Goal: Task Accomplishment & Management: Use online tool/utility

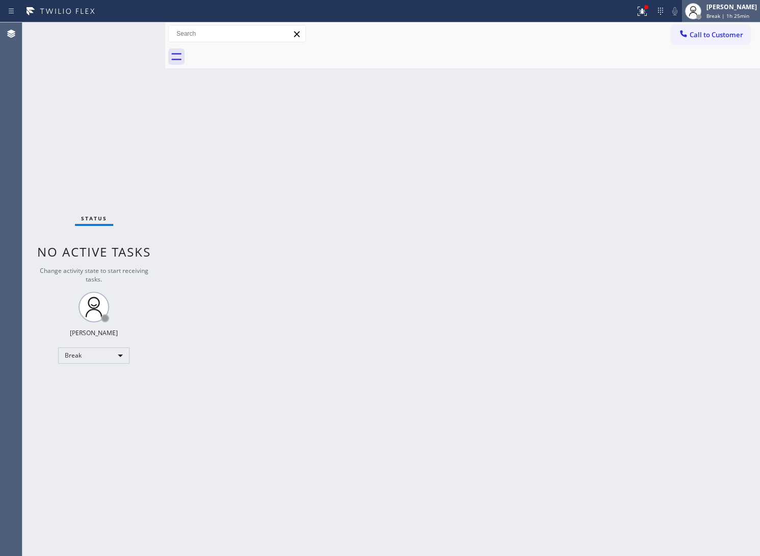
drag, startPoint x: 710, startPoint y: 16, endPoint x: 722, endPoint y: 13, distance: 12.5
click at [710, 15] on span "Break | 1h 25min" at bounding box center [728, 15] width 43 height 7
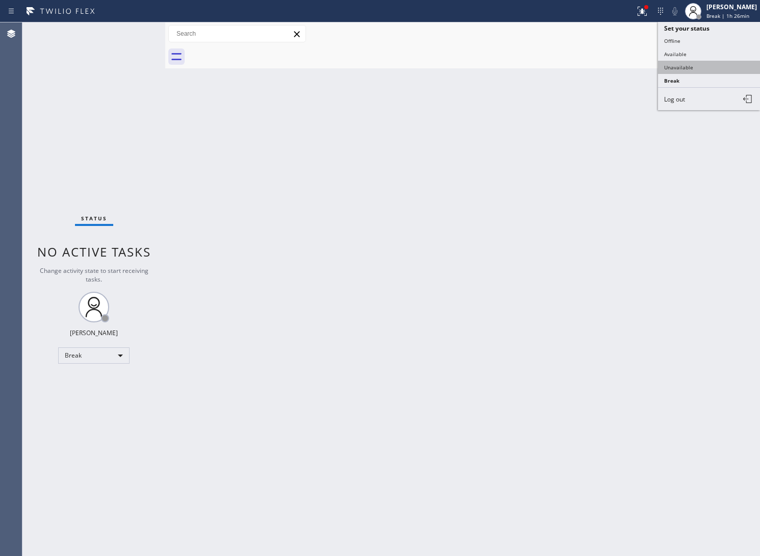
click at [708, 65] on button "Unavailable" at bounding box center [709, 67] width 102 height 13
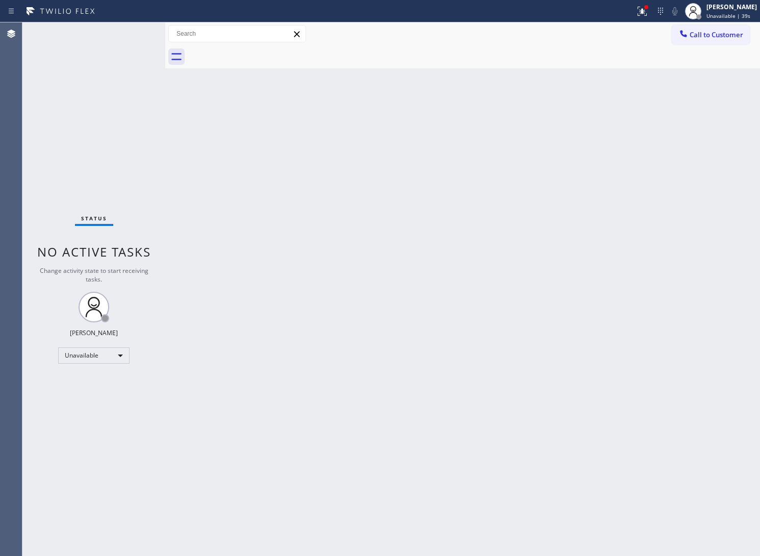
click at [286, 439] on div "Back to Dashboard Change Sender ID Customers Technicians Select a contact Outbo…" at bounding box center [462, 289] width 595 height 534
drag, startPoint x: 64, startPoint y: 124, endPoint x: 377, endPoint y: 4, distance: 335.2
click at [64, 121] on div "Status No active tasks Change activity state to start receiving tasks. [PERSON_…" at bounding box center [93, 289] width 143 height 534
drag, startPoint x: 434, startPoint y: 164, endPoint x: 448, endPoint y: 161, distance: 13.6
click at [448, 161] on div "Back to Dashboard Change Sender ID Customers Technicians Select a contact Outbo…" at bounding box center [462, 289] width 595 height 534
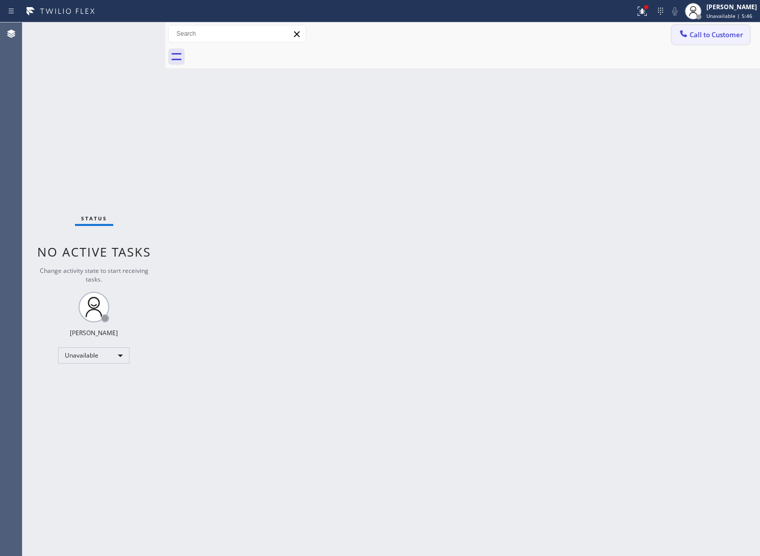
click at [733, 29] on button "Call to Customer" at bounding box center [711, 34] width 78 height 19
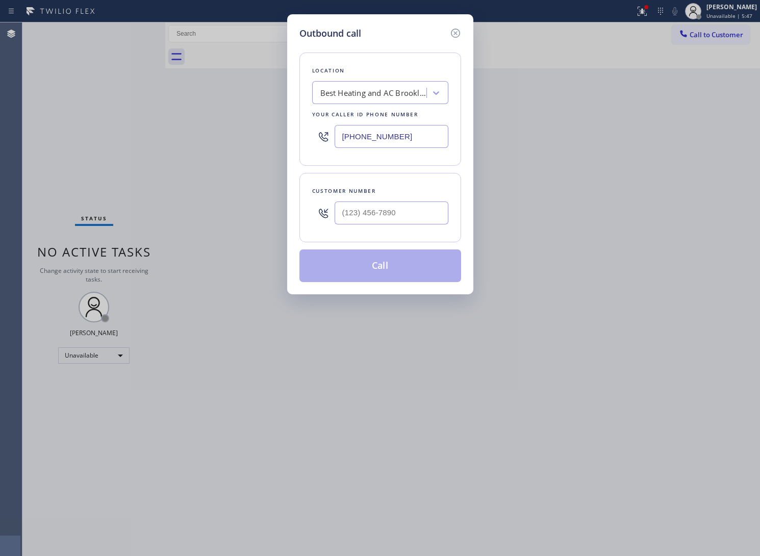
click at [364, 129] on input "[PHONE_NUMBER]" at bounding box center [392, 136] width 114 height 23
paste input "917) 924-606"
type input "[PHONE_NUMBER]"
type input "(___) ___-____"
click at [357, 213] on input "(___) ___-____" at bounding box center [392, 213] width 114 height 23
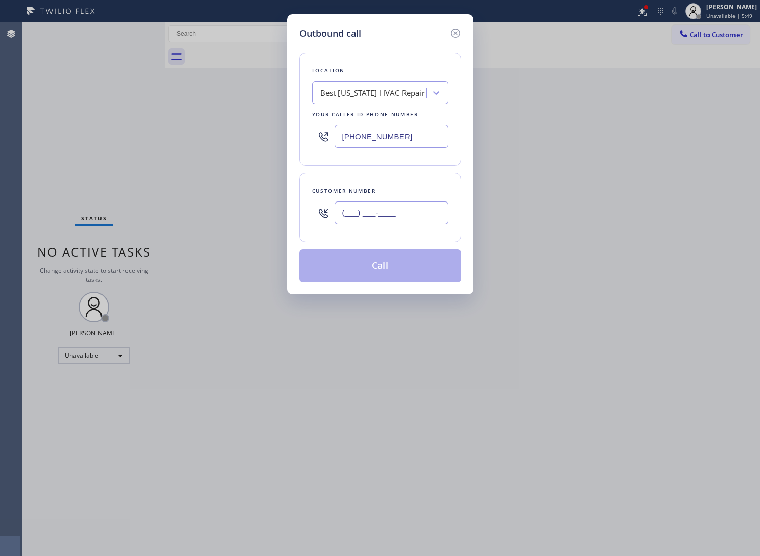
paste input "929) 387-7028"
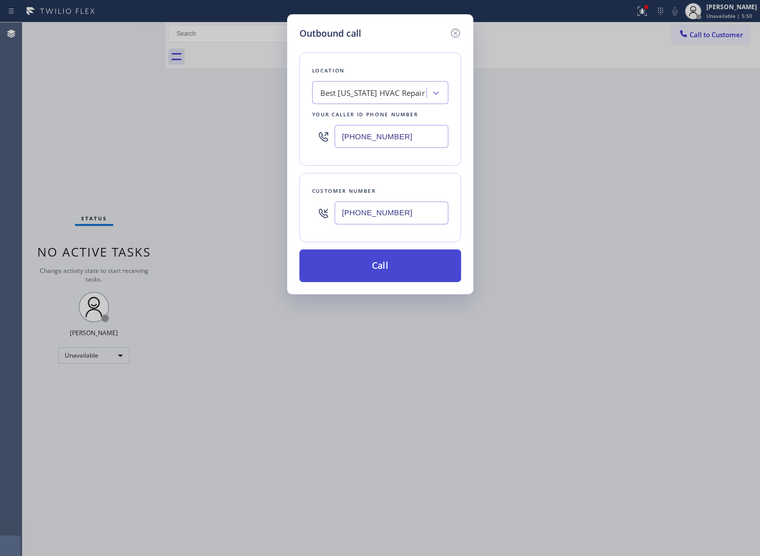
type input "[PHONE_NUMBER]"
click at [365, 263] on button "Call" at bounding box center [381, 266] width 162 height 33
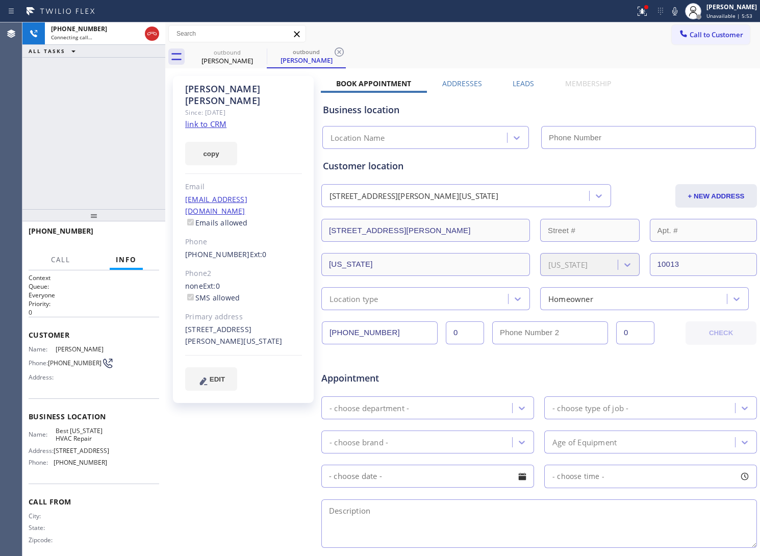
click at [217, 119] on link "link to CRM" at bounding box center [205, 124] width 41 height 10
type input "[PHONE_NUMBER]"
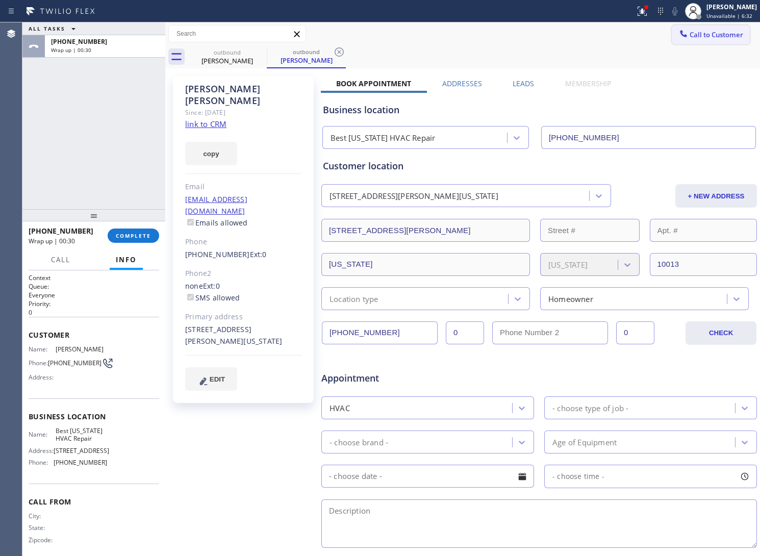
click at [703, 34] on span "Call to Customer" at bounding box center [717, 34] width 54 height 9
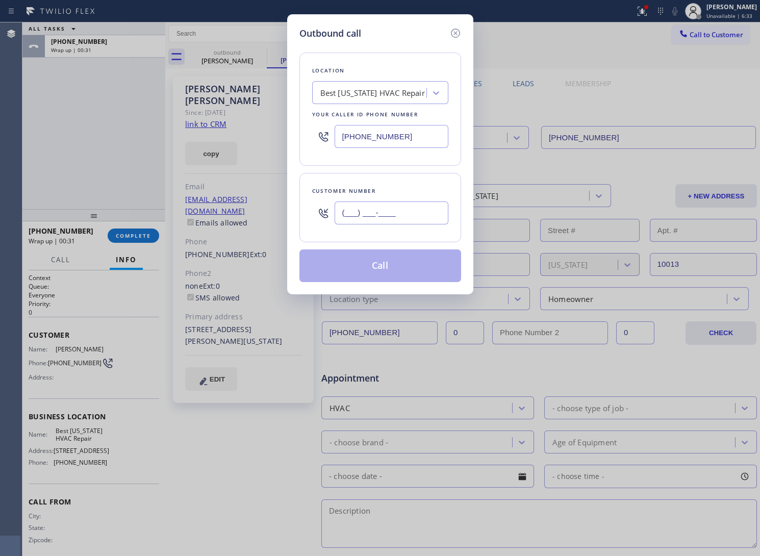
click at [375, 213] on input "(___) ___-____" at bounding box center [392, 213] width 114 height 23
paste input "929) 387-7028"
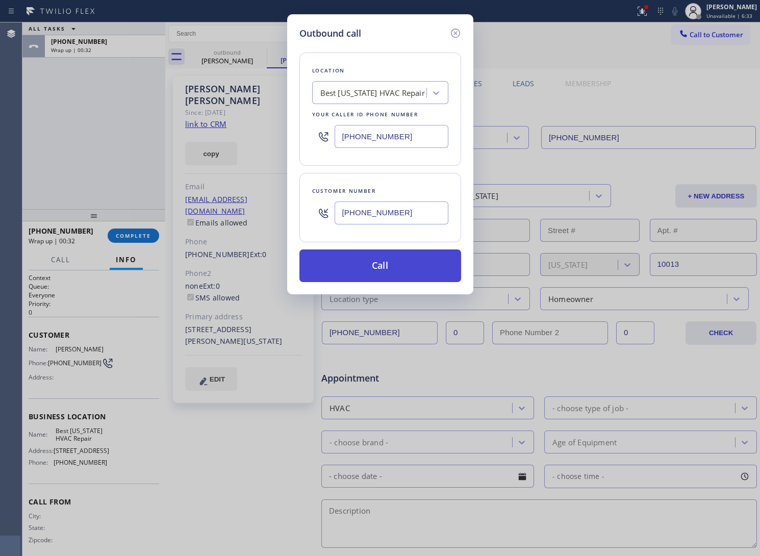
type input "[PHONE_NUMBER]"
click at [391, 269] on button "Call" at bounding box center [381, 266] width 162 height 33
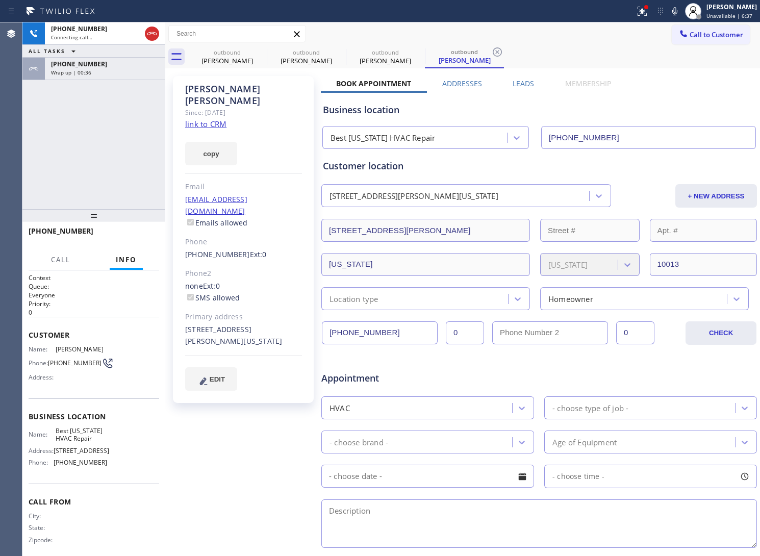
type input "[PHONE_NUMBER]"
click at [152, 235] on button "HANG UP" at bounding box center [135, 236] width 47 height 14
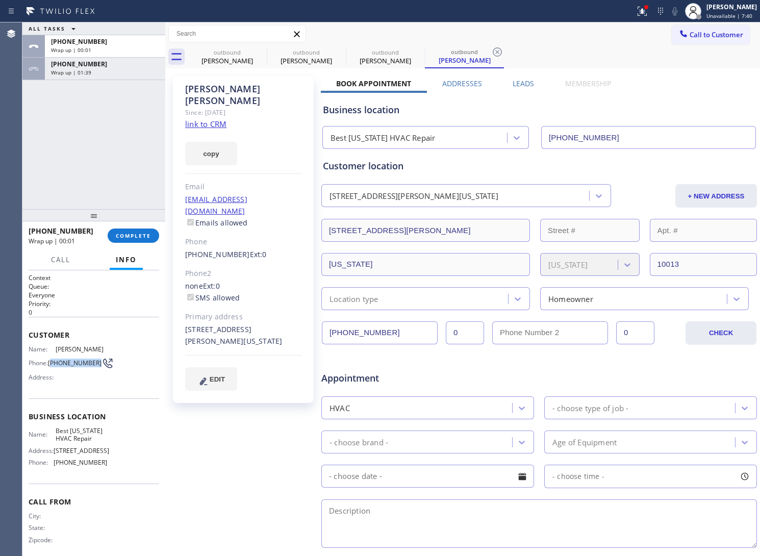
drag, startPoint x: 70, startPoint y: 371, endPoint x: 51, endPoint y: 358, distance: 23.2
click at [51, 359] on span "[PHONE_NUMBER]" at bounding box center [75, 363] width 54 height 8
copy span "929) 387-7028"
click at [707, 34] on span "Call to Customer" at bounding box center [717, 34] width 54 height 9
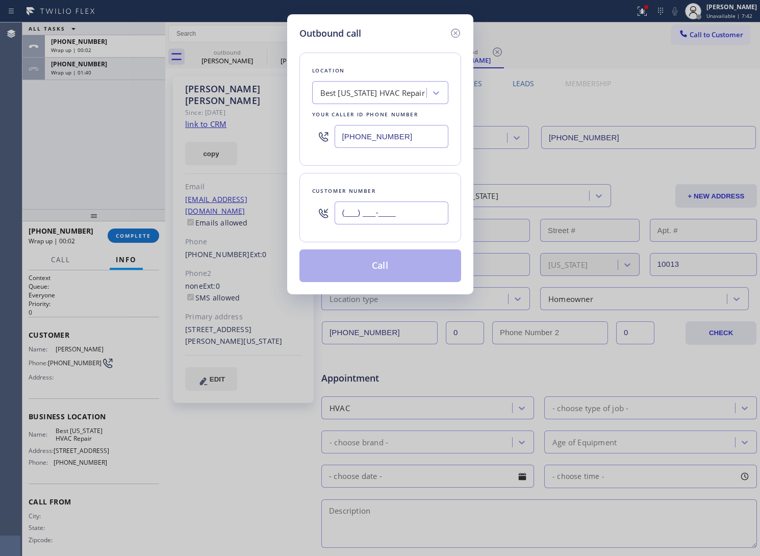
click at [380, 221] on input "(___) ___-____" at bounding box center [392, 213] width 114 height 23
paste input "929) 387-7028"
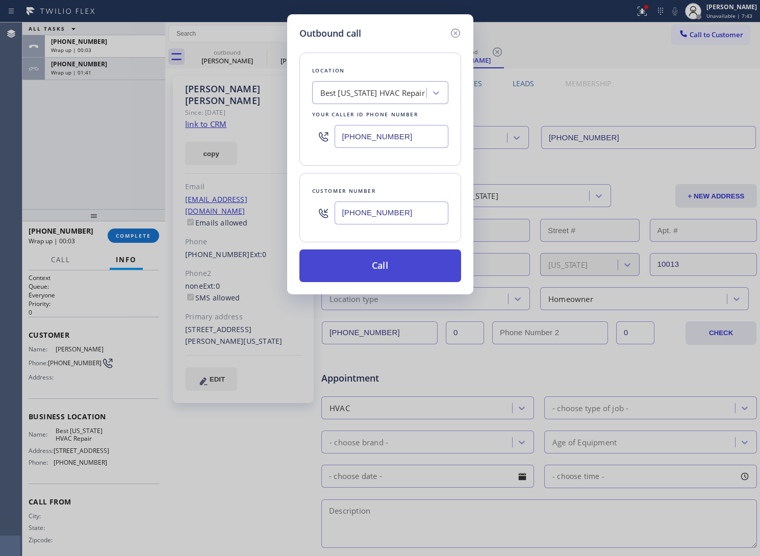
type input "[PHONE_NUMBER]"
click at [380, 272] on button "Call" at bounding box center [381, 266] width 162 height 33
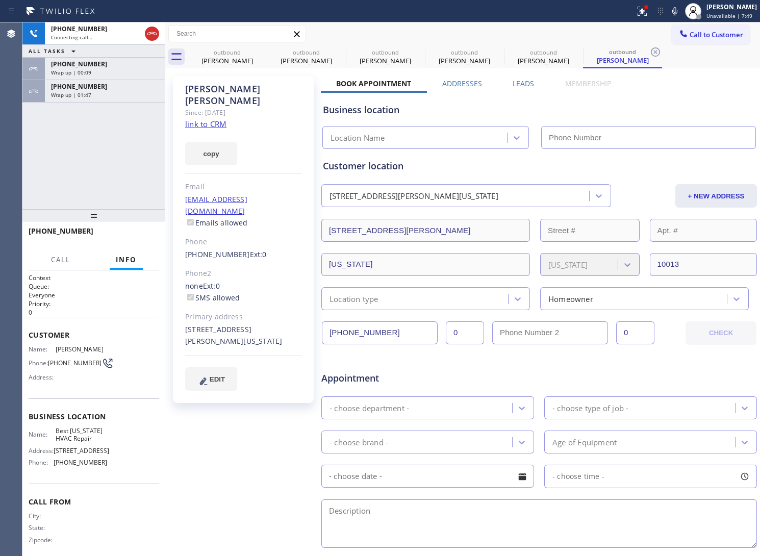
type input "[PHONE_NUMBER]"
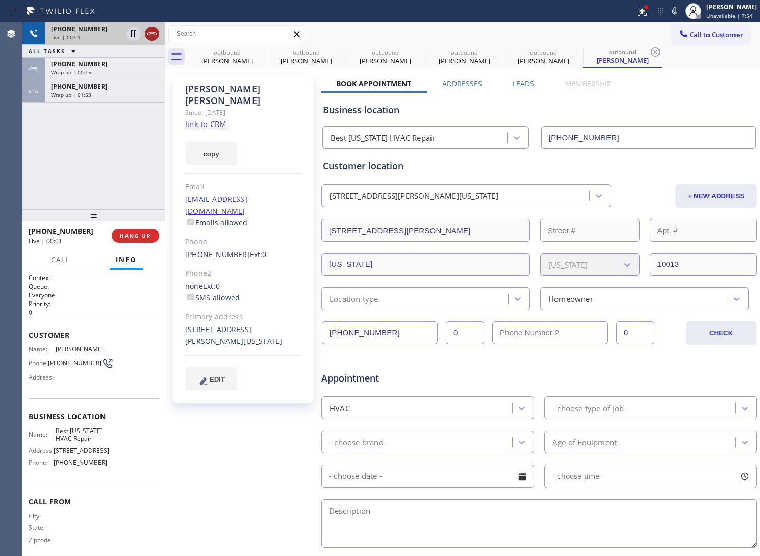
click at [154, 30] on icon at bounding box center [152, 34] width 12 height 12
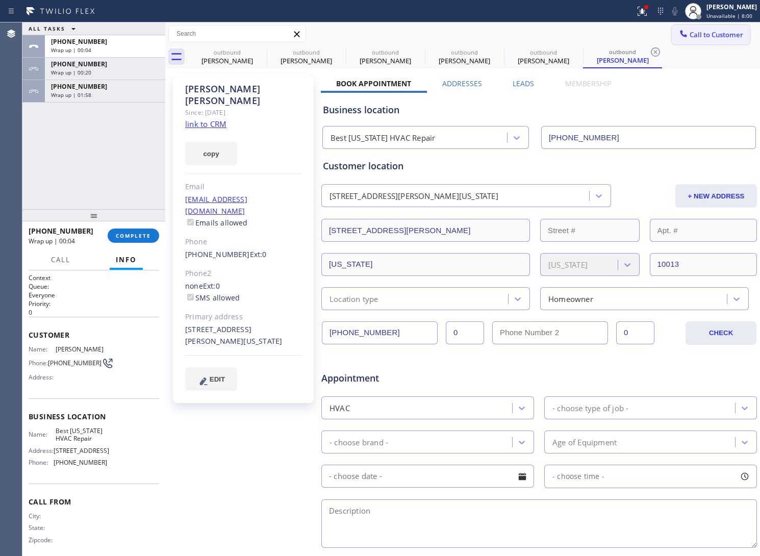
click at [701, 43] on button "Call to Customer" at bounding box center [711, 34] width 78 height 19
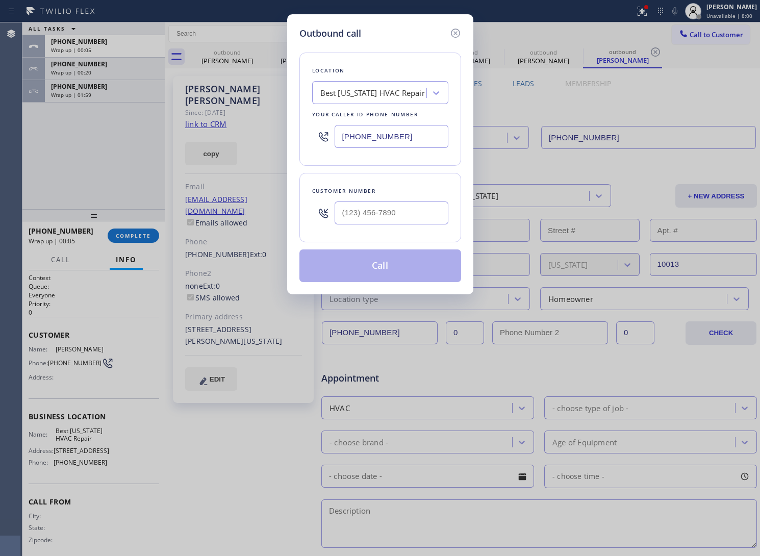
drag, startPoint x: 381, startPoint y: 136, endPoint x: 353, endPoint y: 144, distance: 29.7
click at [380, 136] on input "[PHONE_NUMBER]" at bounding box center [392, 136] width 114 height 23
paste input "626) 727-8937"
type input "[PHONE_NUMBER]"
click at [412, 207] on input "text" at bounding box center [392, 213] width 114 height 23
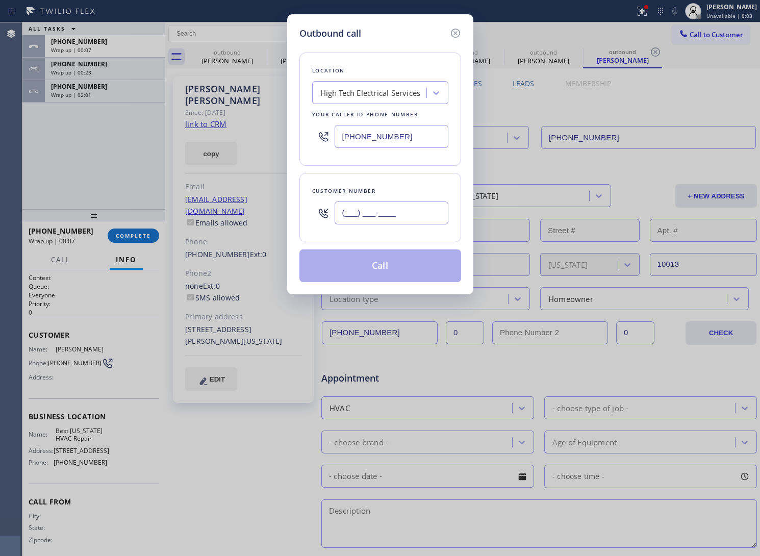
paste input "909) 576-8414"
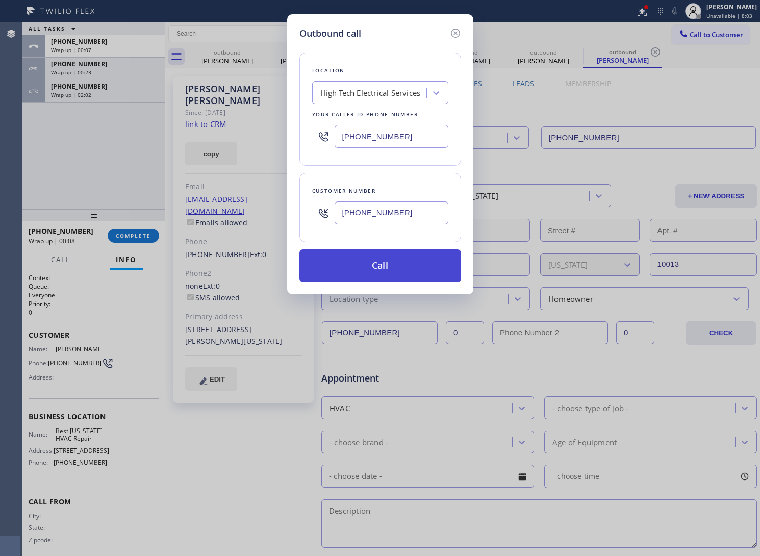
type input "[PHONE_NUMBER]"
click at [393, 265] on button "Call" at bounding box center [381, 266] width 162 height 33
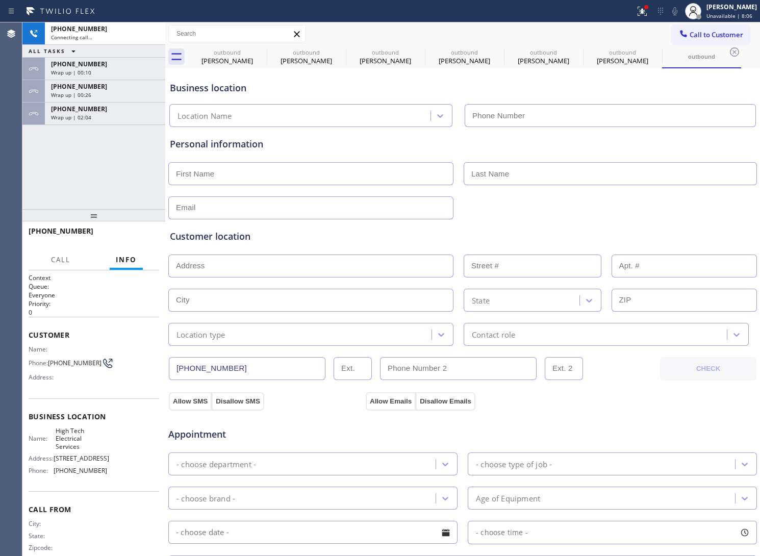
type input "[PHONE_NUMBER]"
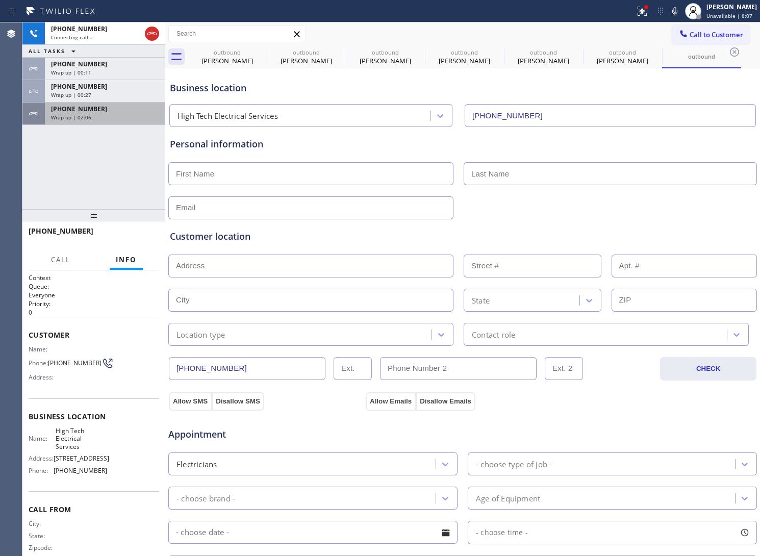
click at [118, 121] on div "[PHONE_NUMBER] Wrap up | 02:06" at bounding box center [103, 114] width 116 height 22
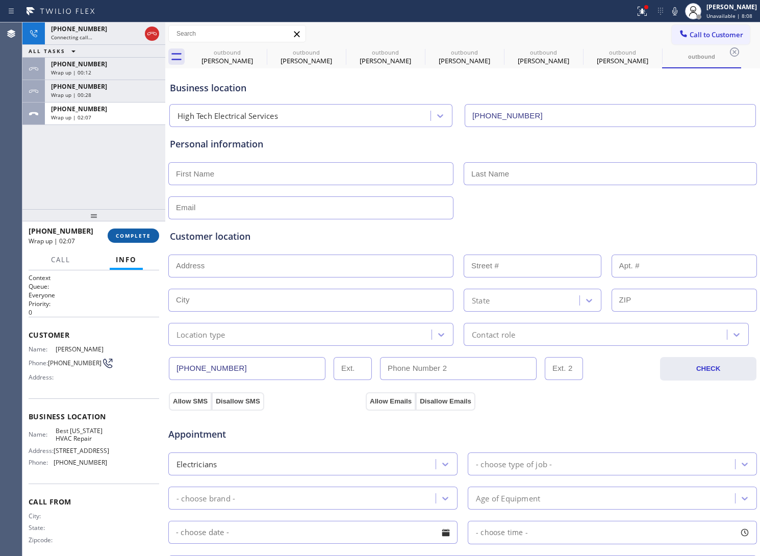
click at [149, 238] on span "COMPLETE" at bounding box center [133, 235] width 35 height 7
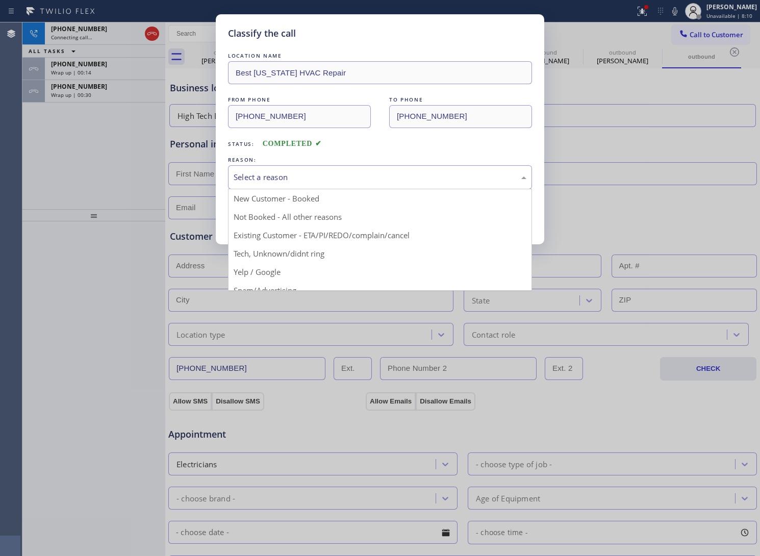
click at [361, 180] on div "Select a reason" at bounding box center [380, 177] width 293 height 12
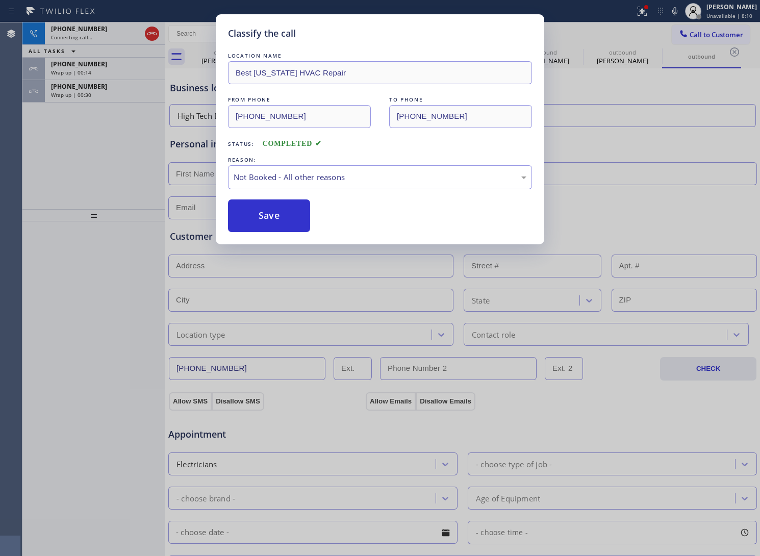
click at [309, 216] on button "Save" at bounding box center [269, 216] width 82 height 33
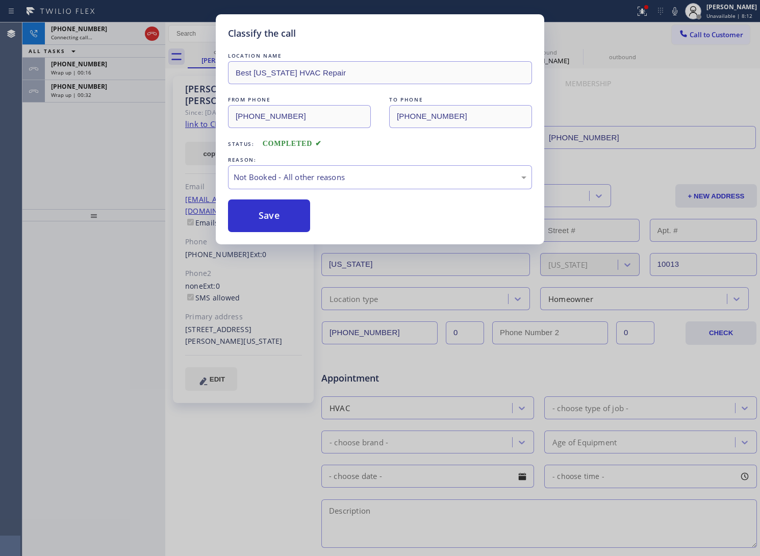
click at [287, 218] on div "Back to Dashboard Change Sender ID Customers Technicians Select a contact Outbo…" at bounding box center [462, 289] width 595 height 534
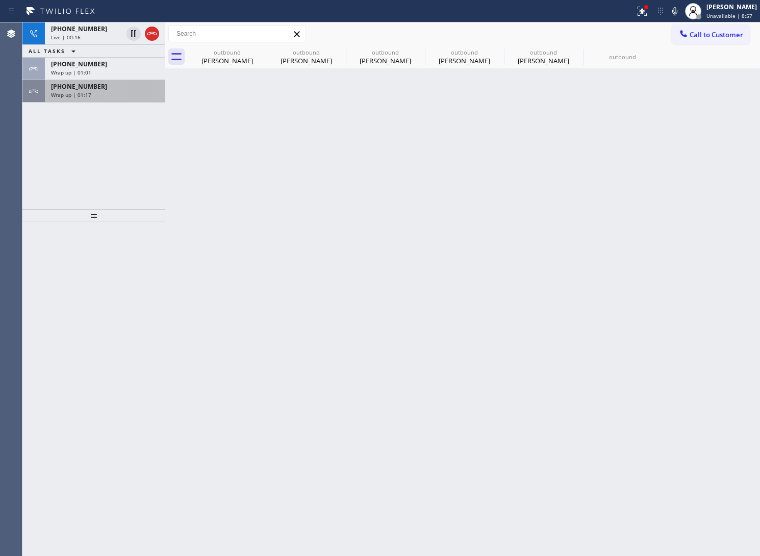
click at [68, 88] on span "[PHONE_NUMBER]" at bounding box center [79, 86] width 56 height 9
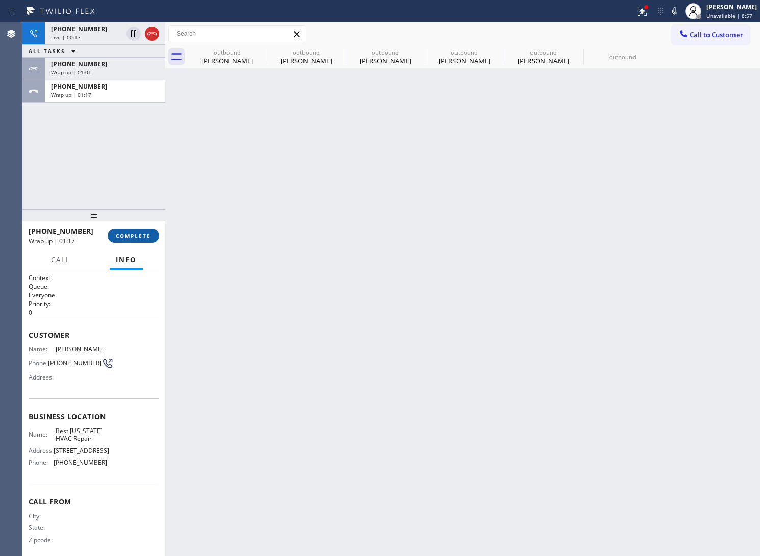
click at [125, 235] on span "COMPLETE" at bounding box center [133, 235] width 35 height 7
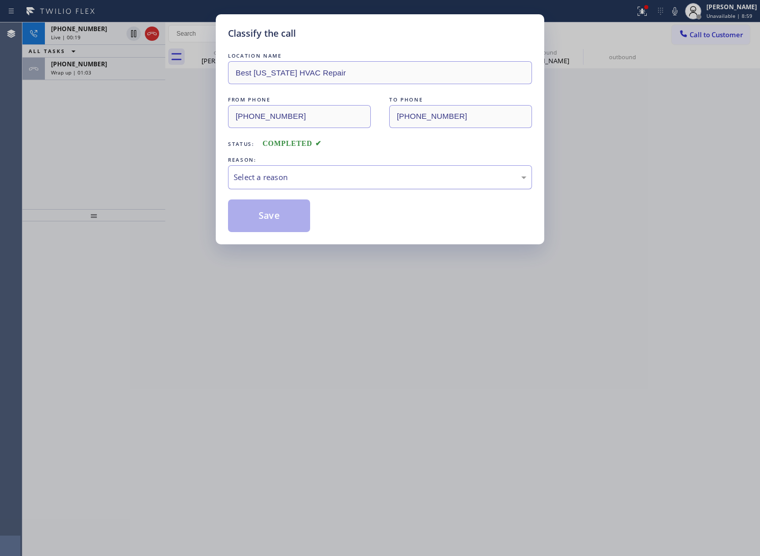
click at [310, 173] on div "Select a reason" at bounding box center [380, 177] width 293 height 12
click at [294, 225] on button "Save" at bounding box center [269, 216] width 82 height 33
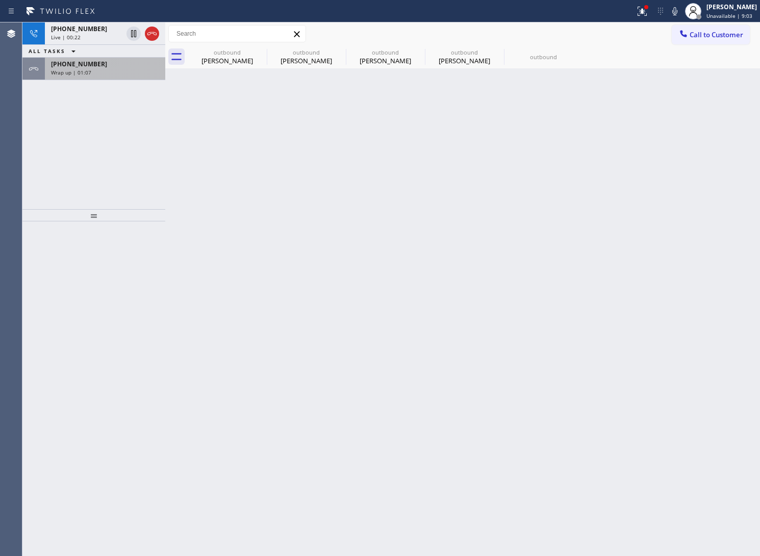
click at [101, 69] on div "Wrap up | 01:07" at bounding box center [105, 72] width 108 height 7
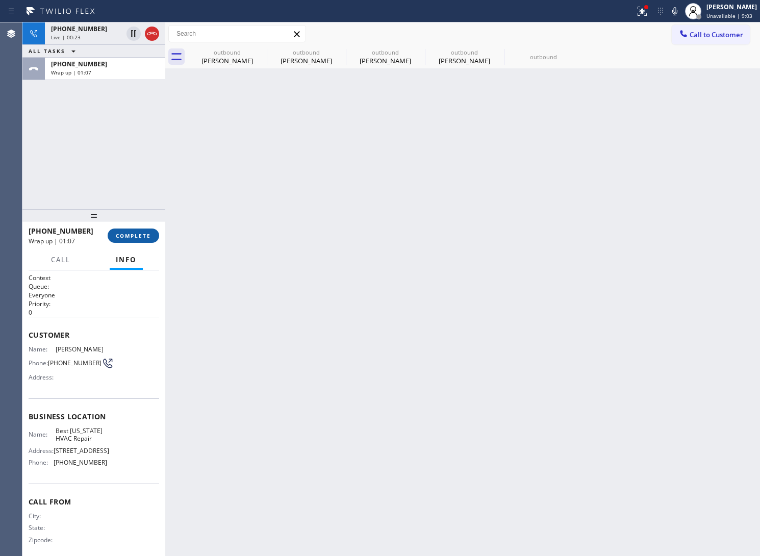
click at [120, 237] on span "COMPLETE" at bounding box center [133, 235] width 35 height 7
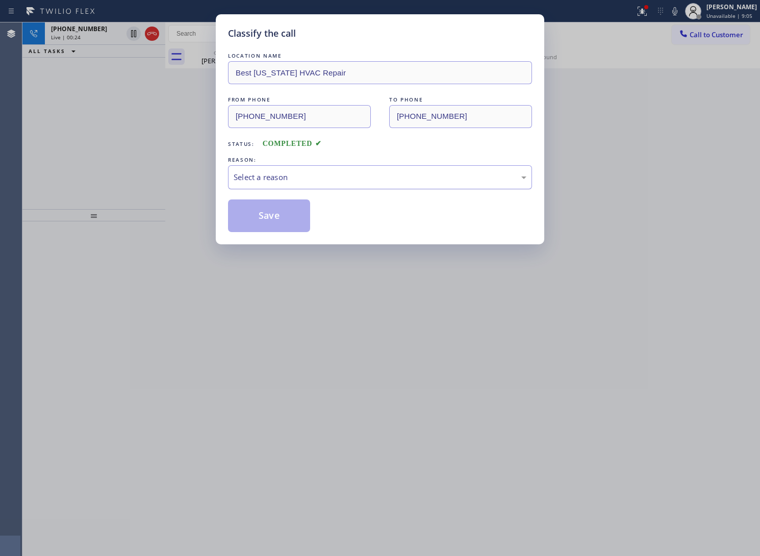
drag, startPoint x: 298, startPoint y: 165, endPoint x: 298, endPoint y: 174, distance: 8.7
click at [298, 169] on div "REASON: Select a reason" at bounding box center [380, 172] width 304 height 35
click at [297, 176] on div "Select a reason" at bounding box center [380, 177] width 293 height 12
click at [282, 217] on button "Save" at bounding box center [269, 216] width 82 height 33
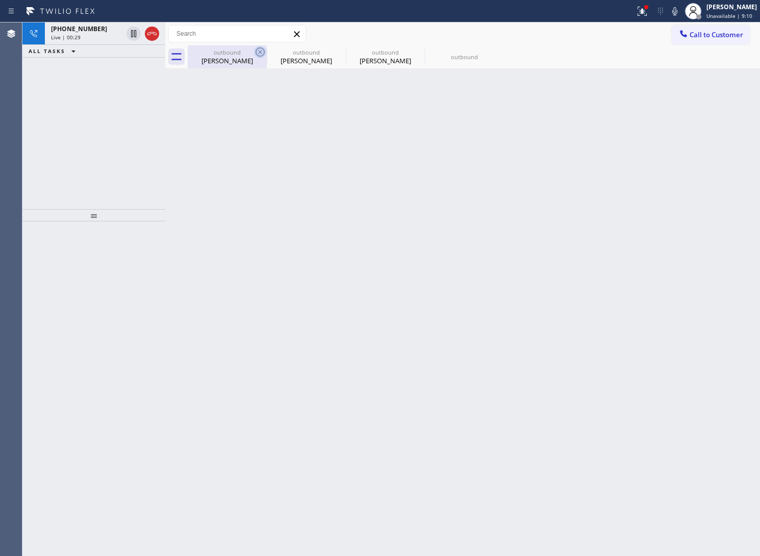
click at [259, 52] on icon at bounding box center [260, 51] width 9 height 9
click at [0, 0] on icon at bounding box center [0, 0] width 0 height 0
click at [259, 52] on div at bounding box center [474, 56] width 573 height 23
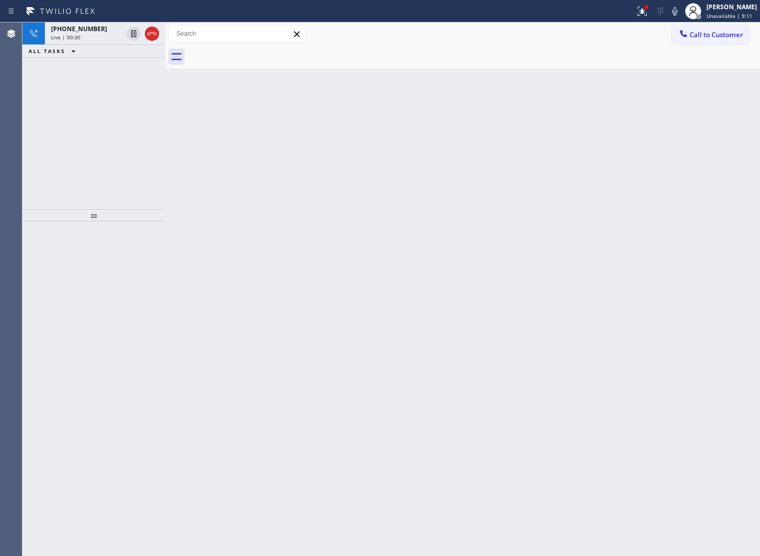
click at [259, 52] on div at bounding box center [474, 56] width 573 height 23
click at [87, 34] on div "Live | 00:31" at bounding box center [86, 37] width 71 height 7
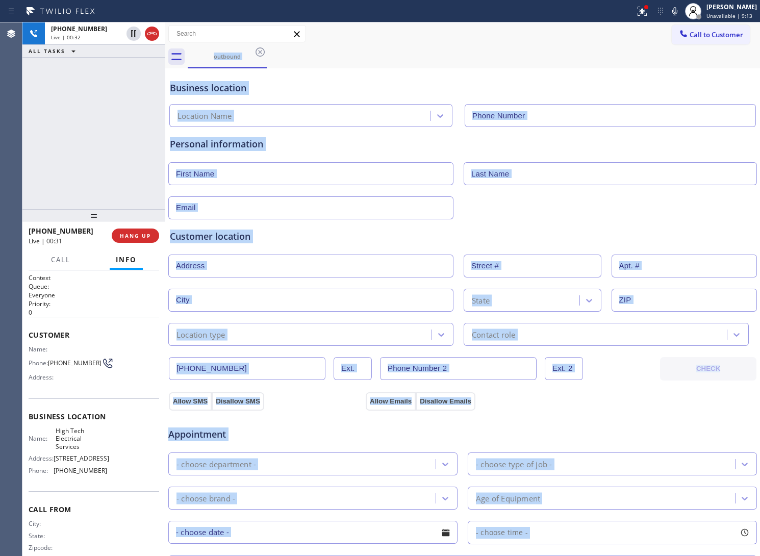
type input "[PHONE_NUMBER]"
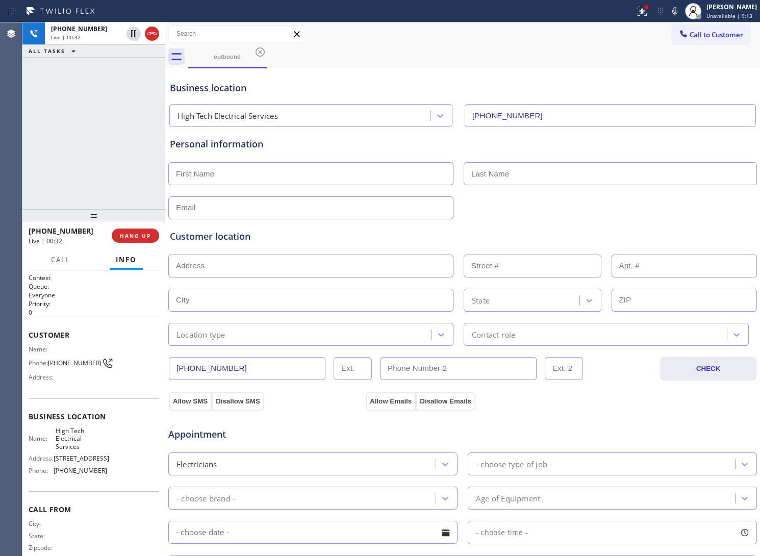
click at [123, 175] on div "[PHONE_NUMBER] Live | 00:32 ALL TASKS ALL TASKS ACTIVE TASKS TASKS IN WRAP UP" at bounding box center [93, 115] width 143 height 187
drag, startPoint x: 69, startPoint y: 370, endPoint x: 50, endPoint y: 361, distance: 21.5
click at [50, 361] on span "[PHONE_NUMBER]" at bounding box center [75, 363] width 54 height 8
copy span "[PHONE_NUMBER]"
drag, startPoint x: 141, startPoint y: 237, endPoint x: 560, endPoint y: 122, distance: 434.5
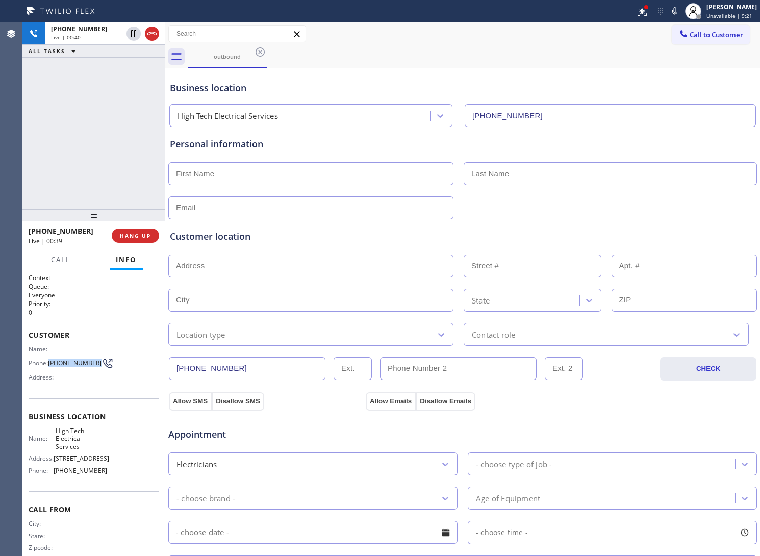
click at [140, 238] on span "HANG UP" at bounding box center [135, 235] width 31 height 7
click at [691, 42] on button "Call to Customer" at bounding box center [711, 34] width 78 height 19
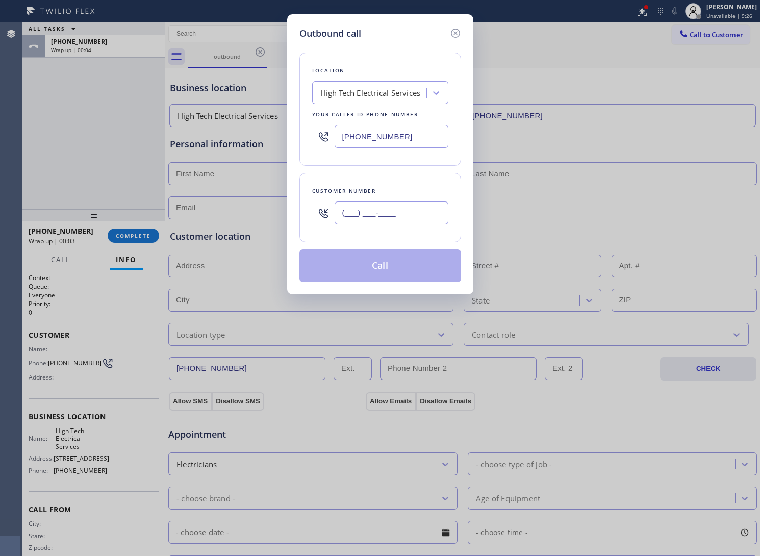
click at [351, 213] on input "(___) ___-____" at bounding box center [392, 213] width 114 height 23
paste input "586) 850-9487"
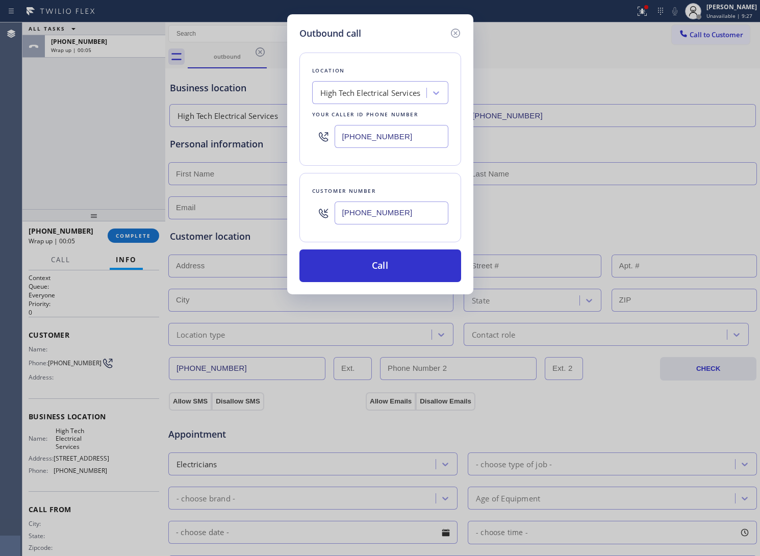
type input "[PHONE_NUMBER]"
click at [349, 135] on input "[PHONE_NUMBER]" at bounding box center [392, 136] width 114 height 23
paste input "562) 276-2419"
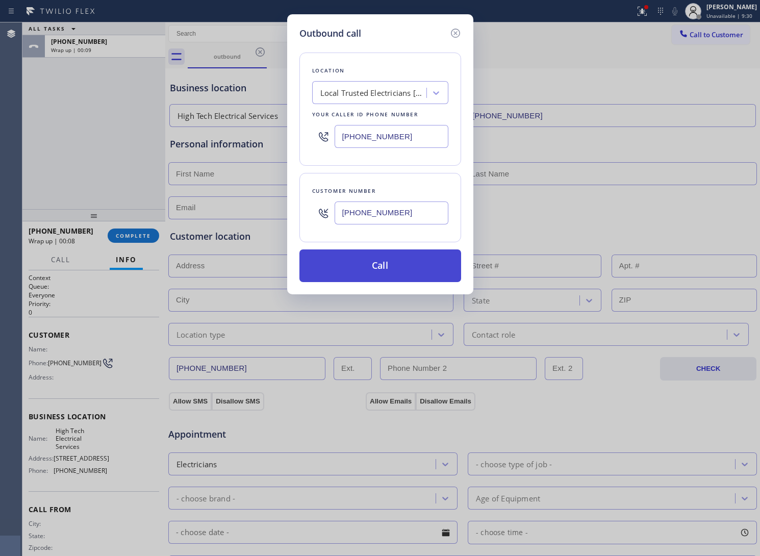
type input "[PHONE_NUMBER]"
click at [411, 263] on button "Call" at bounding box center [381, 266] width 162 height 33
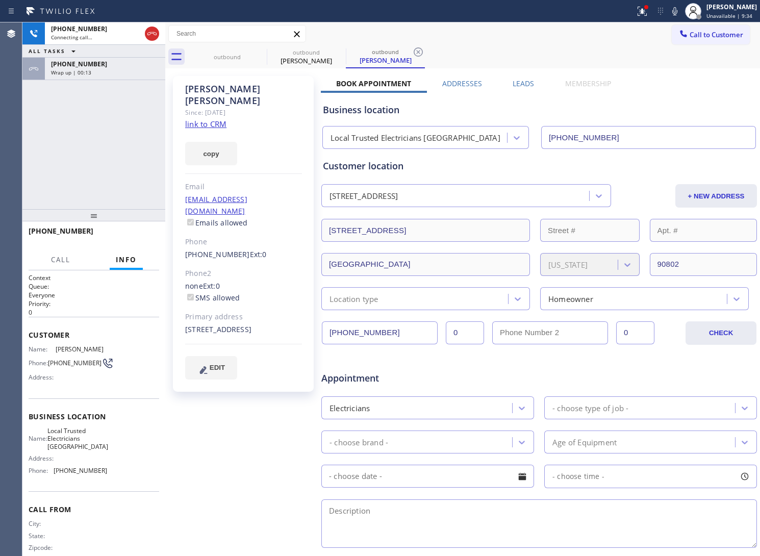
type input "[PHONE_NUMBER]"
click at [54, 167] on div "[PHONE_NUMBER] Connecting call… ALL TASKS ALL TASKS ACTIVE TASKS TASKS IN WRAP …" at bounding box center [93, 115] width 143 height 187
click at [60, 116] on div "[PHONE_NUMBER] Connecting call… ALL TASKS ALL TASKS ACTIVE TASKS TASKS IN WRAP …" at bounding box center [93, 115] width 143 height 187
click at [141, 236] on span "HANG UP" at bounding box center [135, 235] width 31 height 7
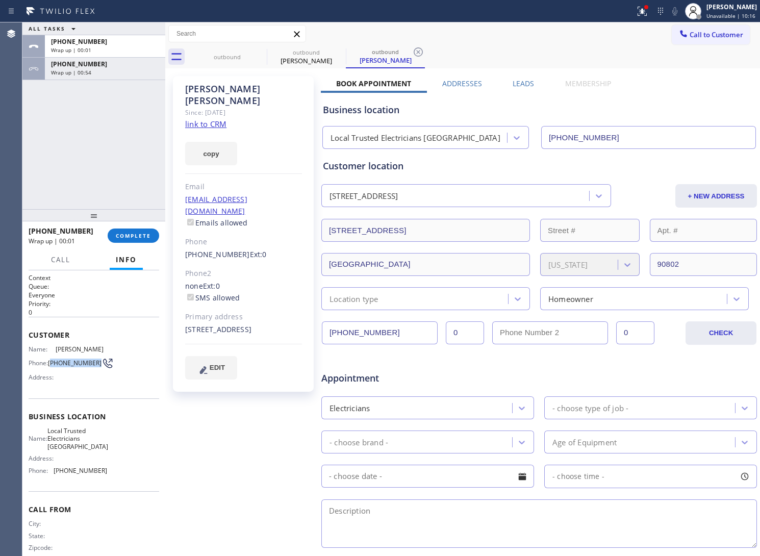
drag, startPoint x: 66, startPoint y: 366, endPoint x: 52, endPoint y: 359, distance: 16.7
click at [52, 359] on span "[PHONE_NUMBER]" at bounding box center [75, 363] width 54 height 8
copy span "586) 850-9487"
click at [702, 34] on span "Call to Customer" at bounding box center [717, 34] width 54 height 9
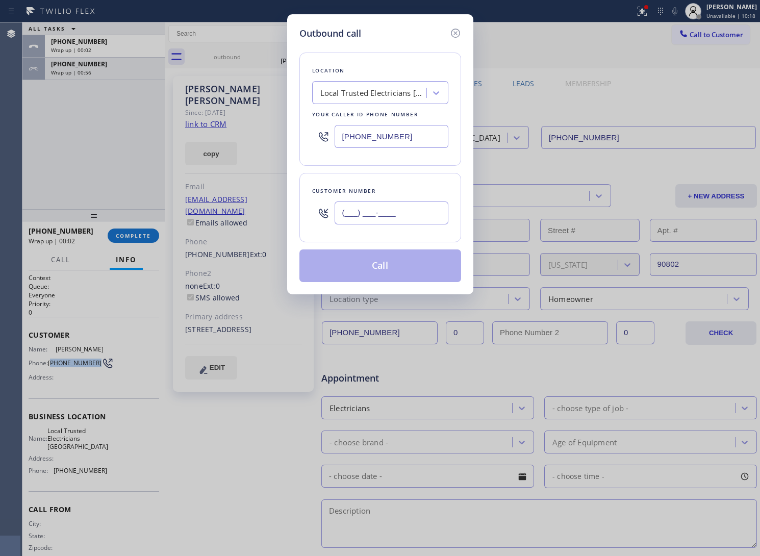
click at [401, 225] on input "(___) ___-____" at bounding box center [392, 213] width 114 height 23
paste input "586) 850-9487"
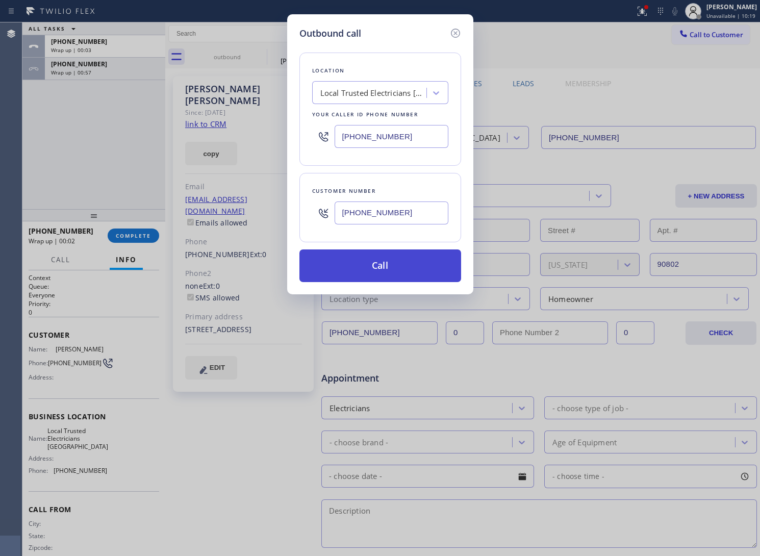
type input "[PHONE_NUMBER]"
click at [409, 266] on button "Call" at bounding box center [381, 266] width 162 height 33
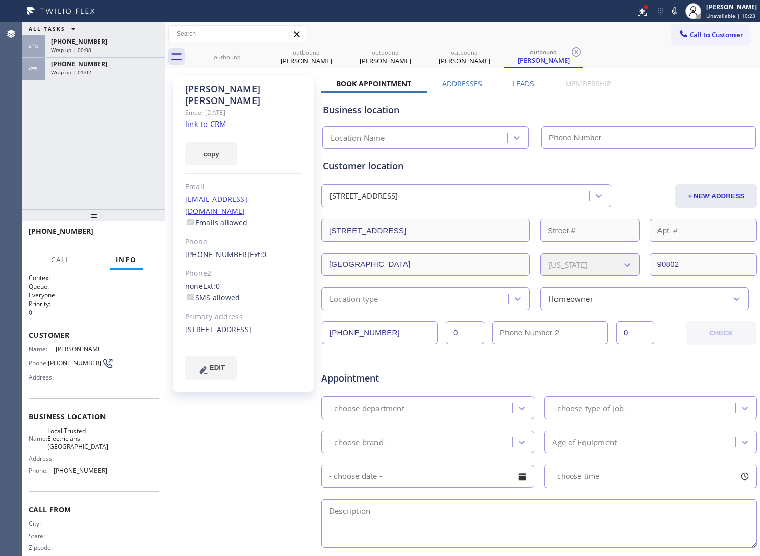
type input "[PHONE_NUMBER]"
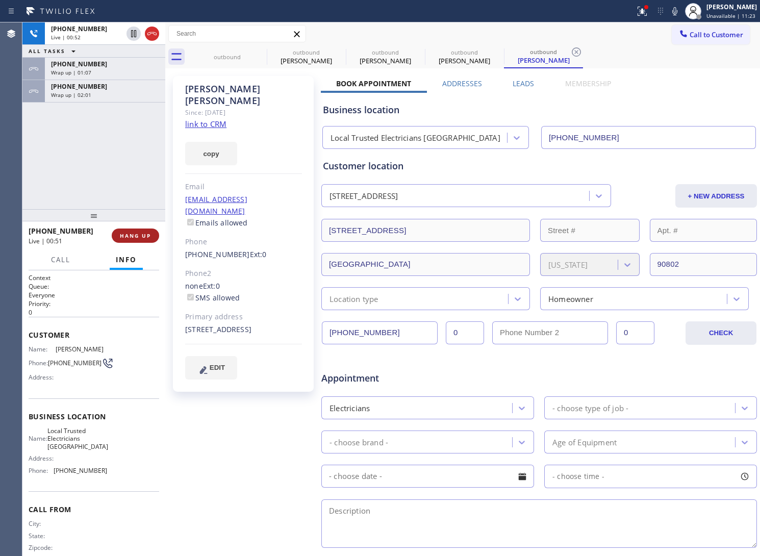
click at [149, 238] on span "HANG UP" at bounding box center [135, 235] width 31 height 7
drag, startPoint x: 685, startPoint y: 36, endPoint x: 434, endPoint y: 151, distance: 275.4
click at [690, 36] on span "Call to Customer" at bounding box center [717, 34] width 54 height 9
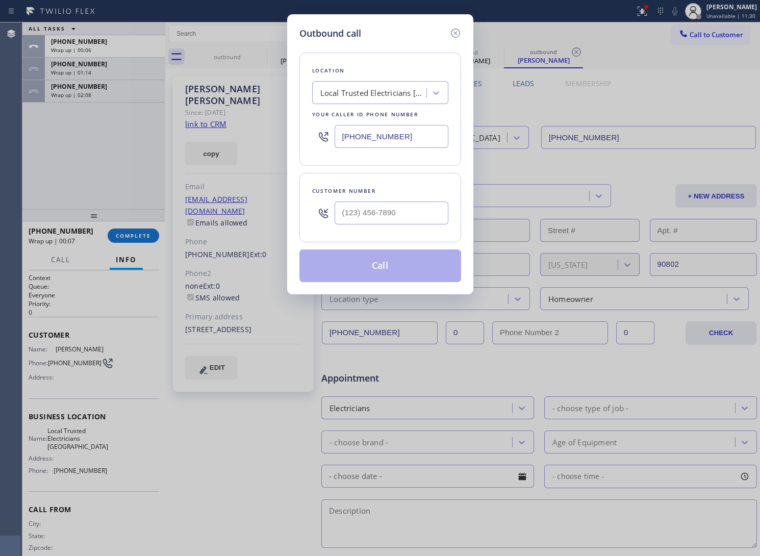
click at [373, 130] on input "[PHONE_NUMBER]" at bounding box center [392, 136] width 114 height 23
paste input "626) 727-8937"
type input "[PHONE_NUMBER]"
type input "(___) ___-____"
click at [360, 224] on input "(___) ___-____" at bounding box center [392, 213] width 114 height 23
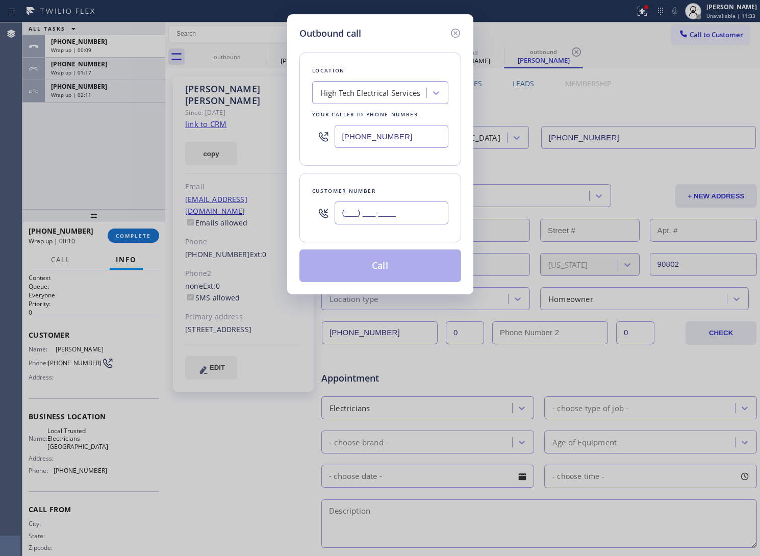
paste input "909) 576-8414"
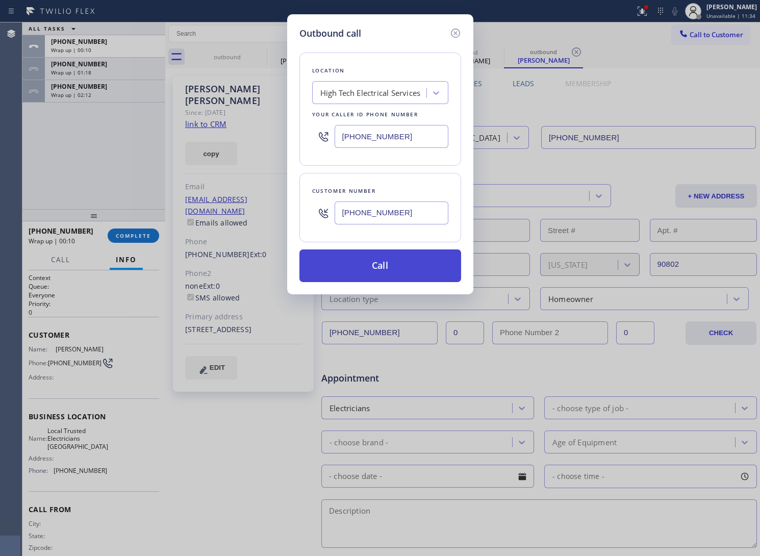
type input "[PHONE_NUMBER]"
click at [418, 281] on button "Call" at bounding box center [381, 266] width 162 height 33
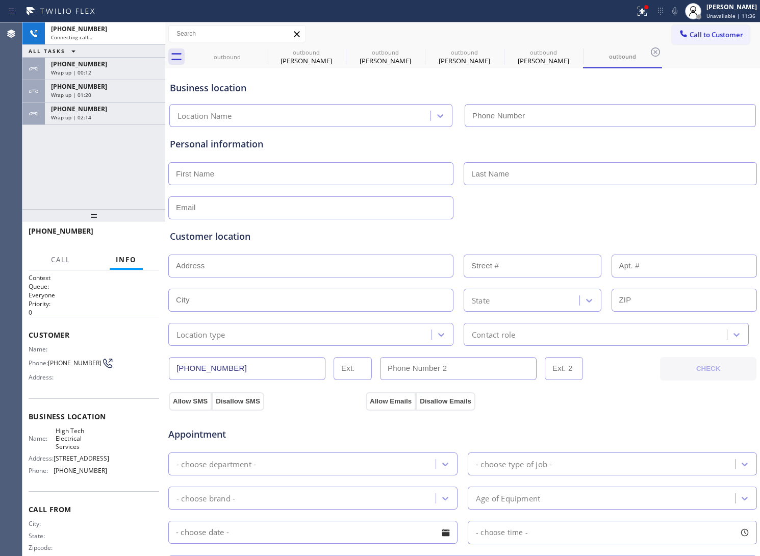
type input "[PHONE_NUMBER]"
click at [59, 171] on div "[PHONE_NUMBER] Live | 00:03 ALL TASKS ALL TASKS ACTIVE TASKS TASKS IN WRAP UP […" at bounding box center [93, 115] width 143 height 187
click at [40, 163] on div "[PHONE_NUMBER] Live | 00:09 ALL TASKS ALL TASKS ACTIVE TASKS TASKS IN WRAP UP […" at bounding box center [93, 115] width 143 height 187
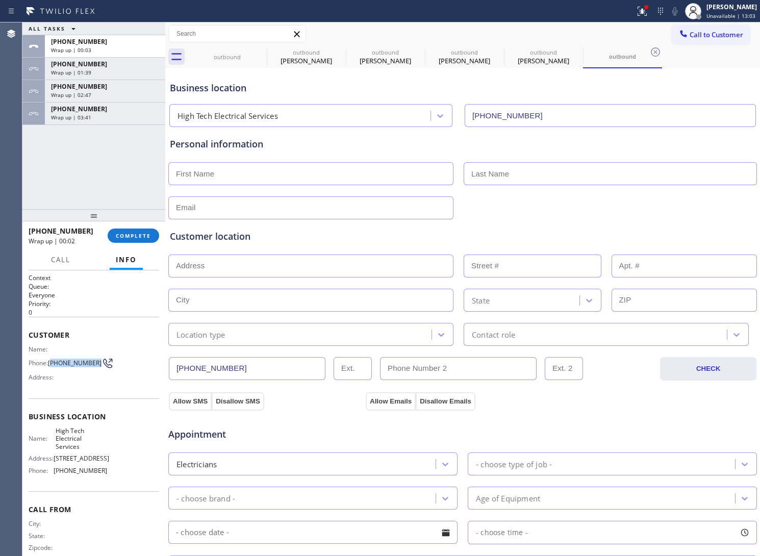
drag, startPoint x: 65, startPoint y: 370, endPoint x: 51, endPoint y: 361, distance: 16.6
click at [51, 361] on span "[PHONE_NUMBER]" at bounding box center [75, 363] width 54 height 8
copy span "909) 576-8414"
click at [693, 35] on span "Call to Customer" at bounding box center [717, 34] width 54 height 9
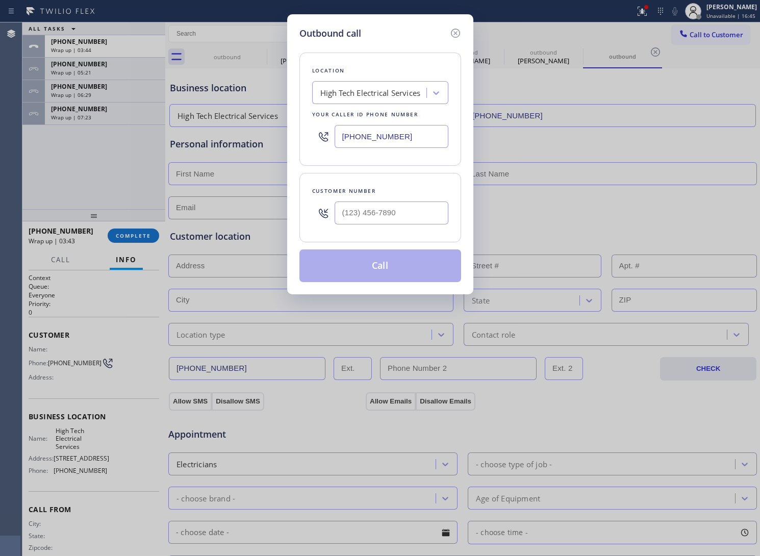
click at [402, 137] on input "[PHONE_NUMBER]" at bounding box center [392, 136] width 114 height 23
paste input "917) 924-6063"
type input "[PHONE_NUMBER]"
type input "(___) ___-____"
drag, startPoint x: 373, startPoint y: 202, endPoint x: 376, endPoint y: 213, distance: 11.8
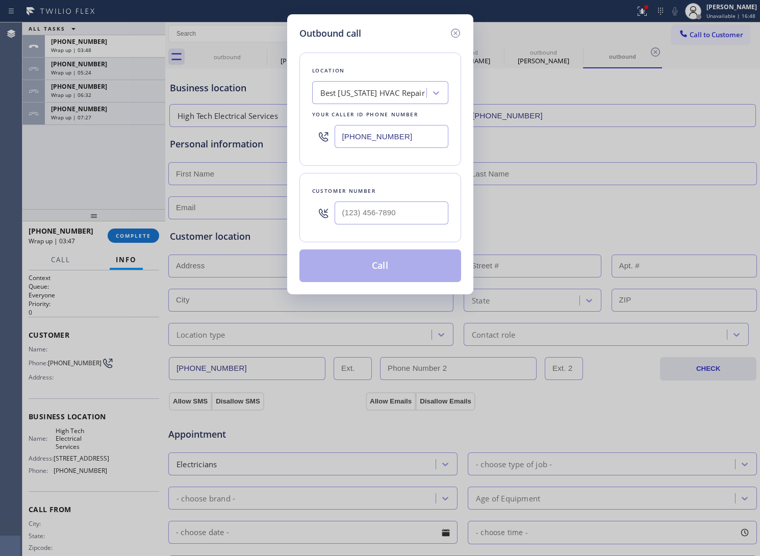
click at [373, 202] on div at bounding box center [392, 212] width 114 height 33
click at [376, 213] on input "(___) ___-____" at bounding box center [392, 213] width 114 height 23
paste input "929) 387-7028"
type input "[PHONE_NUMBER]"
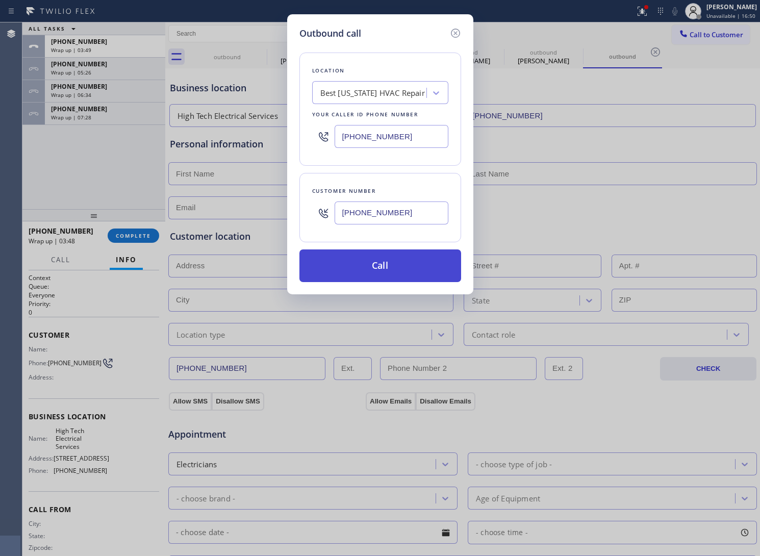
click at [388, 274] on button "Call" at bounding box center [381, 266] width 162 height 33
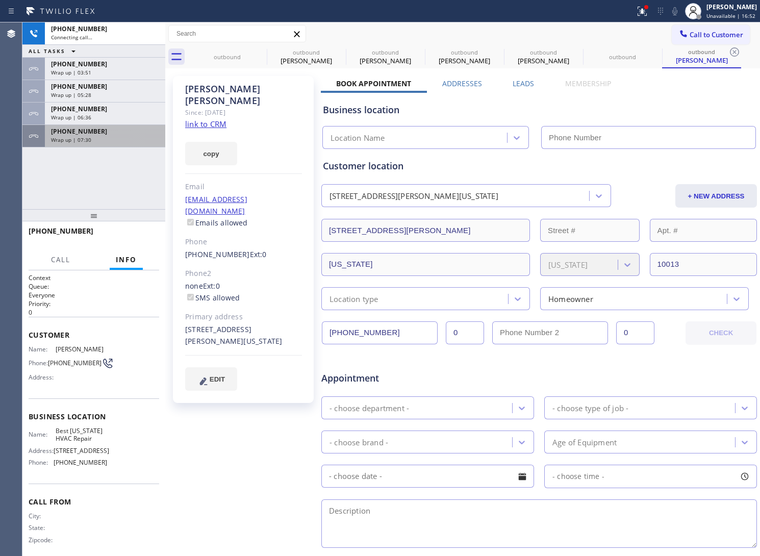
click at [83, 130] on span "[PHONE_NUMBER]" at bounding box center [79, 131] width 56 height 9
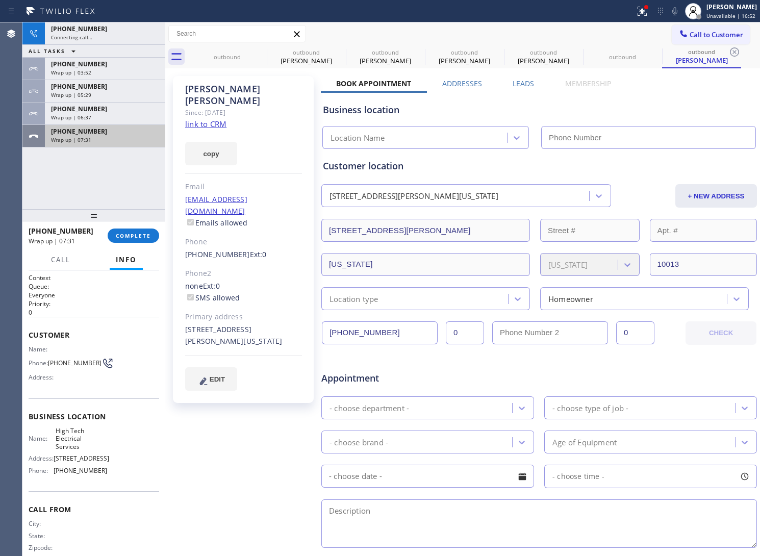
click at [78, 136] on span "Wrap up | 07:31" at bounding box center [71, 139] width 40 height 7
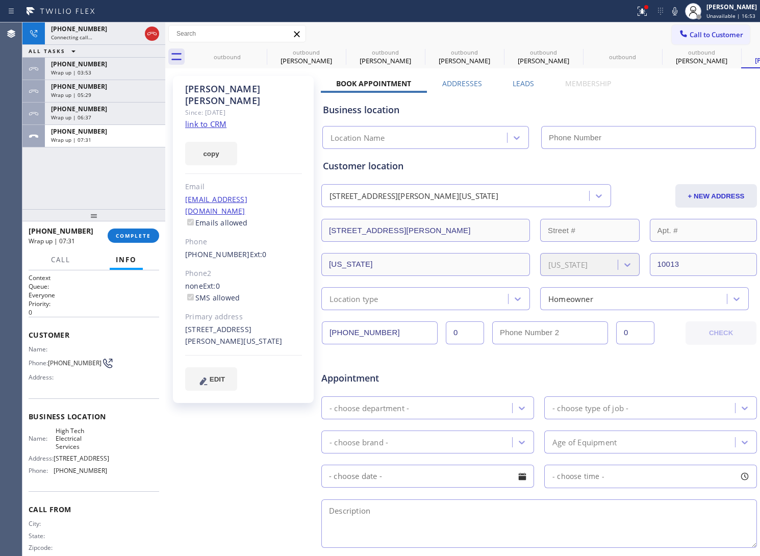
click at [144, 235] on span "COMPLETE" at bounding box center [133, 235] width 35 height 7
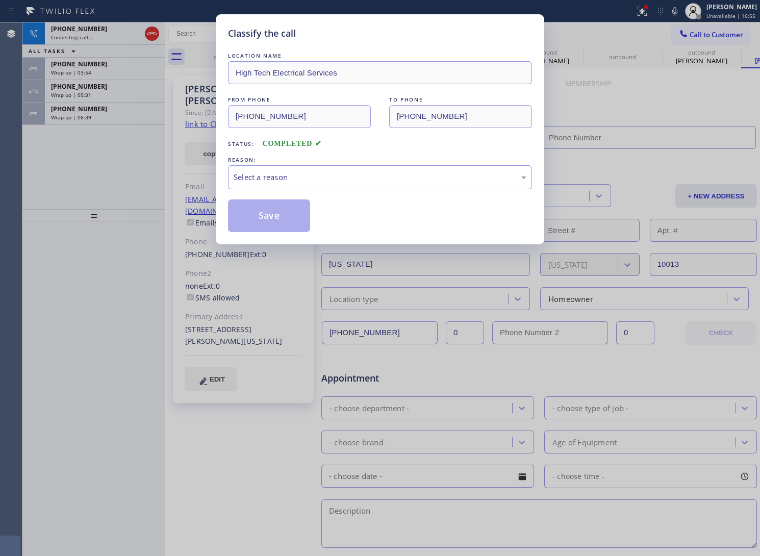
type input "[PHONE_NUMBER]"
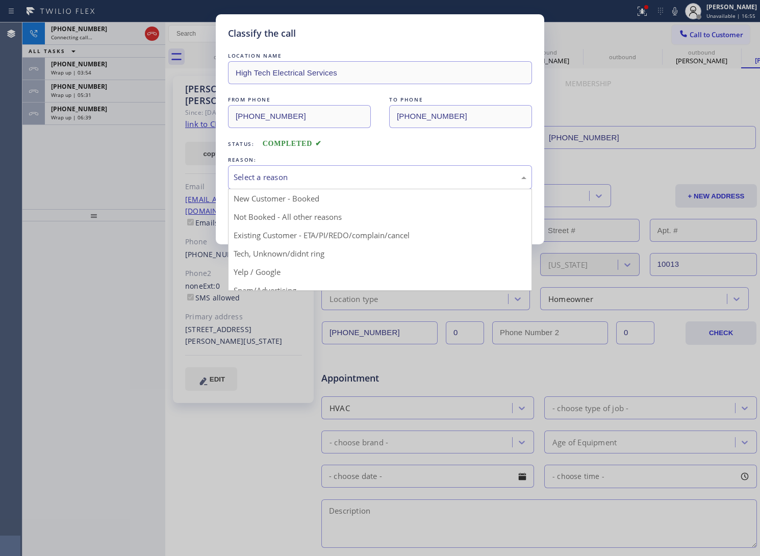
click at [339, 187] on div "Select a reason" at bounding box center [380, 177] width 304 height 24
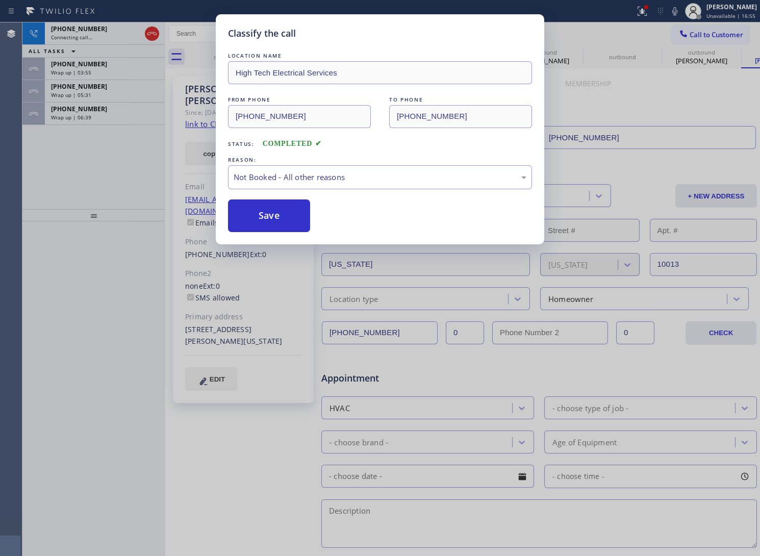
click at [279, 225] on button "Save" at bounding box center [269, 216] width 82 height 33
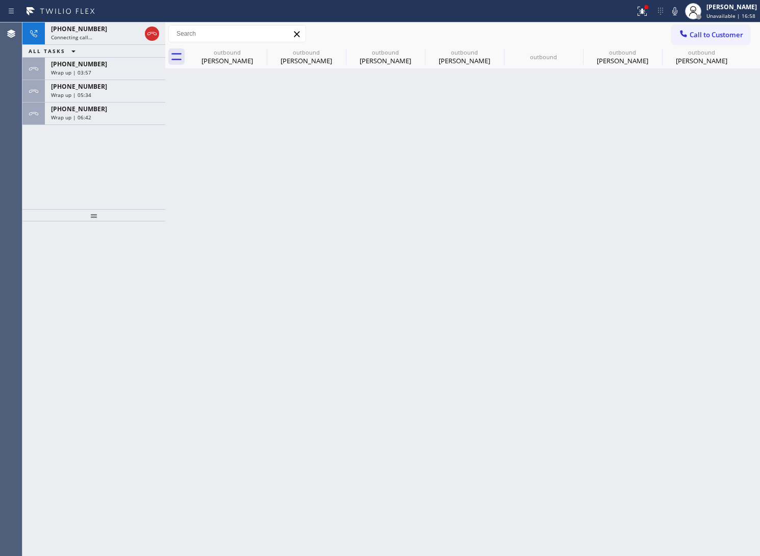
click at [85, 108] on span "[PHONE_NUMBER]" at bounding box center [79, 109] width 56 height 9
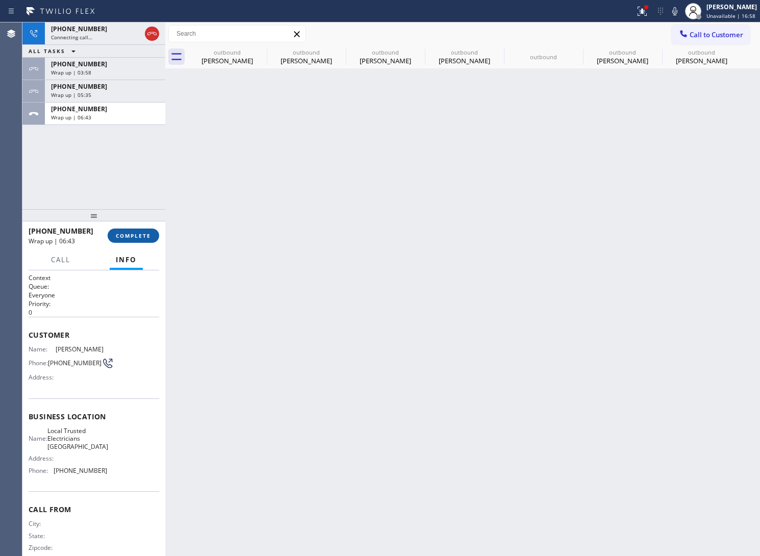
click at [133, 235] on span "COMPLETE" at bounding box center [133, 235] width 35 height 7
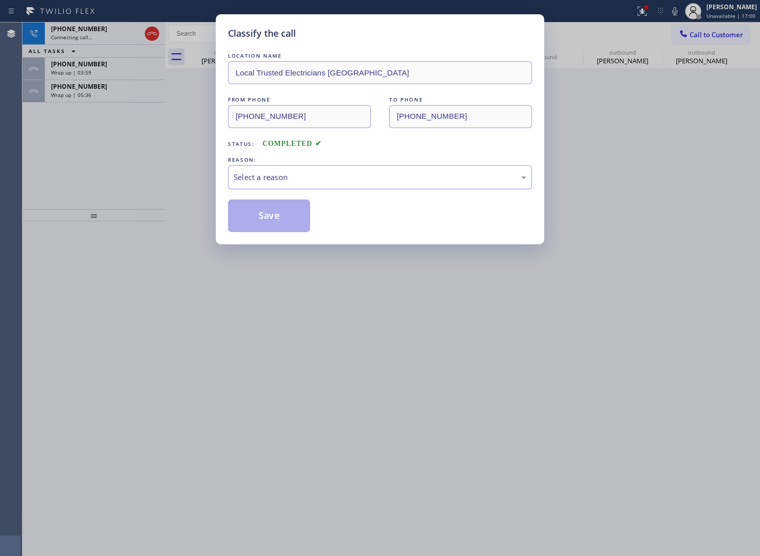
click at [305, 181] on div "Select a reason" at bounding box center [380, 177] width 293 height 12
click at [270, 223] on button "Save" at bounding box center [269, 216] width 82 height 33
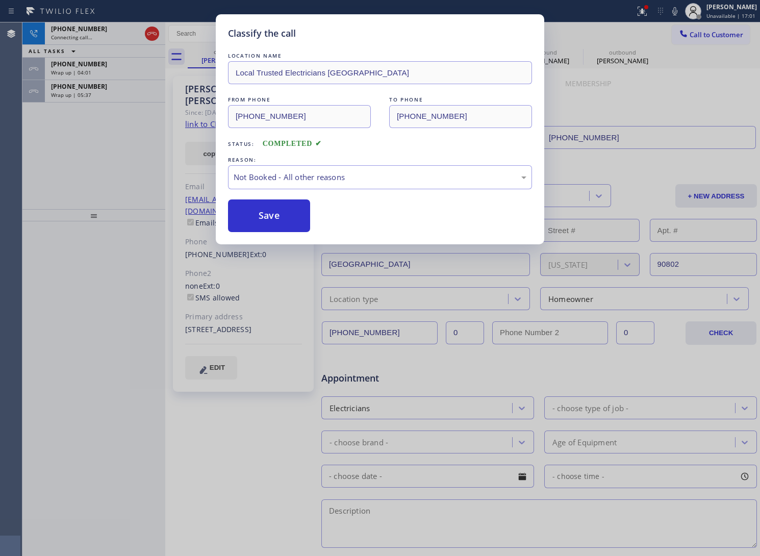
click at [93, 95] on div "Classify the call LOCATION NAME Thermador Appliances Repair Services FROM PHONE…" at bounding box center [391, 289] width 738 height 534
click at [93, 95] on div "Wrap up | 05:37" at bounding box center [105, 94] width 108 height 7
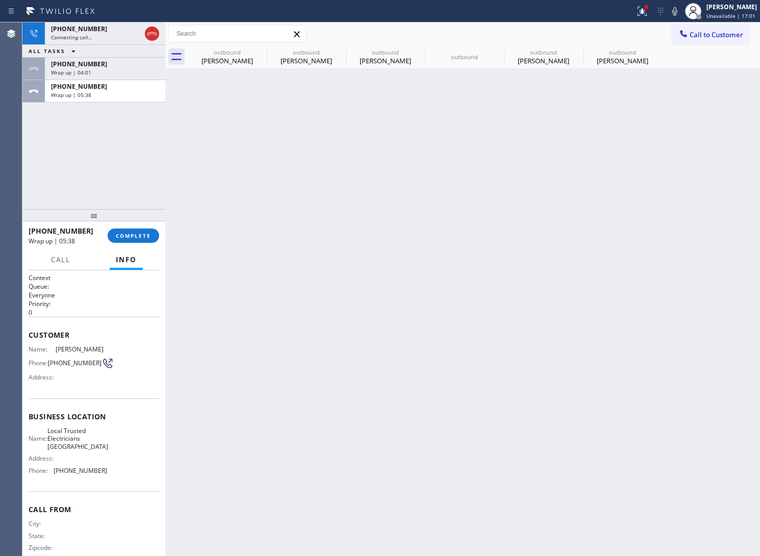
click at [93, 95] on div "Wrap up | 05:38" at bounding box center [105, 94] width 108 height 7
click at [93, 95] on div "Wrap up | 05:39" at bounding box center [105, 94] width 108 height 7
click at [88, 93] on span "Wrap up | 05:39" at bounding box center [71, 94] width 40 height 7
click at [139, 237] on span "COMPLETE" at bounding box center [133, 235] width 35 height 7
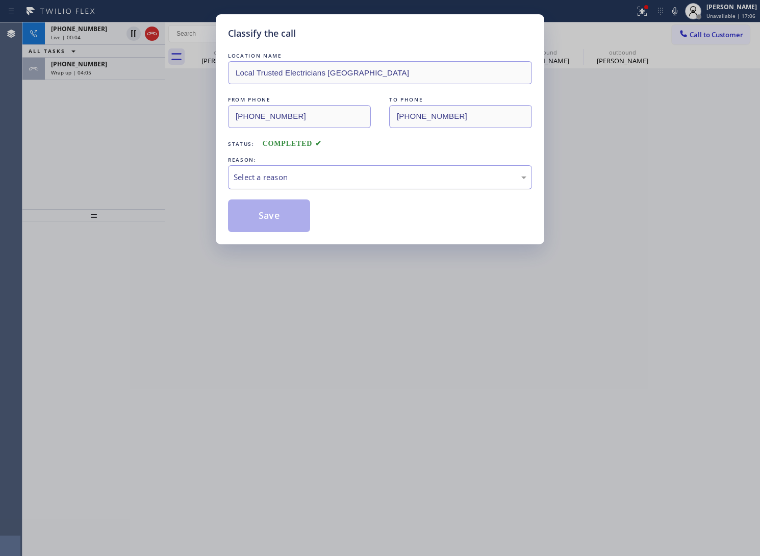
click at [332, 172] on div "Select a reason" at bounding box center [380, 177] width 293 height 12
click at [280, 210] on button "Save" at bounding box center [269, 216] width 82 height 33
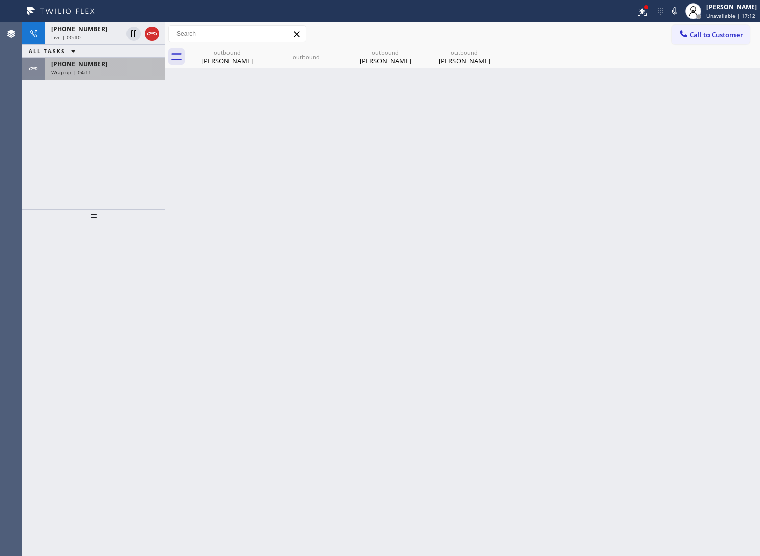
click at [59, 69] on span "Wrap up | 04:11" at bounding box center [71, 72] width 40 height 7
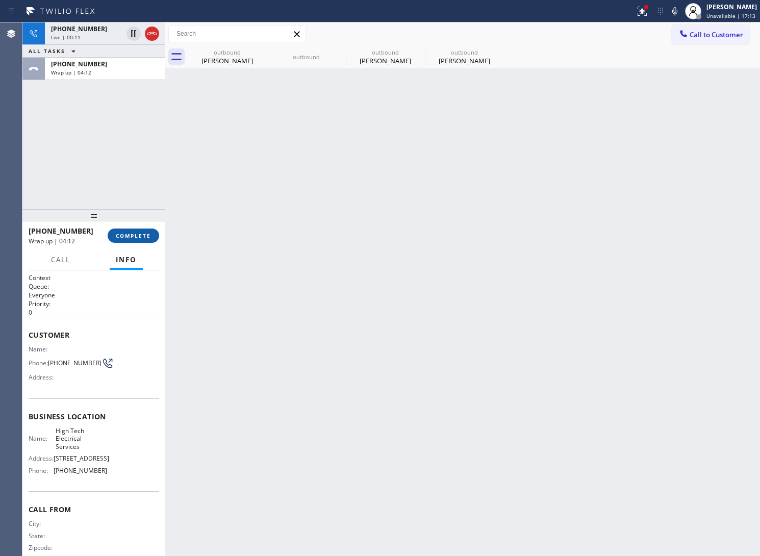
click at [141, 236] on span "COMPLETE" at bounding box center [133, 235] width 35 height 7
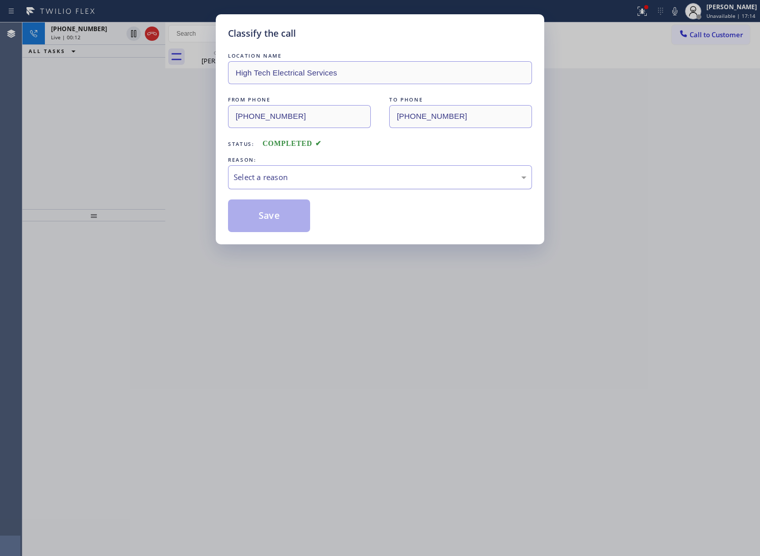
click at [290, 175] on div "Select a reason" at bounding box center [380, 177] width 293 height 12
click at [289, 218] on button "Save" at bounding box center [269, 216] width 82 height 33
type input "[PHONE_NUMBER]"
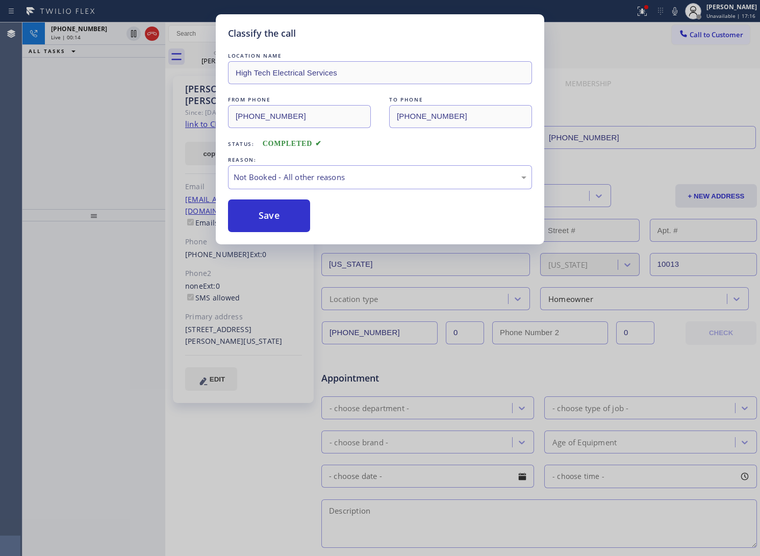
click at [126, 120] on div "Classify the call LOCATION NAME Thermador Appliances Repair Services FROM PHONE…" at bounding box center [391, 289] width 738 height 534
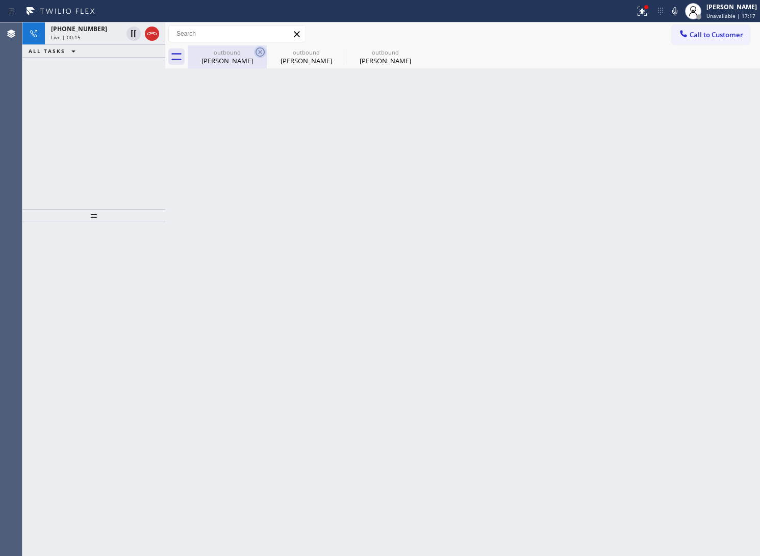
click at [262, 53] on icon at bounding box center [260, 52] width 12 height 12
click at [0, 0] on icon at bounding box center [0, 0] width 0 height 0
click at [261, 53] on div "outbound [PERSON_NAME] outbound [PERSON_NAME] outbound [PERSON_NAME]" at bounding box center [474, 56] width 573 height 23
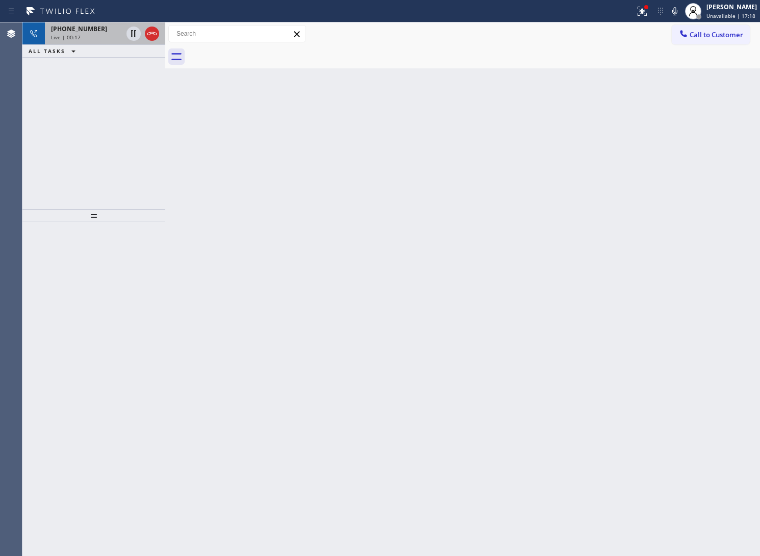
click at [100, 34] on div "Live | 00:17" at bounding box center [86, 37] width 71 height 7
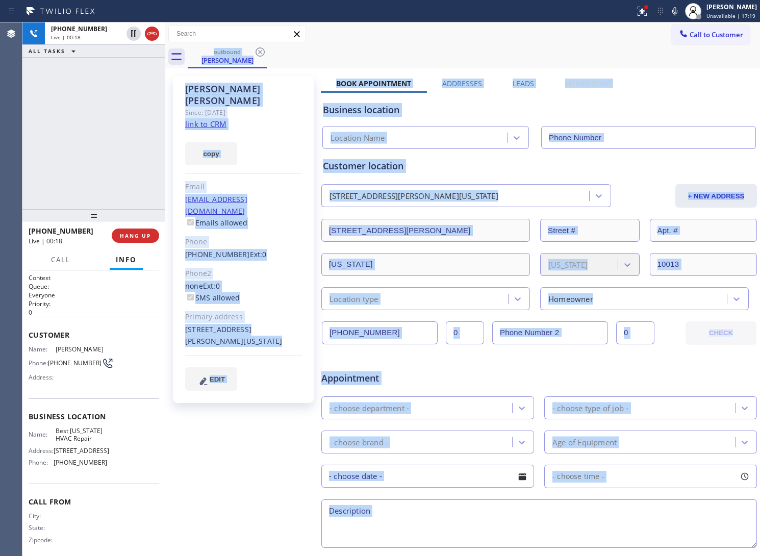
type input "[PHONE_NUMBER]"
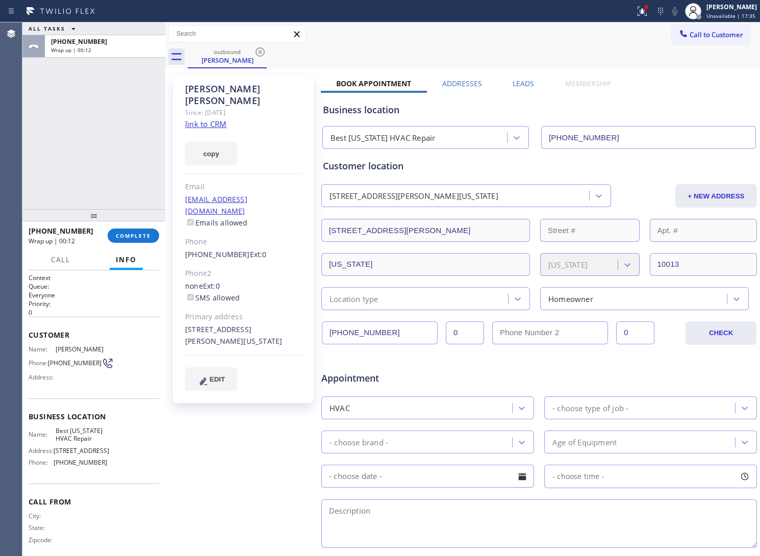
drag, startPoint x: 32, startPoint y: 171, endPoint x: 144, endPoint y: 218, distance: 121.2
click at [32, 171] on div "ALL TASKS ALL TASKS ACTIVE TASKS TASKS IN WRAP UP [PHONE_NUMBER] Wrap up | 00:12" at bounding box center [93, 115] width 143 height 187
click at [143, 235] on span "COMPLETE" at bounding box center [133, 235] width 35 height 7
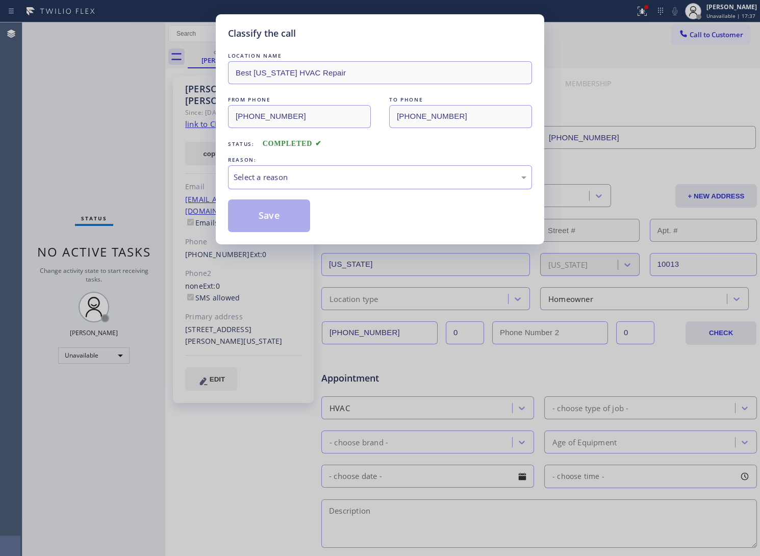
click at [314, 171] on div "Select a reason" at bounding box center [380, 177] width 293 height 12
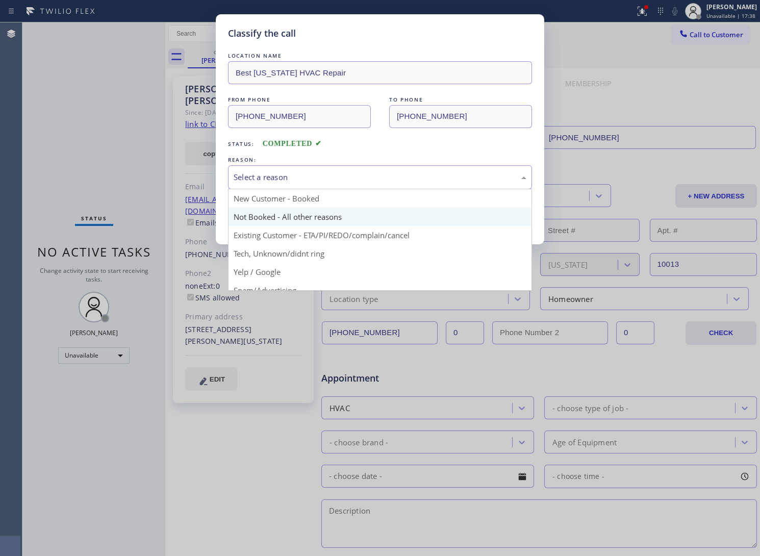
click at [279, 225] on button "Save" at bounding box center [269, 216] width 82 height 33
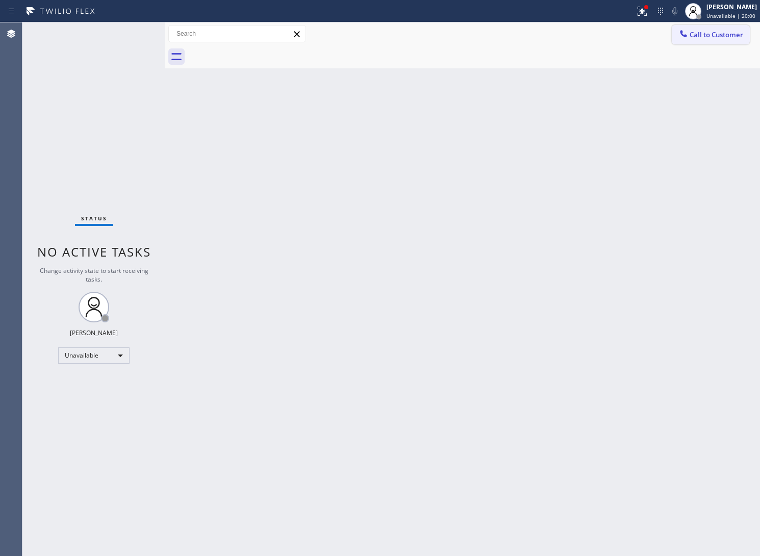
click at [725, 34] on span "Call to Customer" at bounding box center [717, 34] width 54 height 9
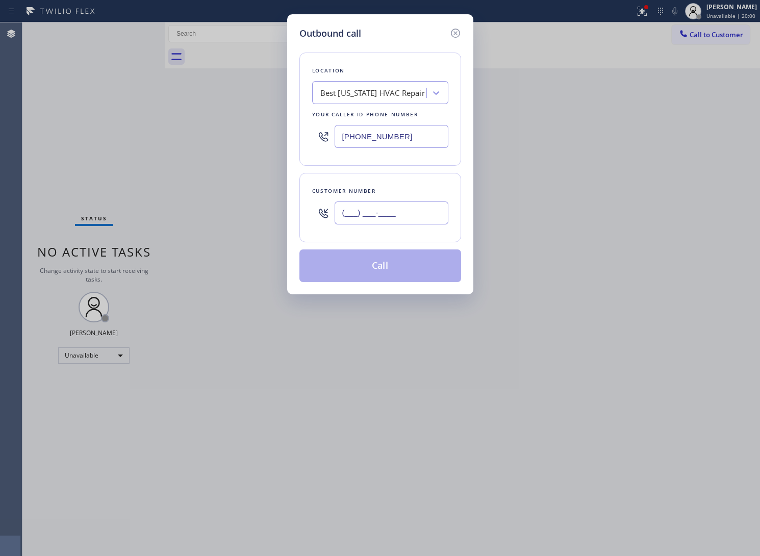
click at [381, 208] on input "(___) ___-____" at bounding box center [392, 213] width 114 height 23
paste input "310) 720-1453"
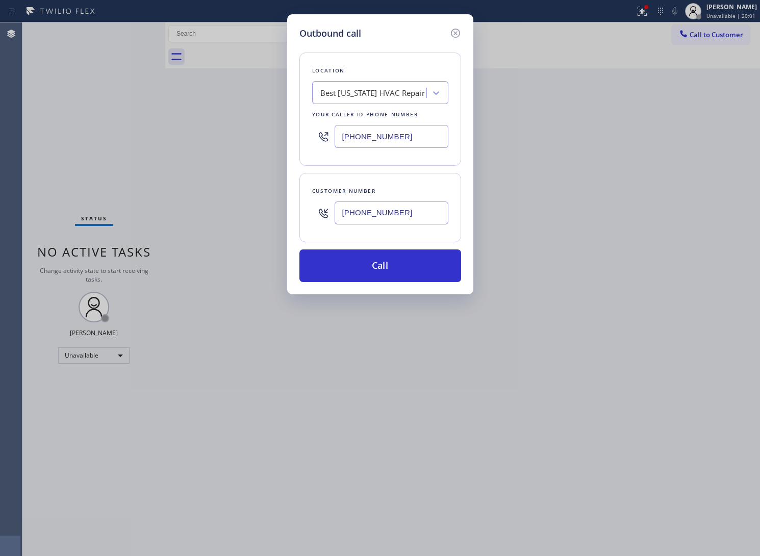
type input "[PHONE_NUMBER]"
click at [384, 134] on input "[PHONE_NUMBER]" at bounding box center [392, 136] width 114 height 23
paste input "844) 735-4685"
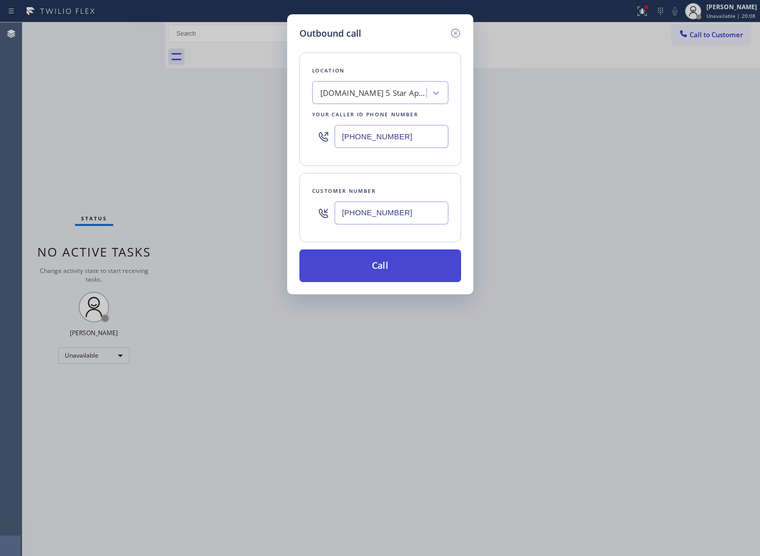
type input "[PHONE_NUMBER]"
click at [386, 259] on button "Call" at bounding box center [381, 266] width 162 height 33
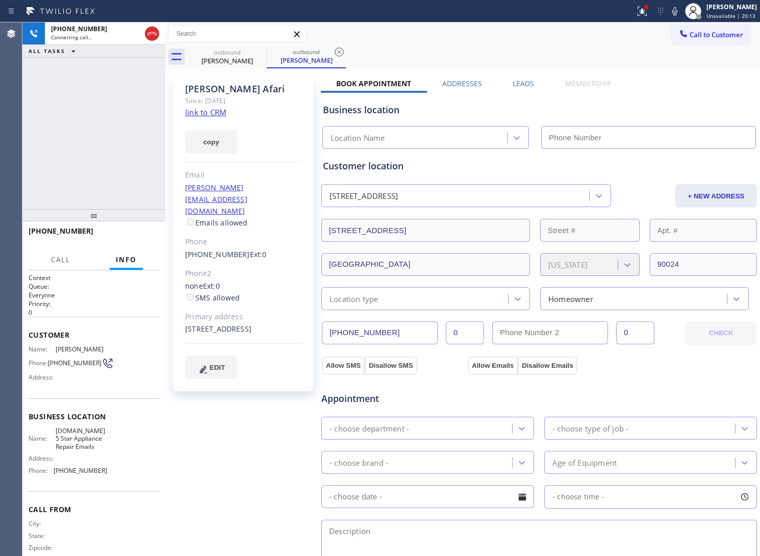
type input "[PHONE_NUMBER]"
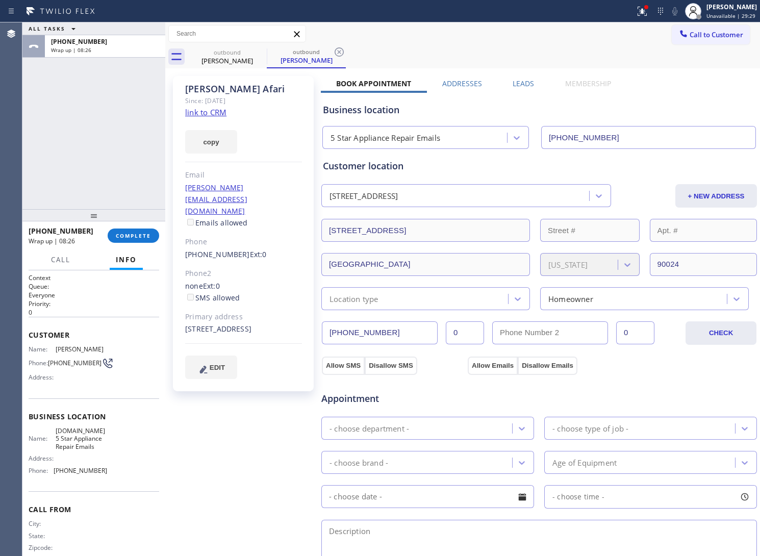
click at [65, 121] on div "ALL TASKS ALL TASKS ACTIVE TASKS TASKS IN WRAP UP [PHONE_NUMBER] Wrap up | 08:26" at bounding box center [93, 115] width 143 height 187
drag, startPoint x: 65, startPoint y: 366, endPoint x: 50, endPoint y: 355, distance: 19.0
click at [50, 359] on span "[PHONE_NUMBER]" at bounding box center [75, 363] width 54 height 8
copy span "[PHONE_NUMBER]"
click at [65, 366] on span "[PHONE_NUMBER]" at bounding box center [75, 363] width 54 height 8
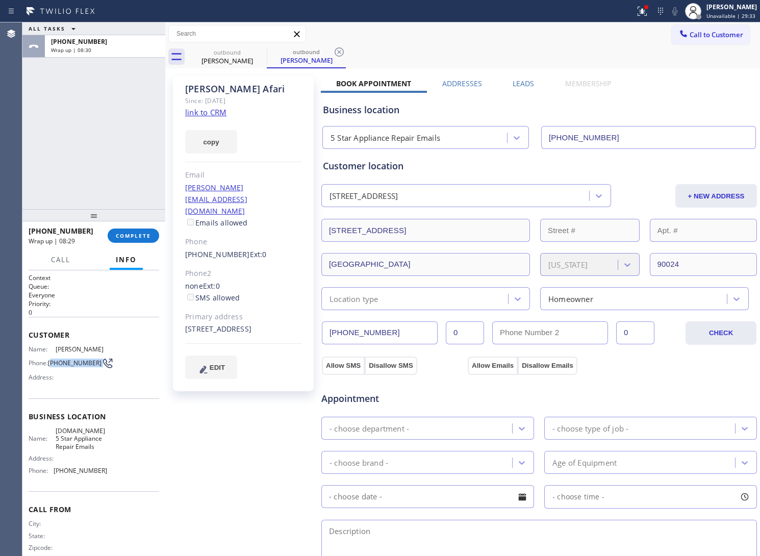
drag, startPoint x: 67, startPoint y: 366, endPoint x: 52, endPoint y: 358, distance: 17.2
click at [52, 359] on span "[PHONE_NUMBER]" at bounding box center [75, 363] width 54 height 8
click at [145, 238] on span "COMPLETE" at bounding box center [133, 235] width 35 height 7
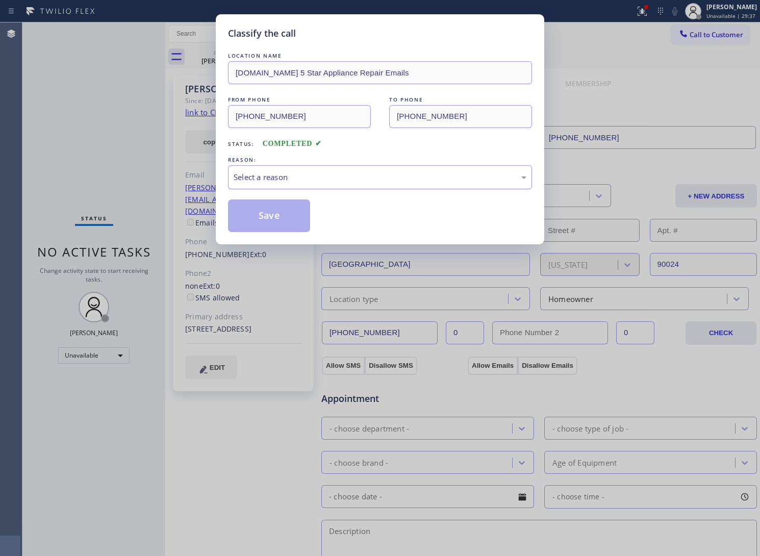
click at [296, 172] on div "Select a reason" at bounding box center [380, 177] width 293 height 12
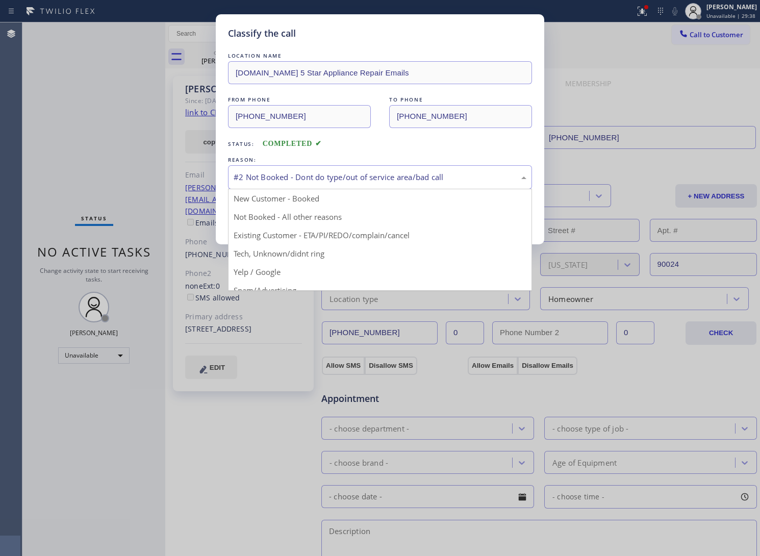
click at [300, 180] on div "#2 Not Booked - Dont do type/out of service area/bad call" at bounding box center [380, 177] width 293 height 12
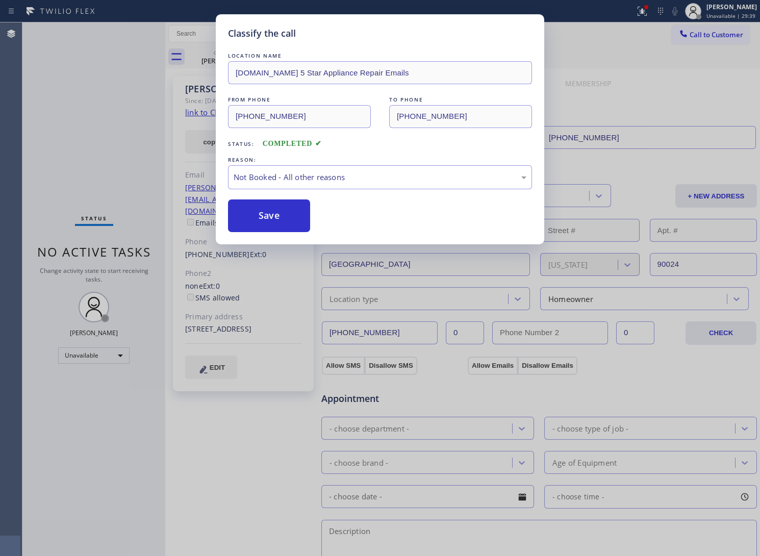
click at [282, 220] on button "Save" at bounding box center [269, 216] width 82 height 33
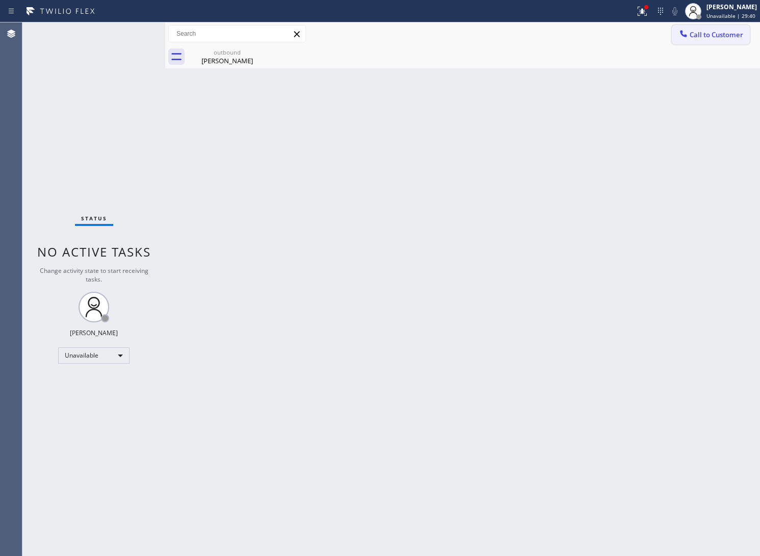
click at [708, 32] on span "Call to Customer" at bounding box center [717, 34] width 54 height 9
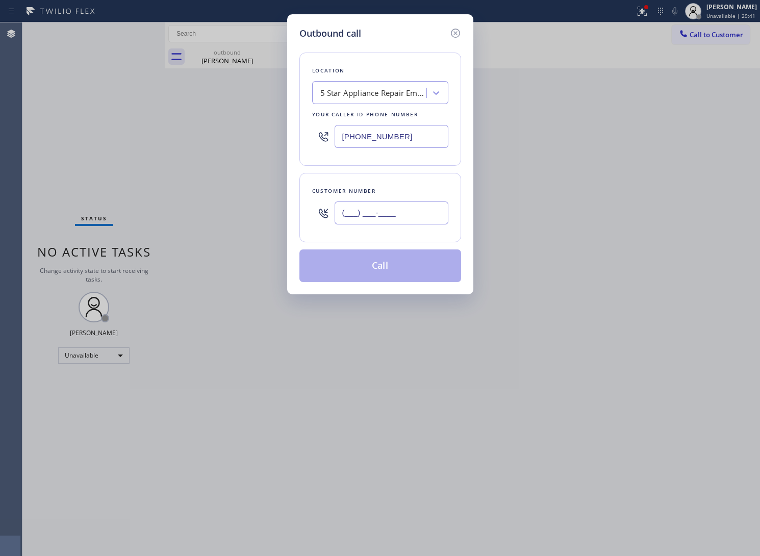
drag, startPoint x: 404, startPoint y: 212, endPoint x: 421, endPoint y: 235, distance: 28.4
click at [404, 212] on input "(___) ___-____" at bounding box center [392, 213] width 114 height 23
paste input "310) 720-1453"
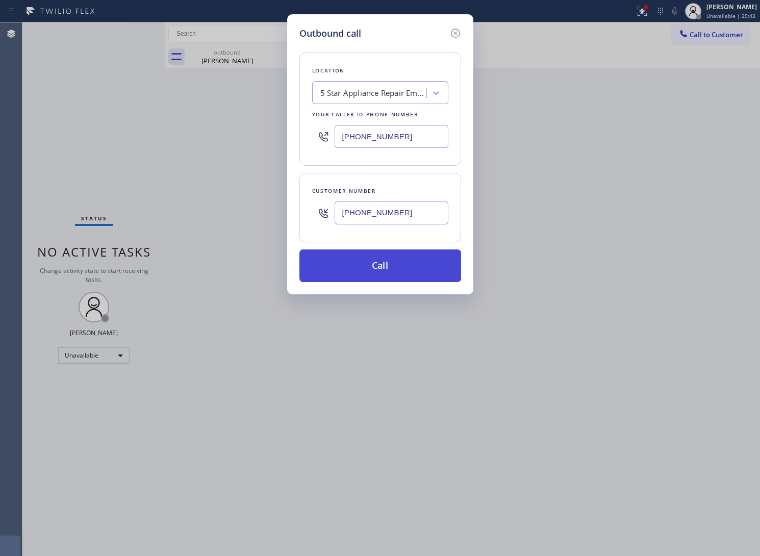
type input "[PHONE_NUMBER]"
click at [409, 273] on button "Call" at bounding box center [381, 266] width 162 height 33
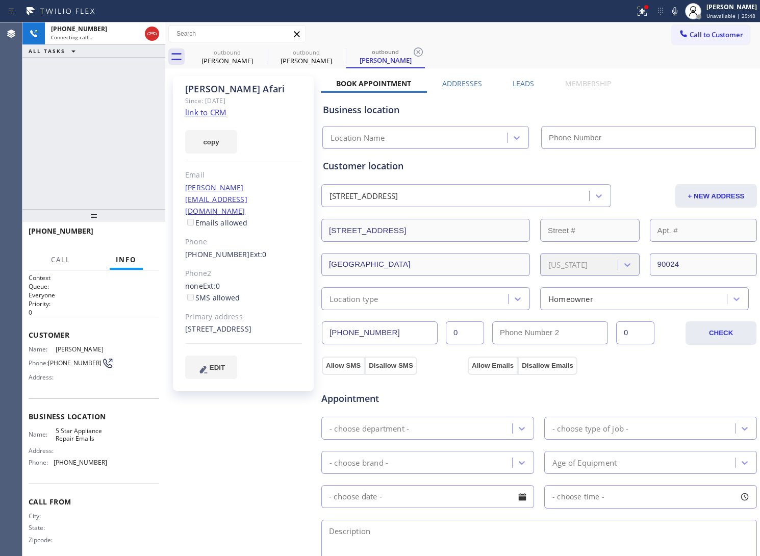
type input "[PHONE_NUMBER]"
click at [42, 167] on div "[PHONE_NUMBER] Connecting call… ALL TASKS ALL TASKS ACTIVE TASKS TASKS IN WRAP …" at bounding box center [93, 115] width 143 height 187
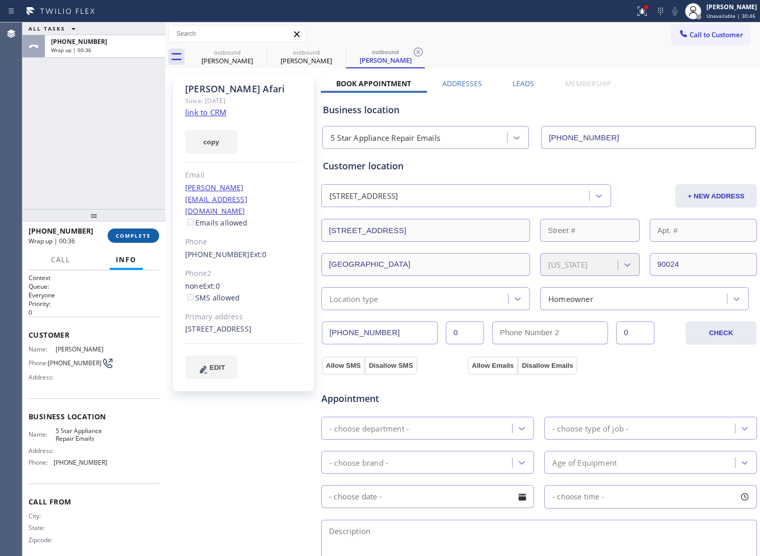
drag, startPoint x: 129, startPoint y: 225, endPoint x: 133, endPoint y: 233, distance: 9.4
click at [133, 233] on div "[PHONE_NUMBER] Wrap up | 00:36 COMPLETE" at bounding box center [94, 236] width 131 height 27
click at [133, 235] on span "COMPLETE" at bounding box center [133, 235] width 35 height 7
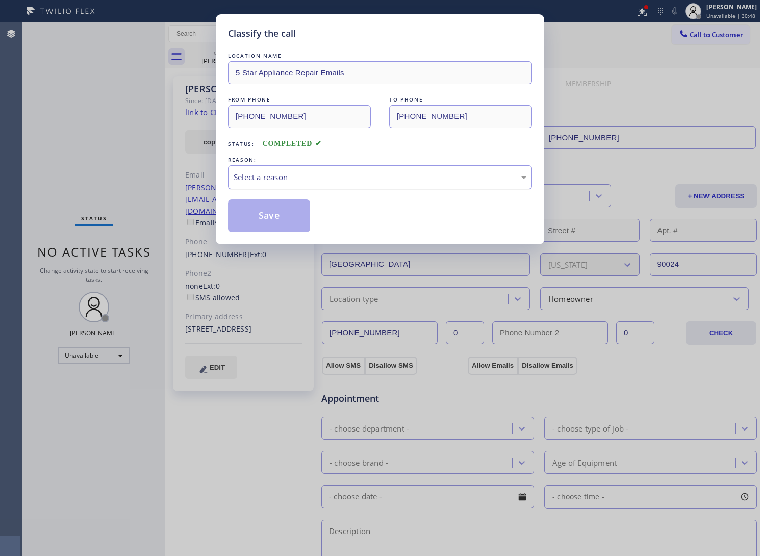
click at [290, 176] on div "Select a reason" at bounding box center [380, 177] width 293 height 12
click at [273, 213] on button "Save" at bounding box center [269, 216] width 82 height 33
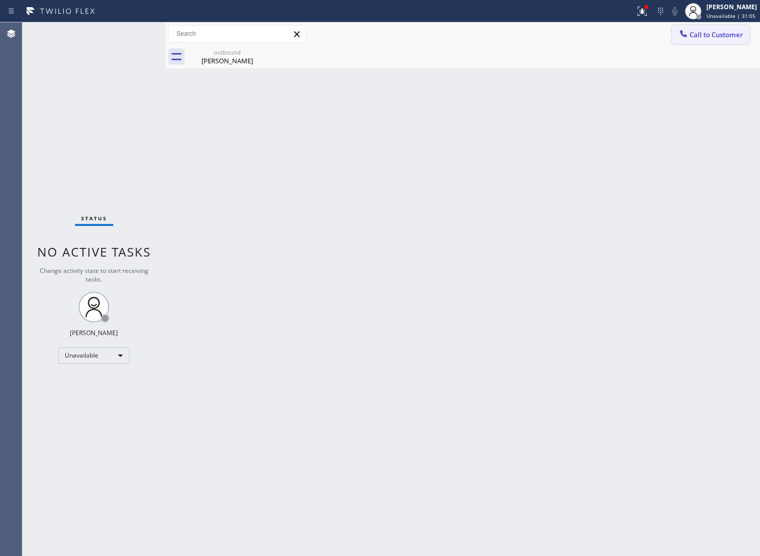
click at [702, 39] on span "Call to Customer" at bounding box center [717, 34] width 54 height 9
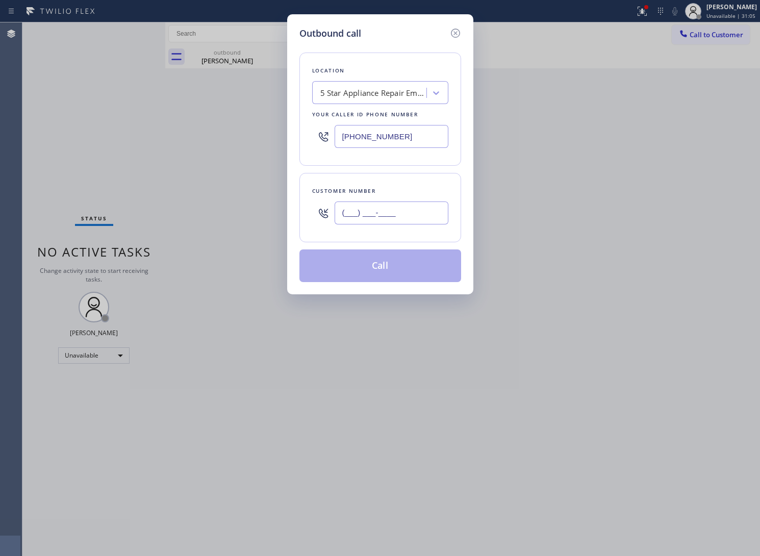
click at [377, 222] on input "(___) ___-____" at bounding box center [392, 213] width 114 height 23
paste input "310) 753-0667"
type input "[PHONE_NUMBER]"
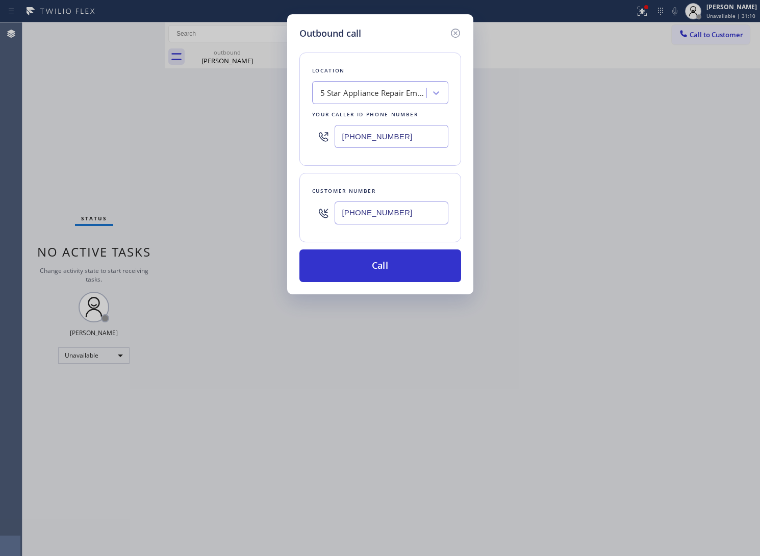
click at [378, 145] on input "[PHONE_NUMBER]" at bounding box center [392, 136] width 114 height 23
paste input "310) 340-2363"
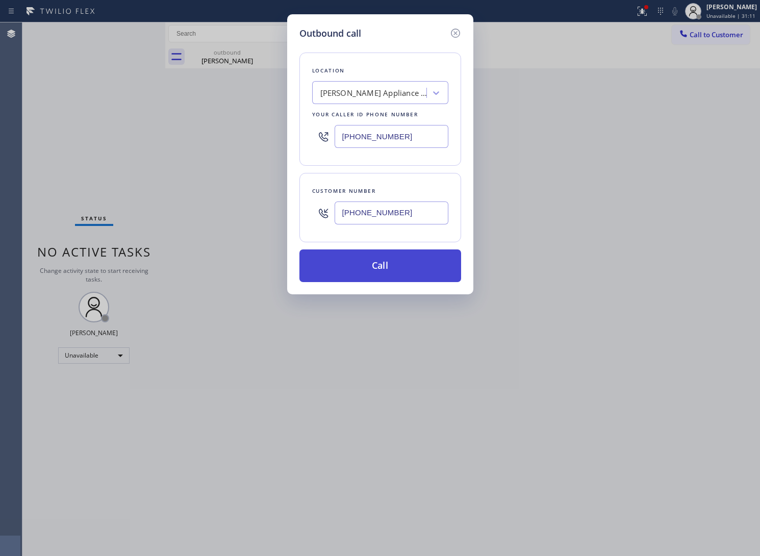
type input "[PHONE_NUMBER]"
click at [425, 261] on button "Call" at bounding box center [381, 266] width 162 height 33
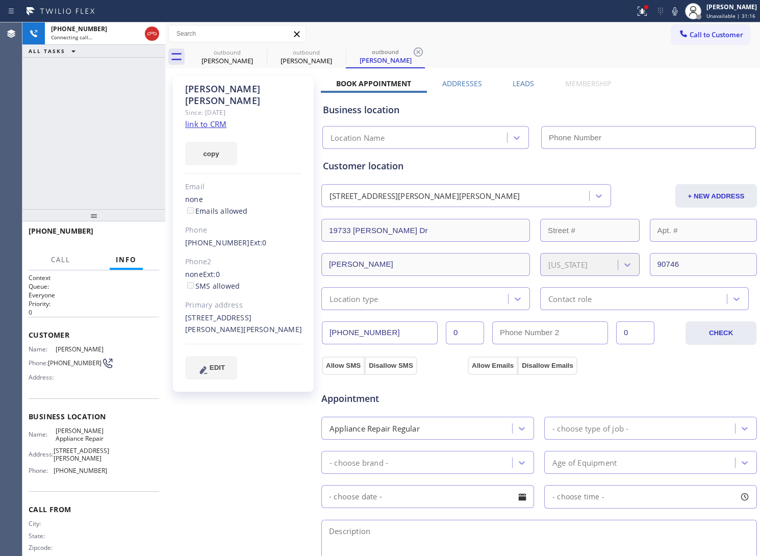
type input "[PHONE_NUMBER]"
click at [49, 193] on div "[PHONE_NUMBER] Connecting call… ALL TASKS ALL TASKS ACTIVE TASKS TASKS IN WRAP …" at bounding box center [93, 115] width 143 height 187
click at [201, 89] on div "[PERSON_NAME]" at bounding box center [243, 94] width 117 height 23
click at [200, 89] on div "[PERSON_NAME]" at bounding box center [243, 94] width 117 height 23
copy div "[PERSON_NAME]"
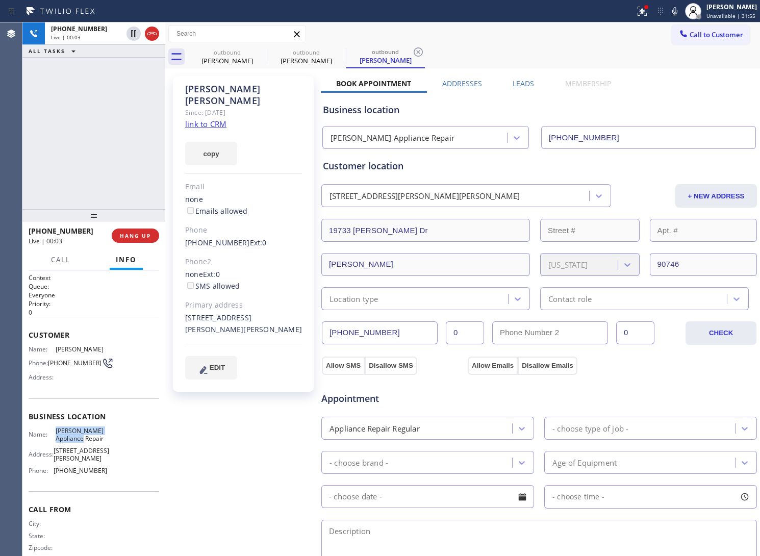
drag, startPoint x: 78, startPoint y: 450, endPoint x: 54, endPoint y: 432, distance: 29.9
click at [56, 432] on span "[PERSON_NAME] Appliance Repair" at bounding box center [81, 435] width 51 height 16
copy span "[PERSON_NAME] Appliance Repair"
click at [154, 26] on div at bounding box center [143, 33] width 37 height 22
drag, startPoint x: 153, startPoint y: 34, endPoint x: 185, endPoint y: 8, distance: 41.3
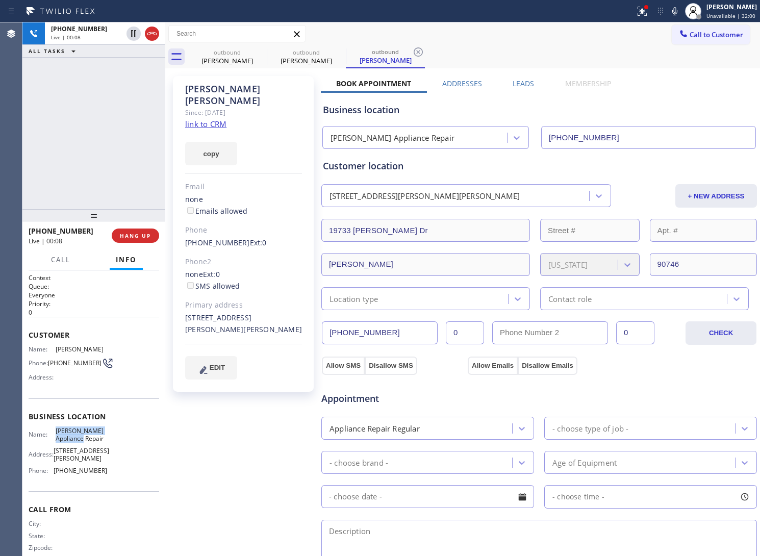
click at [153, 34] on icon at bounding box center [152, 34] width 12 height 12
click at [708, 35] on span "Call to Customer" at bounding box center [717, 34] width 54 height 9
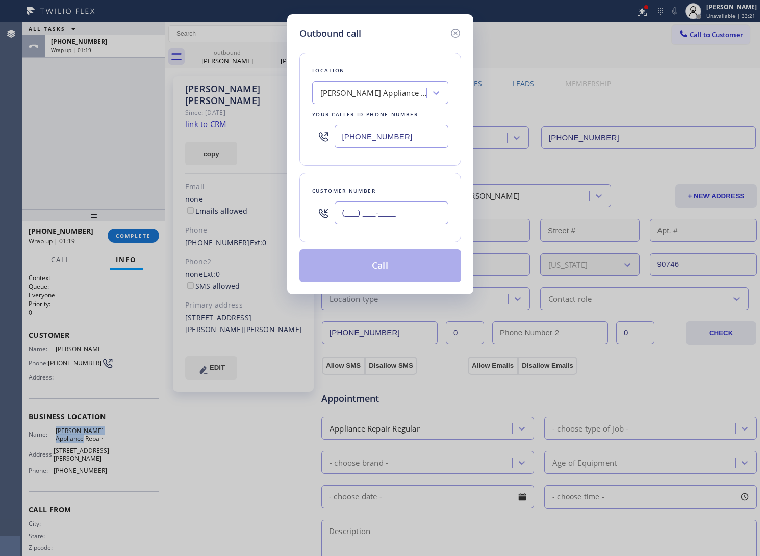
click at [362, 213] on input "(___) ___-____" at bounding box center [392, 213] width 114 height 23
paste input "609) 558-9089"
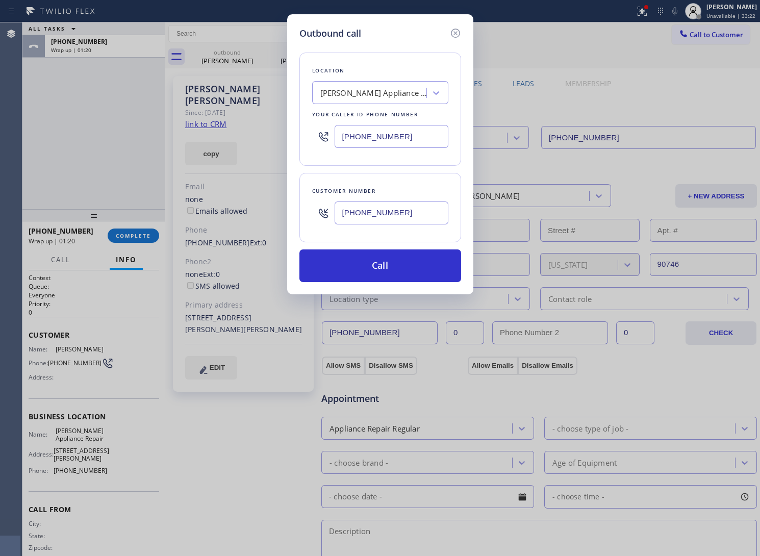
type input "[PHONE_NUMBER]"
click at [382, 138] on input "[PHONE_NUMBER]" at bounding box center [392, 136] width 114 height 23
paste input "05) 699-6896"
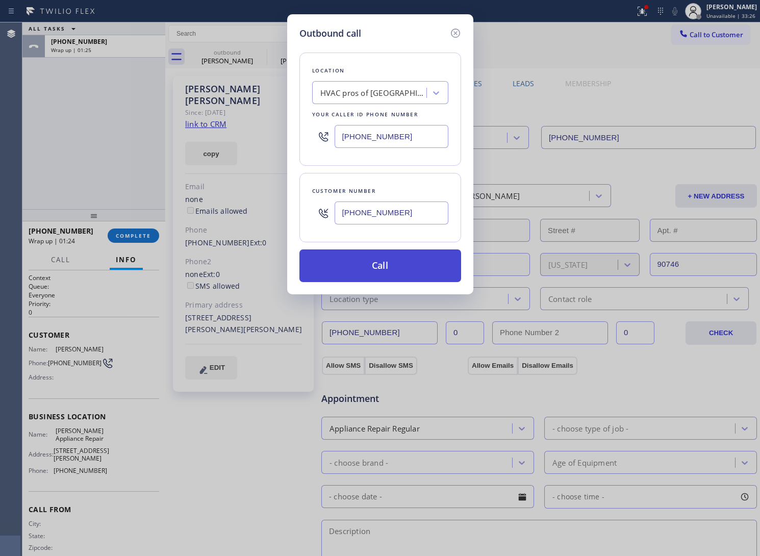
type input "[PHONE_NUMBER]"
click at [391, 274] on button "Call" at bounding box center [381, 266] width 162 height 33
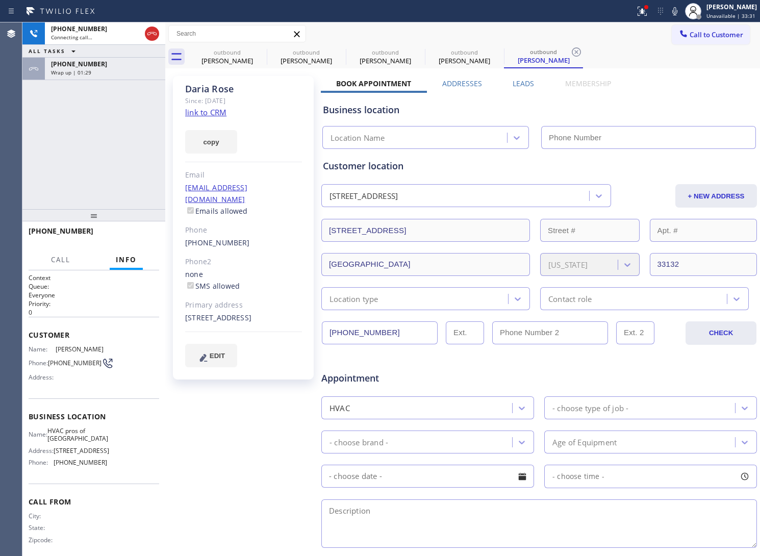
type input "[PHONE_NUMBER]"
click at [72, 157] on div "[PHONE_NUMBER] Connecting call… ALL TASKS ALL TASKS ACTIVE TASKS TASKS IN WRAP …" at bounding box center [93, 115] width 143 height 187
drag, startPoint x: 62, startPoint y: 366, endPoint x: 52, endPoint y: 359, distance: 12.9
click at [52, 359] on span "[PHONE_NUMBER]" at bounding box center [75, 363] width 54 height 8
copy span "609) 558-9089"
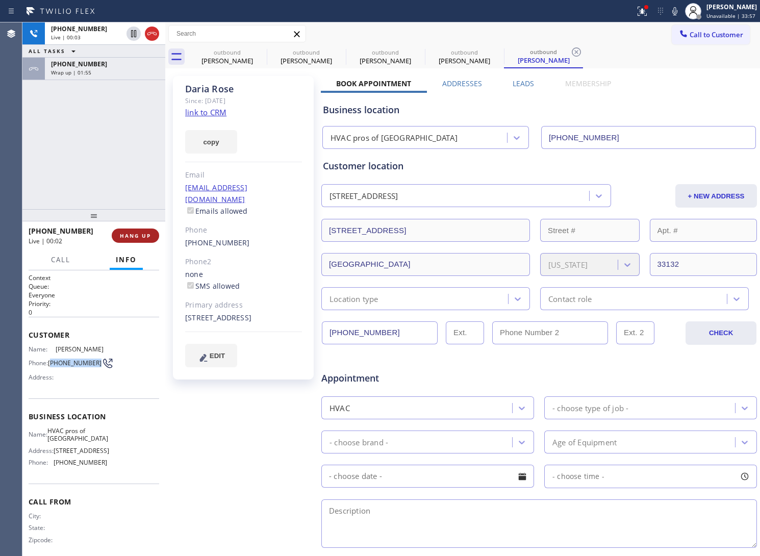
click at [141, 236] on span "HANG UP" at bounding box center [135, 235] width 31 height 7
click at [697, 32] on span "Call to Customer" at bounding box center [717, 34] width 54 height 9
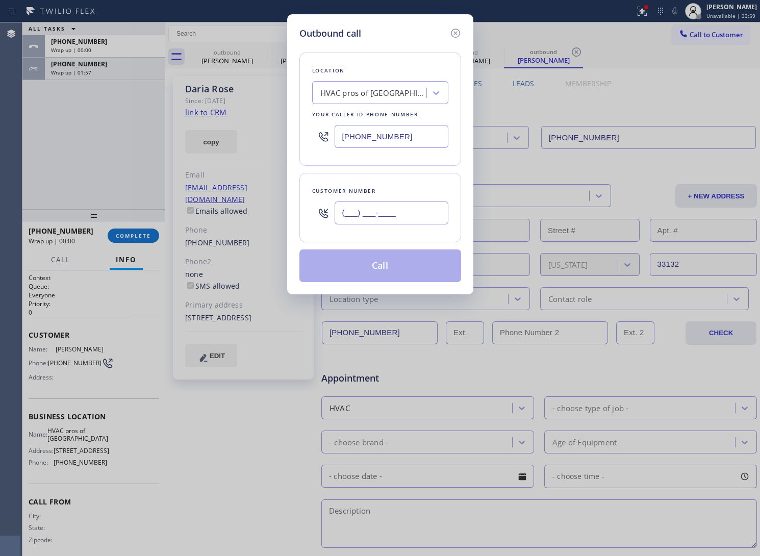
click at [417, 213] on input "(___) ___-____" at bounding box center [392, 213] width 114 height 23
paste input "609) 558-9089"
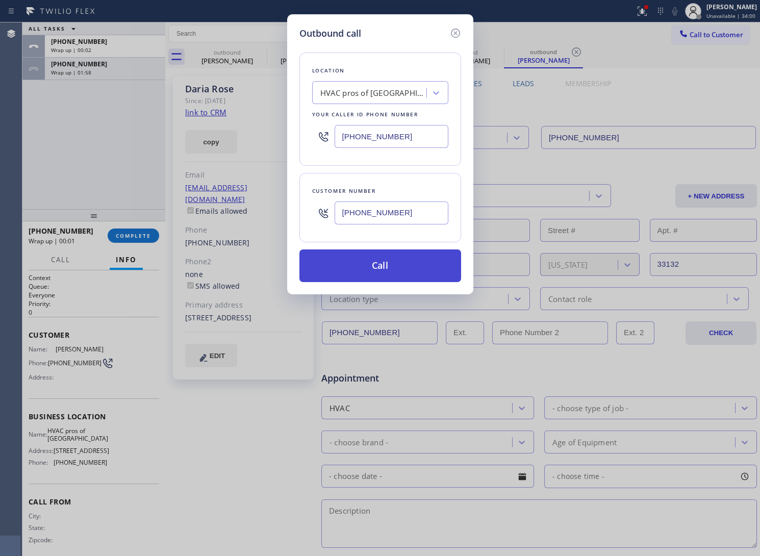
type input "[PHONE_NUMBER]"
drag, startPoint x: 391, startPoint y: 273, endPoint x: 383, endPoint y: 274, distance: 7.7
click at [389, 273] on button "Call" at bounding box center [381, 266] width 162 height 33
click at [300, 250] on button "Call" at bounding box center [381, 266] width 162 height 33
click button "Call" at bounding box center [381, 266] width 162 height 33
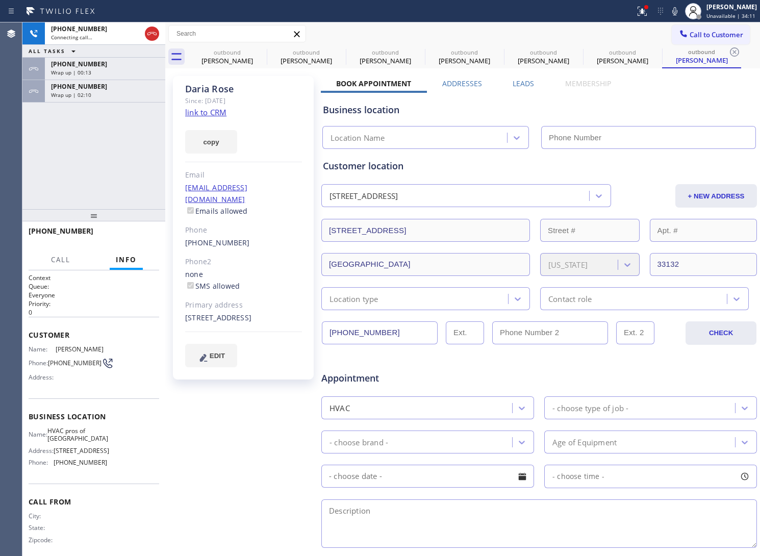
type input "[PHONE_NUMBER]"
click at [47, 152] on div "[PHONE_NUMBER] Connecting call… ALL TASKS ALL TASKS ACTIVE TASKS TASKS IN WRAP …" at bounding box center [93, 115] width 143 height 187
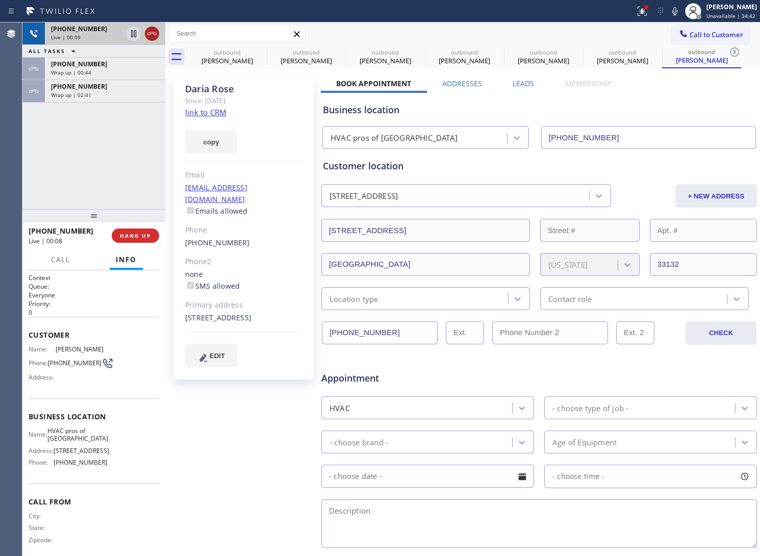
click at [156, 34] on icon at bounding box center [151, 33] width 9 height 3
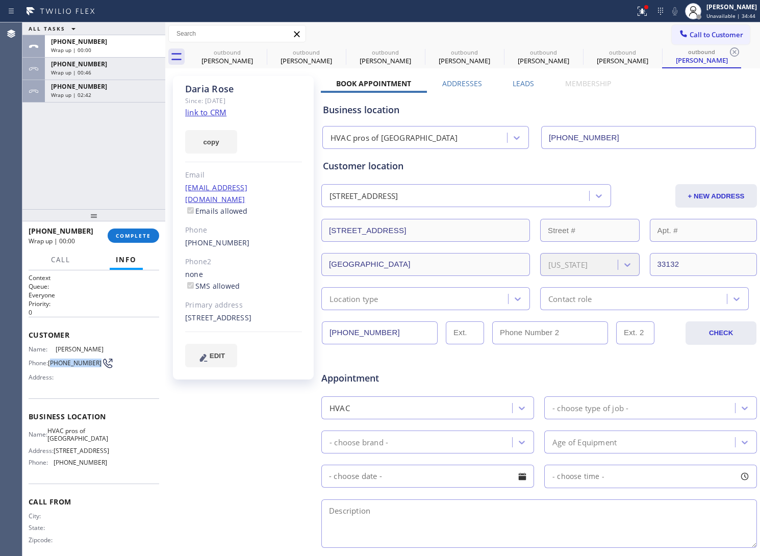
drag, startPoint x: 64, startPoint y: 369, endPoint x: 52, endPoint y: 359, distance: 15.9
click at [52, 359] on span "[PHONE_NUMBER]" at bounding box center [75, 363] width 54 height 8
copy span "609) 558-9089"
click at [697, 36] on span "Call to Customer" at bounding box center [717, 34] width 54 height 9
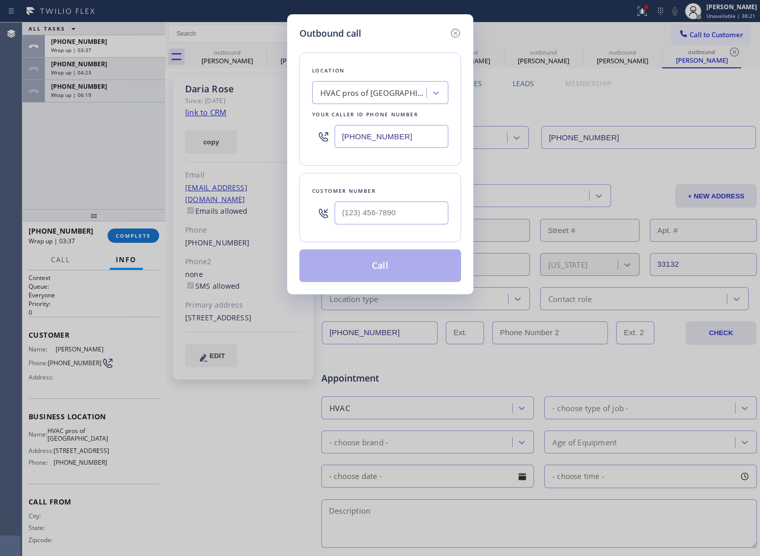
click at [406, 146] on input "[PHONE_NUMBER]" at bounding box center [392, 136] width 114 height 23
paste input "817) 873-6588"
type input "[PHONE_NUMBER]"
type input "(___) ___-____"
click at [366, 212] on input "(___) ___-____" at bounding box center [392, 213] width 114 height 23
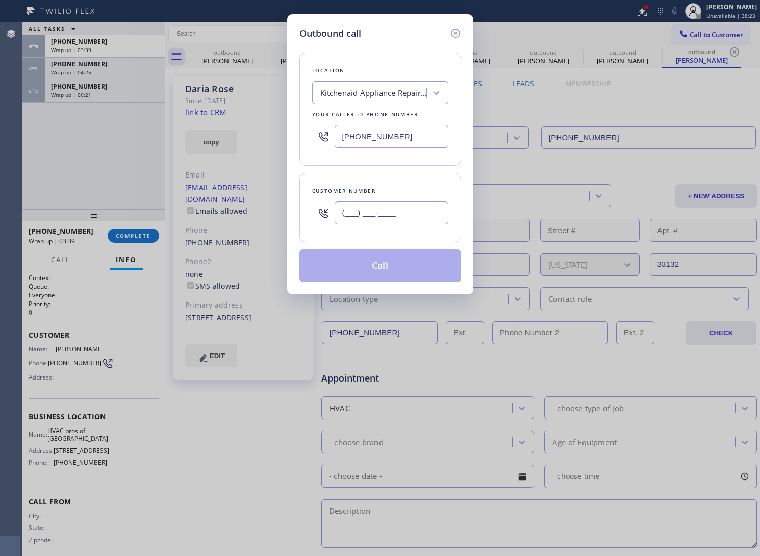
paste input "817) 793-2206"
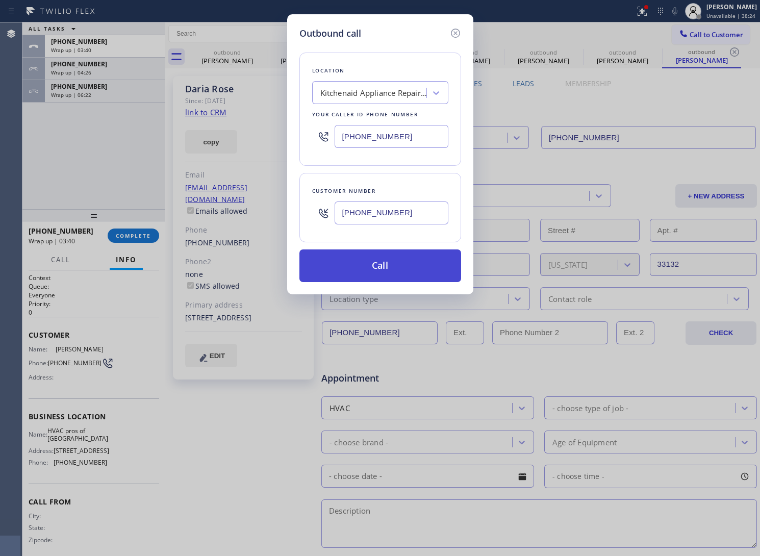
type input "[PHONE_NUMBER]"
click at [377, 273] on button "Call" at bounding box center [381, 266] width 162 height 33
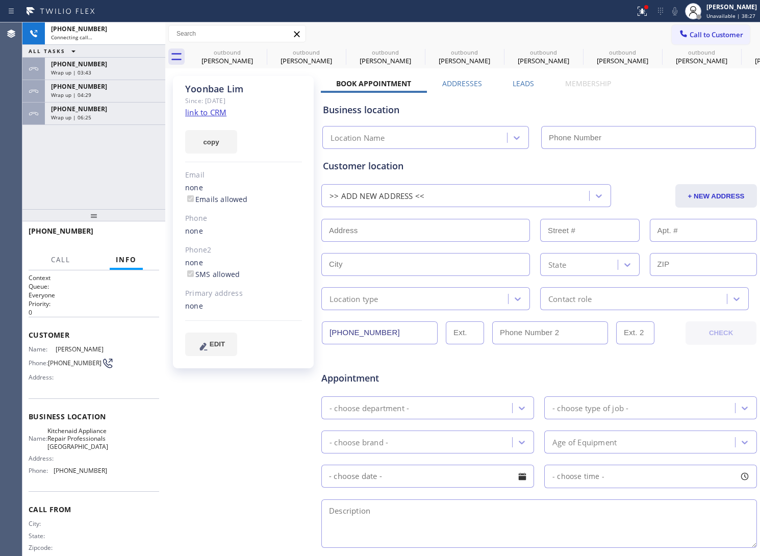
click at [198, 112] on link "link to CRM" at bounding box center [205, 112] width 41 height 10
type input "[PHONE_NUMBER]"
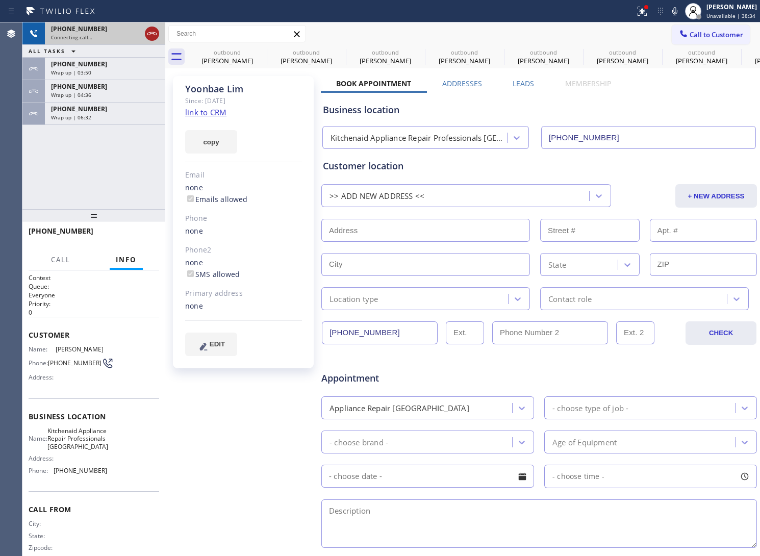
click at [146, 34] on icon at bounding box center [152, 34] width 12 height 12
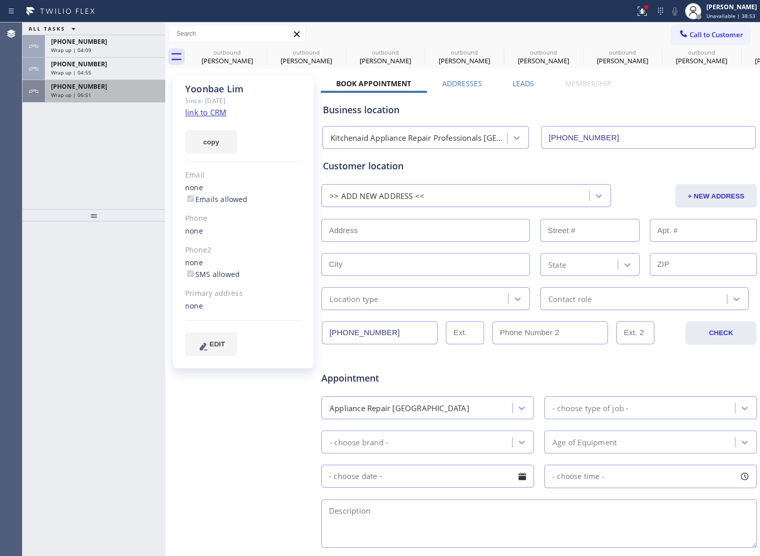
drag, startPoint x: 93, startPoint y: 85, endPoint x: 179, endPoint y: 210, distance: 152.0
click at [93, 85] on div "[PHONE_NUMBER]" at bounding box center [105, 86] width 108 height 9
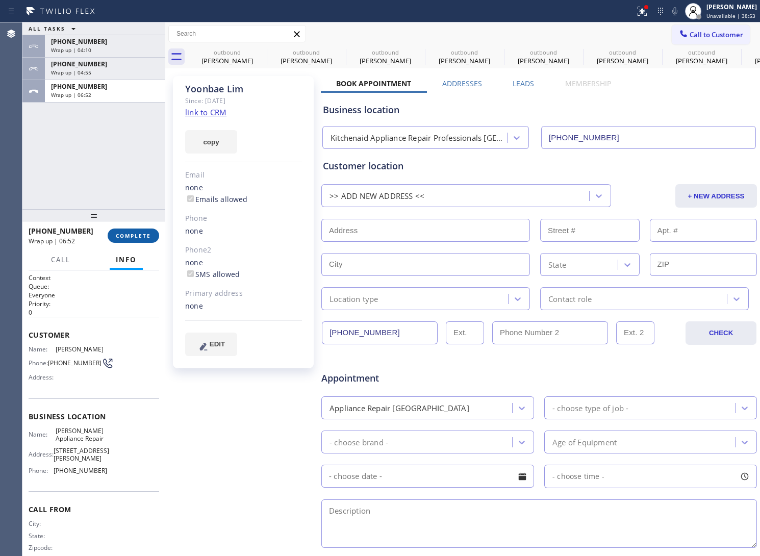
click at [150, 241] on button "COMPLETE" at bounding box center [134, 236] width 52 height 14
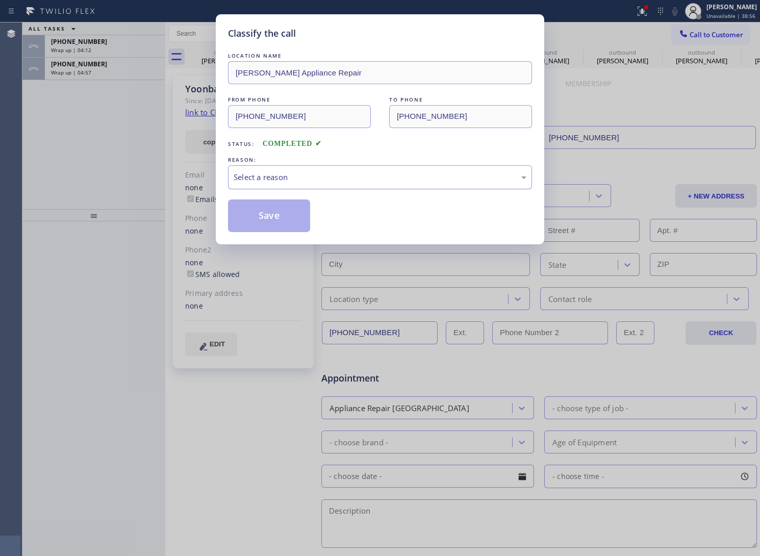
click at [328, 184] on div "Select a reason" at bounding box center [380, 177] width 304 height 24
click at [272, 225] on button "Save" at bounding box center [269, 216] width 82 height 33
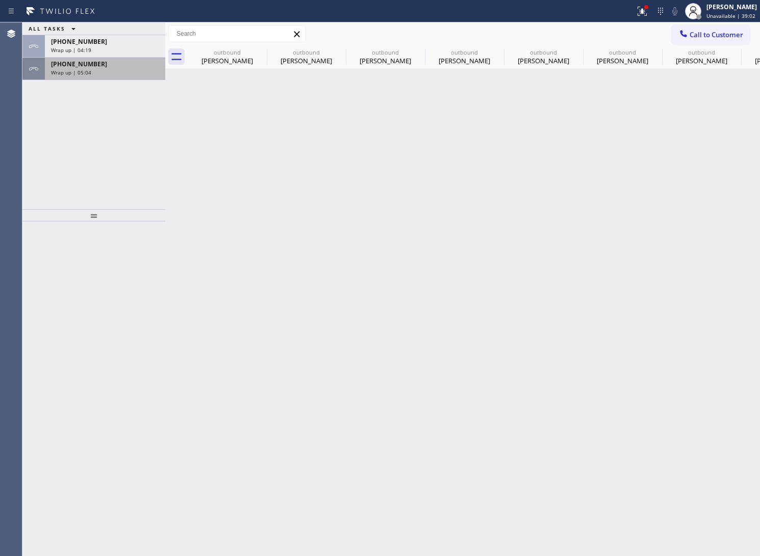
click at [46, 72] on div "[PHONE_NUMBER] Wrap up | 05:04" at bounding box center [103, 69] width 116 height 22
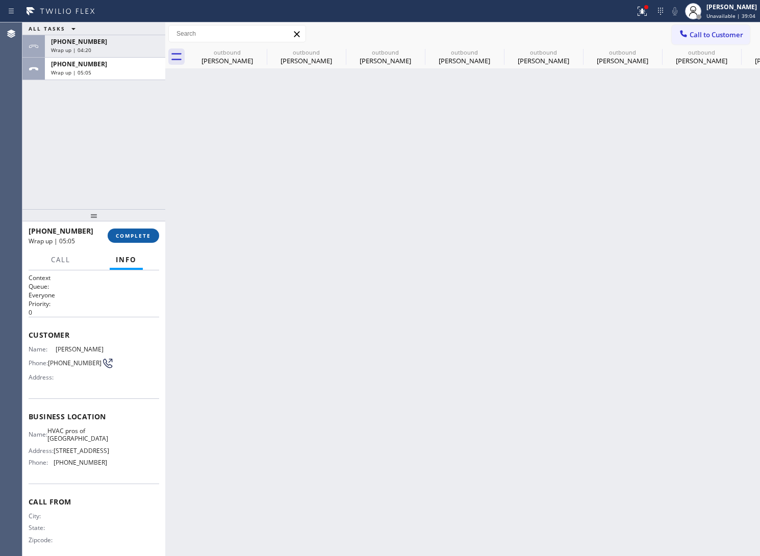
click at [129, 235] on span "COMPLETE" at bounding box center [133, 235] width 35 height 7
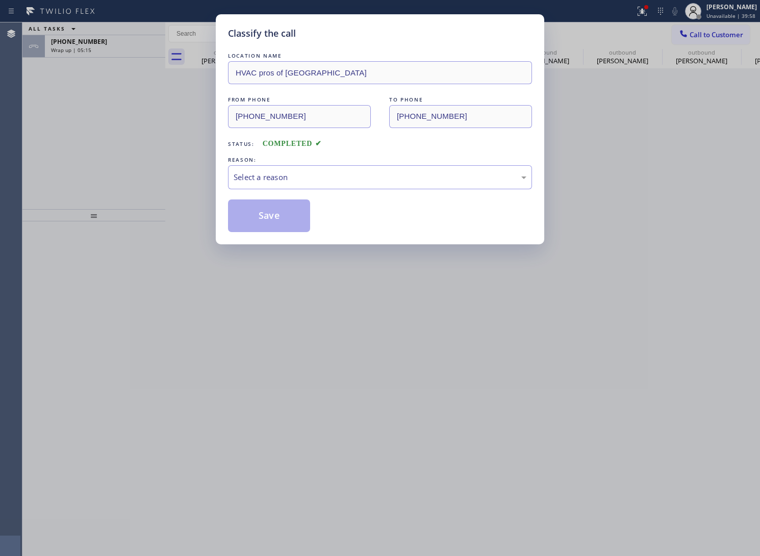
click at [27, 124] on div "Classify the call LOCATION NAME HVAC pros of Miami FROM PHONE [PHONE_NUMBER] TO…" at bounding box center [380, 278] width 760 height 556
drag, startPoint x: 254, startPoint y: 178, endPoint x: 257, endPoint y: 184, distance: 7.1
click at [254, 179] on div "Select a reason" at bounding box center [380, 177] width 293 height 12
click at [270, 226] on button "Save" at bounding box center [269, 216] width 82 height 33
type input "[PHONE_NUMBER]"
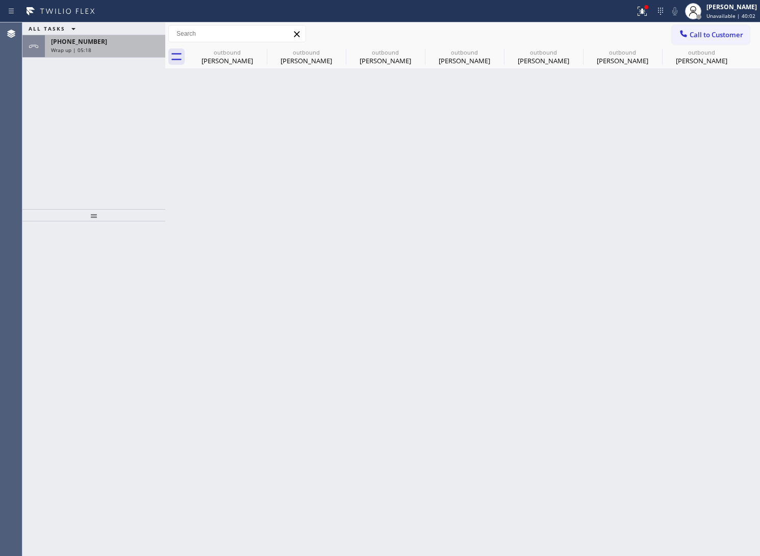
click at [125, 44] on div "[PHONE_NUMBER]" at bounding box center [105, 41] width 108 height 9
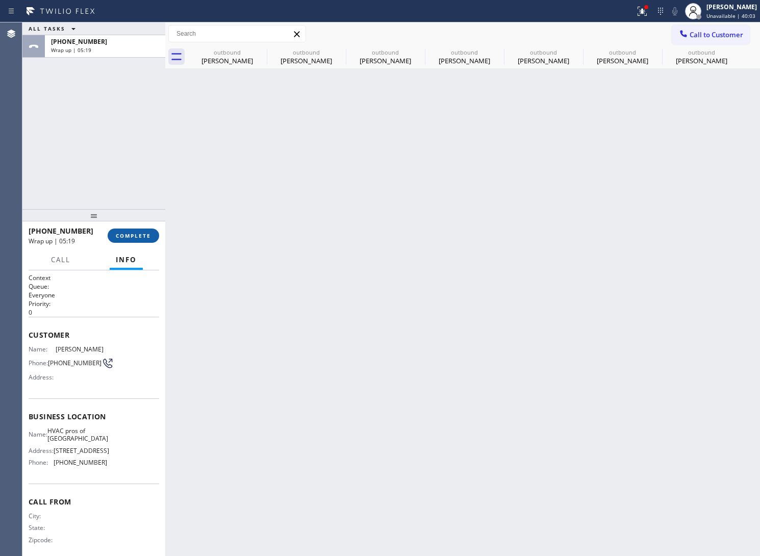
click at [138, 232] on span "COMPLETE" at bounding box center [133, 235] width 35 height 7
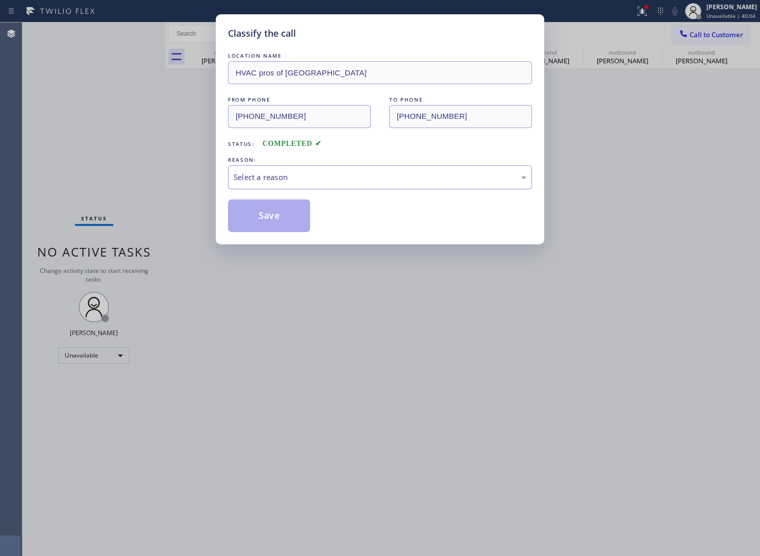
drag, startPoint x: 285, startPoint y: 172, endPoint x: 291, endPoint y: 183, distance: 12.3
click at [286, 172] on div "Select a reason" at bounding box center [380, 177] width 293 height 12
click at [288, 220] on button "Save" at bounding box center [269, 216] width 82 height 33
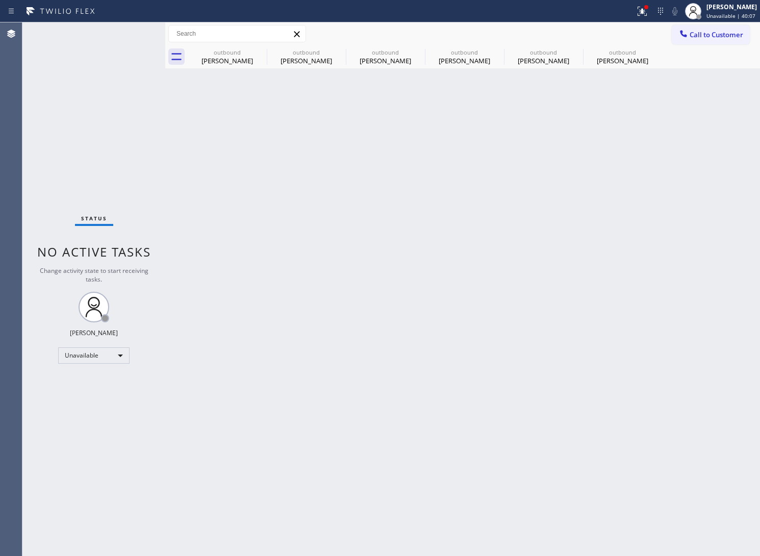
click at [58, 129] on div "Status No active tasks Change activity state to start receiving tasks. [PERSON_…" at bounding box center [93, 289] width 143 height 534
click at [708, 33] on span "Call to Customer" at bounding box center [717, 34] width 54 height 9
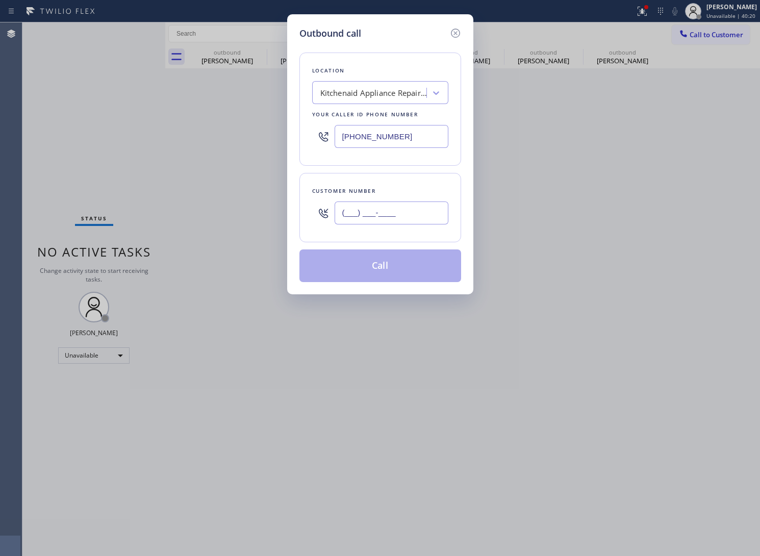
click at [361, 220] on input "(___) ___-____" at bounding box center [392, 213] width 114 height 23
paste input "609) 558-9089"
type input "[PHONE_NUMBER]"
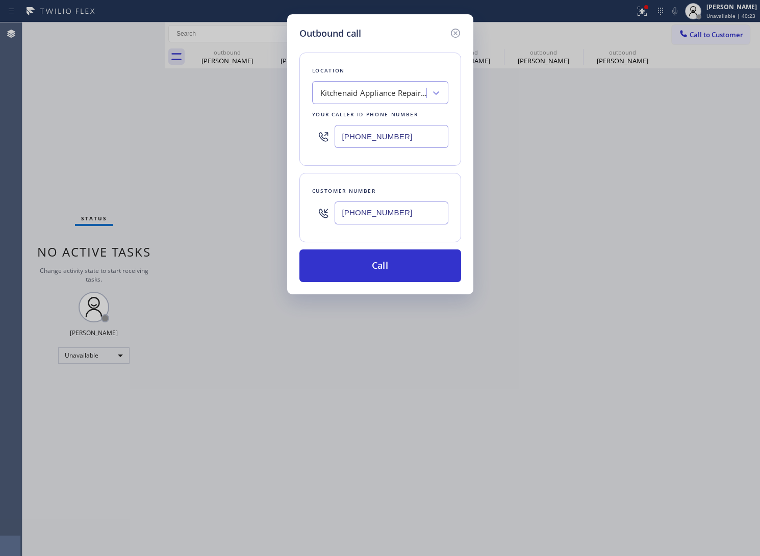
click at [389, 138] on input "[PHONE_NUMBER]" at bounding box center [392, 136] width 114 height 23
paste input "305) 699-6896"
type input "[PHONE_NUMBER]"
click at [376, 261] on button "Call" at bounding box center [381, 266] width 162 height 33
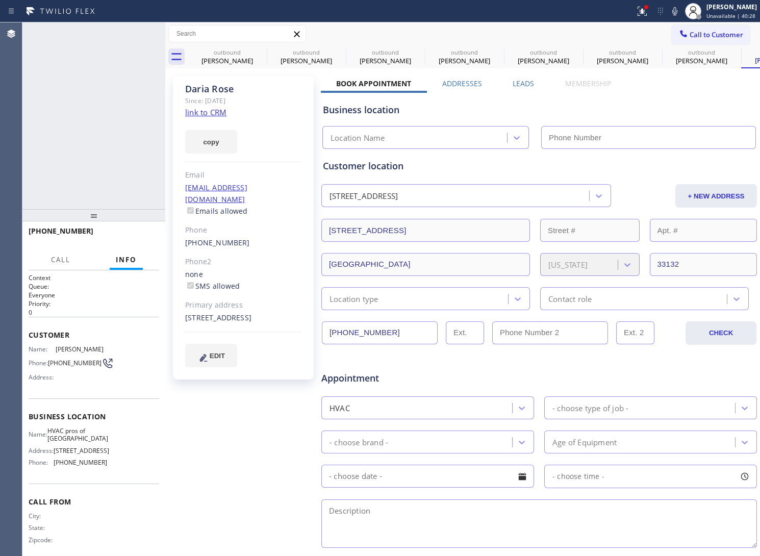
type input "[PHONE_NUMBER]"
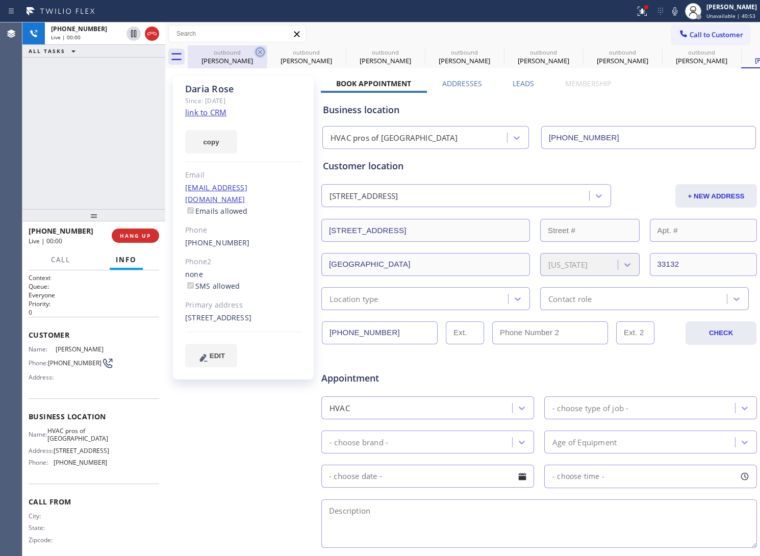
click at [261, 52] on icon at bounding box center [260, 52] width 12 height 12
click at [335, 51] on icon at bounding box center [339, 51] width 9 height 9
click at [0, 0] on icon at bounding box center [0, 0] width 0 height 0
click at [261, 51] on icon at bounding box center [260, 51] width 9 height 9
click at [0, 0] on icon at bounding box center [0, 0] width 0 height 0
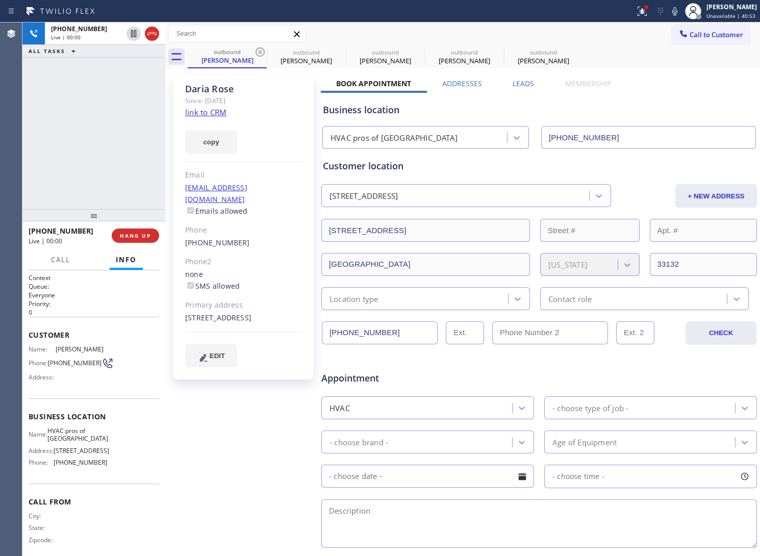
click at [0, 0] on icon at bounding box center [0, 0] width 0 height 0
click at [261, 50] on div "outbound [PERSON_NAME] outbound [PERSON_NAME] outbound Yoonbae Lim outbound [PE…" at bounding box center [474, 56] width 573 height 23
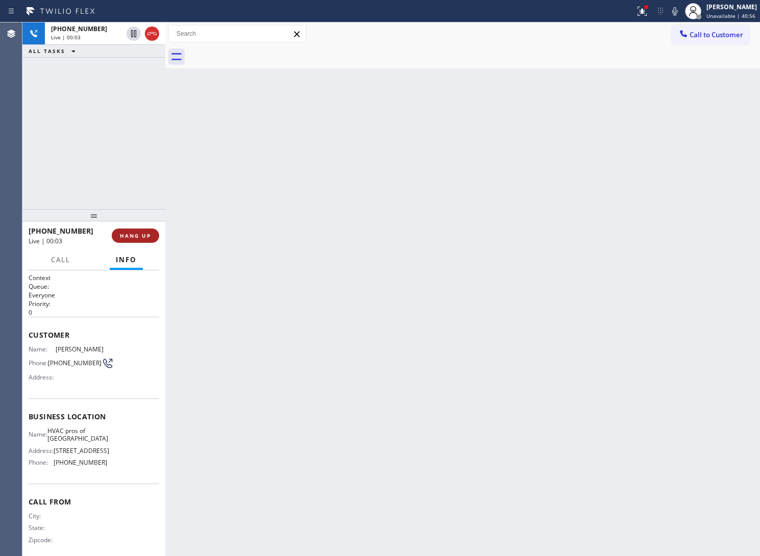
click at [141, 235] on span "HANG UP" at bounding box center [135, 235] width 31 height 7
click at [149, 234] on span "COMPLETE" at bounding box center [133, 235] width 35 height 7
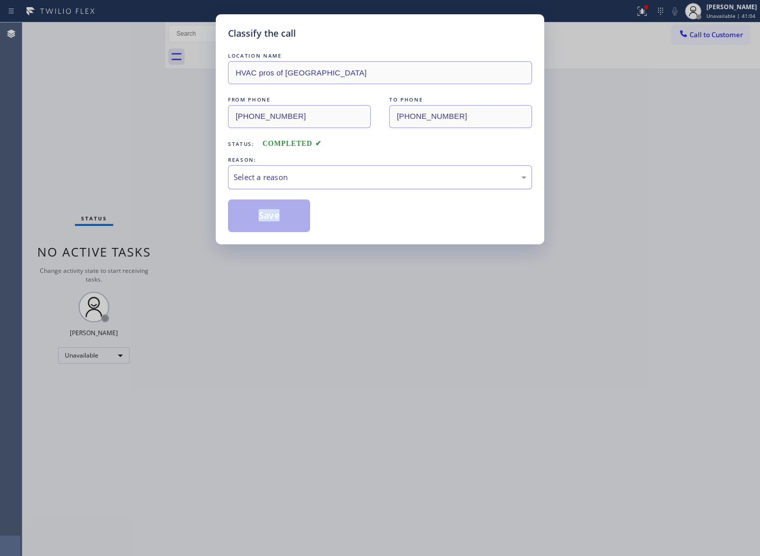
click at [322, 190] on div "LOCATION NAME HVAC pros of [GEOGRAPHIC_DATA] FROM PHONE [PHONE_NUMBER] TO PHONE…" at bounding box center [380, 142] width 304 height 182
click at [318, 185] on div "Select a reason" at bounding box center [380, 177] width 304 height 24
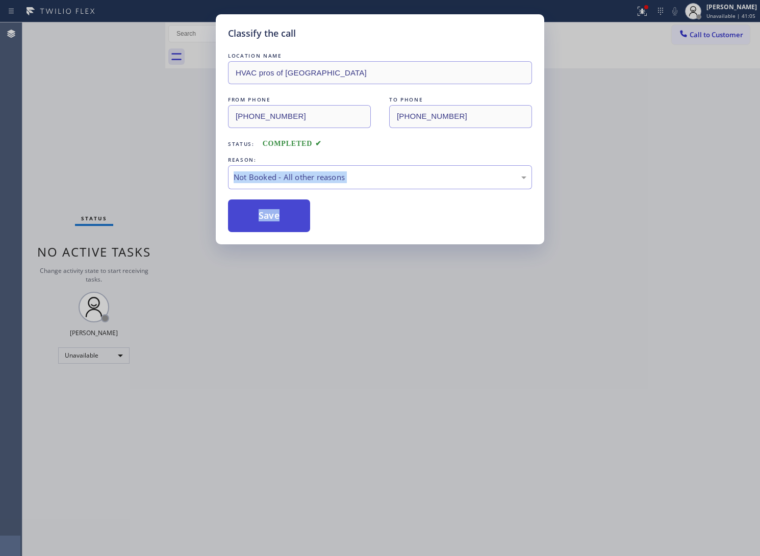
click at [264, 219] on button "Save" at bounding box center [269, 216] width 82 height 33
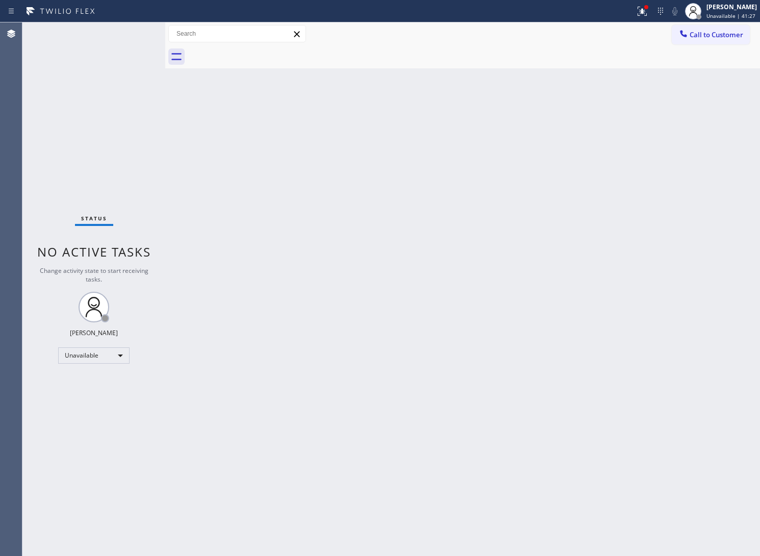
drag, startPoint x: 64, startPoint y: 169, endPoint x: 169, endPoint y: 105, distance: 123.5
click at [72, 171] on div "Status No active tasks Change activity state to start receiving tasks. [PERSON_…" at bounding box center [93, 289] width 143 height 534
click at [47, 83] on div "Status No active tasks Change activity state to start receiving tasks. [PERSON_…" at bounding box center [93, 289] width 143 height 534
click at [708, 34] on span "Call to Customer" at bounding box center [717, 34] width 54 height 9
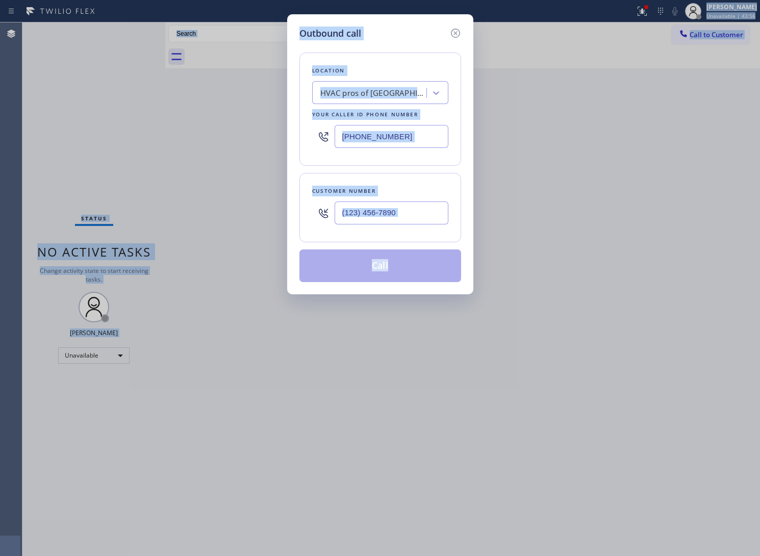
click at [407, 137] on input "[PHONE_NUMBER]" at bounding box center [392, 136] width 114 height 23
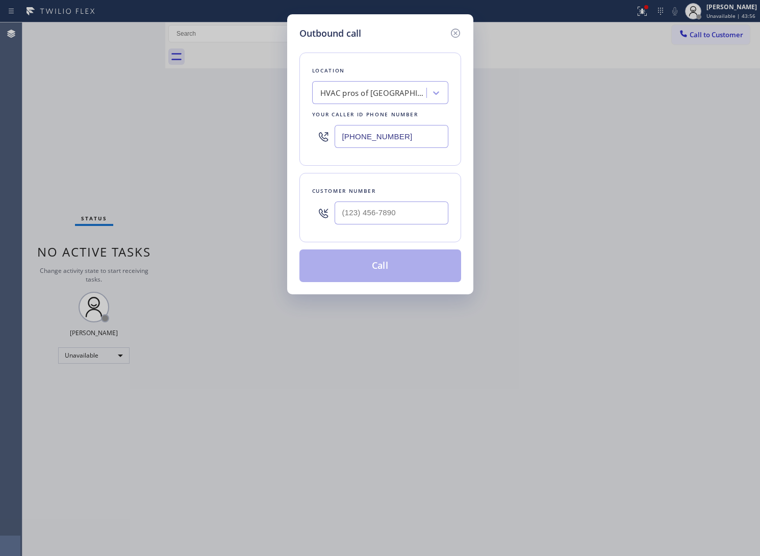
paste input "786) 704-0997"
type input "[PHONE_NUMBER]"
type input "(___) ___-____"
click at [394, 203] on input "(___) ___-____" at bounding box center [392, 213] width 114 height 23
paste input "786) 204-7468"
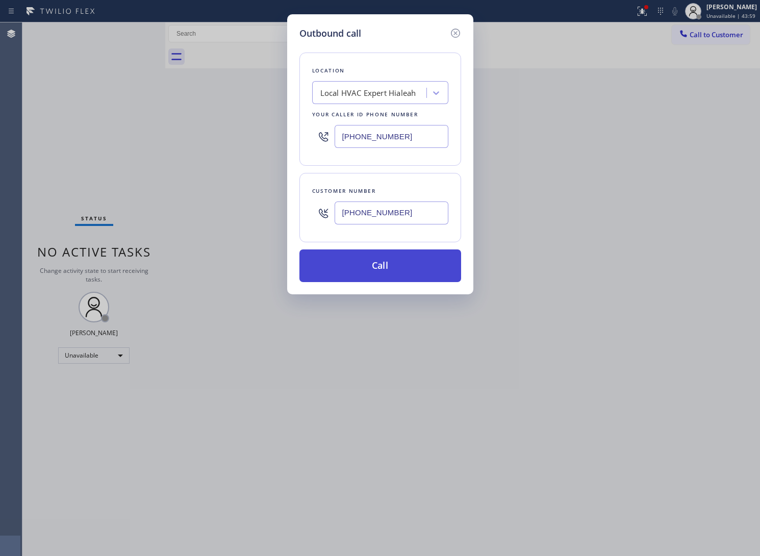
type input "[PHONE_NUMBER]"
click at [371, 277] on button "Call" at bounding box center [381, 266] width 162 height 33
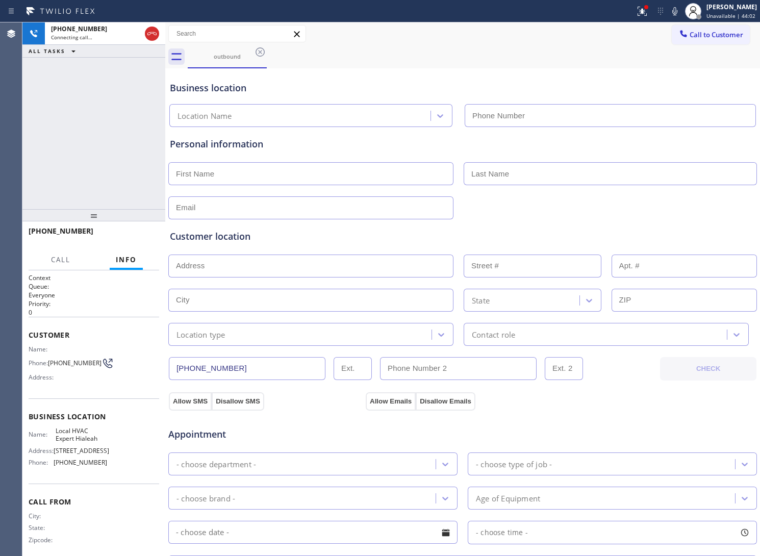
type input "[PHONE_NUMBER]"
click at [133, 233] on span "HANG UP" at bounding box center [135, 235] width 31 height 7
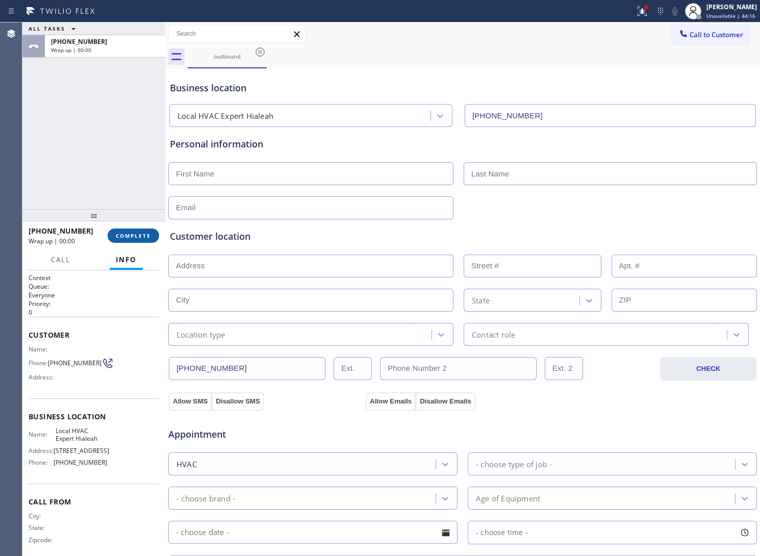
click at [137, 240] on button "COMPLETE" at bounding box center [134, 236] width 52 height 14
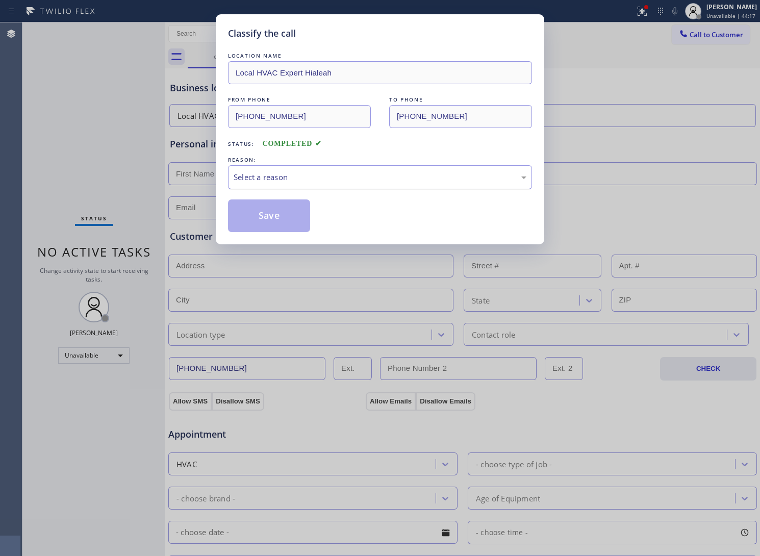
click at [313, 187] on div "Select a reason" at bounding box center [380, 177] width 304 height 24
click at [289, 219] on button "Save" at bounding box center [269, 216] width 82 height 33
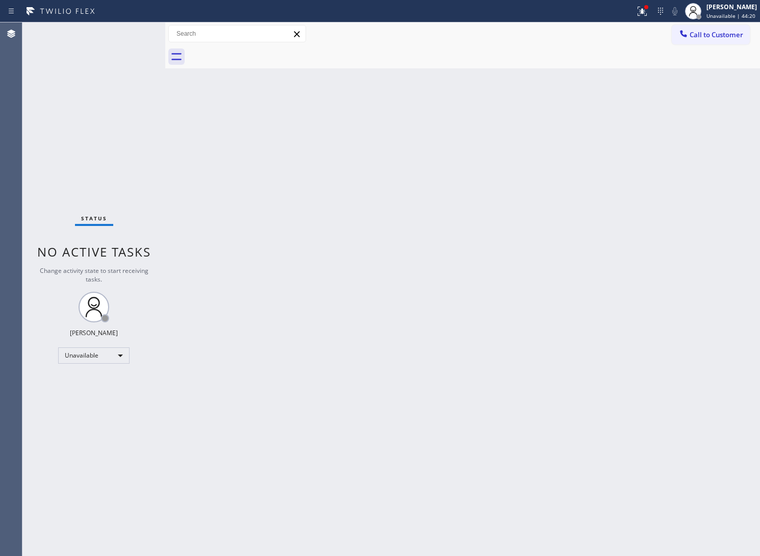
drag, startPoint x: 381, startPoint y: 157, endPoint x: 729, endPoint y: 59, distance: 361.7
click at [406, 151] on div "Back to Dashboard Change Sender ID Customers Technicians Select a contact Outbo…" at bounding box center [462, 289] width 595 height 534
drag, startPoint x: 710, startPoint y: 36, endPoint x: 627, endPoint y: 124, distance: 121.7
click at [710, 39] on span "Call to Customer" at bounding box center [717, 34] width 54 height 9
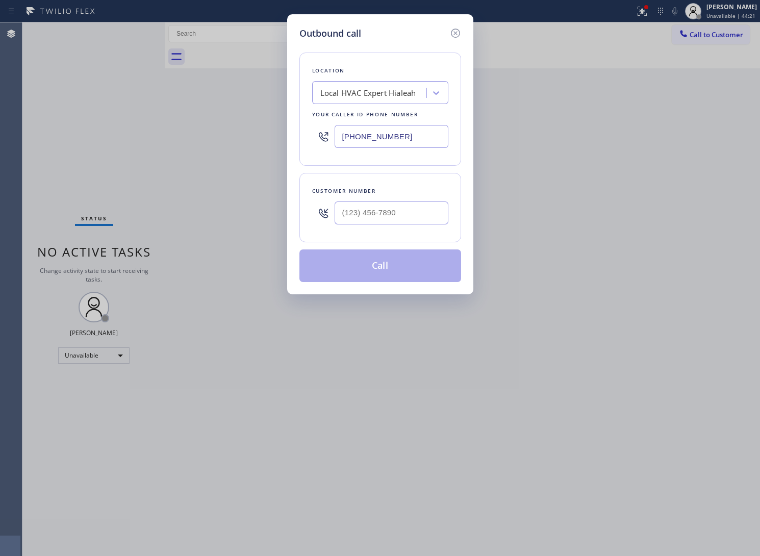
click at [469, 159] on div "Outbound call Location Local HVAC Expert Hialeah Your caller id phone number [P…" at bounding box center [380, 154] width 186 height 280
click at [374, 209] on input "(___) ___-____" at bounding box center [392, 213] width 114 height 23
paste input "786) 204-7468"
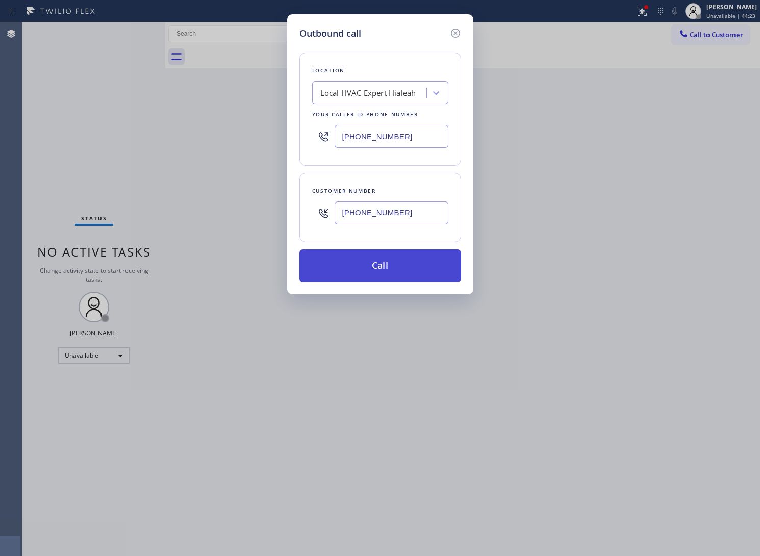
type input "[PHONE_NUMBER]"
click at [399, 277] on button "Call" at bounding box center [381, 266] width 162 height 33
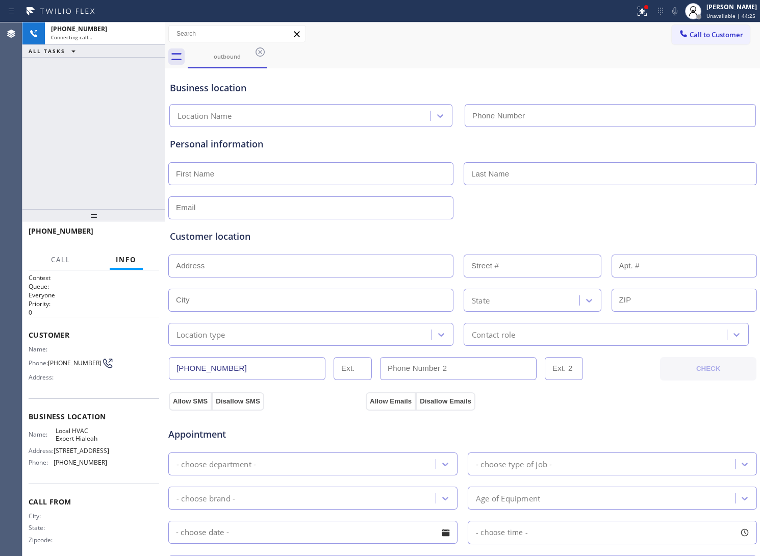
type input "[PHONE_NUMBER]"
click at [30, 161] on div "[PHONE_NUMBER] Connecting call… ALL TASKS ALL TASKS ACTIVE TASKS TASKS IN WRAP …" at bounding box center [93, 115] width 143 height 187
drag, startPoint x: 148, startPoint y: 27, endPoint x: 376, endPoint y: 45, distance: 228.3
click at [149, 29] on icon at bounding box center [152, 34] width 12 height 12
click at [690, 34] on span "Call to Customer" at bounding box center [717, 34] width 54 height 9
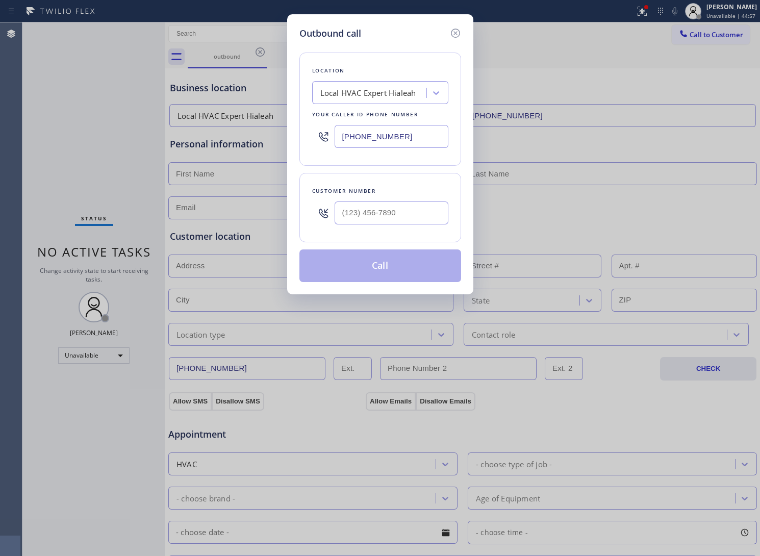
click at [374, 138] on input "[PHONE_NUMBER]" at bounding box center [392, 136] width 114 height 23
paste input "415) 965-3694"
type input "[PHONE_NUMBER]"
type input "(___) ___-____"
click at [373, 213] on input "text" at bounding box center [392, 213] width 114 height 23
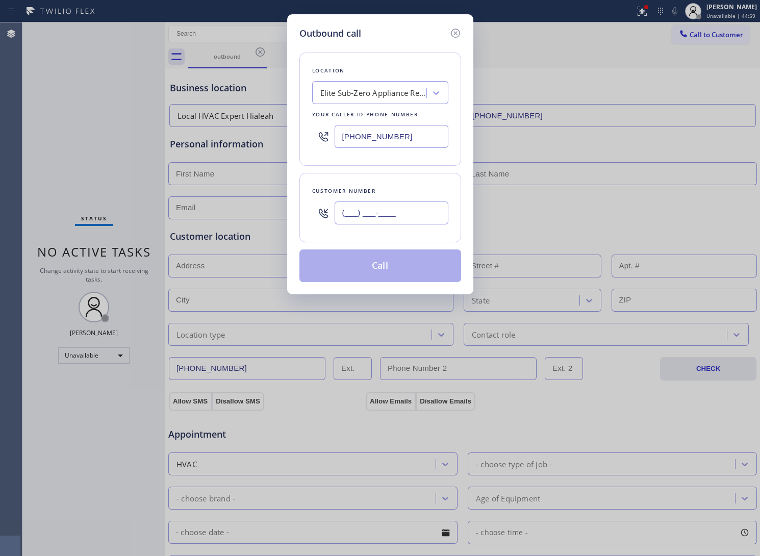
paste input "408) 718-1949"
type input "[PHONE_NUMBER]"
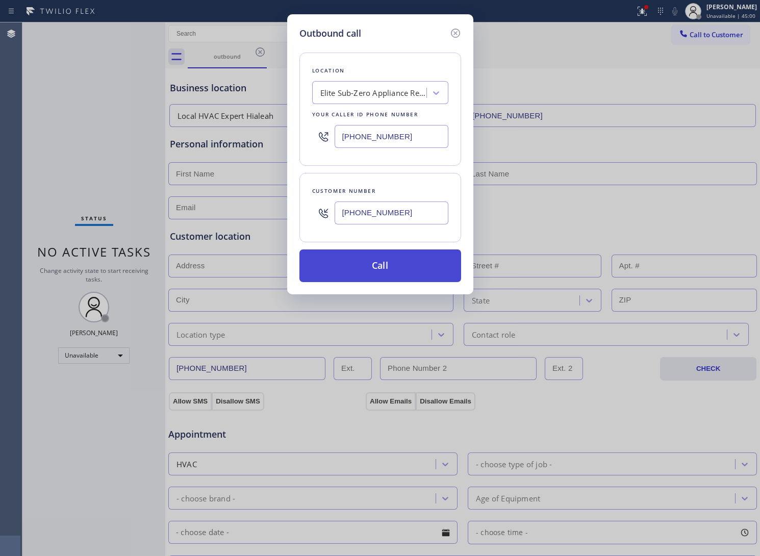
click at [368, 266] on button "Call" at bounding box center [381, 266] width 162 height 33
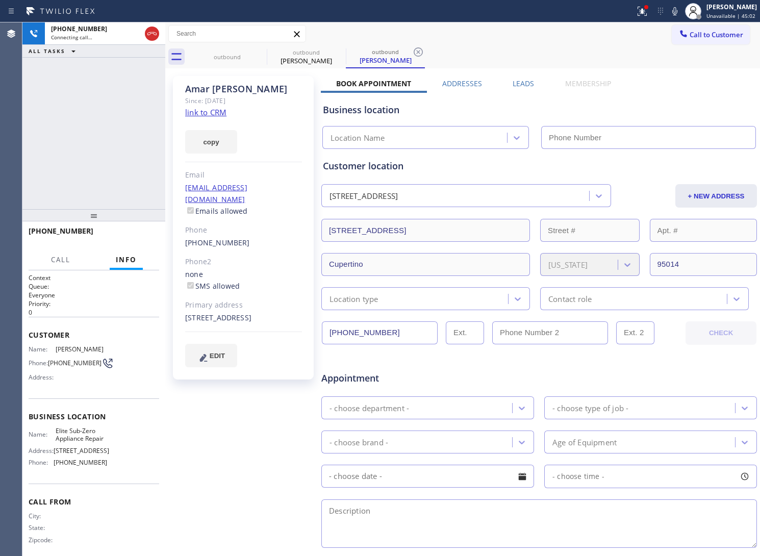
click at [205, 110] on link "link to CRM" at bounding box center [205, 112] width 41 height 10
type input "[PHONE_NUMBER]"
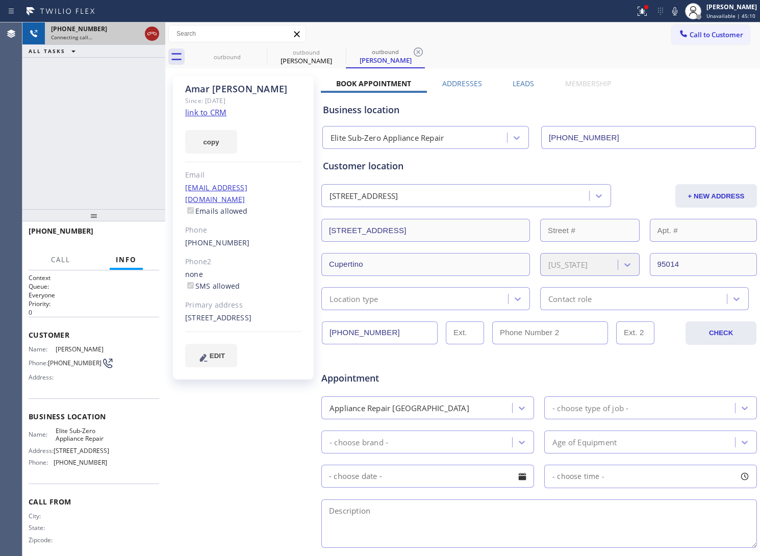
click at [152, 29] on icon at bounding box center [152, 34] width 12 height 12
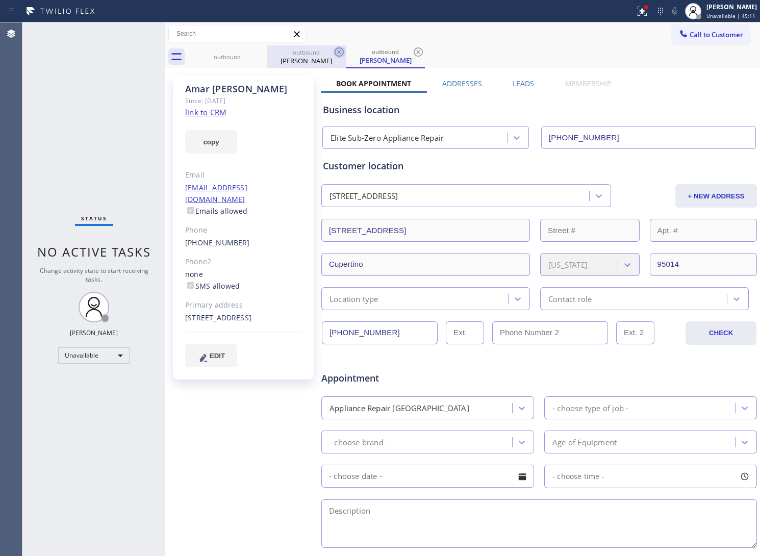
click at [0, 0] on icon at bounding box center [0, 0] width 0 height 0
click at [333, 50] on icon at bounding box center [339, 52] width 12 height 12
click at [412, 50] on icon at bounding box center [418, 52] width 12 height 12
click at [257, 50] on div "outbound outbound [PERSON_NAME] outbound [PERSON_NAME]" at bounding box center [474, 56] width 573 height 23
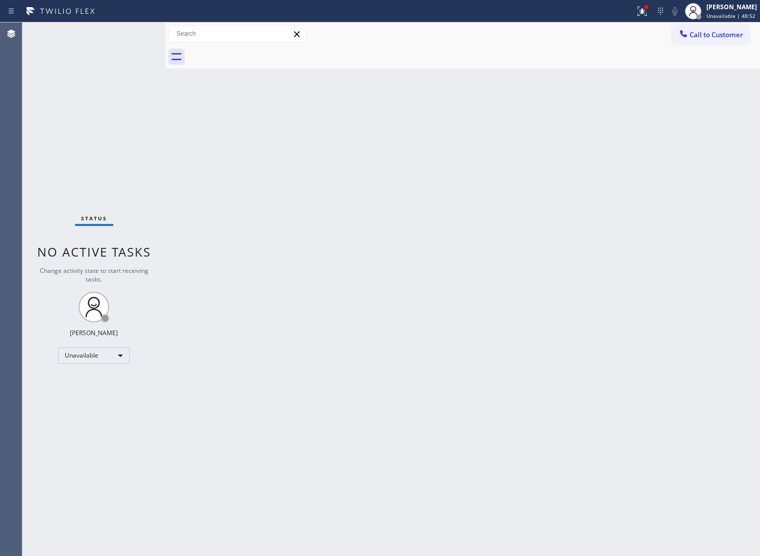
drag, startPoint x: 52, startPoint y: 96, endPoint x: 172, endPoint y: 74, distance: 121.9
click at [52, 96] on div "Status No active tasks Change activity state to start receiving tasks. [PERSON_…" at bounding box center [93, 289] width 143 height 534
drag, startPoint x: 737, startPoint y: 37, endPoint x: 700, endPoint y: 49, distance: 39.2
click at [729, 41] on button "Call to Customer" at bounding box center [711, 34] width 78 height 19
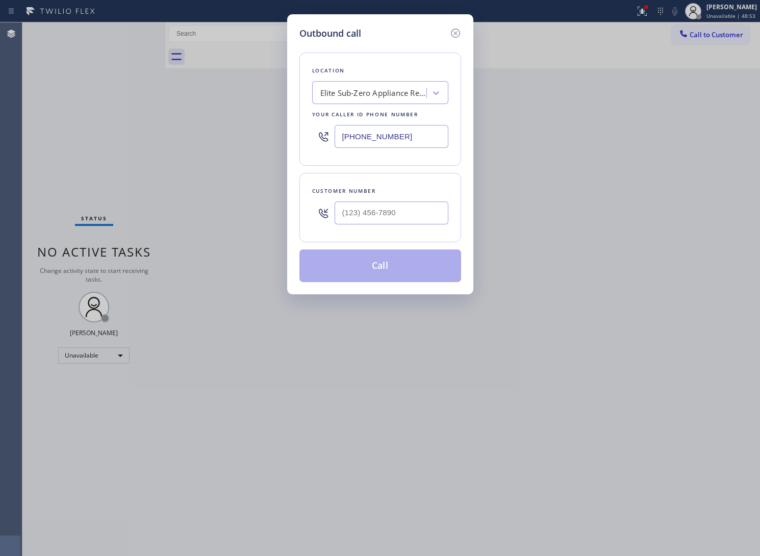
drag, startPoint x: 410, startPoint y: 139, endPoint x: 266, endPoint y: 206, distance: 158.7
click at [408, 140] on input "[PHONE_NUMBER]" at bounding box center [392, 136] width 114 height 23
paste input "817) 839-2140"
type input "[PHONE_NUMBER]"
type input "(___) ___-____"
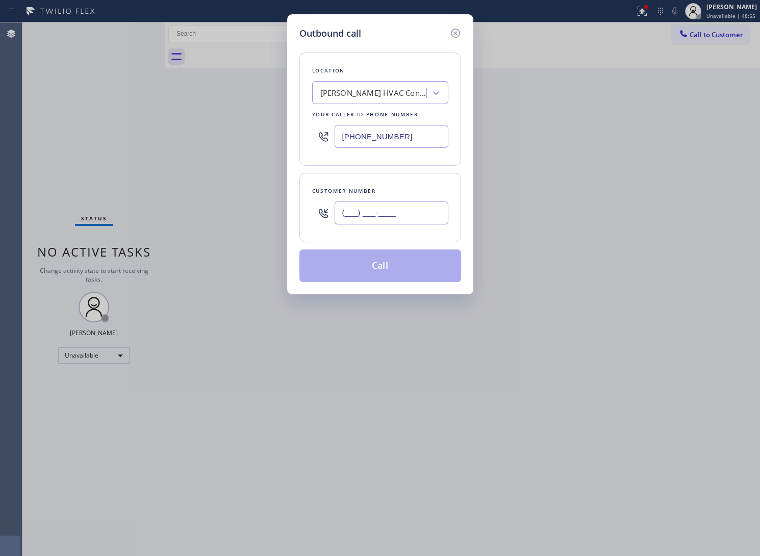
click at [424, 213] on input "(___) ___-____" at bounding box center [392, 213] width 114 height 23
paste input "612) 236-5728"
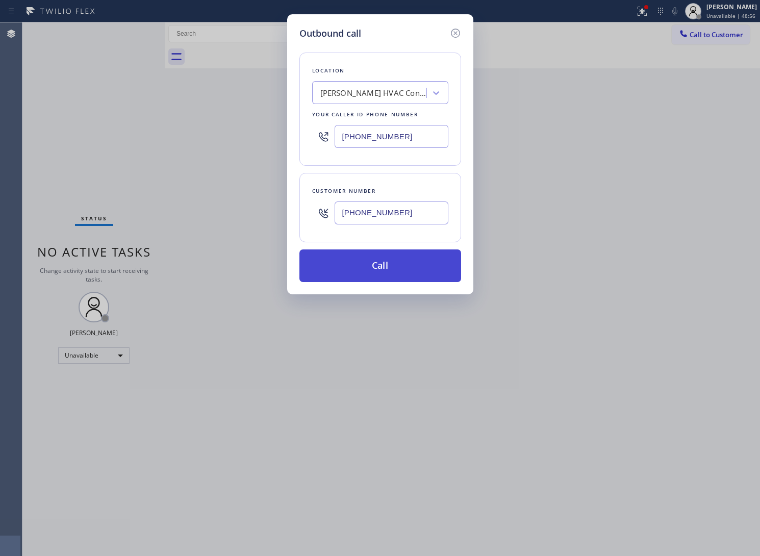
type input "[PHONE_NUMBER]"
click at [402, 276] on button "Call" at bounding box center [381, 266] width 162 height 33
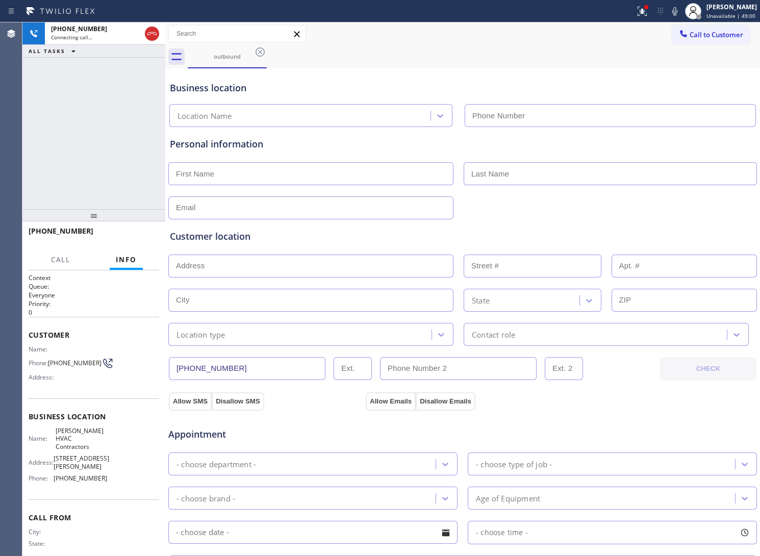
type input "[PHONE_NUMBER]"
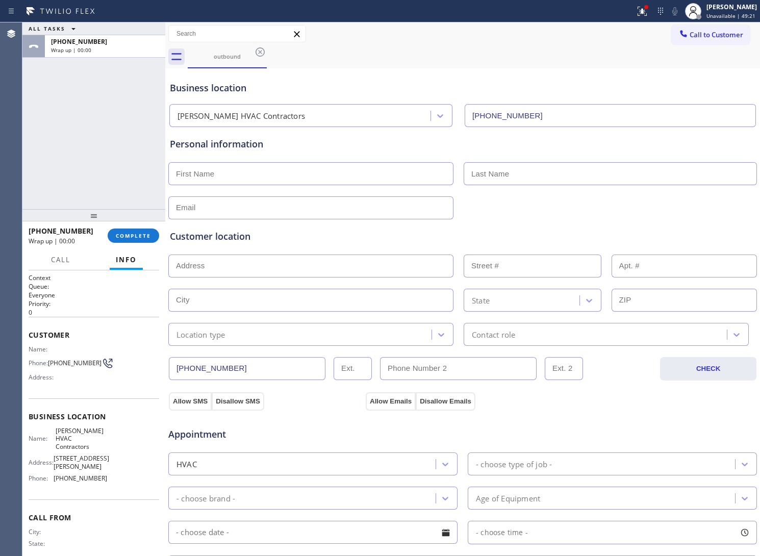
drag, startPoint x: 42, startPoint y: 148, endPoint x: 103, endPoint y: 208, distance: 85.2
click at [42, 149] on div "ALL TASKS ALL TASKS ACTIVE TASKS TASKS IN WRAP UP [PHONE_NUMBER] Wrap up | 00:00" at bounding box center [93, 115] width 143 height 187
click at [141, 234] on span "COMPLETE" at bounding box center [133, 235] width 35 height 7
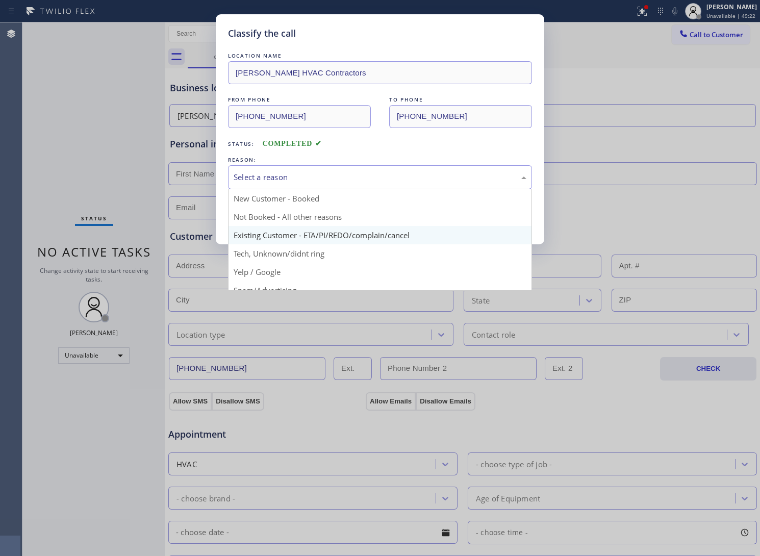
drag, startPoint x: 371, startPoint y: 181, endPoint x: 296, endPoint y: 228, distance: 88.5
click at [371, 182] on div "Select a reason" at bounding box center [380, 177] width 293 height 12
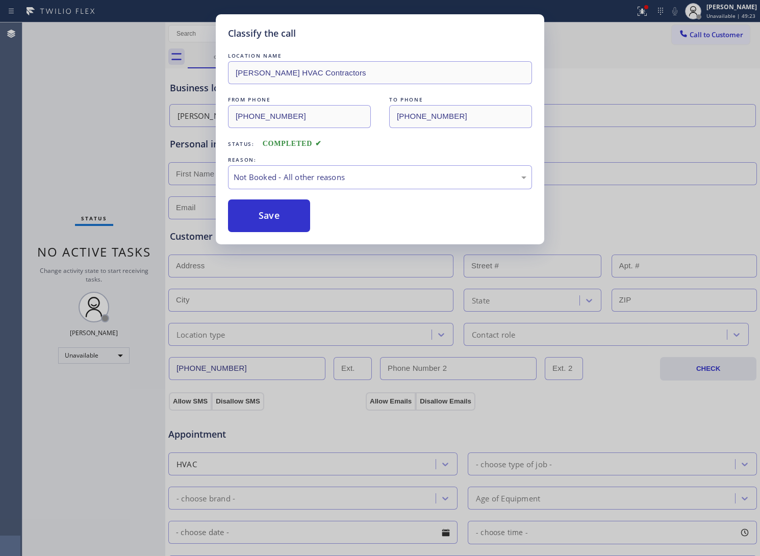
click at [286, 220] on button "Save" at bounding box center [269, 216] width 82 height 33
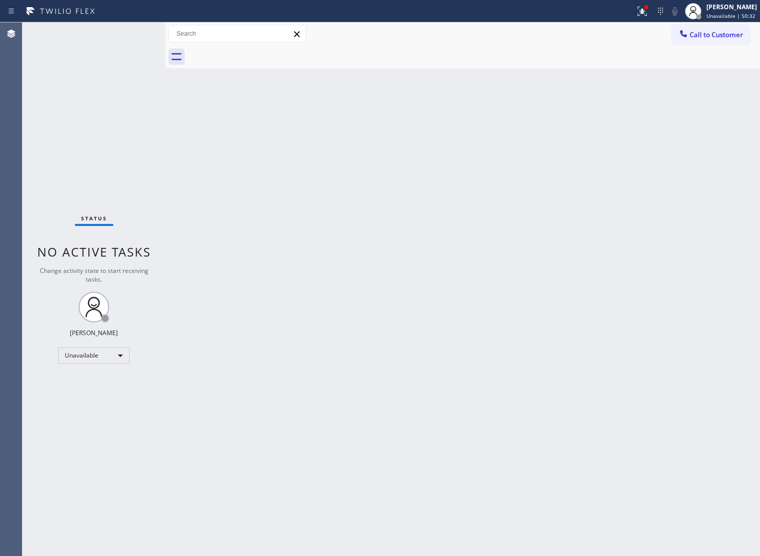
click at [55, 212] on div "Status No active tasks Change activity state to start receiving tasks. [PERSON_…" at bounding box center [93, 289] width 143 height 534
click at [712, 38] on span "Call to Customer" at bounding box center [717, 34] width 54 height 9
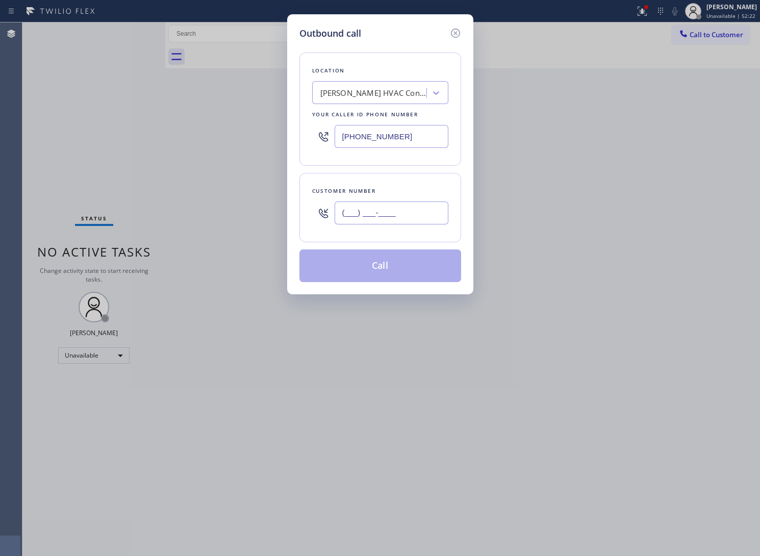
click at [416, 218] on input "(___) ___-____" at bounding box center [392, 213] width 114 height 23
paste input "326) 333-3427"
type input "[PHONE_NUMBER]"
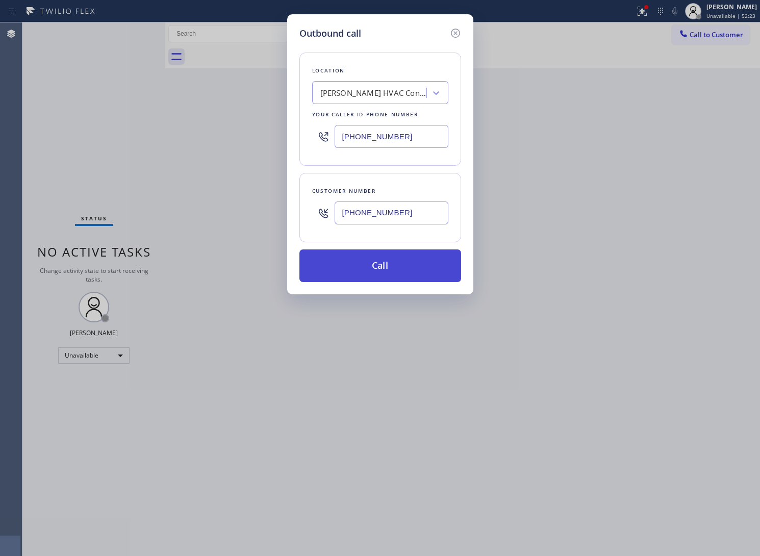
click at [422, 266] on button "Call" at bounding box center [381, 266] width 162 height 33
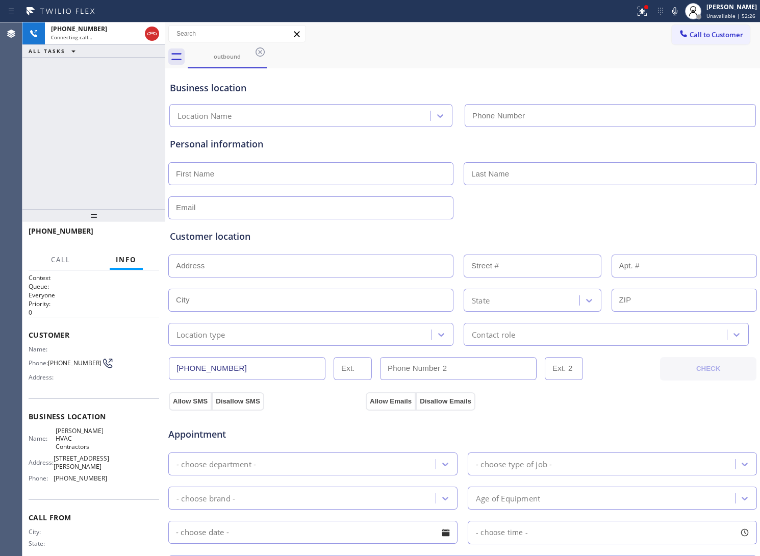
type input "[PHONE_NUMBER]"
drag, startPoint x: 134, startPoint y: 234, endPoint x: 284, endPoint y: 187, distance: 157.7
click at [134, 234] on span "HANG UP" at bounding box center [135, 235] width 31 height 7
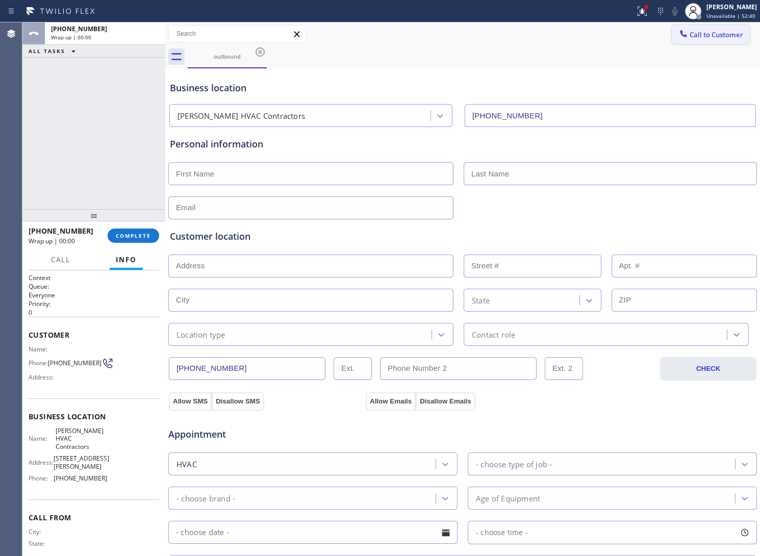
click at [690, 32] on span "Call to Customer" at bounding box center [717, 34] width 54 height 9
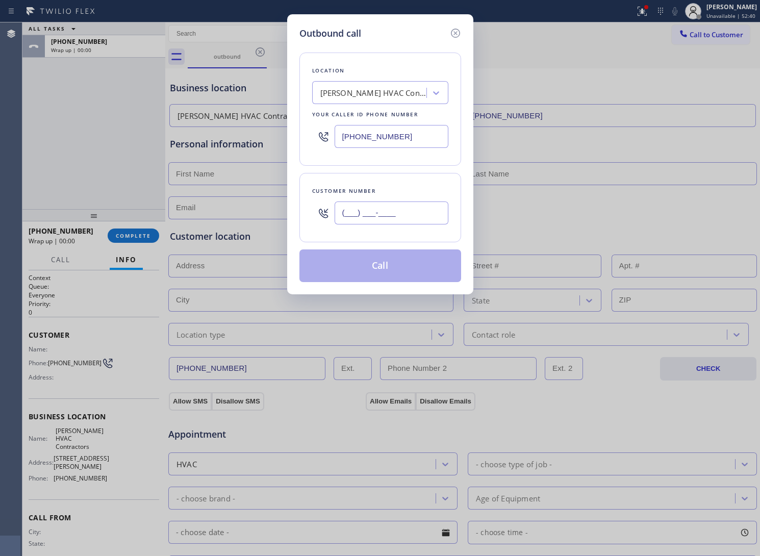
click at [414, 222] on input "(___) ___-____" at bounding box center [392, 213] width 114 height 23
paste input "326) 333-3427"
type input "[PHONE_NUMBER]"
click at [368, 96] on div "[PERSON_NAME] HVAC Contractors" at bounding box center [374, 93] width 107 height 12
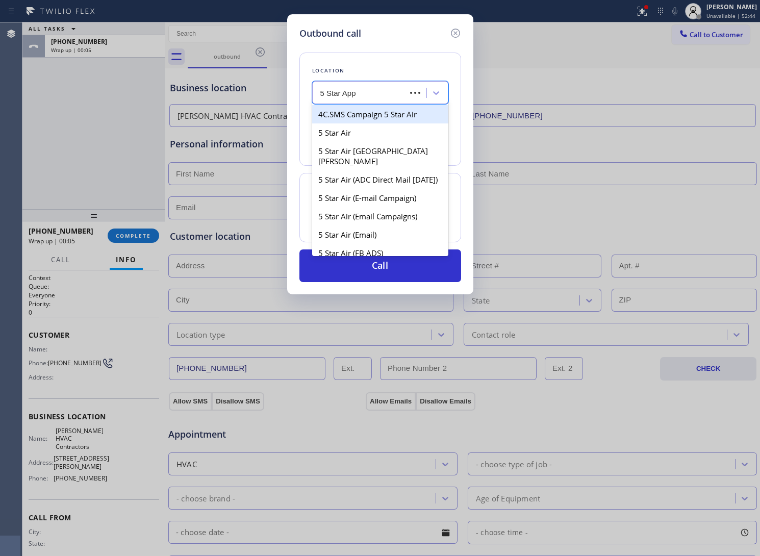
type input "5 Star Appl"
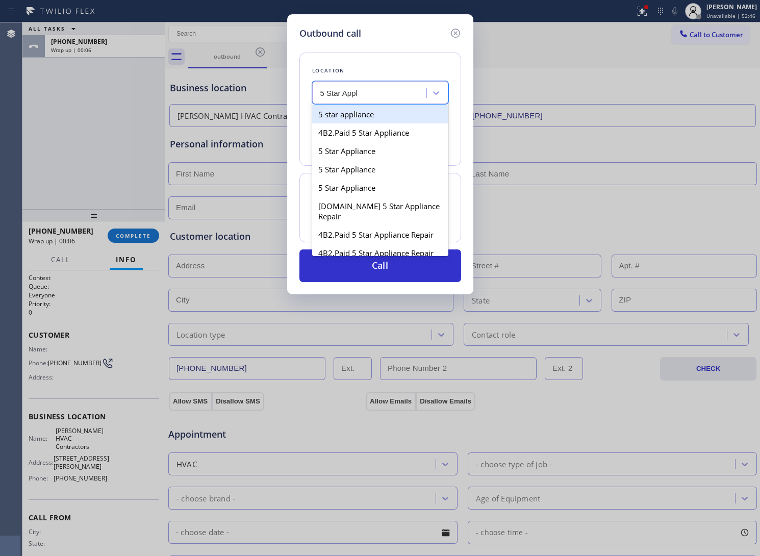
click at [384, 121] on div "5 star appliance" at bounding box center [380, 114] width 136 height 18
type input "[PHONE_NUMBER]"
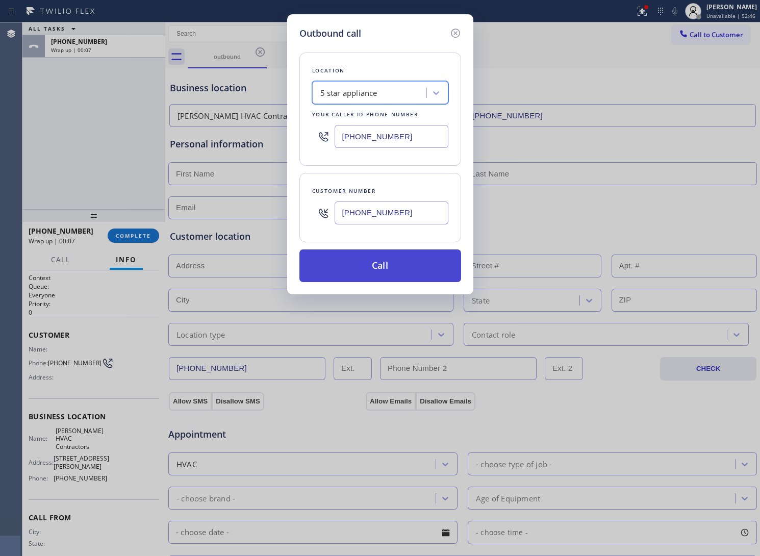
drag, startPoint x: 406, startPoint y: 246, endPoint x: 406, endPoint y: 261, distance: 15.3
click at [406, 258] on div "Location option 5 star appliance, selected. 100 results available. Select is fo…" at bounding box center [381, 161] width 162 height 242
click at [406, 261] on button "Call" at bounding box center [381, 266] width 162 height 33
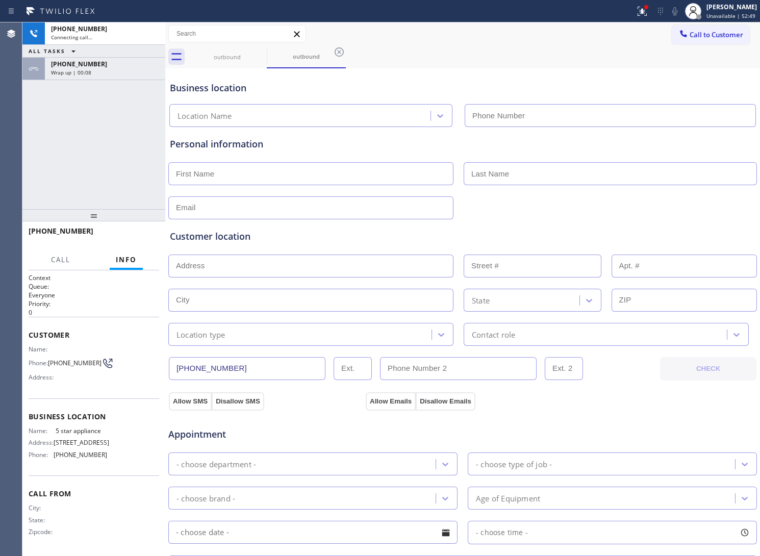
type input "[PHONE_NUMBER]"
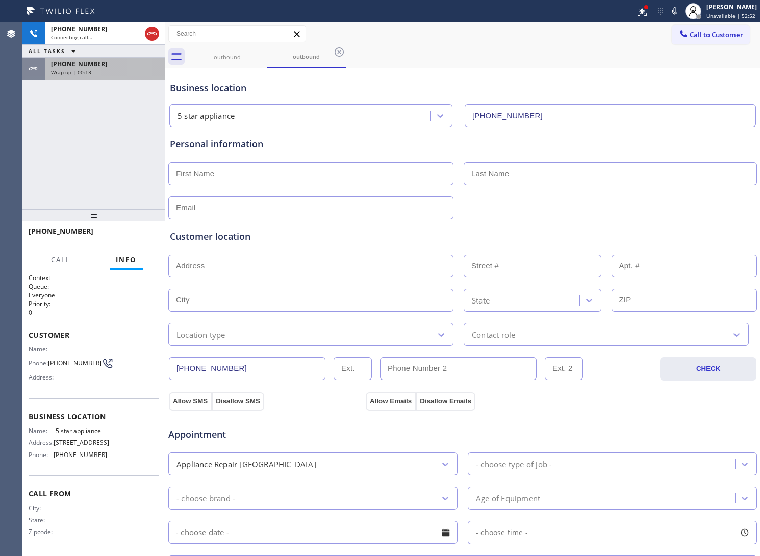
drag, startPoint x: 106, startPoint y: 68, endPoint x: 113, endPoint y: 73, distance: 9.2
click at [107, 70] on div "Wrap up | 00:13" at bounding box center [105, 72] width 108 height 7
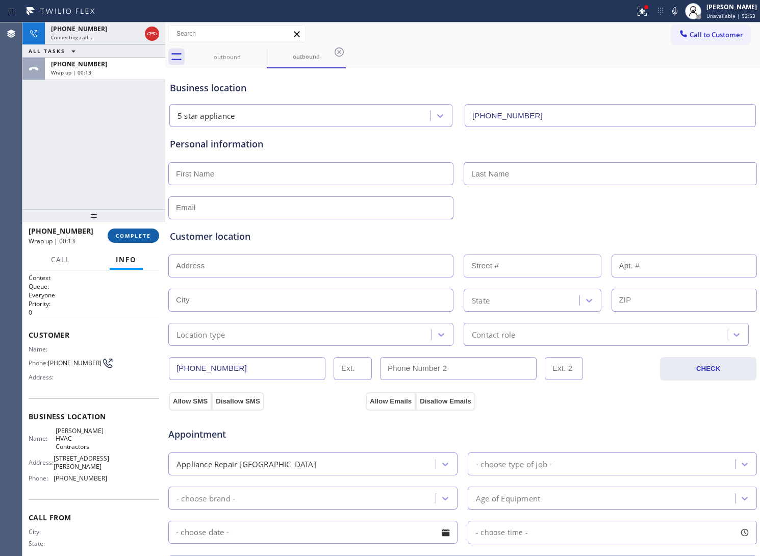
click at [150, 233] on span "COMPLETE" at bounding box center [133, 235] width 35 height 7
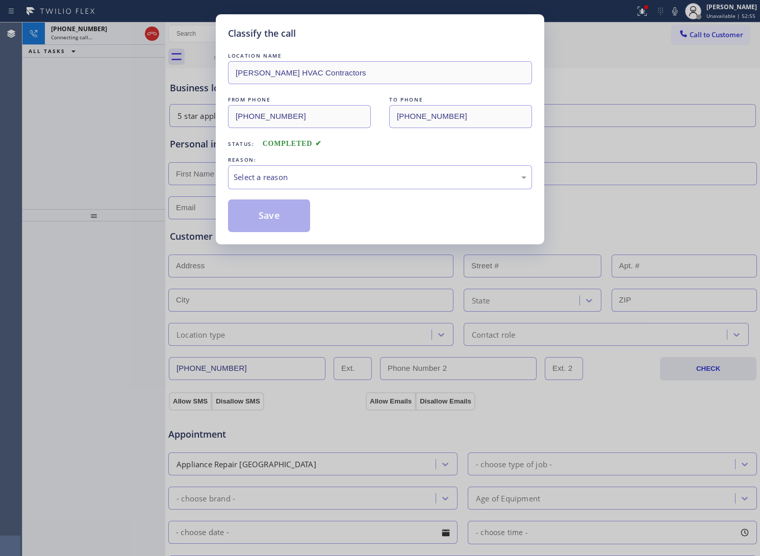
click at [295, 161] on div "REASON:" at bounding box center [380, 160] width 304 height 11
click at [299, 183] on div "Select a reason" at bounding box center [380, 177] width 293 height 12
click at [272, 223] on button "Save" at bounding box center [269, 216] width 82 height 33
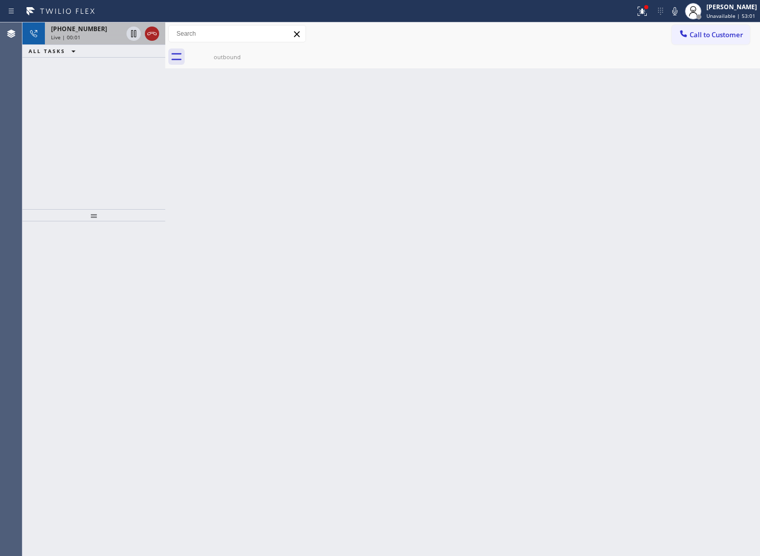
click at [52, 134] on div "[PHONE_NUMBER] Live | 00:01 ALL TASKS ALL TASKS ACTIVE TASKS TASKS IN WRAP UP" at bounding box center [93, 115] width 143 height 187
click at [157, 29] on icon at bounding box center [152, 34] width 12 height 12
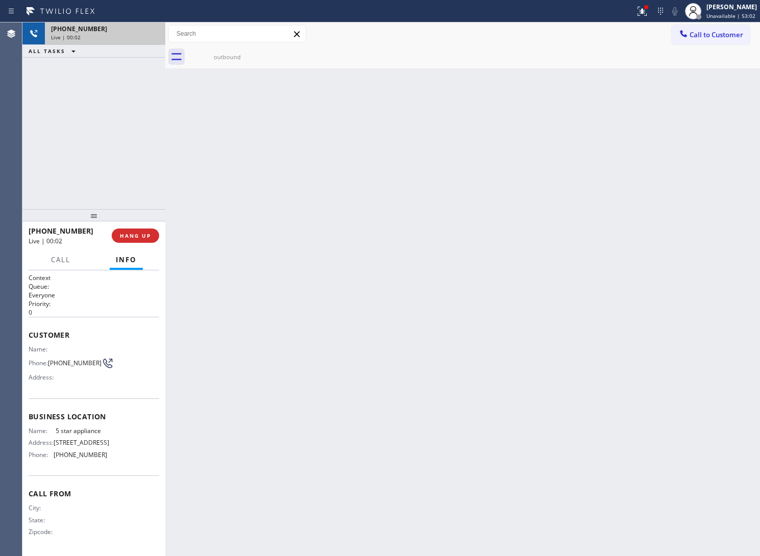
click at [728, 36] on span "Call to Customer" at bounding box center [717, 34] width 54 height 9
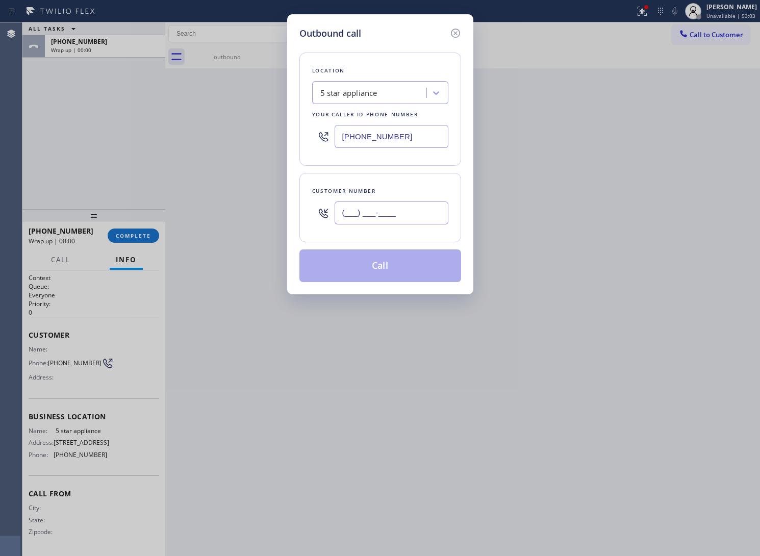
click at [414, 215] on input "(___) ___-____" at bounding box center [392, 213] width 114 height 23
paste input "326) 333-3427"
type input "[PHONE_NUMBER]"
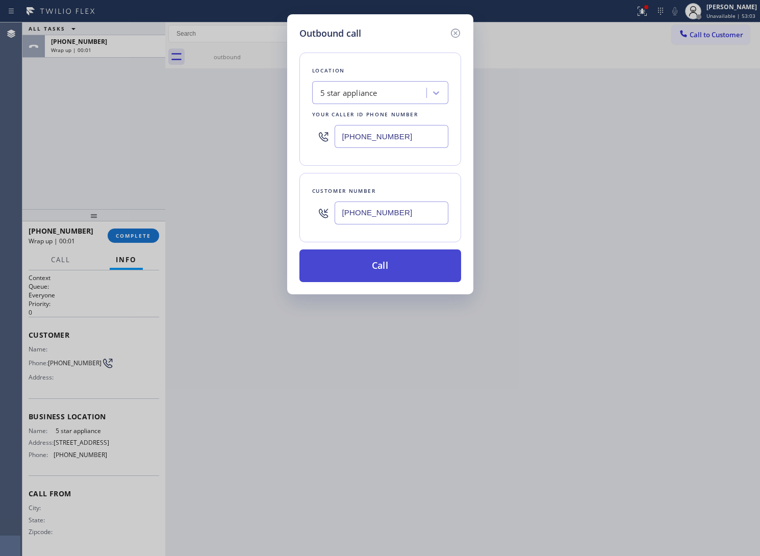
click at [391, 274] on button "Call" at bounding box center [381, 266] width 162 height 33
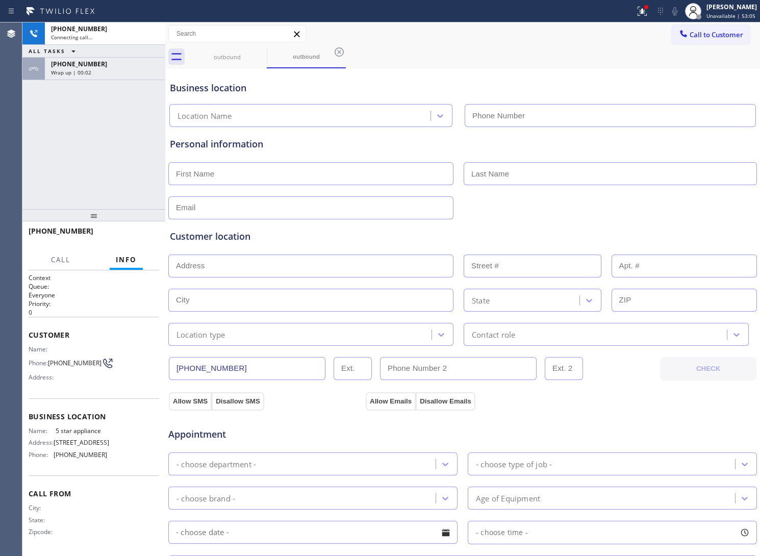
type input "[PHONE_NUMBER]"
drag, startPoint x: 458, startPoint y: 64, endPoint x: 453, endPoint y: 64, distance: 5.1
click at [458, 64] on div "outbound outbound" at bounding box center [474, 56] width 573 height 23
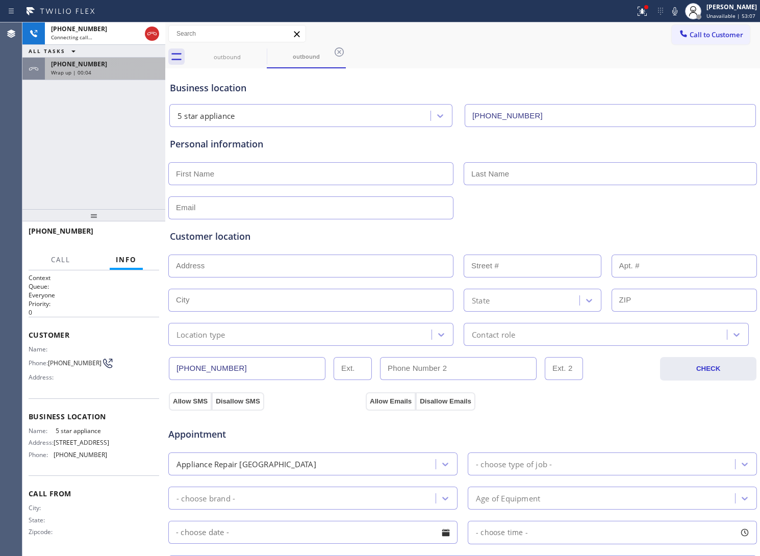
click at [108, 75] on div "Wrap up | 00:04" at bounding box center [105, 72] width 108 height 7
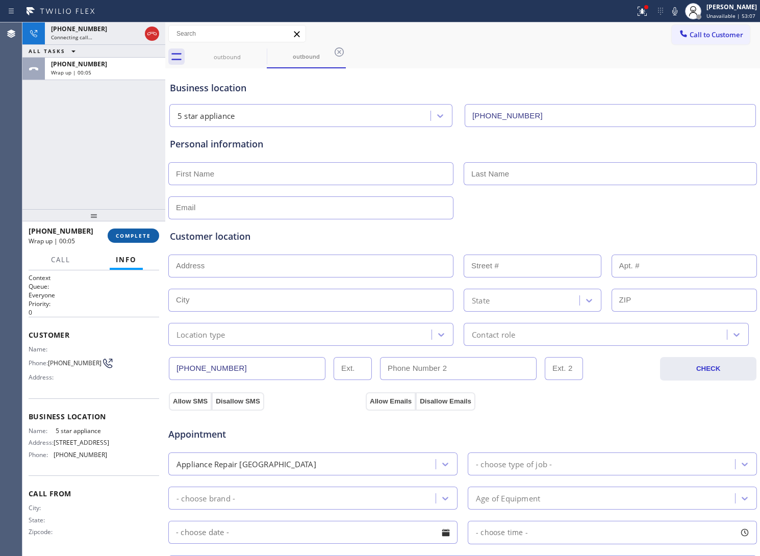
click at [134, 234] on span "COMPLETE" at bounding box center [133, 235] width 35 height 7
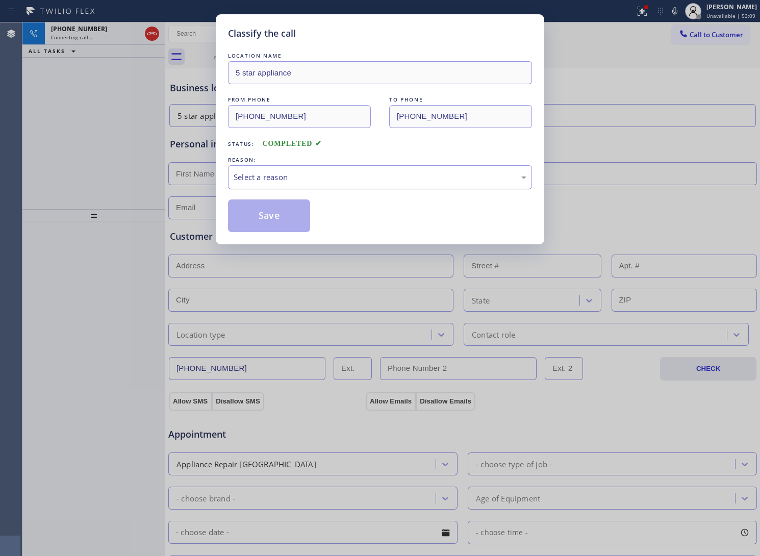
click at [292, 179] on div "Select a reason" at bounding box center [380, 177] width 293 height 12
click at [270, 220] on button "Save" at bounding box center [269, 216] width 82 height 33
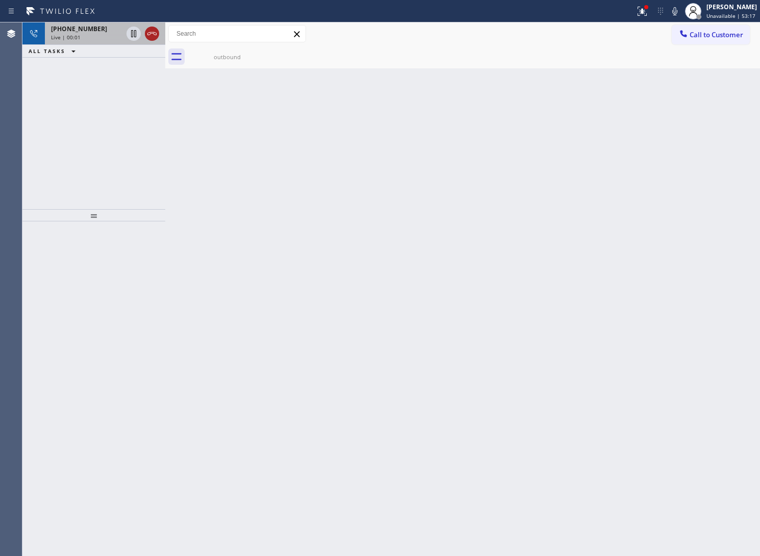
click at [154, 32] on icon at bounding box center [152, 34] width 12 height 12
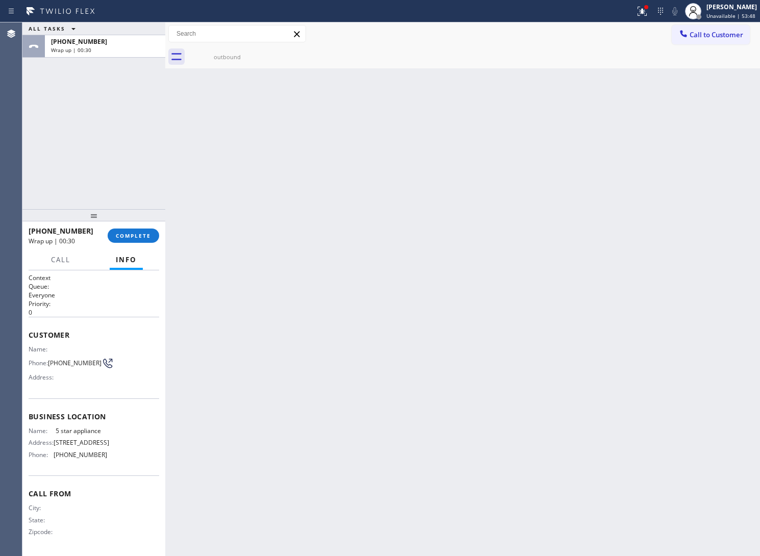
drag, startPoint x: 28, startPoint y: 125, endPoint x: 73, endPoint y: 105, distance: 49.3
click at [28, 125] on div "ALL TASKS ALL TASKS ACTIVE TASKS TASKS IN WRAP UP [PHONE_NUMBER] Wrap up | 00:30" at bounding box center [93, 115] width 143 height 187
click at [132, 232] on span "COMPLETE" at bounding box center [133, 235] width 35 height 7
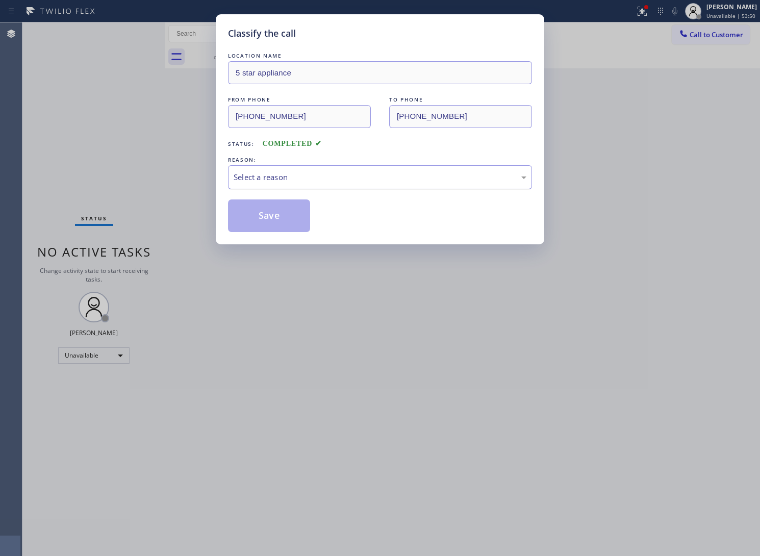
click at [340, 174] on div "Select a reason" at bounding box center [380, 177] width 293 height 12
click at [272, 217] on button "Save" at bounding box center [269, 216] width 82 height 33
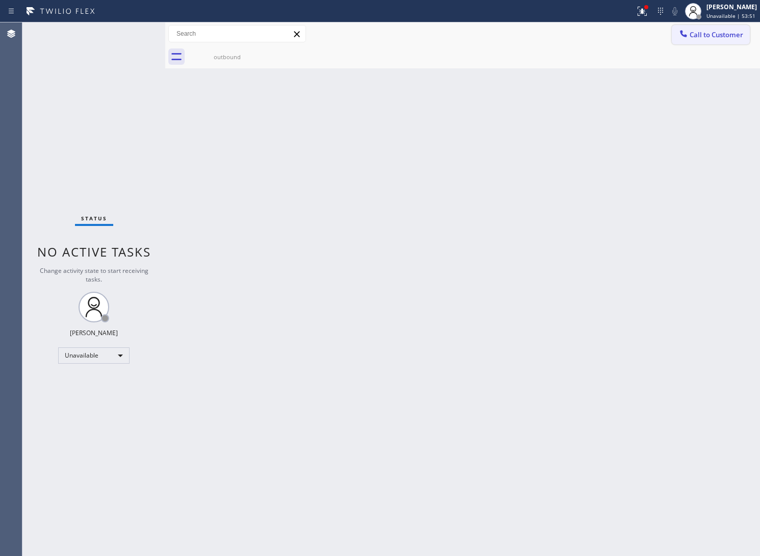
click at [704, 37] on span "Call to Customer" at bounding box center [717, 34] width 54 height 9
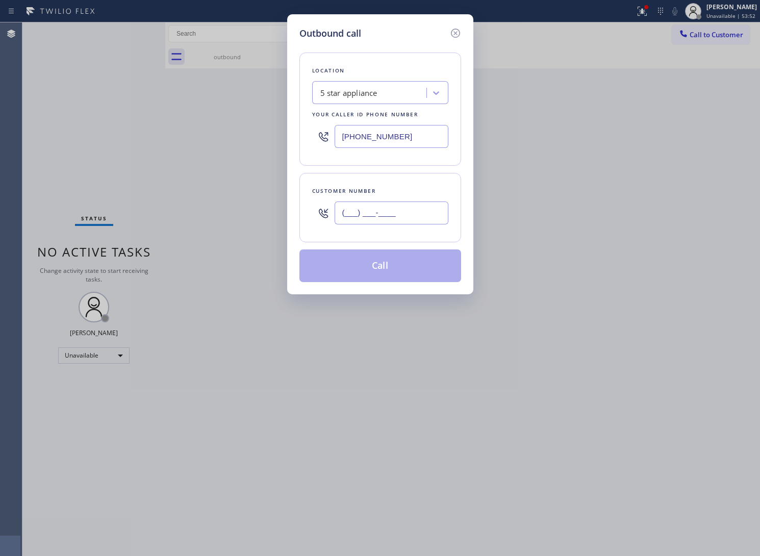
click at [417, 219] on input "(___) ___-____" at bounding box center [392, 213] width 114 height 23
paste input "326) 333-3427"
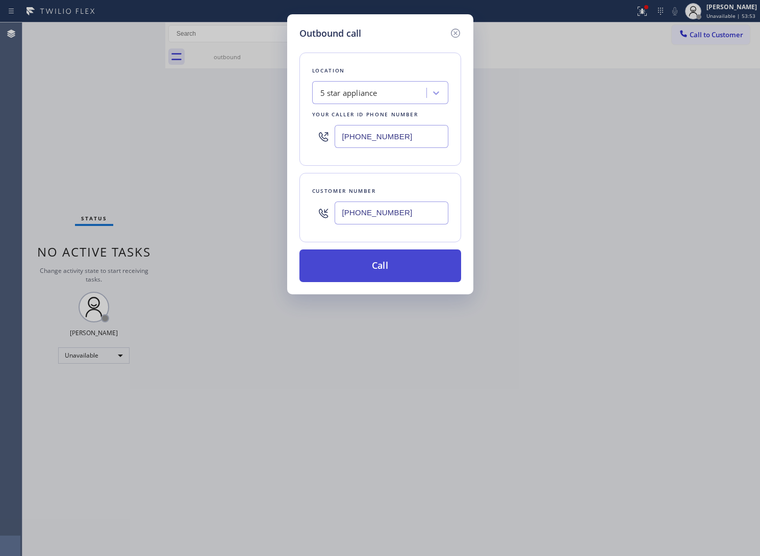
type input "[PHONE_NUMBER]"
click at [399, 272] on button "Call" at bounding box center [381, 266] width 162 height 33
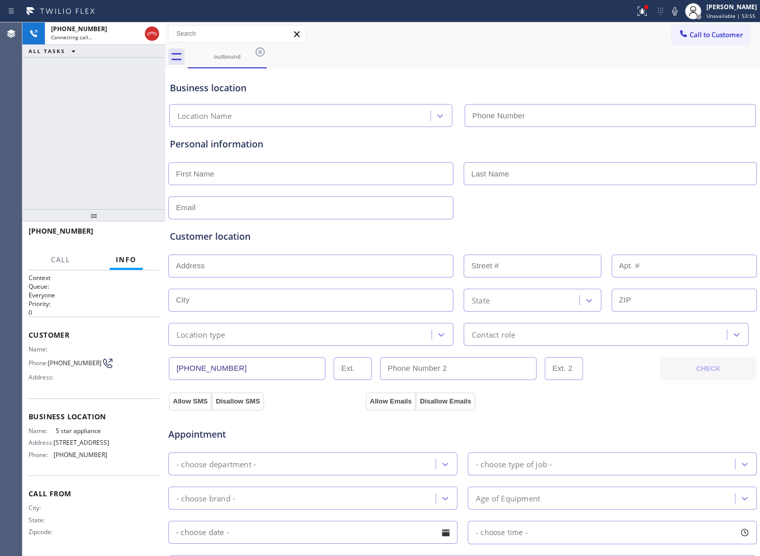
type input "[PHONE_NUMBER]"
click at [61, 141] on div "[PHONE_NUMBER] Live | 00:02 ALL TASKS ALL TASKS ACTIVE TASKS TASKS IN WRAP UP" at bounding box center [93, 115] width 143 height 187
click at [145, 233] on span "HANG UP" at bounding box center [135, 235] width 31 height 7
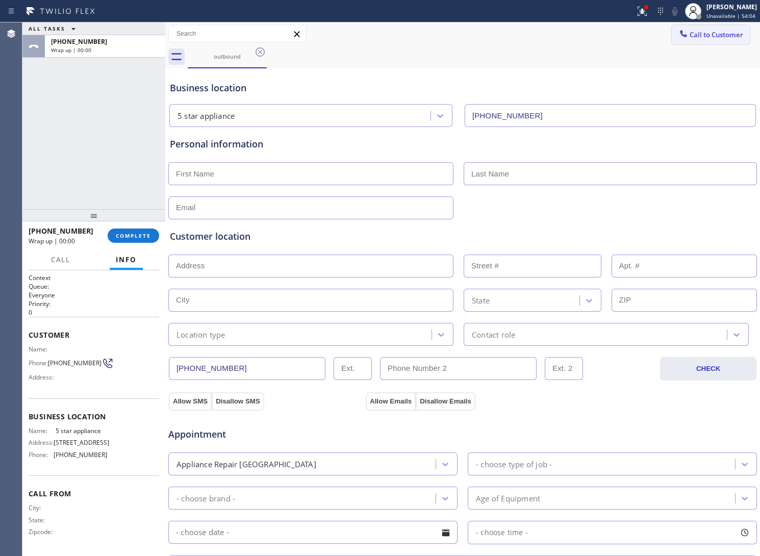
click at [697, 29] on button "Call to Customer" at bounding box center [711, 34] width 78 height 19
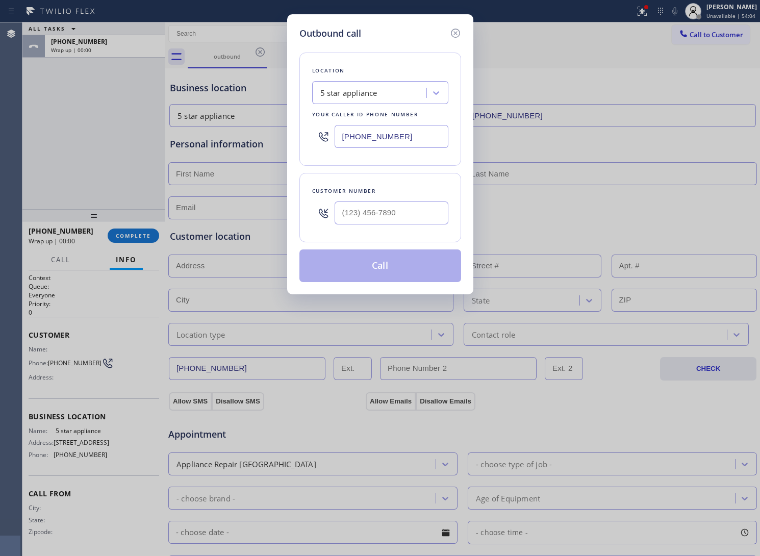
type input "(___) ___-____"
click at [412, 205] on input "(___) ___-____" at bounding box center [392, 213] width 114 height 23
click at [409, 212] on input "(___) ___-____" at bounding box center [392, 213] width 114 height 23
drag, startPoint x: 330, startPoint y: 213, endPoint x: 344, endPoint y: 212, distance: 14.8
click at [332, 213] on div at bounding box center [323, 212] width 22 height 33
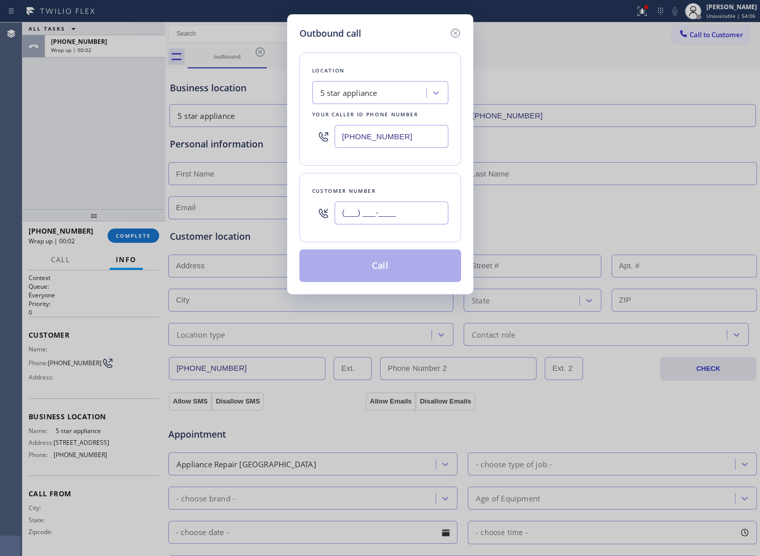
click at [343, 213] on input "(___) ___-____" at bounding box center [392, 213] width 114 height 23
paste input "326) 333-3427"
type input "[PHONE_NUMBER]"
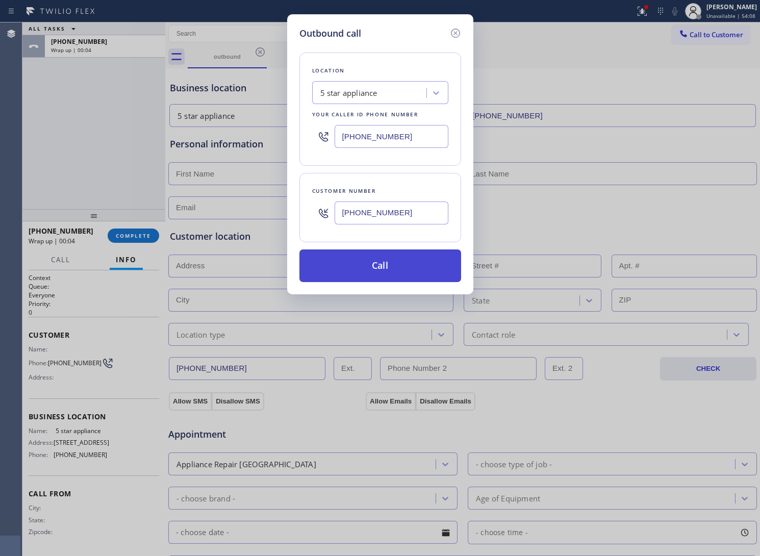
click at [369, 264] on button "Call" at bounding box center [381, 266] width 162 height 33
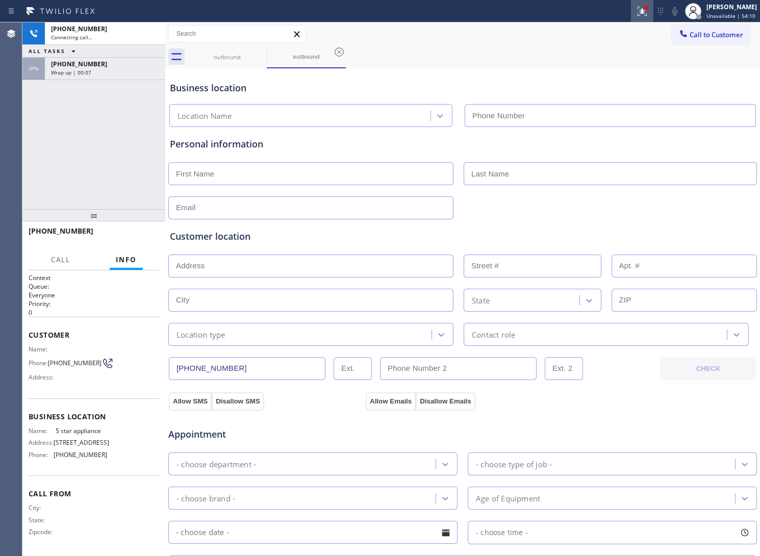
drag, startPoint x: 639, startPoint y: 4, endPoint x: 637, endPoint y: 21, distance: 17.5
click at [638, 4] on button at bounding box center [642, 11] width 22 height 22
type input "[PHONE_NUMBER]"
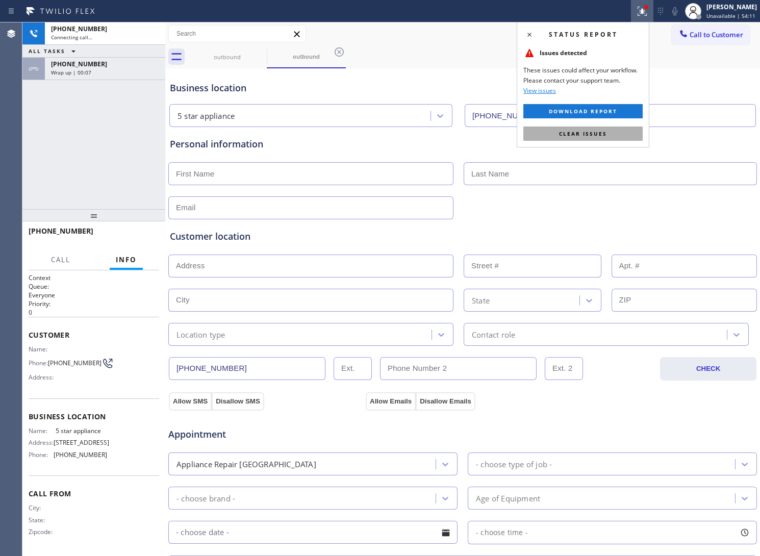
click at [612, 136] on button "Clear issues" at bounding box center [583, 134] width 119 height 14
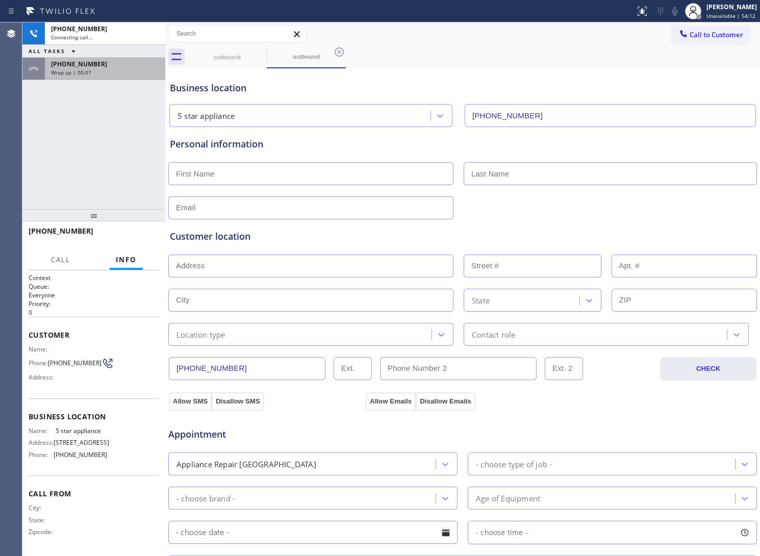
click at [111, 71] on div "Wrap up | 00:07" at bounding box center [105, 72] width 108 height 7
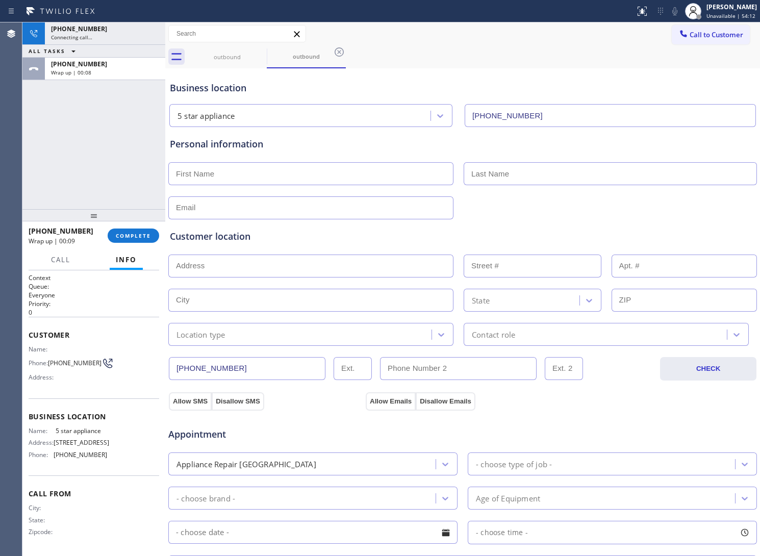
click at [133, 226] on div "[PHONE_NUMBER] Wrap up | 00:09 COMPLETE" at bounding box center [94, 236] width 131 height 27
click at [135, 235] on span "COMPLETE" at bounding box center [133, 235] width 35 height 7
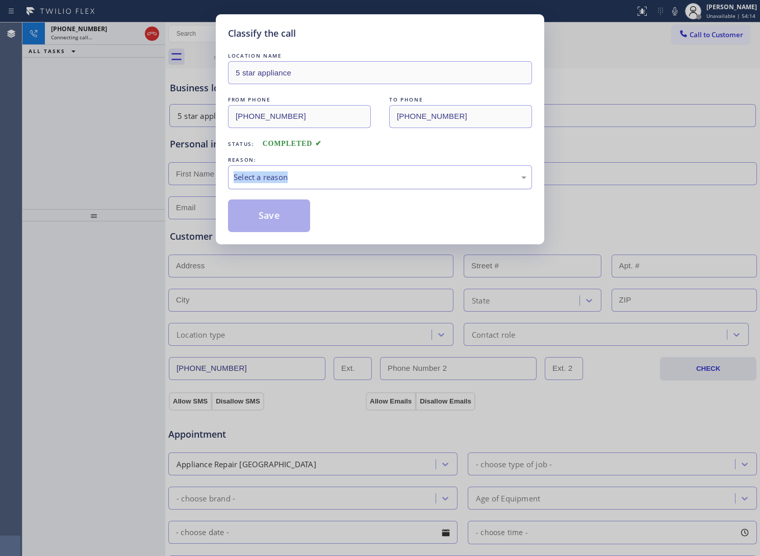
drag, startPoint x: 331, startPoint y: 157, endPoint x: 324, endPoint y: 188, distance: 31.8
click at [332, 170] on div "REASON: Select a reason" at bounding box center [380, 172] width 304 height 35
click at [328, 178] on div "Select a reason" at bounding box center [380, 177] width 293 height 12
click at [309, 210] on button "Save" at bounding box center [269, 216] width 82 height 33
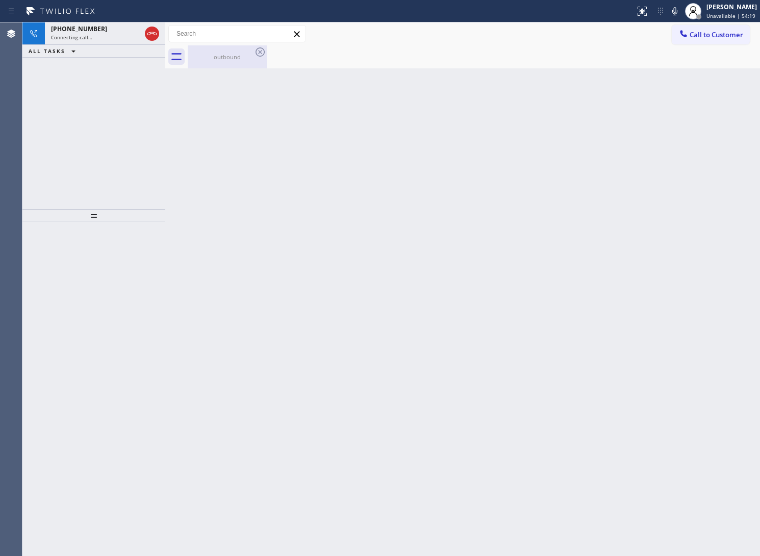
click at [227, 52] on div "outbound" at bounding box center [227, 56] width 77 height 23
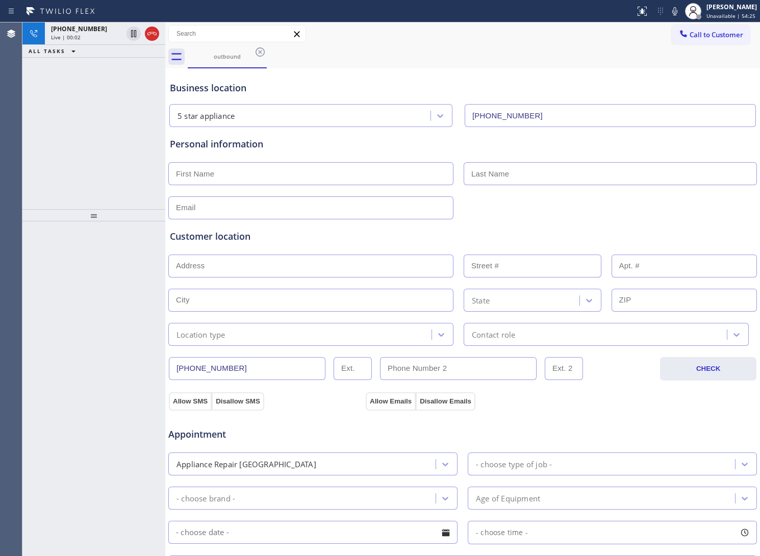
drag, startPoint x: 157, startPoint y: 37, endPoint x: 734, endPoint y: 85, distance: 579.2
click at [157, 37] on icon at bounding box center [152, 34] width 12 height 12
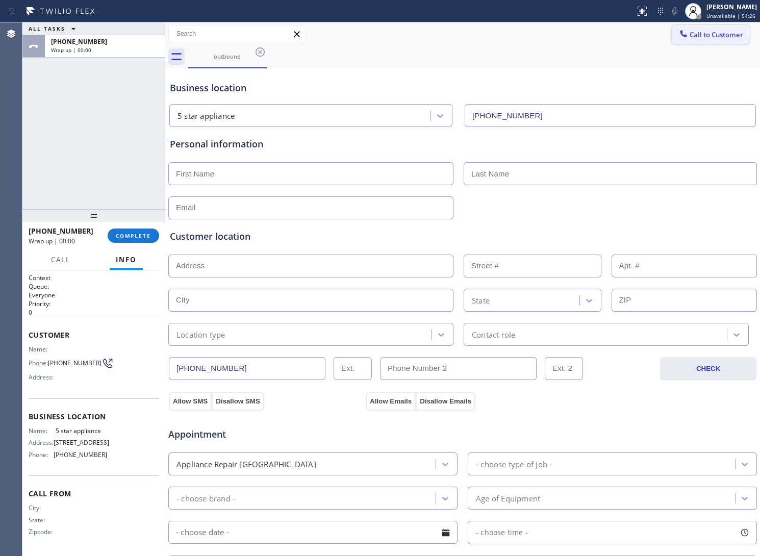
drag, startPoint x: 748, startPoint y: 31, endPoint x: 716, endPoint y: 32, distance: 32.7
click at [746, 30] on div "Call to Customer Outbound call Location 5 star appliance Your caller id phone n…" at bounding box center [716, 34] width 88 height 18
click at [713, 32] on span "Call to Customer" at bounding box center [717, 34] width 54 height 9
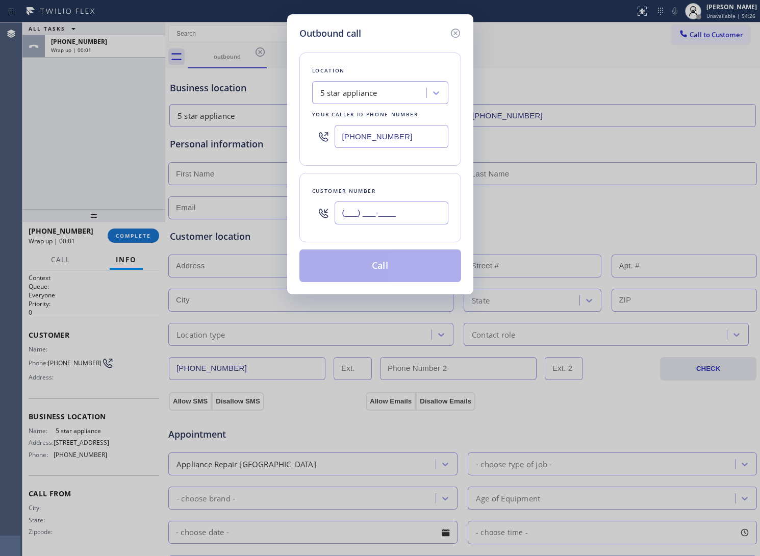
click at [407, 225] on input "(___) ___-____" at bounding box center [392, 213] width 114 height 23
paste input "326) 333-3427"
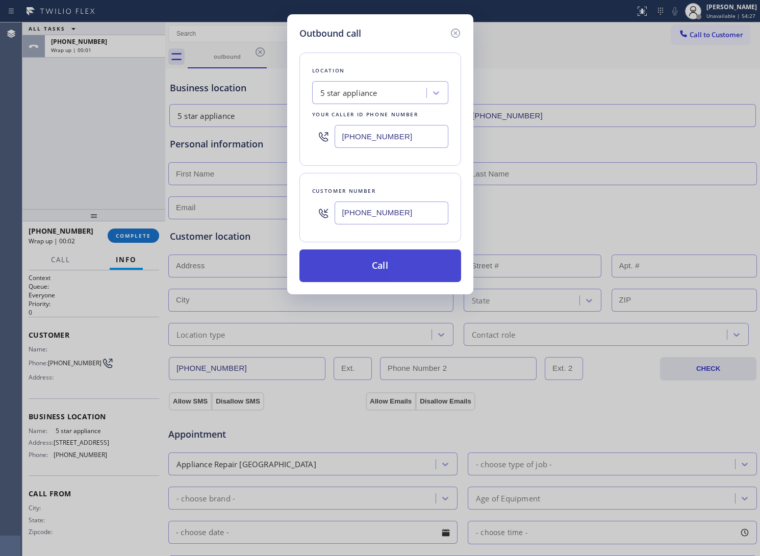
type input "[PHONE_NUMBER]"
click at [392, 273] on button "Call" at bounding box center [381, 266] width 162 height 33
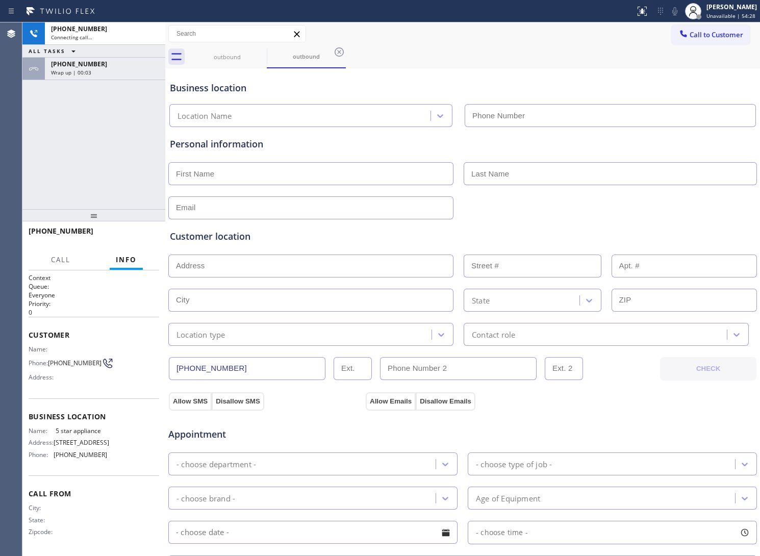
type input "[PHONE_NUMBER]"
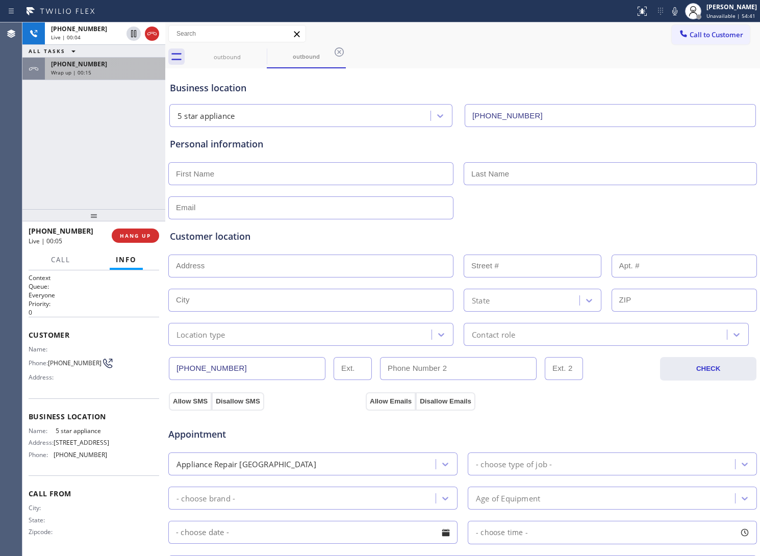
drag, startPoint x: 43, startPoint y: 166, endPoint x: 156, endPoint y: 59, distance: 155.2
click at [43, 166] on div "[PHONE_NUMBER] Live | 00:04 ALL TASKS ALL TASKS ACTIVE TASKS TASKS IN WRAP UP […" at bounding box center [93, 115] width 143 height 187
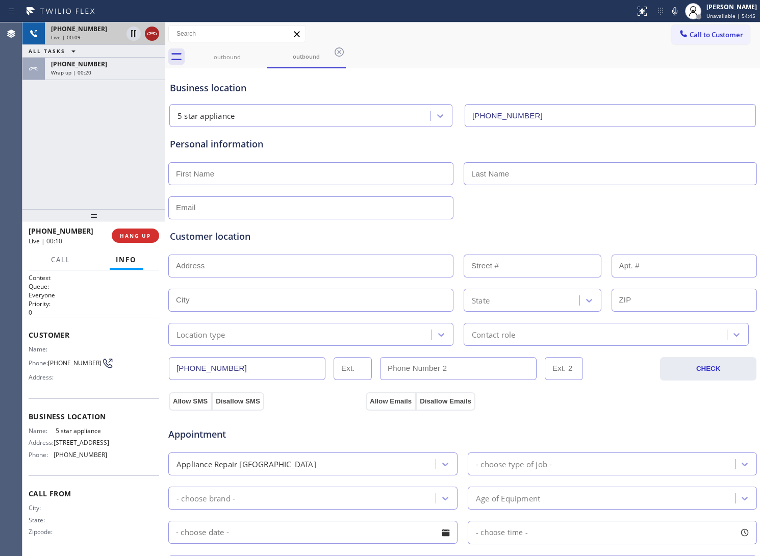
click at [152, 31] on icon at bounding box center [152, 34] width 12 height 12
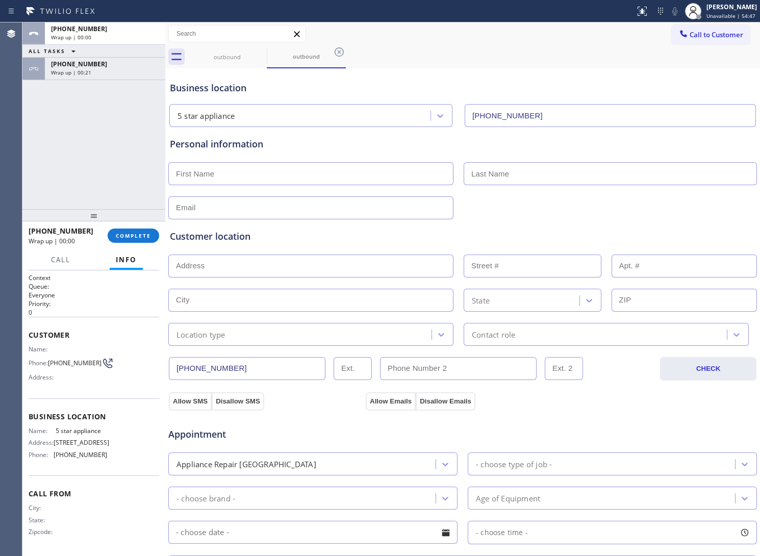
click at [680, 34] on icon at bounding box center [683, 33] width 7 height 7
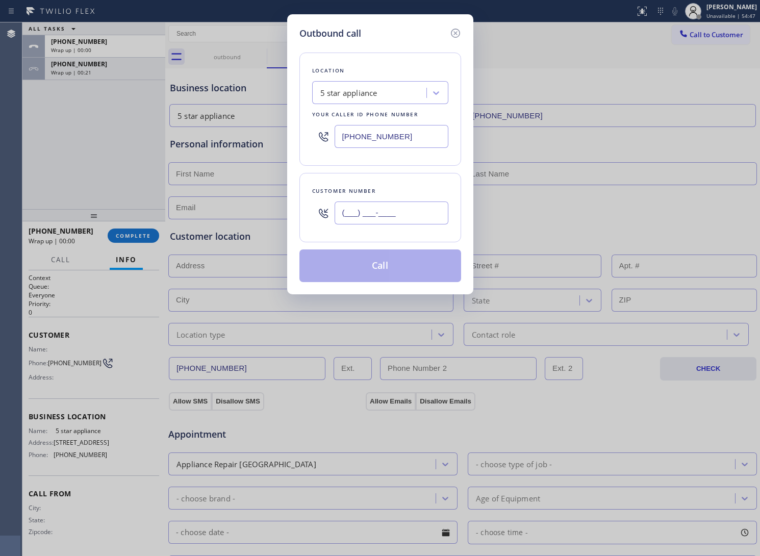
click at [392, 213] on input "(___) ___-____" at bounding box center [392, 213] width 114 height 23
paste input "326) 333-3427"
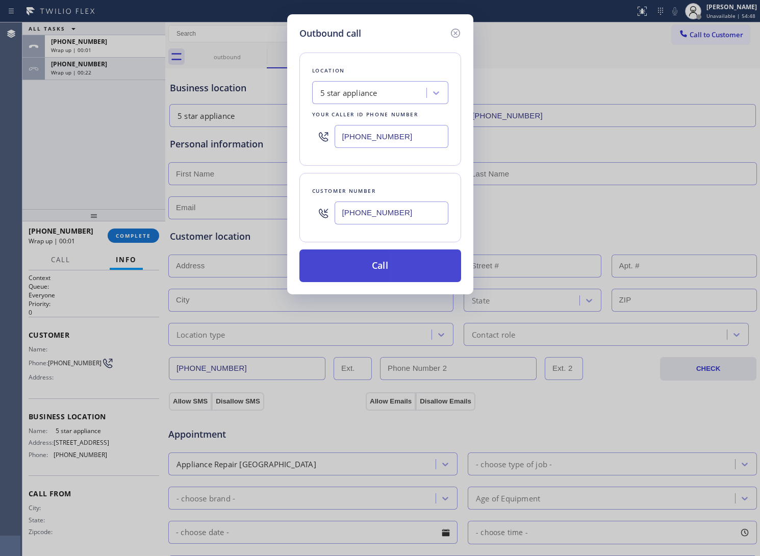
type input "[PHONE_NUMBER]"
click at [391, 269] on button "Call" at bounding box center [381, 266] width 162 height 33
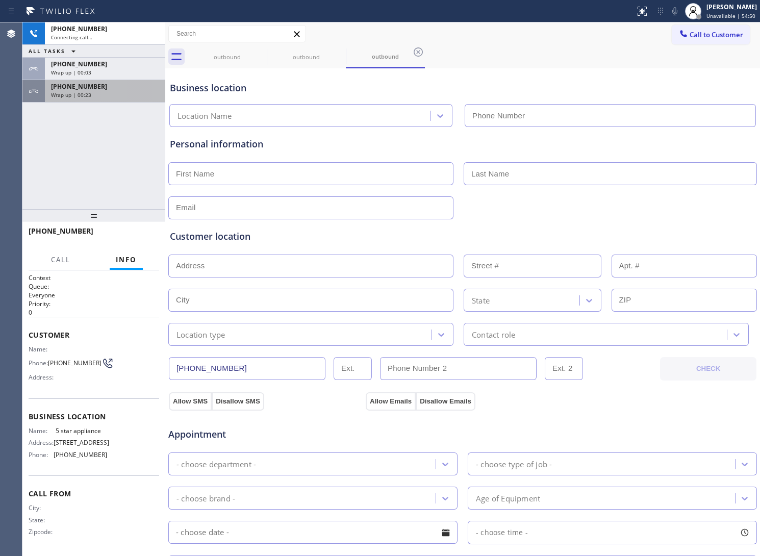
type input "[PHONE_NUMBER]"
click at [103, 97] on div "Wrap up | 00:24" at bounding box center [105, 94] width 108 height 7
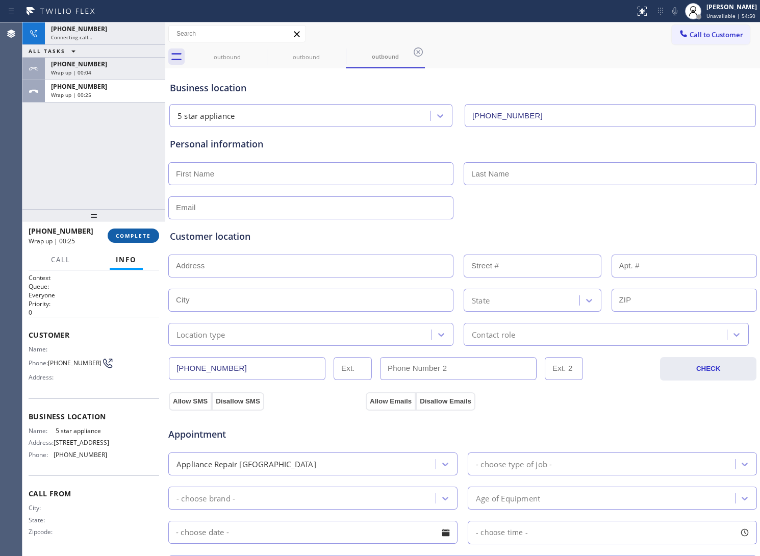
click at [139, 242] on button "COMPLETE" at bounding box center [134, 236] width 52 height 14
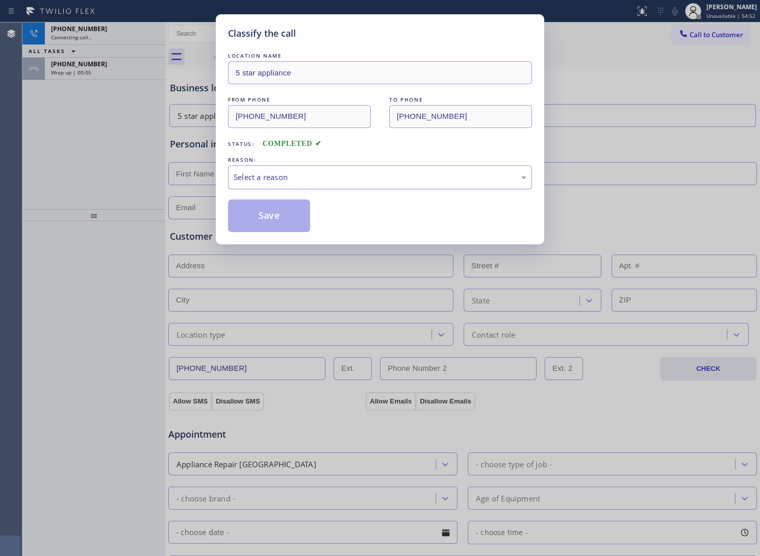
click at [261, 185] on div "Select a reason" at bounding box center [380, 177] width 304 height 24
click at [256, 220] on button "Save" at bounding box center [269, 216] width 82 height 33
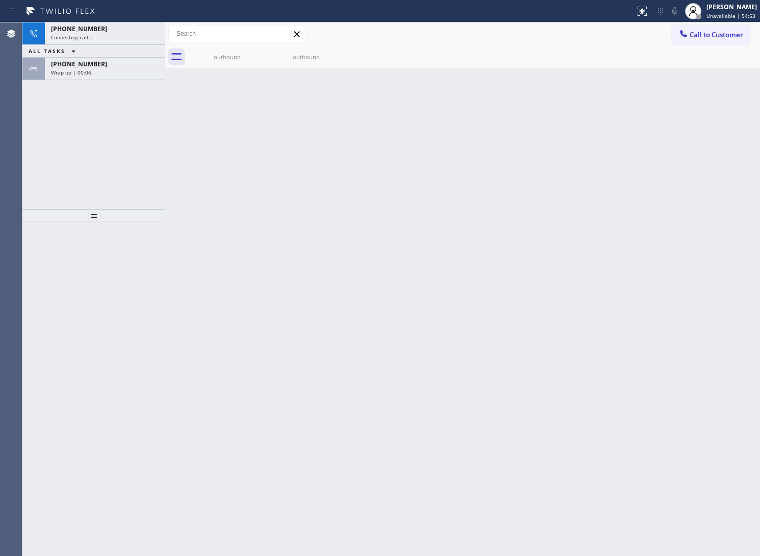
click at [77, 73] on span "Wrap up | 00:06" at bounding box center [71, 72] width 40 height 7
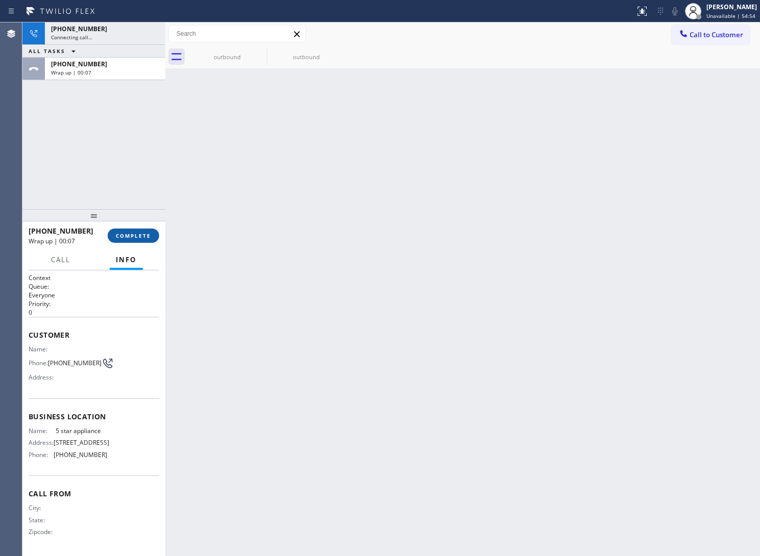
click at [126, 229] on button "COMPLETE" at bounding box center [134, 236] width 52 height 14
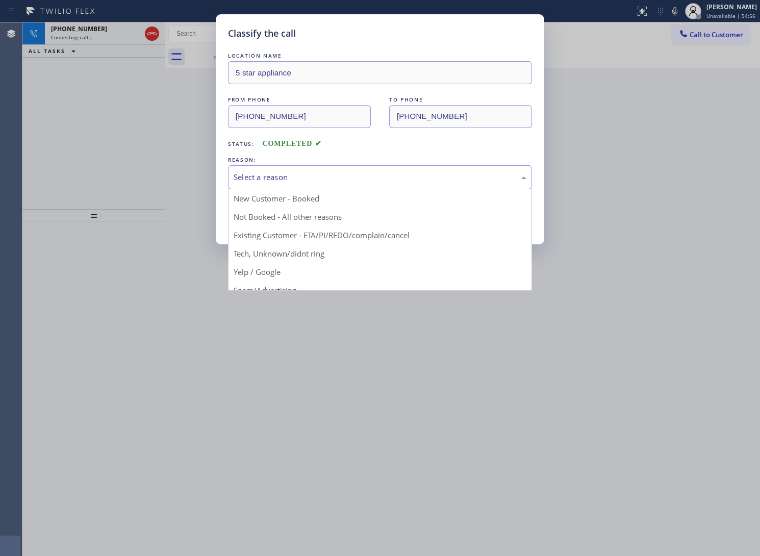
click at [275, 172] on div "Select a reason" at bounding box center [380, 177] width 293 height 12
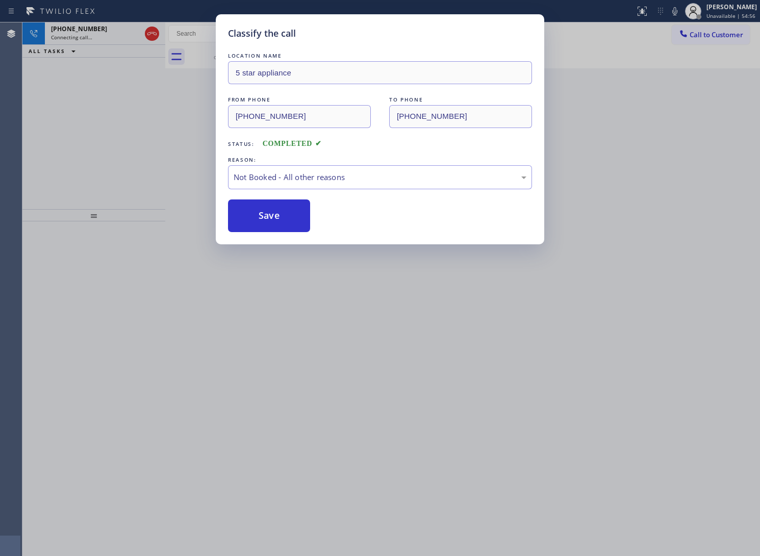
click at [258, 223] on button "Save" at bounding box center [269, 216] width 82 height 33
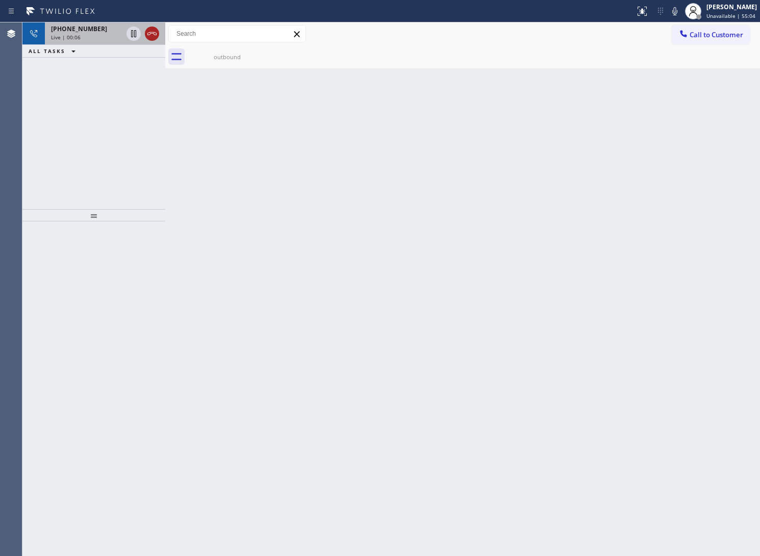
click at [156, 36] on icon at bounding box center [152, 34] width 12 height 12
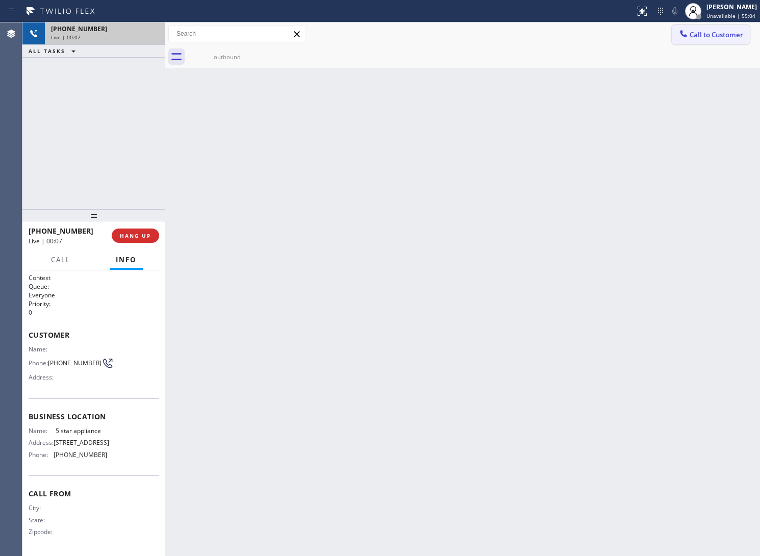
click at [690, 29] on button "Call to Customer" at bounding box center [711, 34] width 78 height 19
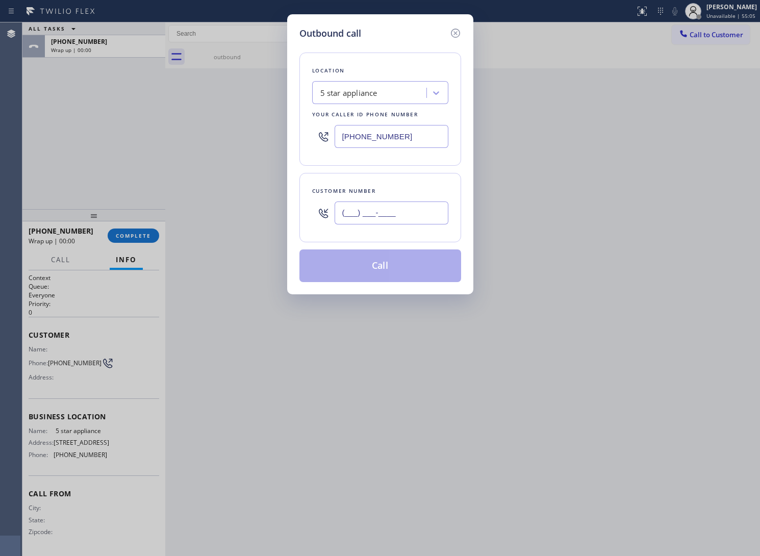
click at [389, 223] on input "(___) ___-____" at bounding box center [392, 213] width 114 height 23
paste input "326) 333-3427"
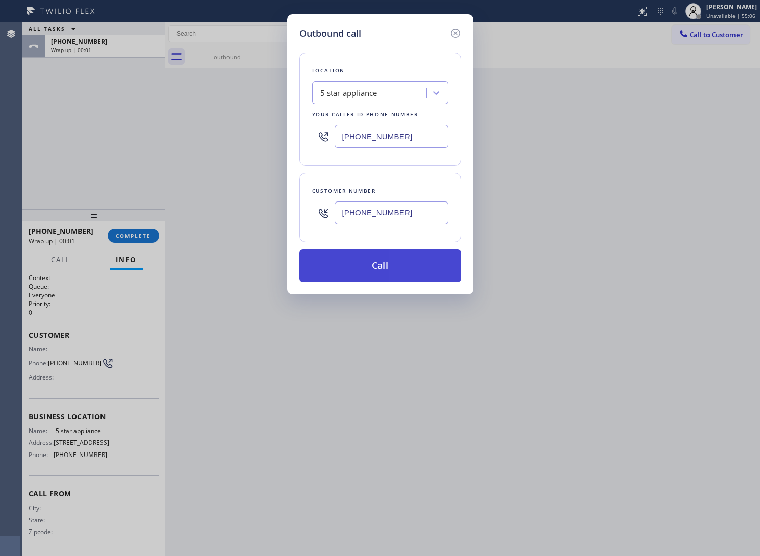
type input "[PHONE_NUMBER]"
click at [407, 265] on button "Call" at bounding box center [381, 266] width 162 height 33
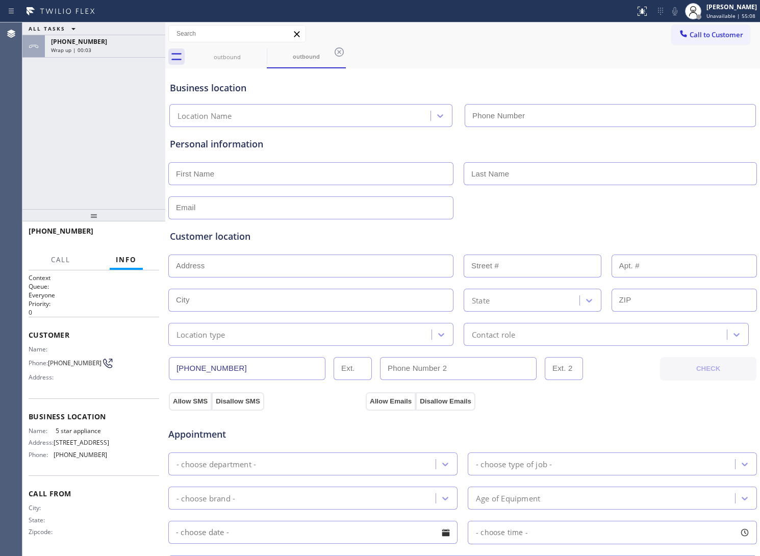
type input "[PHONE_NUMBER]"
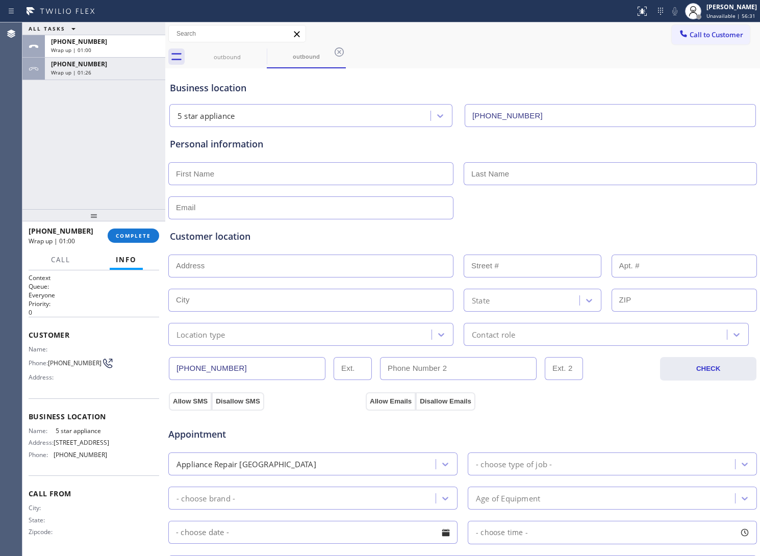
click at [690, 32] on span "Call to Customer" at bounding box center [717, 34] width 54 height 9
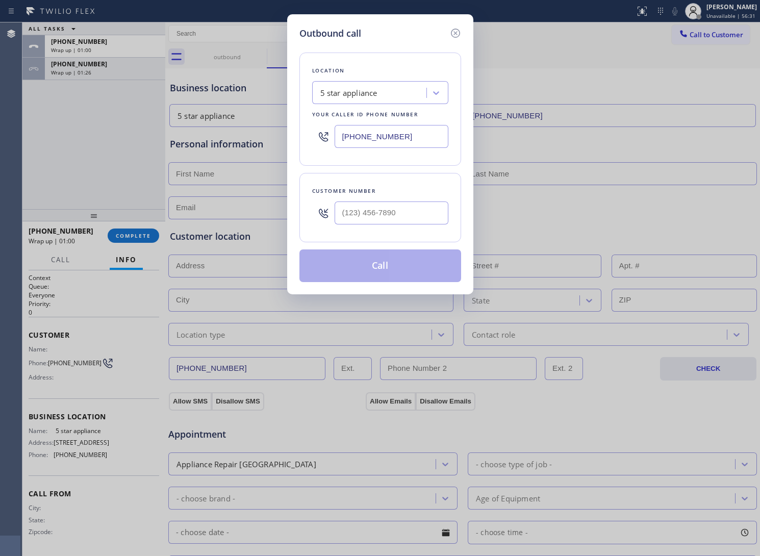
click at [377, 141] on input "[PHONE_NUMBER]" at bounding box center [392, 136] width 114 height 23
paste input "332) 334-817"
type input "[PHONE_NUMBER]"
click at [386, 209] on input "text" at bounding box center [392, 213] width 114 height 23
paste input "332) 278-8393"
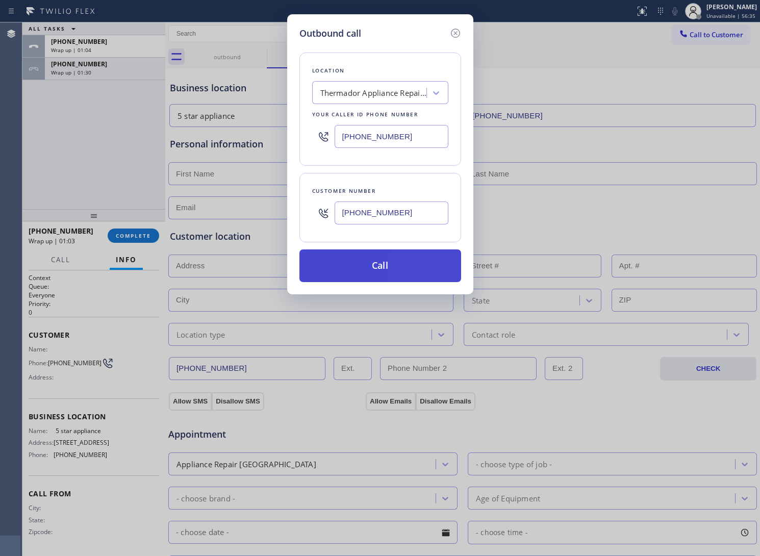
type input "[PHONE_NUMBER]"
click at [407, 262] on button "Call" at bounding box center [381, 266] width 162 height 33
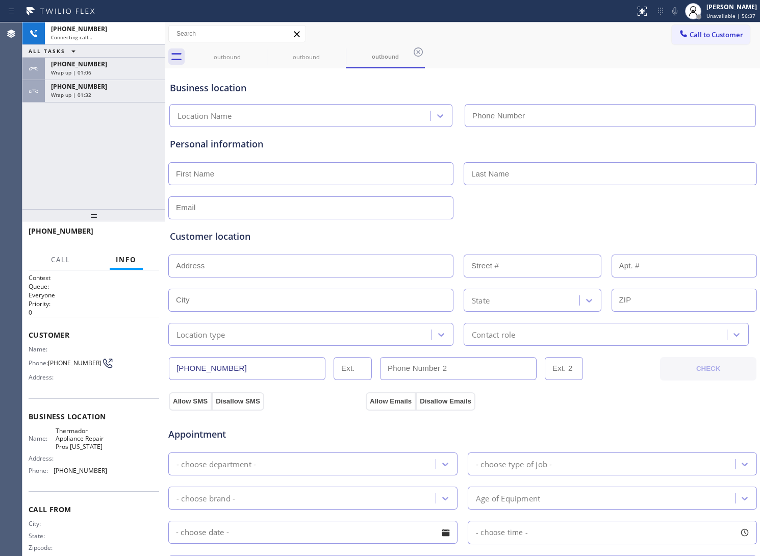
click at [69, 133] on div "[PHONE_NUMBER] Connecting call… ALL TASKS ALL TASKS ACTIVE TASKS TASKS IN WRAP …" at bounding box center [93, 115] width 143 height 187
type input "[PHONE_NUMBER]"
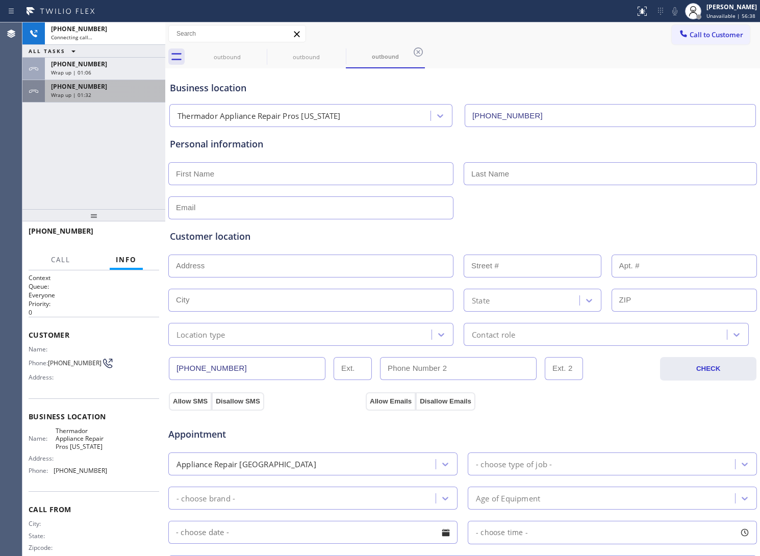
click at [85, 98] on div "[PHONE_NUMBER] Wrap up | 01:32" at bounding box center [103, 91] width 116 height 22
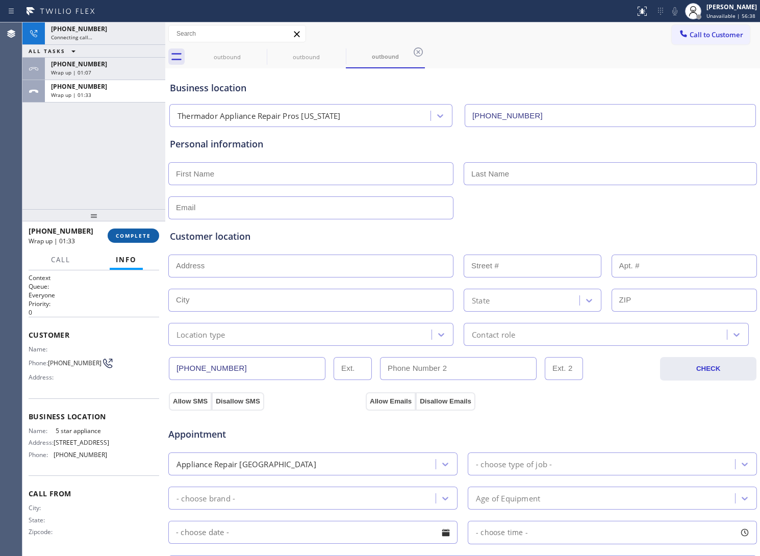
click at [141, 241] on button "COMPLETE" at bounding box center [134, 236] width 52 height 14
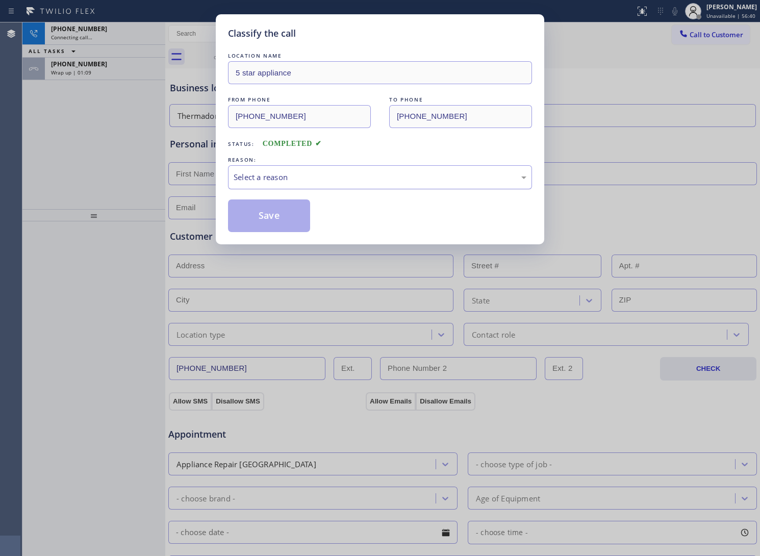
click at [310, 172] on div "Select a reason" at bounding box center [380, 177] width 293 height 12
click at [282, 215] on button "Save" at bounding box center [269, 216] width 82 height 33
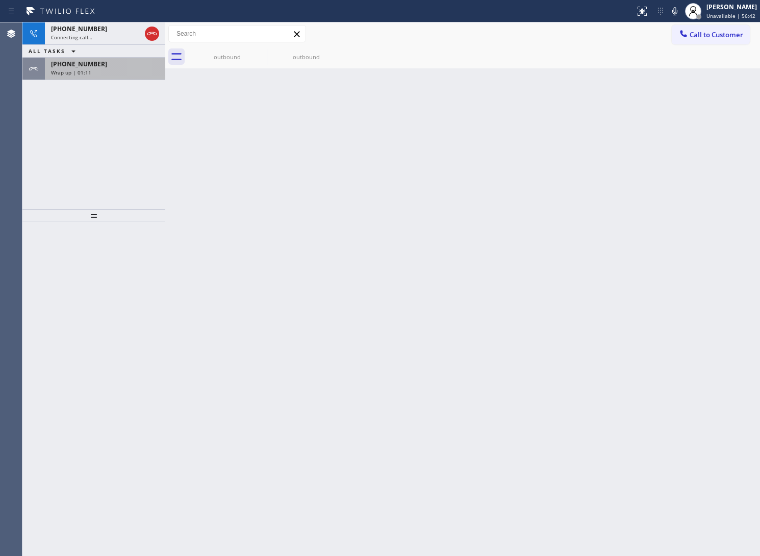
click at [100, 77] on div "[PHONE_NUMBER] Wrap up | 01:11" at bounding box center [103, 69] width 116 height 22
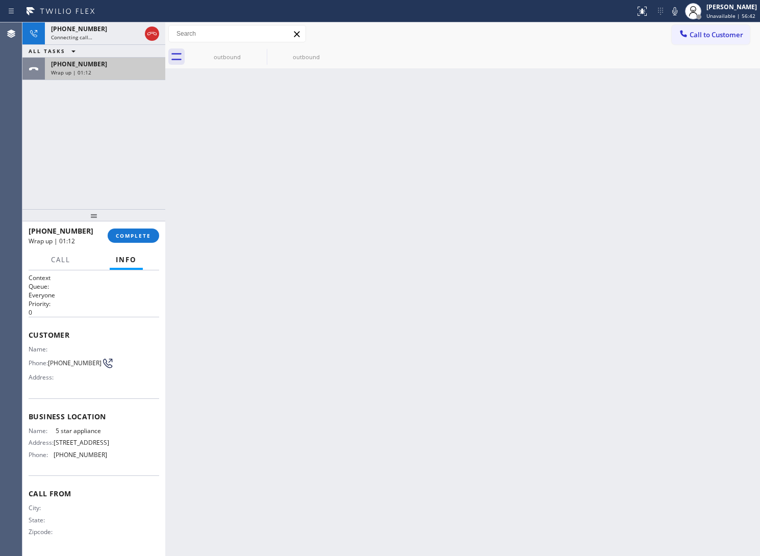
click at [101, 78] on div "[PHONE_NUMBER] Wrap up | 01:12" at bounding box center [103, 69] width 116 height 22
click at [144, 238] on span "COMPLETE" at bounding box center [133, 235] width 35 height 7
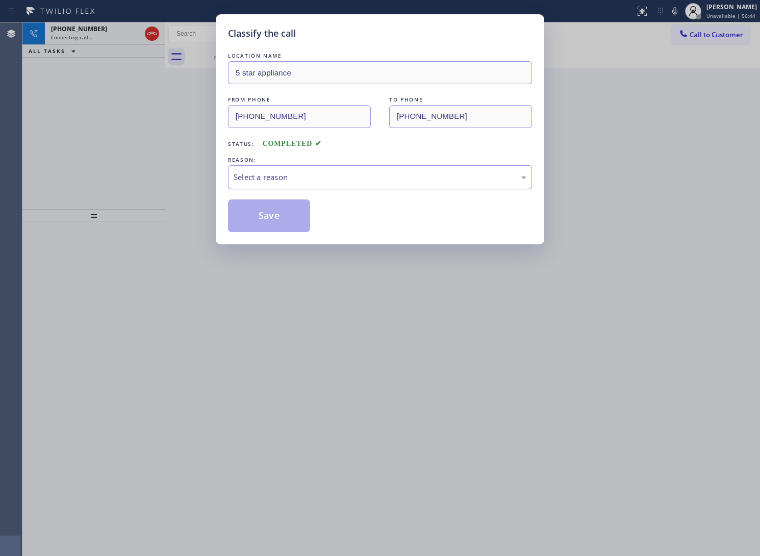
drag, startPoint x: 281, startPoint y: 177, endPoint x: 284, endPoint y: 184, distance: 8.1
click at [282, 177] on div "Select a reason" at bounding box center [380, 177] width 293 height 12
click at [278, 215] on button "Save" at bounding box center [269, 216] width 82 height 33
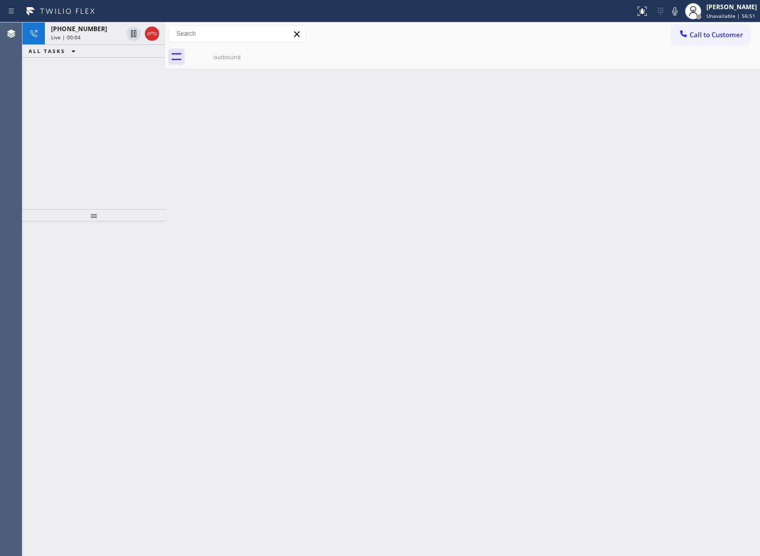
click at [55, 316] on div at bounding box center [93, 388] width 143 height 335
click at [148, 39] on icon at bounding box center [152, 34] width 12 height 12
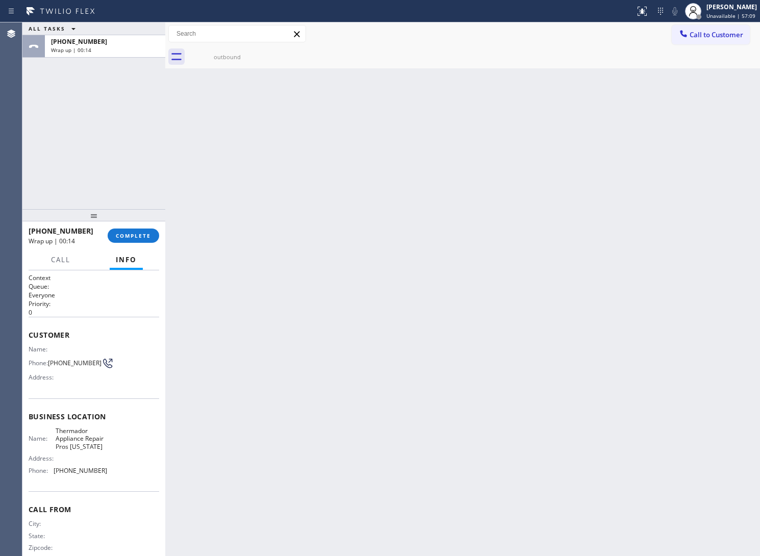
click at [47, 184] on div "ALL TASKS ALL TASKS ACTIVE TASKS TASKS IN WRAP UP [PHONE_NUMBER] Wrap up | 00:14" at bounding box center [93, 115] width 143 height 187
click at [131, 56] on div "[PHONE_NUMBER] Wrap up | 00:15" at bounding box center [103, 46] width 116 height 22
click at [129, 232] on span "COMPLETE" at bounding box center [133, 235] width 35 height 7
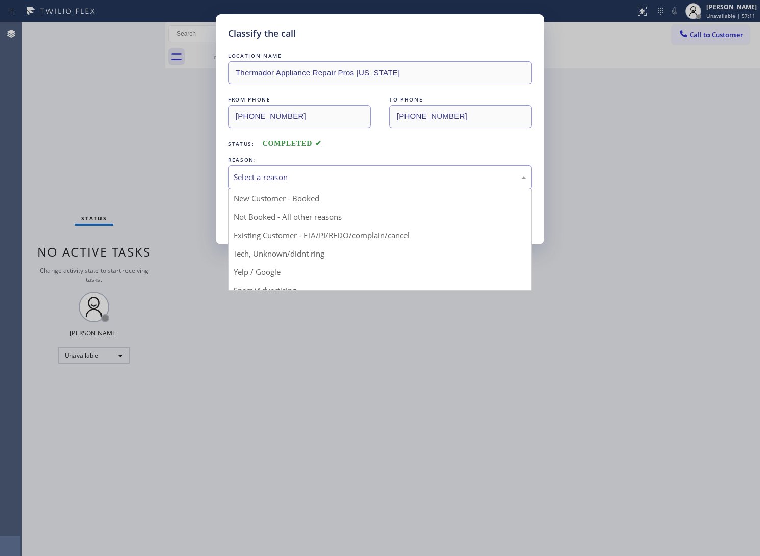
click at [348, 181] on div "Select a reason" at bounding box center [380, 177] width 293 height 12
click at [297, 217] on button "Save" at bounding box center [269, 216] width 82 height 33
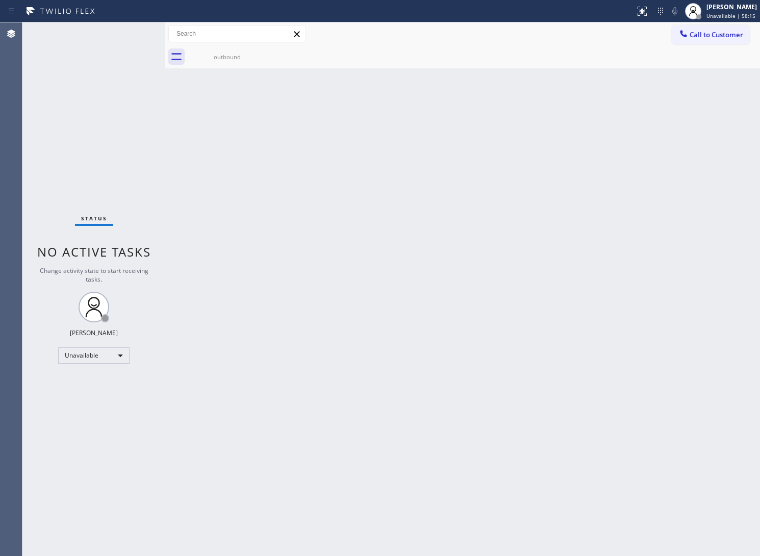
drag, startPoint x: 50, startPoint y: 110, endPoint x: 109, endPoint y: 89, distance: 62.6
click at [64, 104] on div "Status No active tasks Change activity state to start receiving tasks. [PERSON_…" at bounding box center [93, 289] width 143 height 534
click at [48, 481] on div "Status No active tasks Change activity state to start receiving tasks. [PERSON_…" at bounding box center [93, 289] width 143 height 534
drag, startPoint x: 398, startPoint y: 301, endPoint x: 667, endPoint y: 80, distance: 348.4
click at [414, 288] on div "Back to Dashboard Change Sender ID Customers Technicians Select a contact Outbo…" at bounding box center [462, 289] width 595 height 534
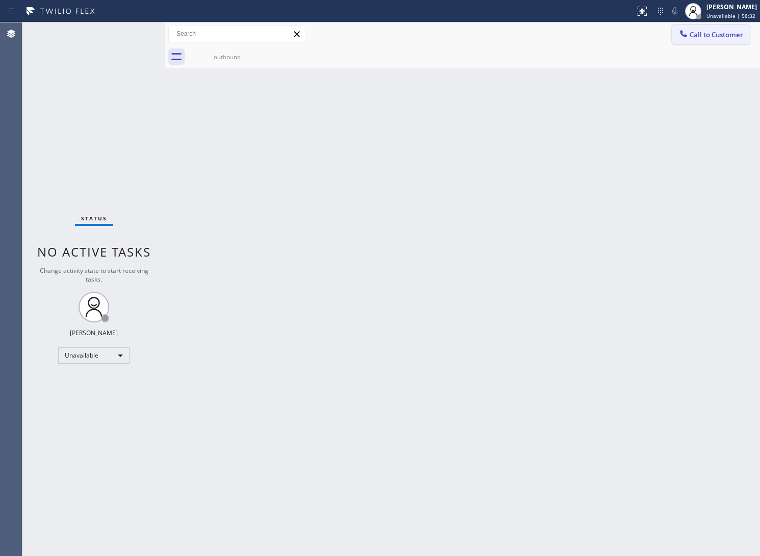
click at [710, 32] on span "Call to Customer" at bounding box center [717, 34] width 54 height 9
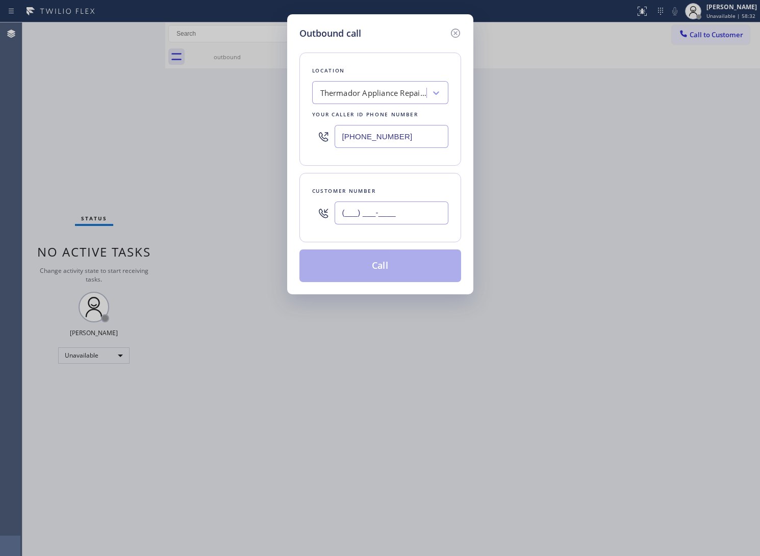
drag, startPoint x: 417, startPoint y: 213, endPoint x: 422, endPoint y: 221, distance: 9.4
click at [416, 213] on input "(___) ___-____" at bounding box center [392, 213] width 114 height 23
paste input "363) 201-8087"
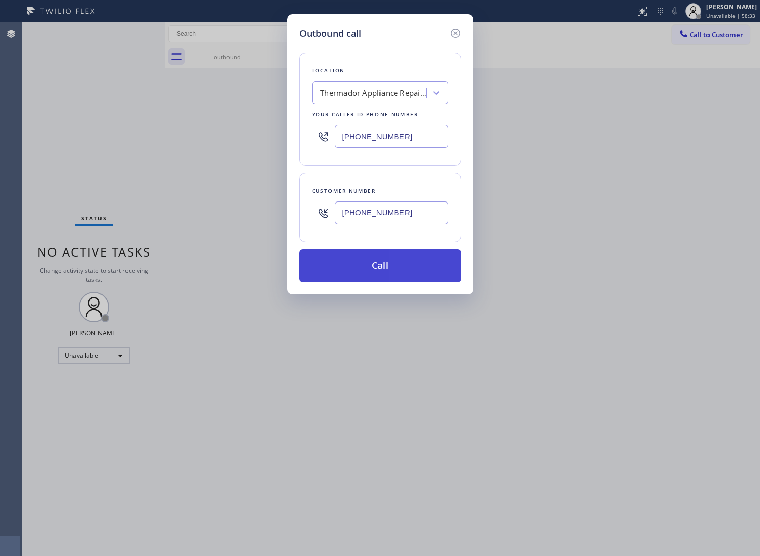
type input "[PHONE_NUMBER]"
click at [402, 271] on button "Call" at bounding box center [381, 266] width 162 height 33
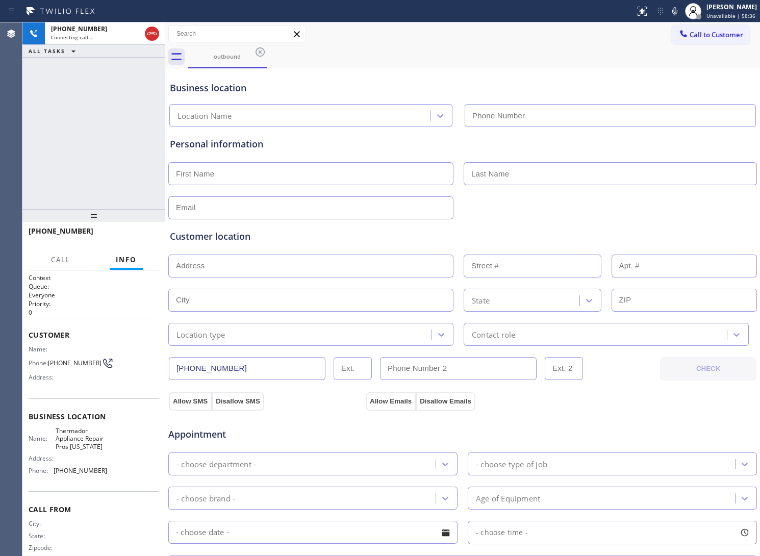
type input "[PHONE_NUMBER]"
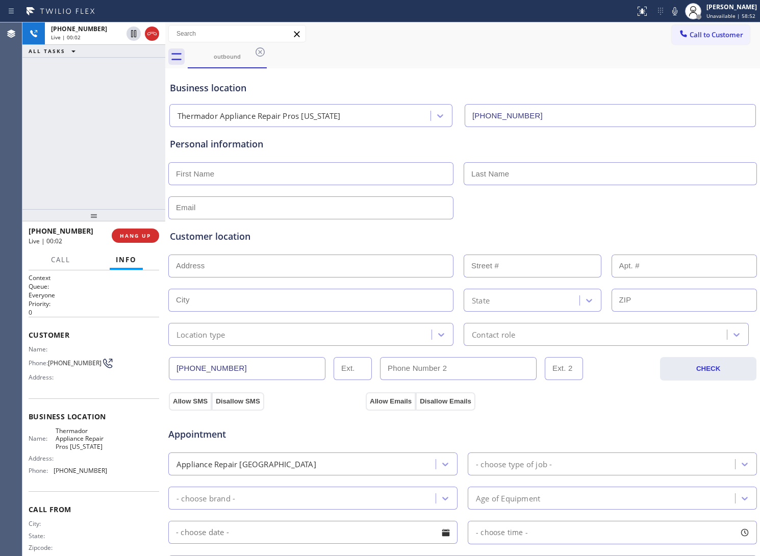
click at [46, 162] on div "[PHONE_NUMBER] Live | 00:02 ALL TASKS ALL TASKS ACTIVE TASKS TASKS IN WRAP UP" at bounding box center [93, 115] width 143 height 187
click at [146, 235] on span "HANG UP" at bounding box center [135, 235] width 31 height 7
drag, startPoint x: 698, startPoint y: 31, endPoint x: 599, endPoint y: 89, distance: 114.8
click at [698, 31] on span "Call to Customer" at bounding box center [717, 34] width 54 height 9
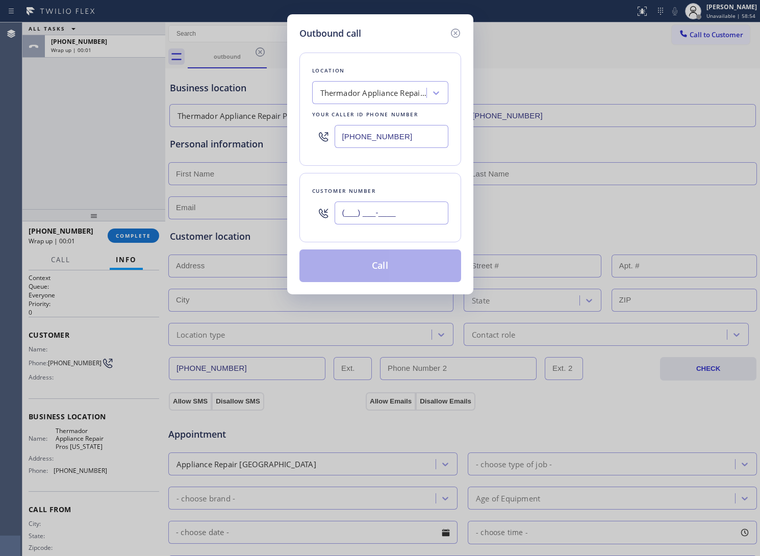
click at [399, 223] on input "(___) ___-____" at bounding box center [392, 213] width 114 height 23
paste input "363) 201-8087"
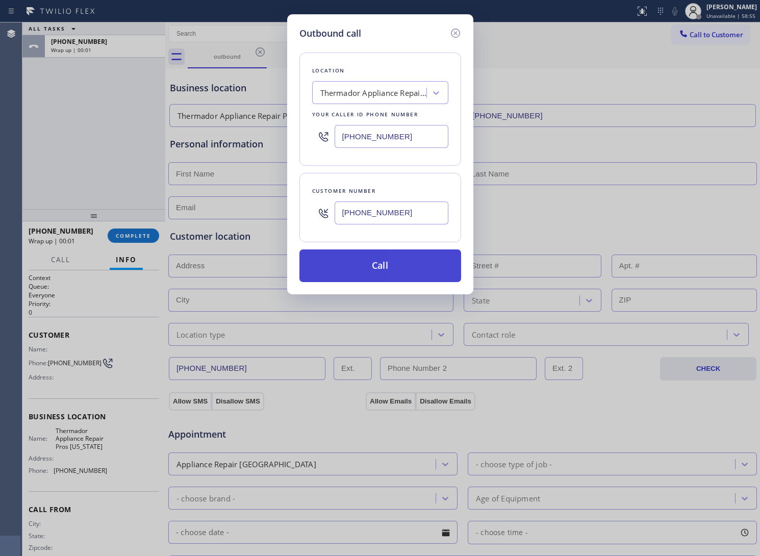
type input "[PHONE_NUMBER]"
click at [388, 265] on button "Call" at bounding box center [381, 266] width 162 height 33
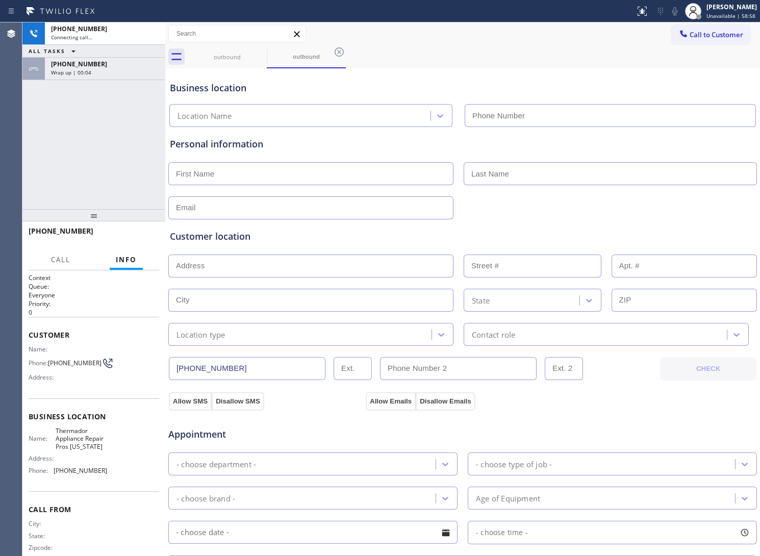
type input "[PHONE_NUMBER]"
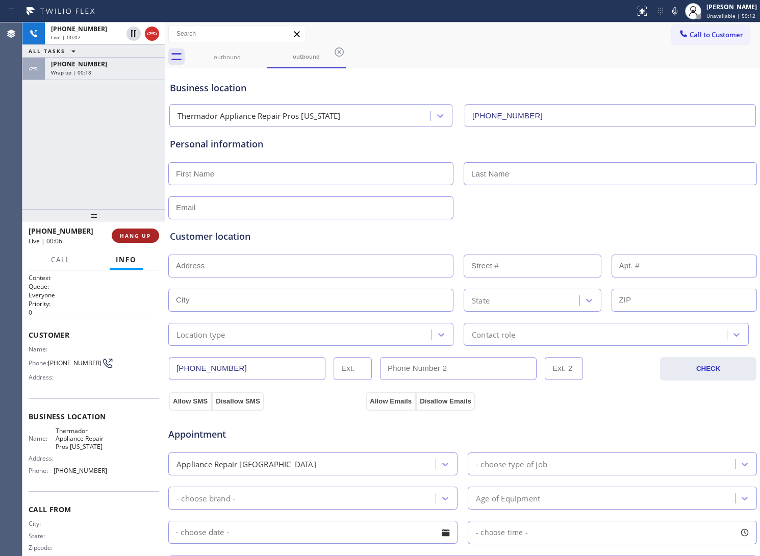
click at [138, 233] on span "HANG UP" at bounding box center [135, 235] width 31 height 7
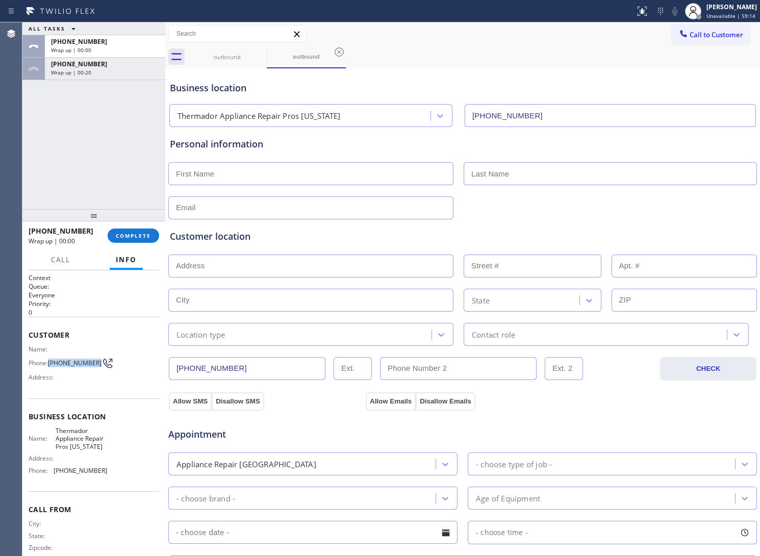
drag, startPoint x: 71, startPoint y: 370, endPoint x: 50, endPoint y: 356, distance: 25.8
click at [50, 359] on span "[PHONE_NUMBER]" at bounding box center [75, 363] width 54 height 8
copy span "[PHONE_NUMBER]"
click at [700, 50] on div "outbound outbound" at bounding box center [474, 56] width 573 height 23
click at [704, 29] on button "Call to Customer" at bounding box center [711, 34] width 78 height 19
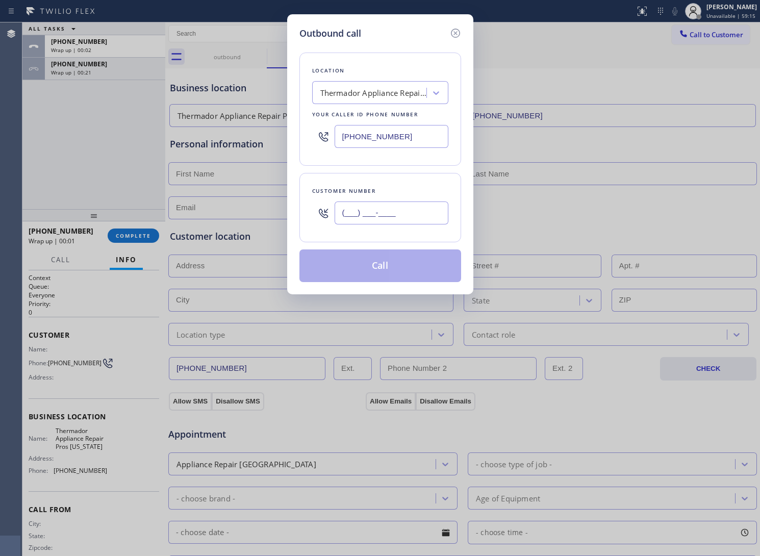
drag, startPoint x: 386, startPoint y: 223, endPoint x: 399, endPoint y: 235, distance: 18.0
click at [385, 223] on input "(___) ___-____" at bounding box center [392, 213] width 114 height 23
paste input "363) 201-8087"
type input "[PHONE_NUMBER]"
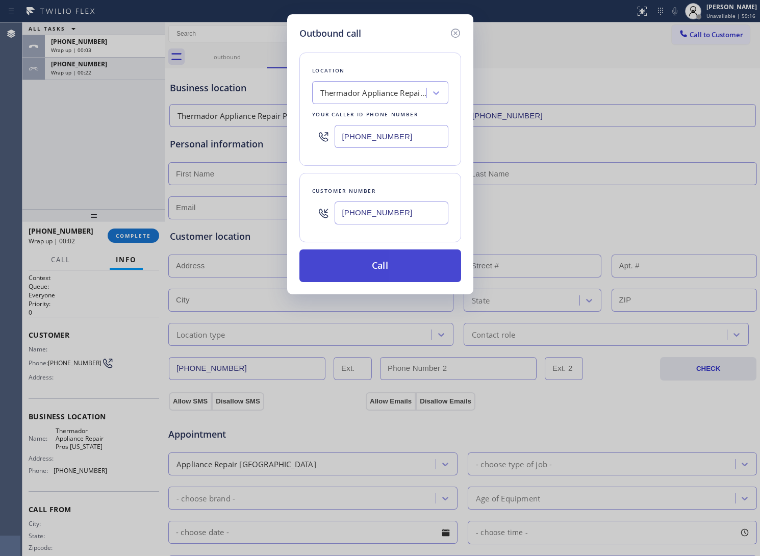
click at [407, 272] on button "Call" at bounding box center [381, 266] width 162 height 33
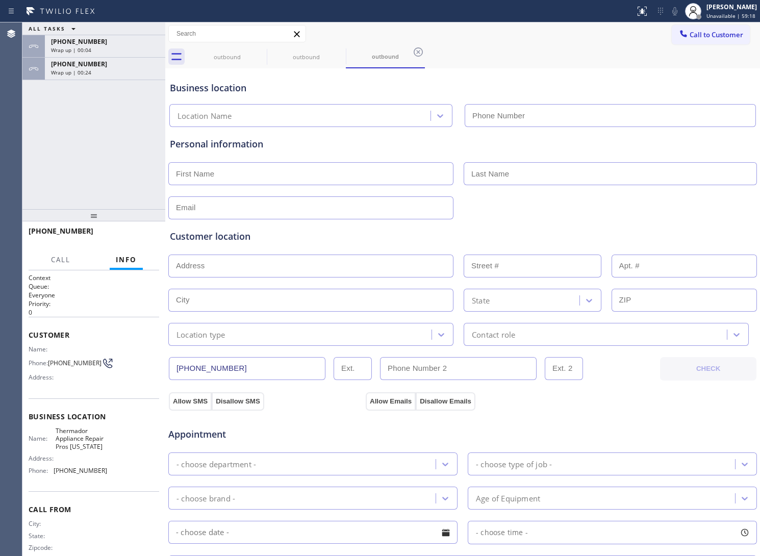
type input "[PHONE_NUMBER]"
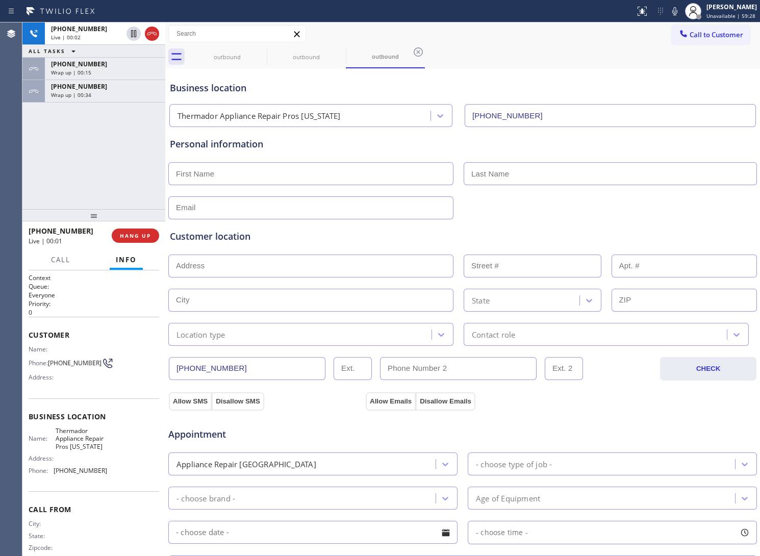
click at [146, 240] on button "HANG UP" at bounding box center [135, 236] width 47 height 14
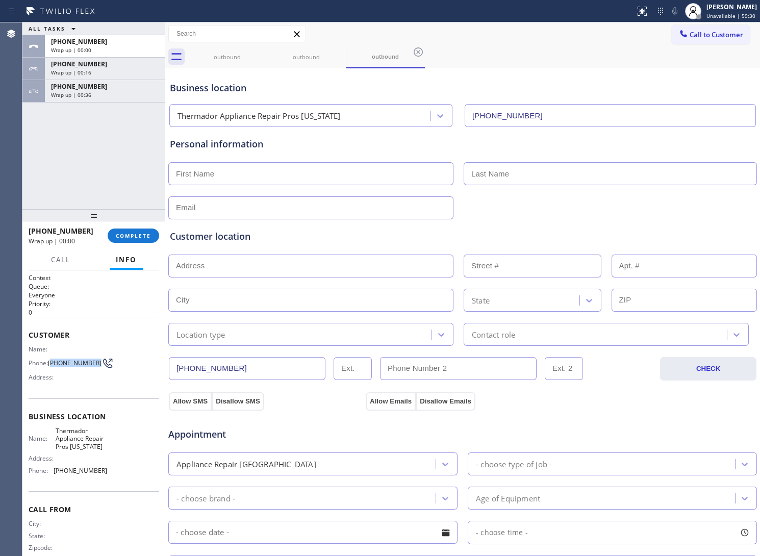
drag, startPoint x: 68, startPoint y: 371, endPoint x: 203, endPoint y: 291, distance: 157.2
click at [53, 359] on span "[PHONE_NUMBER]" at bounding box center [75, 363] width 54 height 8
click at [744, 27] on div "Call to Customer Outbound call Location Thermador Appliance Repair Pros [US_STA…" at bounding box center [716, 34] width 88 height 18
click at [725, 34] on span "Call to Customer" at bounding box center [717, 34] width 54 height 9
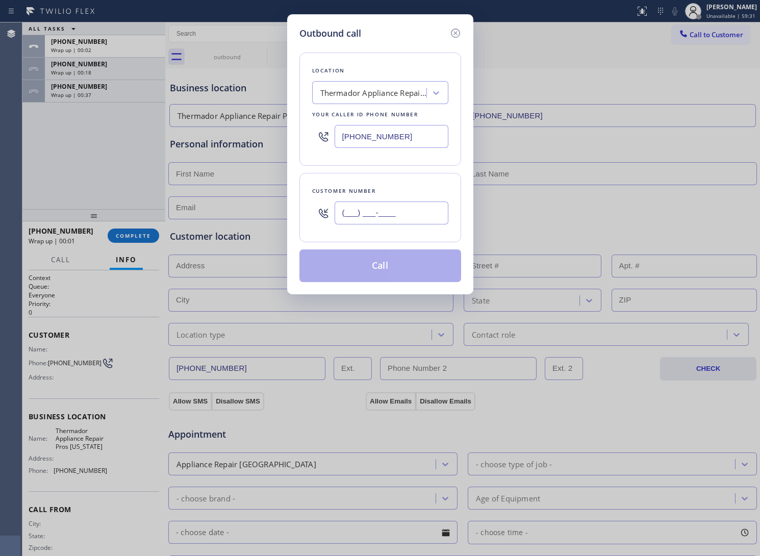
click at [409, 212] on input "(___) ___-____" at bounding box center [392, 213] width 114 height 23
paste input "363) 201-8087"
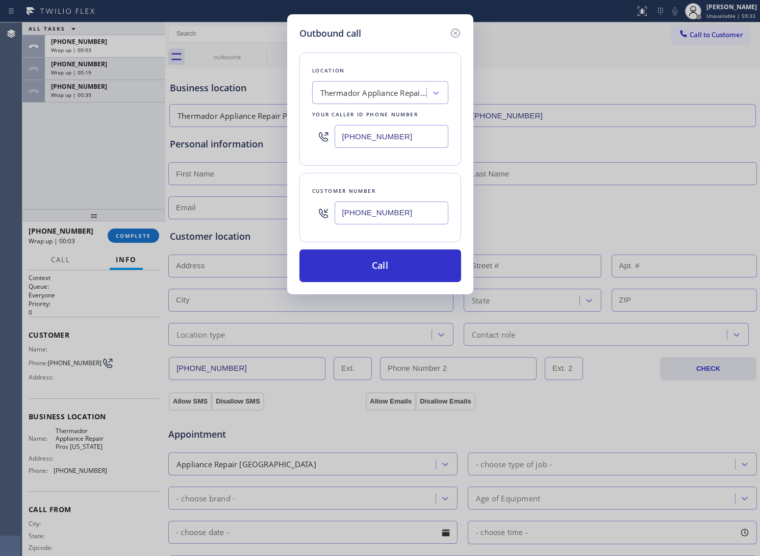
type input "[PHONE_NUMBER]"
click at [404, 245] on div "Location Thermador Appliance Repair Pros [US_STATE] Your caller id phone number…" at bounding box center [381, 161] width 162 height 242
click at [376, 272] on button "Call" at bounding box center [381, 266] width 162 height 33
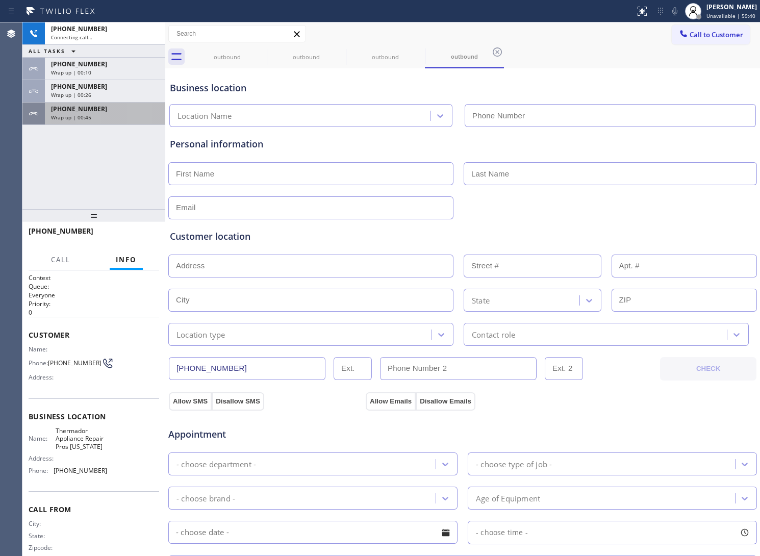
click at [99, 111] on div "[PHONE_NUMBER]" at bounding box center [105, 109] width 108 height 9
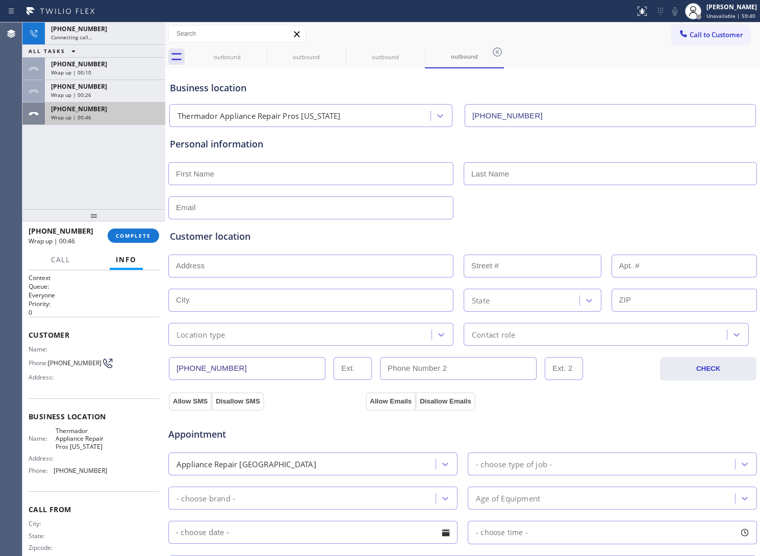
type input "[PHONE_NUMBER]"
click at [131, 221] on div at bounding box center [93, 215] width 143 height 12
click at [134, 236] on span "COMPLETE" at bounding box center [133, 235] width 35 height 7
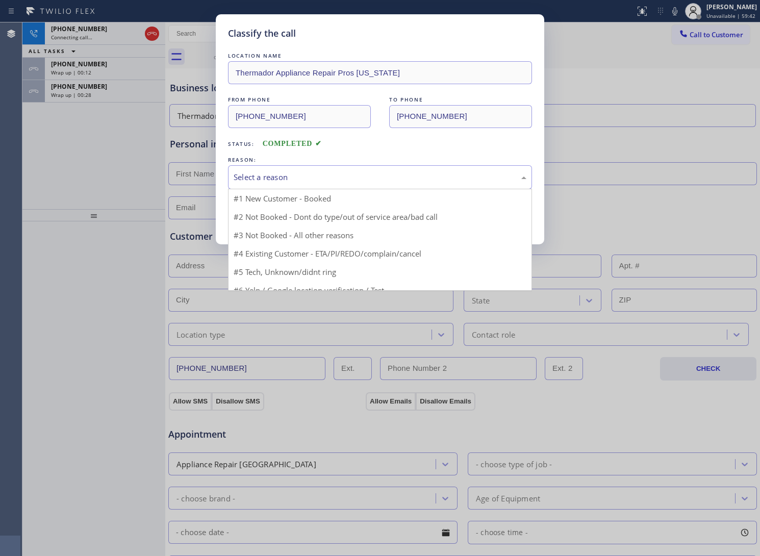
click at [309, 185] on div "Select a reason" at bounding box center [380, 177] width 304 height 24
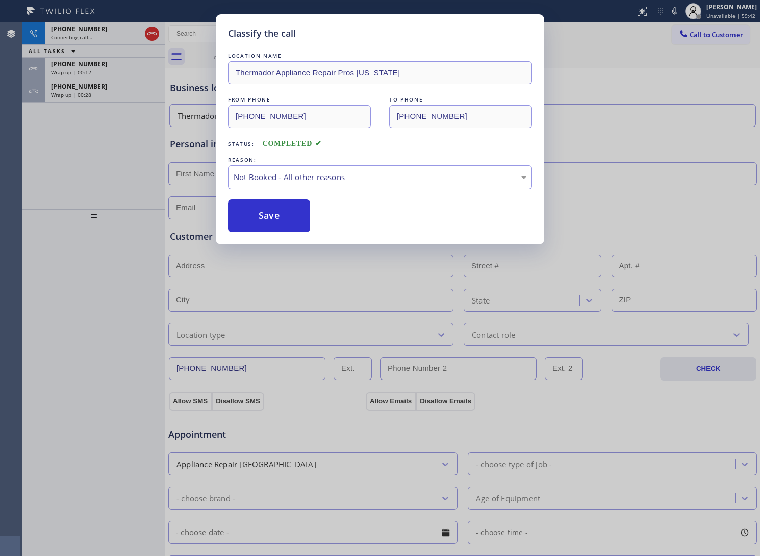
click at [285, 220] on button "Save" at bounding box center [269, 216] width 82 height 33
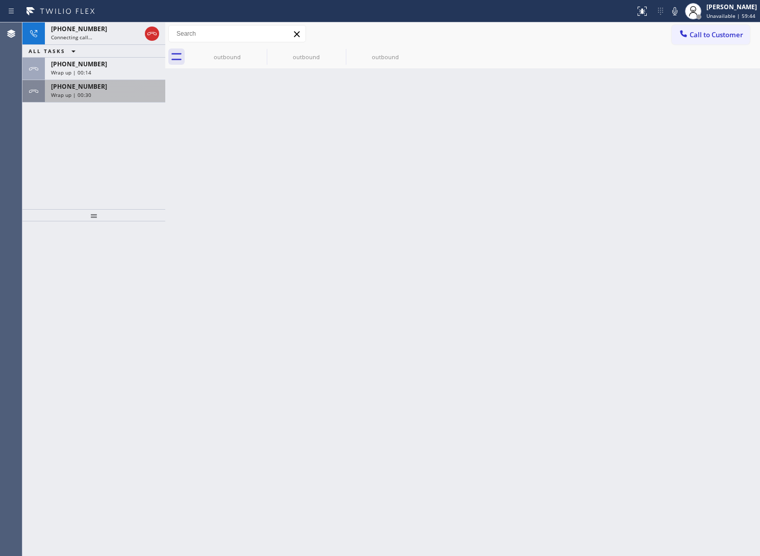
click at [96, 93] on div "Wrap up | 00:30" at bounding box center [105, 94] width 108 height 7
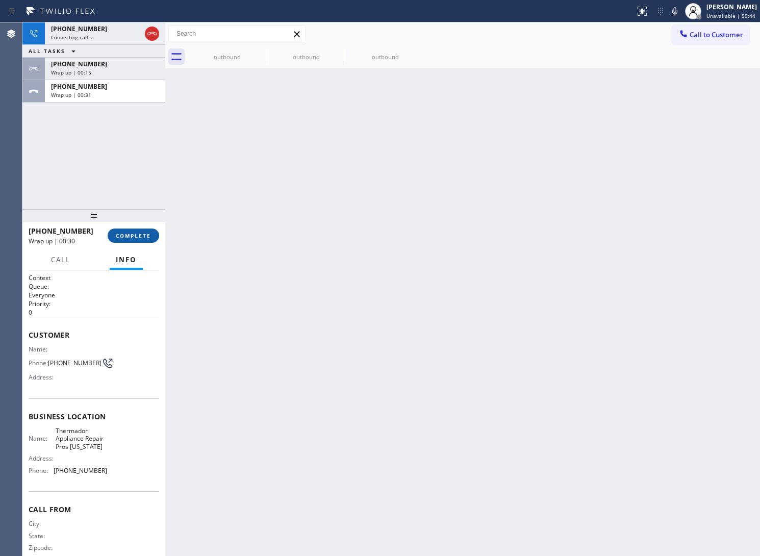
click at [150, 236] on span "COMPLETE" at bounding box center [133, 235] width 35 height 7
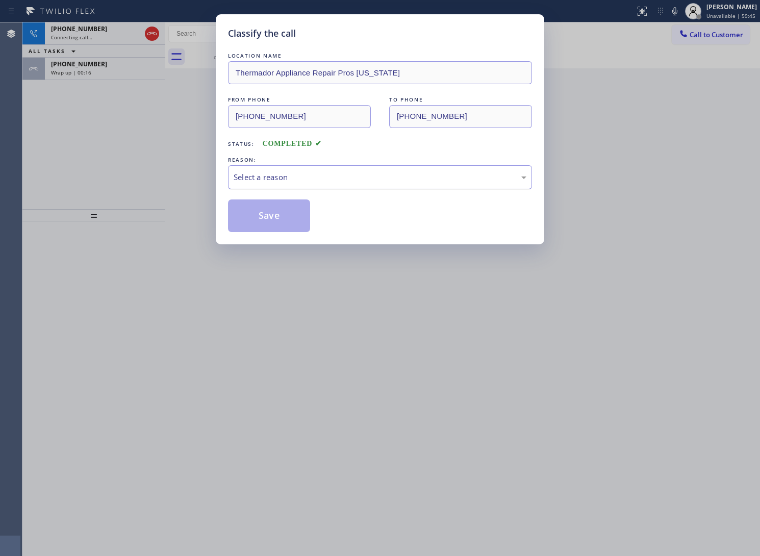
click at [295, 174] on div "Select a reason" at bounding box center [380, 177] width 293 height 12
click at [279, 220] on button "Save" at bounding box center [269, 216] width 82 height 33
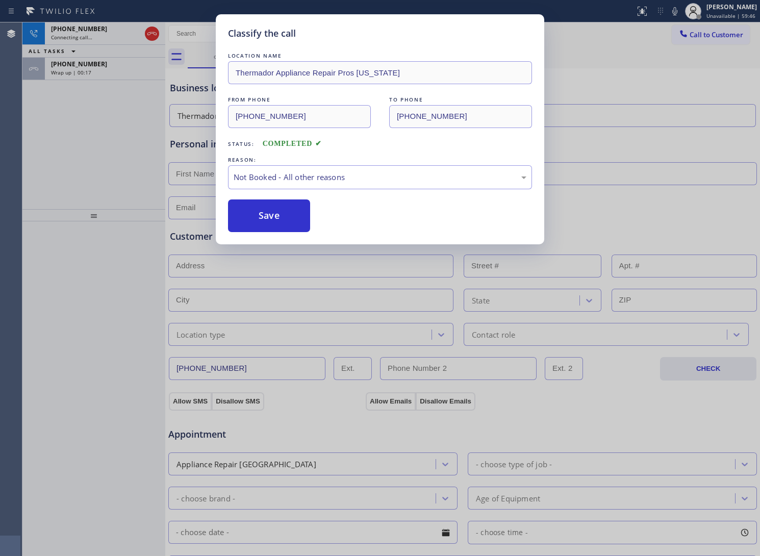
click at [108, 68] on div "Classify the call LOCATION NAME Thermador Appliance Repair Pros [US_STATE] FROM…" at bounding box center [380, 278] width 760 height 556
click at [108, 68] on div "Classify the call LOCATION NAME Thermador Appliances Repair Services FROM PHONE…" at bounding box center [391, 289] width 738 height 534
click at [108, 69] on div "Wrap up | 00:17" at bounding box center [105, 72] width 108 height 7
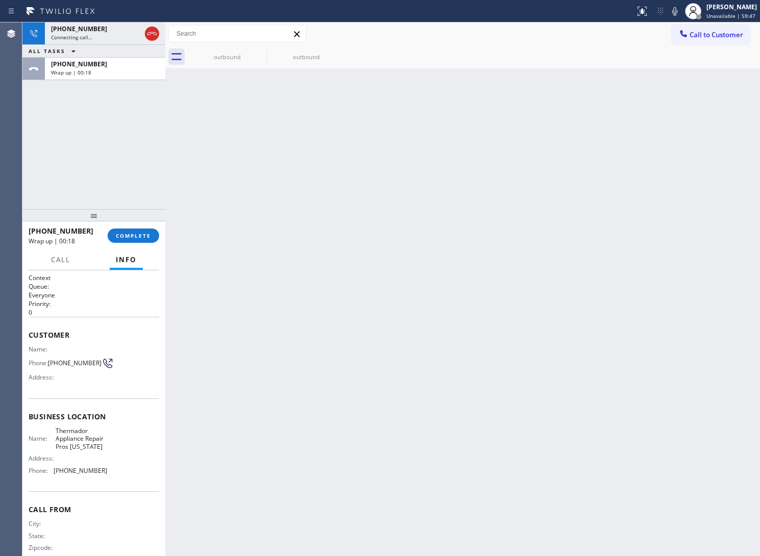
click at [108, 69] on div "Wrap up | 00:18" at bounding box center [105, 72] width 108 height 7
click at [138, 235] on span "COMPLETE" at bounding box center [133, 235] width 35 height 7
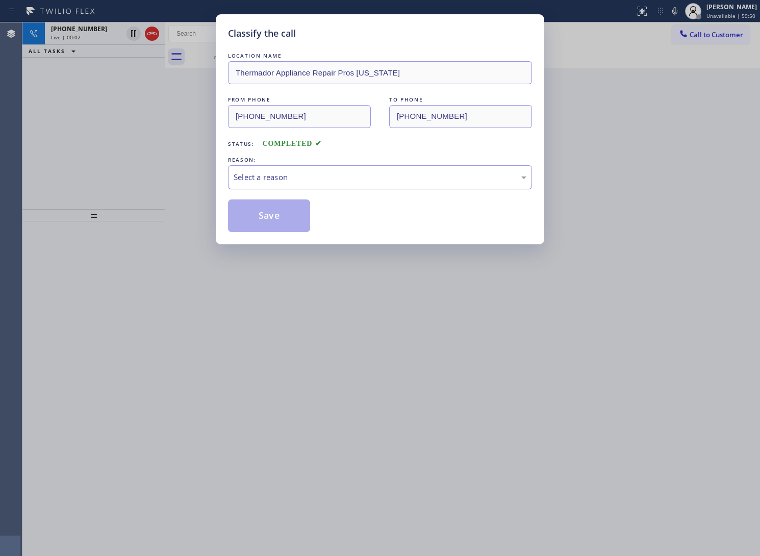
click at [261, 177] on div "Select a reason" at bounding box center [380, 177] width 293 height 12
click at [268, 219] on button "Save" at bounding box center [269, 216] width 82 height 33
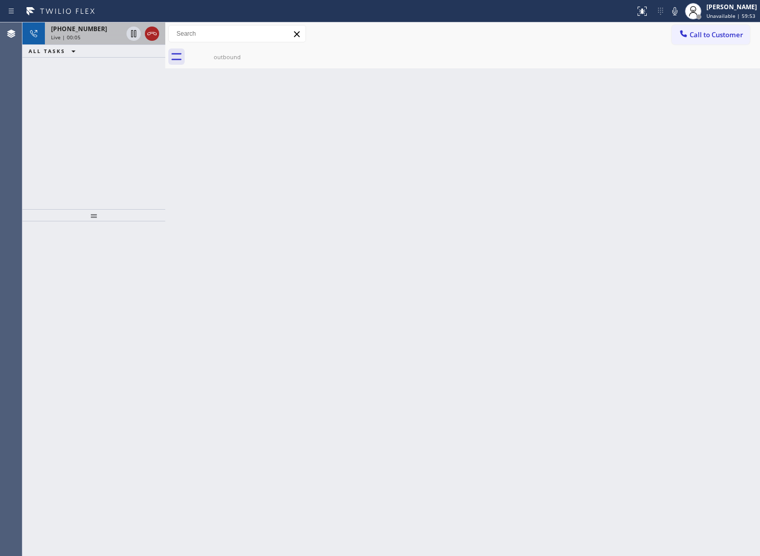
click at [152, 34] on icon at bounding box center [152, 34] width 12 height 12
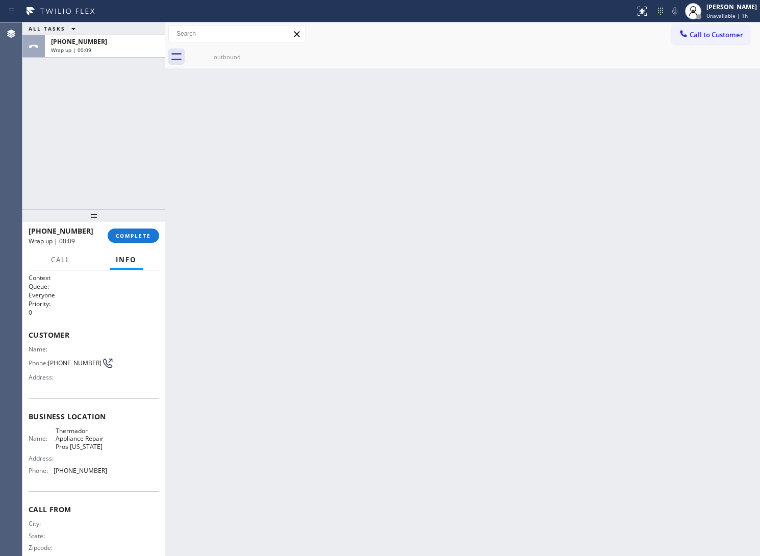
drag, startPoint x: 48, startPoint y: 165, endPoint x: 105, endPoint y: 223, distance: 80.8
click at [48, 165] on div "ALL TASKS ALL TASKS ACTIVE TASKS TASKS IN WRAP UP [PHONE_NUMBER] Wrap up | 00:09" at bounding box center [93, 115] width 143 height 187
drag, startPoint x: 74, startPoint y: 364, endPoint x: 48, endPoint y: 358, distance: 26.2
click at [48, 358] on div "Phone: [PHONE_NUMBER]" at bounding box center [68, 363] width 79 height 12
click at [153, 231] on button "COMPLETE" at bounding box center [134, 236] width 52 height 14
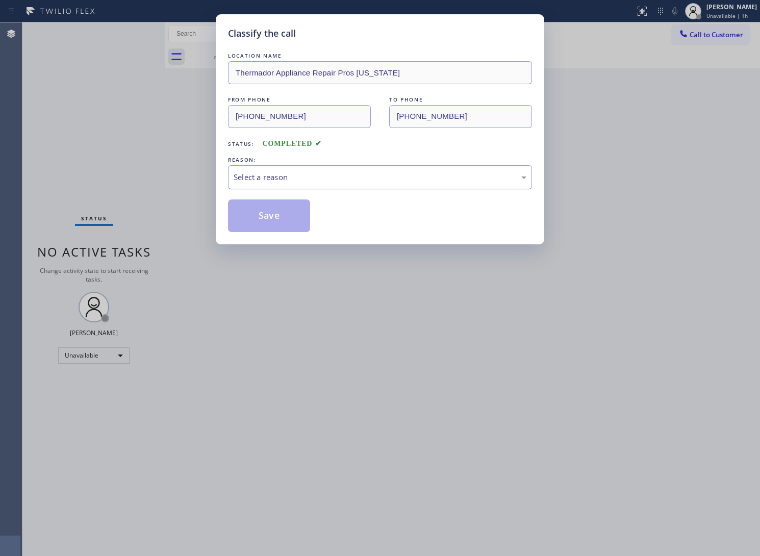
click at [360, 179] on div "Select a reason" at bounding box center [380, 177] width 293 height 12
click at [261, 220] on button "Save" at bounding box center [269, 216] width 82 height 33
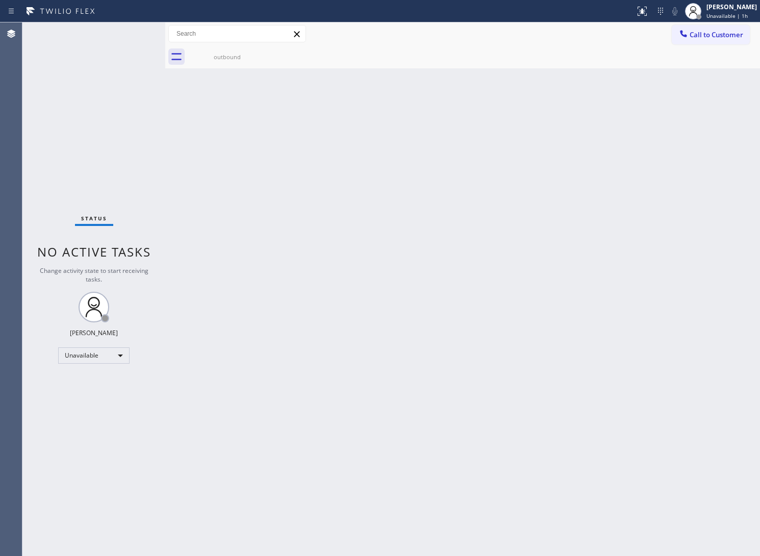
click at [708, 44] on button "Call to Customer" at bounding box center [711, 34] width 78 height 19
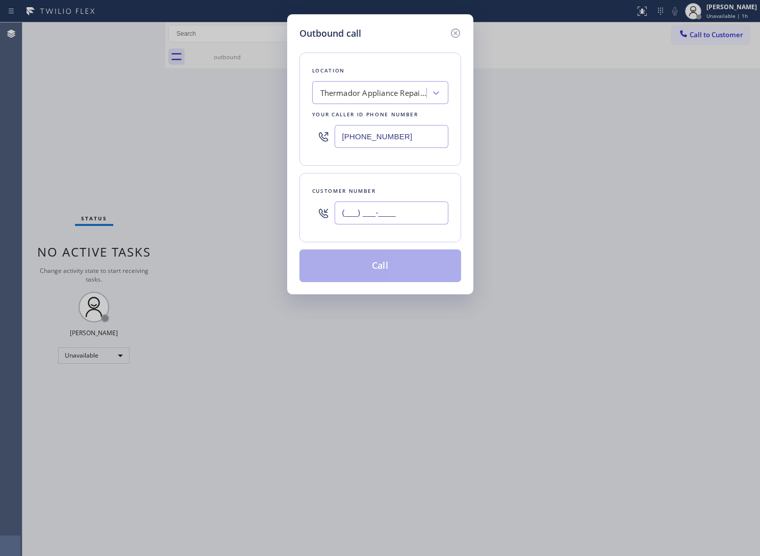
click at [398, 214] on input "(___) ___-____" at bounding box center [392, 213] width 114 height 23
paste input "363) 201-8087"
type input "[PHONE_NUMBER]"
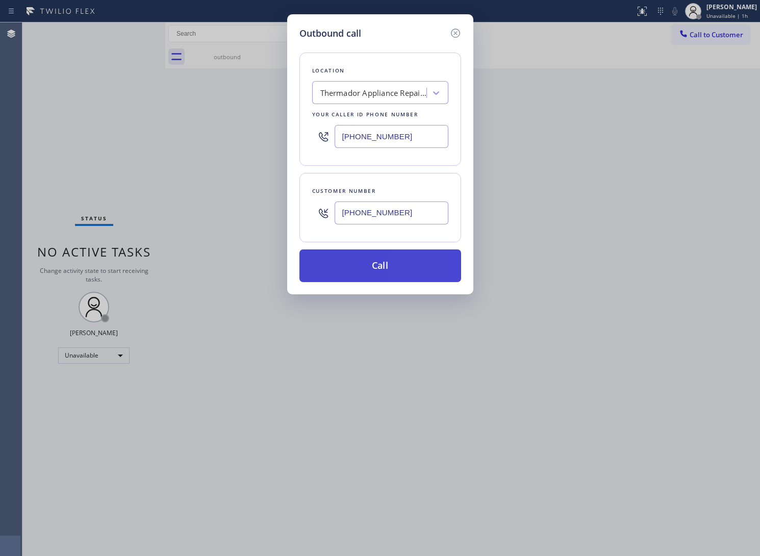
click at [378, 276] on button "Call" at bounding box center [381, 266] width 162 height 33
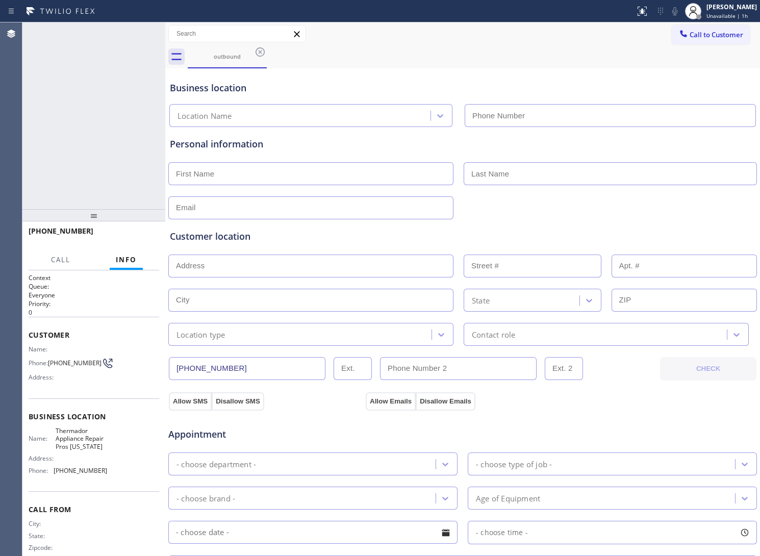
type input "[PHONE_NUMBER]"
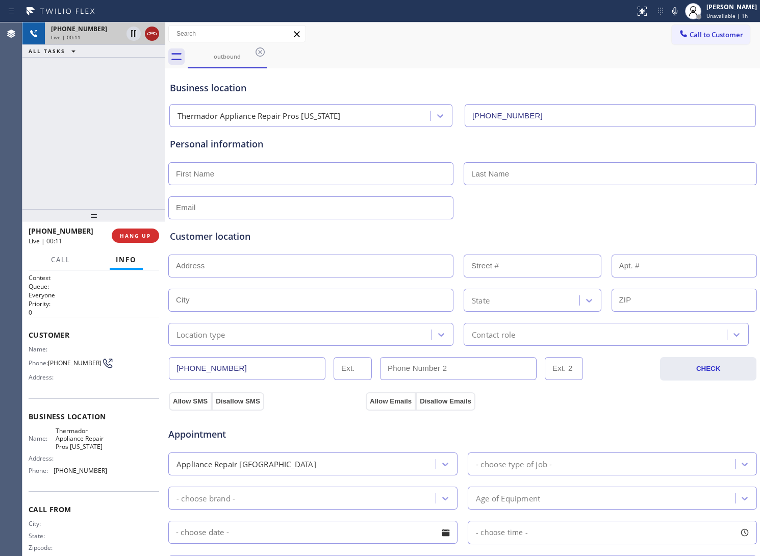
drag, startPoint x: 148, startPoint y: 27, endPoint x: 154, endPoint y: 36, distance: 11.5
click at [148, 27] on div at bounding box center [143, 33] width 37 height 22
click at [152, 34] on icon at bounding box center [152, 34] width 12 height 12
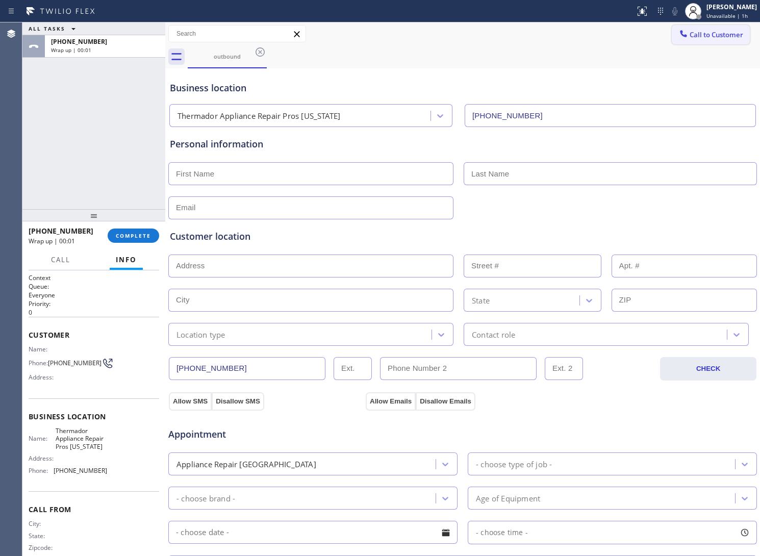
click at [727, 31] on span "Call to Customer" at bounding box center [717, 34] width 54 height 9
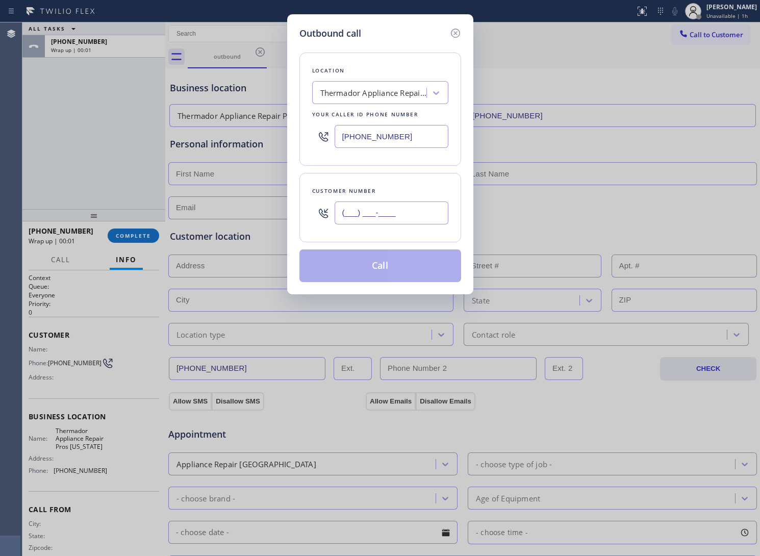
click at [389, 215] on input "(___) ___-____" at bounding box center [392, 213] width 114 height 23
paste input "363) 201-8087"
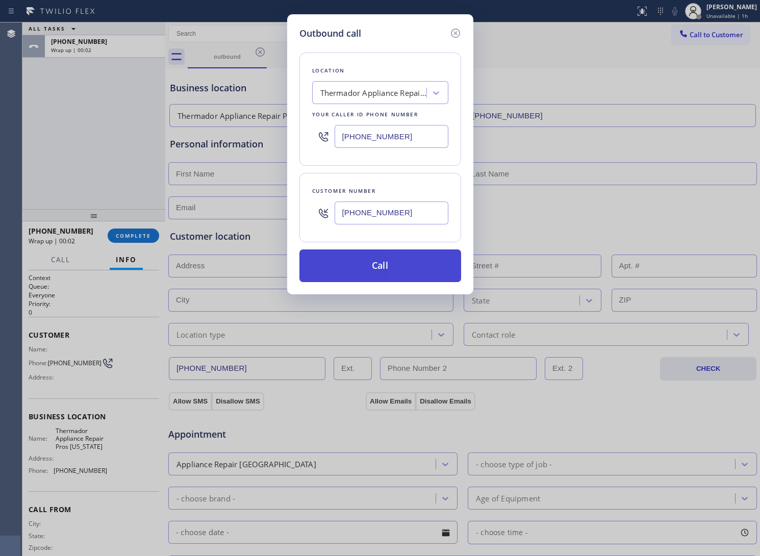
type input "[PHONE_NUMBER]"
click at [416, 272] on button "Call" at bounding box center [381, 266] width 162 height 33
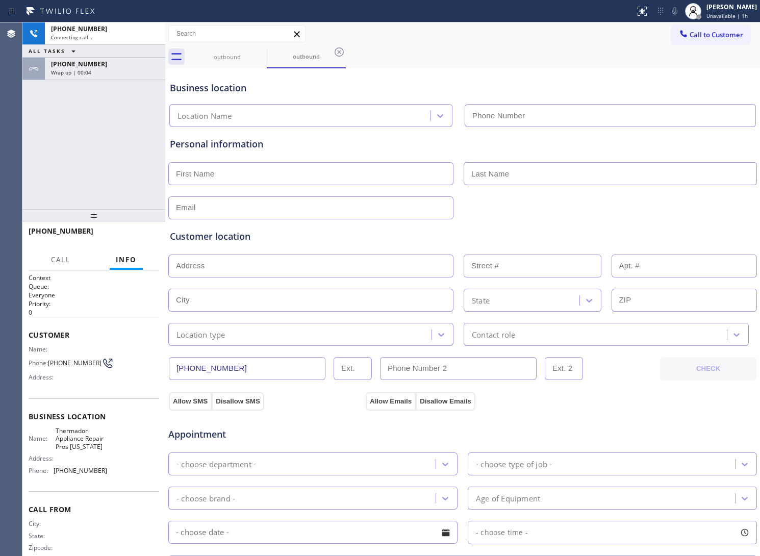
type input "[PHONE_NUMBER]"
click at [47, 158] on div "[PHONE_NUMBER] Connecting call… ALL TASKS ALL TASKS ACTIVE TASKS TASKS IN WRAP …" at bounding box center [93, 115] width 143 height 187
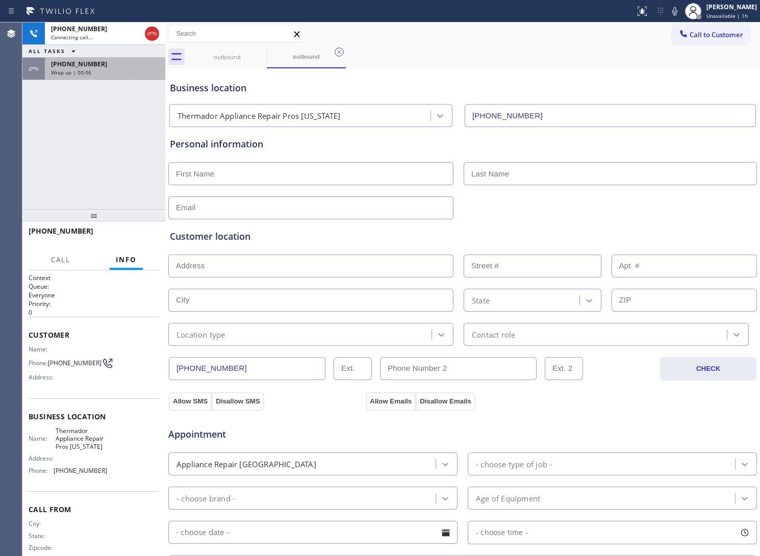
click at [80, 75] on span "Wrap up | 00:06" at bounding box center [71, 72] width 40 height 7
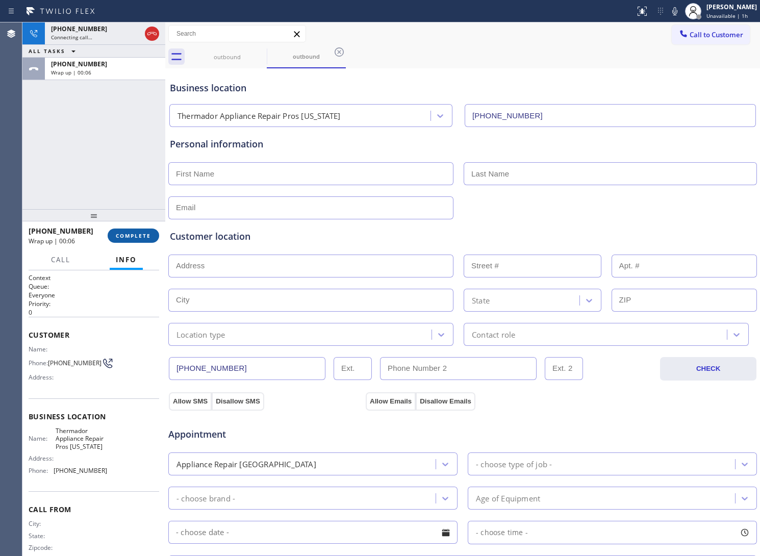
click at [129, 238] on span "COMPLETE" at bounding box center [133, 235] width 35 height 7
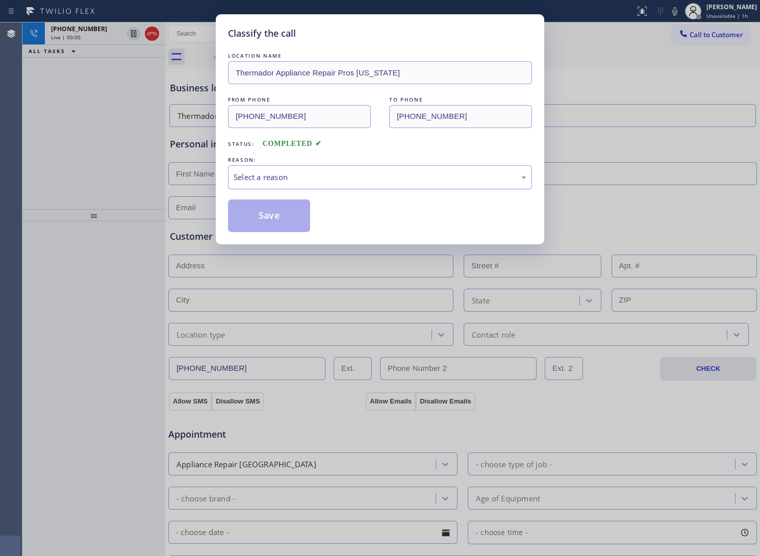
click at [288, 183] on div "Select a reason" at bounding box center [380, 177] width 293 height 12
click at [277, 210] on button "Save" at bounding box center [269, 216] width 82 height 33
click at [151, 31] on icon at bounding box center [152, 34] width 12 height 12
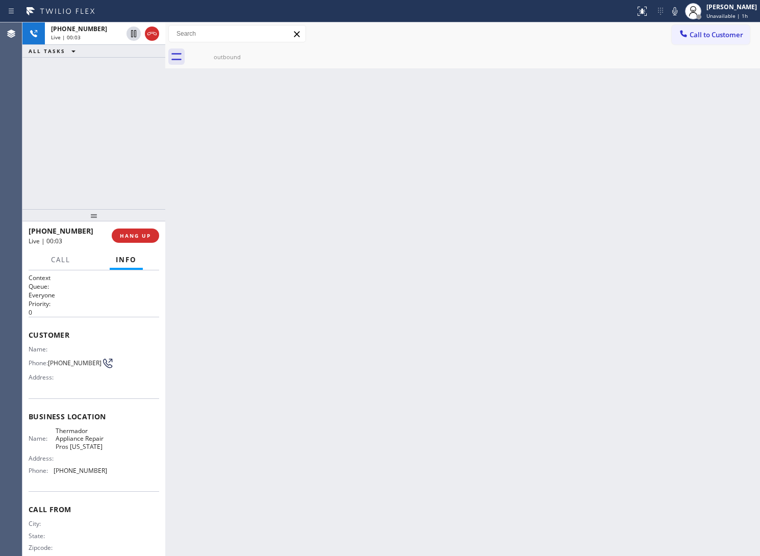
click at [122, 31] on div "[PHONE_NUMBER]" at bounding box center [86, 28] width 71 height 9
click at [700, 36] on span "Call to Customer" at bounding box center [717, 34] width 54 height 9
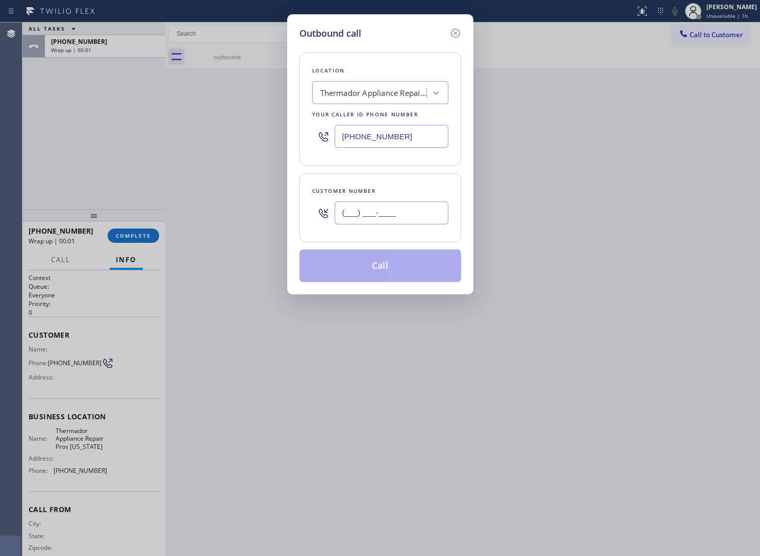
click at [422, 215] on input "(___) ___-____" at bounding box center [392, 213] width 114 height 23
paste input "363) 201-8087"
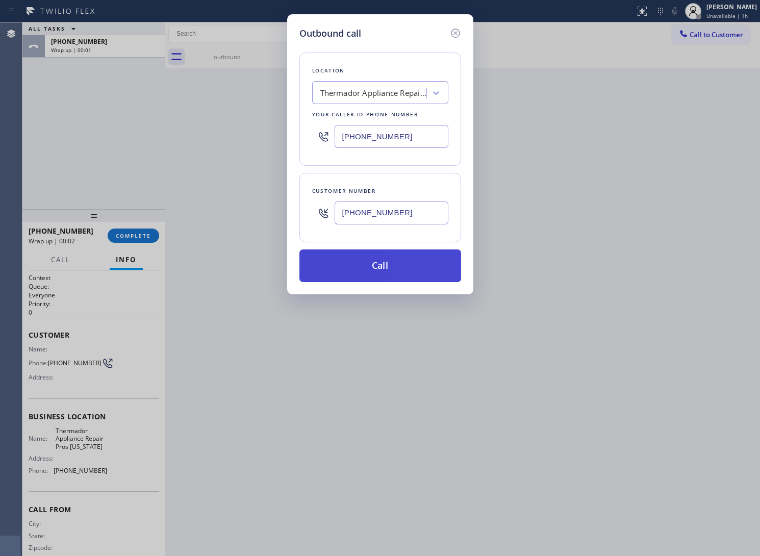
type input "[PHONE_NUMBER]"
click at [395, 275] on button "Call" at bounding box center [381, 266] width 162 height 33
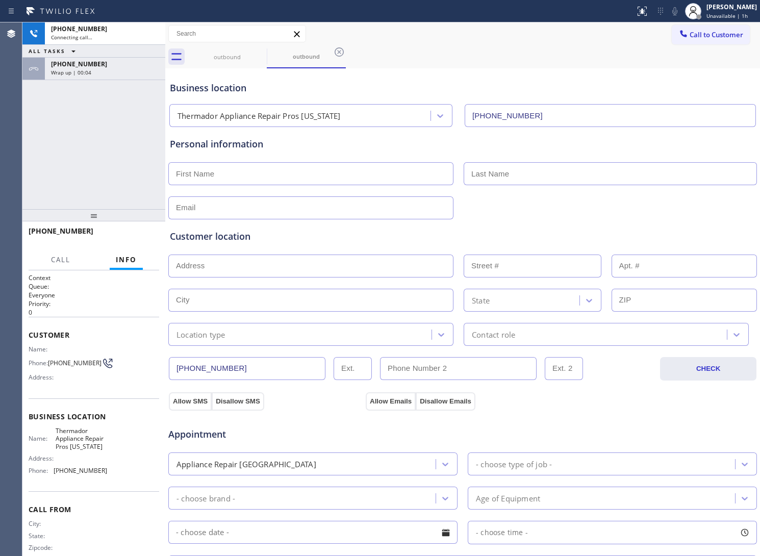
type input "[PHONE_NUMBER]"
drag, startPoint x: 24, startPoint y: 169, endPoint x: 67, endPoint y: 147, distance: 48.8
click at [24, 169] on div "[PHONE_NUMBER] Live | 00:01 ALL TASKS ALL TASKS ACTIVE TASKS TASKS IN WRAP UP […" at bounding box center [93, 115] width 143 height 187
drag, startPoint x: 149, startPoint y: 236, endPoint x: 266, endPoint y: 213, distance: 119.7
click at [149, 236] on span "HANG UP" at bounding box center [135, 235] width 31 height 7
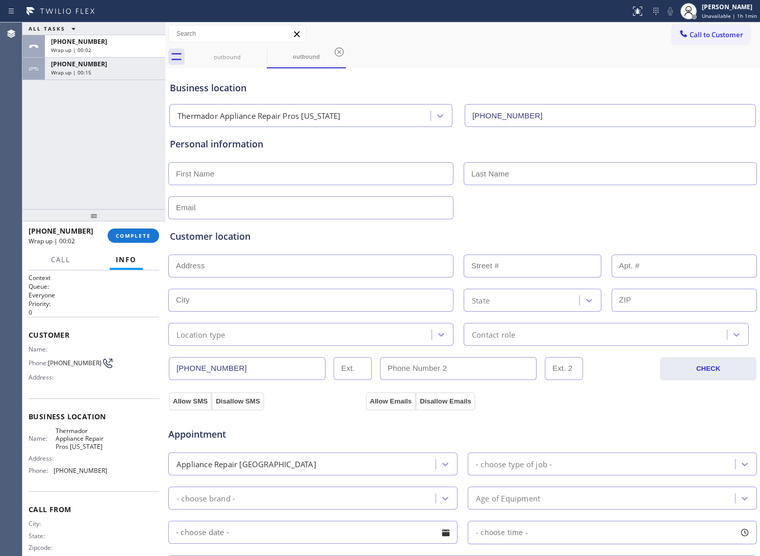
drag, startPoint x: 105, startPoint y: 161, endPoint x: 570, endPoint y: 73, distance: 473.2
click at [109, 161] on div "ALL TASKS ALL TASKS ACTIVE TASKS TASKS IN WRAP UP [PHONE_NUMBER] Wrap up | 00:0…" at bounding box center [93, 115] width 143 height 187
click at [715, 37] on span "Call to Customer" at bounding box center [717, 34] width 54 height 9
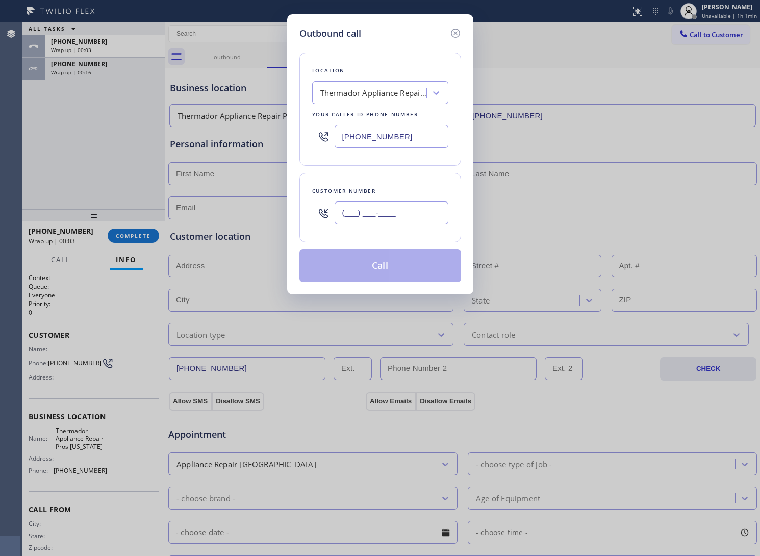
click at [406, 211] on input "(___) ___-____" at bounding box center [392, 213] width 114 height 23
paste input "469) 551-0306"
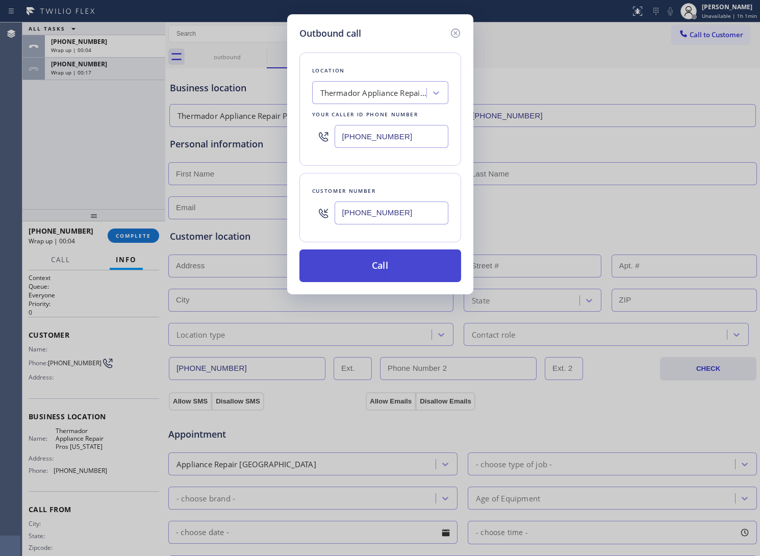
type input "[PHONE_NUMBER]"
drag, startPoint x: 381, startPoint y: 266, endPoint x: 430, endPoint y: 271, distance: 49.3
click at [383, 265] on button "Call" at bounding box center [381, 266] width 162 height 33
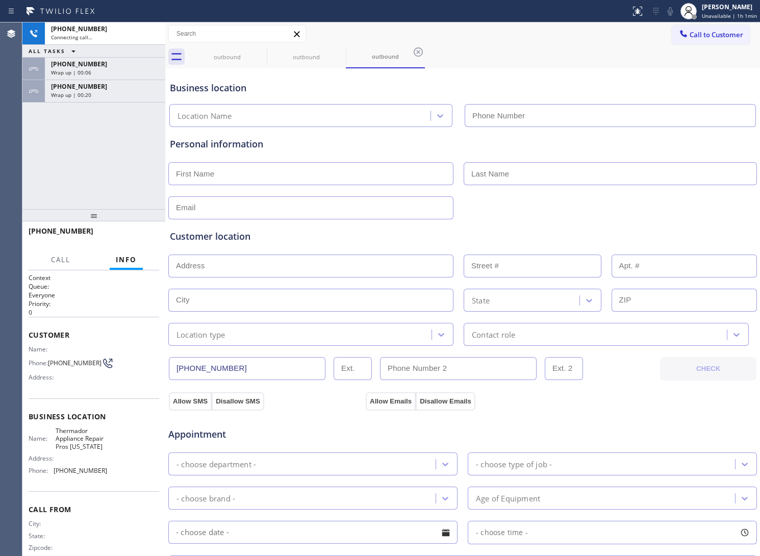
type input "[PHONE_NUMBER]"
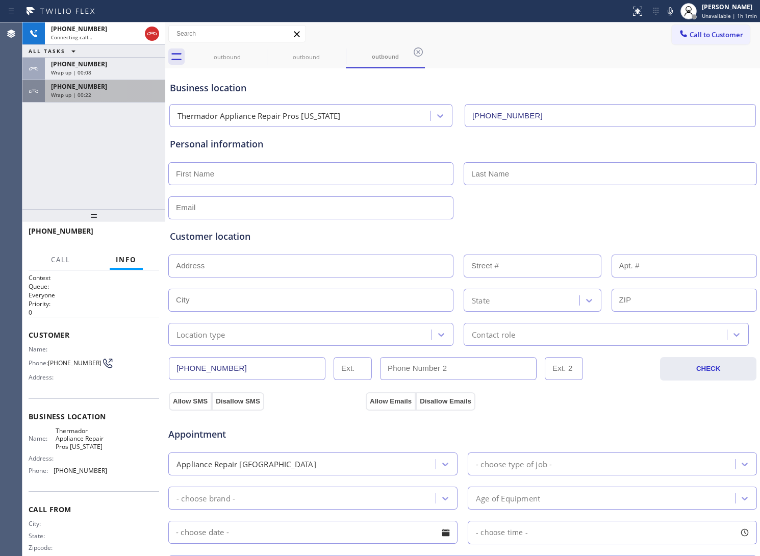
click at [100, 90] on div "[PHONE_NUMBER]" at bounding box center [105, 86] width 108 height 9
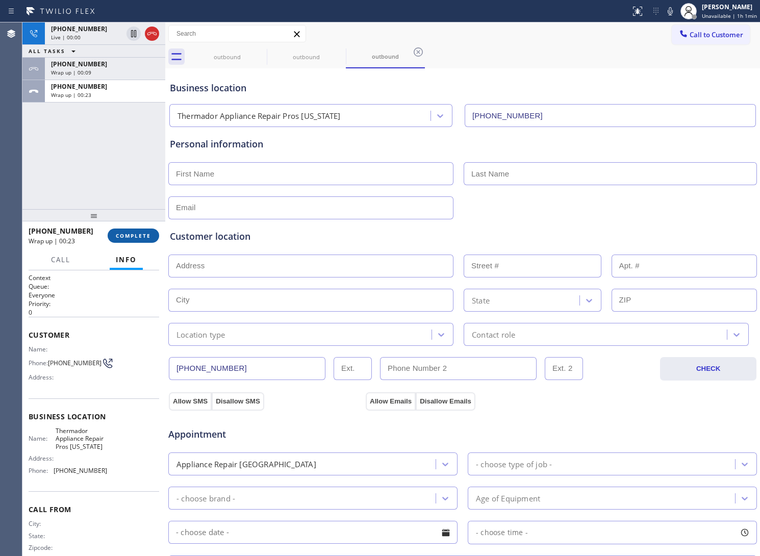
click at [130, 236] on span "COMPLETE" at bounding box center [133, 235] width 35 height 7
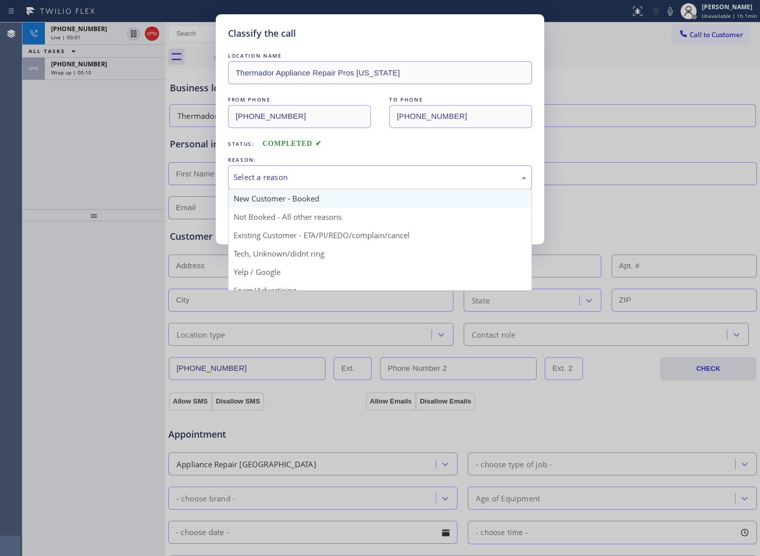
drag, startPoint x: 252, startPoint y: 174, endPoint x: 260, endPoint y: 202, distance: 29.9
click at [253, 174] on div "Select a reason" at bounding box center [380, 177] width 293 height 12
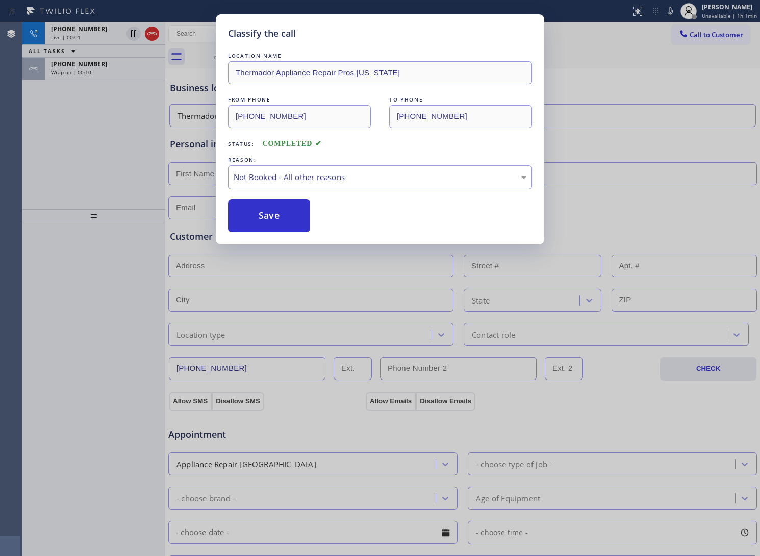
click at [260, 218] on button "Save" at bounding box center [269, 216] width 82 height 33
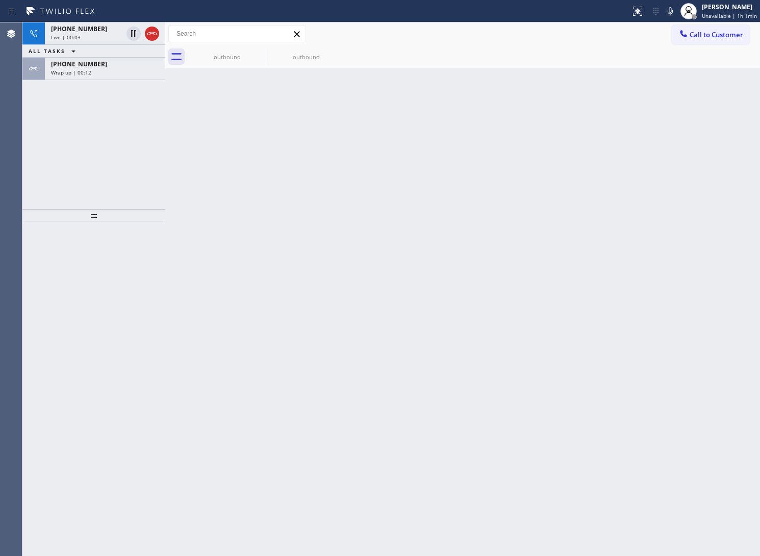
click at [154, 36] on icon at bounding box center [152, 34] width 12 height 12
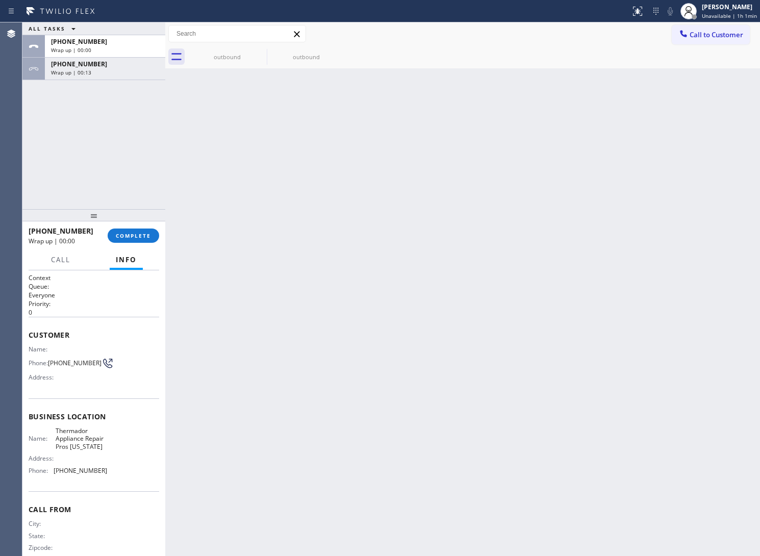
click at [685, 34] on icon at bounding box center [684, 34] width 10 height 10
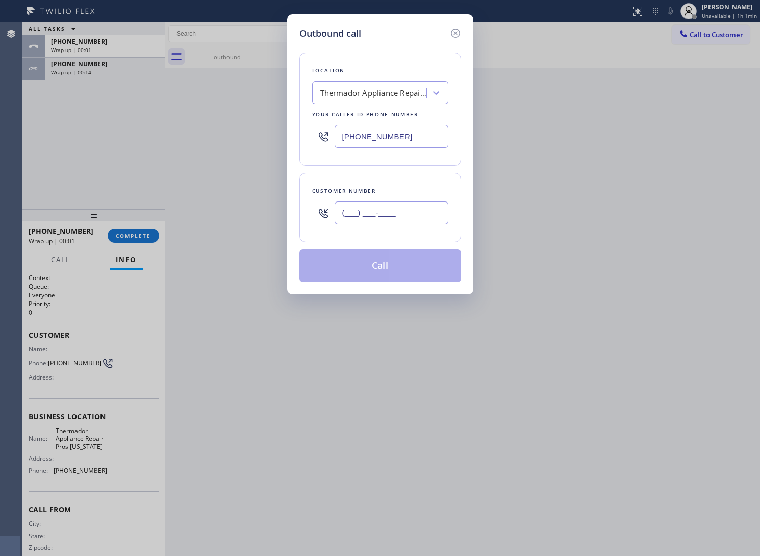
click at [407, 213] on input "(___) ___-____" at bounding box center [392, 213] width 114 height 23
paste input "469) 551-0306"
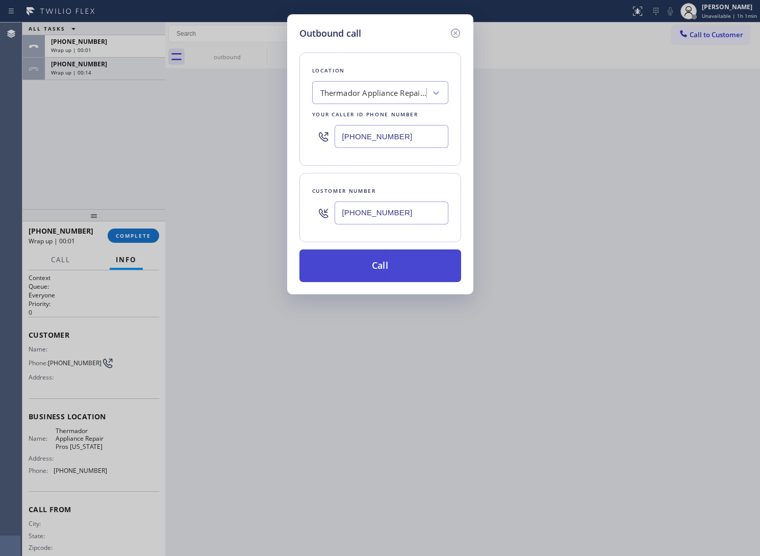
type input "[PHONE_NUMBER]"
click at [414, 267] on button "Call" at bounding box center [381, 266] width 162 height 33
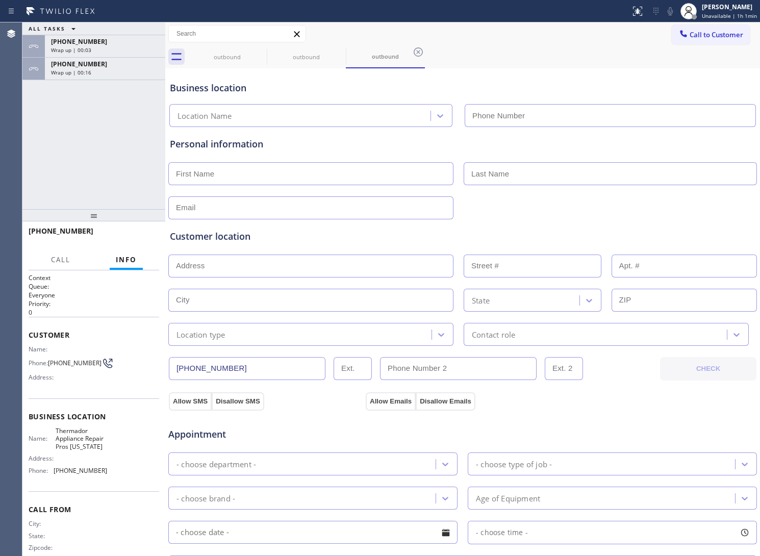
type input "[PHONE_NUMBER]"
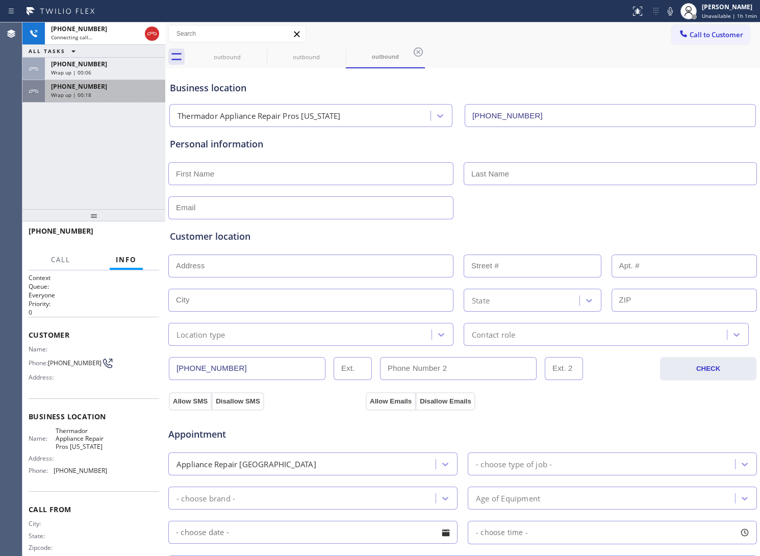
click at [101, 99] on div "[PHONE_NUMBER] Wrap up | 00:18" at bounding box center [103, 91] width 116 height 22
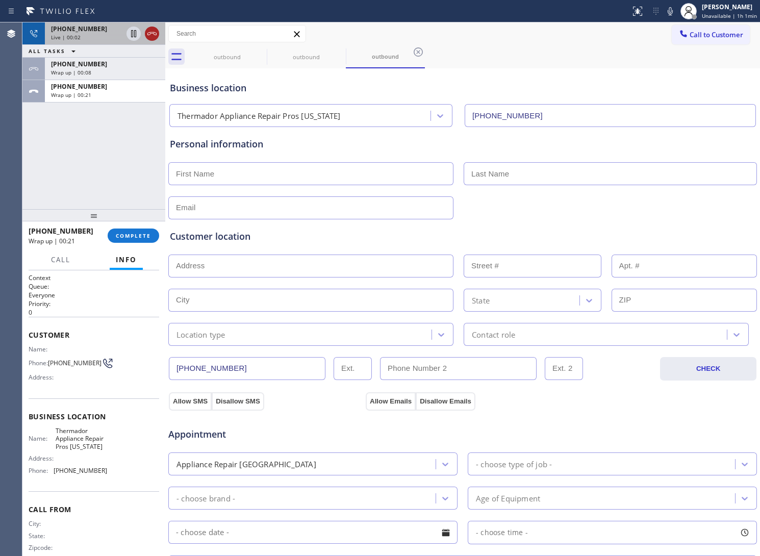
click at [146, 36] on icon at bounding box center [152, 34] width 12 height 12
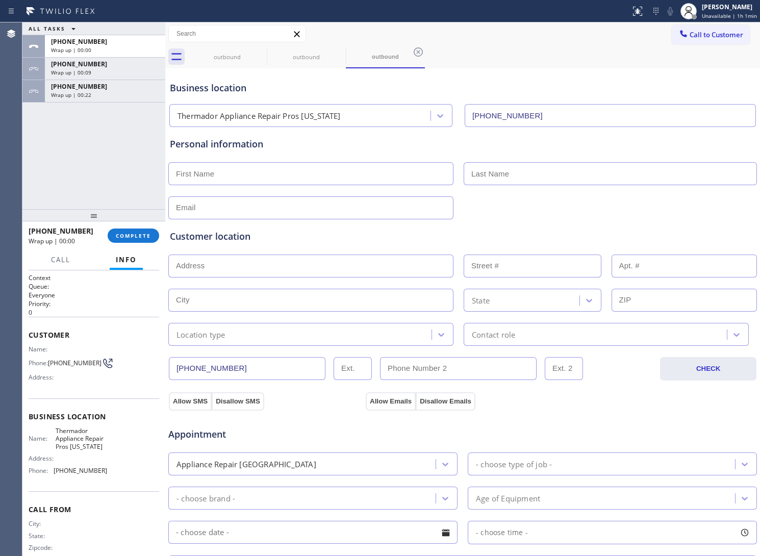
click at [710, 39] on button "Call to Customer" at bounding box center [711, 34] width 78 height 19
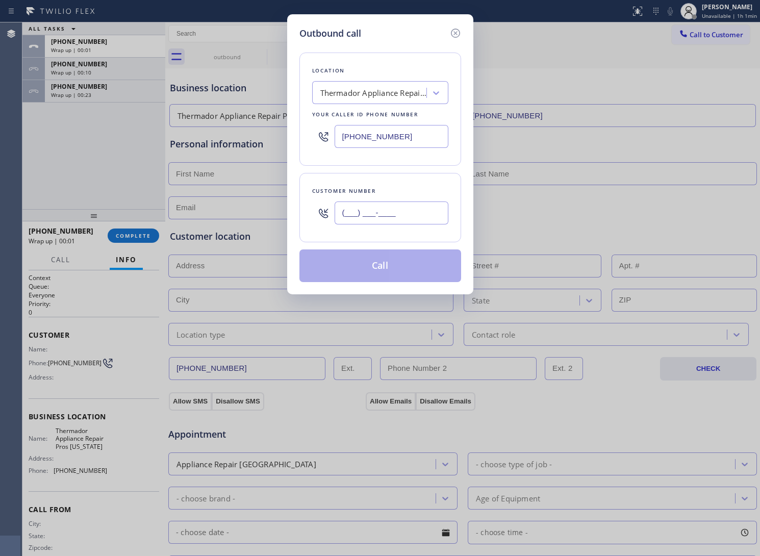
click at [407, 212] on input "(___) ___-____" at bounding box center [392, 213] width 114 height 23
paste input "469) 551-0306"
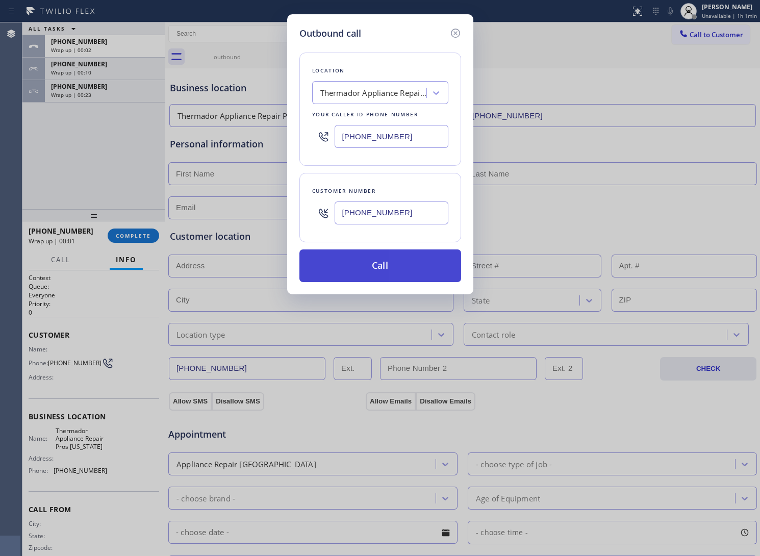
type input "[PHONE_NUMBER]"
click at [433, 266] on button "Call" at bounding box center [381, 266] width 162 height 33
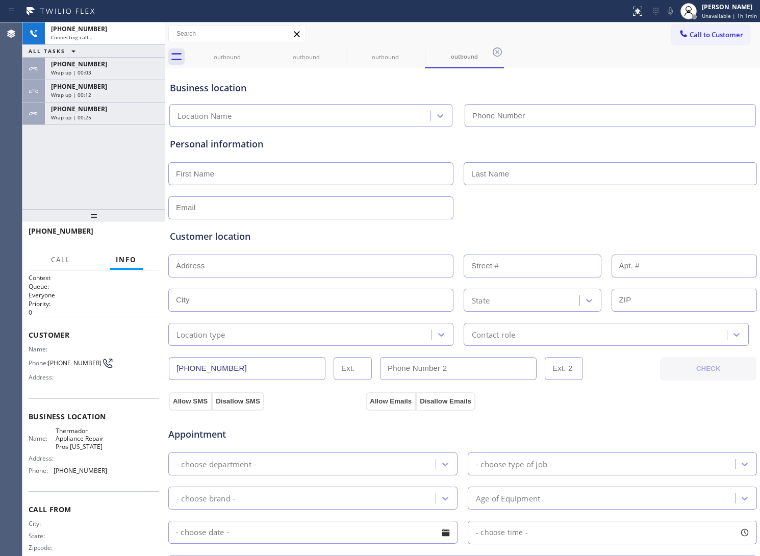
type input "[PHONE_NUMBER]"
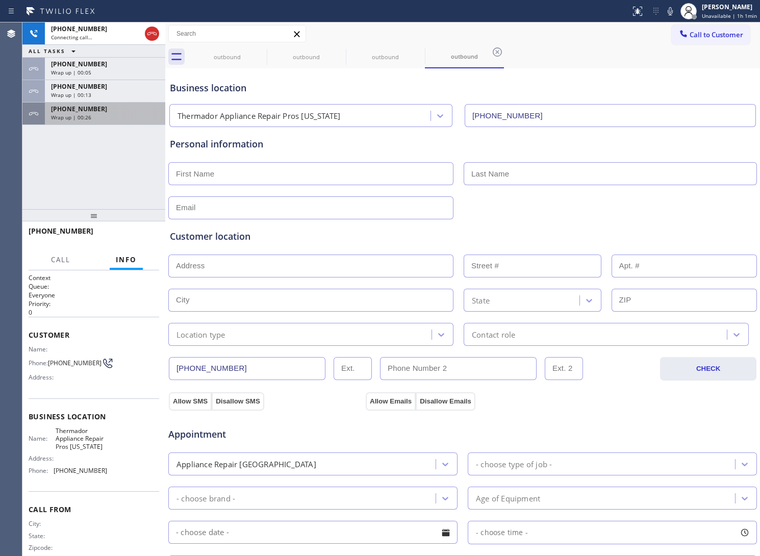
click at [92, 113] on span "[PHONE_NUMBER]" at bounding box center [79, 109] width 56 height 9
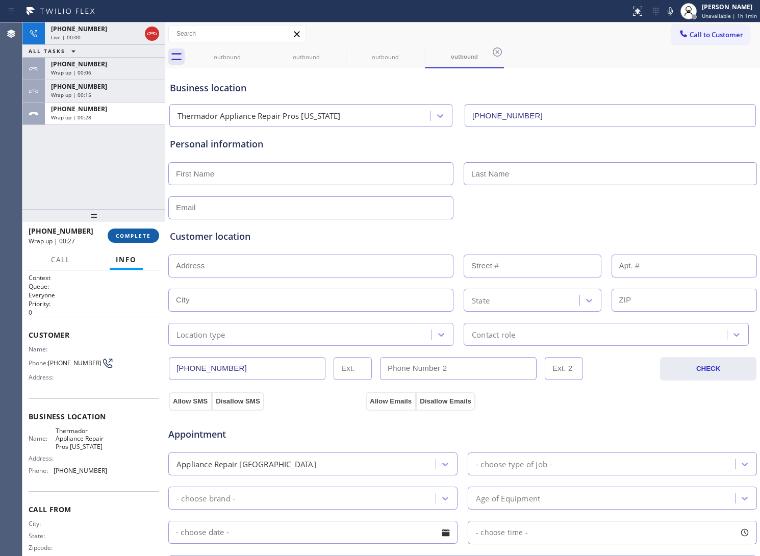
click at [136, 232] on span "COMPLETE" at bounding box center [133, 235] width 35 height 7
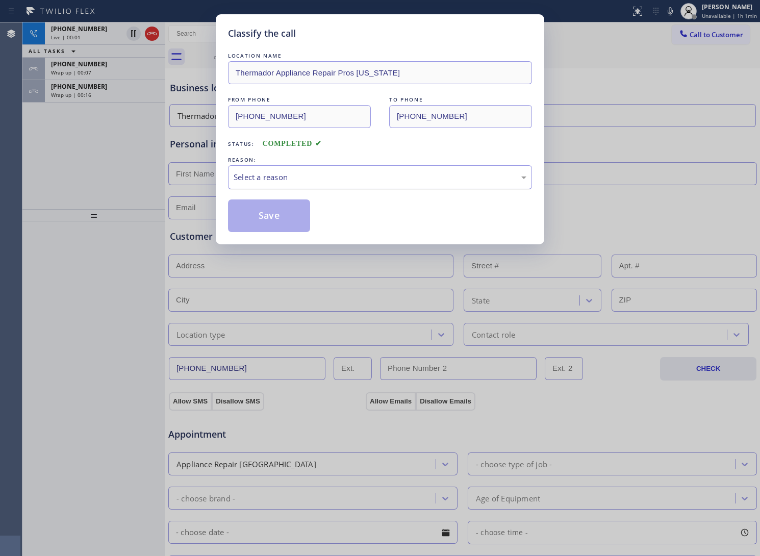
click at [279, 175] on div "Select a reason" at bounding box center [380, 177] width 293 height 12
click at [267, 223] on button "Save" at bounding box center [269, 216] width 82 height 33
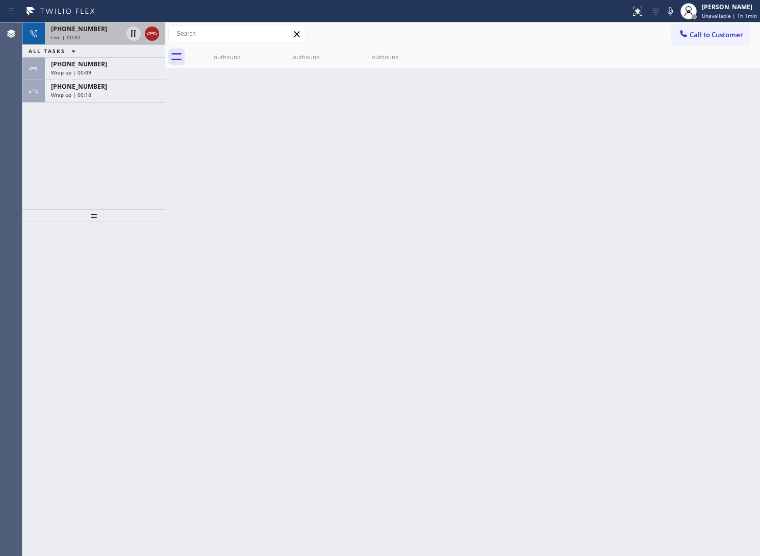
click at [153, 34] on icon at bounding box center [152, 34] width 12 height 12
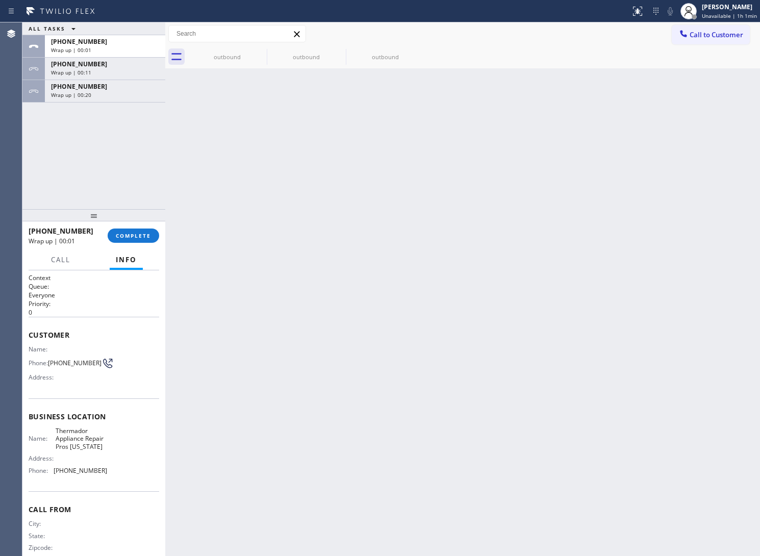
click at [731, 35] on span "Call to Customer" at bounding box center [717, 34] width 54 height 9
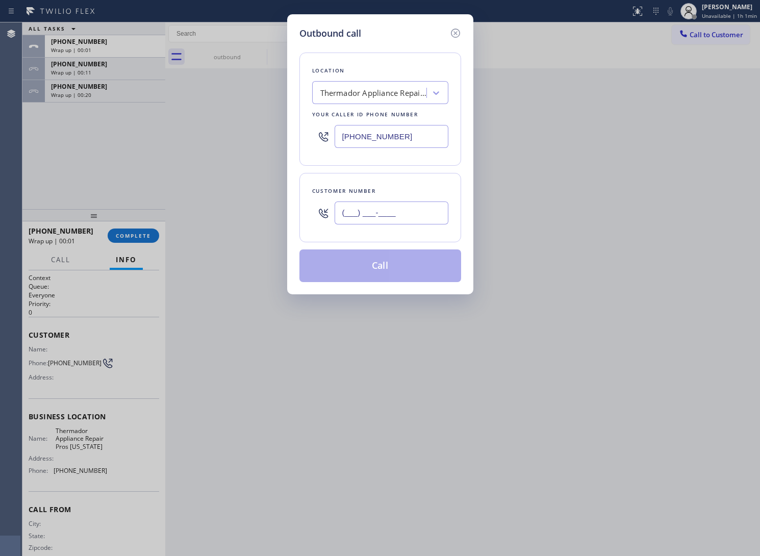
click at [394, 208] on input "(___) ___-____" at bounding box center [392, 213] width 114 height 23
paste input "469) 551-0306"
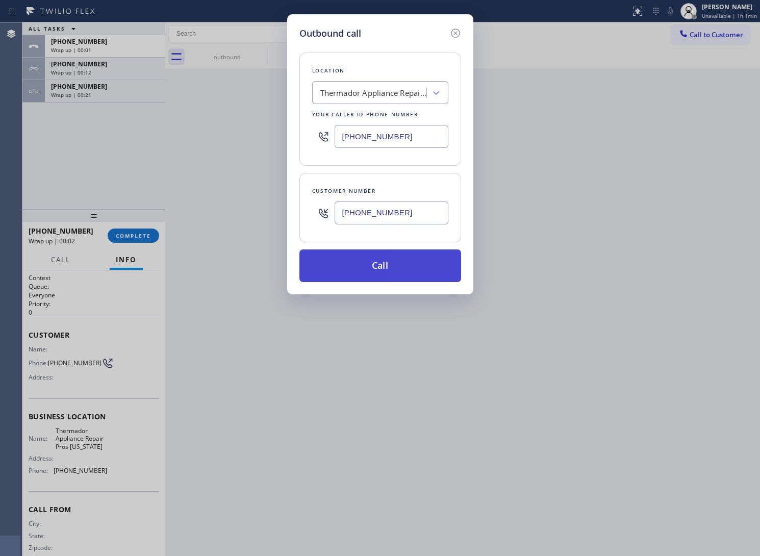
type input "[PHONE_NUMBER]"
click at [399, 272] on button "Call" at bounding box center [381, 266] width 162 height 33
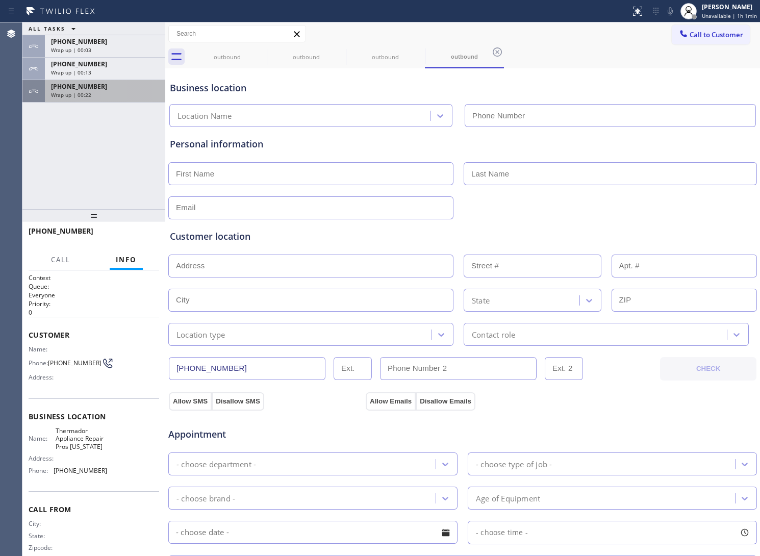
type input "[PHONE_NUMBER]"
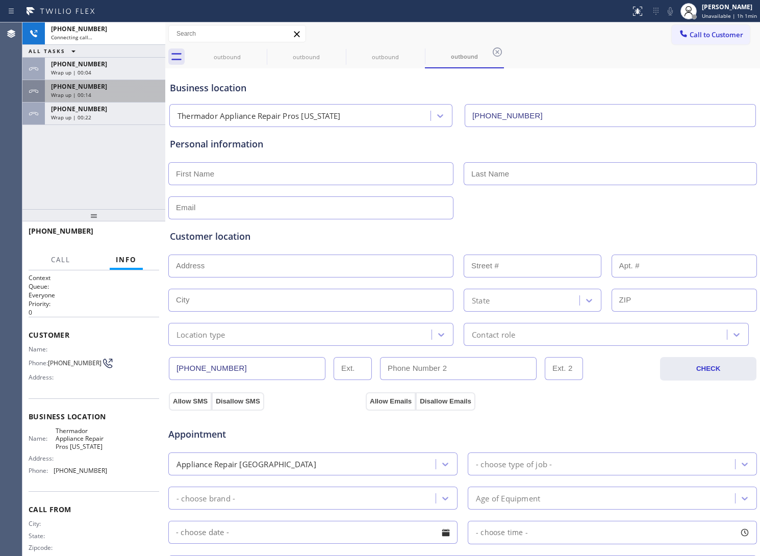
click at [97, 90] on div "[PHONE_NUMBER] Wrap up | 00:14" at bounding box center [103, 91] width 116 height 22
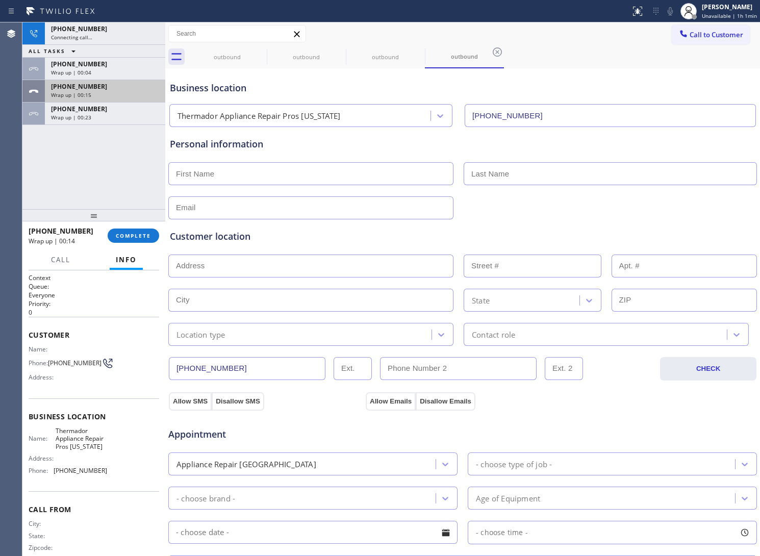
click at [97, 91] on div "Wrap up | 00:15" at bounding box center [105, 94] width 108 height 7
click at [136, 231] on button "COMPLETE" at bounding box center [134, 236] width 52 height 14
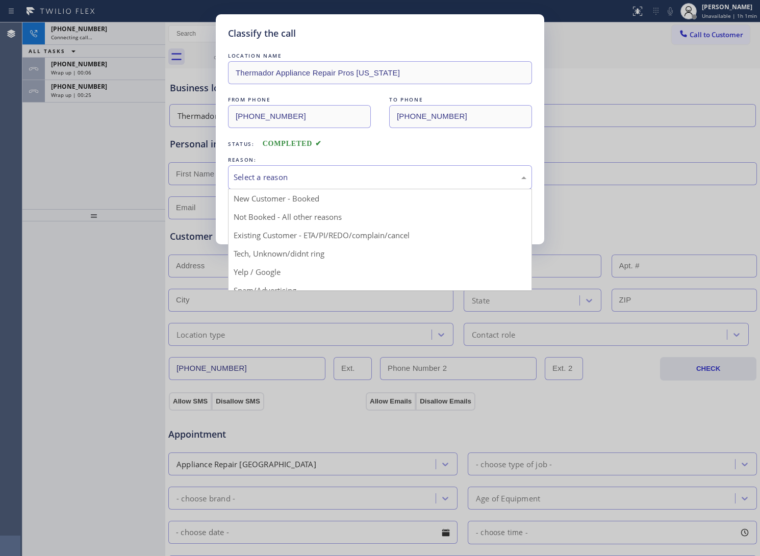
click at [296, 186] on div "Select a reason" at bounding box center [380, 177] width 304 height 24
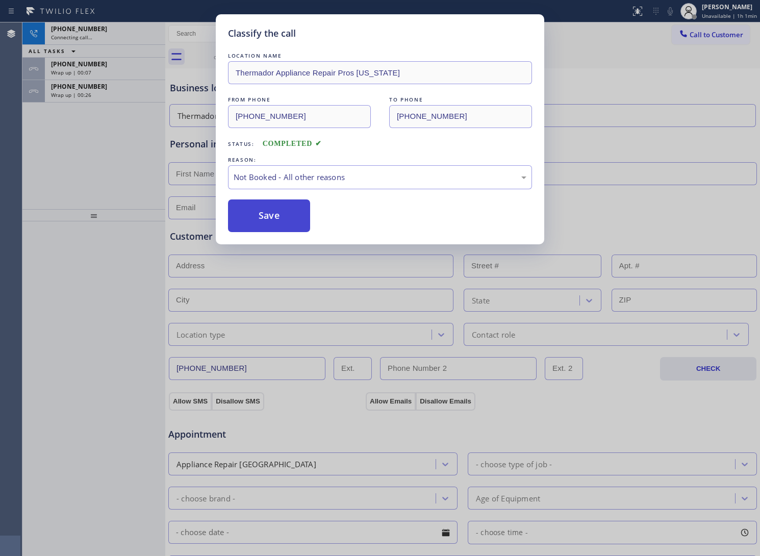
click at [291, 216] on button "Save" at bounding box center [269, 216] width 82 height 33
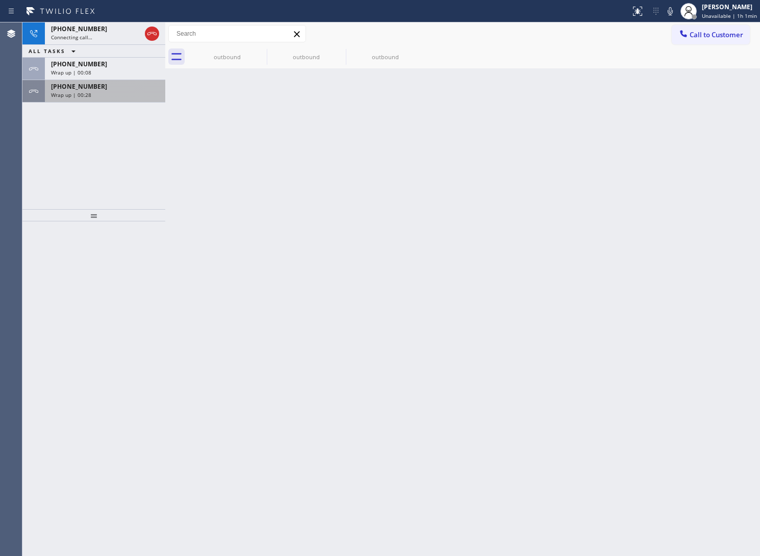
click at [58, 87] on span "[PHONE_NUMBER]" at bounding box center [79, 86] width 56 height 9
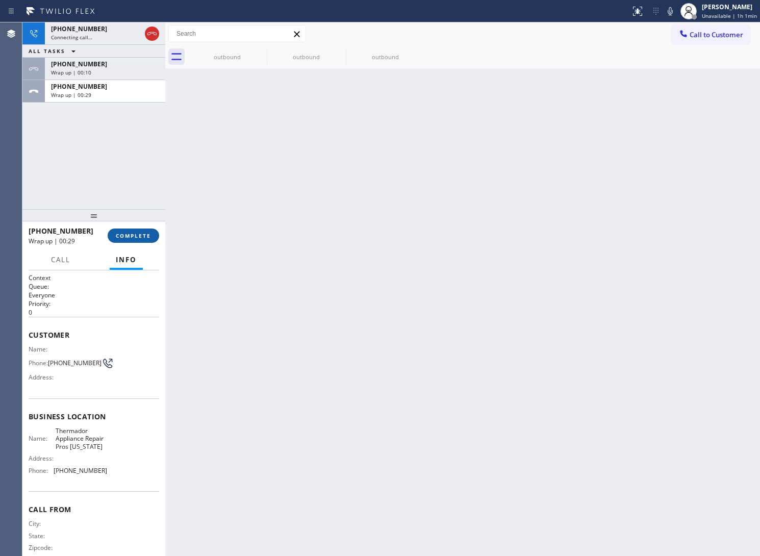
click at [153, 230] on button "COMPLETE" at bounding box center [134, 236] width 52 height 14
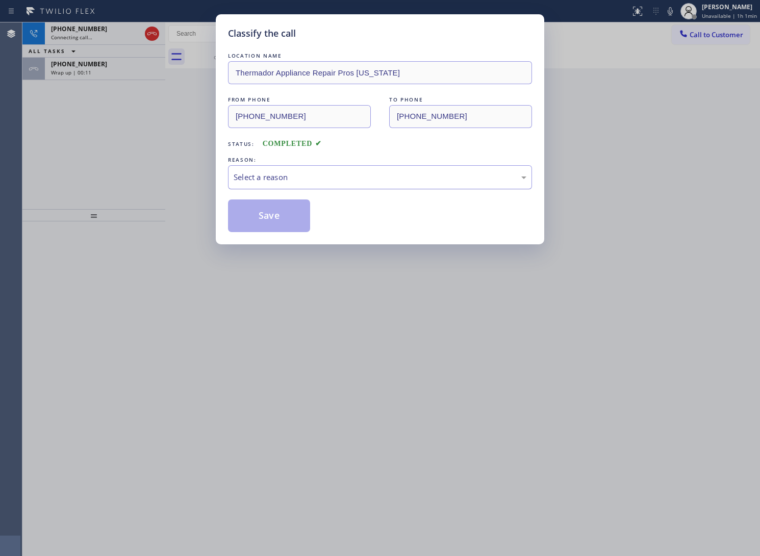
click at [258, 186] on div "Select a reason" at bounding box center [380, 177] width 304 height 24
click at [270, 217] on button "Save" at bounding box center [269, 216] width 82 height 33
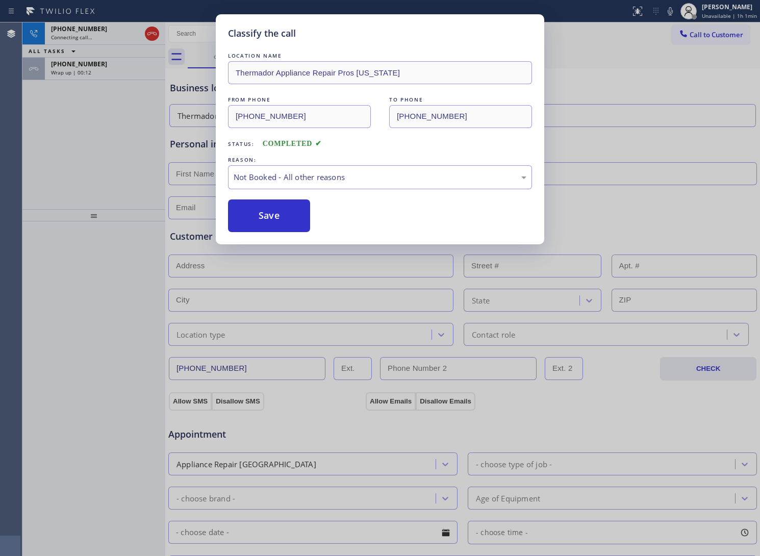
click at [104, 74] on div "Classify the call LOCATION NAME Thermador Appliances Repair Services FROM PHONE…" at bounding box center [391, 289] width 738 height 534
click at [104, 74] on div "Wrap up | 00:12" at bounding box center [105, 72] width 108 height 7
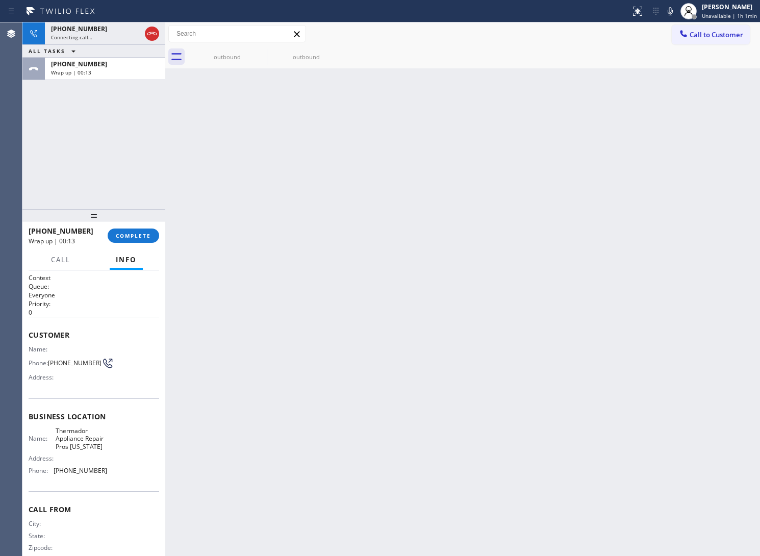
click at [104, 74] on div "Wrap up | 00:13" at bounding box center [105, 72] width 108 height 7
click at [151, 235] on button "COMPLETE" at bounding box center [134, 236] width 52 height 14
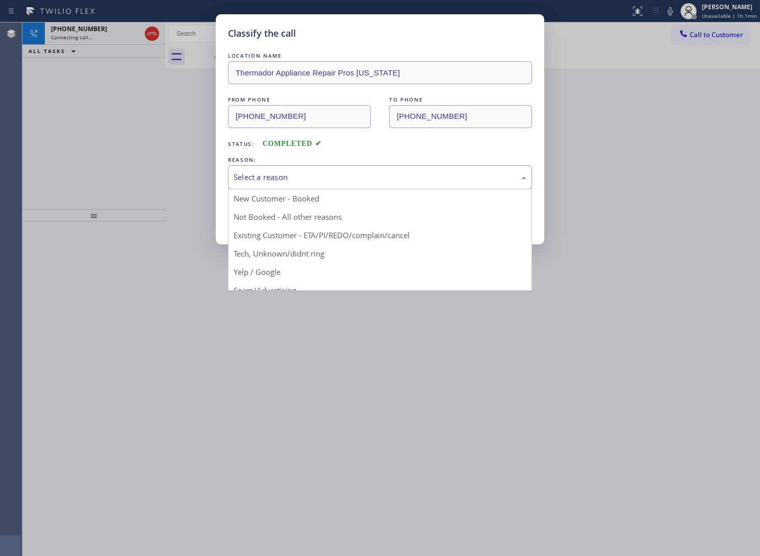
click at [257, 166] on div "Select a reason" at bounding box center [380, 177] width 304 height 24
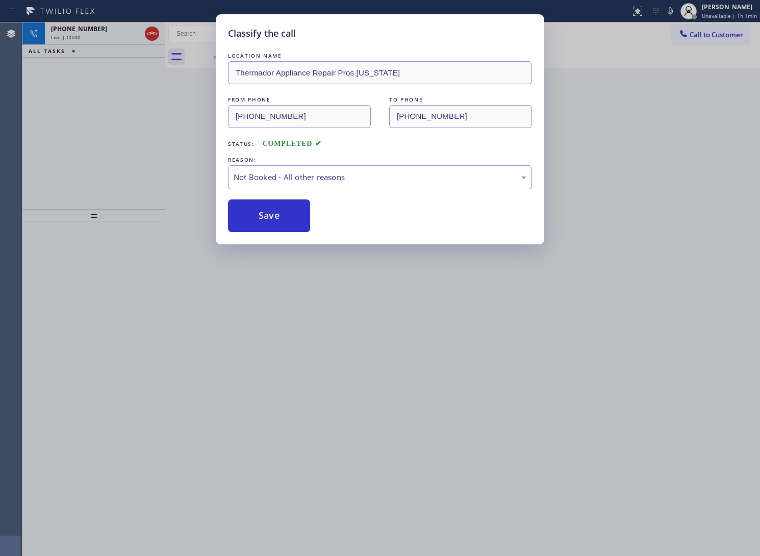
click at [268, 215] on button "Save" at bounding box center [269, 216] width 82 height 33
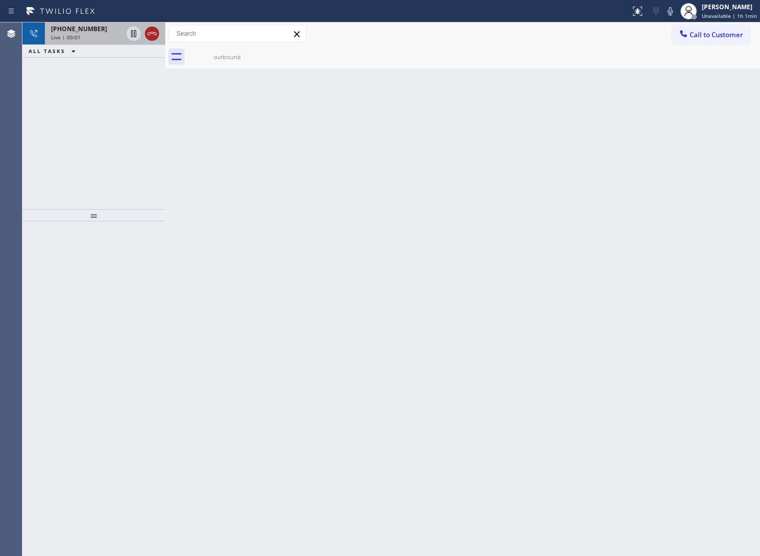
click at [152, 35] on icon at bounding box center [152, 34] width 12 height 12
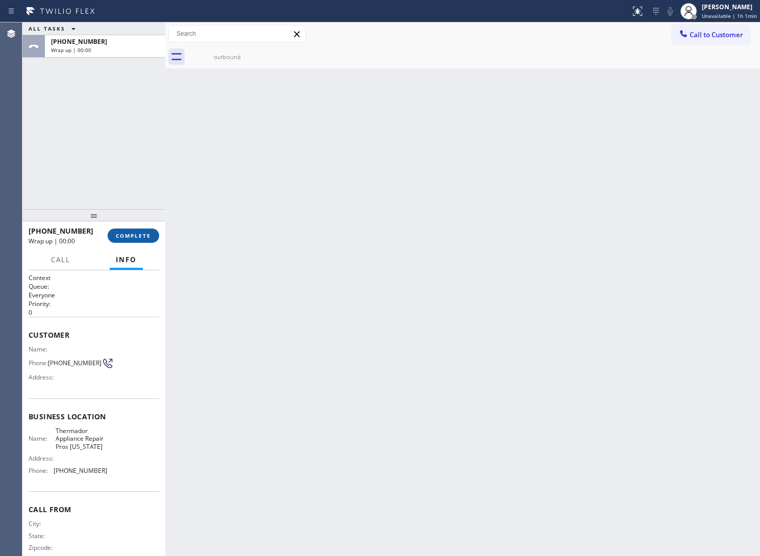
click at [143, 229] on button "COMPLETE" at bounding box center [134, 236] width 52 height 14
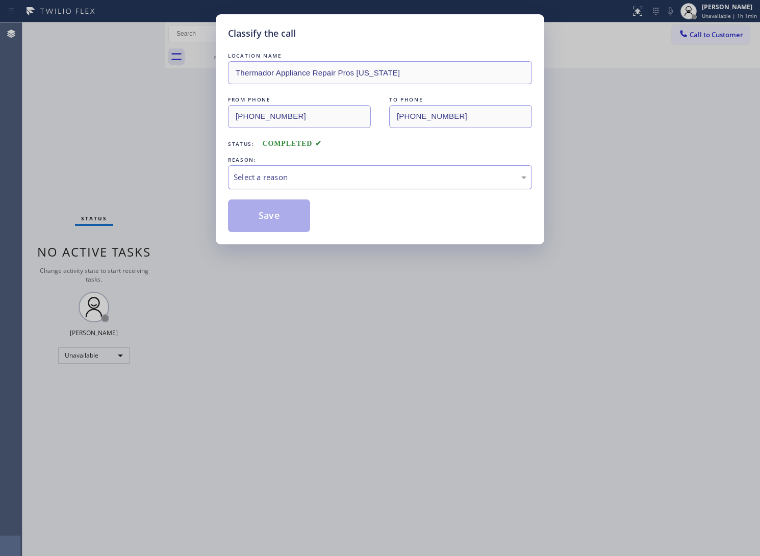
drag, startPoint x: 255, startPoint y: 177, endPoint x: 266, endPoint y: 185, distance: 14.2
click at [256, 178] on div "Select a reason" at bounding box center [380, 177] width 293 height 12
click at [279, 225] on button "Save" at bounding box center [269, 216] width 82 height 33
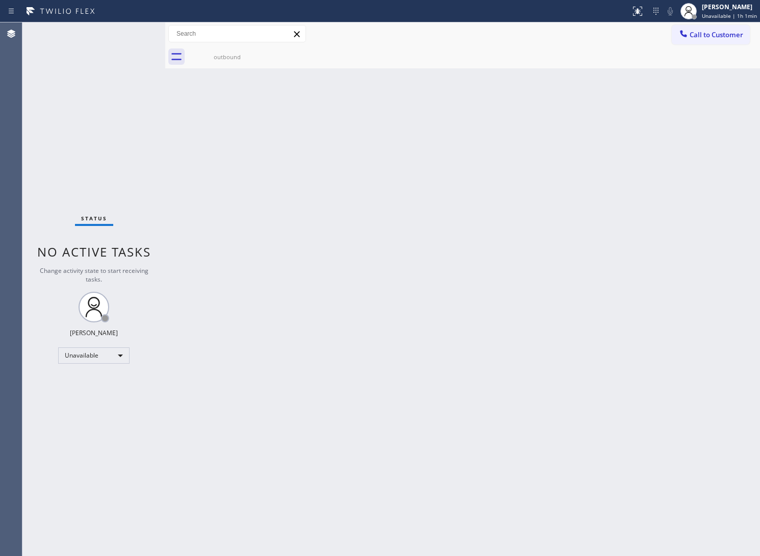
click at [685, 41] on button "Call to Customer" at bounding box center [711, 34] width 78 height 19
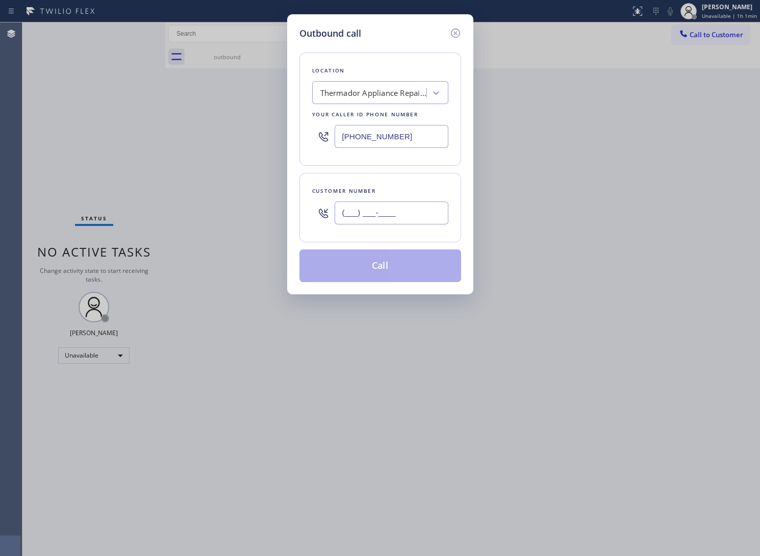
drag, startPoint x: 424, startPoint y: 206, endPoint x: 433, endPoint y: 293, distance: 88.3
click at [424, 207] on input "(___) ___-____" at bounding box center [392, 213] width 114 height 23
paste input "469) 551-0306"
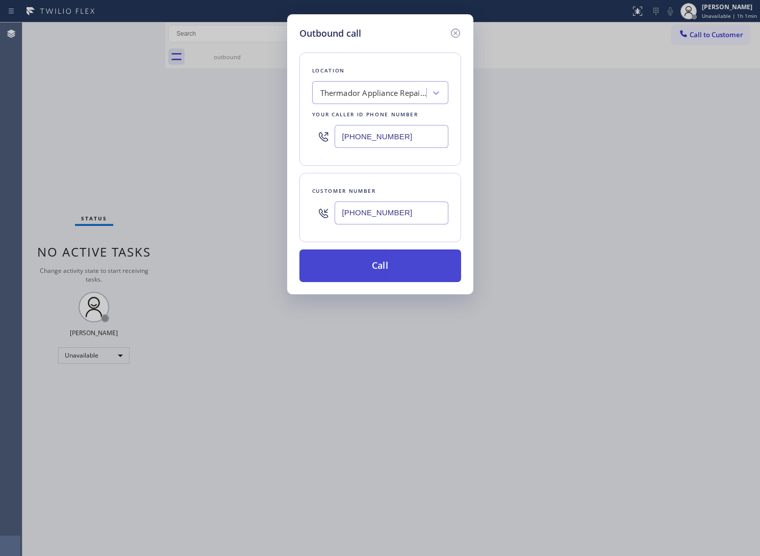
type input "[PHONE_NUMBER]"
click at [381, 258] on button "Call" at bounding box center [381, 266] width 162 height 33
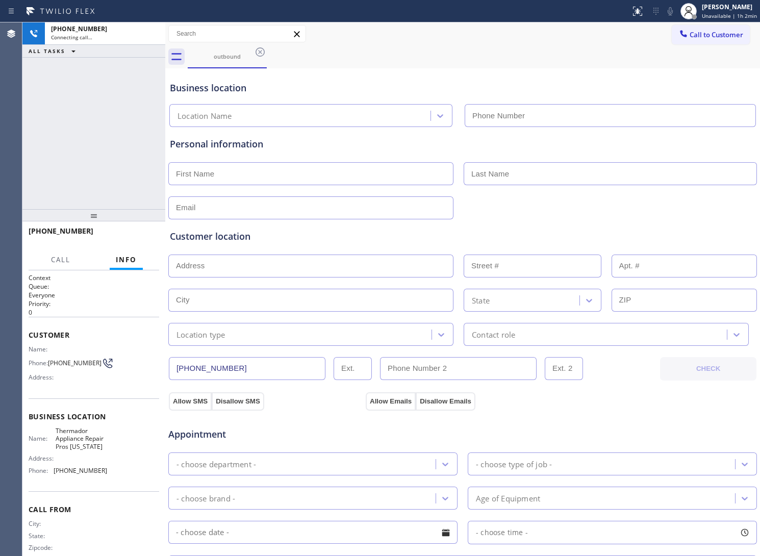
type input "[PHONE_NUMBER]"
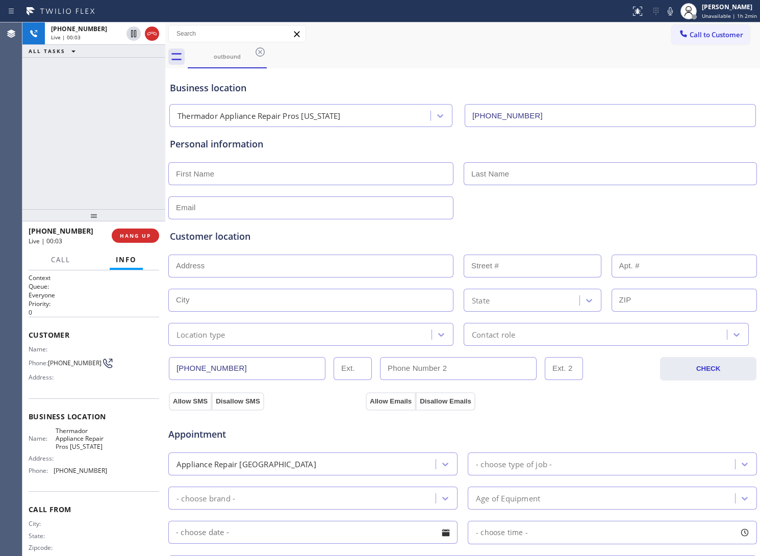
click at [62, 98] on div "[PHONE_NUMBER] Live | 00:03 ALL TASKS ALL TASKS ACTIVE TASKS TASKS IN WRAP UP" at bounding box center [93, 115] width 143 height 187
click at [151, 34] on icon at bounding box center [152, 34] width 12 height 12
click at [712, 31] on span "Call to Customer" at bounding box center [717, 34] width 54 height 9
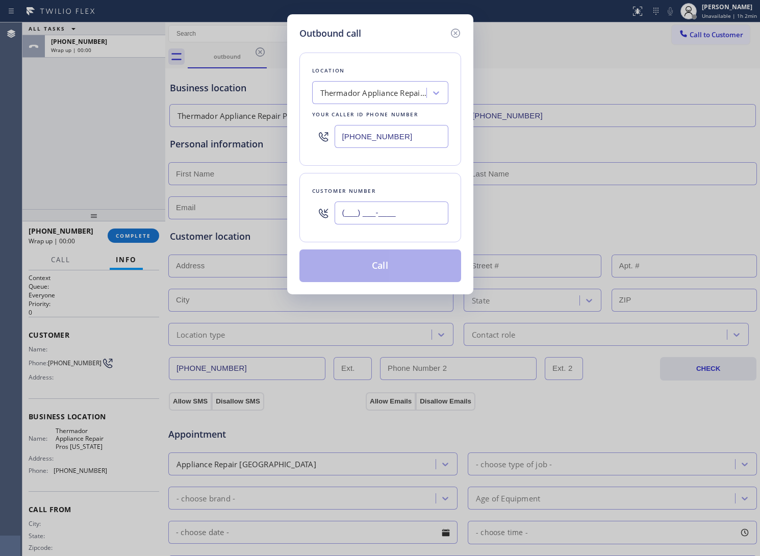
click at [382, 215] on input "(___) ___-____" at bounding box center [392, 213] width 114 height 23
paste input "469) 551-0306"
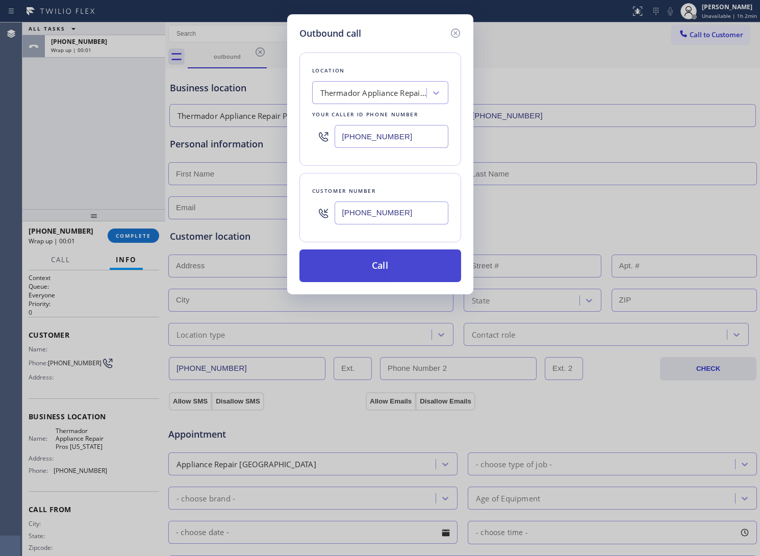
type input "[PHONE_NUMBER]"
click at [382, 274] on button "Call" at bounding box center [381, 266] width 162 height 33
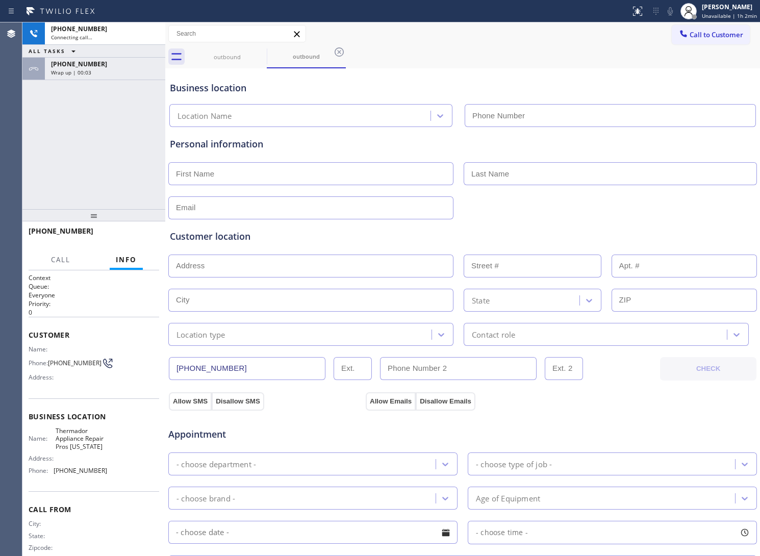
type input "[PHONE_NUMBER]"
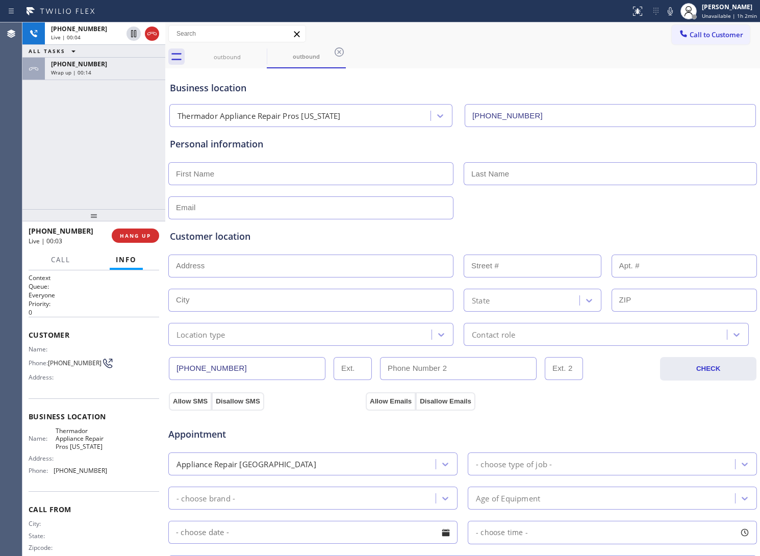
click at [151, 31] on icon at bounding box center [152, 34] width 12 height 12
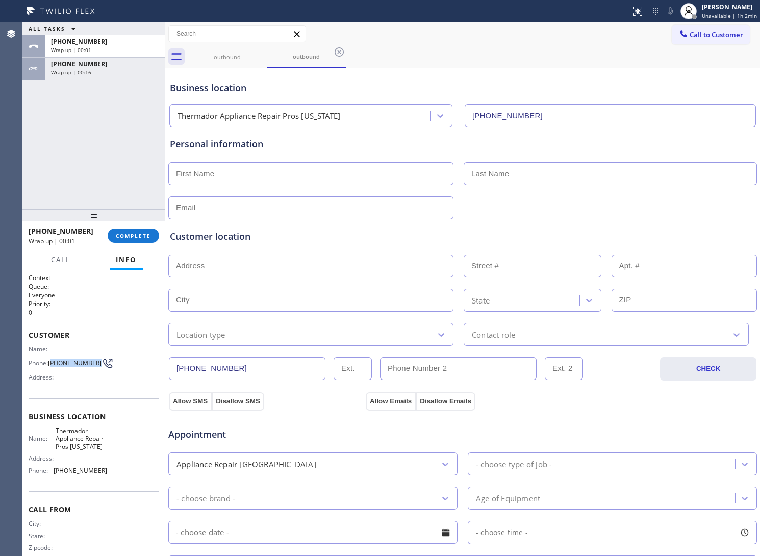
drag, startPoint x: 72, startPoint y: 367, endPoint x: 52, endPoint y: 354, distance: 24.2
click at [52, 354] on div "Name: Phone: [PHONE_NUMBER] Address:" at bounding box center [68, 366] width 79 height 40
click at [672, 41] on button "Call to Customer" at bounding box center [711, 34] width 78 height 19
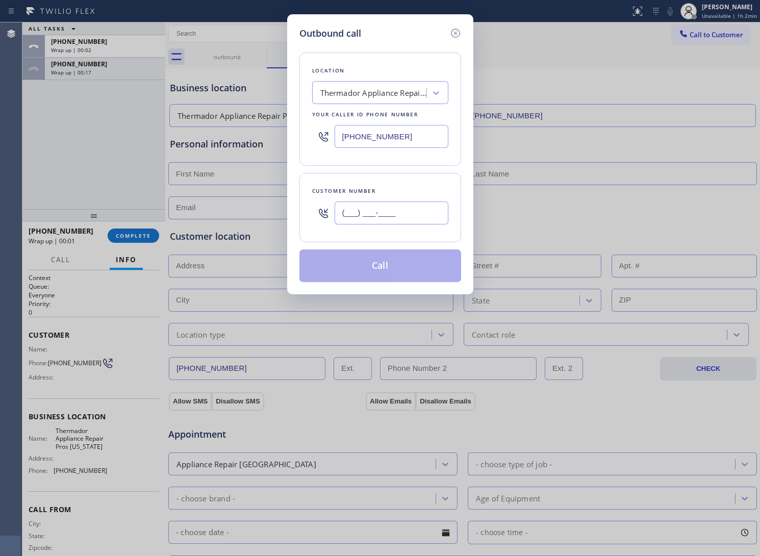
click at [437, 210] on input "(___) ___-____" at bounding box center [392, 213] width 114 height 23
paste input "469) 551-0306"
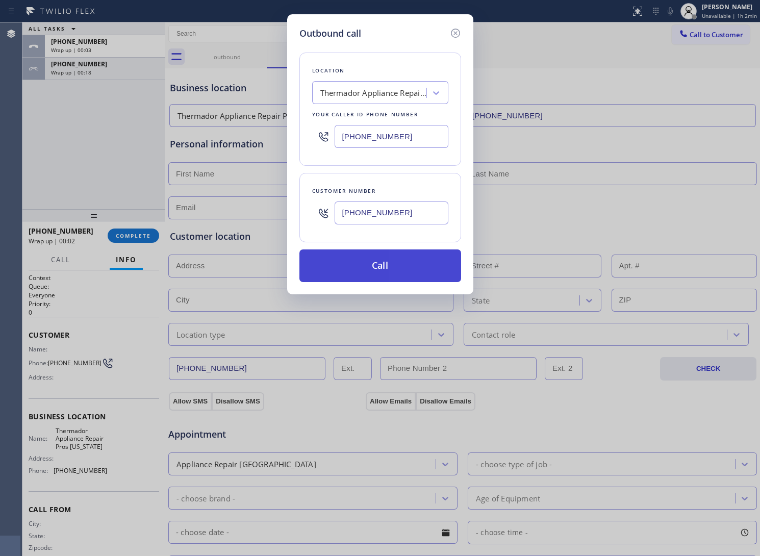
type input "[PHONE_NUMBER]"
click at [429, 267] on button "Call" at bounding box center [381, 266] width 162 height 33
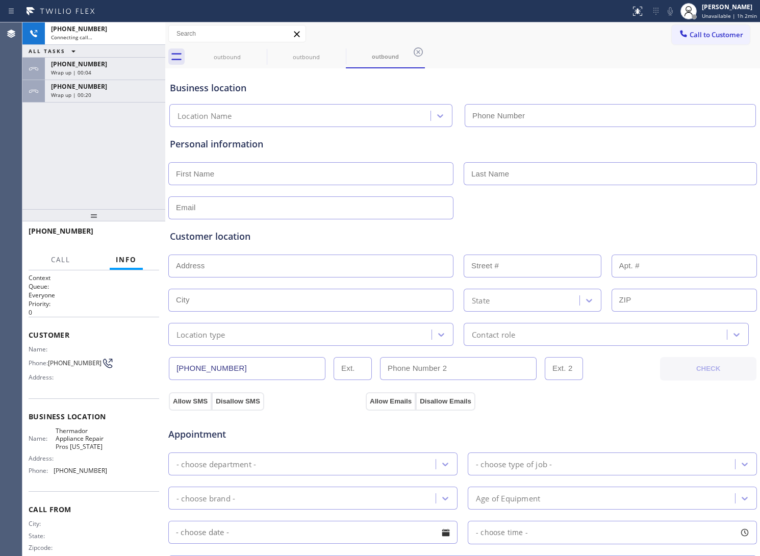
type input "[PHONE_NUMBER]"
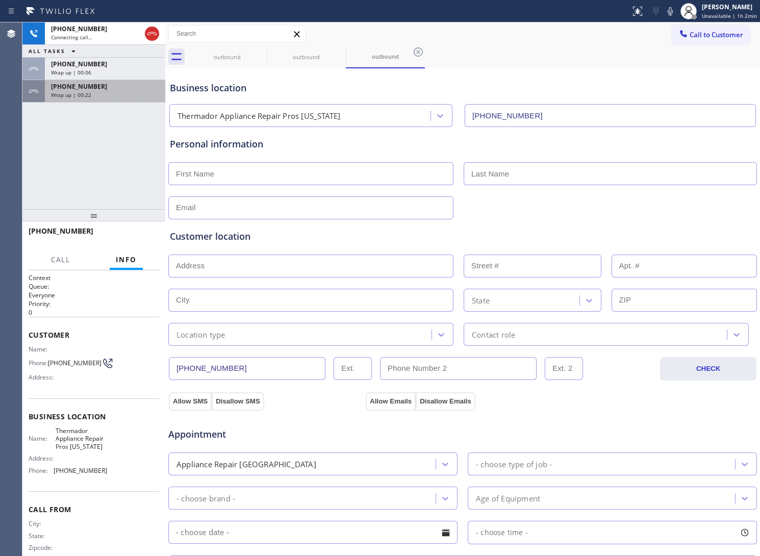
click at [98, 94] on div "Wrap up | 00:22" at bounding box center [105, 94] width 108 height 7
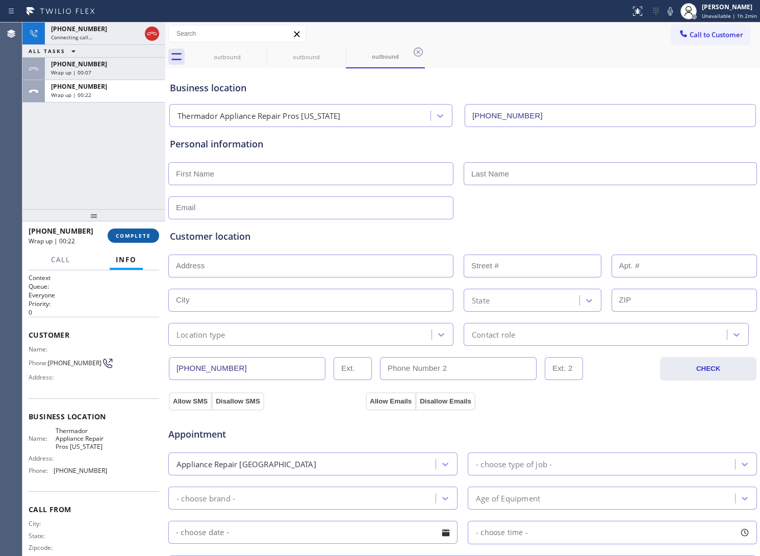
click at [147, 235] on span "COMPLETE" at bounding box center [133, 235] width 35 height 7
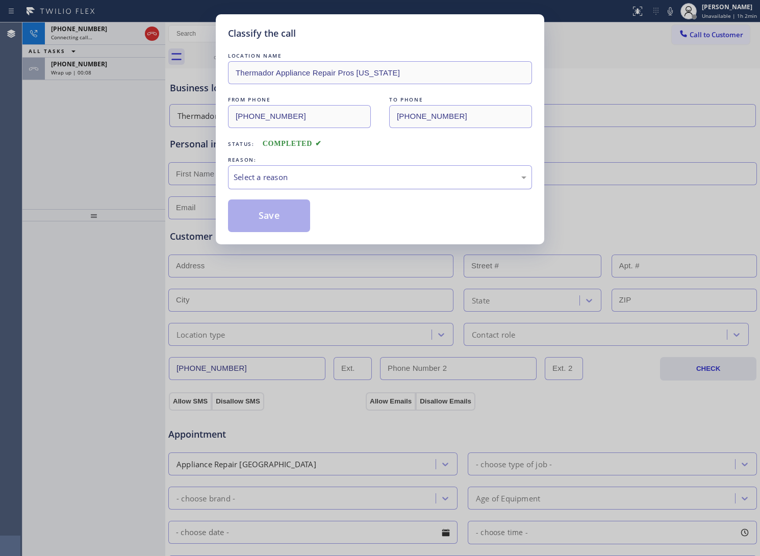
drag, startPoint x: 284, startPoint y: 179, endPoint x: 286, endPoint y: 184, distance: 5.8
click at [286, 184] on div "Select a reason" at bounding box center [380, 177] width 304 height 24
click at [284, 220] on button "Save" at bounding box center [269, 216] width 82 height 33
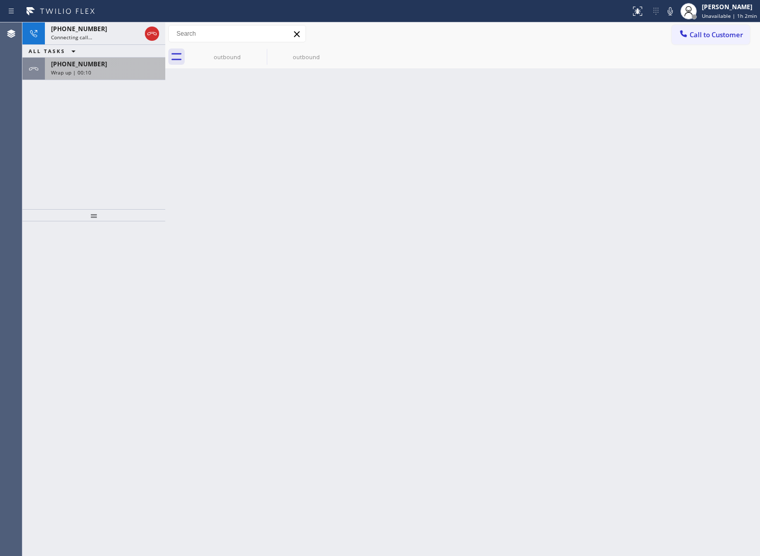
click at [97, 75] on div "Wrap up | 00:10" at bounding box center [105, 72] width 108 height 7
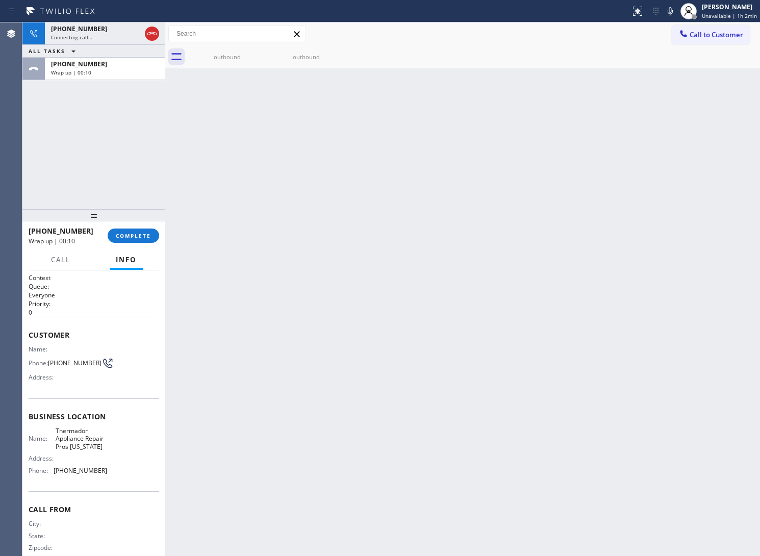
click at [135, 221] on div at bounding box center [93, 215] width 143 height 12
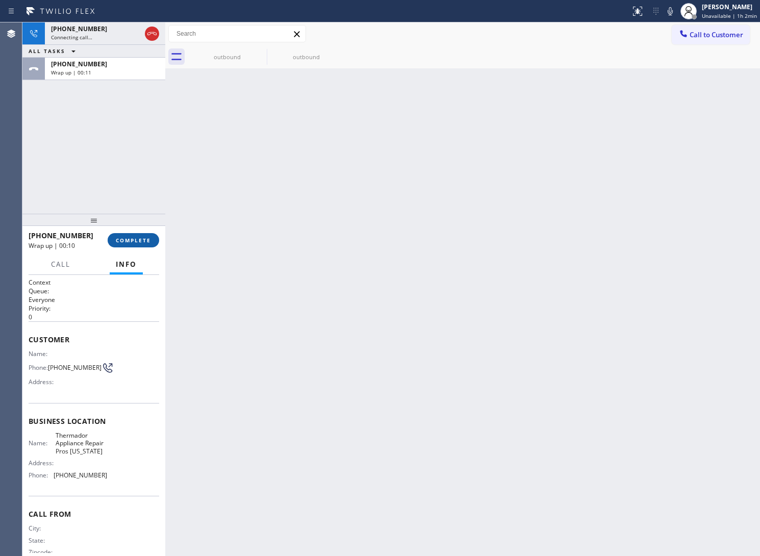
click at [134, 243] on span "COMPLETE" at bounding box center [133, 240] width 35 height 7
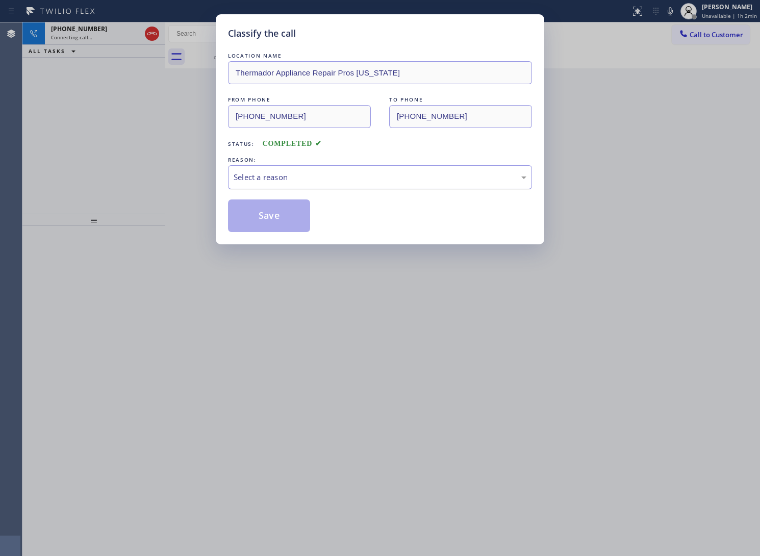
click at [272, 182] on div "Select a reason" at bounding box center [380, 177] width 293 height 12
click at [284, 221] on button "Save" at bounding box center [269, 216] width 82 height 33
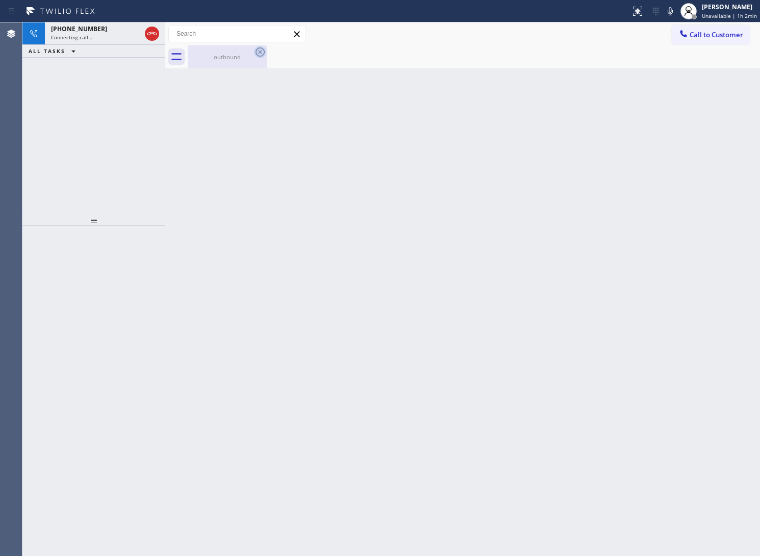
click at [257, 51] on icon at bounding box center [260, 52] width 12 height 12
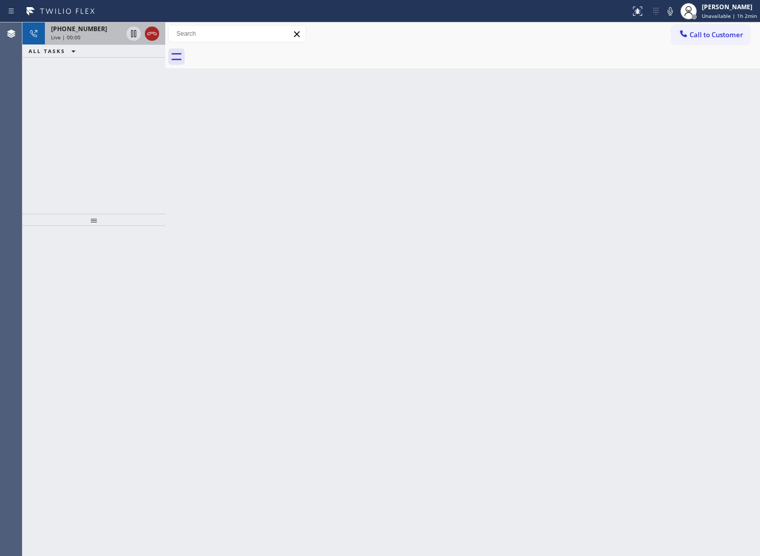
click at [159, 37] on div at bounding box center [152, 34] width 14 height 12
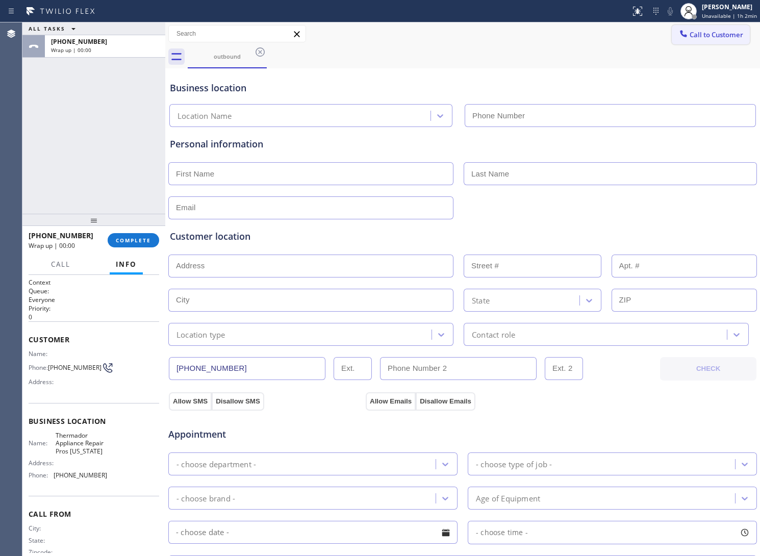
type input "[PHONE_NUMBER]"
click at [679, 35] on icon at bounding box center [684, 34] width 10 height 10
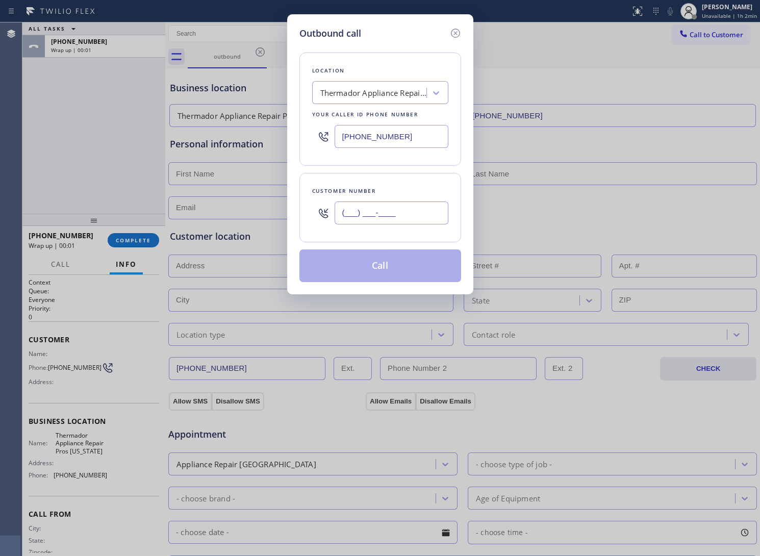
click at [424, 206] on input "(___) ___-____" at bounding box center [392, 213] width 114 height 23
paste input "469) 551-0306"
type input "[PHONE_NUMBER]"
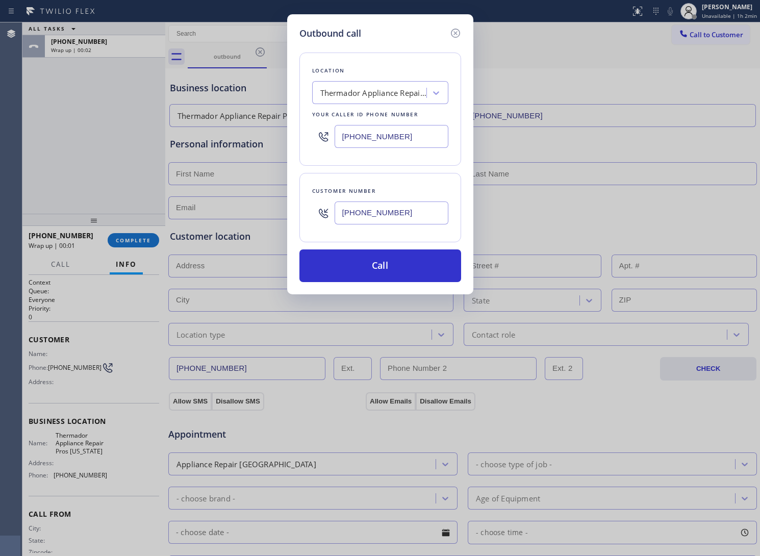
drag, startPoint x: 442, startPoint y: 267, endPoint x: 466, endPoint y: 322, distance: 59.4
click at [439, 268] on button "Call" at bounding box center [381, 266] width 162 height 33
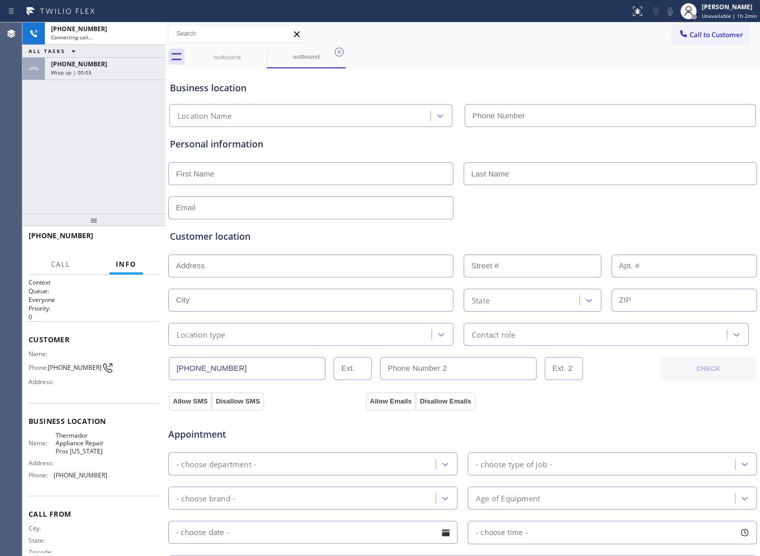
type input "[PHONE_NUMBER]"
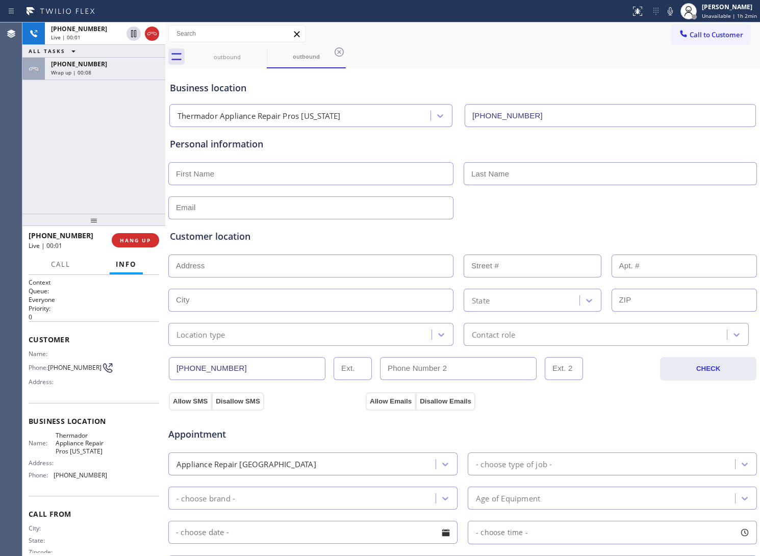
drag, startPoint x: 32, startPoint y: 182, endPoint x: 156, endPoint y: 54, distance: 178.3
click at [34, 180] on div "[PHONE_NUMBER] Live | 00:01 ALL TASKS ALL TASKS ACTIVE TASKS TASKS IN WRAP UP […" at bounding box center [93, 117] width 143 height 191
click at [156, 34] on icon at bounding box center [151, 33] width 9 height 3
click at [678, 39] on div at bounding box center [684, 35] width 12 height 12
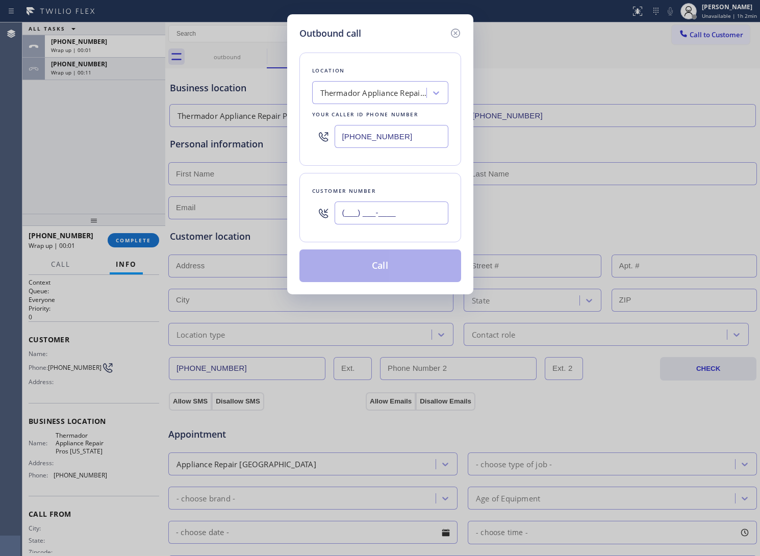
click at [401, 223] on input "(___) ___-____" at bounding box center [392, 213] width 114 height 23
paste input "469) 551-0306"
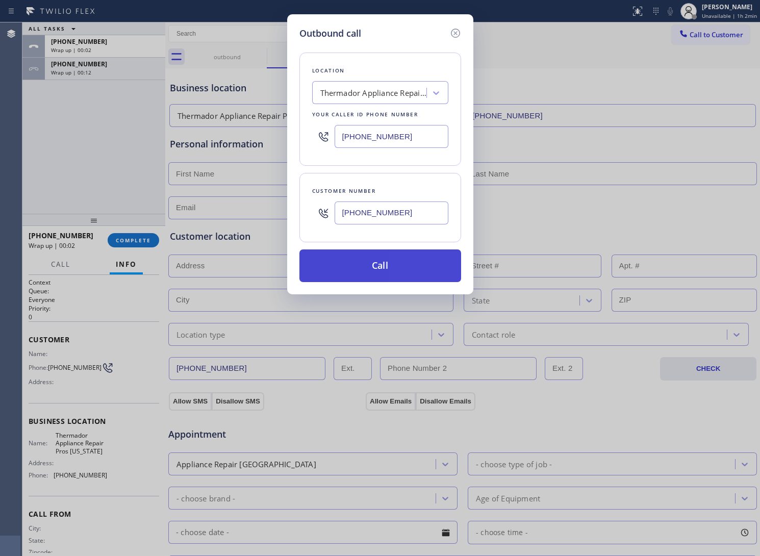
type input "[PHONE_NUMBER]"
drag, startPoint x: 402, startPoint y: 267, endPoint x: 504, endPoint y: 435, distance: 196.8
click at [404, 273] on button "Call" at bounding box center [381, 266] width 162 height 33
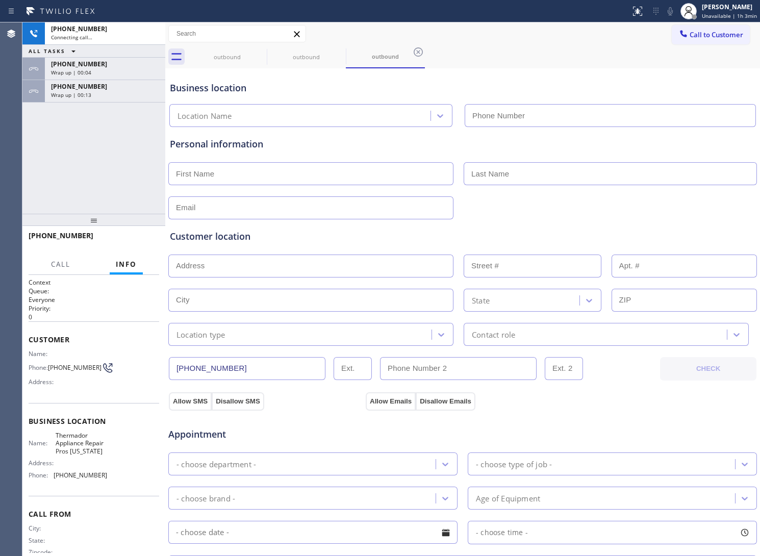
type input "[PHONE_NUMBER]"
click at [59, 160] on div "[PHONE_NUMBER] Connecting call… ALL TASKS ALL TASKS ACTIVE TASKS TASKS IN WRAP …" at bounding box center [93, 117] width 143 height 191
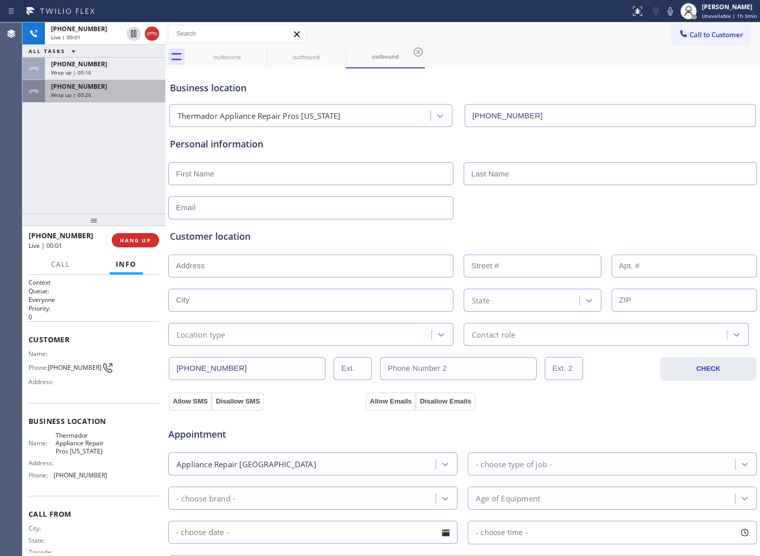
click at [52, 146] on div "[PHONE_NUMBER] Live | 00:01 ALL TASKS ALL TASKS ACTIVE TASKS TASKS IN WRAP UP […" at bounding box center [93, 117] width 143 height 191
click at [151, 31] on icon at bounding box center [152, 34] width 12 height 12
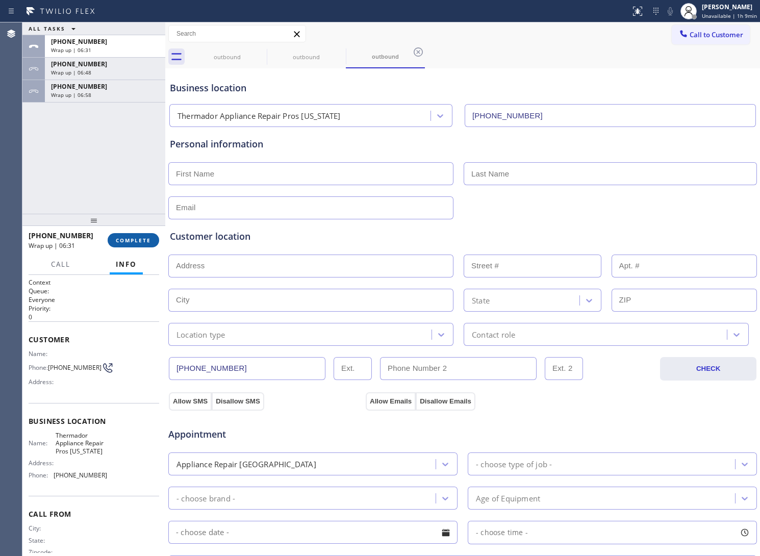
click at [140, 235] on button "COMPLETE" at bounding box center [134, 240] width 52 height 14
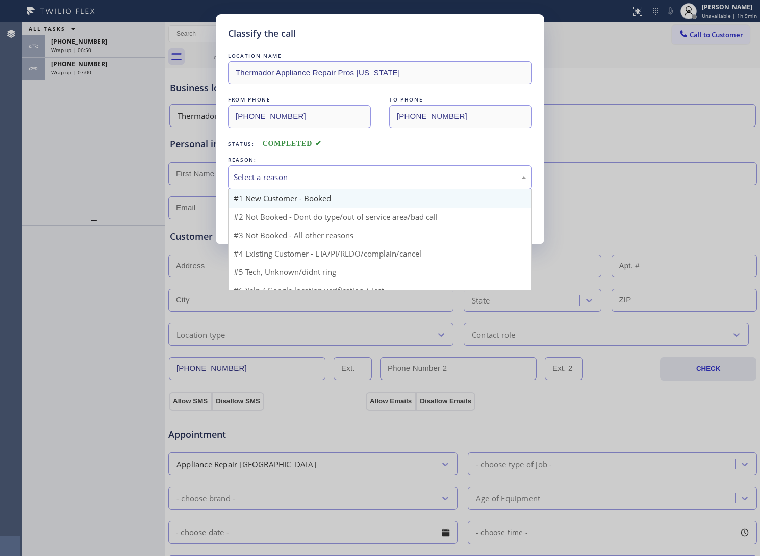
drag, startPoint x: 287, startPoint y: 182, endPoint x: 284, endPoint y: 196, distance: 14.6
click at [287, 188] on div "Select a reason" at bounding box center [380, 177] width 304 height 24
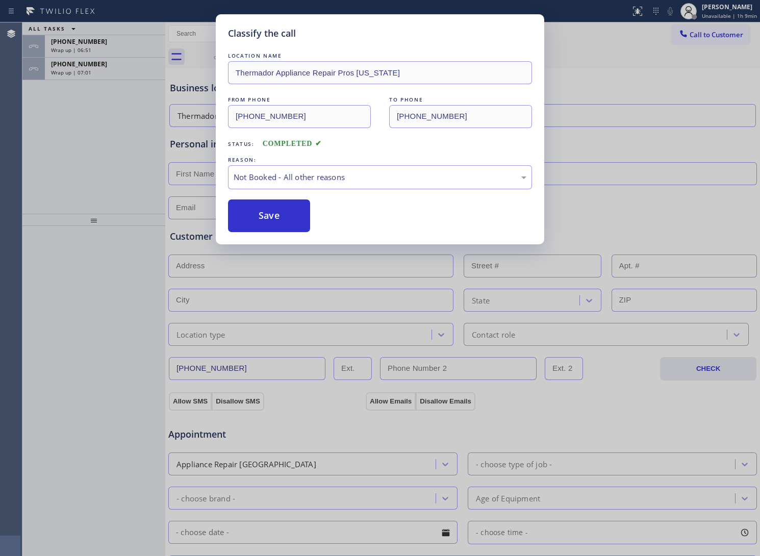
click at [270, 218] on button "Save" at bounding box center [269, 216] width 82 height 33
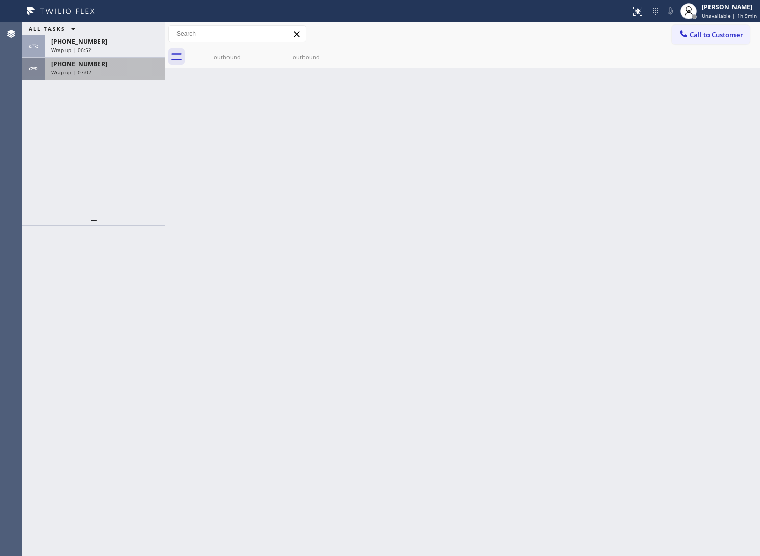
click at [101, 70] on div "Wrap up | 07:02" at bounding box center [105, 72] width 108 height 7
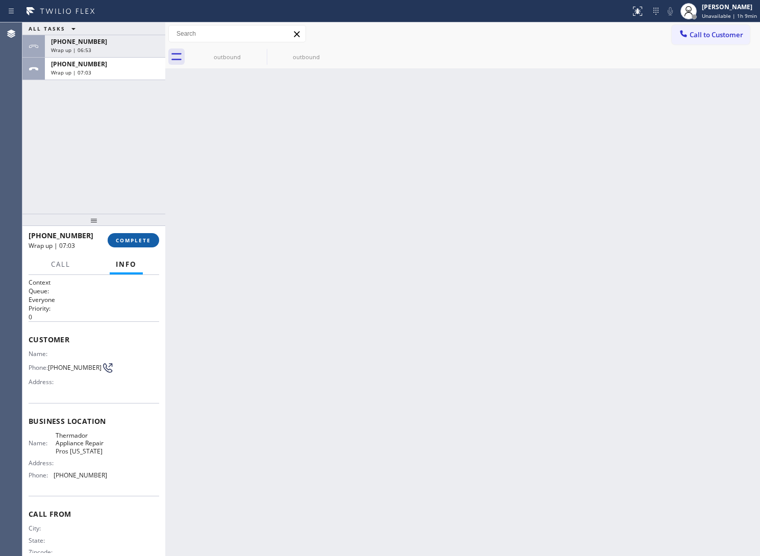
click at [152, 246] on button "COMPLETE" at bounding box center [134, 240] width 52 height 14
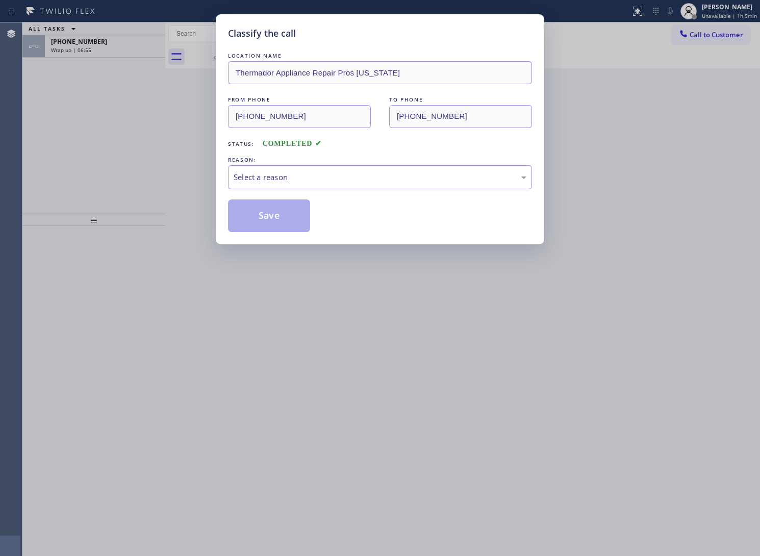
click at [278, 195] on div "LOCATION NAME Thermador Appliance Repair Pros [US_STATE] FROM PHONE [PHONE_NUMB…" at bounding box center [380, 142] width 304 height 182
click at [284, 177] on div "Select a reason" at bounding box center [380, 177] width 293 height 12
click at [282, 212] on button "Save" at bounding box center [269, 216] width 82 height 33
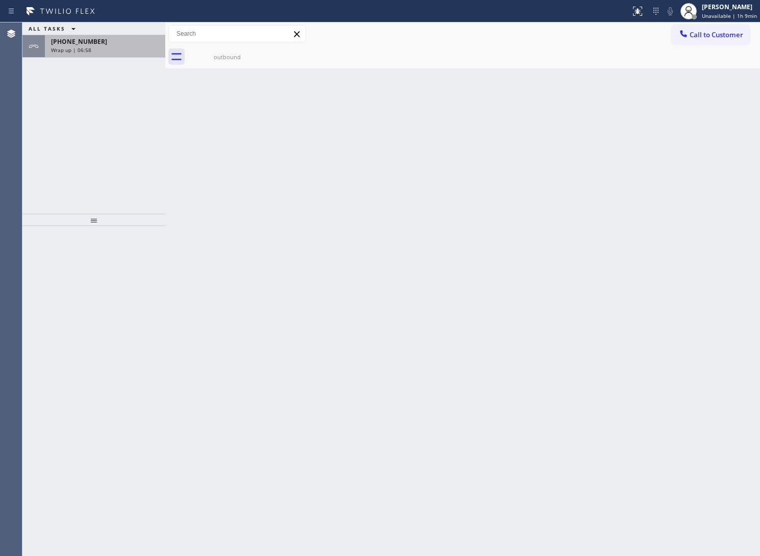
click at [108, 48] on div "Wrap up | 06:58" at bounding box center [105, 49] width 108 height 7
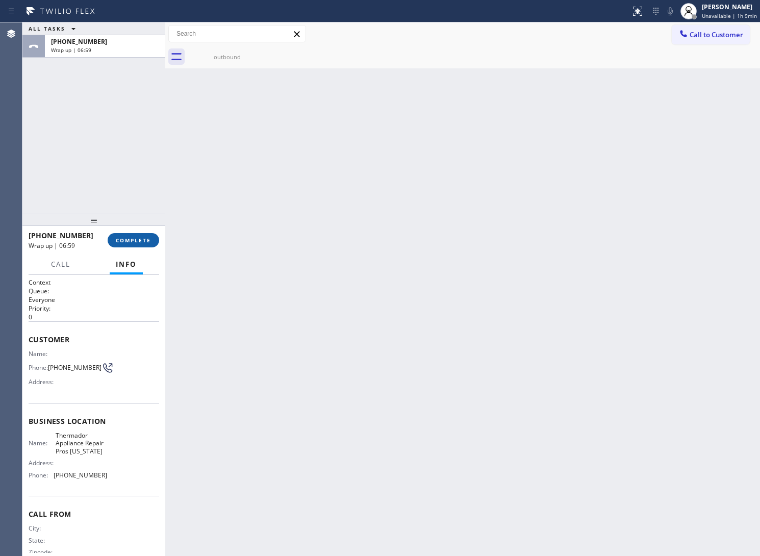
click at [136, 242] on span "COMPLETE" at bounding box center [133, 240] width 35 height 7
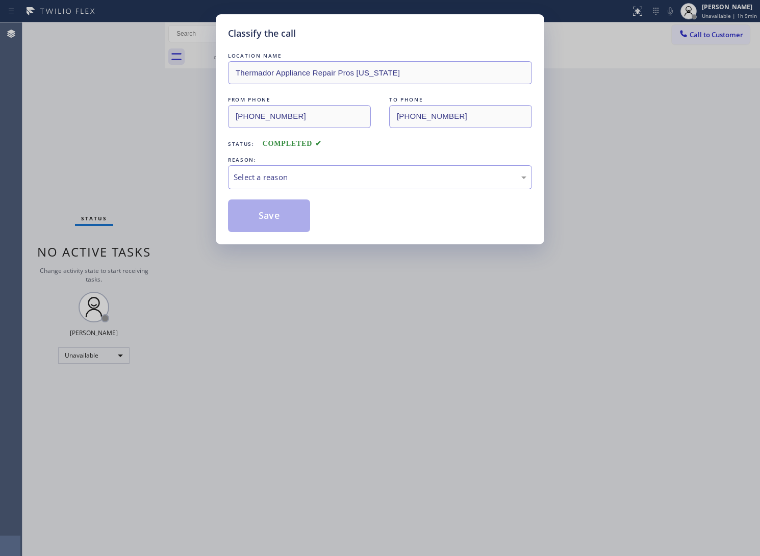
drag, startPoint x: 381, startPoint y: 196, endPoint x: 376, endPoint y: 195, distance: 5.3
click at [376, 194] on div "LOCATION NAME Thermador Appliance Repair Pros [US_STATE] FROM PHONE [PHONE_NUMB…" at bounding box center [380, 142] width 304 height 182
click at [360, 180] on div "Select a reason" at bounding box center [380, 177] width 293 height 12
drag, startPoint x: 292, startPoint y: 217, endPoint x: 292, endPoint y: 150, distance: 67.9
click at [292, 218] on button "Save" at bounding box center [269, 216] width 82 height 33
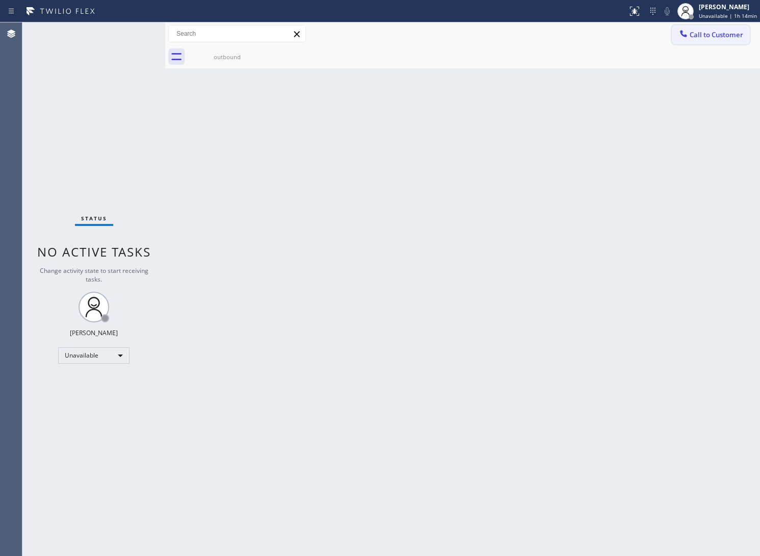
click at [694, 41] on button "Call to Customer" at bounding box center [711, 34] width 78 height 19
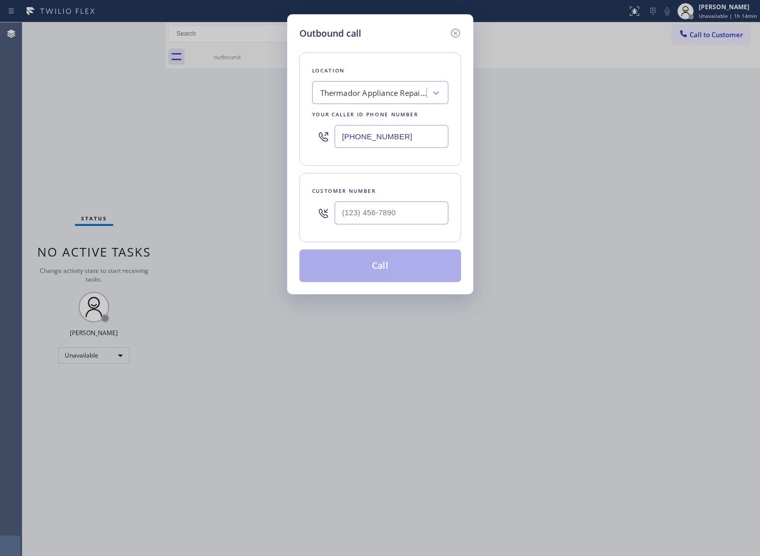
click at [399, 230] on div at bounding box center [392, 212] width 114 height 33
click at [388, 213] on input "(___) ___-____" at bounding box center [392, 213] width 114 height 23
paste input "326) 333-3427"
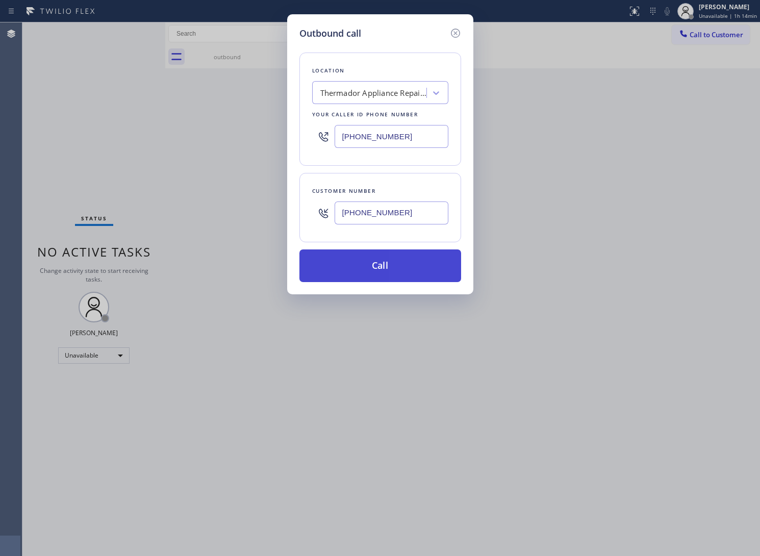
type input "[PHONE_NUMBER]"
click at [391, 274] on button "Call" at bounding box center [381, 266] width 162 height 33
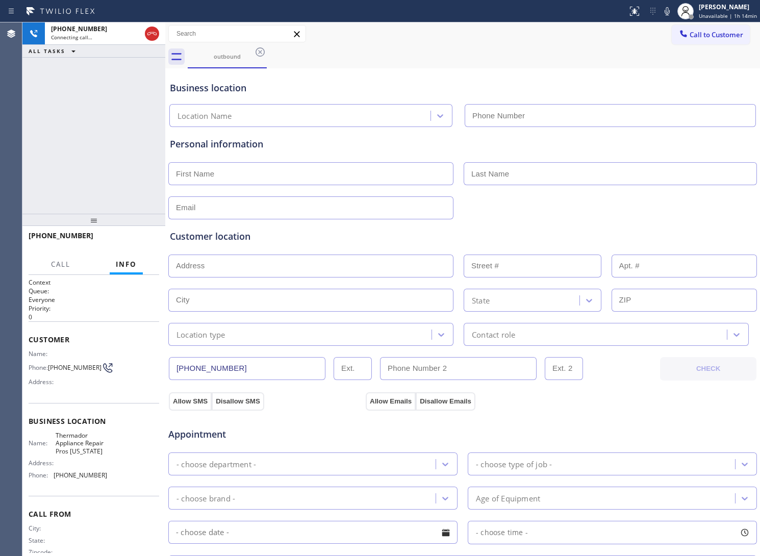
type input "[PHONE_NUMBER]"
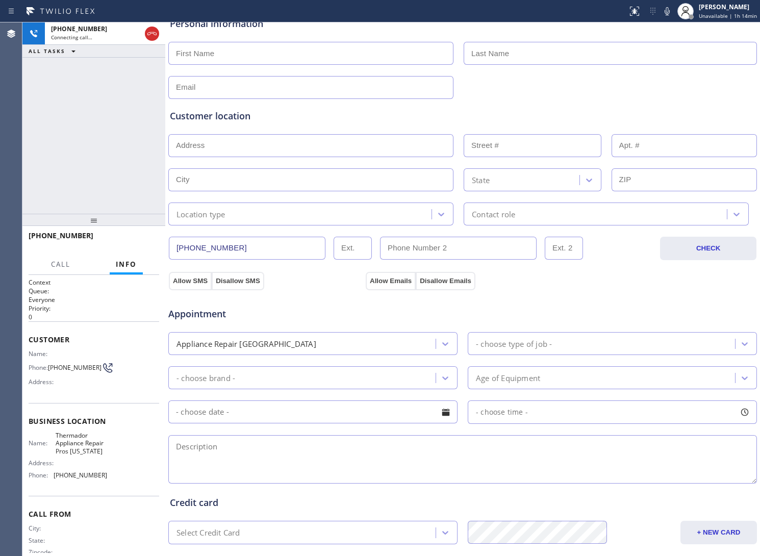
scroll to position [236, 0]
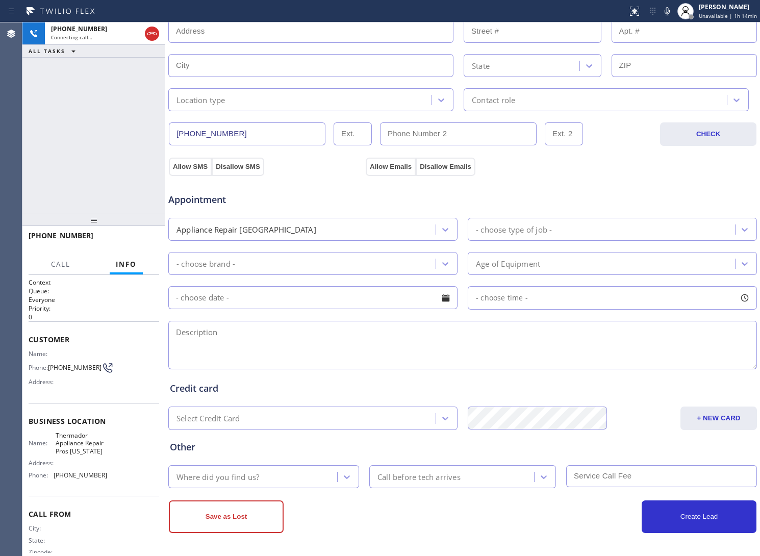
drag, startPoint x: 40, startPoint y: 154, endPoint x: 114, endPoint y: 83, distance: 102.5
click at [40, 154] on div "[PHONE_NUMBER] Connecting call… ALL TASKS ALL TASKS ACTIVE TASKS TASKS IN WRAP …" at bounding box center [93, 117] width 143 height 191
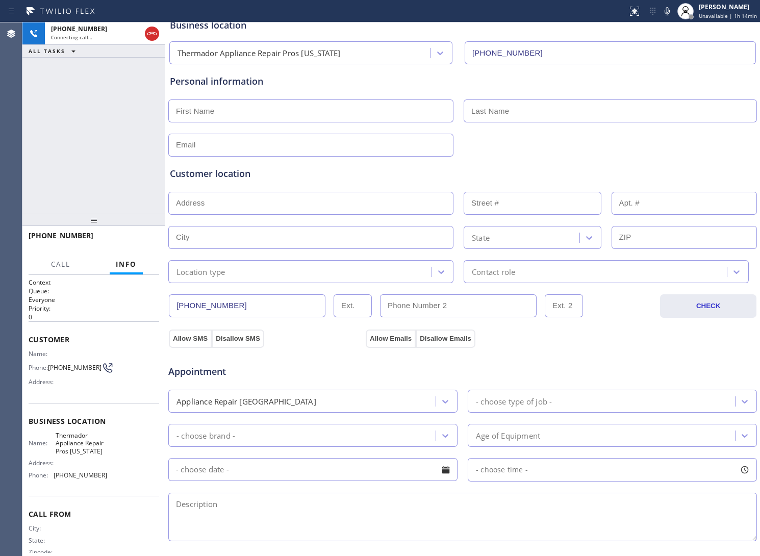
scroll to position [0, 0]
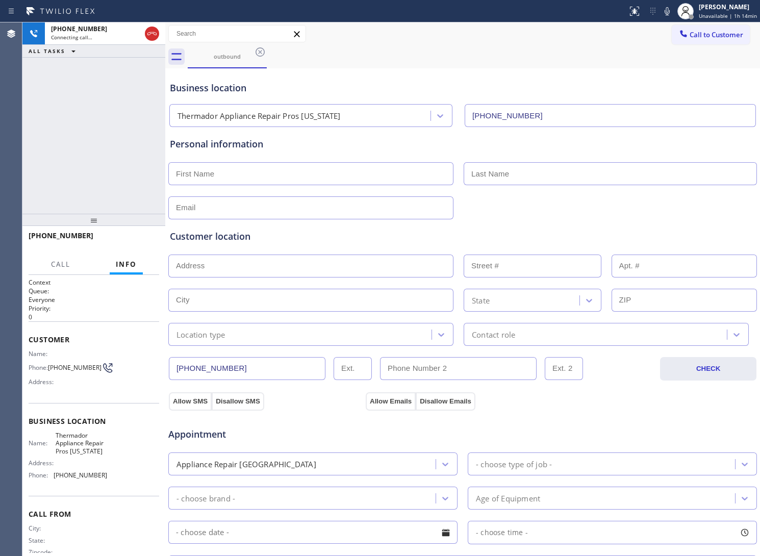
drag, startPoint x: 146, startPoint y: 32, endPoint x: 97, endPoint y: 167, distance: 144.3
click at [146, 32] on icon at bounding box center [152, 34] width 12 height 12
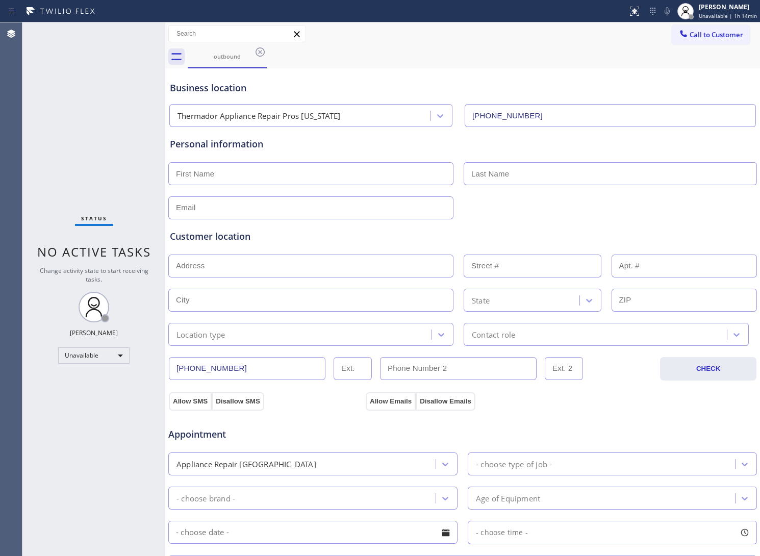
drag, startPoint x: 99, startPoint y: 120, endPoint x: 151, endPoint y: 121, distance: 52.6
click at [151, 121] on div "Status No active tasks Change activity state to start receiving tasks. [PERSON_…" at bounding box center [93, 289] width 143 height 534
click at [720, 42] on button "Call to Customer" at bounding box center [711, 34] width 78 height 19
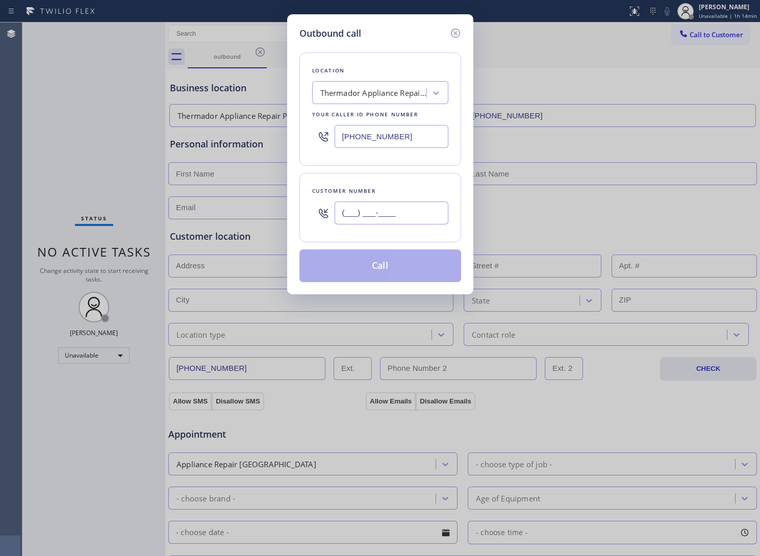
click at [410, 204] on input "(___) ___-____" at bounding box center [392, 213] width 114 height 23
paste input "510) 237-3396"
type input "[PHONE_NUMBER]"
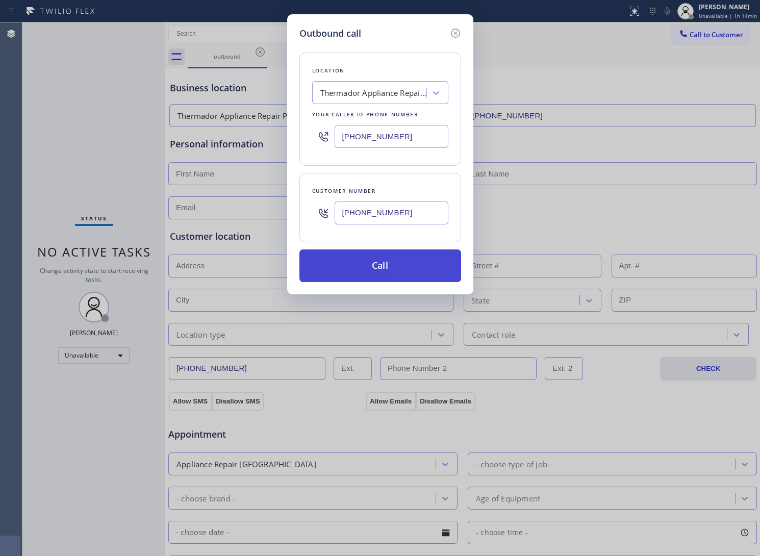
click at [420, 269] on button "Call" at bounding box center [381, 266] width 162 height 33
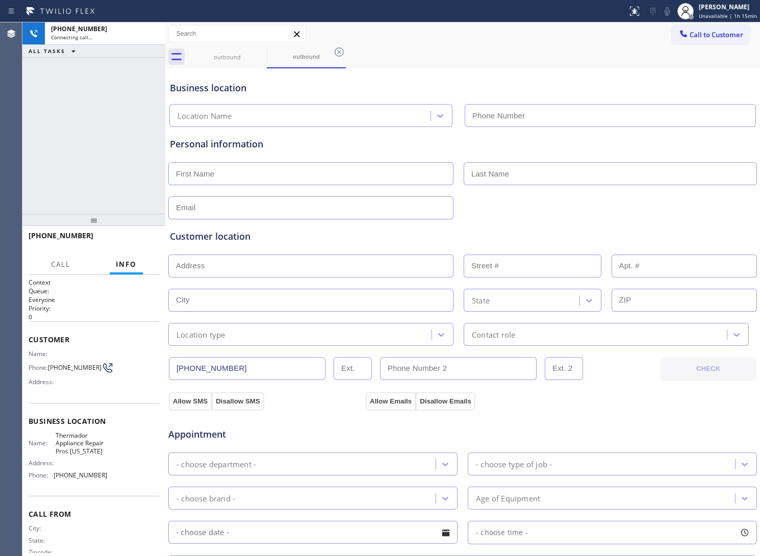
type input "[PHONE_NUMBER]"
drag, startPoint x: 517, startPoint y: 78, endPoint x: 517, endPoint y: 116, distance: 37.8
click at [517, 78] on div "Business location Thermador Appliance Repair Pros [US_STATE] [PHONE_NUMBER]" at bounding box center [463, 99] width 590 height 56
click at [26, 158] on div "[PHONE_NUMBER] Connecting call… ALL TASKS ALL TASKS ACTIVE TASKS TASKS IN WRAP …" at bounding box center [93, 117] width 143 height 191
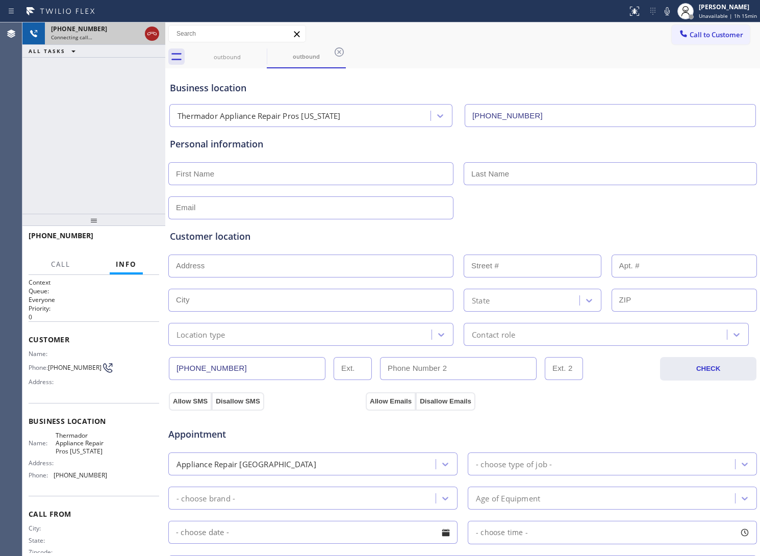
click at [157, 29] on icon at bounding box center [152, 34] width 12 height 12
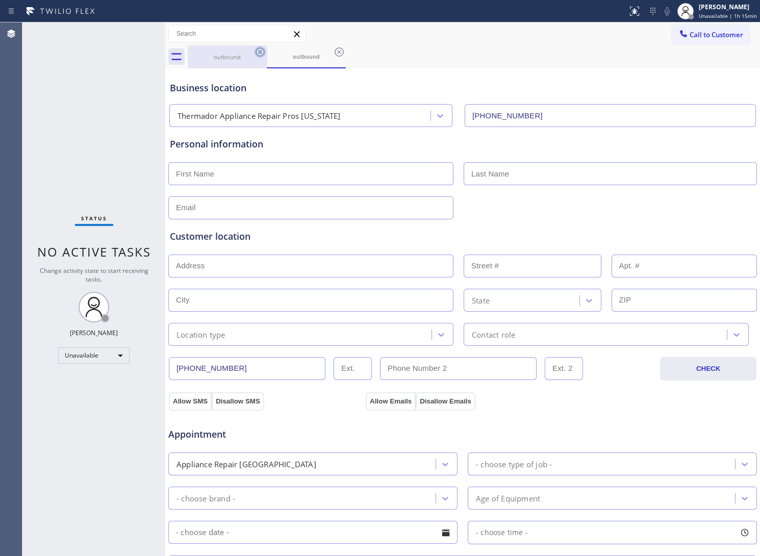
click at [261, 54] on icon at bounding box center [260, 51] width 9 height 9
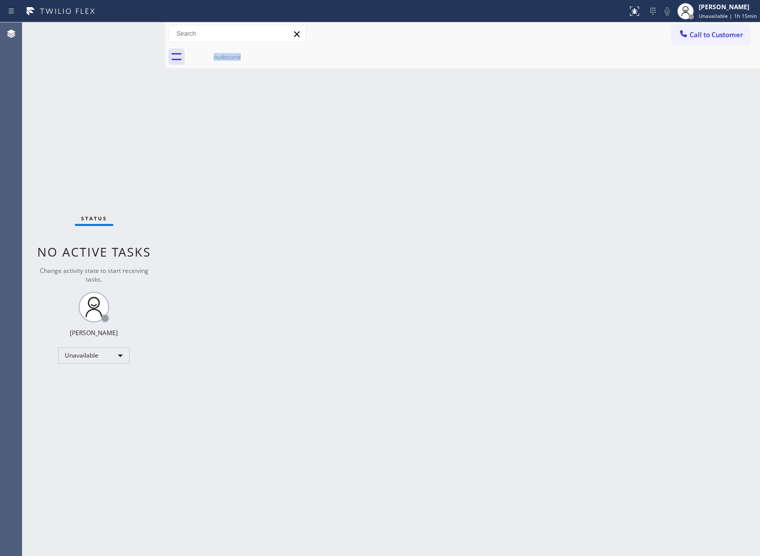
click at [0, 0] on icon at bounding box center [0, 0] width 0 height 0
click at [723, 36] on span "Call to Customer" at bounding box center [717, 34] width 54 height 9
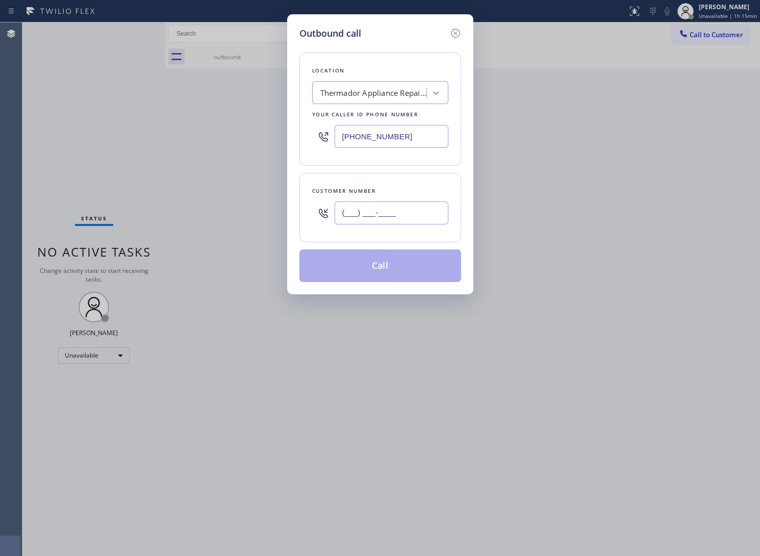
click at [423, 215] on input "(___) ___-____" at bounding box center [392, 213] width 114 height 23
paste input "510) 237-3396"
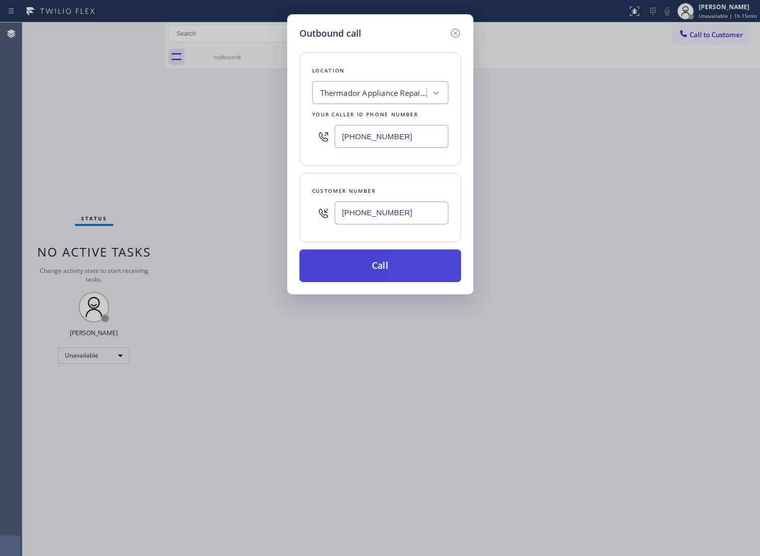
type input "[PHONE_NUMBER]"
click at [371, 276] on button "Call" at bounding box center [381, 266] width 162 height 33
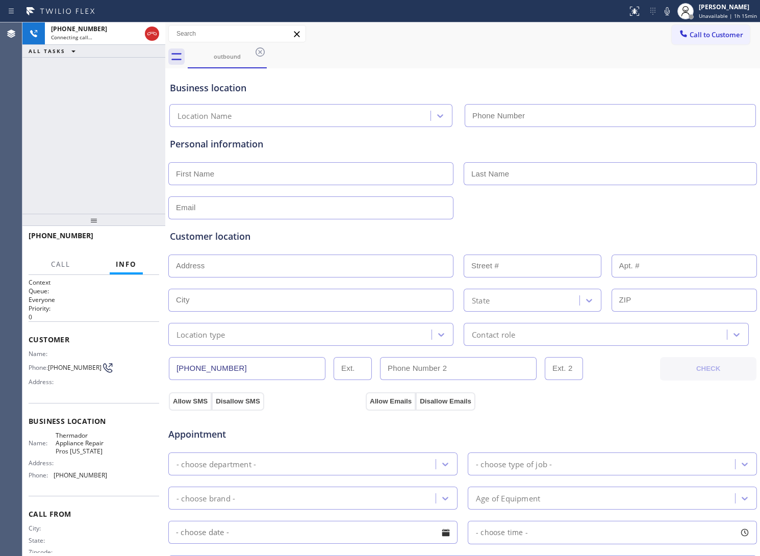
type input "[PHONE_NUMBER]"
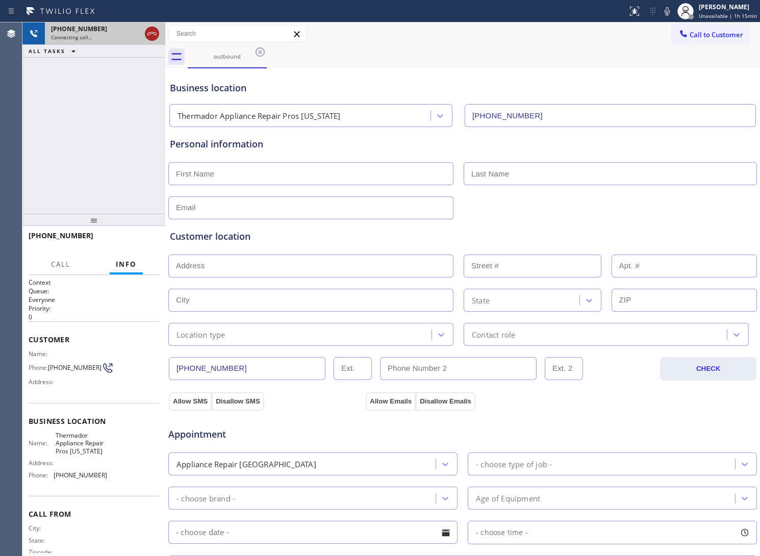
click at [148, 31] on icon at bounding box center [152, 34] width 12 height 12
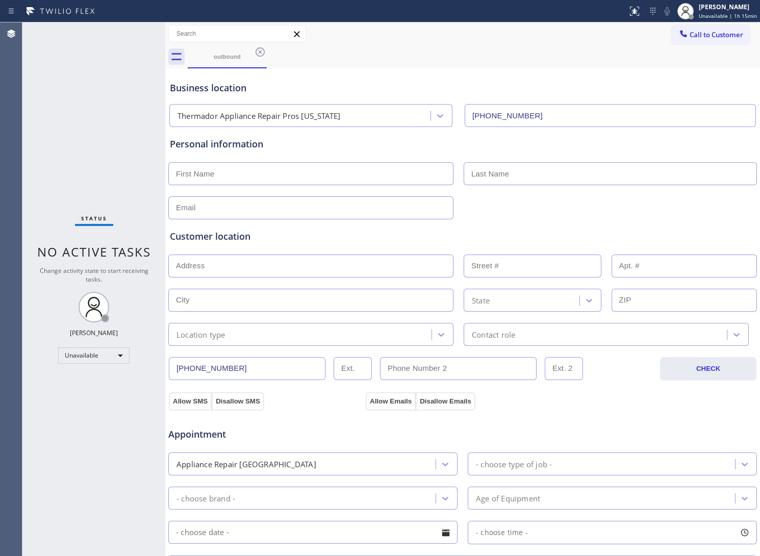
drag, startPoint x: 113, startPoint y: 113, endPoint x: 123, endPoint y: 116, distance: 10.5
click at [123, 116] on div "Status No active tasks Change activity state to start receiving tasks. [PERSON_…" at bounding box center [93, 289] width 143 height 534
click at [693, 31] on span "Call to Customer" at bounding box center [717, 34] width 54 height 9
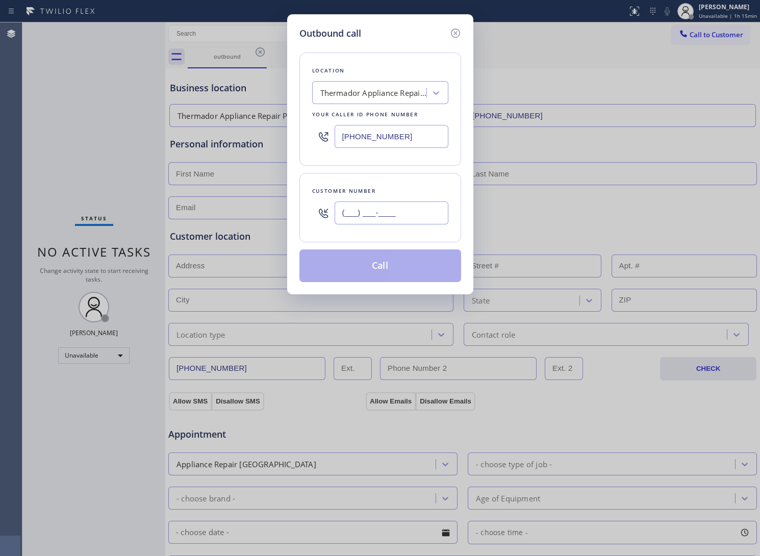
click at [416, 212] on input "(___) ___-____" at bounding box center [392, 213] width 114 height 23
paste input "363) 201-8087"
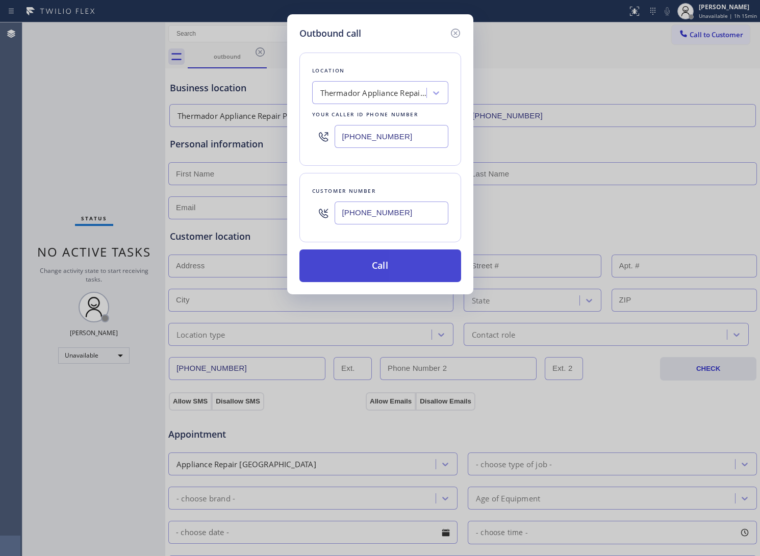
type input "[PHONE_NUMBER]"
click at [412, 268] on button "Call" at bounding box center [381, 266] width 162 height 33
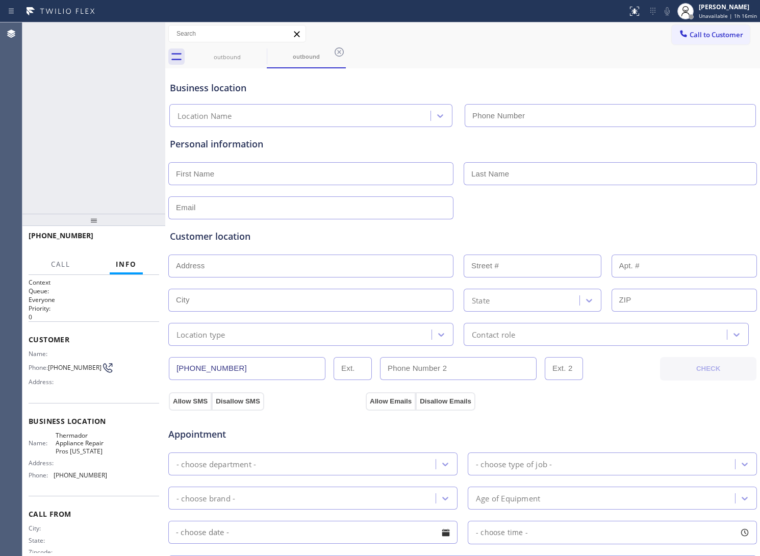
type input "[PHONE_NUMBER]"
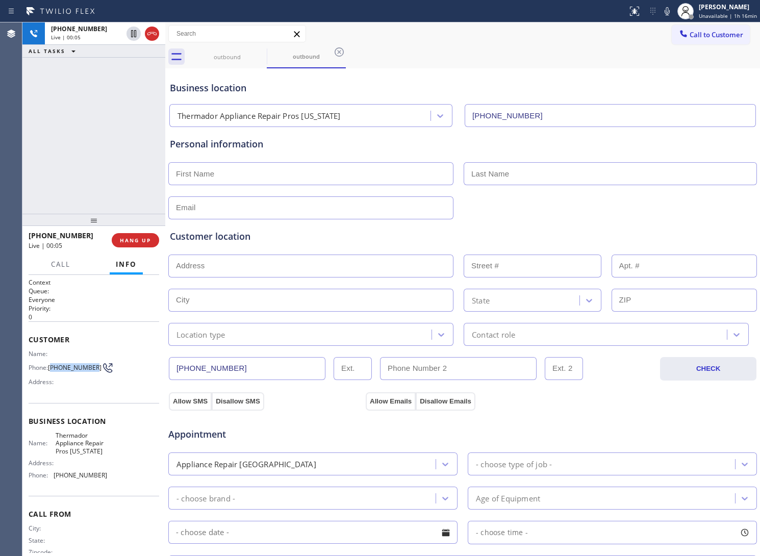
click at [55, 368] on span "[PHONE_NUMBER]" at bounding box center [75, 368] width 54 height 8
drag, startPoint x: 62, startPoint y: 374, endPoint x: 50, endPoint y: 365, distance: 15.4
click at [50, 365] on span "[PHONE_NUMBER]" at bounding box center [75, 368] width 54 height 8
click at [145, 243] on span "HANG UP" at bounding box center [135, 240] width 31 height 7
click at [733, 34] on span "Call to Customer" at bounding box center [717, 34] width 54 height 9
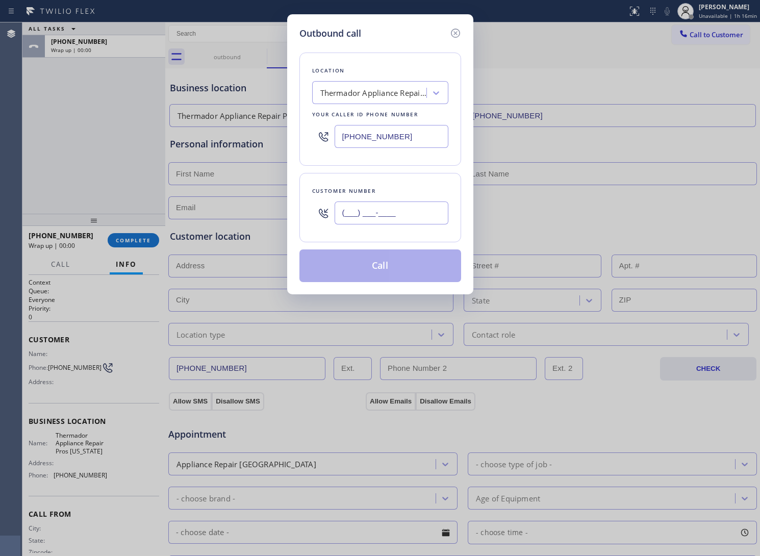
click at [373, 217] on input "(___) ___-____" at bounding box center [392, 213] width 114 height 23
paste input "363) 201-8087"
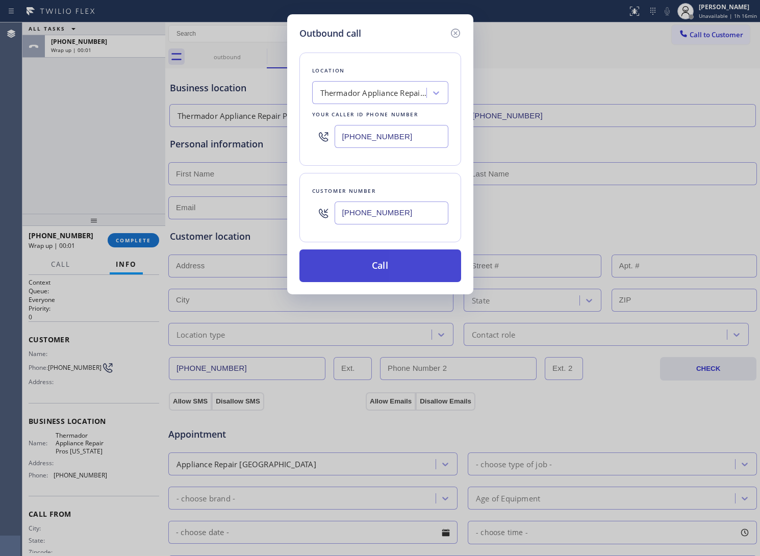
type input "[PHONE_NUMBER]"
click at [396, 265] on button "Call" at bounding box center [381, 266] width 162 height 33
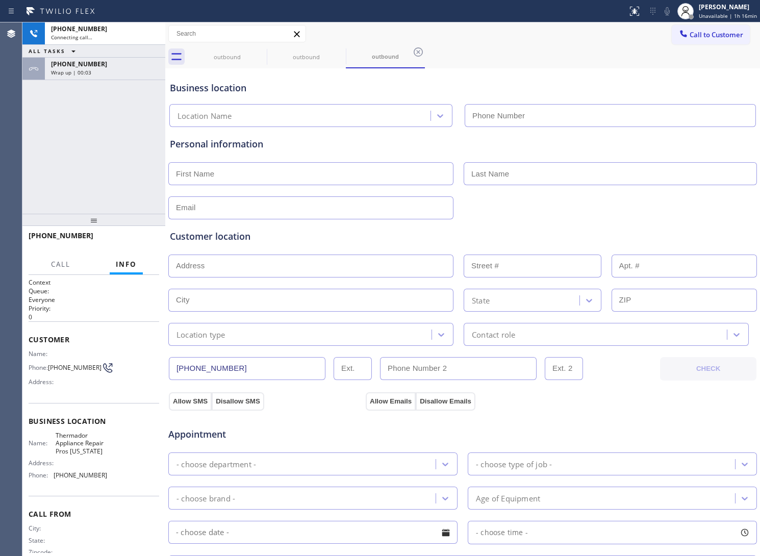
type input "[PHONE_NUMBER]"
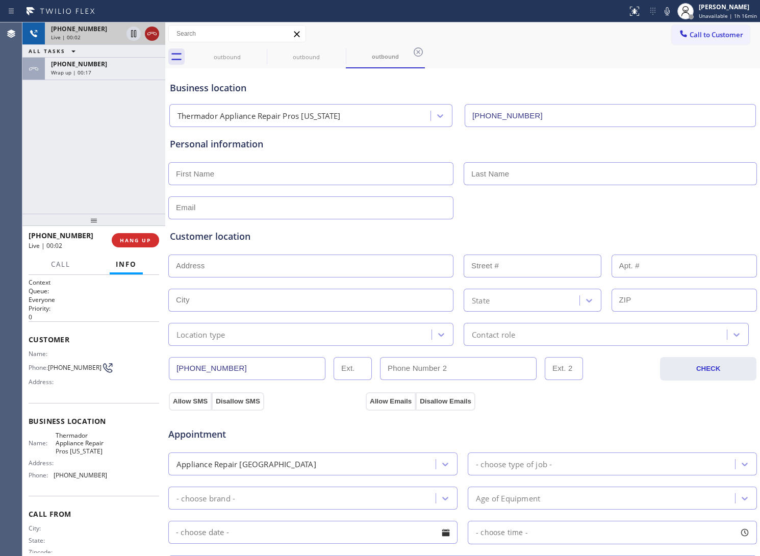
click at [152, 31] on icon at bounding box center [152, 34] width 12 height 12
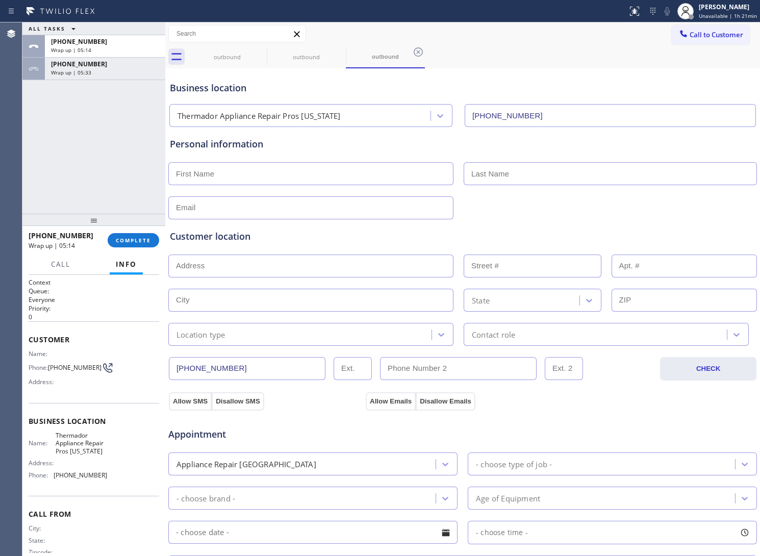
drag, startPoint x: 137, startPoint y: 213, endPoint x: 136, endPoint y: 233, distance: 19.9
click at [136, 226] on div at bounding box center [93, 220] width 143 height 12
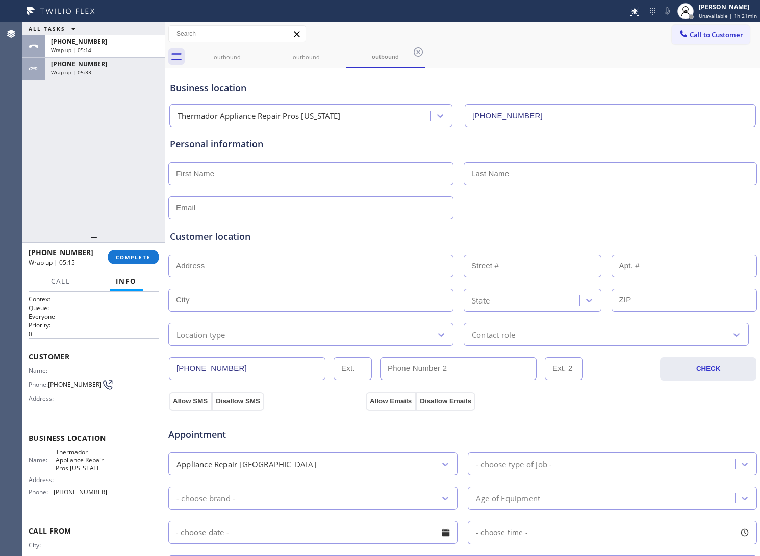
click at [136, 234] on div at bounding box center [93, 237] width 143 height 12
click at [138, 259] on span "COMPLETE" at bounding box center [133, 257] width 35 height 7
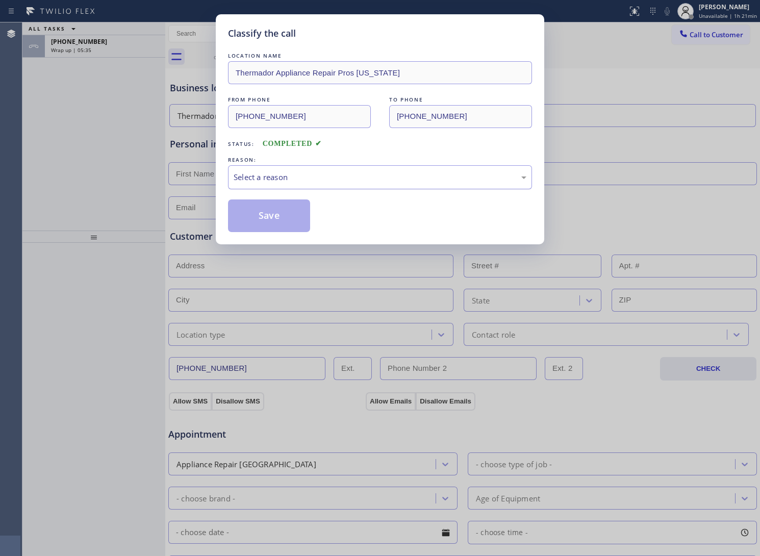
click at [256, 189] on div "Select a reason" at bounding box center [380, 177] width 304 height 24
click at [258, 222] on button "Save" at bounding box center [269, 216] width 82 height 33
drag, startPoint x: 258, startPoint y: 222, endPoint x: 758, endPoint y: 429, distance: 540.9
click at [281, 228] on button "Save" at bounding box center [269, 216] width 82 height 33
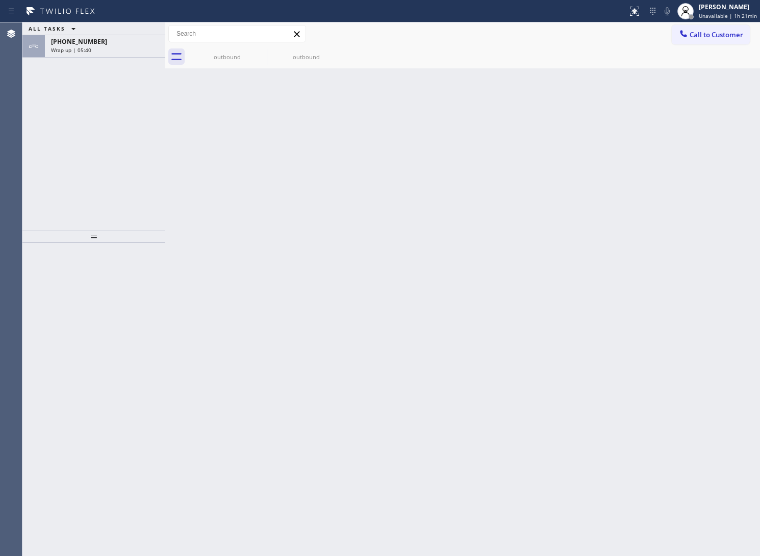
drag, startPoint x: 126, startPoint y: 50, endPoint x: 141, endPoint y: 143, distance: 94.7
click at [126, 50] on div "Wrap up | 05:40" at bounding box center [105, 49] width 108 height 7
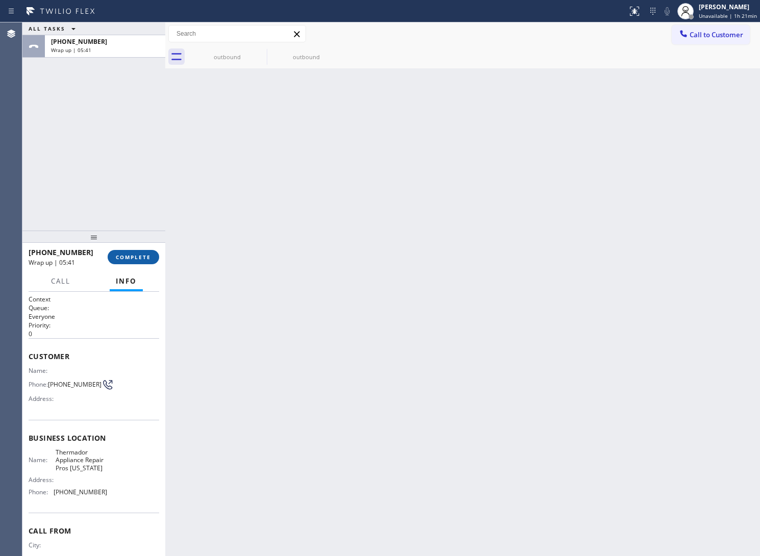
click at [134, 255] on span "COMPLETE" at bounding box center [133, 257] width 35 height 7
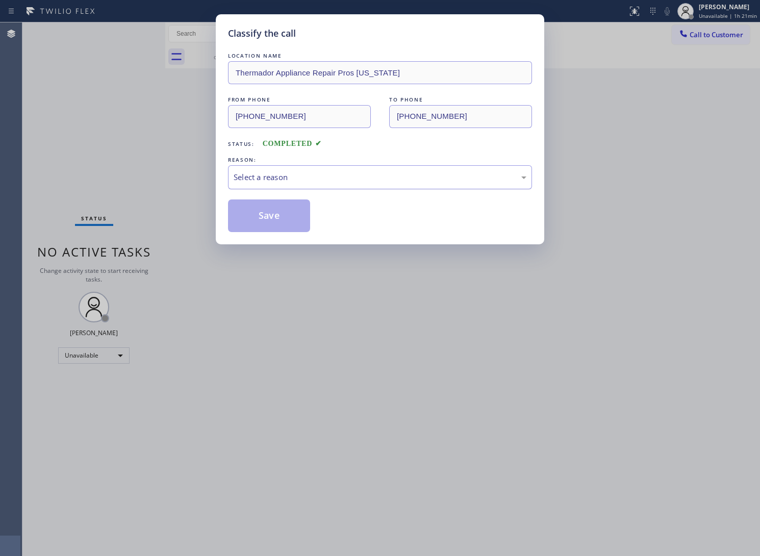
click at [263, 185] on div "Select a reason" at bounding box center [380, 177] width 304 height 24
click at [277, 225] on button "Save" at bounding box center [269, 216] width 82 height 33
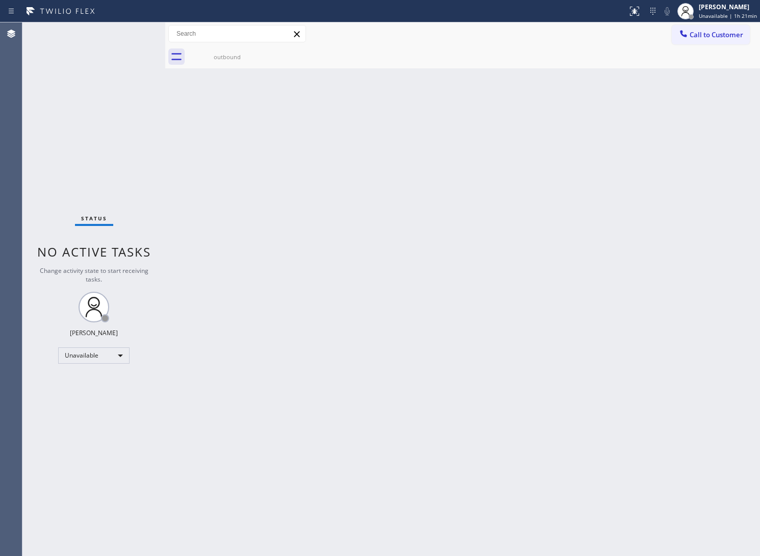
click at [688, 37] on icon at bounding box center [684, 34] width 10 height 10
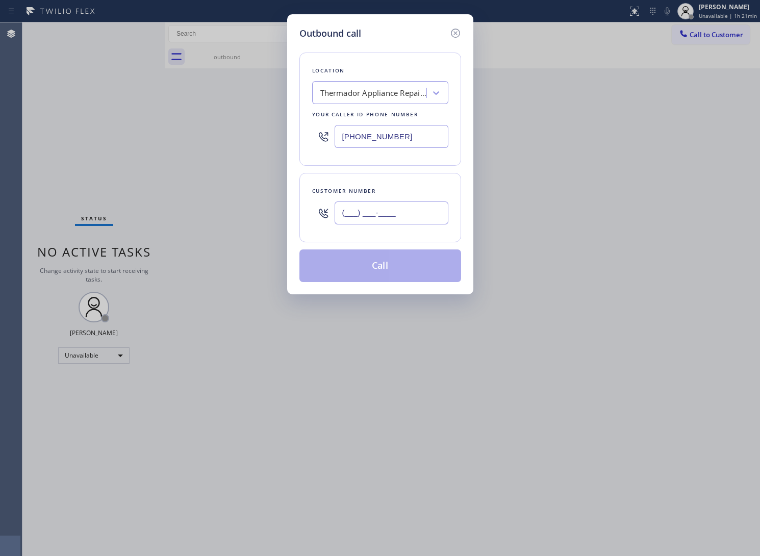
click at [416, 215] on input "(___) ___-____" at bounding box center [392, 213] width 114 height 23
paste input "363) 201-8087"
type input "[PHONE_NUMBER]"
click at [333, 104] on div "Thermador Appliance Repair Pros [US_STATE]" at bounding box center [380, 92] width 136 height 23
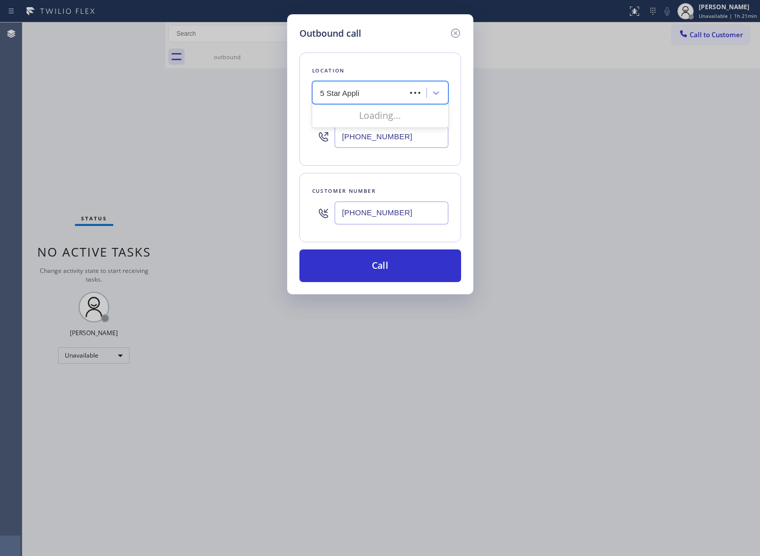
type input "5 Star Applia"
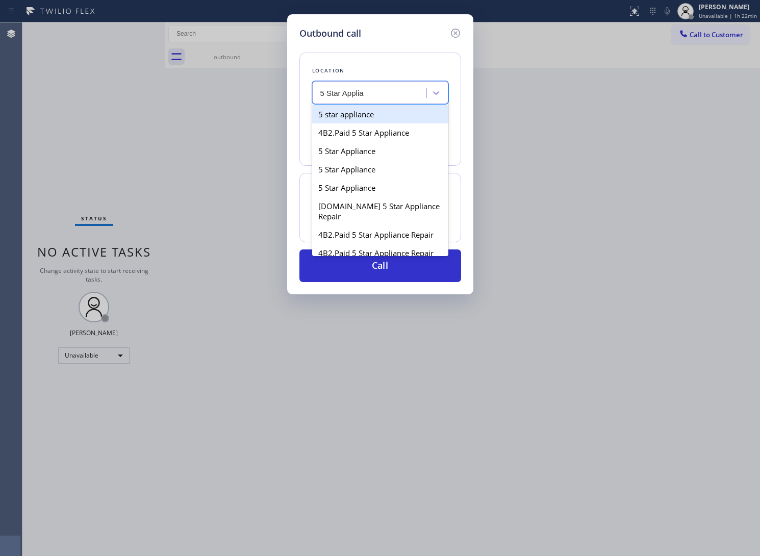
click at [365, 111] on div "5 star appliance" at bounding box center [380, 114] width 136 height 18
type input "[PHONE_NUMBER]"
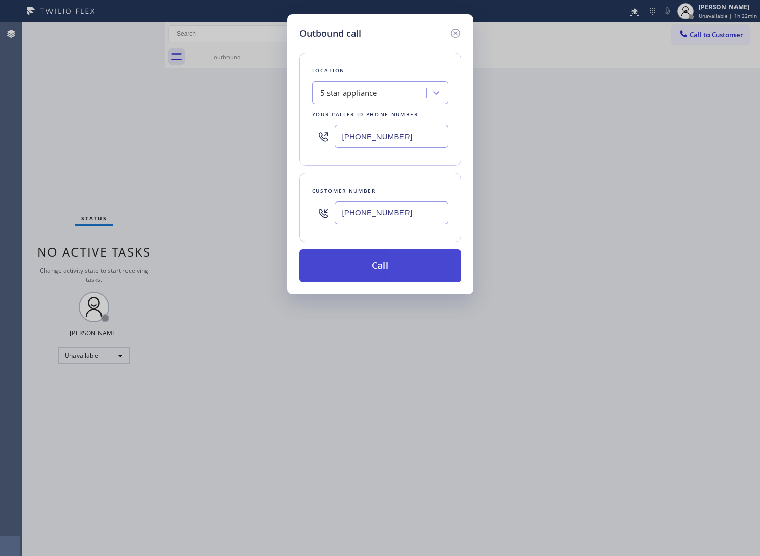
click at [396, 279] on button "Call" at bounding box center [381, 266] width 162 height 33
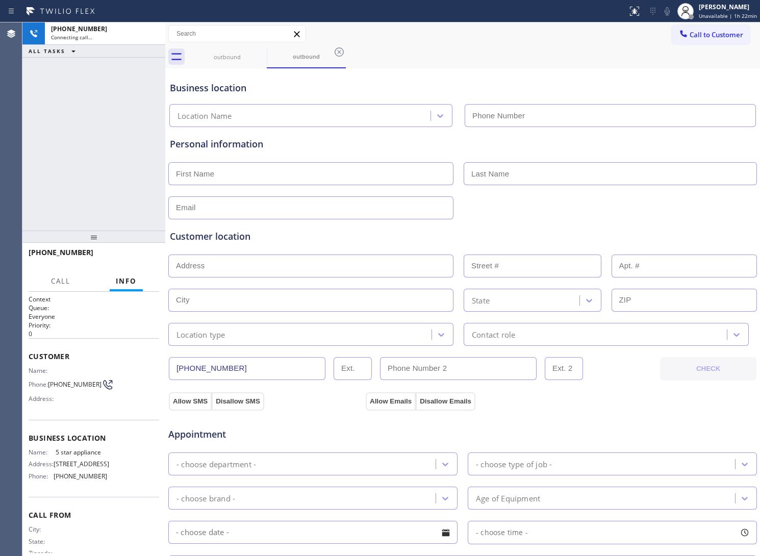
type input "[PHONE_NUMBER]"
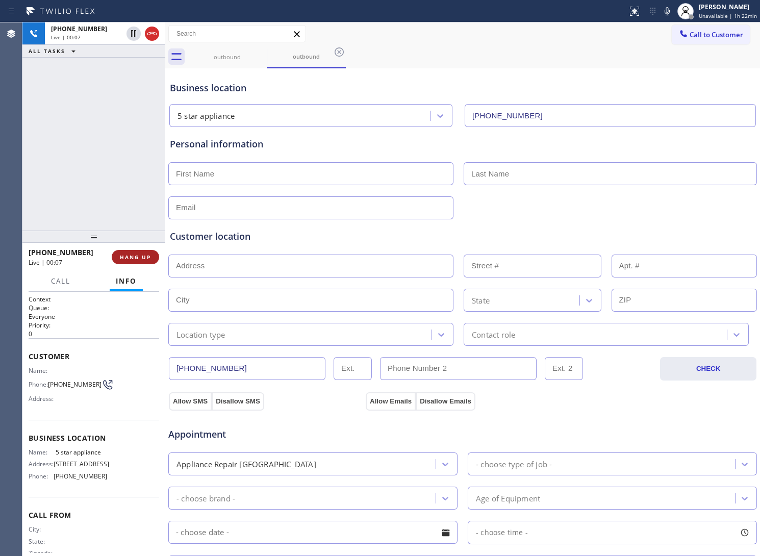
click at [124, 263] on button "HANG UP" at bounding box center [135, 257] width 47 height 14
click at [698, 33] on span "Call to Customer" at bounding box center [717, 34] width 54 height 9
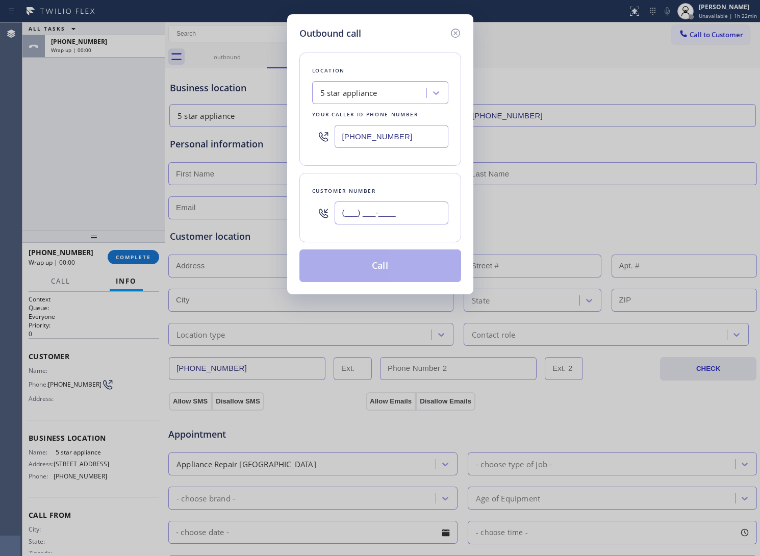
click at [398, 202] on input "(___) ___-____" at bounding box center [392, 213] width 114 height 23
paste input "363) 201-8087"
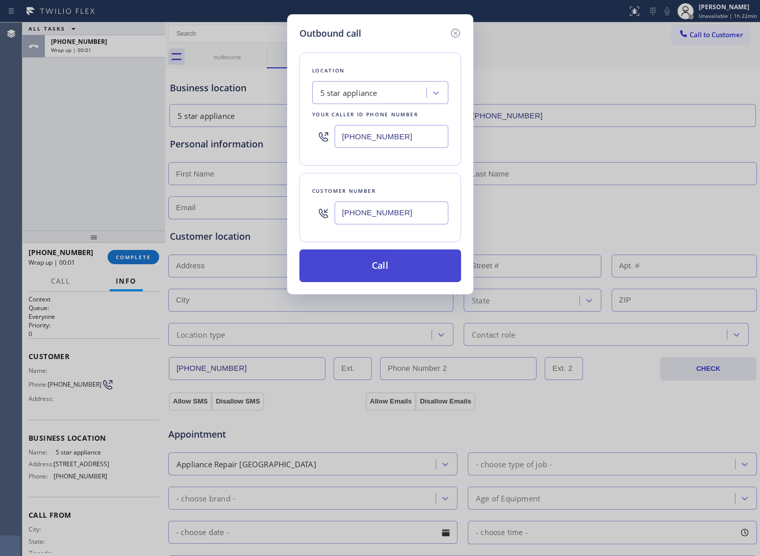
type input "[PHONE_NUMBER]"
click at [406, 257] on button "Call" at bounding box center [381, 266] width 162 height 33
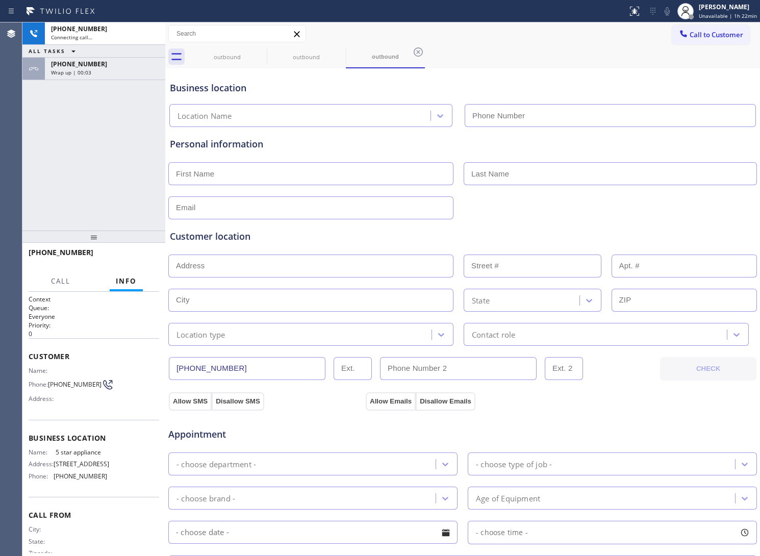
type input "[PHONE_NUMBER]"
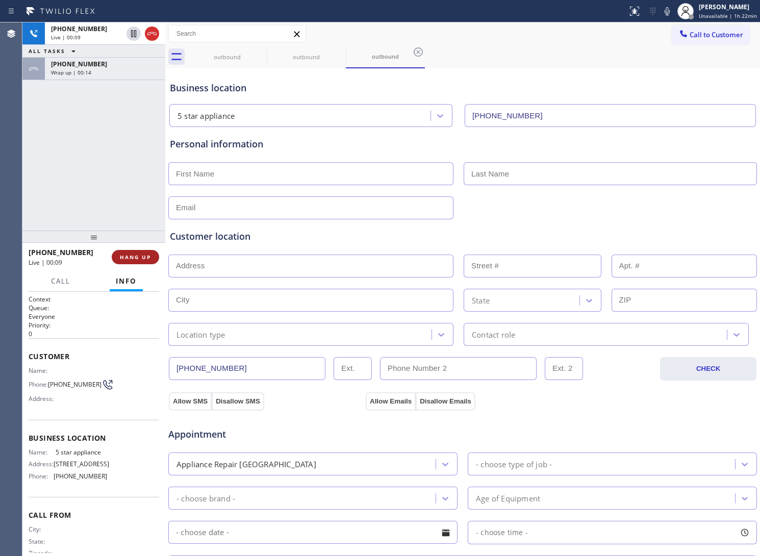
click at [132, 259] on span "HANG UP" at bounding box center [135, 257] width 31 height 7
click at [704, 28] on button "Call to Customer" at bounding box center [711, 34] width 78 height 19
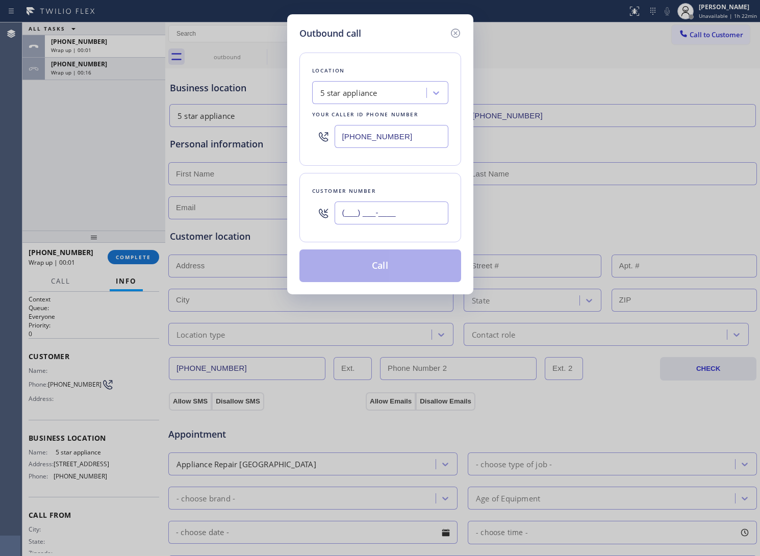
click at [433, 215] on input "(___) ___-____" at bounding box center [392, 213] width 114 height 23
paste input "363) 201-8087"
type input "[PHONE_NUMBER]"
click at [410, 211] on input "[PHONE_NUMBER]" at bounding box center [392, 213] width 114 height 23
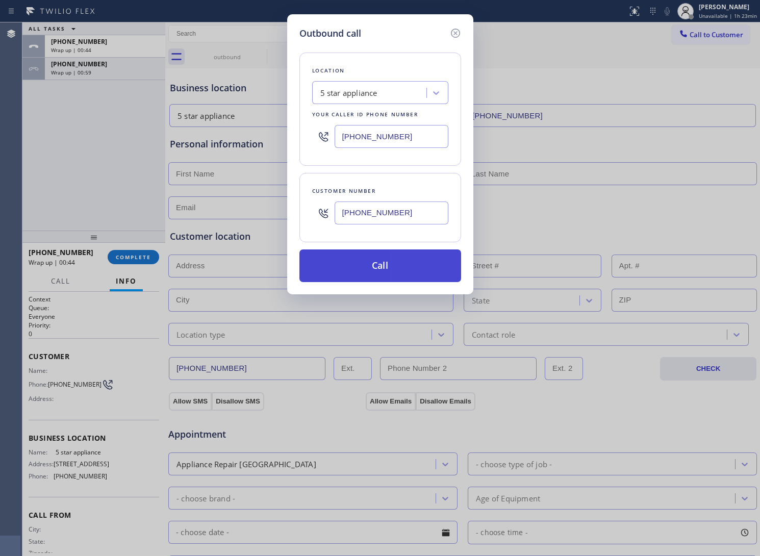
click at [396, 274] on button "Call" at bounding box center [381, 266] width 162 height 33
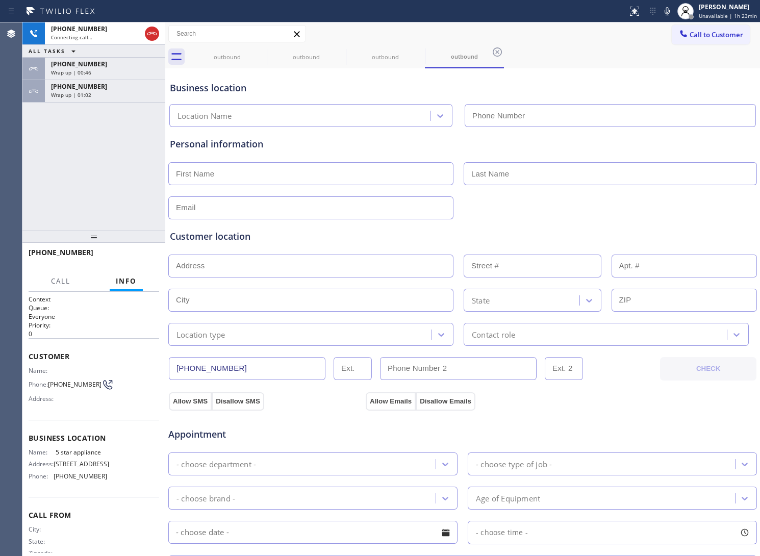
click at [97, 92] on div "Wrap up | 01:02" at bounding box center [105, 94] width 108 height 7
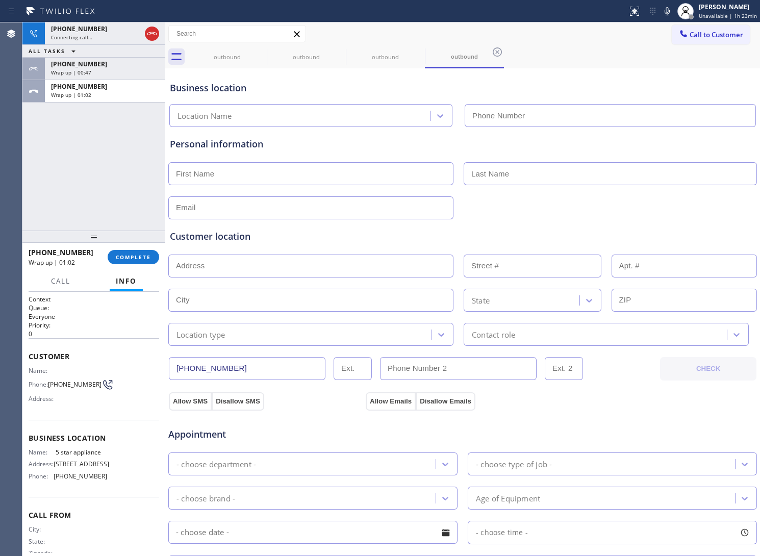
click at [131, 243] on div at bounding box center [93, 237] width 143 height 12
type input "[PHONE_NUMBER]"
click at [131, 254] on span "COMPLETE" at bounding box center [133, 257] width 35 height 7
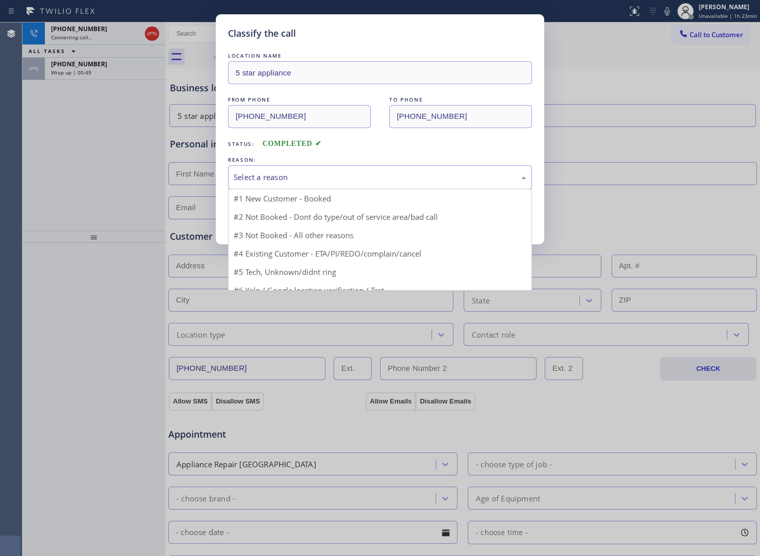
click at [324, 177] on div "Select a reason" at bounding box center [380, 177] width 293 height 12
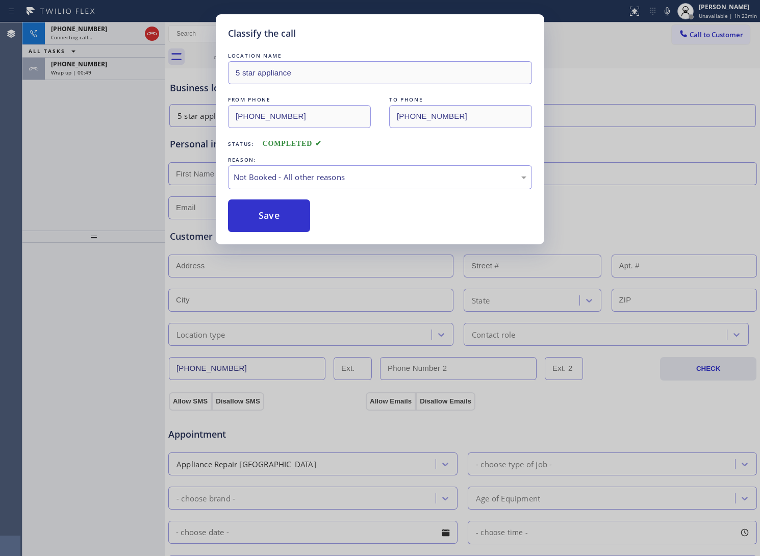
click at [290, 226] on button "Save" at bounding box center [269, 216] width 82 height 33
click at [105, 72] on div "Wrap up | 00:50" at bounding box center [105, 72] width 108 height 7
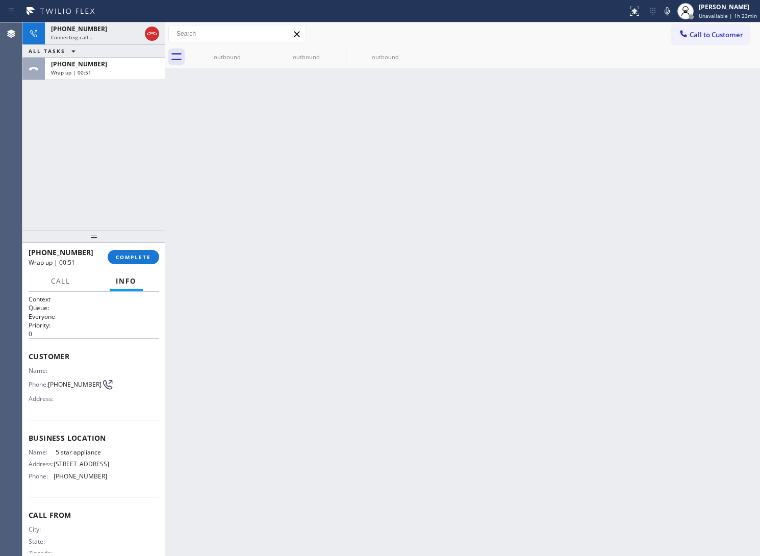
click at [105, 72] on div "Wrap up | 00:51" at bounding box center [105, 72] width 108 height 7
click at [145, 254] on span "COMPLETE" at bounding box center [133, 257] width 35 height 7
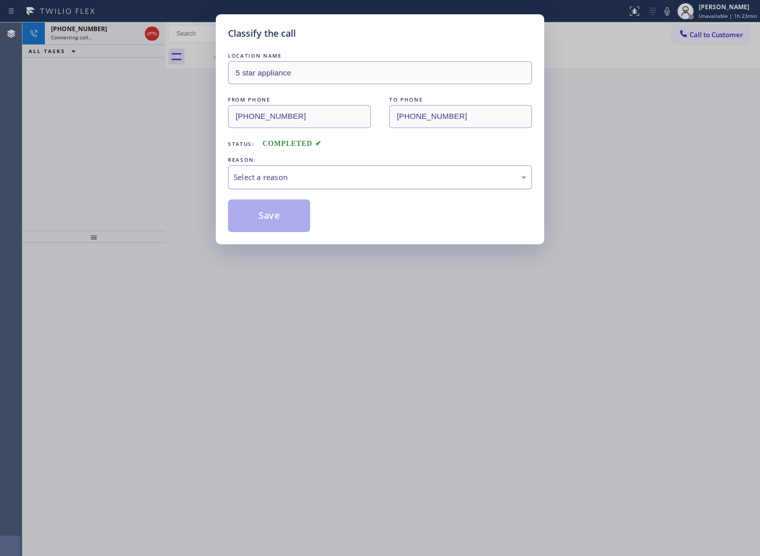
click at [272, 182] on div "Select a reason" at bounding box center [380, 177] width 293 height 12
click at [287, 217] on button "Save" at bounding box center [269, 216] width 82 height 33
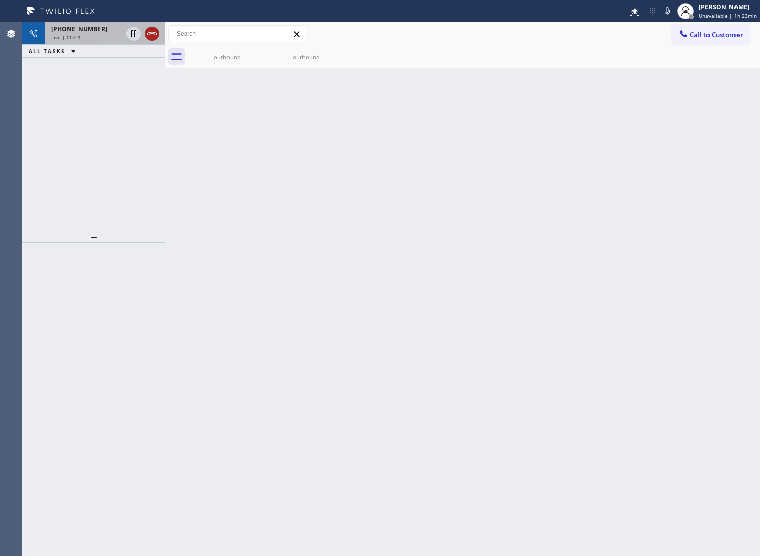
click at [156, 35] on icon at bounding box center [151, 33] width 9 height 3
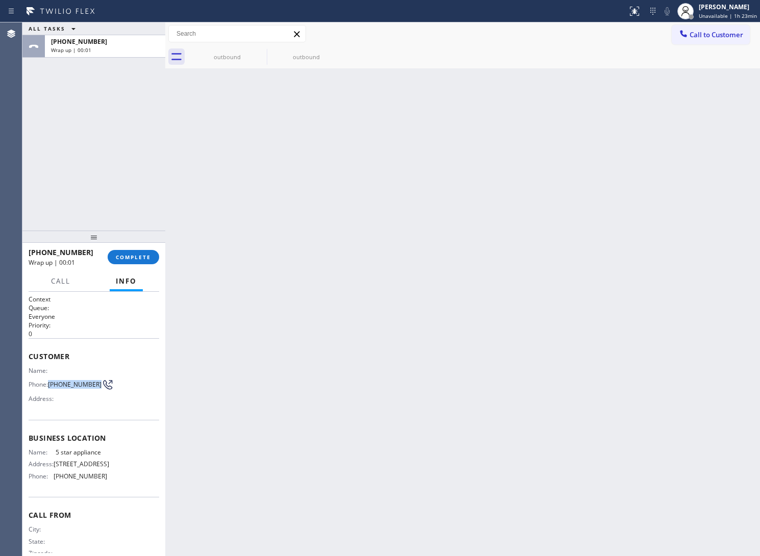
drag, startPoint x: 72, startPoint y: 391, endPoint x: 50, endPoint y: 379, distance: 25.6
click at [50, 381] on span "[PHONE_NUMBER]" at bounding box center [75, 385] width 54 height 8
click at [133, 254] on span "COMPLETE" at bounding box center [133, 257] width 35 height 7
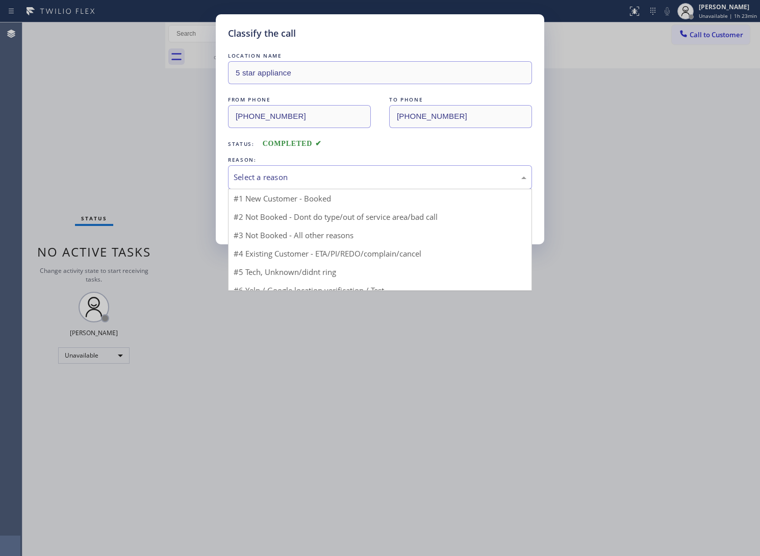
click at [302, 179] on div "Select a reason" at bounding box center [380, 177] width 293 height 12
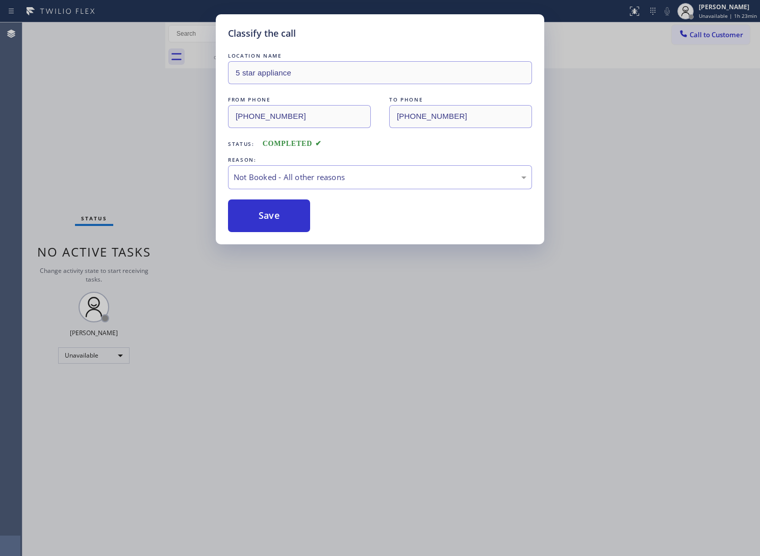
drag, startPoint x: 275, startPoint y: 220, endPoint x: 585, endPoint y: 97, distance: 334.5
click at [275, 221] on button "Save" at bounding box center [269, 216] width 82 height 33
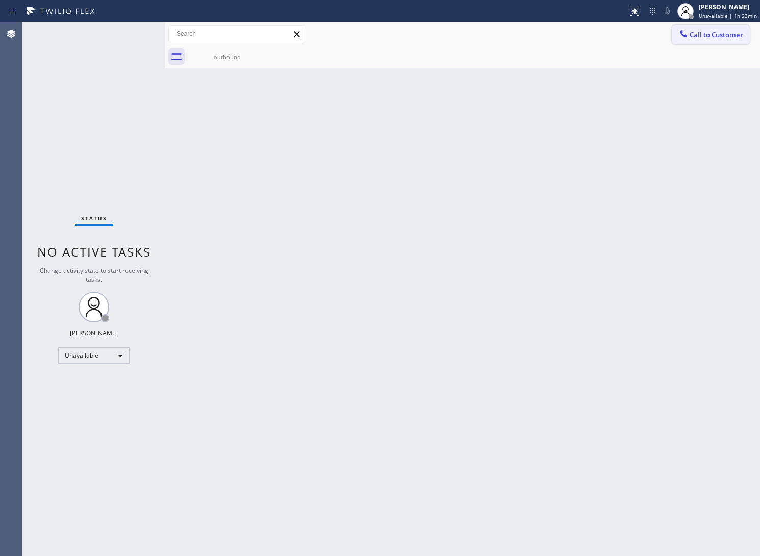
click at [690, 35] on span "Call to Customer" at bounding box center [717, 34] width 54 height 9
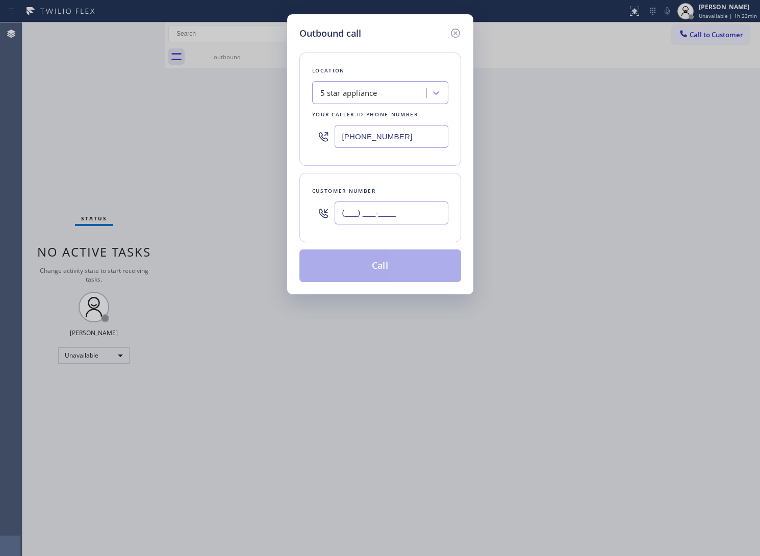
click at [413, 217] on input "(___) ___-____" at bounding box center [392, 213] width 114 height 23
paste input "363) 201-8087"
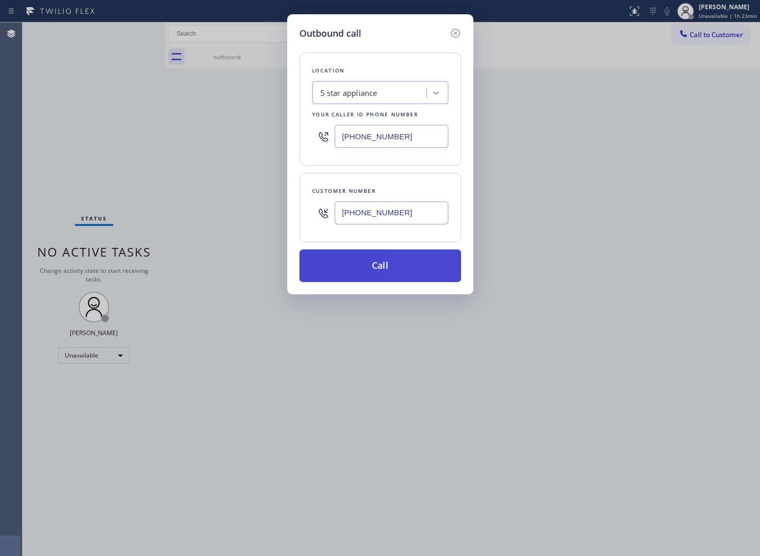
type input "[PHONE_NUMBER]"
click at [412, 270] on button "Call" at bounding box center [381, 266] width 162 height 33
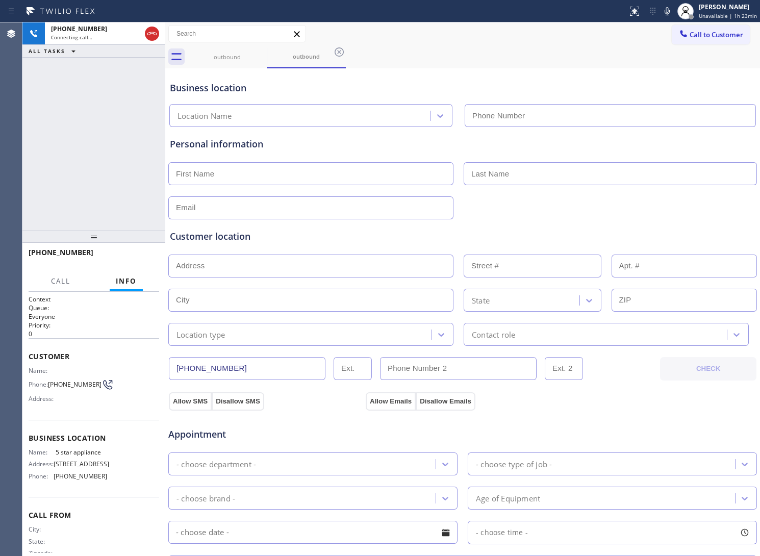
type input "[PHONE_NUMBER]"
click at [131, 260] on span "HANG UP" at bounding box center [135, 257] width 31 height 7
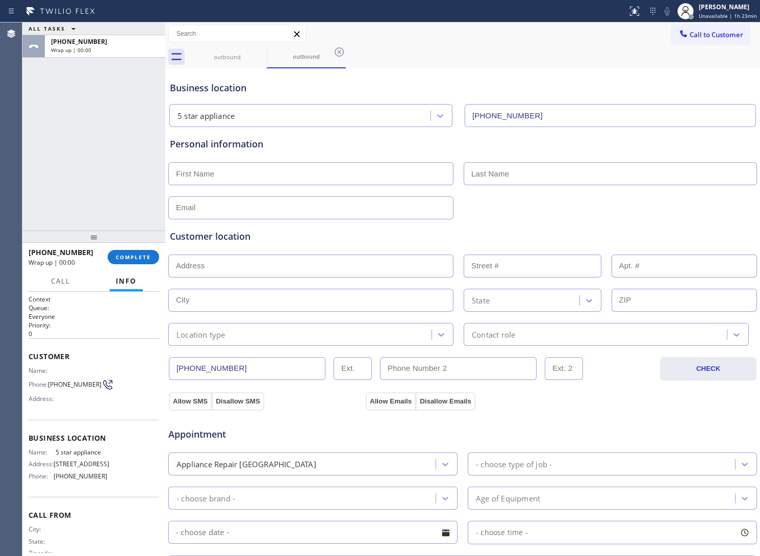
drag, startPoint x: 726, startPoint y: 27, endPoint x: 716, endPoint y: 44, distance: 20.6
click at [725, 27] on button "Call to Customer" at bounding box center [711, 34] width 78 height 19
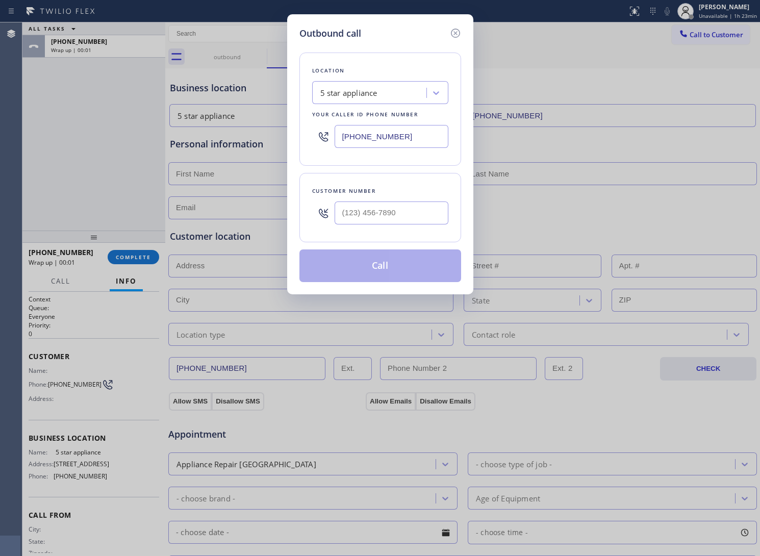
click at [402, 228] on div at bounding box center [392, 212] width 114 height 33
click at [399, 219] on input "(___) ___-____" at bounding box center [392, 213] width 114 height 23
paste input "363) 201-8087"
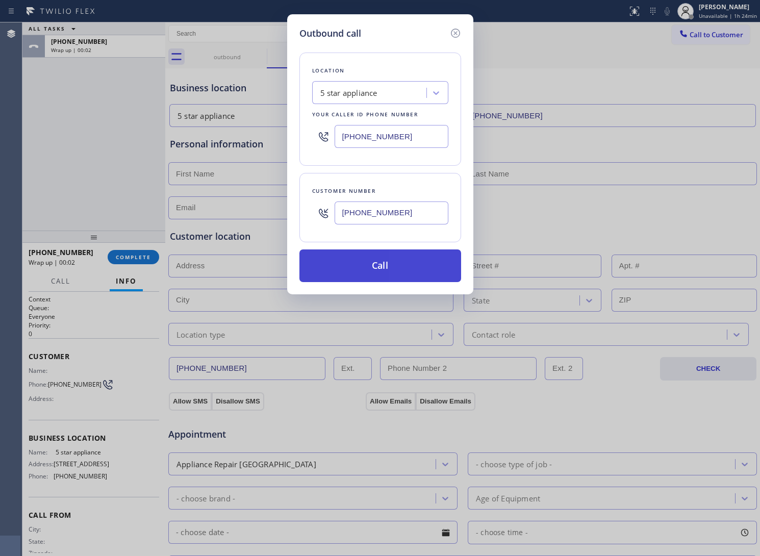
type input "[PHONE_NUMBER]"
click at [388, 268] on button "Call" at bounding box center [381, 266] width 162 height 33
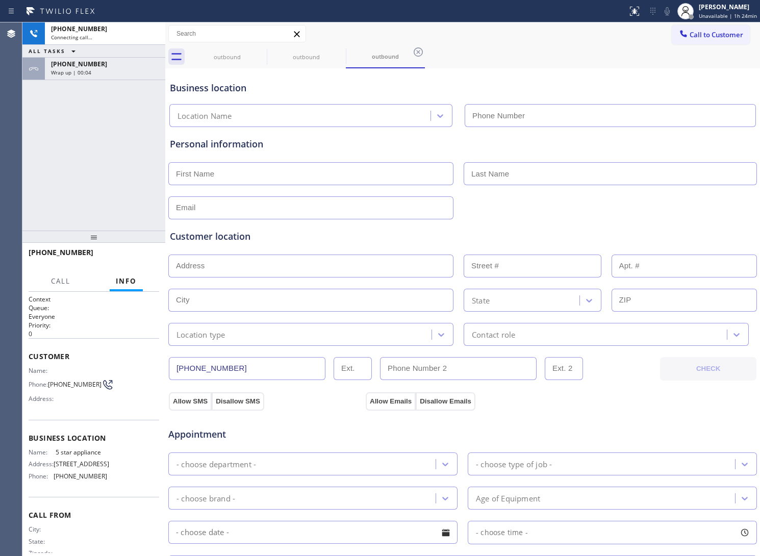
type input "[PHONE_NUMBER]"
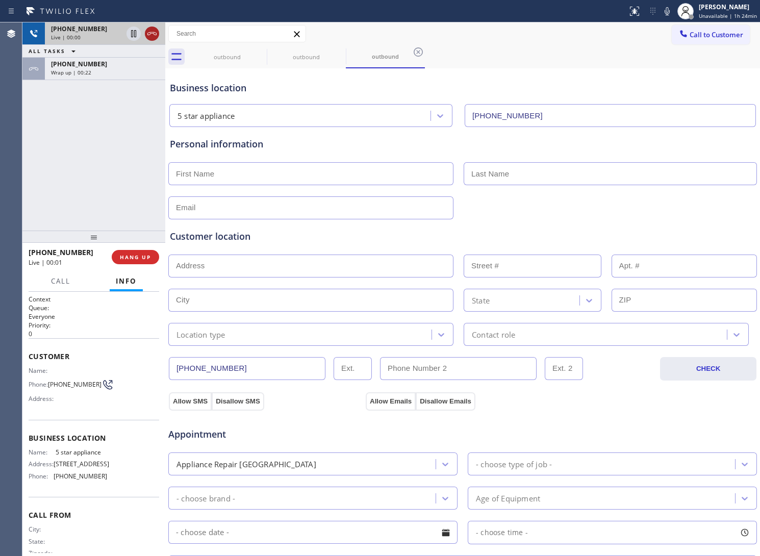
click at [157, 29] on icon at bounding box center [152, 34] width 12 height 12
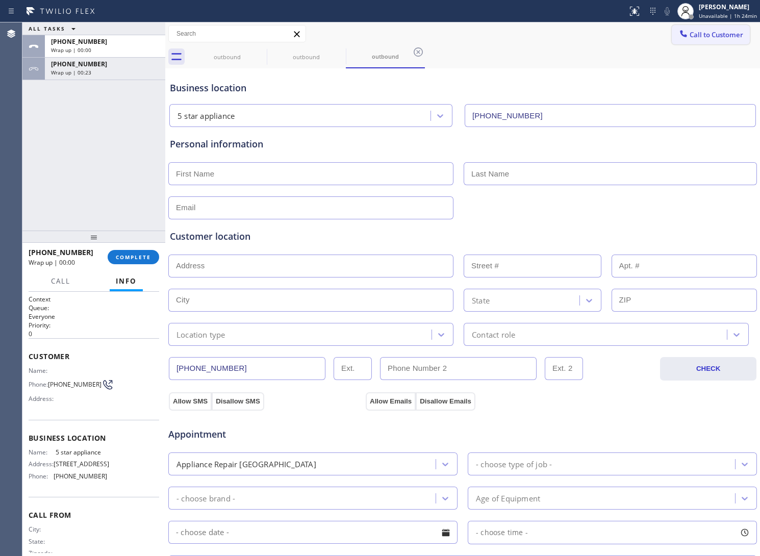
click at [708, 32] on span "Call to Customer" at bounding box center [717, 34] width 54 height 9
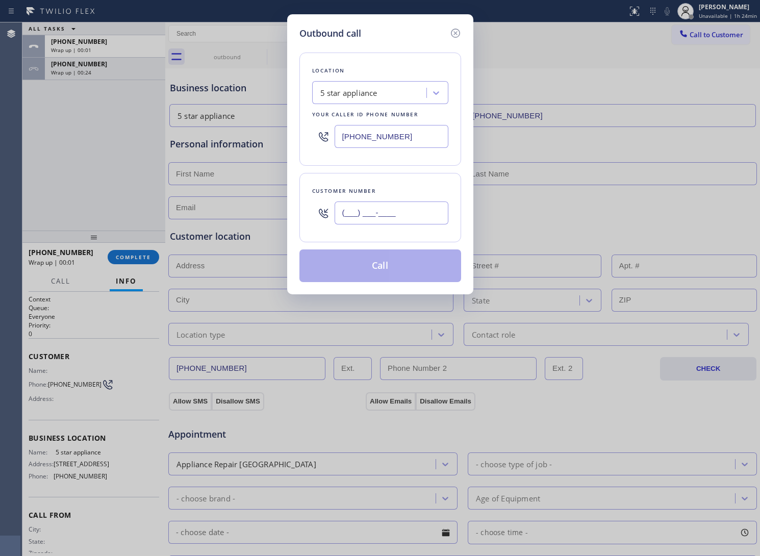
click at [342, 223] on input "(___) ___-____" at bounding box center [392, 213] width 114 height 23
paste input "363) 201-8087"
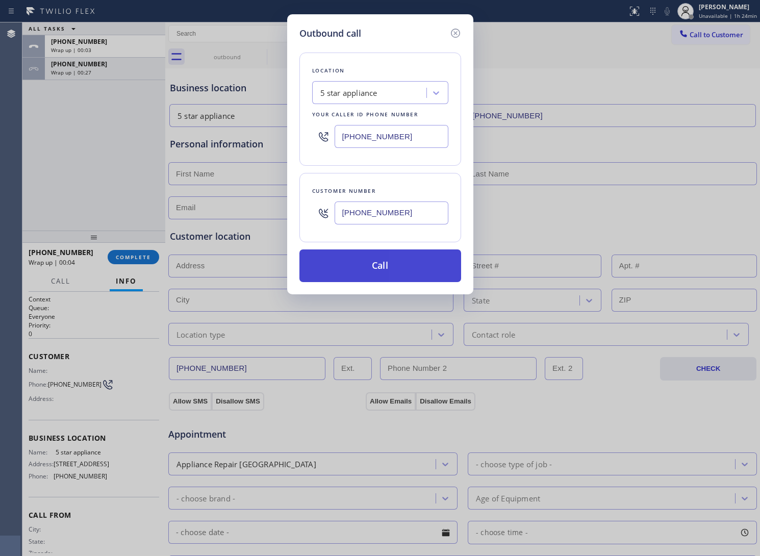
type input "[PHONE_NUMBER]"
click at [381, 264] on button "Call" at bounding box center [381, 266] width 162 height 33
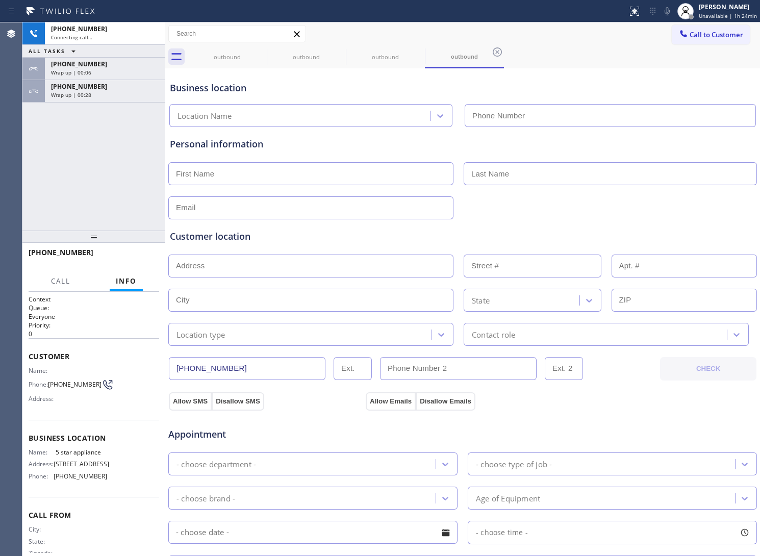
type input "[PHONE_NUMBER]"
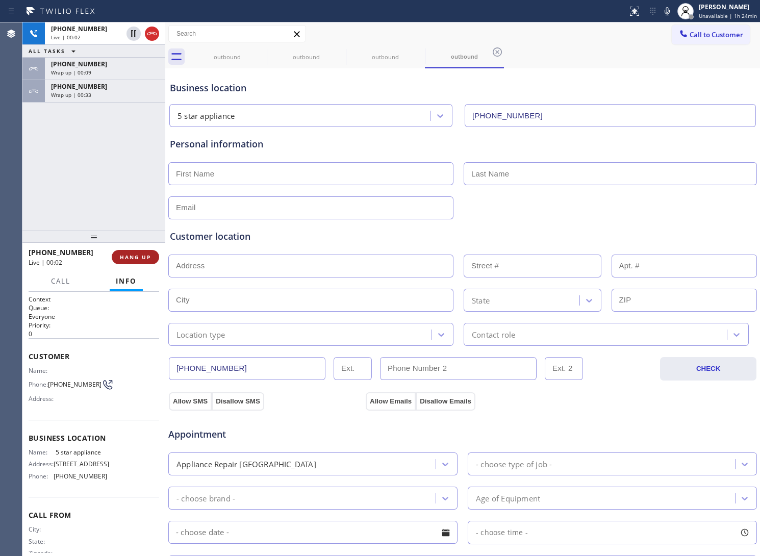
click at [122, 254] on span "HANG UP" at bounding box center [135, 257] width 31 height 7
click at [697, 32] on span "Call to Customer" at bounding box center [717, 34] width 54 height 9
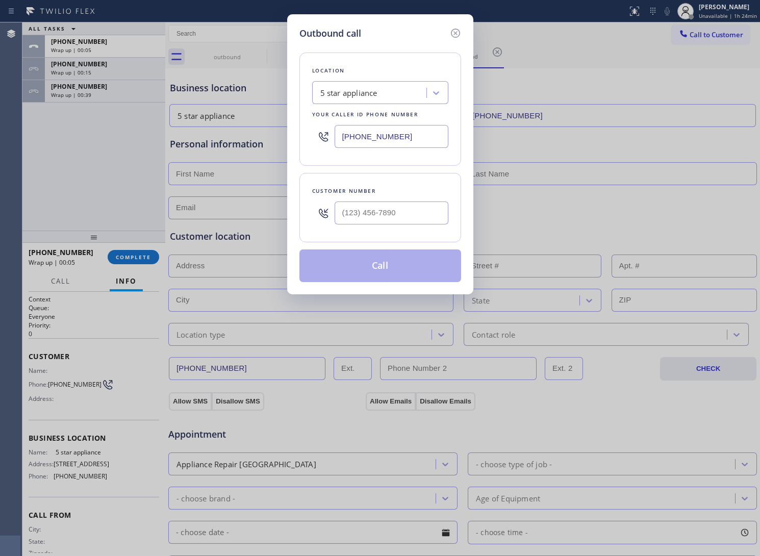
click at [360, 128] on input "[PHONE_NUMBER]" at bounding box center [392, 136] width 114 height 23
paste input "518) 363-7102"
type input "[PHONE_NUMBER]"
click at [389, 212] on input "text" at bounding box center [392, 213] width 114 height 23
paste input "845) 239-8353"
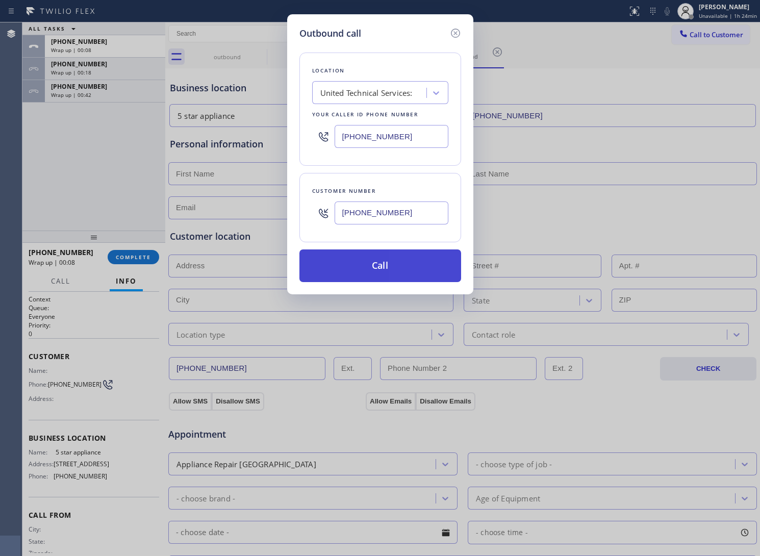
type input "[PHONE_NUMBER]"
click at [382, 268] on button "Call" at bounding box center [381, 266] width 162 height 33
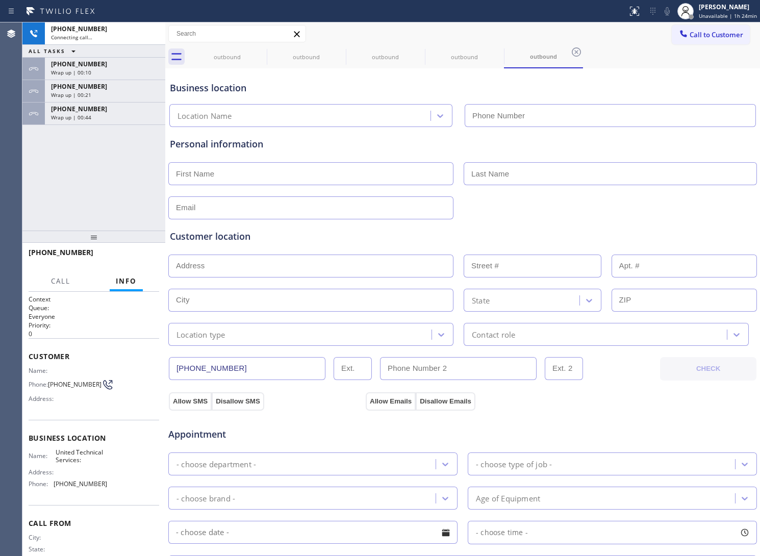
type input "[PHONE_NUMBER]"
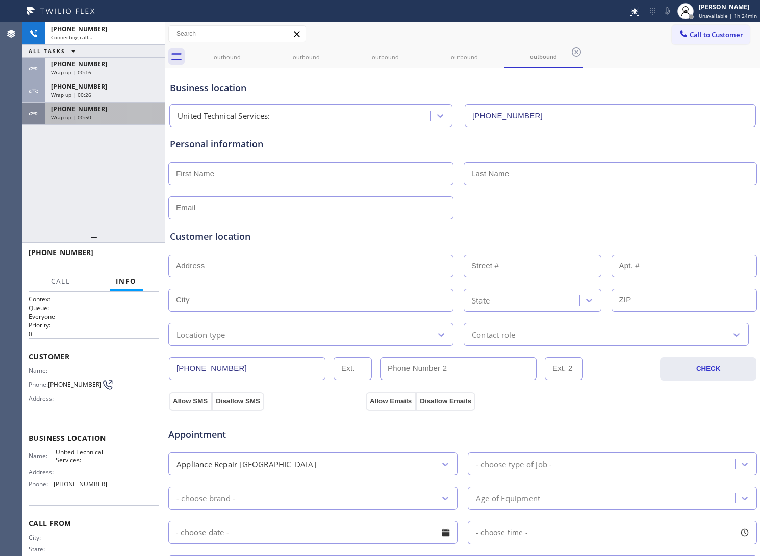
click at [89, 114] on span "Wrap up | 00:50" at bounding box center [71, 117] width 40 height 7
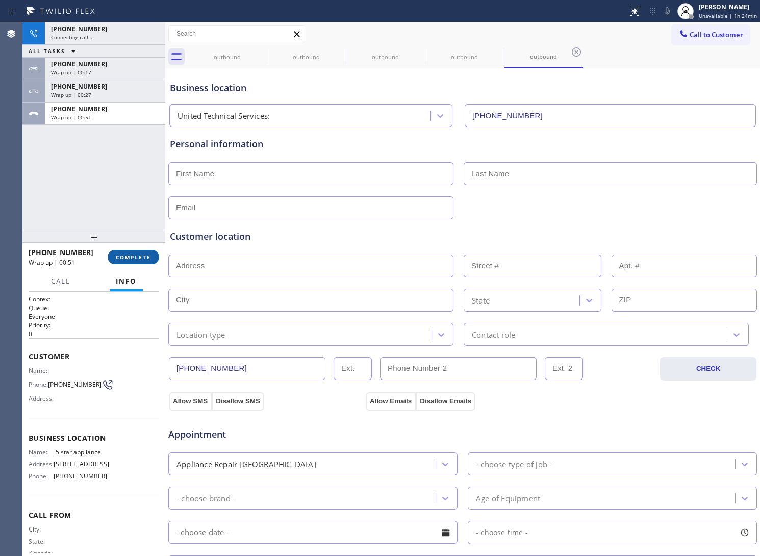
click at [133, 260] on span "COMPLETE" at bounding box center [133, 257] width 35 height 7
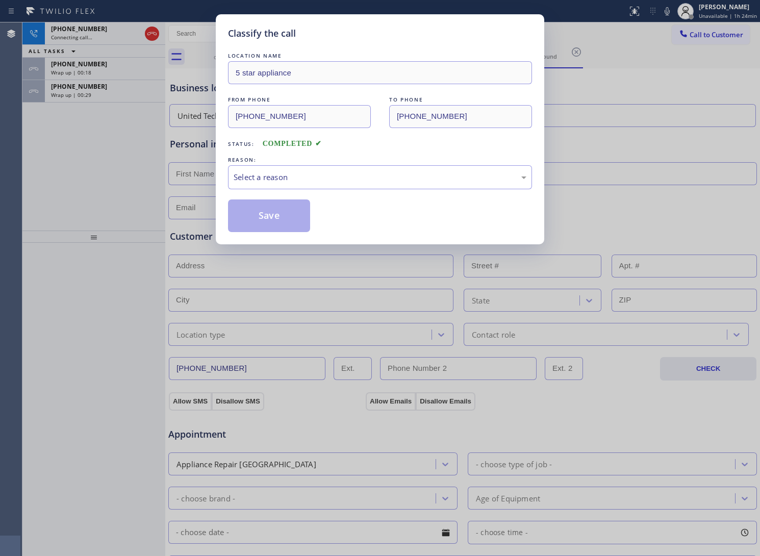
click at [283, 161] on div "REASON:" at bounding box center [380, 160] width 304 height 11
click at [283, 177] on div "Select a reason" at bounding box center [380, 177] width 293 height 12
click at [284, 216] on button "Save" at bounding box center [269, 216] width 82 height 33
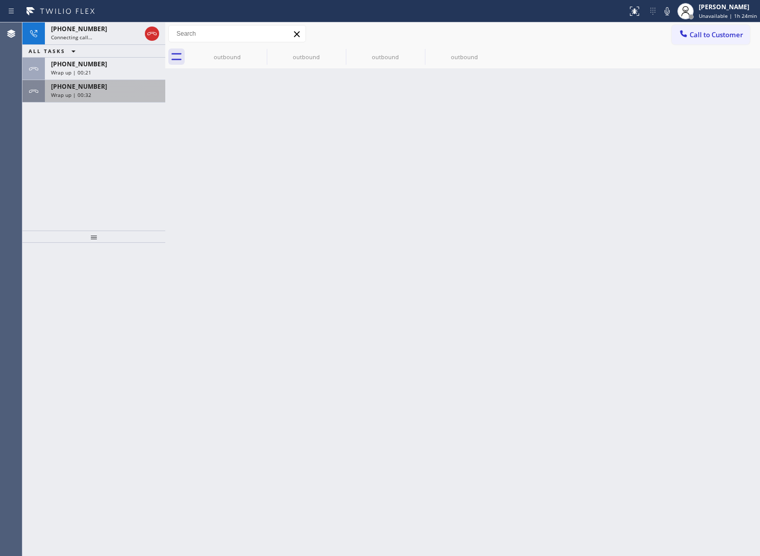
click at [48, 83] on div "[PHONE_NUMBER] Wrap up | 00:32" at bounding box center [103, 91] width 116 height 22
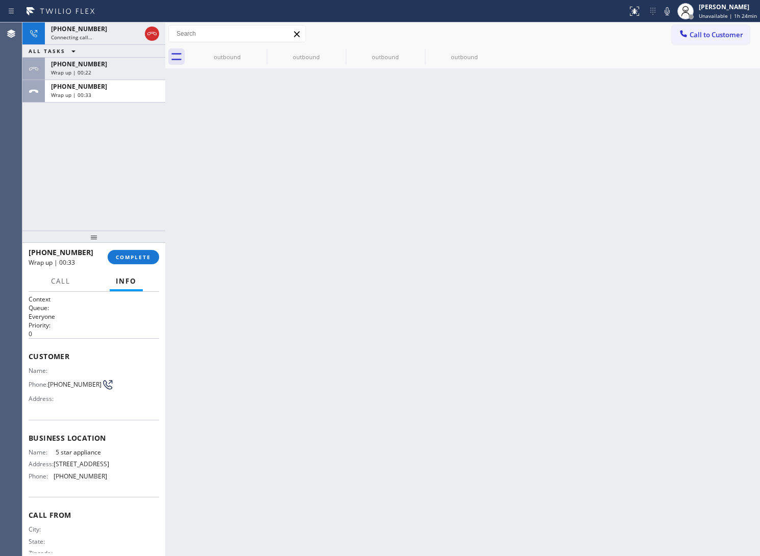
click at [142, 248] on div "[PHONE_NUMBER] Wrap up | 00:33 COMPLETE" at bounding box center [94, 257] width 131 height 27
click at [141, 254] on span "COMPLETE" at bounding box center [133, 257] width 35 height 7
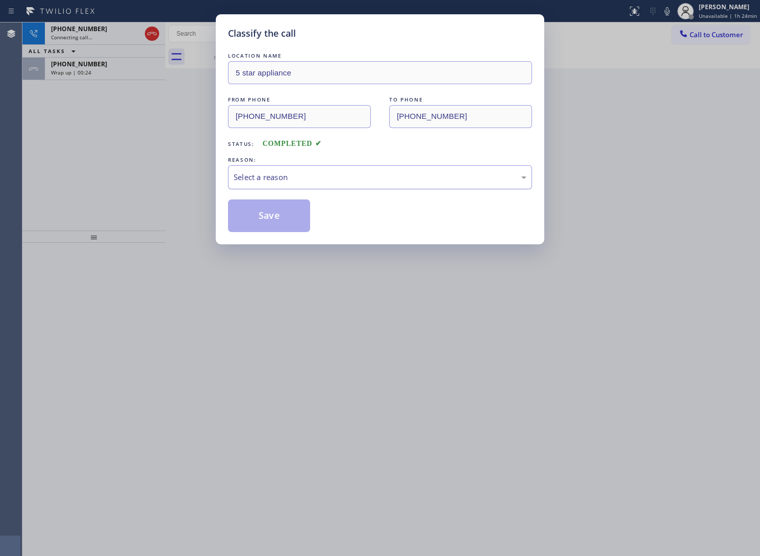
click at [299, 181] on div "Select a reason" at bounding box center [380, 177] width 293 height 12
click at [281, 211] on button "Save" at bounding box center [269, 216] width 82 height 33
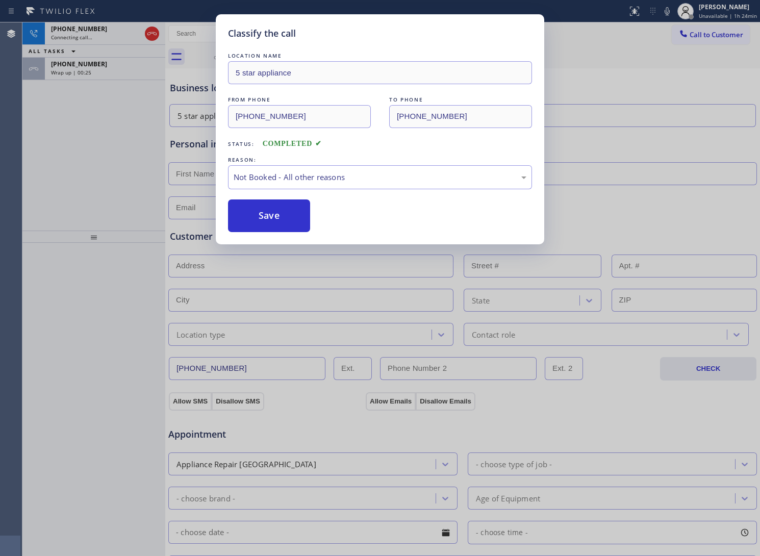
click at [73, 71] on div "Classify the call LOCATION NAME 5 star appliance FROM PHONE [PHONE_NUMBER] TO P…" at bounding box center [380, 278] width 760 height 556
click at [73, 71] on div "Classify the call LOCATION NAME Thermador Appliances Repair Services FROM PHONE…" at bounding box center [391, 289] width 738 height 534
click at [73, 71] on span "Wrap up | 00:26" at bounding box center [71, 72] width 40 height 7
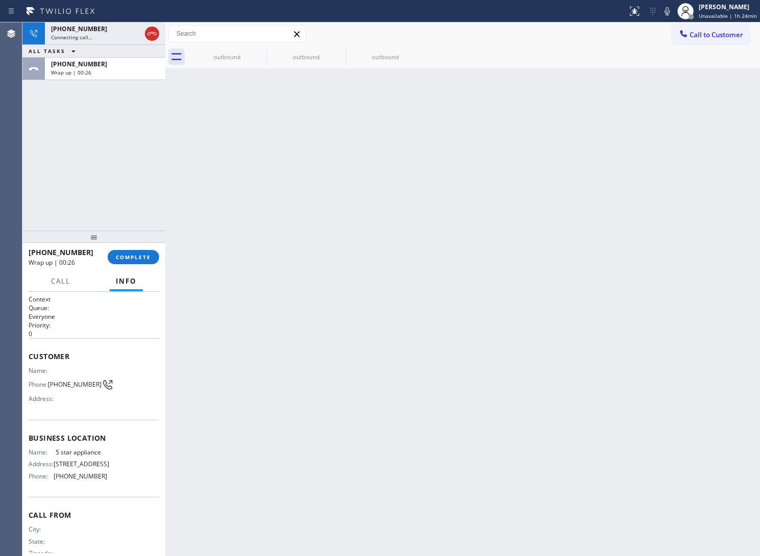
click at [73, 71] on span "Wrap up | 00:26" at bounding box center [71, 72] width 40 height 7
click at [133, 259] on span "COMPLETE" at bounding box center [133, 257] width 35 height 7
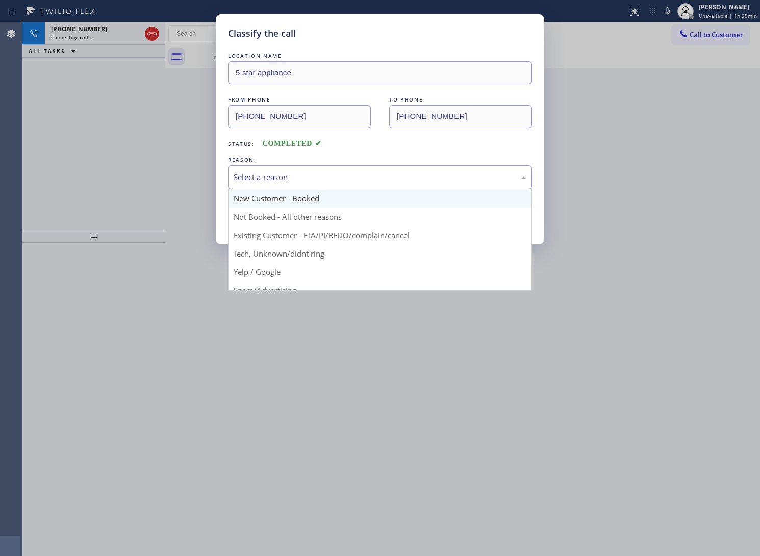
drag, startPoint x: 281, startPoint y: 185, endPoint x: 281, endPoint y: 192, distance: 6.6
click at [281, 188] on div "Select a reason" at bounding box center [380, 177] width 304 height 24
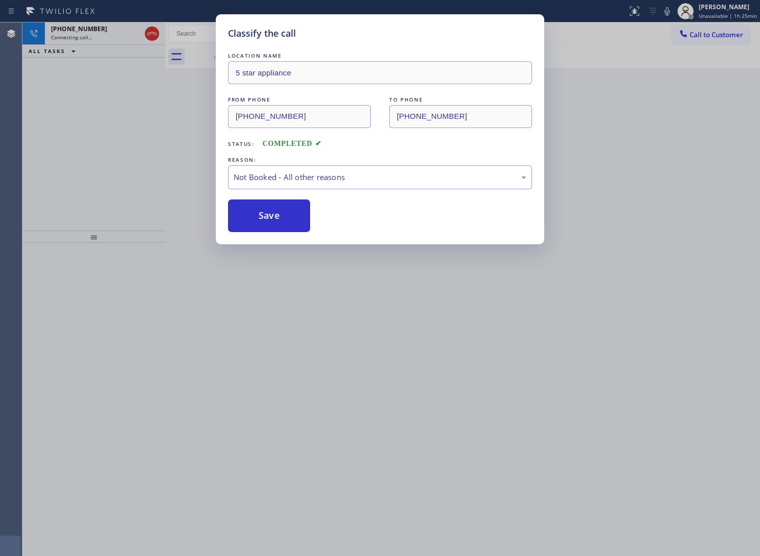
click at [276, 213] on button "Save" at bounding box center [269, 216] width 82 height 33
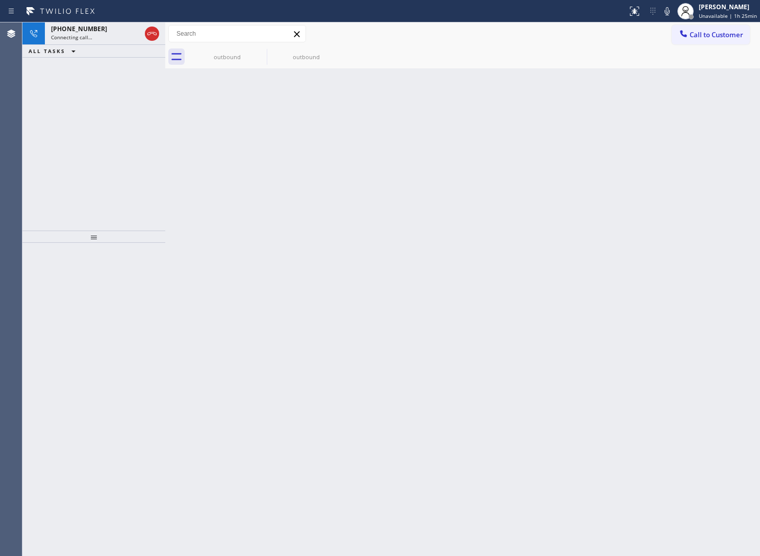
click at [460, 300] on div "Back to Dashboard Change Sender ID Customers Technicians Select a contact Outbo…" at bounding box center [462, 289] width 595 height 534
click at [260, 46] on icon at bounding box center [260, 52] width 12 height 12
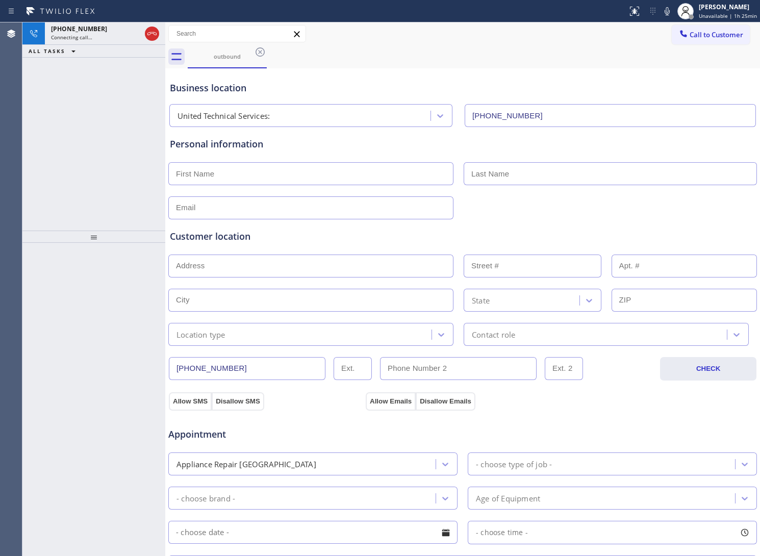
click at [260, 46] on icon at bounding box center [260, 52] width 12 height 12
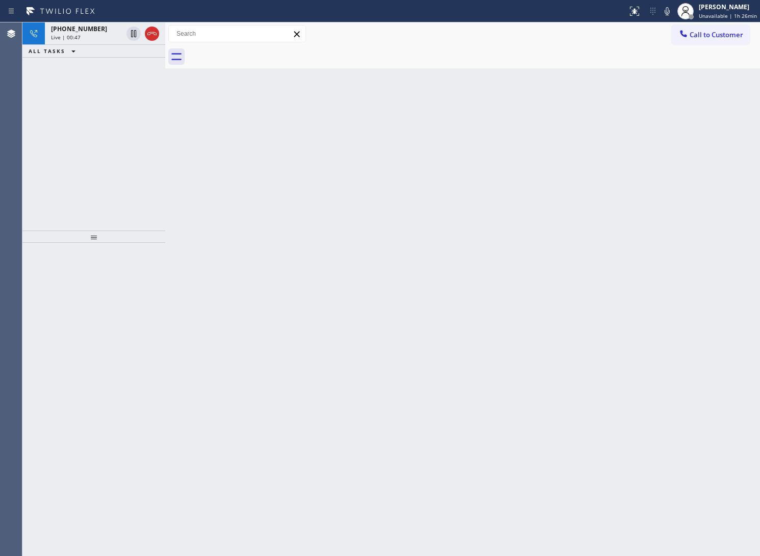
click at [56, 154] on div "[PHONE_NUMBER] Live | 00:47 ALL TASKS ALL TASKS ACTIVE TASKS TASKS IN WRAP UP" at bounding box center [93, 126] width 143 height 208
drag, startPoint x: 149, startPoint y: 33, endPoint x: 160, endPoint y: 96, distance: 63.8
click at [149, 34] on icon at bounding box center [152, 34] width 12 height 12
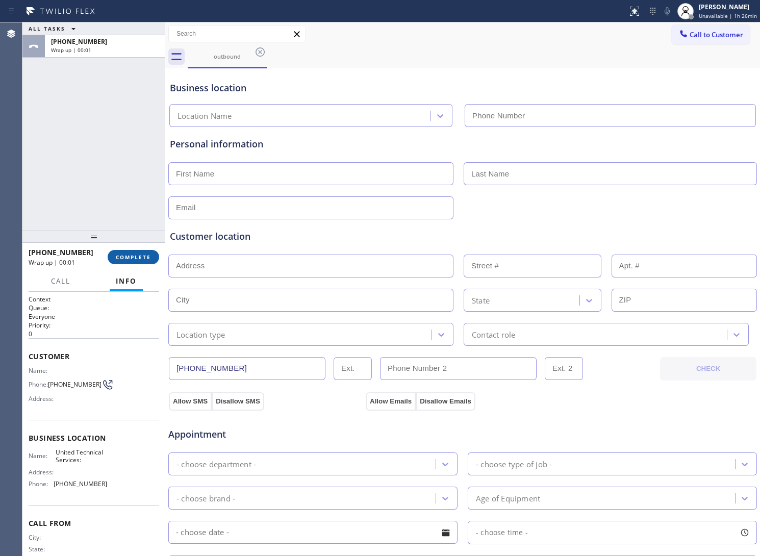
type input "[PHONE_NUMBER]"
click at [152, 252] on button "COMPLETE" at bounding box center [134, 257] width 52 height 14
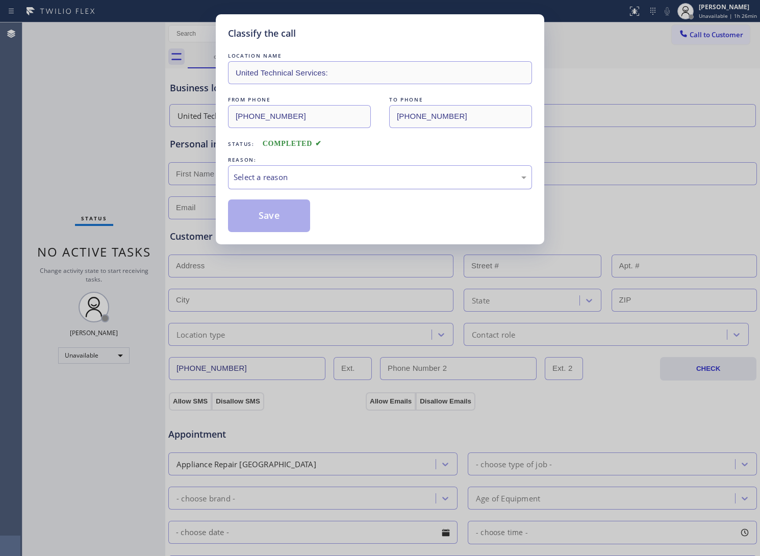
click at [276, 184] on div "Select a reason" at bounding box center [380, 177] width 304 height 24
click at [263, 217] on button "Save" at bounding box center [269, 216] width 82 height 33
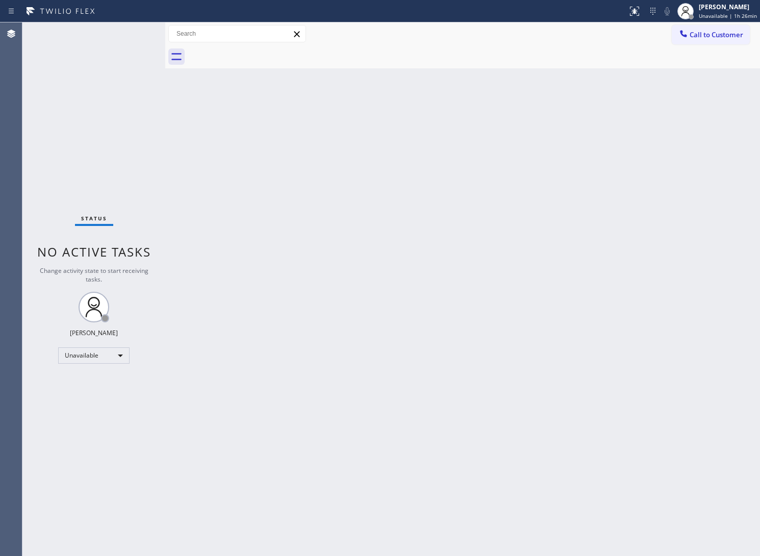
click at [50, 494] on div "Status No active tasks Change activity state to start receiving tasks. [PERSON_…" at bounding box center [93, 289] width 143 height 534
click at [727, 30] on span "Call to Customer" at bounding box center [717, 34] width 54 height 9
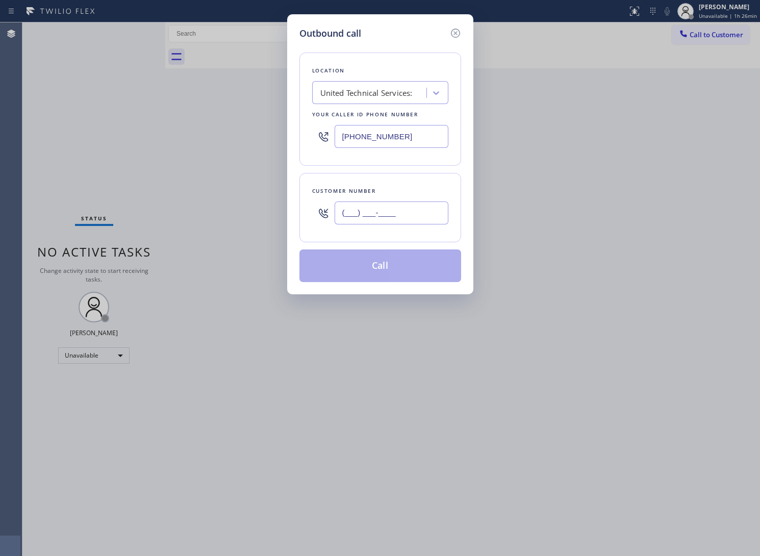
click at [384, 213] on input "(___) ___-____" at bounding box center [392, 213] width 114 height 23
paste input "363) 201-8087"
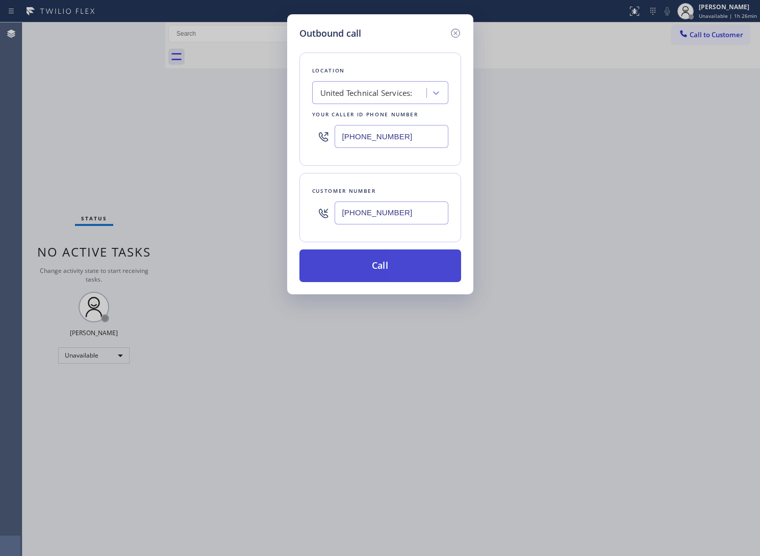
type input "[PHONE_NUMBER]"
click at [381, 265] on button "Call" at bounding box center [381, 266] width 162 height 33
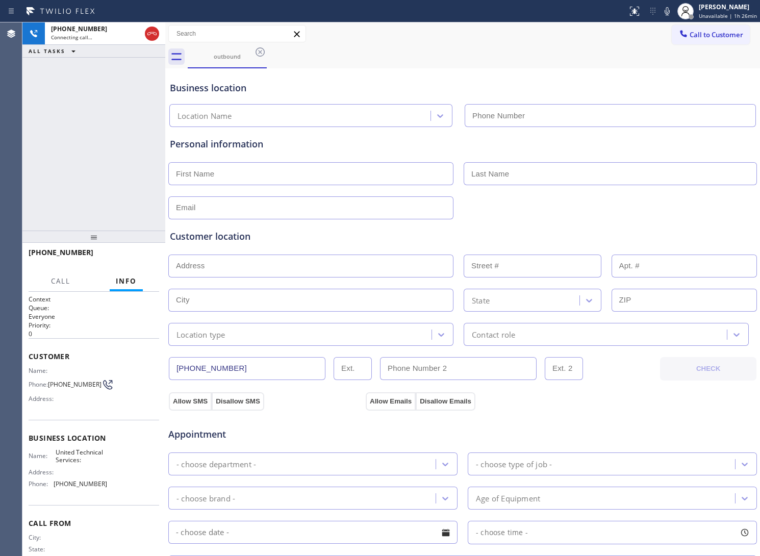
type input "[PHONE_NUMBER]"
click at [124, 256] on span "HANG UP" at bounding box center [135, 257] width 31 height 7
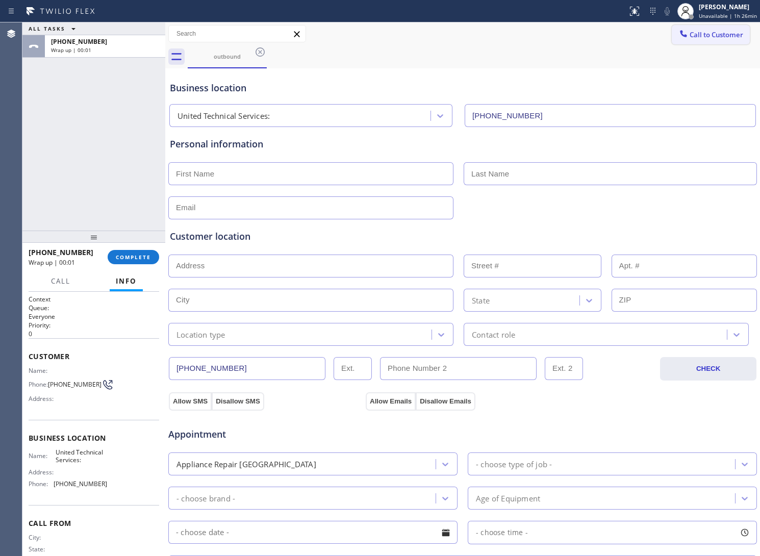
click at [690, 31] on span "Call to Customer" at bounding box center [717, 34] width 54 height 9
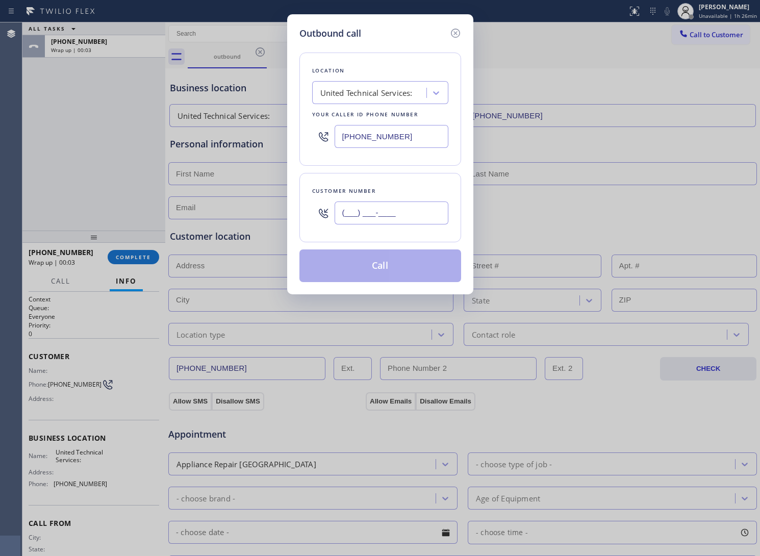
click at [401, 219] on input "(___) ___-____" at bounding box center [392, 213] width 114 height 23
paste input "363) 201-8087"
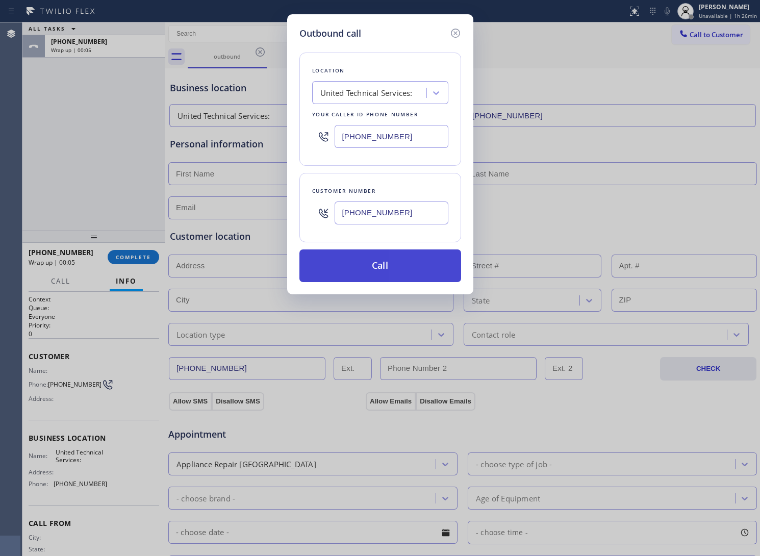
type input "[PHONE_NUMBER]"
click at [410, 269] on button "Call" at bounding box center [381, 266] width 162 height 33
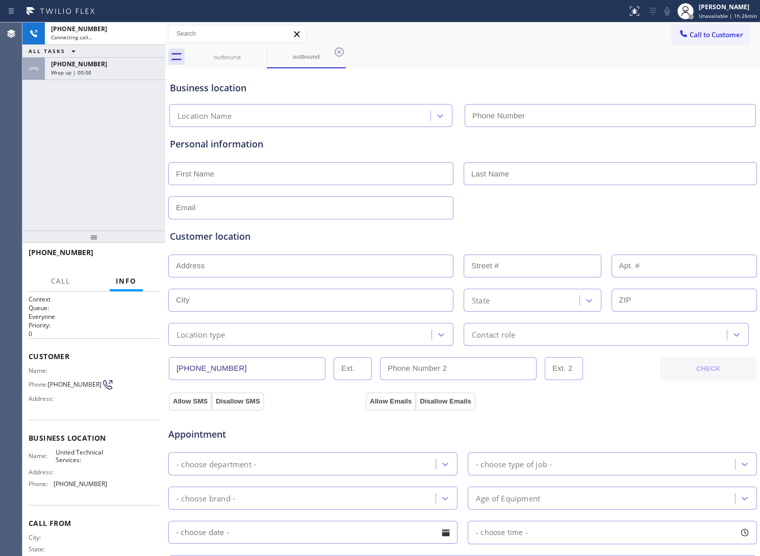
type input "[PHONE_NUMBER]"
click at [68, 171] on div "[PHONE_NUMBER] Connecting call… ALL TASKS ALL TASKS ACTIVE TASKS TASKS IN WRAP …" at bounding box center [93, 126] width 143 height 208
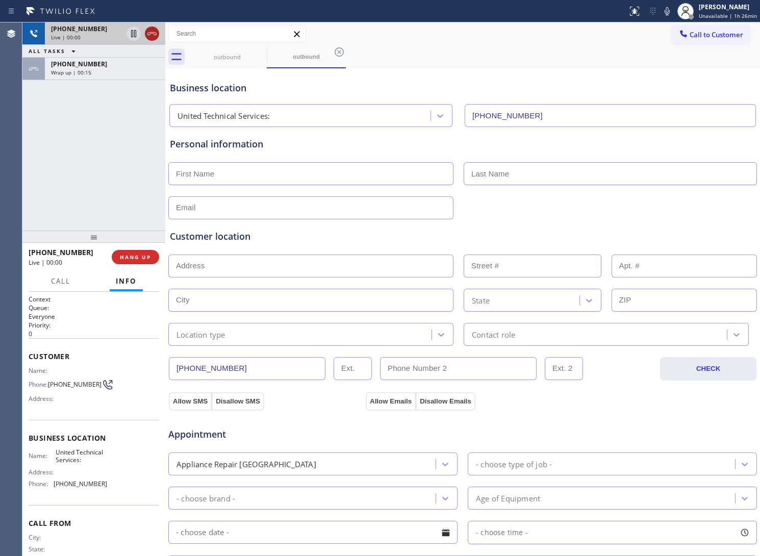
click at [156, 31] on icon at bounding box center [152, 34] width 12 height 12
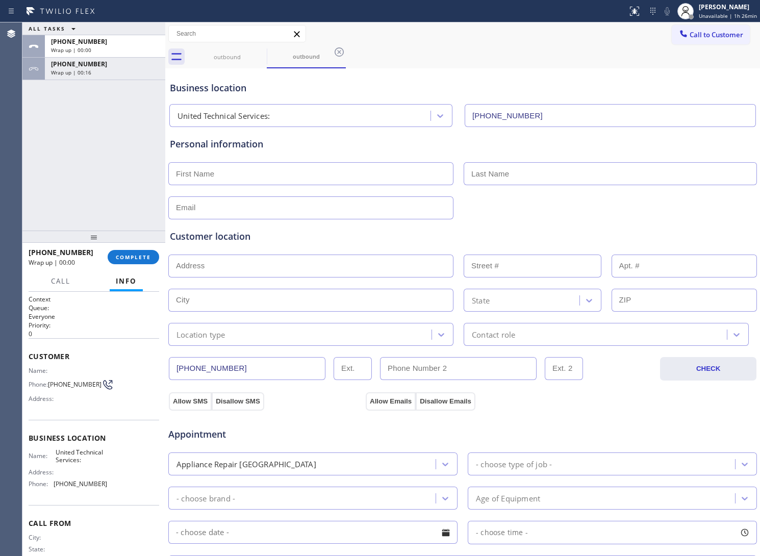
drag, startPoint x: 690, startPoint y: 40, endPoint x: 511, endPoint y: 165, distance: 218.0
click at [687, 36] on button "Call to Customer" at bounding box center [711, 34] width 78 height 19
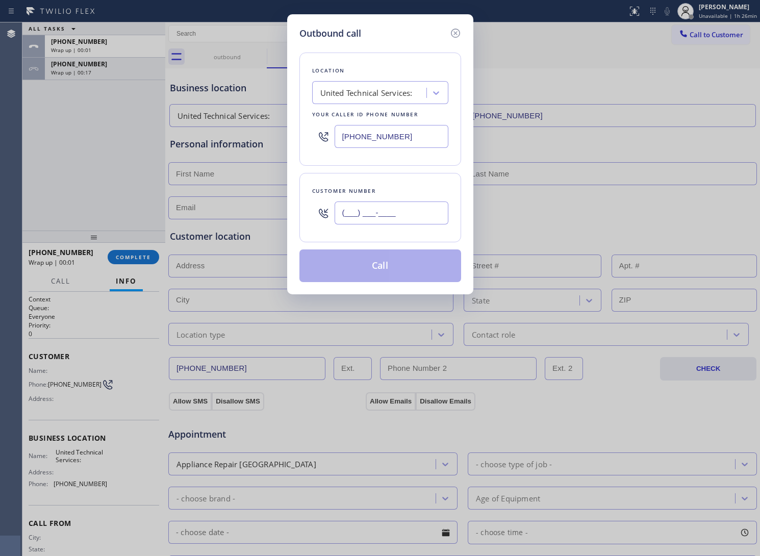
click at [360, 208] on input "(___) ___-____" at bounding box center [392, 213] width 114 height 23
paste input "363) 201-8087"
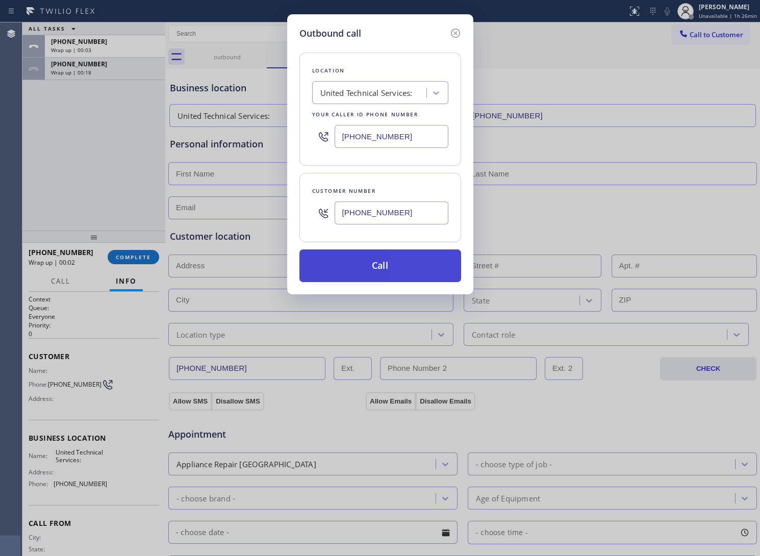
type input "[PHONE_NUMBER]"
click at [378, 268] on button "Call" at bounding box center [381, 266] width 162 height 33
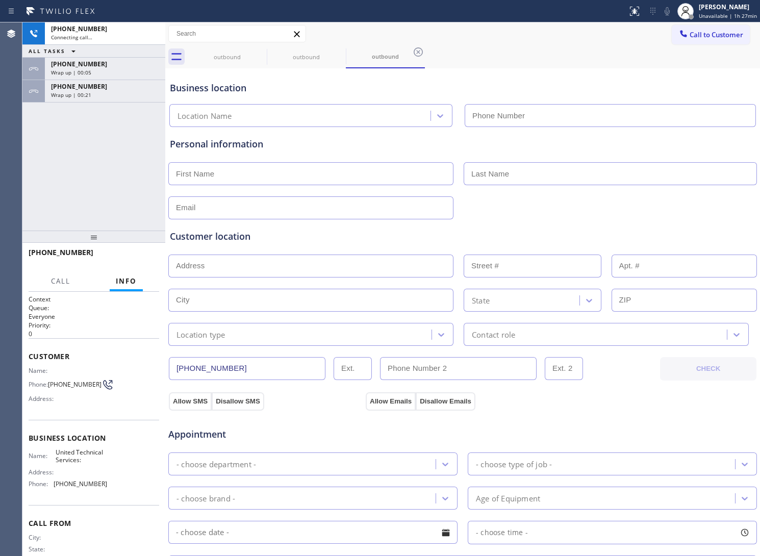
type input "[PHONE_NUMBER]"
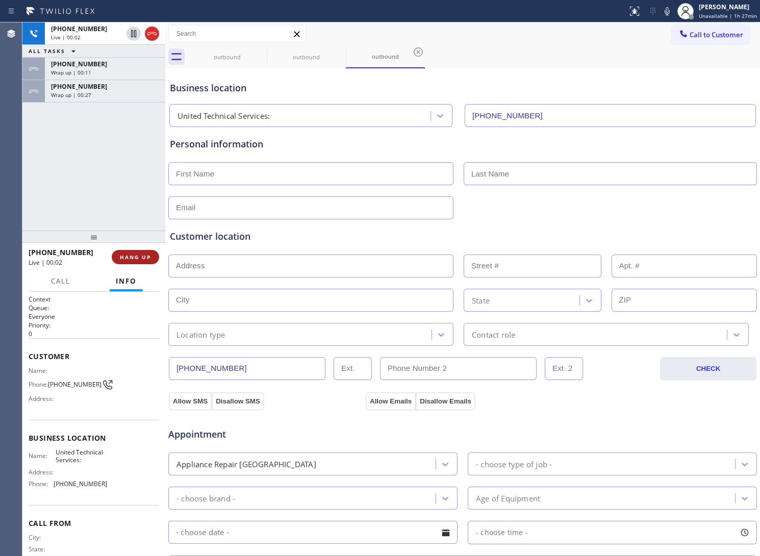
click at [151, 256] on button "HANG UP" at bounding box center [135, 257] width 47 height 14
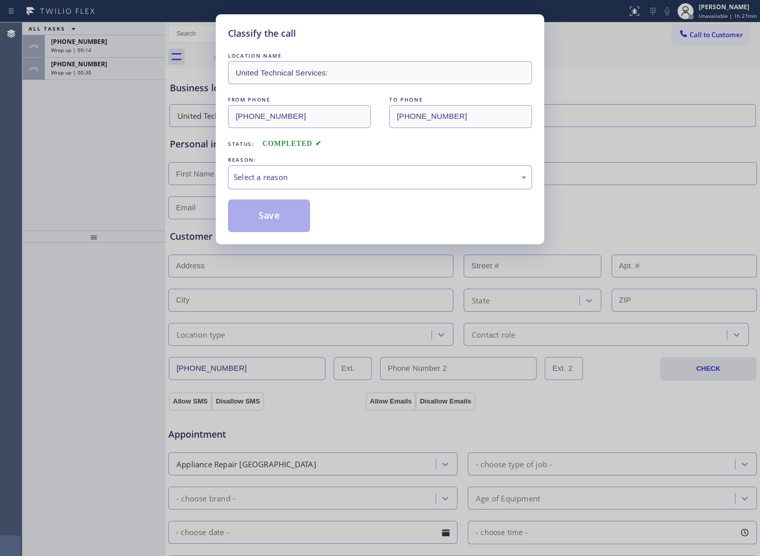
click at [294, 179] on div "Select a reason" at bounding box center [380, 177] width 293 height 12
click at [291, 210] on button "Save" at bounding box center [269, 216] width 82 height 33
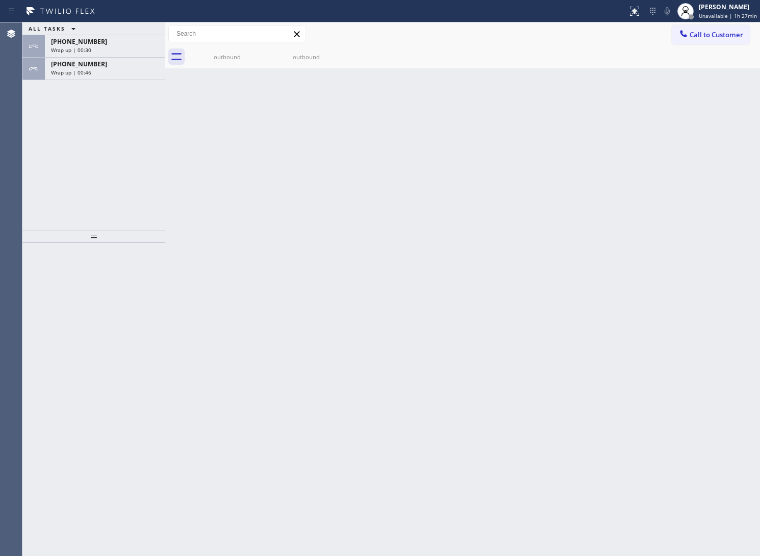
drag, startPoint x: 93, startPoint y: 70, endPoint x: 98, endPoint y: 80, distance: 11.4
click at [93, 71] on div "Wrap up | 00:46" at bounding box center [105, 72] width 108 height 7
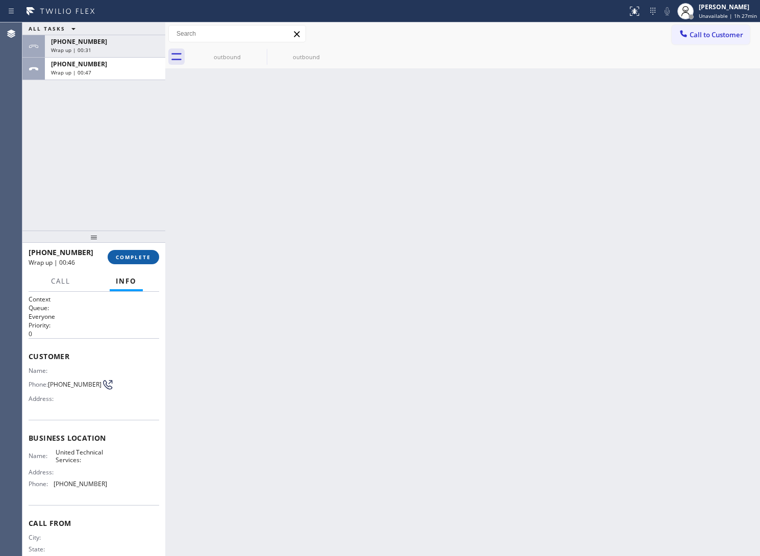
click at [138, 261] on button "COMPLETE" at bounding box center [134, 257] width 52 height 14
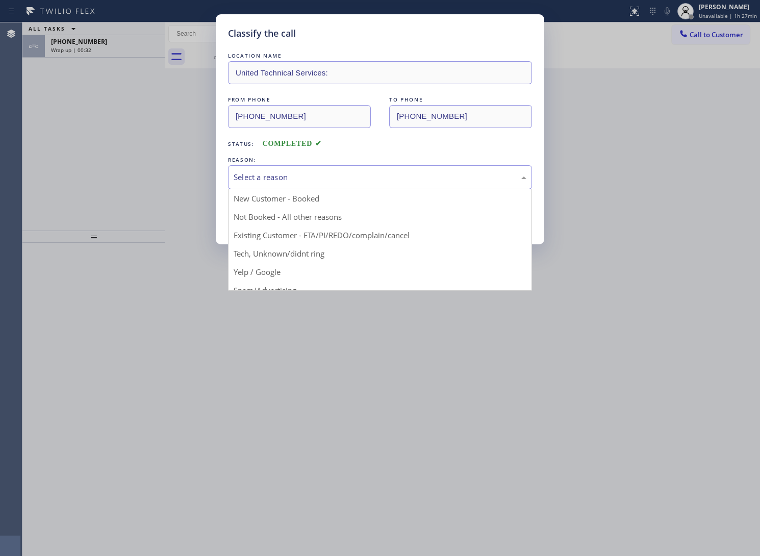
click at [312, 168] on div "Select a reason" at bounding box center [380, 177] width 304 height 24
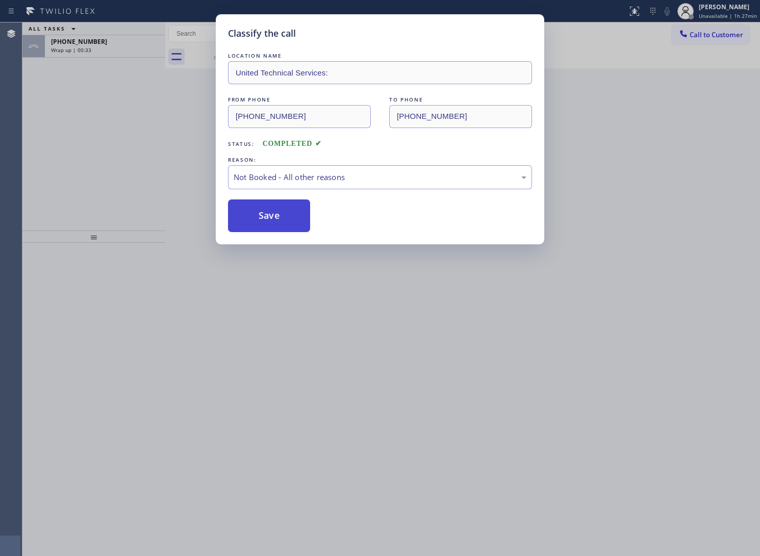
drag, startPoint x: 300, startPoint y: 219, endPoint x: 286, endPoint y: 220, distance: 13.3
click at [297, 217] on button "Save" at bounding box center [269, 216] width 82 height 33
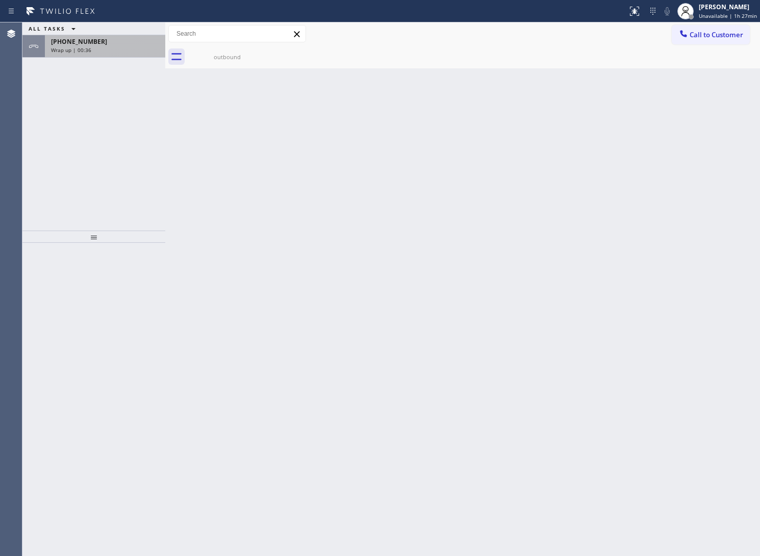
click at [105, 44] on div "[PHONE_NUMBER]" at bounding box center [105, 41] width 108 height 9
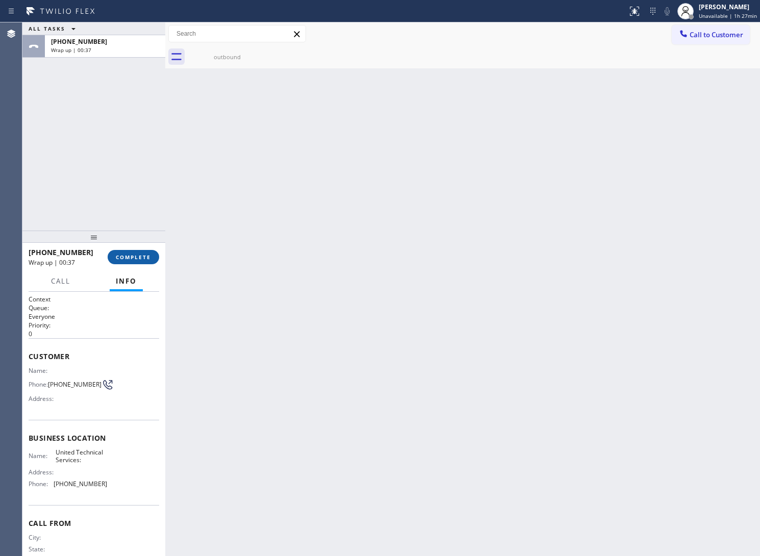
click at [128, 259] on span "COMPLETE" at bounding box center [133, 257] width 35 height 7
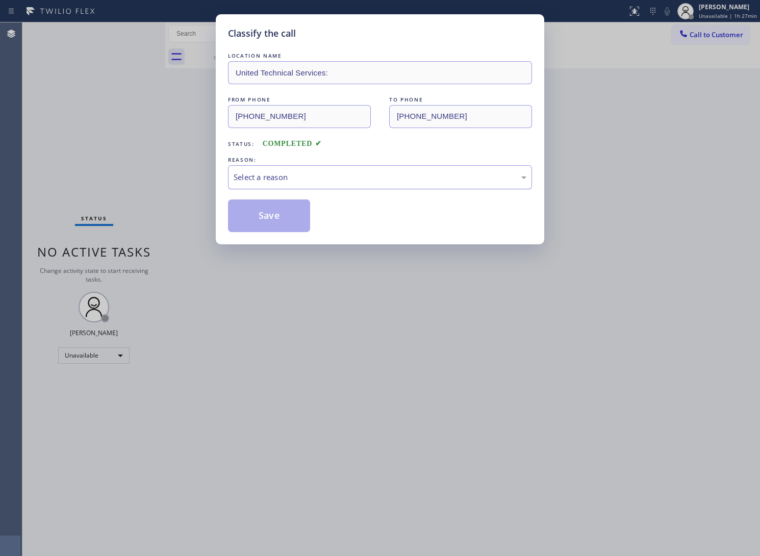
click at [307, 179] on div "Select a reason" at bounding box center [380, 177] width 293 height 12
click at [276, 225] on button "Save" at bounding box center [269, 216] width 82 height 33
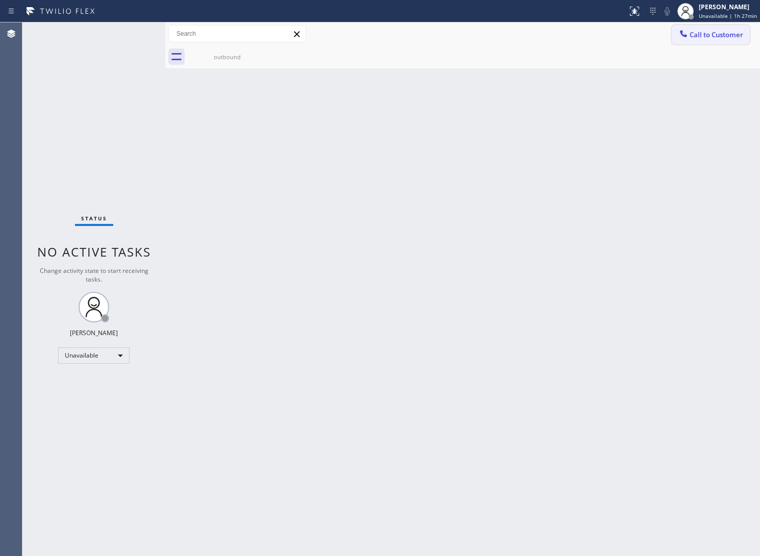
click at [702, 29] on button "Call to Customer" at bounding box center [711, 34] width 78 height 19
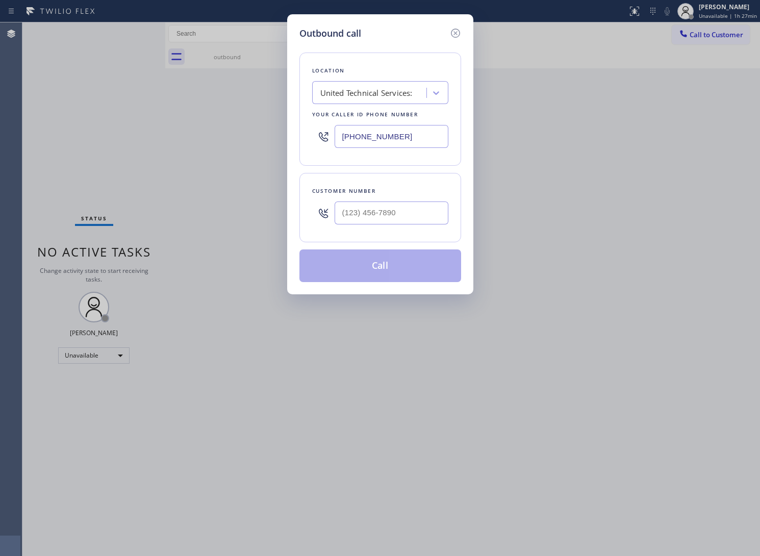
drag, startPoint x: 391, startPoint y: 138, endPoint x: 70, endPoint y: 228, distance: 333.3
click at [383, 143] on input "[PHONE_NUMBER]" at bounding box center [392, 136] width 114 height 23
paste input "310) 388-3930"
type input "[PHONE_NUMBER]"
click at [353, 218] on input "(___) ___-____" at bounding box center [392, 213] width 114 height 23
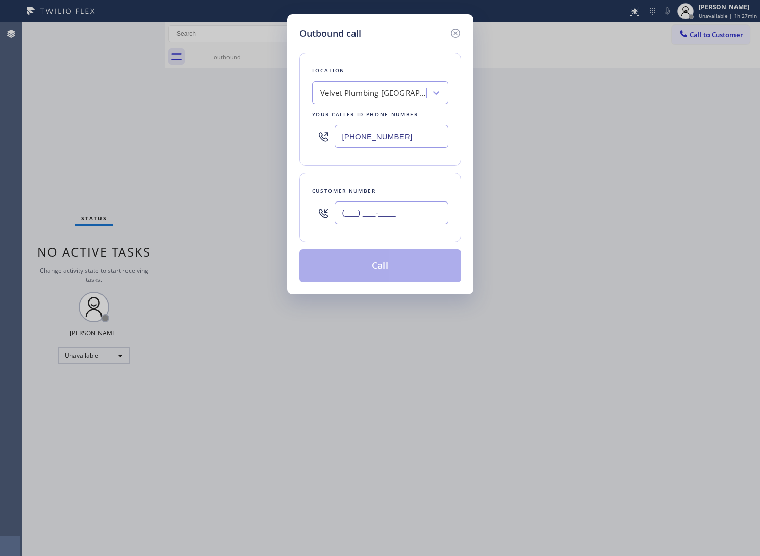
paste input "310) 970-4667"
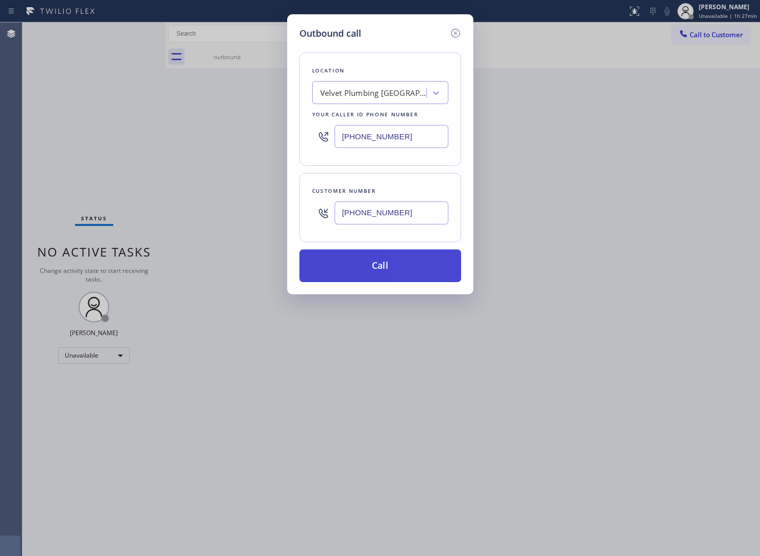
type input "[PHONE_NUMBER]"
click at [368, 263] on button "Call" at bounding box center [381, 266] width 162 height 33
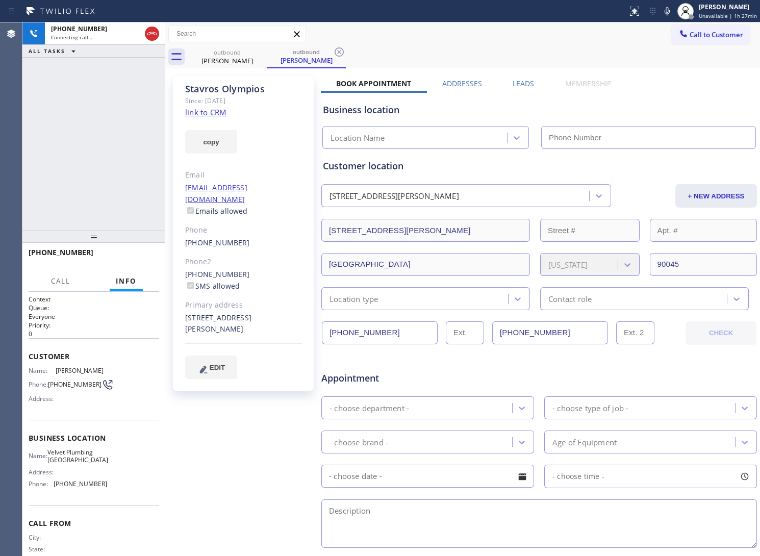
click at [215, 109] on link "link to CRM" at bounding box center [205, 112] width 41 height 10
type input "[PHONE_NUMBER]"
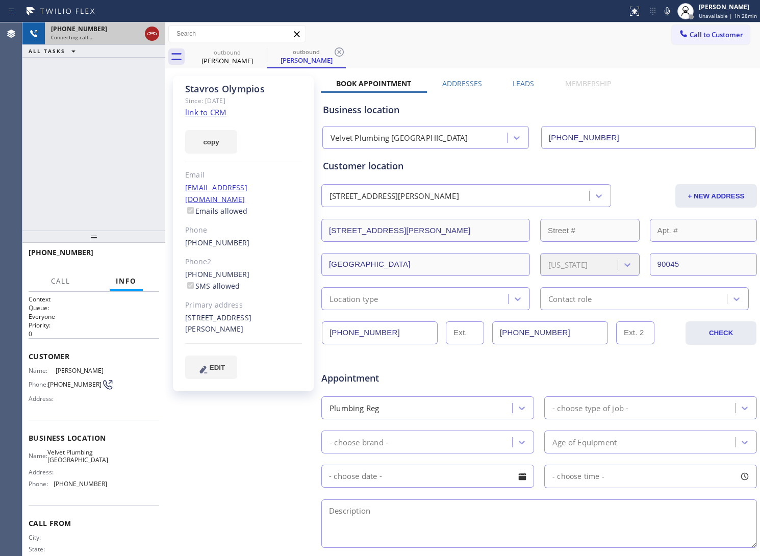
click at [147, 33] on icon at bounding box center [152, 34] width 12 height 12
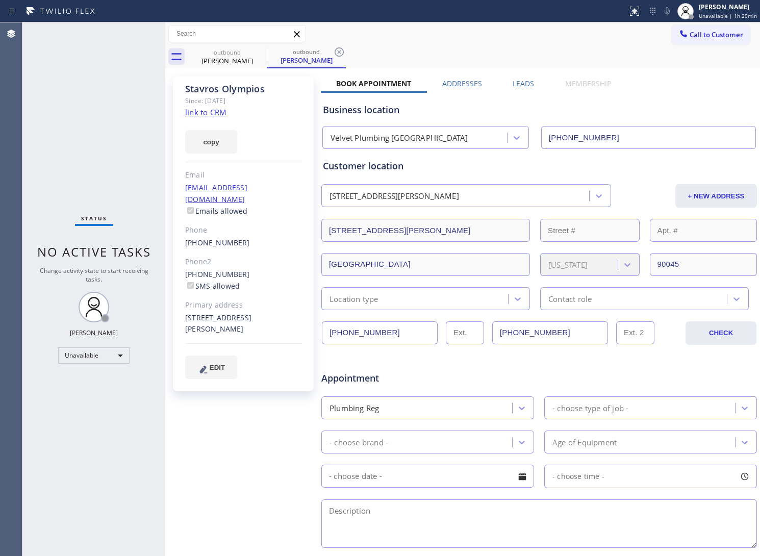
click at [743, 34] on div "Call to Customer Outbound call Location Velvet Plumbing [GEOGRAPHIC_DATA] Your …" at bounding box center [716, 34] width 88 height 18
click at [698, 40] on button "Call to Customer" at bounding box center [711, 34] width 78 height 19
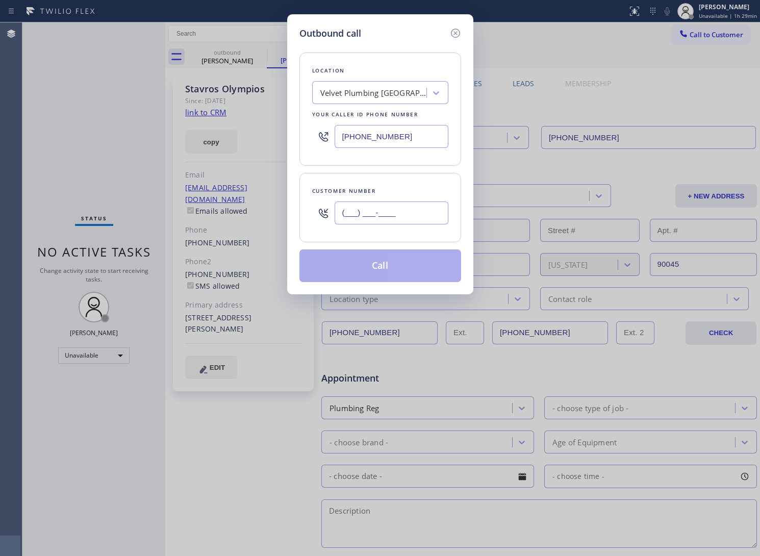
drag, startPoint x: 400, startPoint y: 205, endPoint x: 407, endPoint y: 197, distance: 11.2
click at [400, 206] on input "(___) ___-____" at bounding box center [392, 213] width 114 height 23
paste input "310) 720-1453"
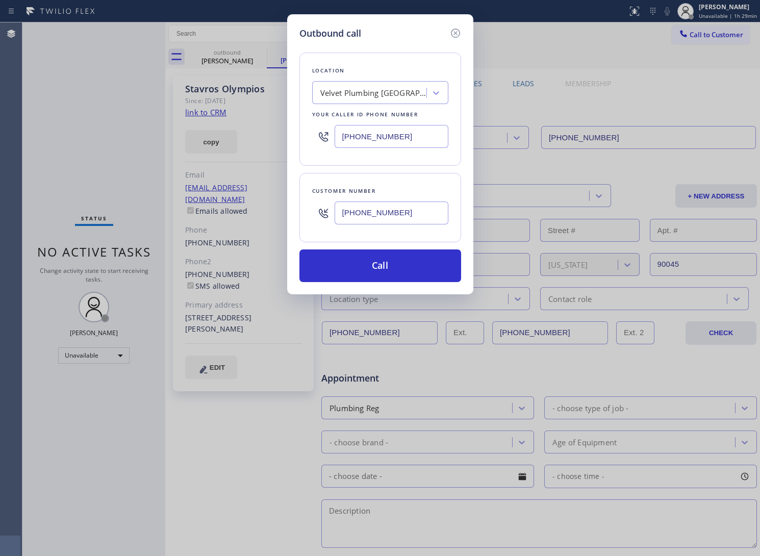
type input "[PHONE_NUMBER]"
click at [351, 139] on input "[PHONE_NUMBER]" at bounding box center [392, 136] width 114 height 23
paste input "844) 735-4685"
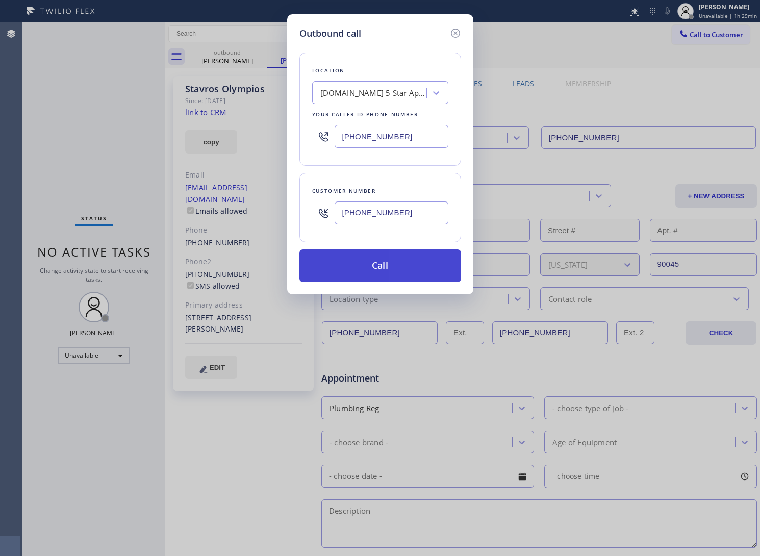
type input "[PHONE_NUMBER]"
click at [417, 272] on button "Call" at bounding box center [381, 266] width 162 height 33
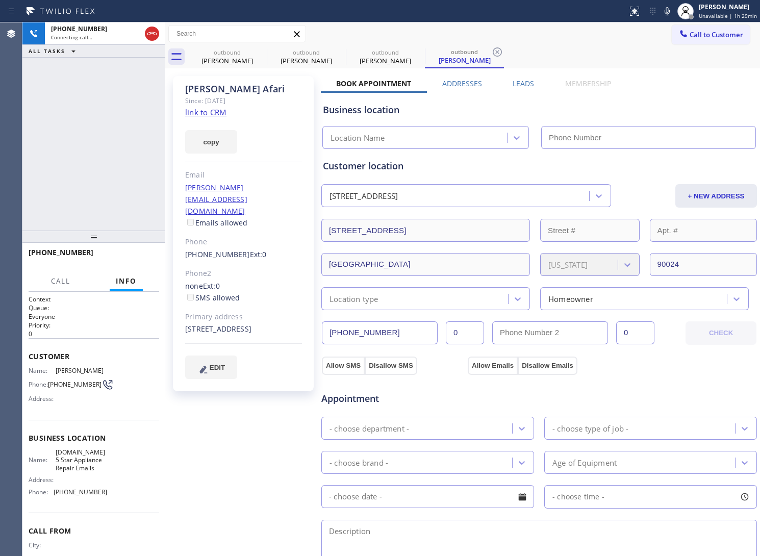
type input "[PHONE_NUMBER]"
click at [59, 161] on div "[PHONE_NUMBER] Connecting call… ALL TASKS ALL TASKS ACTIVE TASKS TASKS IN WRAP …" at bounding box center [93, 126] width 143 height 208
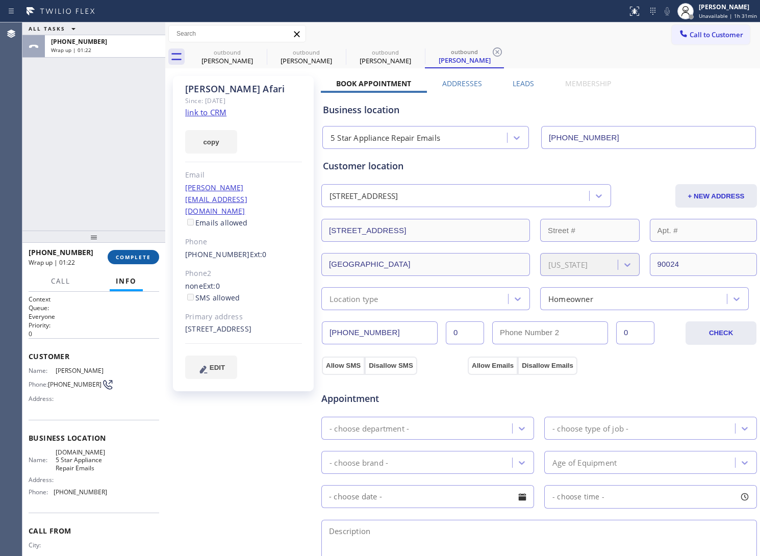
click at [141, 258] on span "COMPLETE" at bounding box center [133, 257] width 35 height 7
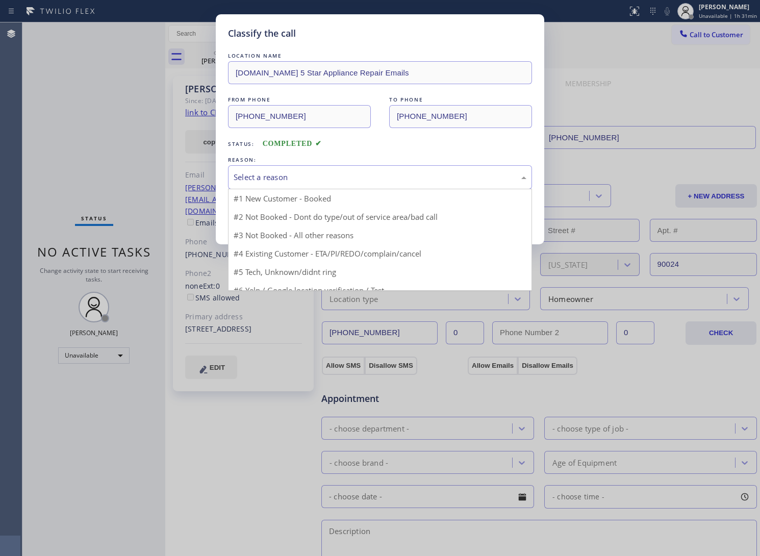
click at [276, 171] on div "Select a reason" at bounding box center [380, 177] width 293 height 12
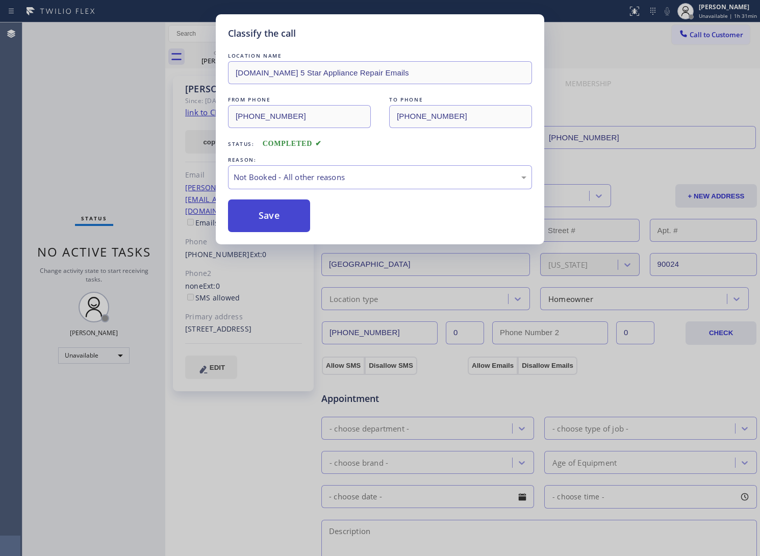
click at [275, 217] on button "Save" at bounding box center [269, 216] width 82 height 33
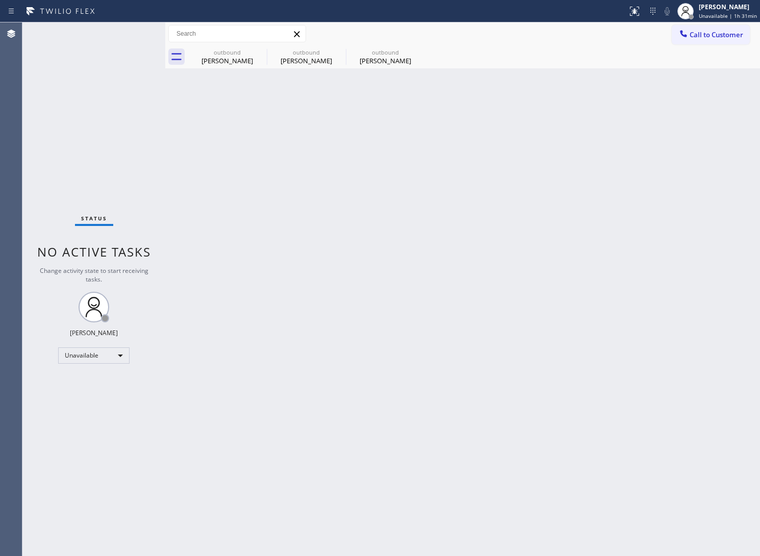
drag, startPoint x: 29, startPoint y: 276, endPoint x: 92, endPoint y: 253, distance: 67.8
click at [29, 276] on div "Status No active tasks Change activity state to start receiving tasks. [PERSON_…" at bounding box center [93, 289] width 143 height 534
click at [693, 36] on button "Call to Customer" at bounding box center [711, 34] width 78 height 19
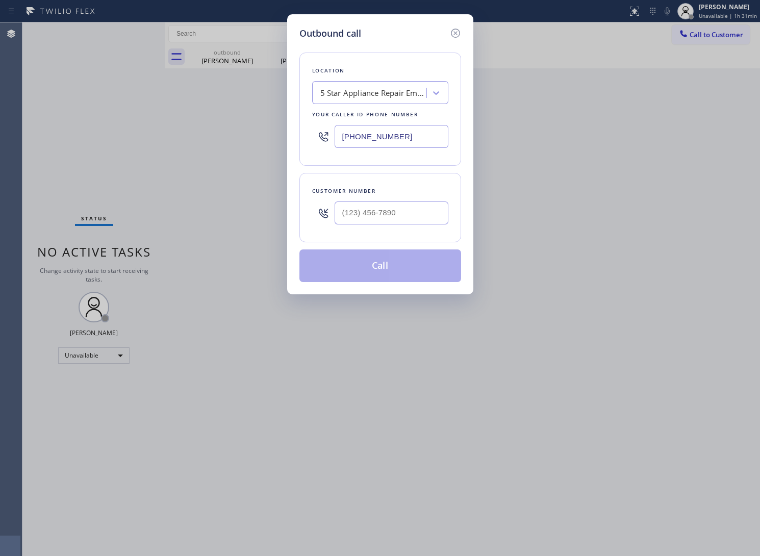
click at [407, 133] on input "[PHONE_NUMBER]" at bounding box center [392, 136] width 114 height 23
paste input "323) 746-803"
type input "[PHONE_NUMBER]"
type input "(___) ___-____"
click at [388, 207] on input "(___) ___-____" at bounding box center [392, 213] width 114 height 23
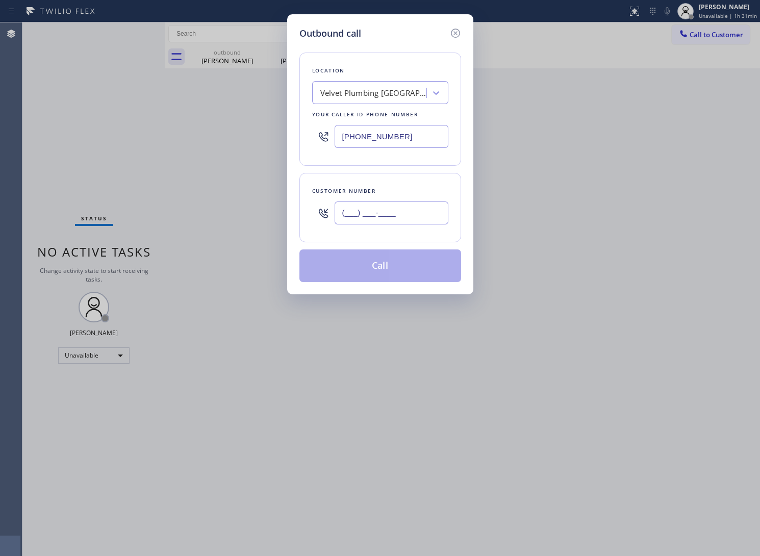
paste input "310) 927-5533"
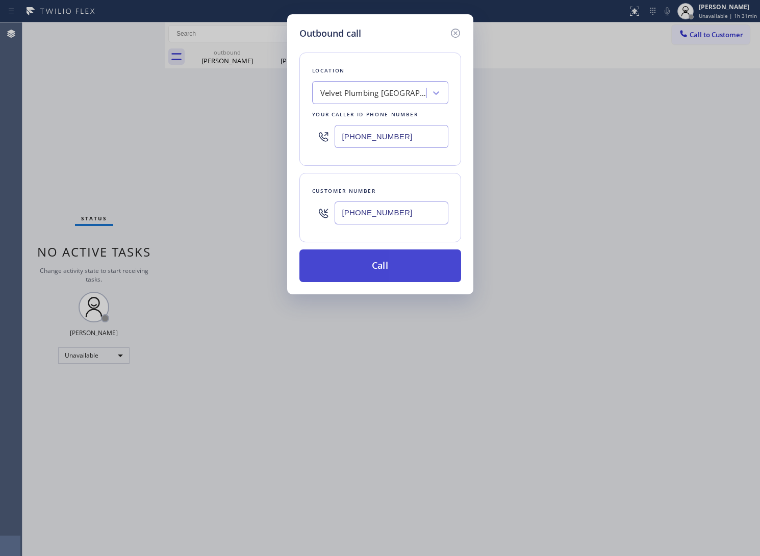
type input "[PHONE_NUMBER]"
click at [402, 268] on button "Call" at bounding box center [381, 266] width 162 height 33
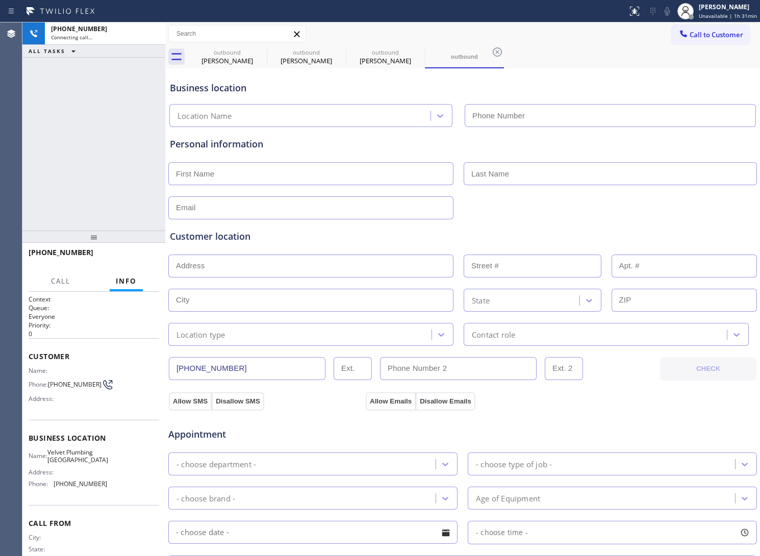
type input "[PHONE_NUMBER]"
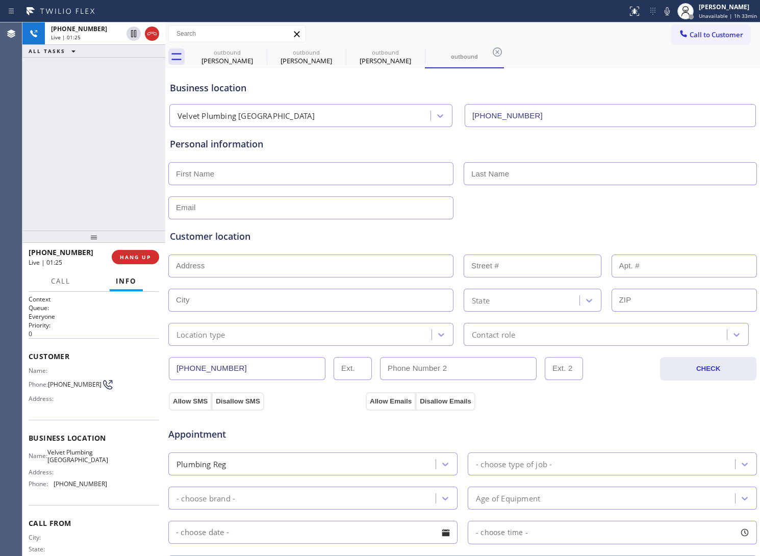
drag, startPoint x: 54, startPoint y: 116, endPoint x: 100, endPoint y: 5, distance: 119.9
click at [56, 111] on div "[PHONE_NUMBER] Live | 01:25 ALL TASKS ALL TASKS ACTIVE TASKS TASKS IN WRAP UP" at bounding box center [93, 126] width 143 height 208
click at [62, 129] on div "[PHONE_NUMBER] Live | 04:32 ALL TASKS ALL TASKS ACTIVE TASKS TASKS IN WRAP UP" at bounding box center [93, 126] width 143 height 208
click at [145, 258] on span "HANG UP" at bounding box center [135, 257] width 31 height 7
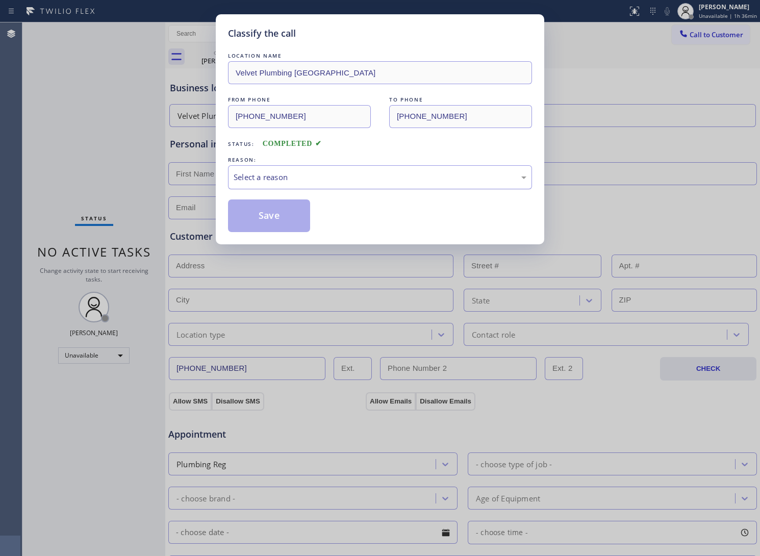
click at [287, 186] on div "Select a reason" at bounding box center [380, 177] width 304 height 24
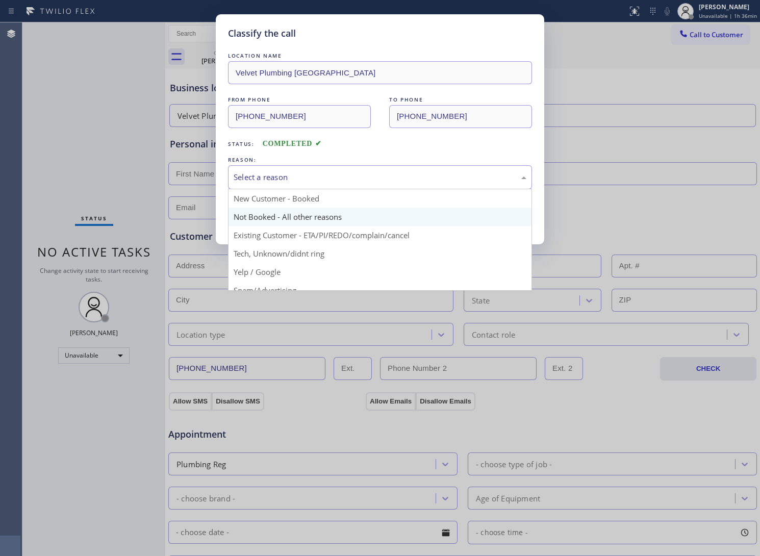
click at [270, 218] on button "Save" at bounding box center [269, 216] width 82 height 33
type input "[PHONE_NUMBER]"
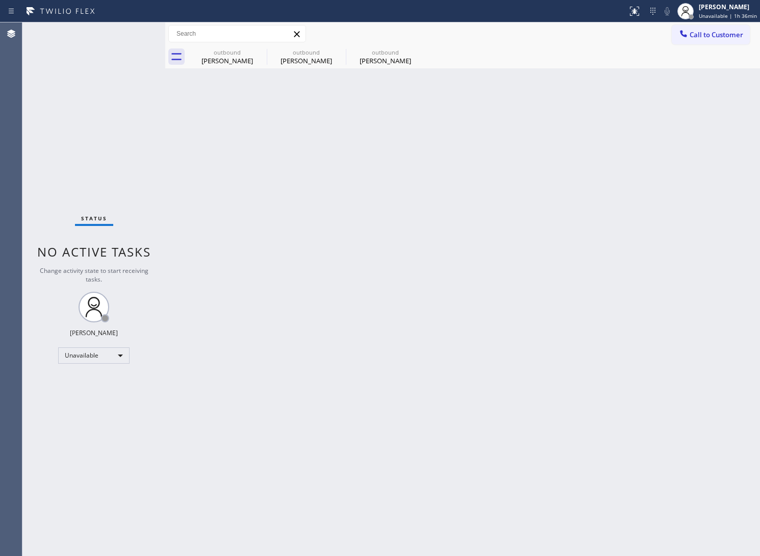
click at [57, 129] on div "Status No active tasks Change activity state to start receiving tasks. [PERSON_…" at bounding box center [93, 289] width 143 height 534
click at [693, 31] on span "Call to Customer" at bounding box center [717, 34] width 54 height 9
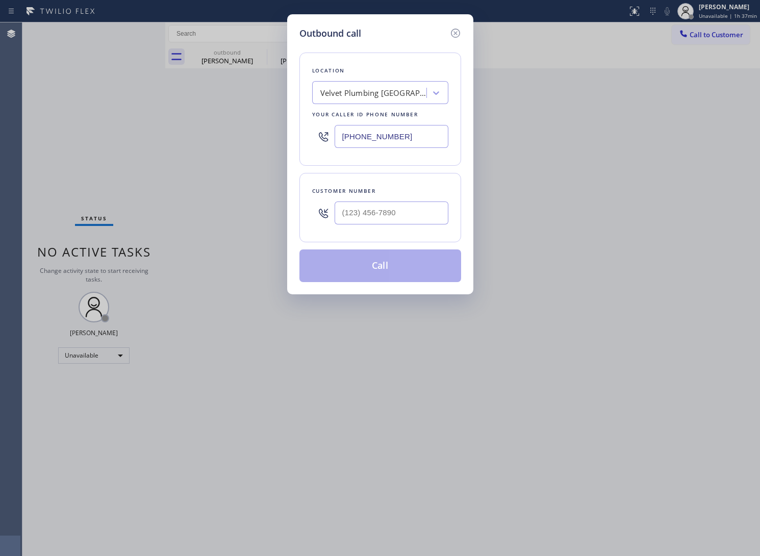
click at [383, 151] on div "[PHONE_NUMBER]" at bounding box center [380, 136] width 136 height 33
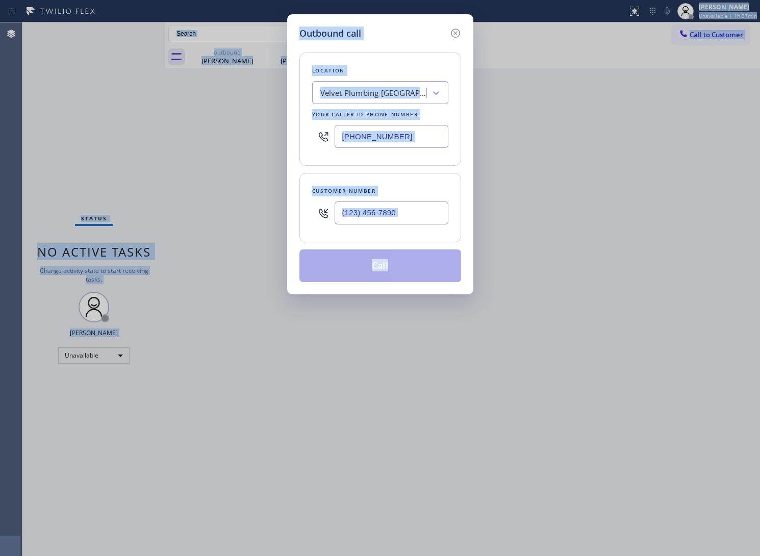
click at [388, 136] on input "[PHONE_NUMBER]" at bounding box center [392, 136] width 114 height 23
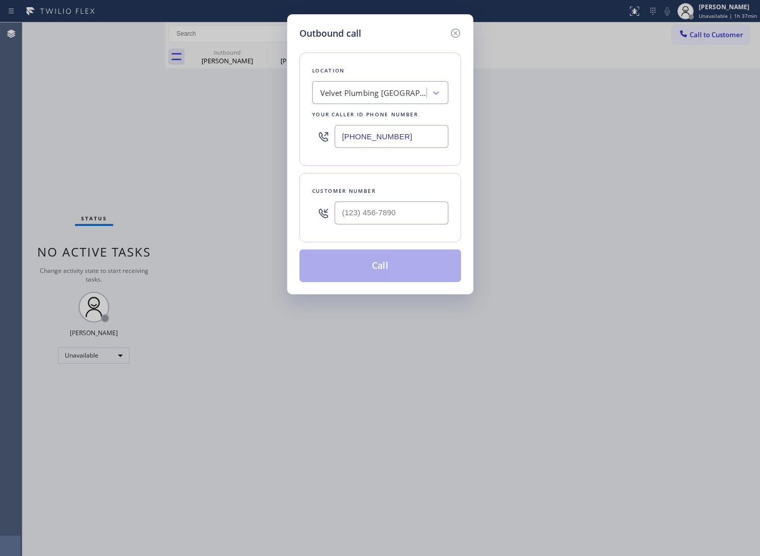
paste input "949) 600-9922"
type input "[PHONE_NUMBER]"
type input "(___) ___-____"
drag, startPoint x: 46, startPoint y: 182, endPoint x: 184, endPoint y: 205, distance: 140.2
click at [50, 182] on div "Outbound call Location Metro Heating Repair [GEOGRAPHIC_DATA] Your caller id ph…" at bounding box center [380, 278] width 760 height 556
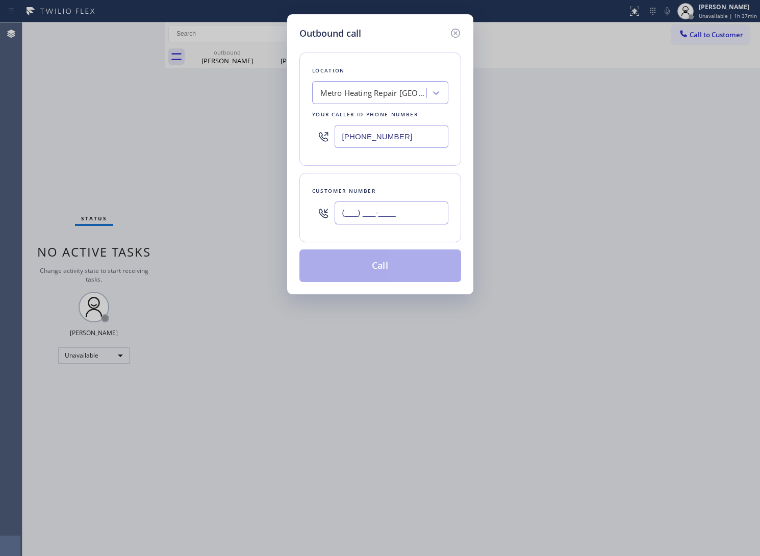
click at [374, 218] on input "(___) ___-____" at bounding box center [392, 213] width 114 height 23
paste input "909) 200-7298"
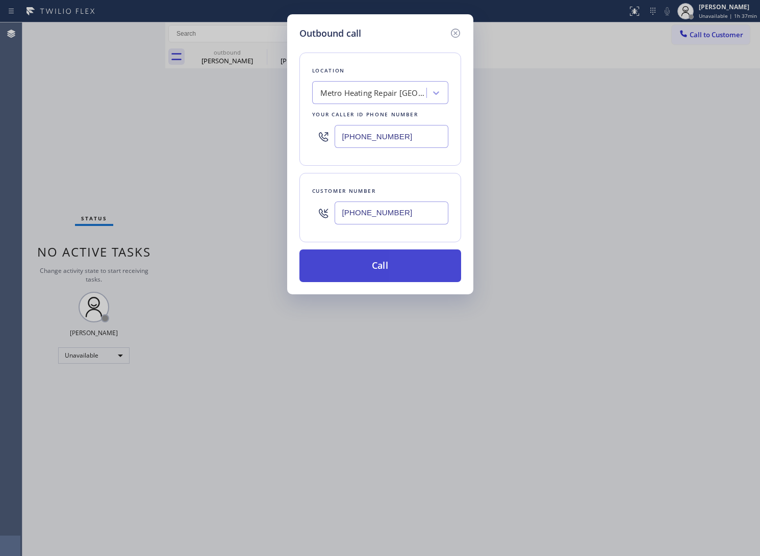
type input "[PHONE_NUMBER]"
click at [389, 266] on button "Call" at bounding box center [381, 266] width 162 height 33
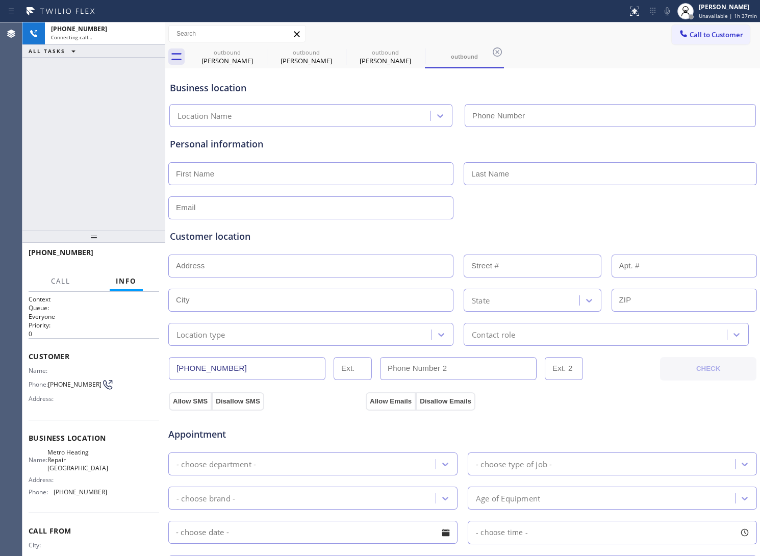
type input "[PHONE_NUMBER]"
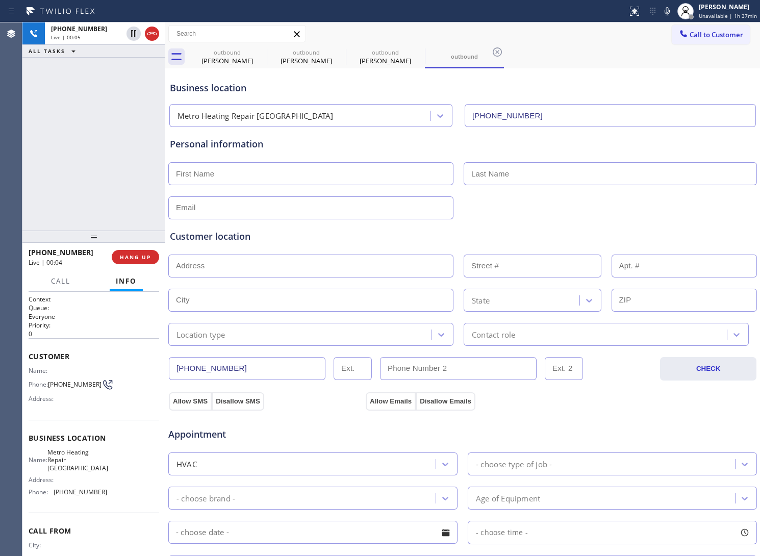
click at [36, 219] on div "[PHONE_NUMBER] Live | 00:05 ALL TASKS ALL TASKS ACTIVE TASKS TASKS IN WRAP UP" at bounding box center [93, 126] width 143 height 208
click at [64, 388] on span "[PHONE_NUMBER]" at bounding box center [75, 385] width 54 height 8
drag, startPoint x: 64, startPoint y: 390, endPoint x: 53, endPoint y: 383, distance: 14.0
click at [53, 383] on span "[PHONE_NUMBER]" at bounding box center [75, 385] width 54 height 8
drag, startPoint x: 77, startPoint y: 470, endPoint x: 55, endPoint y: 452, distance: 29.0
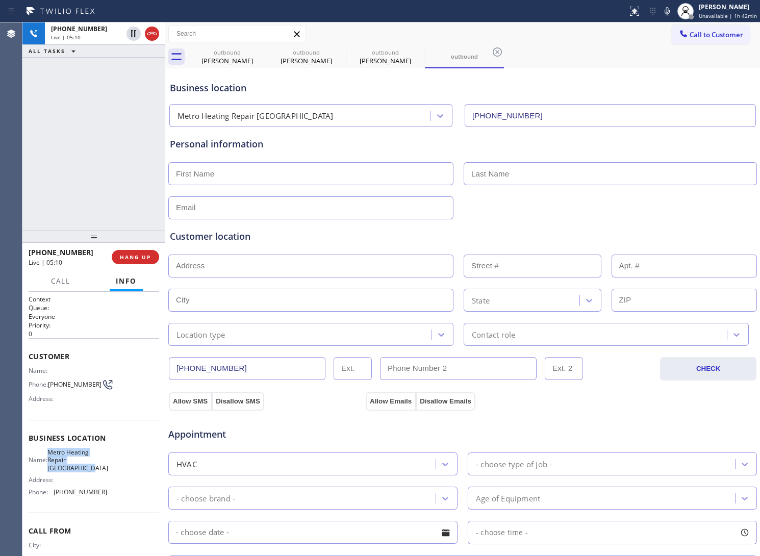
click at [55, 452] on span "Metro Heating Repair [GEOGRAPHIC_DATA]" at bounding box center [77, 460] width 61 height 23
drag, startPoint x: 152, startPoint y: 33, endPoint x: 11, endPoint y: 187, distance: 209.1
click at [675, 41] on button "Call to Customer" at bounding box center [711, 34] width 78 height 19
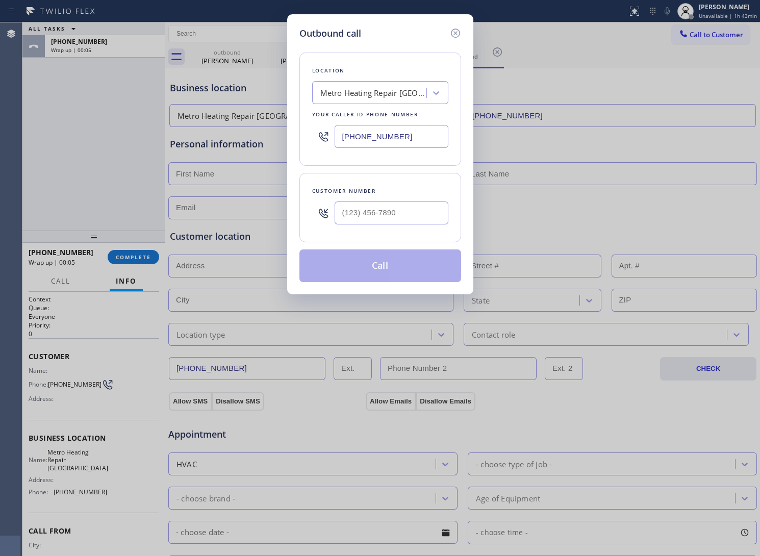
click at [353, 143] on input "[PHONE_NUMBER]" at bounding box center [392, 136] width 114 height 23
paste input "323) 746-8035"
type input "[PHONE_NUMBER]"
type input "(___) ___-____"
drag, startPoint x: 379, startPoint y: 210, endPoint x: 396, endPoint y: 238, distance: 32.7
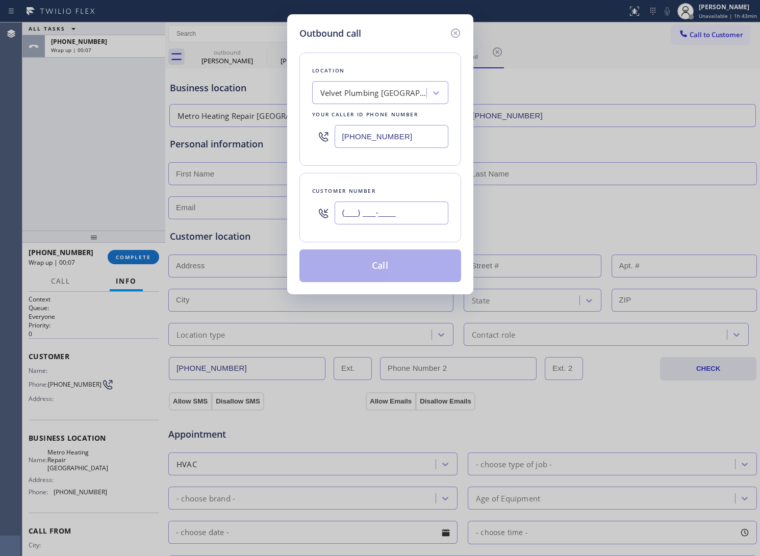
click at [379, 210] on input "(___) ___-____" at bounding box center [392, 213] width 114 height 23
paste input "310) 927-5533"
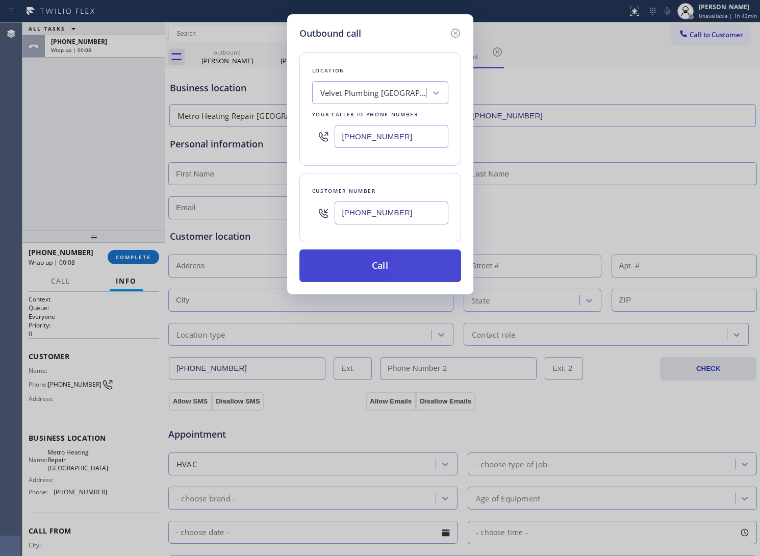
type input "[PHONE_NUMBER]"
click at [379, 273] on button "Call" at bounding box center [381, 266] width 162 height 33
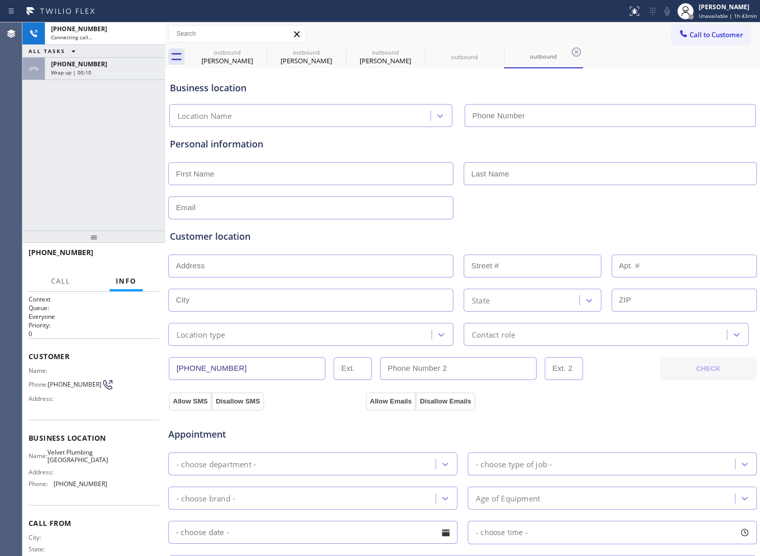
type input "[PHONE_NUMBER]"
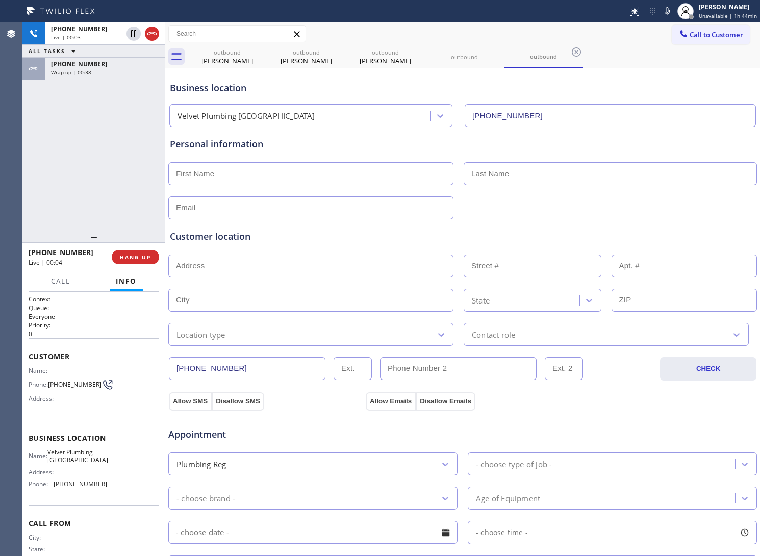
click at [55, 154] on div "[PHONE_NUMBER] Live | 00:03 ALL TASKS ALL TASKS ACTIVE TASKS TASKS IN WRAP UP […" at bounding box center [93, 126] width 143 height 208
drag, startPoint x: 70, startPoint y: 391, endPoint x: 53, endPoint y: 381, distance: 20.1
click at [53, 381] on span "[PHONE_NUMBER]" at bounding box center [75, 385] width 54 height 8
click at [263, 164] on input "text" at bounding box center [310, 173] width 285 height 23
click at [274, 175] on input "text" at bounding box center [310, 173] width 285 height 23
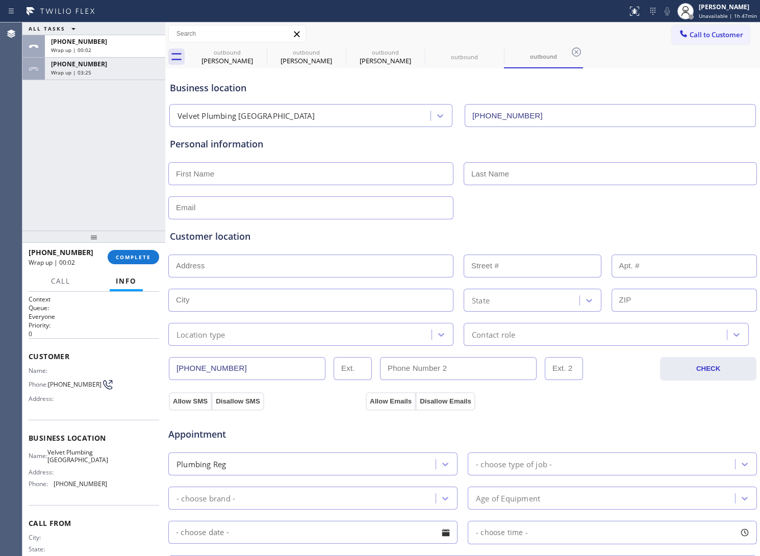
paste input "[PERSON_NAME]"
type input "[PERSON_NAME]"
drag, startPoint x: 196, startPoint y: 210, endPoint x: 223, endPoint y: 226, distance: 30.5
click at [196, 210] on input "text" at bounding box center [310, 207] width 285 height 23
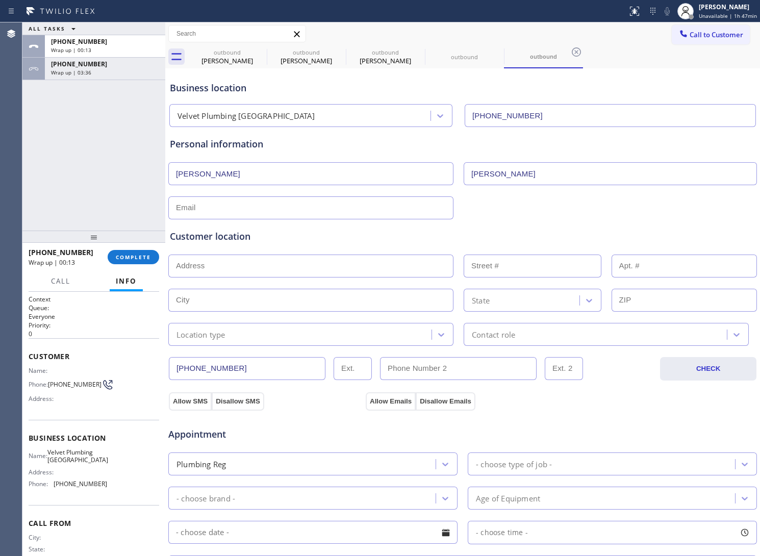
paste input "[EMAIL_ADDRESS][DOMAIN_NAME]"
type input "[EMAIL_ADDRESS][DOMAIN_NAME]"
click at [233, 254] on div at bounding box center [462, 265] width 591 height 25
click at [269, 272] on input "text" at bounding box center [310, 266] width 285 height 23
click at [212, 269] on input "text" at bounding box center [310, 266] width 285 height 23
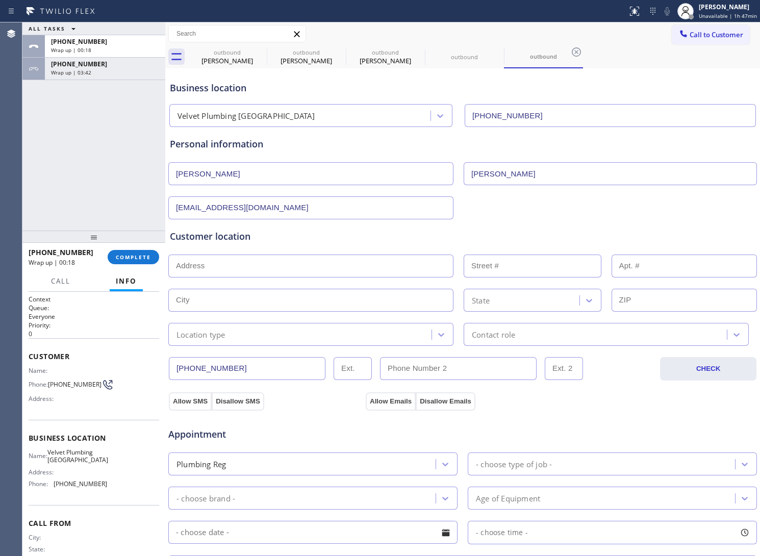
paste input "90015"
click at [213, 268] on input "90015" at bounding box center [310, 266] width 285 height 23
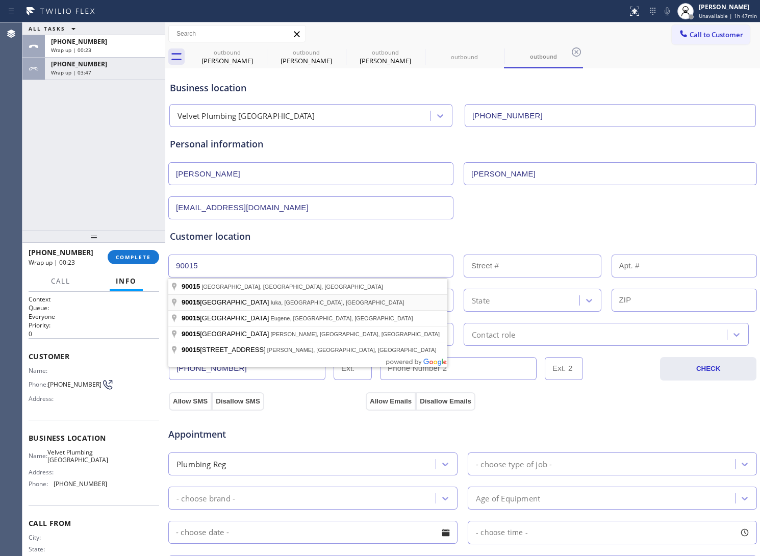
paste input "[STREET_ADDRESS] Condo HO"
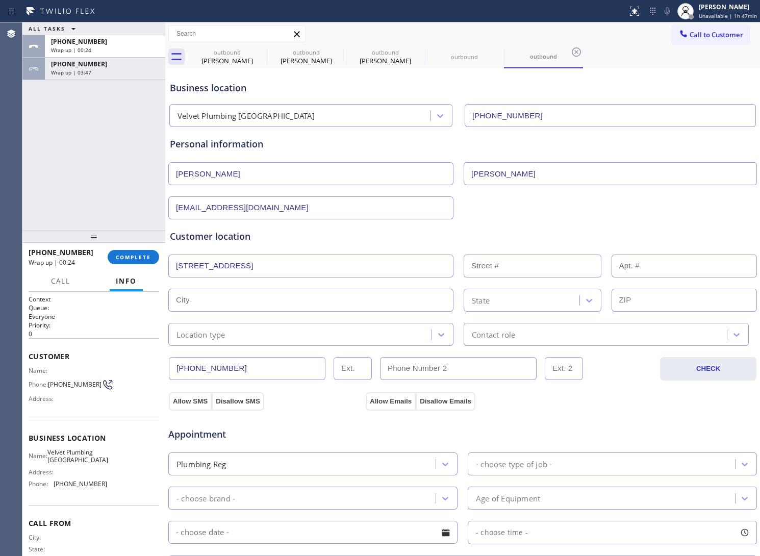
type input "[STREET_ADDRESS]"
type input "945"
type input "[GEOGRAPHIC_DATA]"
type input "90015"
click at [631, 273] on input "text" at bounding box center [685, 266] width 146 height 23
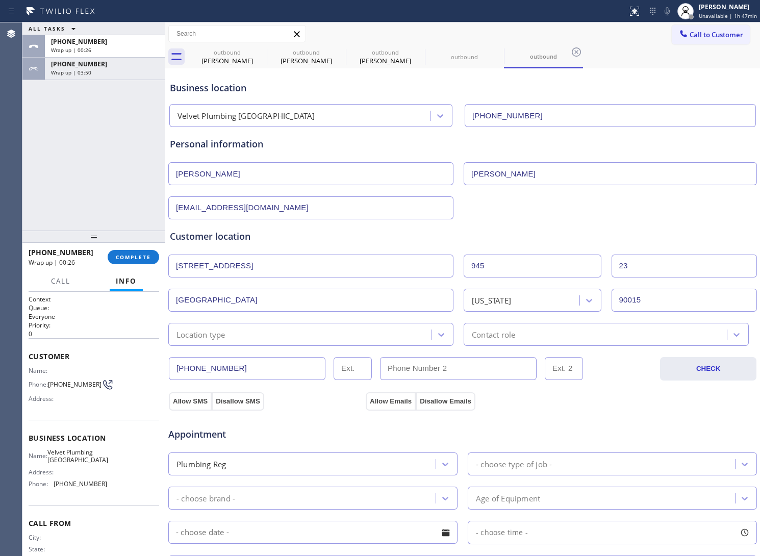
type input "2"
type input "323"
click at [315, 330] on div "Location type" at bounding box center [301, 335] width 260 height 18
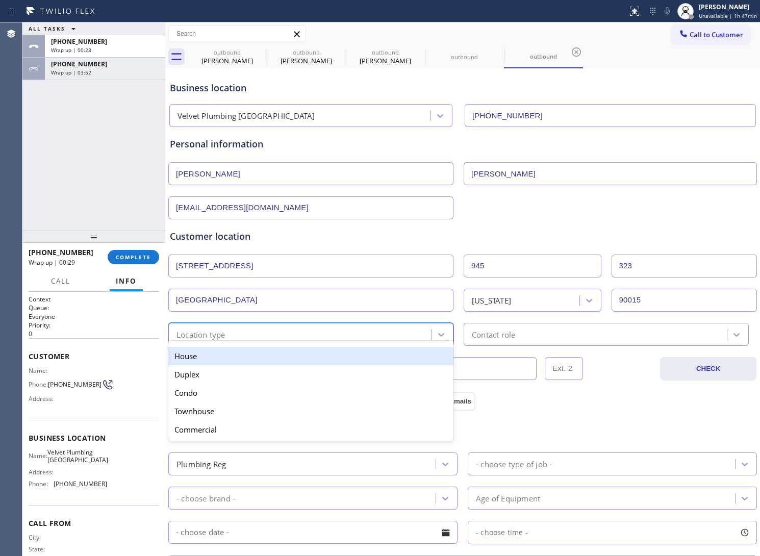
click at [244, 359] on div "House" at bounding box center [310, 356] width 285 height 18
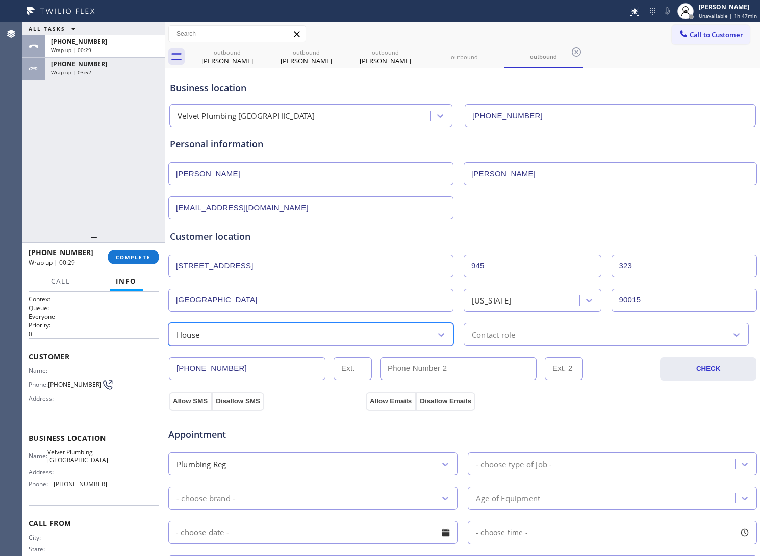
drag, startPoint x: 503, startPoint y: 330, endPoint x: 510, endPoint y: 339, distance: 11.6
click at [504, 331] on div "Contact role" at bounding box center [493, 335] width 43 height 12
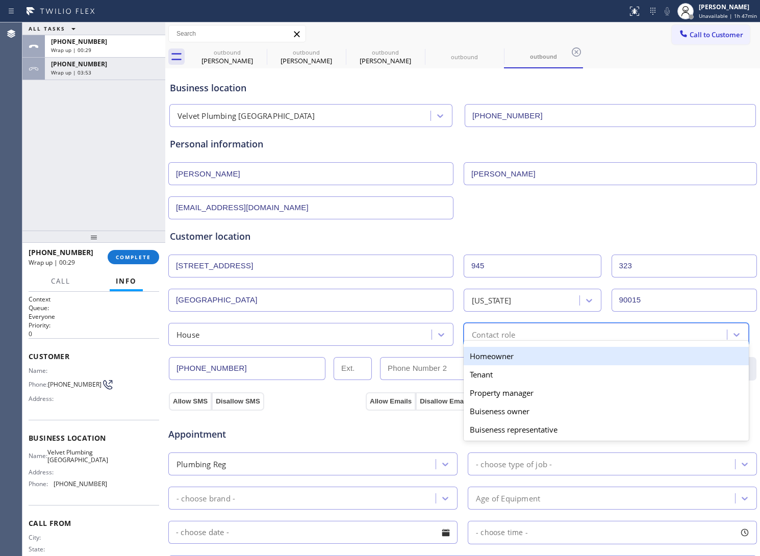
click at [510, 355] on div "Homeowner" at bounding box center [606, 356] width 285 height 18
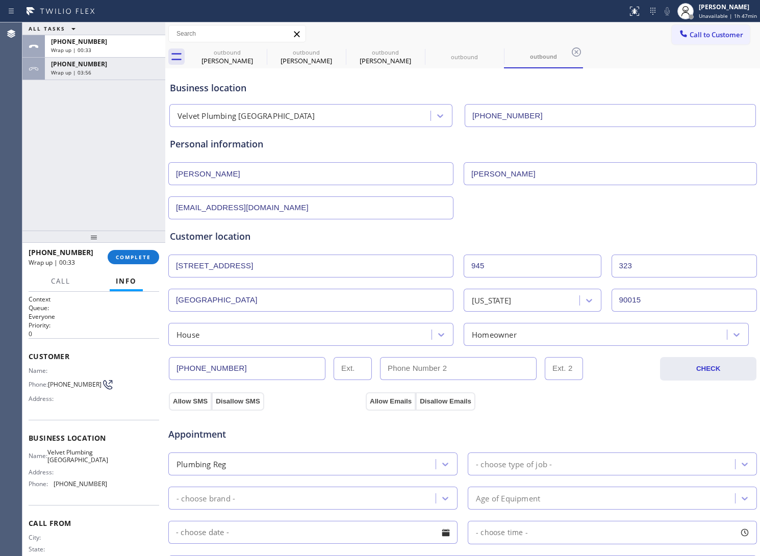
click at [442, 379] on div "Allow SMS Disallow SMS Allow Emails Disallow Emails" at bounding box center [463, 394] width 590 height 34
click at [440, 375] on input "(___) ___-____" at bounding box center [458, 368] width 157 height 23
paste input "310) 200-3886"
type input "[PHONE_NUMBER]"
drag, startPoint x: 189, startPoint y: 407, endPoint x: 311, endPoint y: 400, distance: 122.2
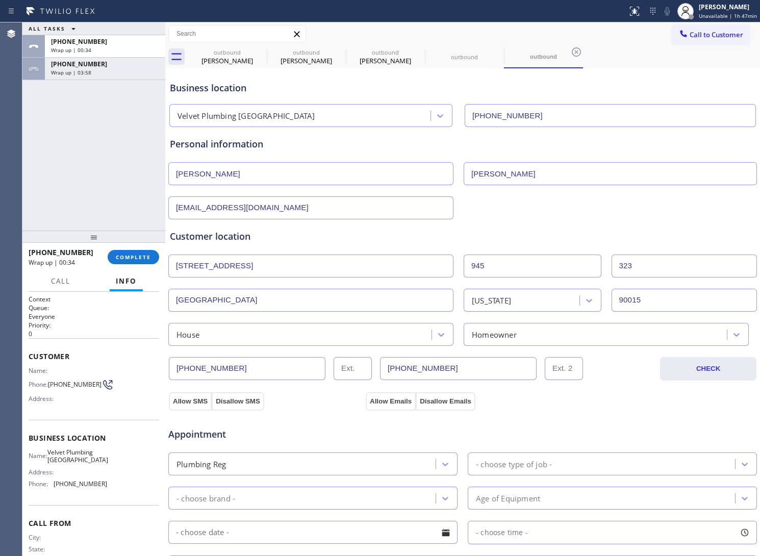
click at [192, 407] on div "Appointment Plumbing Reg - choose type of job - - choose brand - Age of Equipme…" at bounding box center [463, 506] width 590 height 200
click at [184, 406] on button "Allow SMS" at bounding box center [190, 401] width 43 height 18
click at [383, 399] on button "Allow Emails" at bounding box center [391, 401] width 50 height 18
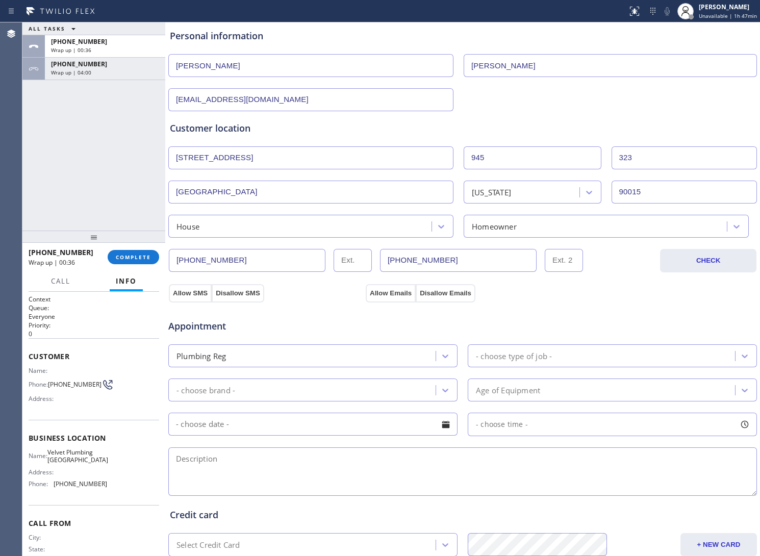
scroll to position [128, 0]
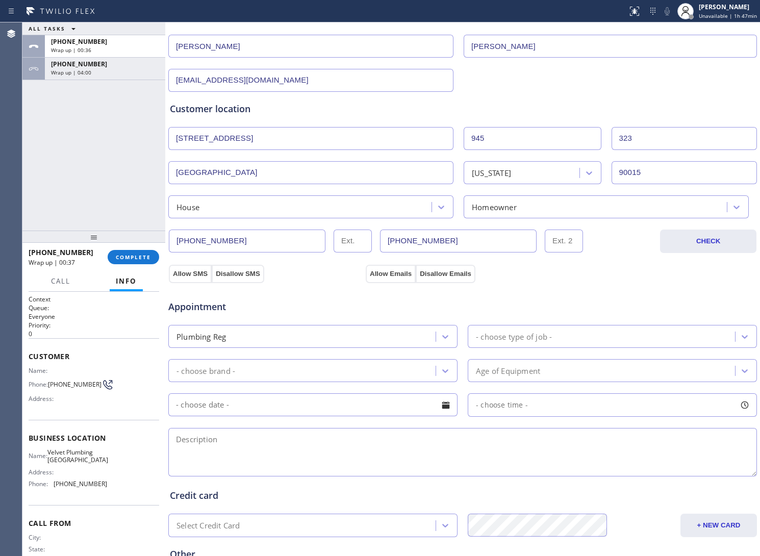
click at [532, 346] on div "- choose type of job -" at bounding box center [603, 337] width 264 height 18
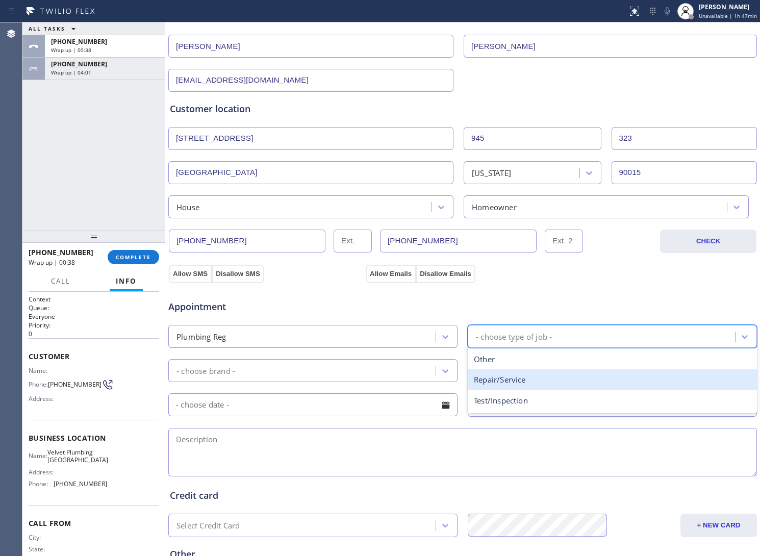
drag, startPoint x: 521, startPoint y: 383, endPoint x: 392, endPoint y: 392, distance: 128.9
click at [521, 384] on div "Repair/Service" at bounding box center [612, 380] width 289 height 21
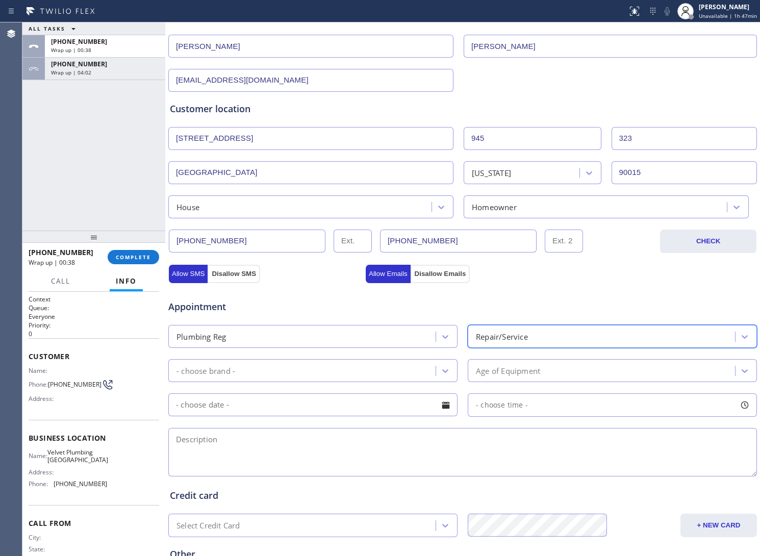
click at [313, 380] on div "- choose brand -" at bounding box center [303, 371] width 264 height 18
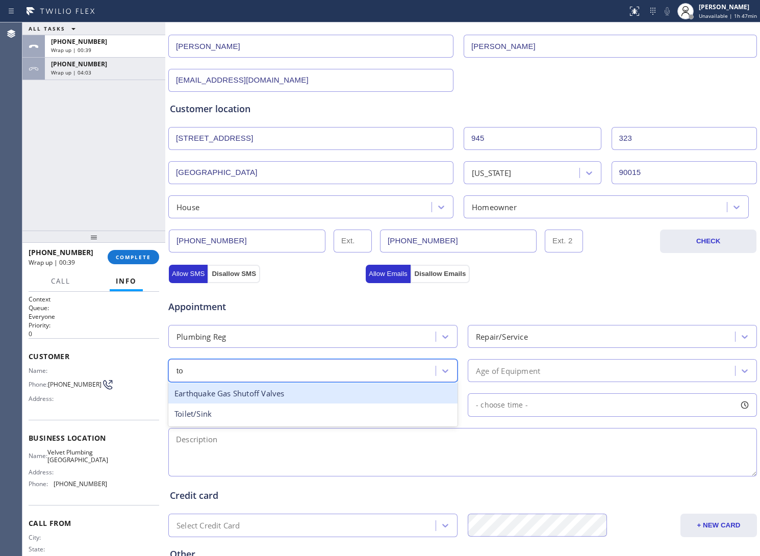
type input "toi"
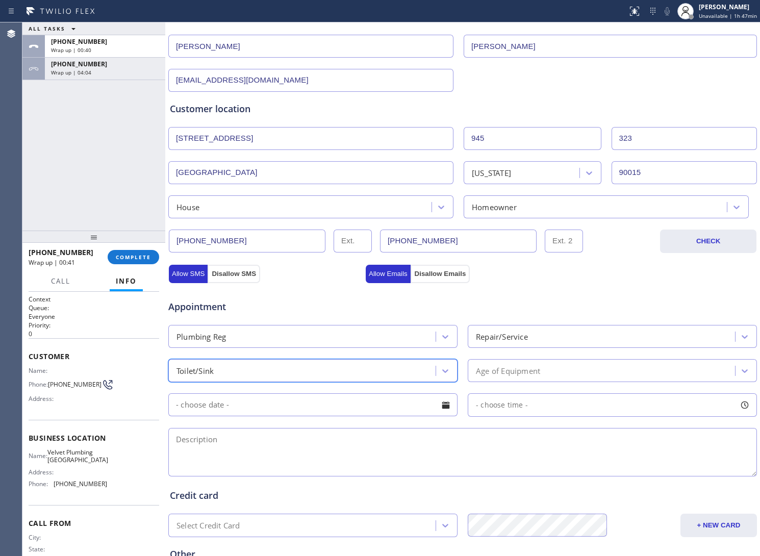
click at [544, 379] on div "Age of Equipment" at bounding box center [603, 371] width 264 height 18
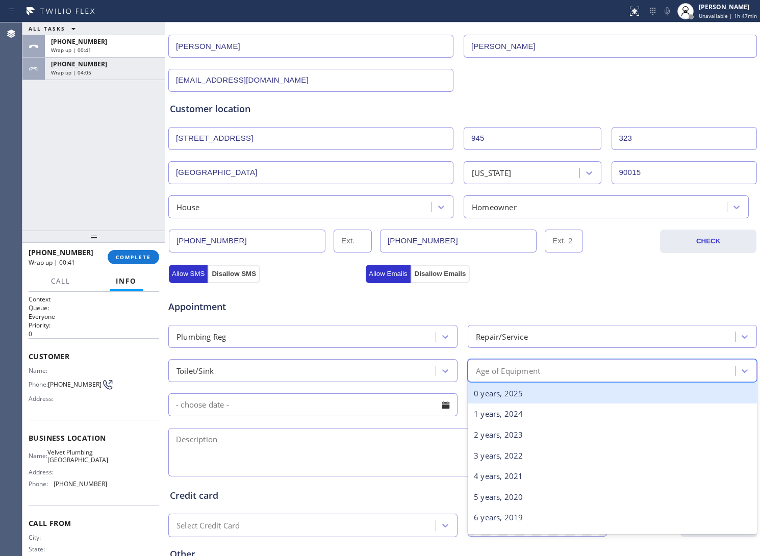
click at [544, 396] on div "0 years, 2025" at bounding box center [612, 393] width 289 height 21
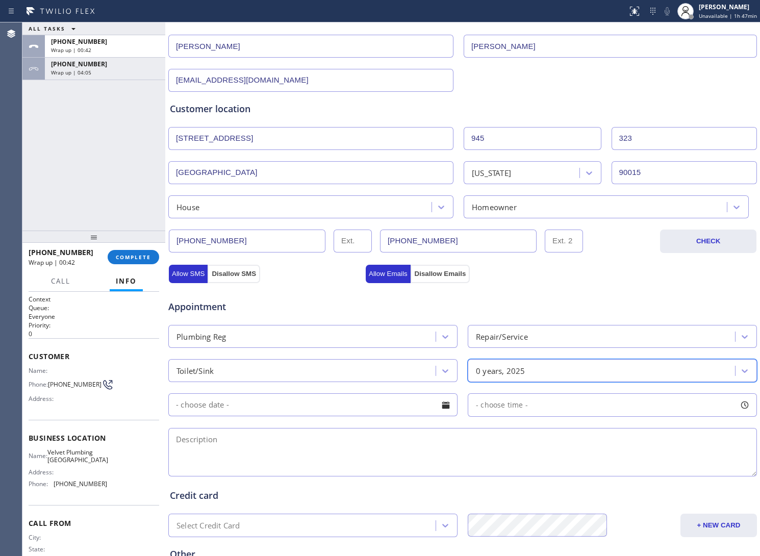
click at [307, 407] on input "text" at bounding box center [312, 404] width 289 height 23
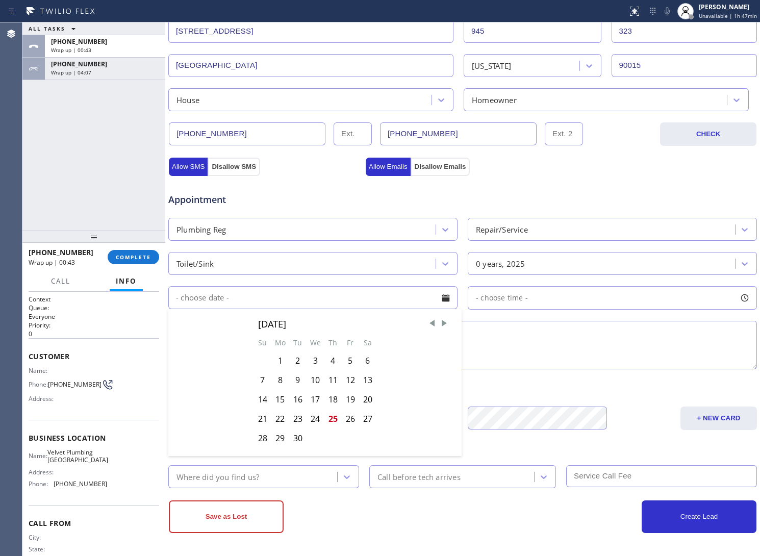
scroll to position [236, 0]
click at [333, 422] on div "25" at bounding box center [333, 418] width 17 height 19
type input "[DATE]"
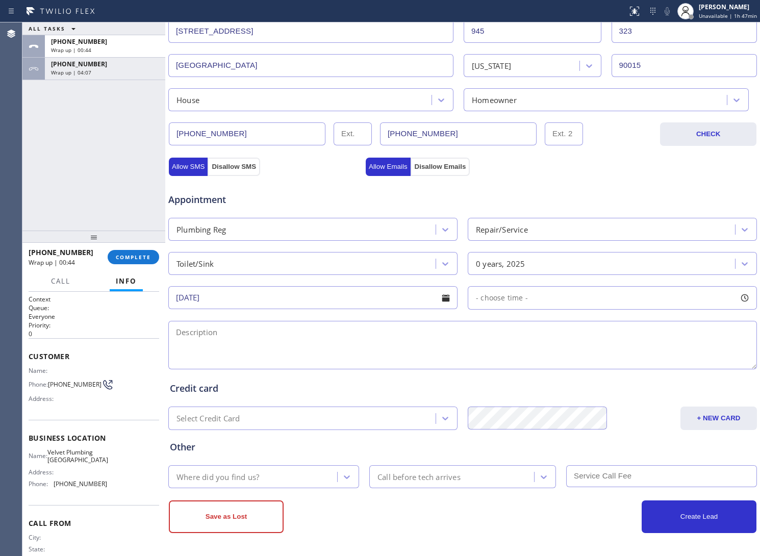
click at [286, 349] on textarea at bounding box center [462, 345] width 589 height 48
click at [310, 343] on textarea "4-7 | Free SCF |" at bounding box center [462, 345] width 589 height 48
paste textarea "Toilet back up | [STREET_ADDRESS] Condo HO 323"
click at [486, 330] on textarea "4-7 | Free SCF | Toilet back up | [STREET_ADDRESS] Condo HO 323 |" at bounding box center [462, 345] width 589 height 48
click at [491, 331] on textarea "4-7 | Free SCF | Toilet back up | [STREET_ADDRESS] Condo HO UNit 323 |" at bounding box center [462, 345] width 589 height 48
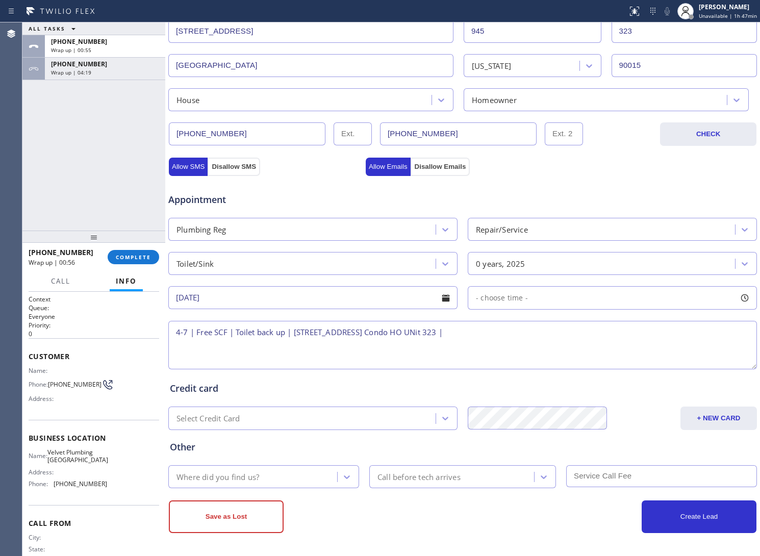
click at [491, 331] on textarea "4-7 | Free SCF | Toilet back up | [STREET_ADDRESS] Condo HO UNit 323 |" at bounding box center [462, 345] width 589 height 48
drag, startPoint x: 90, startPoint y: 463, endPoint x: 50, endPoint y: 454, distance: 41.8
click at [50, 454] on div "Name: Velvet Plumbing [GEOGRAPHIC_DATA]" at bounding box center [68, 457] width 79 height 16
click at [547, 334] on textarea "4-7 | Free SCF | Toilet back up | [STREET_ADDRESS] Condo HO Unit 323 |" at bounding box center [462, 345] width 589 height 48
paste textarea "Velvet Plumbing [GEOGRAPHIC_DATA]"
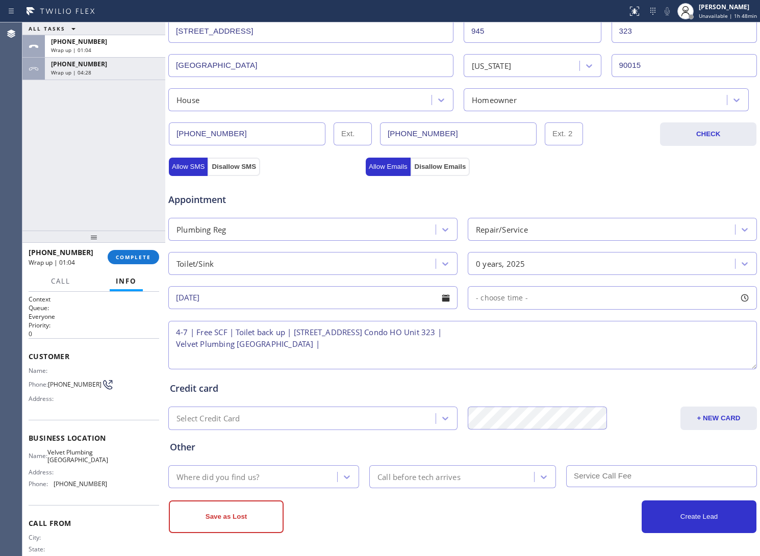
paste textarea "Please call 30 minutes prior to arrival."
click at [471, 346] on textarea "4-7 | Free SCF | Toilet back up | [STREET_ADDRESS] Condo HO Unit 323 | Velvet P…" at bounding box center [462, 345] width 589 height 48
paste textarea "3102003886"
paste textarea "310) 927-5533 [PERSON_NAME]"
drag, startPoint x: 89, startPoint y: 463, endPoint x: 52, endPoint y: 452, distance: 39.4
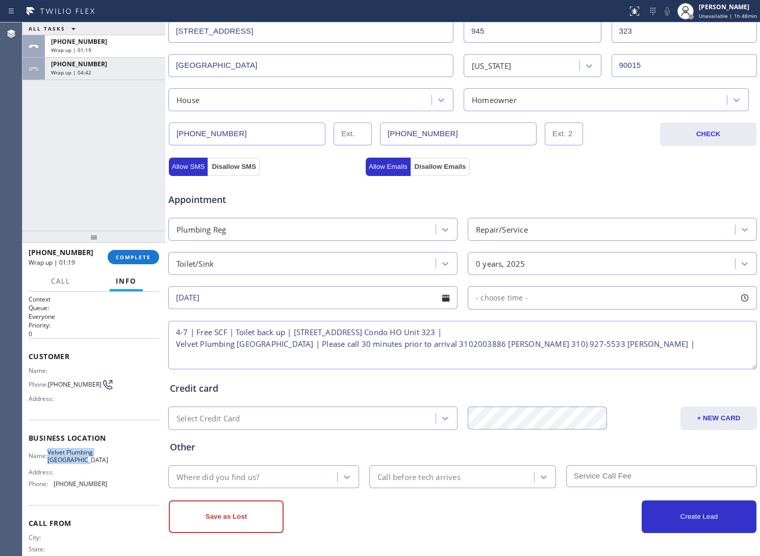
click at [52, 452] on div "Name: Velvet Plumbing [GEOGRAPHIC_DATA]" at bounding box center [68, 457] width 79 height 16
click at [620, 352] on textarea "4-7 | Free SCF | Toilet back up | [STREET_ADDRESS] Condo HO Unit 323 | Velvet P…" at bounding box center [462, 345] width 589 height 48
paste textarea "Velvet Plumbing [GEOGRAPHIC_DATA]"
click at [728, 347] on textarea "4-7 | Free SCF | Toilet back up | [STREET_ADDRESS] Condo HO Unit 323 | Velvet P…" at bounding box center [462, 345] width 589 height 48
paste textarea "Please call 30 minutes prior to arrival."
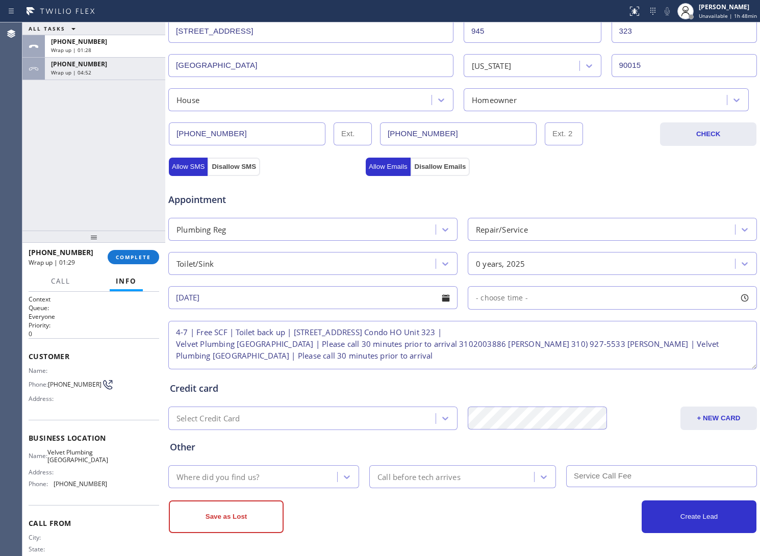
click at [343, 358] on textarea "4-7 | Free SCF | Toilet back up | [STREET_ADDRESS] Condo HO Unit 323 | Velvet P…" at bounding box center [462, 345] width 589 height 48
paste textarea "3102003886"
click at [485, 361] on textarea "4-7 | Free SCF | Toilet back up | [STREET_ADDRESS] Condo HO Unit 323 | Velvet P…" at bounding box center [462, 345] width 589 height 48
paste textarea "3102003886"
click at [443, 355] on textarea "4-7 | Free SCF | Toilet back up | [STREET_ADDRESS] Condo HO Unit 323 | Velvet P…" at bounding box center [462, 345] width 589 height 48
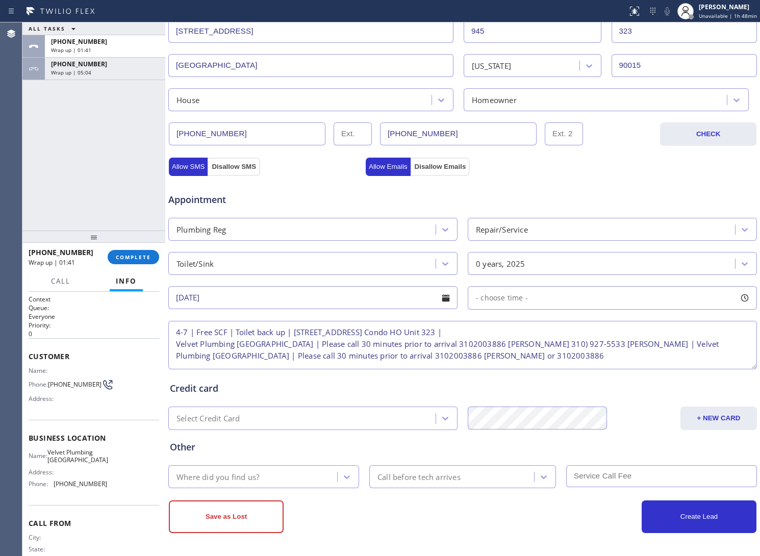
click at [411, 356] on textarea "4-7 | Free SCF | Toilet back up | [STREET_ADDRESS] Condo HO Unit 323 | Velvet P…" at bounding box center [462, 345] width 589 height 48
paste textarea ") 927-5533 [PERSON_NAME]"
type textarea "4-7 | Free SCF | Toilet back up | [STREET_ADDRESS] Condo HO Unit 323 | Velvet P…"
click at [549, 300] on div "- choose time -" at bounding box center [612, 297] width 289 height 23
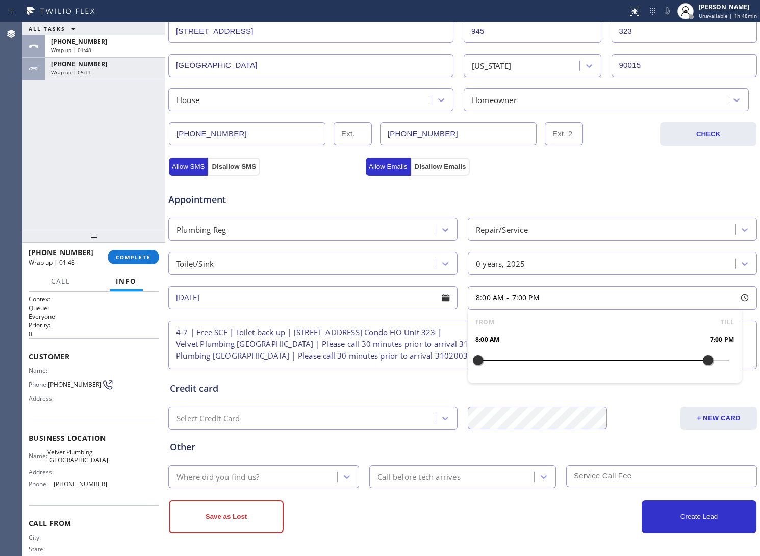
drag, startPoint x: 475, startPoint y: 360, endPoint x: 699, endPoint y: 382, distance: 225.6
click at [699, 382] on div "FROM TILL 8:00 AM 7:00 PM" at bounding box center [605, 346] width 274 height 73
drag, startPoint x: 467, startPoint y: 358, endPoint x: 638, endPoint y: 390, distance: 174.0
click at [638, 390] on div "Business location Velvet Plumbing [GEOGRAPHIC_DATA] [PHONE_NUMBER] Personal inf…" at bounding box center [463, 184] width 590 height 697
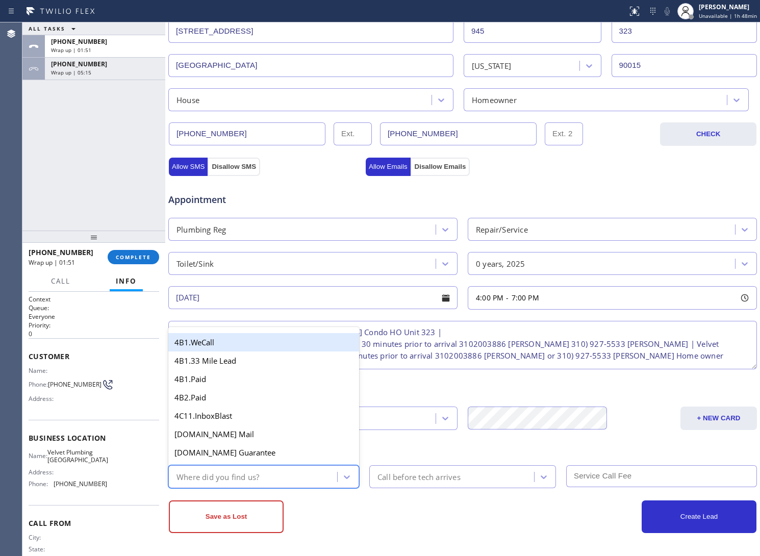
click at [250, 475] on div "Where did you find us?" at bounding box center [218, 477] width 83 height 12
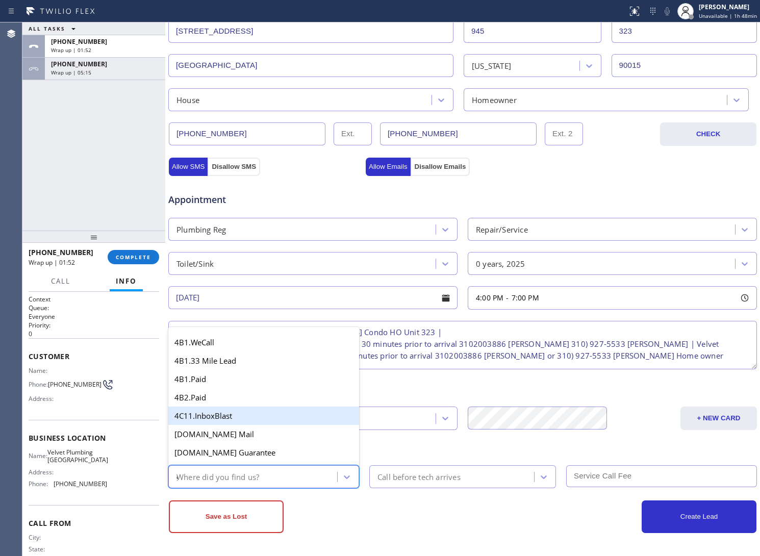
type input "go"
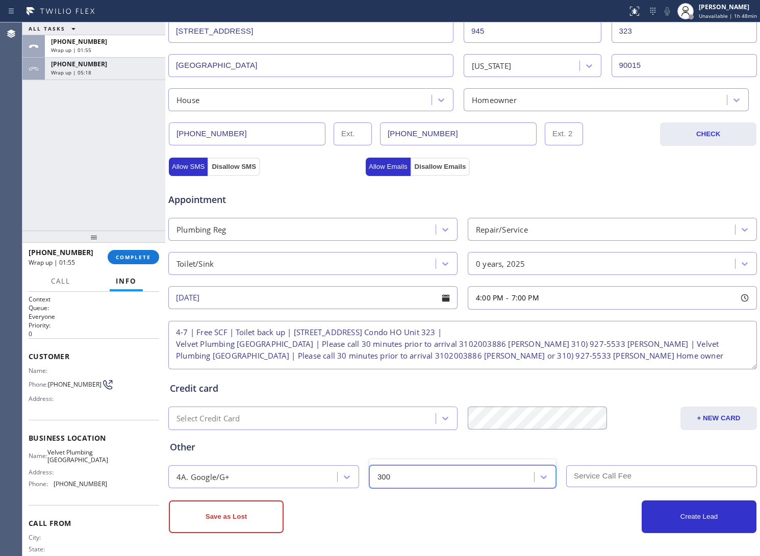
type input "30"
type input "0"
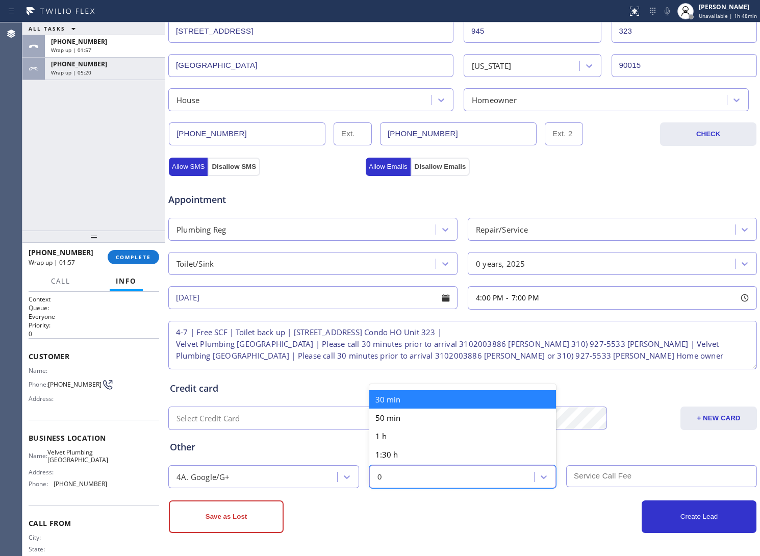
click at [397, 392] on div "30 min" at bounding box center [463, 399] width 187 height 18
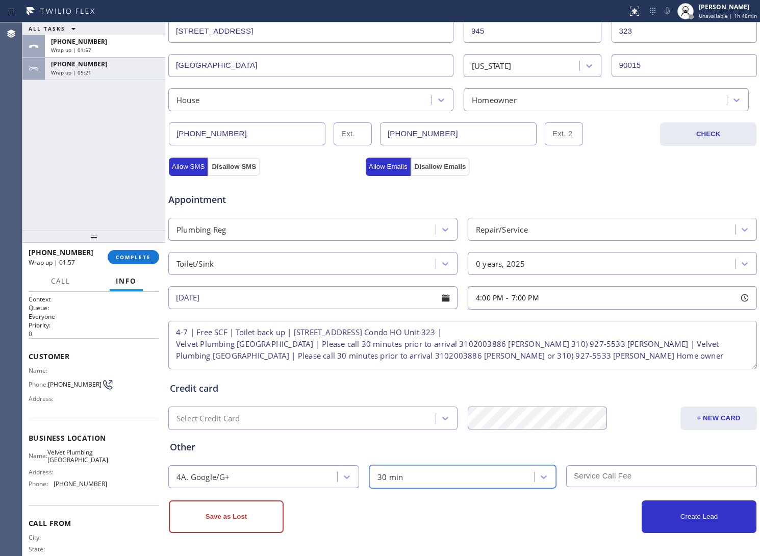
click at [597, 474] on input "text" at bounding box center [662, 476] width 191 height 22
type input "0"
click at [534, 359] on textarea "4-7 | Free SCF | Toilet back up | [STREET_ADDRESS] Condo HO Unit 323 | Velvet P…" at bounding box center [462, 345] width 589 height 48
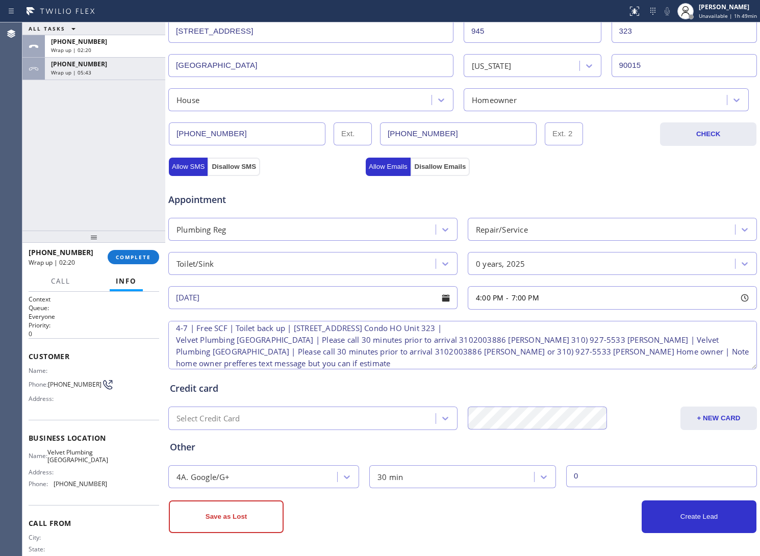
click at [606, 356] on textarea "4-7 | Free SCF | Toilet back up | [STREET_ADDRESS] Condo HO Unit 323 | Velvet P…" at bounding box center [462, 345] width 589 height 48
type textarea "4-7 | Free SCF | Toilet back up | [STREET_ADDRESS] Condo HO Unit 323 | Velvet P…"
click at [666, 515] on button "Create Lead" at bounding box center [699, 517] width 115 height 33
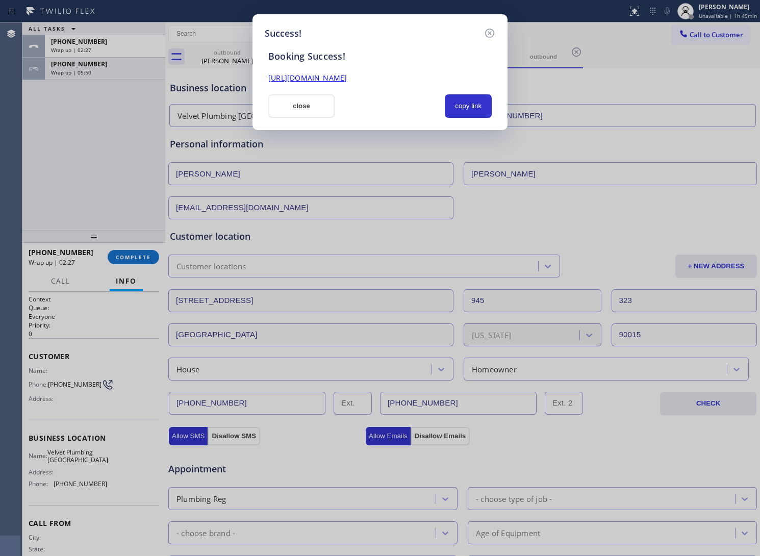
scroll to position [0, 0]
click at [464, 111] on button "copy link" at bounding box center [468, 105] width 47 height 23
click at [56, 174] on div "Success! Booking Success! [URL][DOMAIN_NAME] close copy link" at bounding box center [380, 278] width 760 height 556
click at [49, 152] on div "Success! Booking Success! [URL][DOMAIN_NAME] close copy link" at bounding box center [380, 278] width 760 height 556
click at [715, 33] on div "Success! Booking Success! [URL][DOMAIN_NAME] close copy link" at bounding box center [380, 278] width 760 height 556
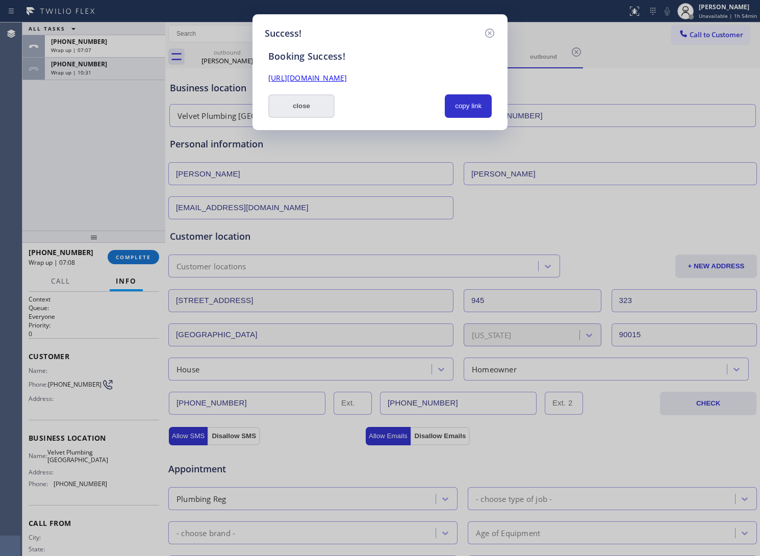
click at [279, 105] on button "close" at bounding box center [301, 105] width 66 height 23
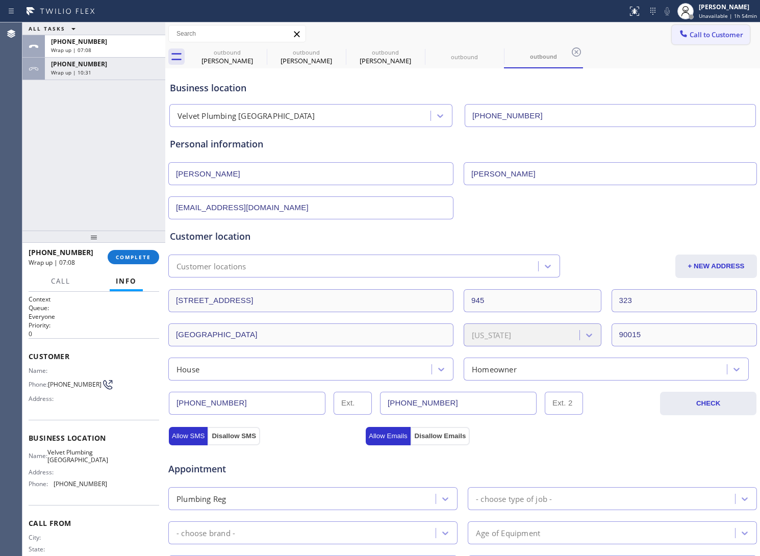
click at [709, 32] on span "Call to Customer" at bounding box center [717, 34] width 54 height 9
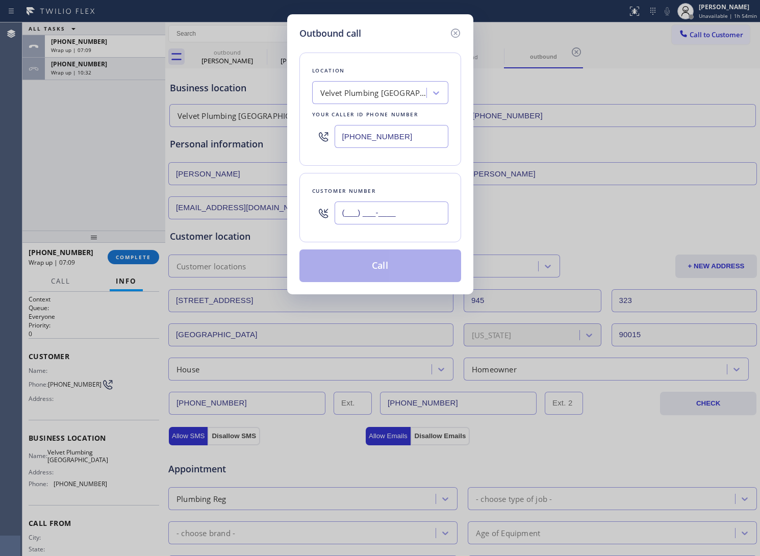
click at [412, 220] on input "(___) ___-____" at bounding box center [392, 213] width 114 height 23
paste input "310) 927-5533"
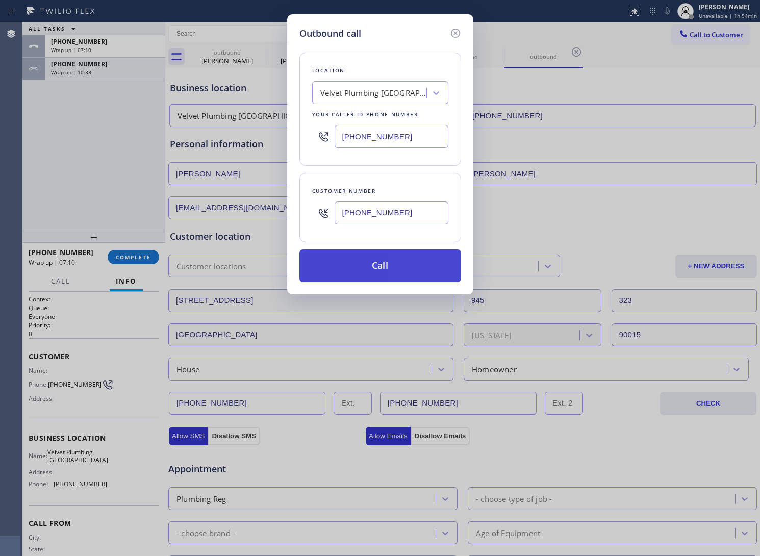
type input "[PHONE_NUMBER]"
click at [391, 272] on button "Call" at bounding box center [381, 266] width 162 height 33
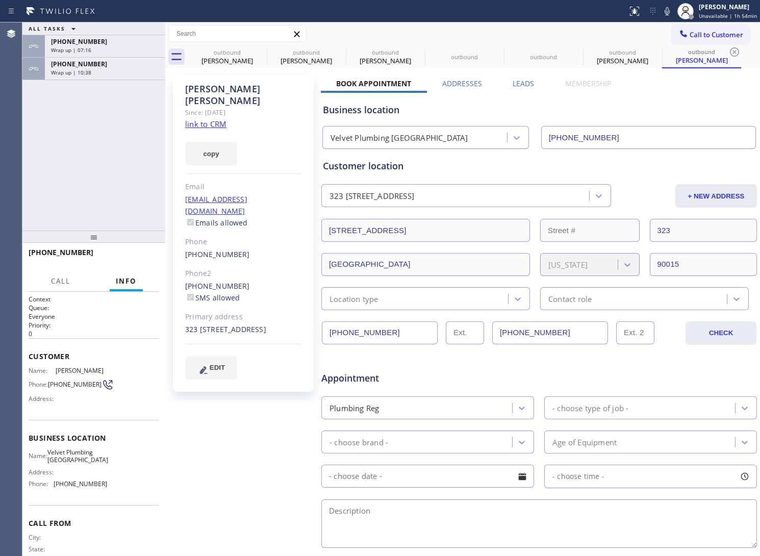
type input "[PHONE_NUMBER]"
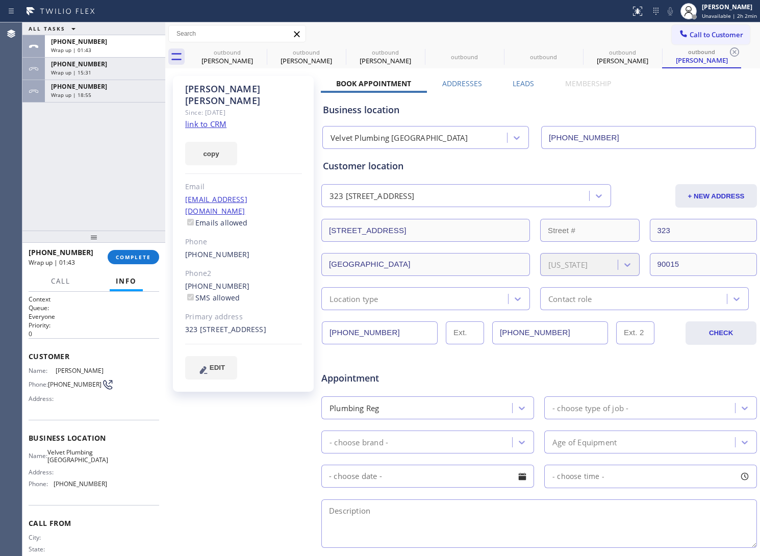
click at [85, 159] on div "ALL TASKS ALL TASKS ACTIVE TASKS TASKS IN WRAP UP [PHONE_NUMBER] Wrap up | 01:4…" at bounding box center [93, 126] width 143 height 208
click at [716, 35] on span "Call to Customer" at bounding box center [717, 34] width 54 height 9
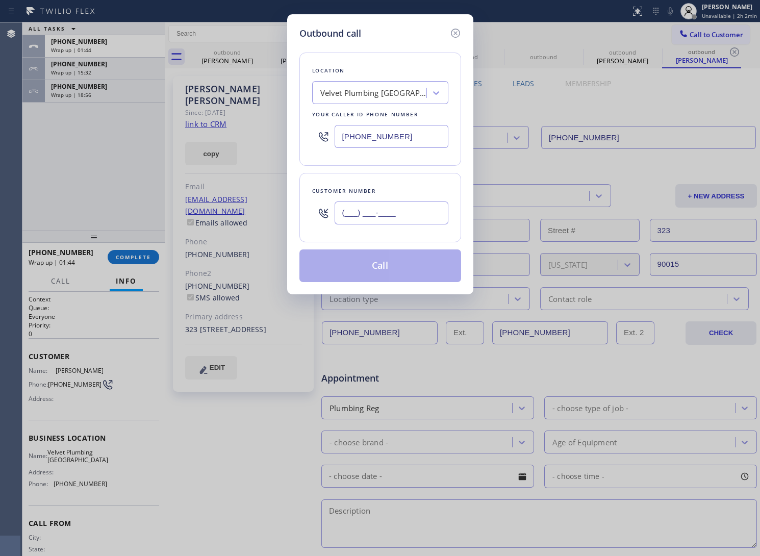
click at [393, 220] on input "(___) ___-____" at bounding box center [392, 213] width 114 height 23
paste
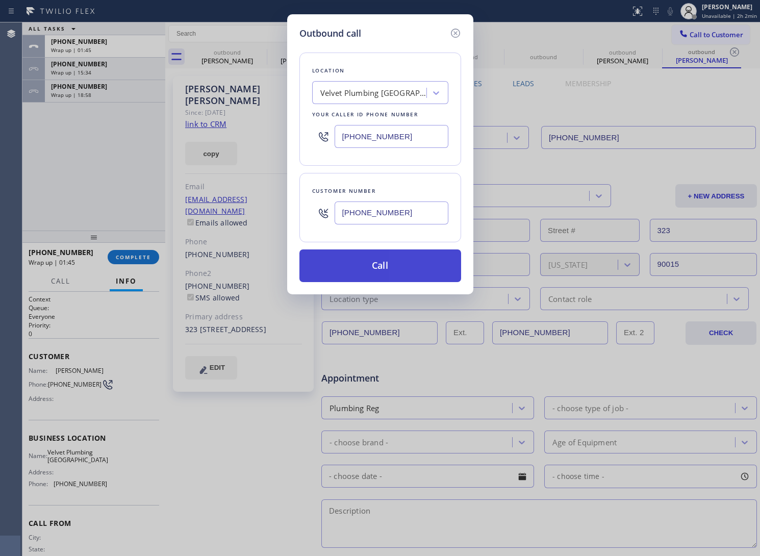
type input "[PHONE_NUMBER]"
click at [392, 265] on button "Call" at bounding box center [381, 266] width 162 height 33
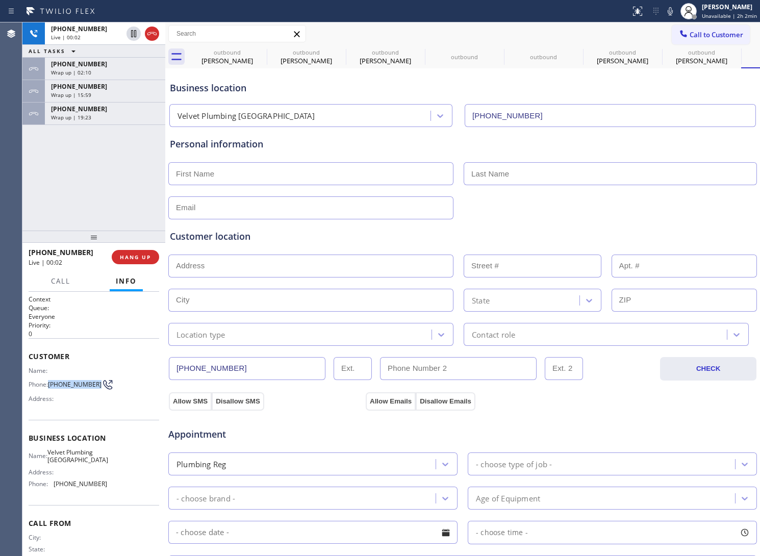
drag, startPoint x: 68, startPoint y: 389, endPoint x: 49, endPoint y: 379, distance: 21.7
click at [49, 381] on span "[PHONE_NUMBER]" at bounding box center [75, 385] width 54 height 8
click at [137, 248] on div "[PHONE_NUMBER] Live | 00:03 HANG UP" at bounding box center [94, 257] width 131 height 27
click at [145, 261] on button "HANG UP" at bounding box center [135, 257] width 47 height 14
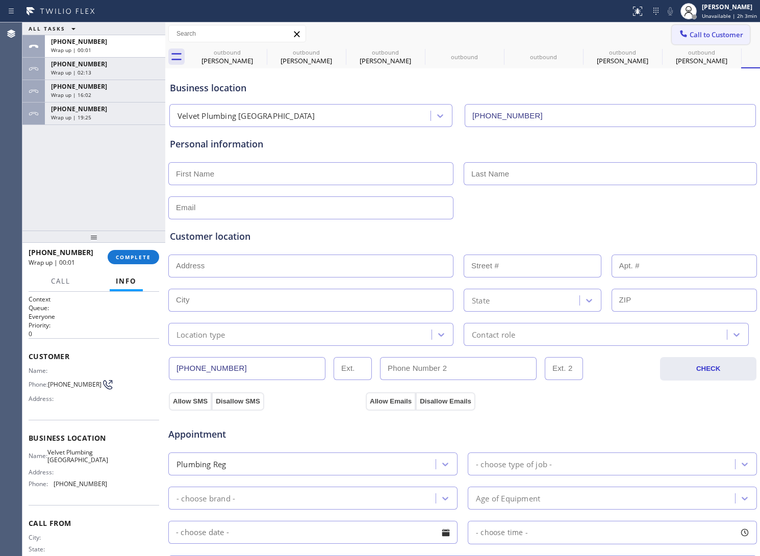
click at [712, 31] on span "Call to Customer" at bounding box center [717, 34] width 54 height 9
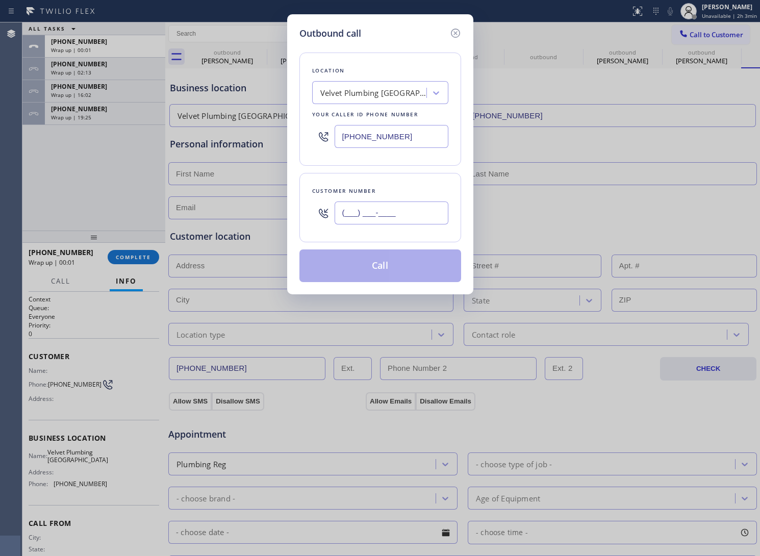
click at [413, 213] on input "(___) ___-____" at bounding box center [392, 213] width 114 height 23
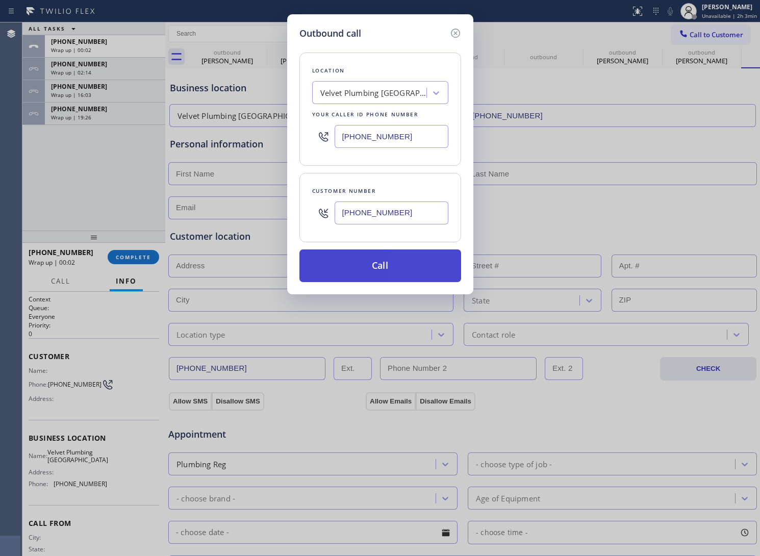
click at [415, 265] on button "Call" at bounding box center [381, 266] width 162 height 33
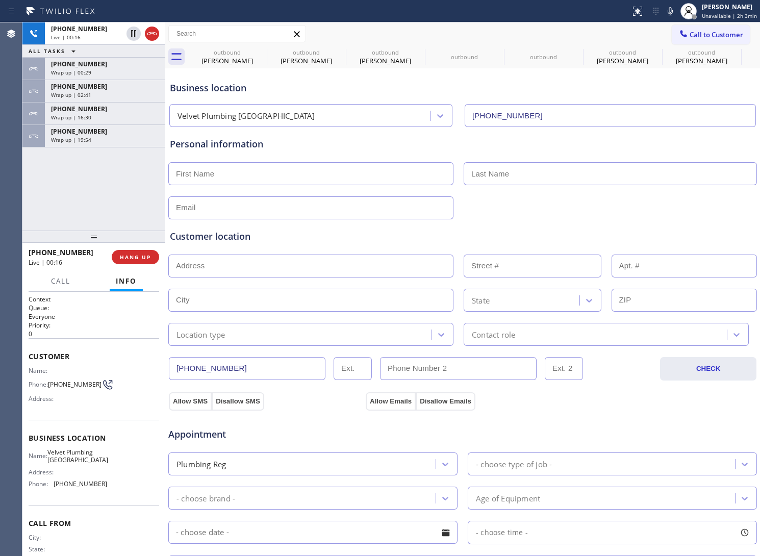
click at [131, 255] on span "HANG UP" at bounding box center [135, 257] width 31 height 7
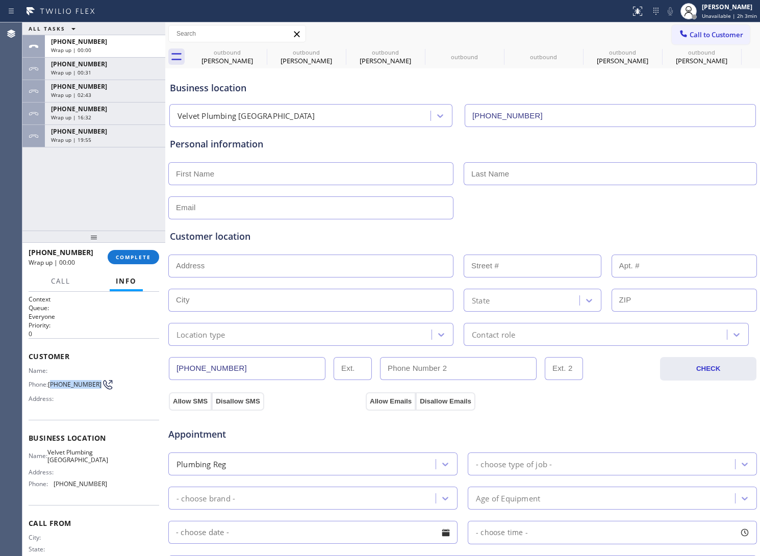
drag, startPoint x: 67, startPoint y: 392, endPoint x: 49, endPoint y: 382, distance: 20.6
click at [49, 382] on span "[PHONE_NUMBER]" at bounding box center [75, 385] width 54 height 8
click at [721, 31] on span "Call to Customer" at bounding box center [717, 34] width 54 height 9
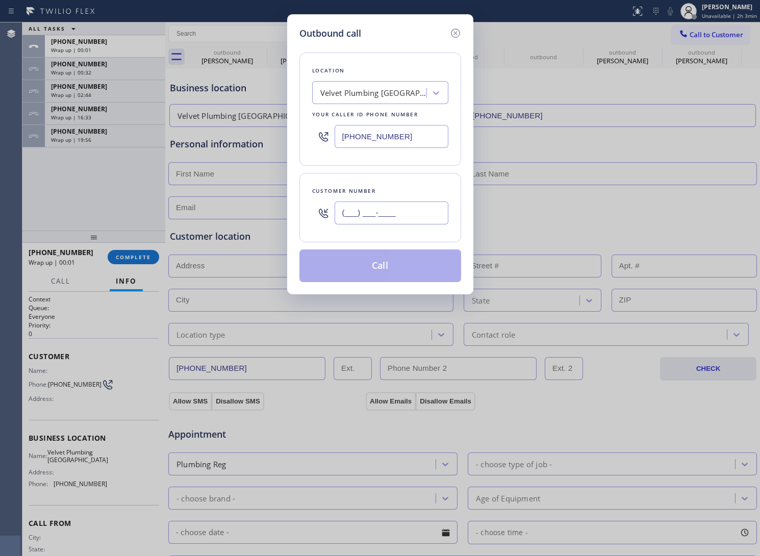
click at [393, 210] on input "(___) ___-____" at bounding box center [392, 213] width 114 height 23
click at [395, 266] on button "Call" at bounding box center [381, 266] width 162 height 33
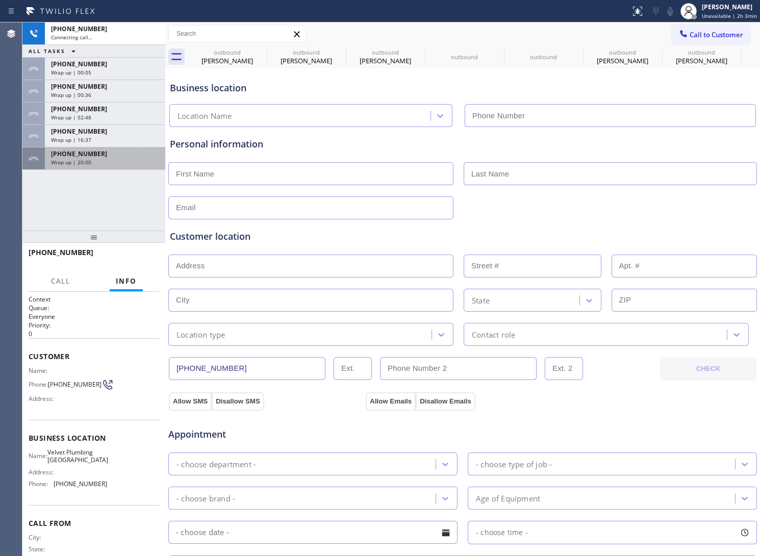
click at [85, 147] on div "[PHONE_NUMBER] Wrap up | 20:00" at bounding box center [103, 158] width 116 height 22
click at [87, 157] on span "[PHONE_NUMBER]" at bounding box center [79, 154] width 56 height 9
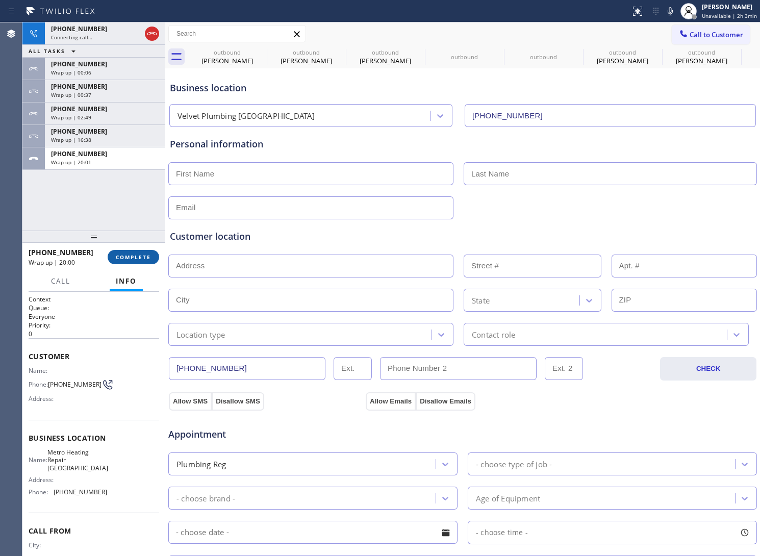
click at [141, 257] on span "COMPLETE" at bounding box center [133, 257] width 35 height 7
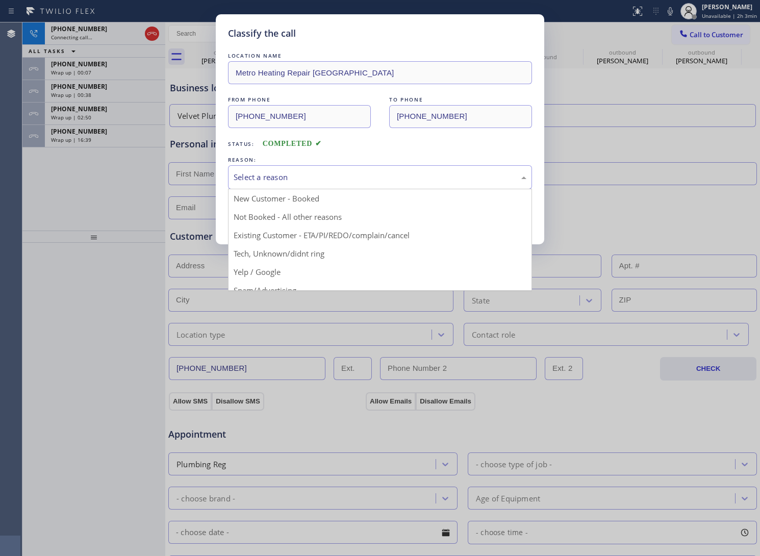
drag, startPoint x: 300, startPoint y: 175, endPoint x: 301, endPoint y: 192, distance: 16.9
click at [301, 177] on div "Select a reason" at bounding box center [380, 177] width 293 height 12
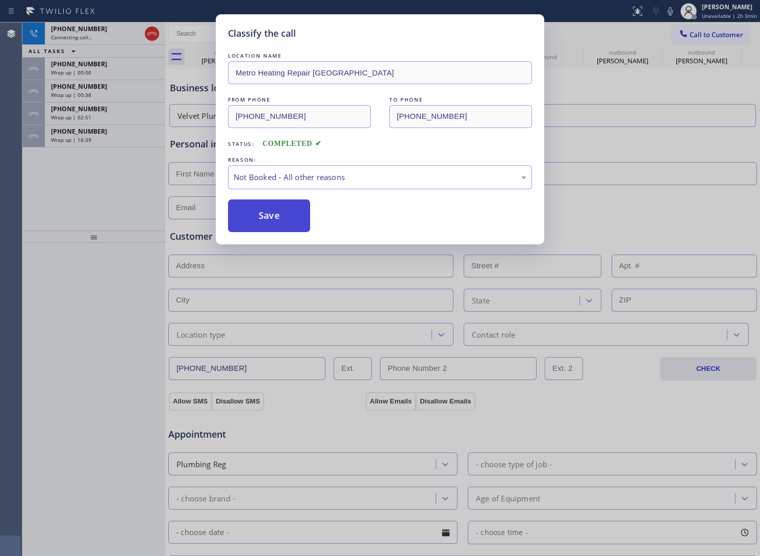
click at [266, 218] on button "Save" at bounding box center [269, 216] width 82 height 33
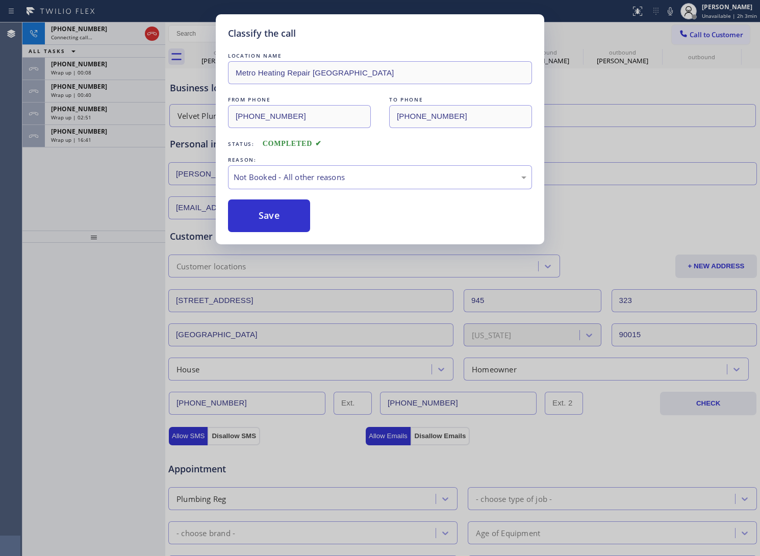
click at [83, 139] on div "Classify the call LOCATION NAME Metro Heating Repair [GEOGRAPHIC_DATA] FROM PHO…" at bounding box center [380, 278] width 760 height 556
click at [83, 139] on div "Classify the call LOCATION NAME Thermador Appliances Repair Services FROM PHONE…" at bounding box center [391, 289] width 738 height 534
click at [83, 139] on span "Wrap up | 16:41" at bounding box center [71, 139] width 40 height 7
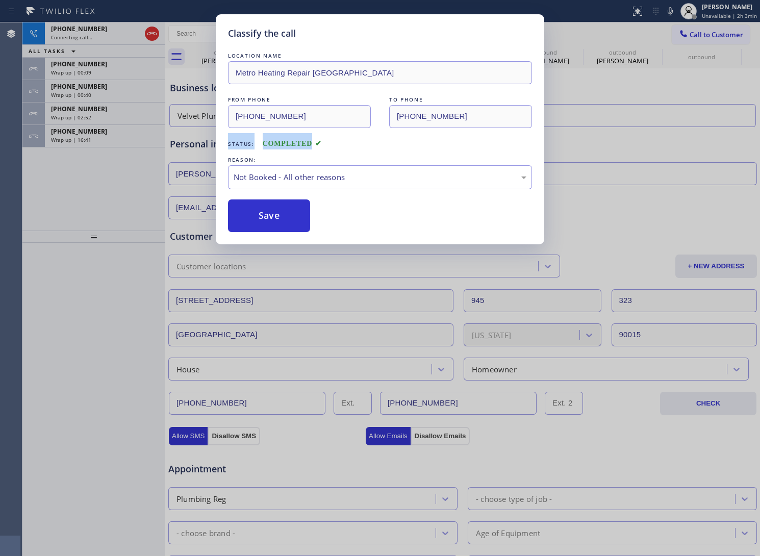
click at [83, 139] on span "Wrap up | 16:41" at bounding box center [71, 139] width 40 height 7
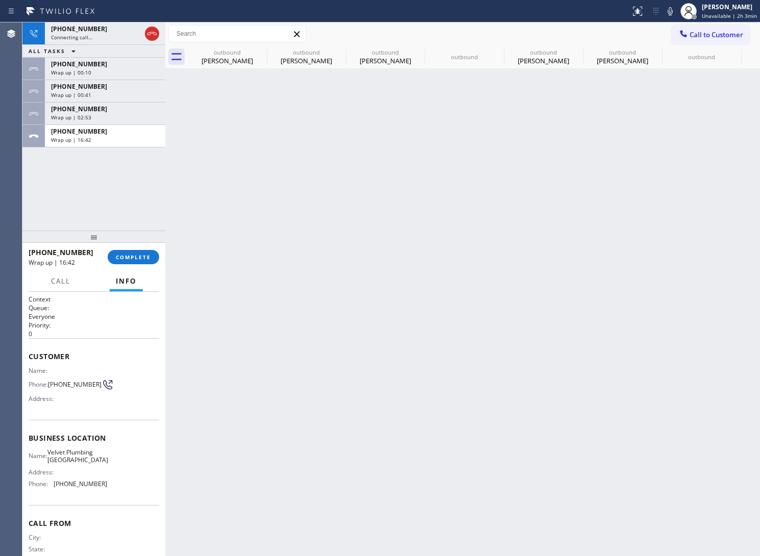
click at [83, 139] on span "Wrap up | 16:42" at bounding box center [71, 139] width 40 height 7
click at [137, 258] on span "COMPLETE" at bounding box center [133, 257] width 35 height 7
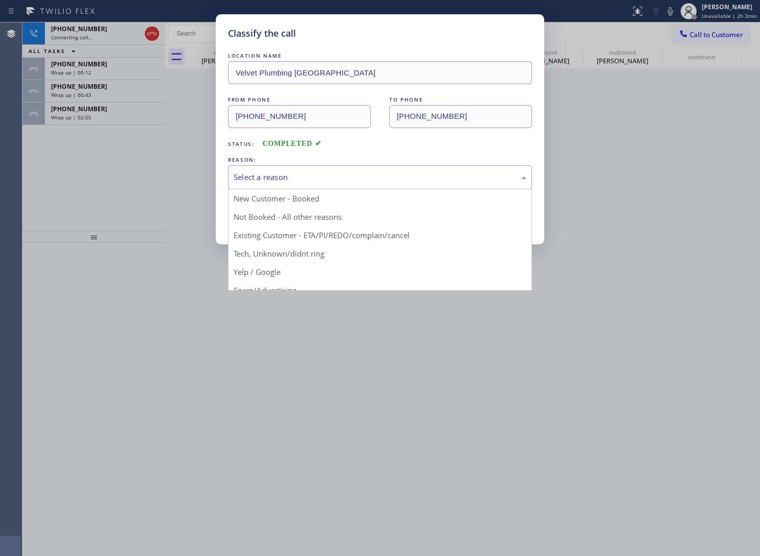
click at [286, 175] on div "Select a reason" at bounding box center [380, 177] width 293 height 12
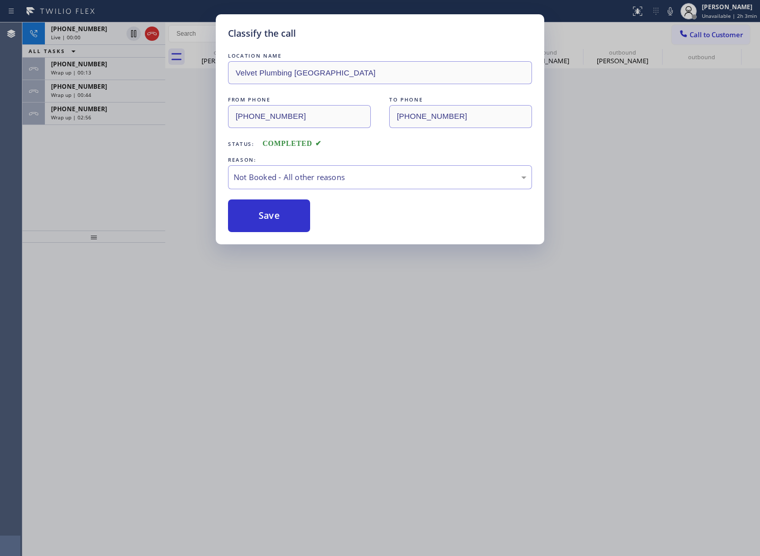
click at [277, 214] on button "Save" at bounding box center [269, 216] width 82 height 33
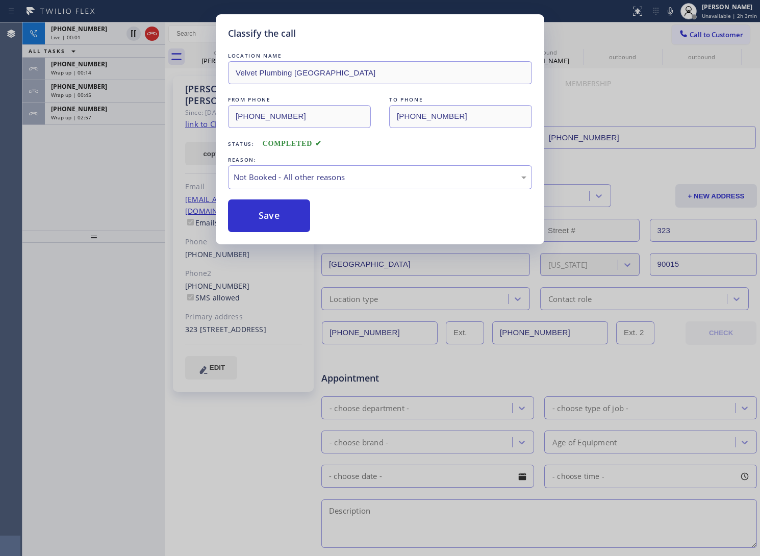
click at [88, 91] on div "Classify the call LOCATION NAME Velvet Plumbing [GEOGRAPHIC_DATA] FROM PHONE [P…" at bounding box center [380, 278] width 760 height 556
click at [88, 91] on span "Wrap up | 00:45" at bounding box center [71, 94] width 40 height 7
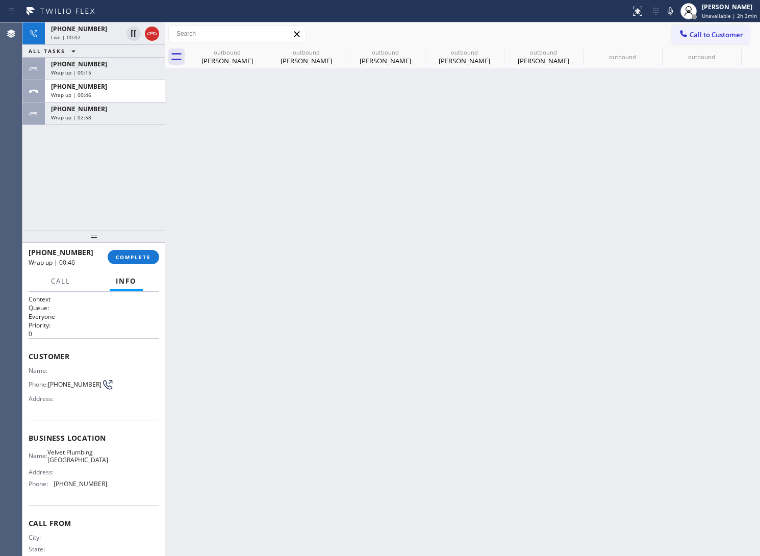
click at [88, 91] on span "Wrap up | 00:46" at bounding box center [71, 94] width 40 height 7
click at [85, 111] on span "[PHONE_NUMBER]" at bounding box center [79, 109] width 56 height 9
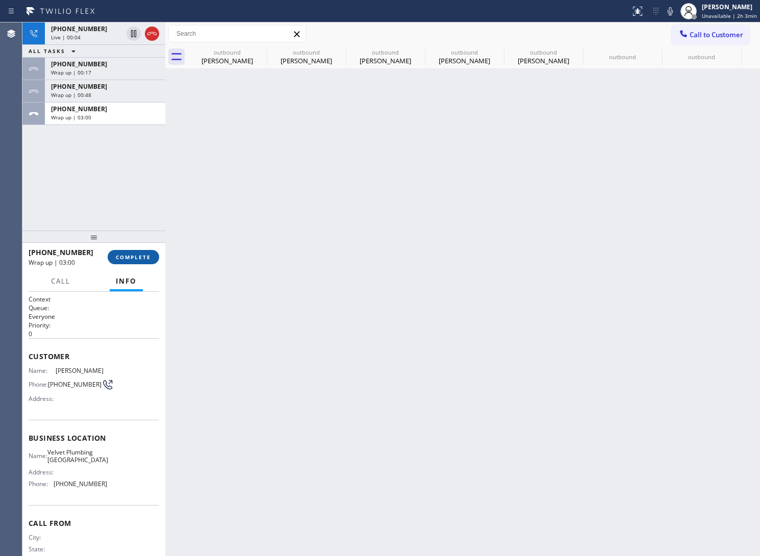
click at [134, 251] on button "COMPLETE" at bounding box center [134, 257] width 52 height 14
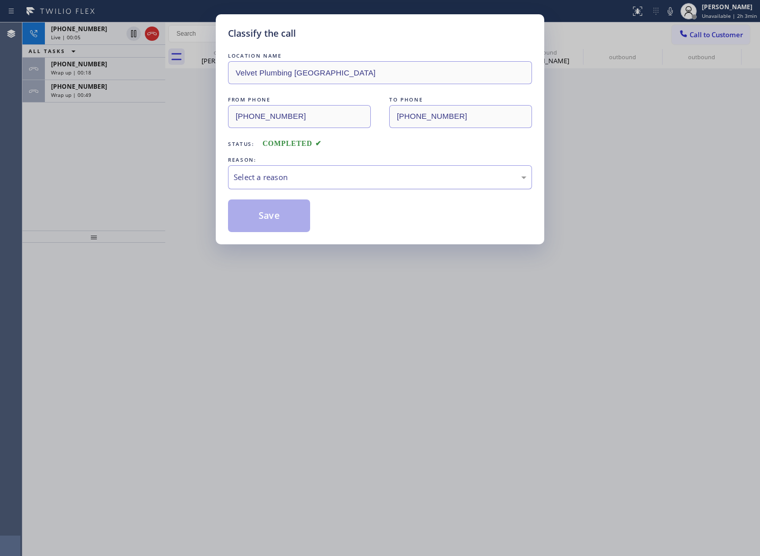
click at [283, 181] on div "Select a reason" at bounding box center [380, 177] width 293 height 12
click at [272, 223] on button "Save" at bounding box center [269, 216] width 82 height 33
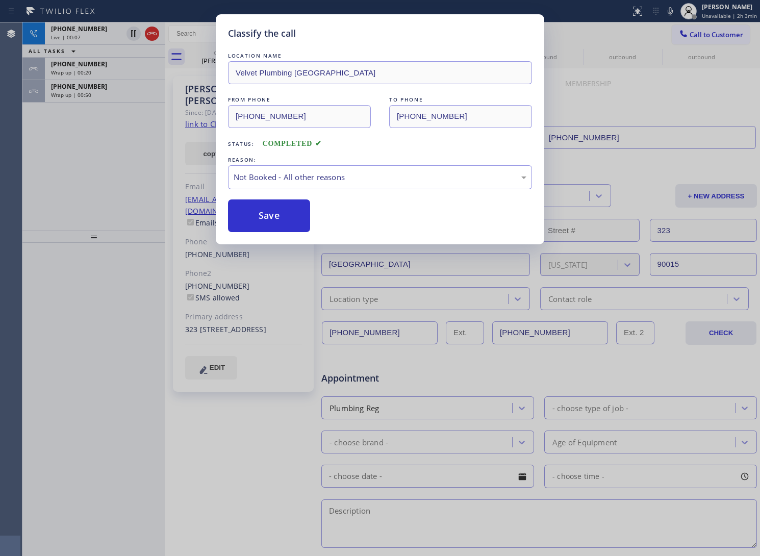
click at [95, 177] on div "[PHONE_NUMBER] Live | 00:07 ALL TASKS ALL TASKS ACTIVE TASKS TASKS IN WRAP UP […" at bounding box center [93, 126] width 143 height 208
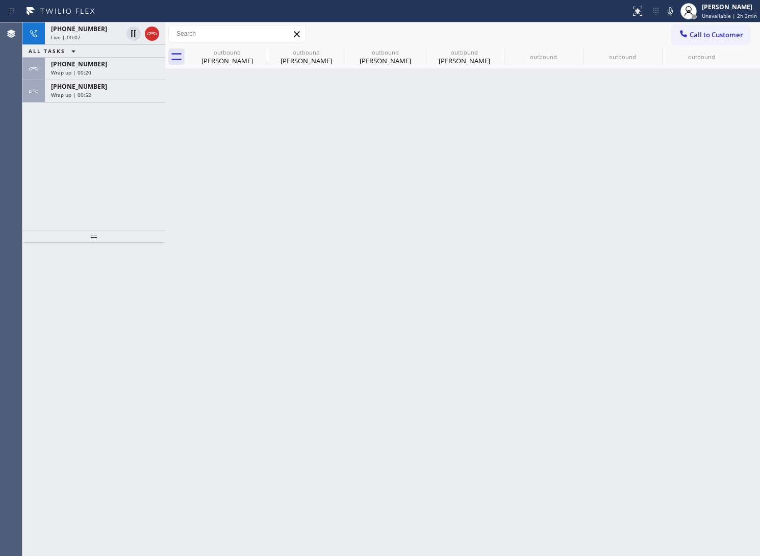
click at [297, 217] on div "Back to Dashboard Change Sender ID Customers Technicians Select a contact Outbo…" at bounding box center [462, 289] width 595 height 534
click at [103, 95] on div "Wrap up | 00:52" at bounding box center [105, 94] width 108 height 7
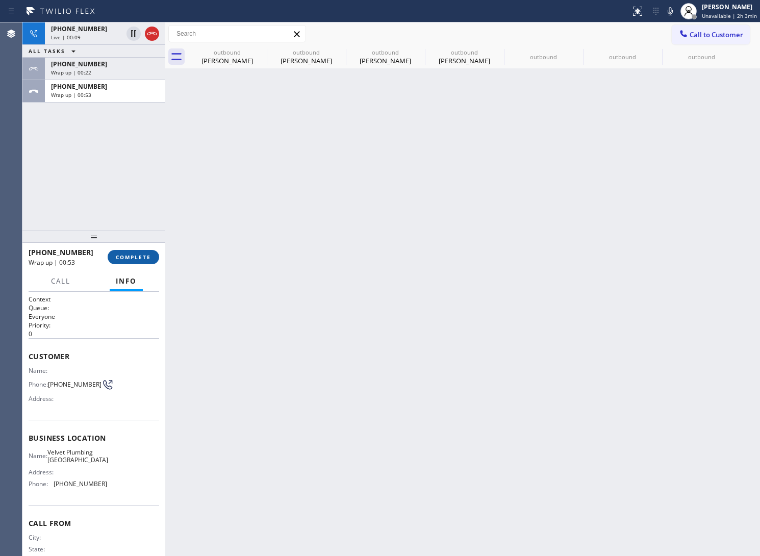
click at [133, 256] on span "COMPLETE" at bounding box center [133, 257] width 35 height 7
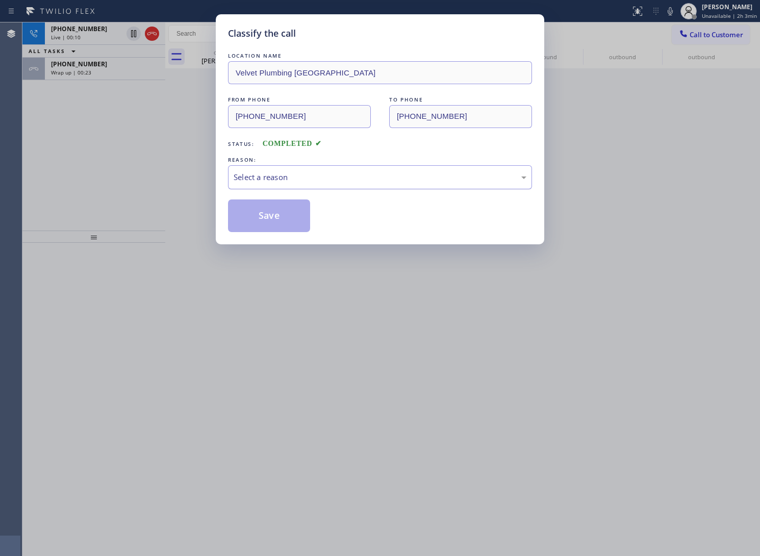
click at [287, 180] on div "Select a reason" at bounding box center [380, 177] width 293 height 12
click at [268, 214] on button "Save" at bounding box center [269, 216] width 82 height 33
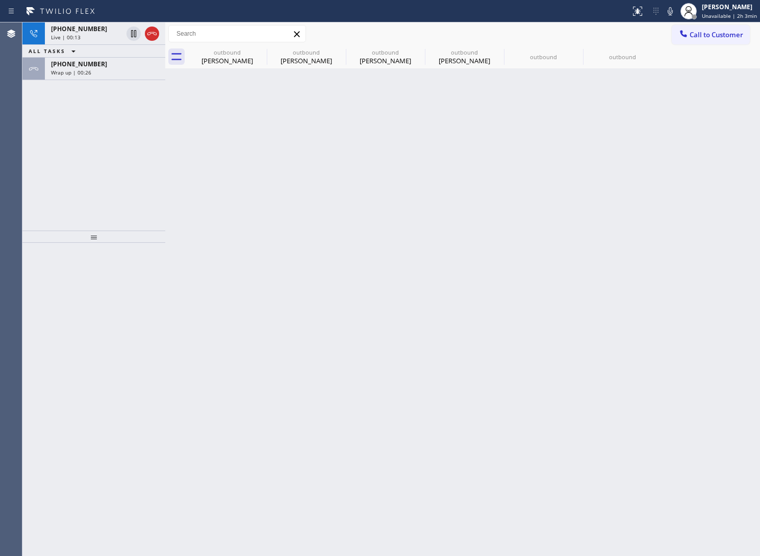
click at [154, 32] on icon at bounding box center [152, 34] width 12 height 12
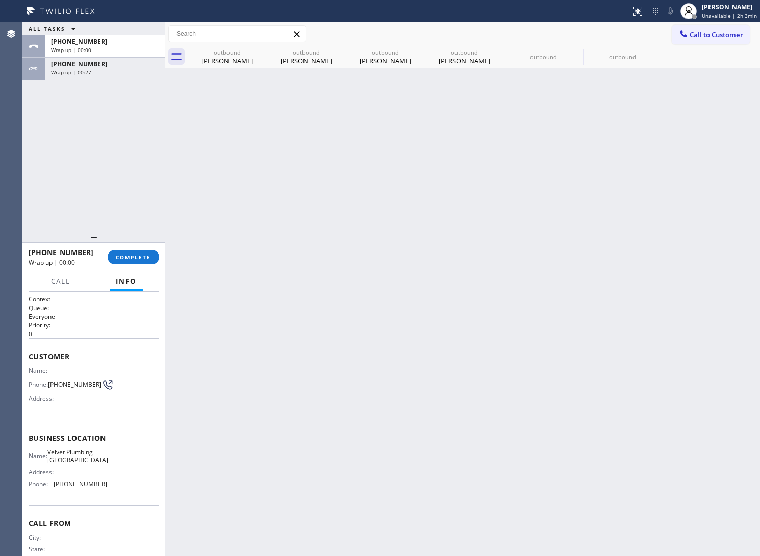
click at [707, 44] on div "Call to Customer Outbound call Location Velvet Plumbing [GEOGRAPHIC_DATA] Your …" at bounding box center [462, 33] width 595 height 23
click at [698, 41] on button "Call to Customer" at bounding box center [711, 34] width 78 height 19
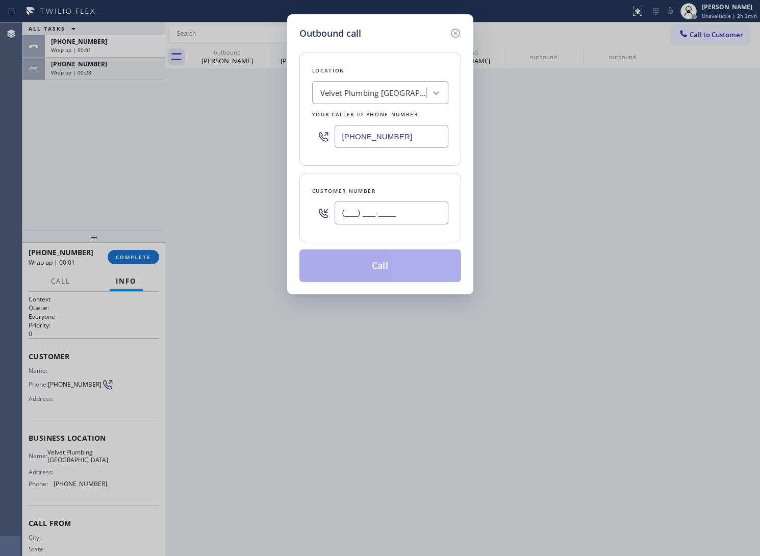
click at [388, 208] on input "(___) ___-____" at bounding box center [392, 213] width 114 height 23
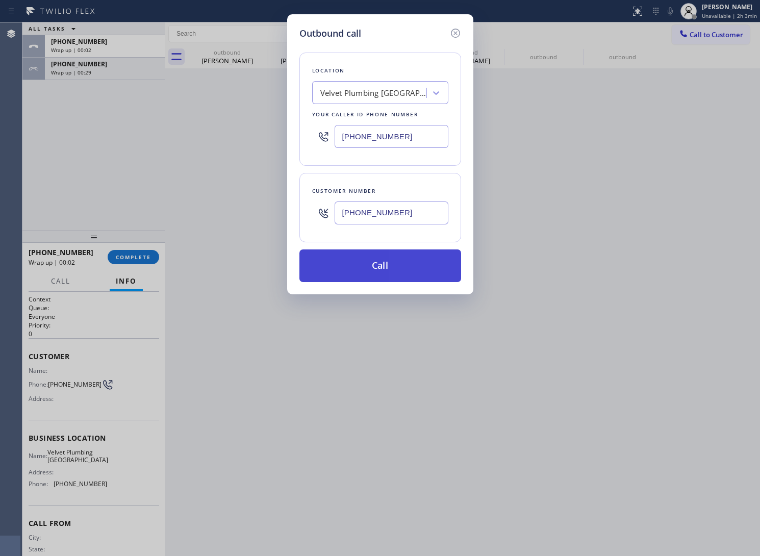
click at [395, 274] on button "Call" at bounding box center [381, 266] width 162 height 33
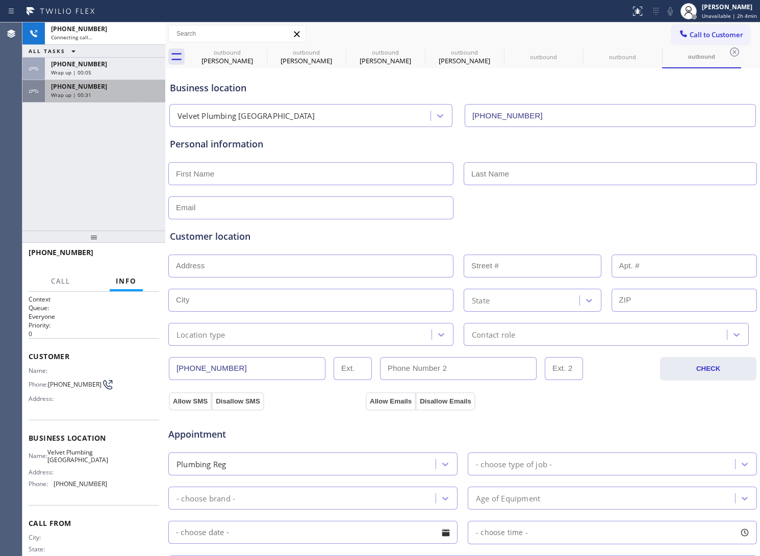
click at [77, 90] on span "[PHONE_NUMBER]" at bounding box center [79, 86] width 56 height 9
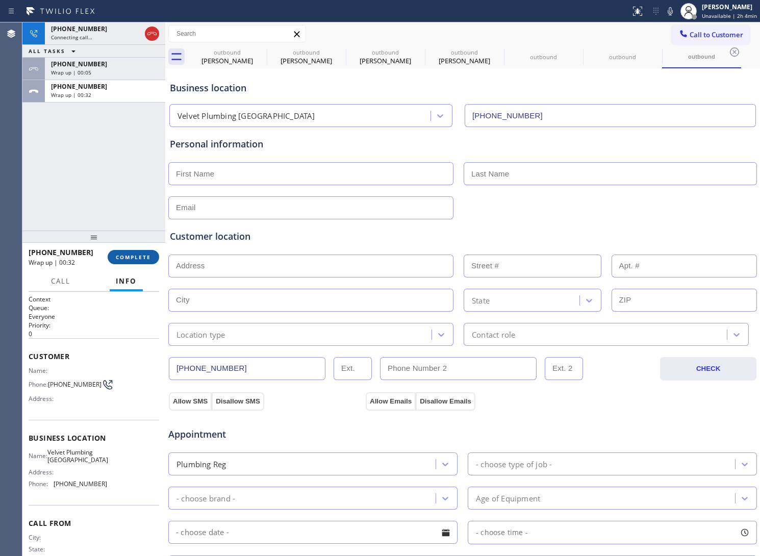
click at [139, 256] on span "COMPLETE" at bounding box center [133, 257] width 35 height 7
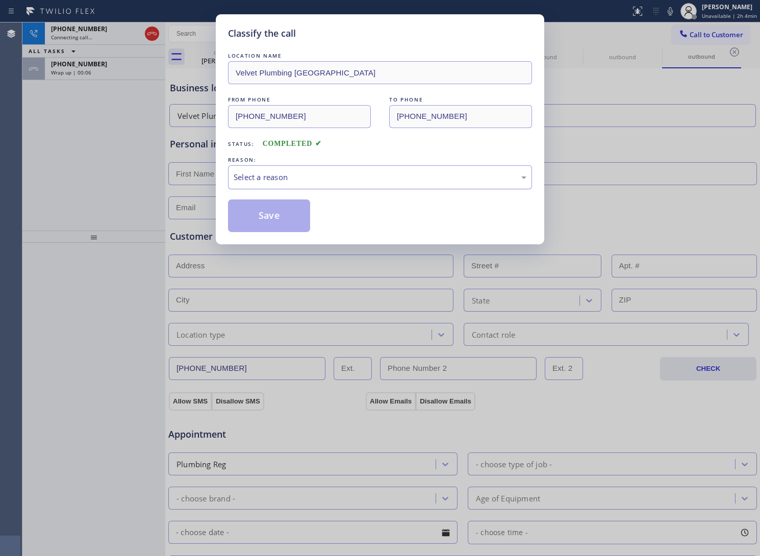
click at [296, 175] on div "Select a reason" at bounding box center [380, 177] width 293 height 12
click at [281, 219] on button "Save" at bounding box center [269, 216] width 82 height 33
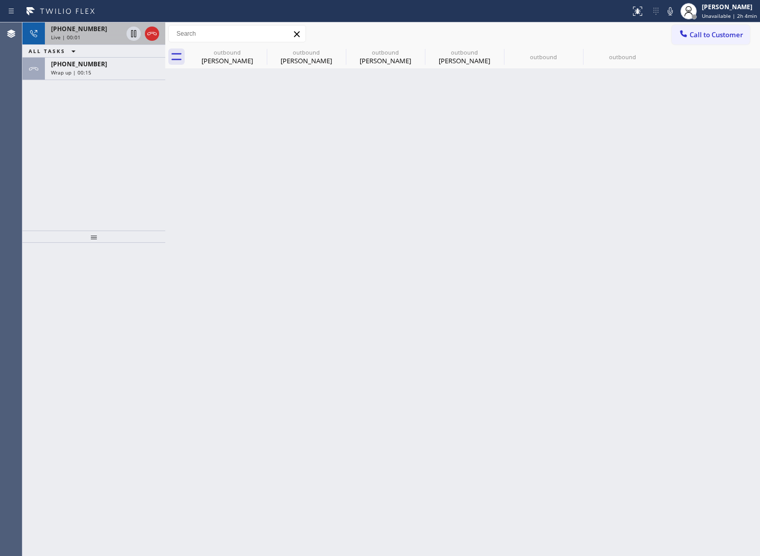
click at [87, 34] on div "Live | 00:01" at bounding box center [86, 37] width 71 height 7
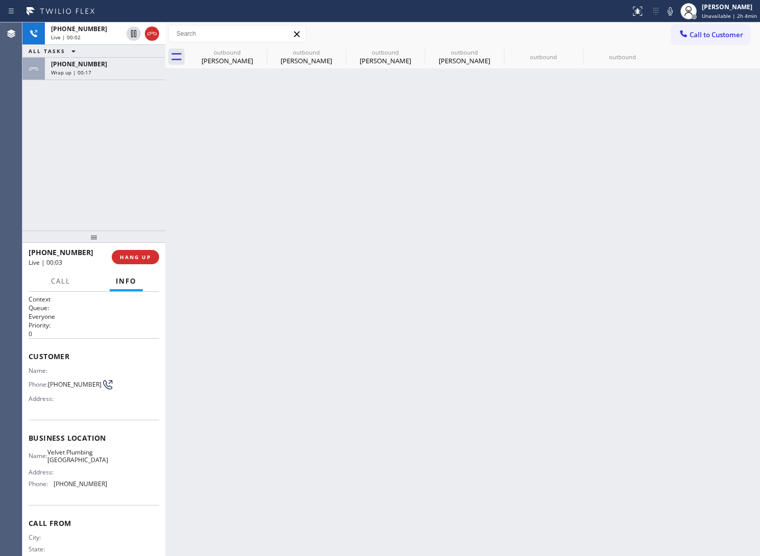
drag, startPoint x: 449, startPoint y: 223, endPoint x: 475, endPoint y: 204, distance: 31.7
click at [452, 220] on div "Back to Dashboard Change Sender ID Customers Technicians Select a contact Outbo…" at bounding box center [462, 289] width 595 height 534
click at [718, 31] on span "Call to Customer" at bounding box center [717, 34] width 54 height 9
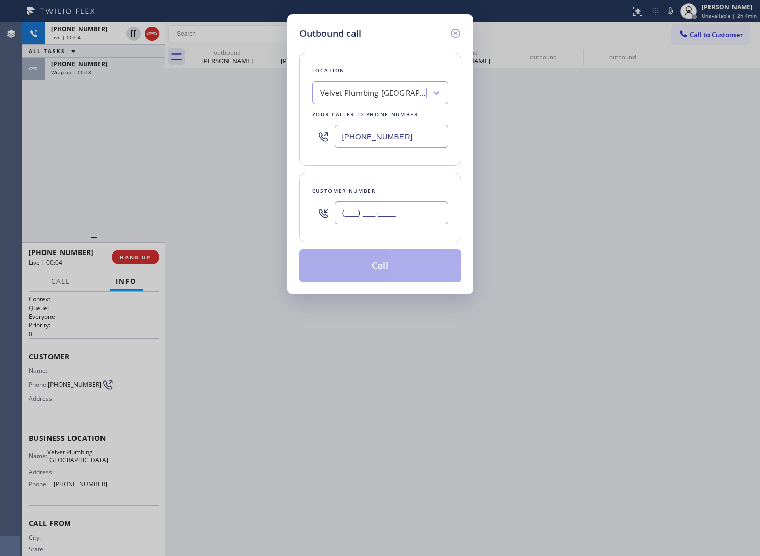
click at [426, 213] on input "(___) ___-____" at bounding box center [392, 213] width 114 height 23
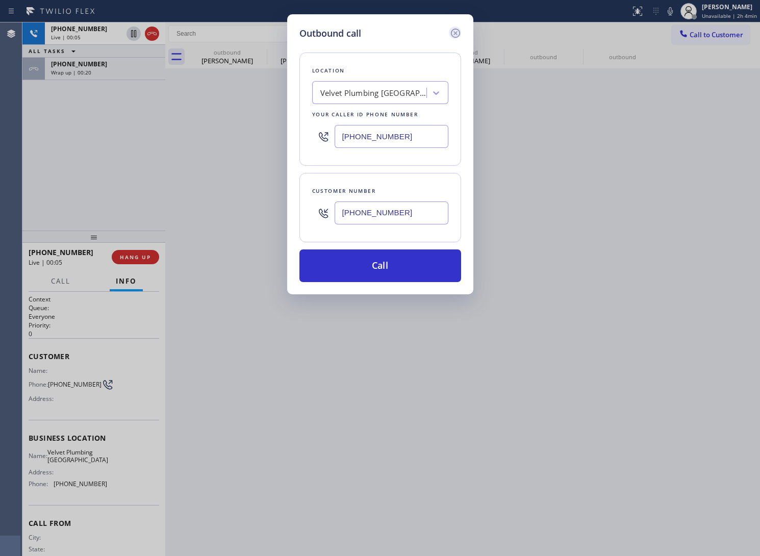
click at [450, 31] on icon at bounding box center [456, 33] width 12 height 12
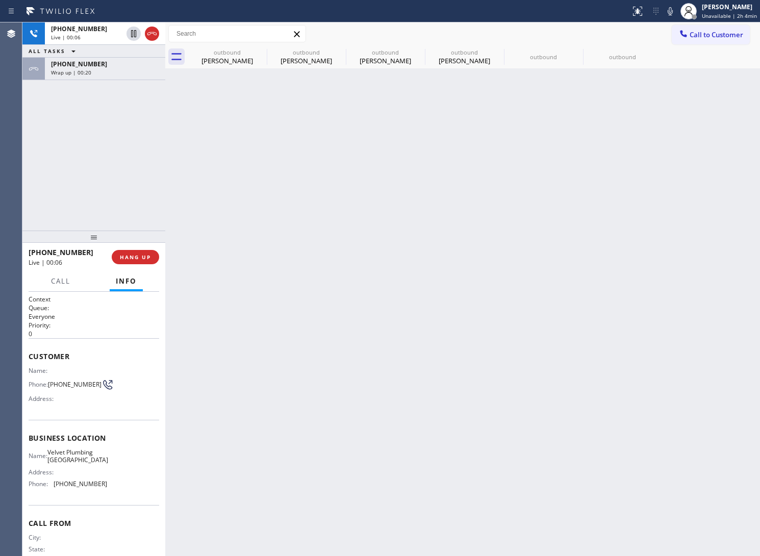
click at [151, 32] on icon at bounding box center [152, 34] width 12 height 12
click at [729, 38] on span "Call to Customer" at bounding box center [717, 34] width 54 height 9
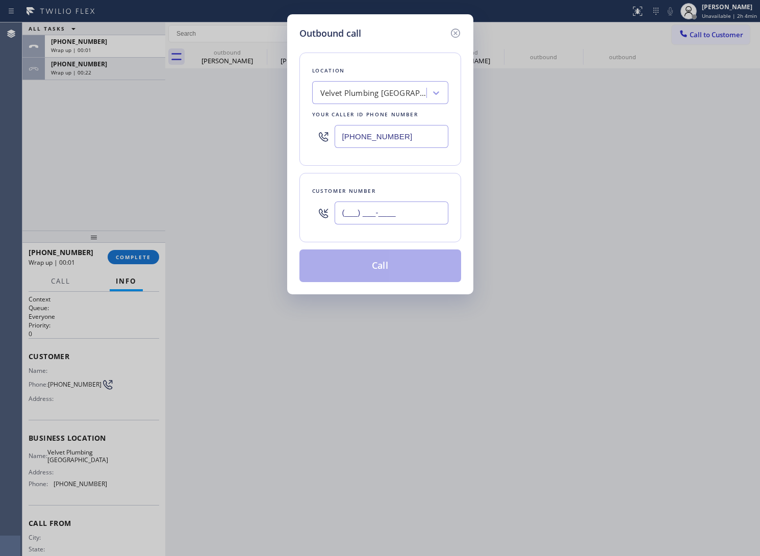
click at [380, 214] on input "(___) ___-____" at bounding box center [392, 213] width 114 height 23
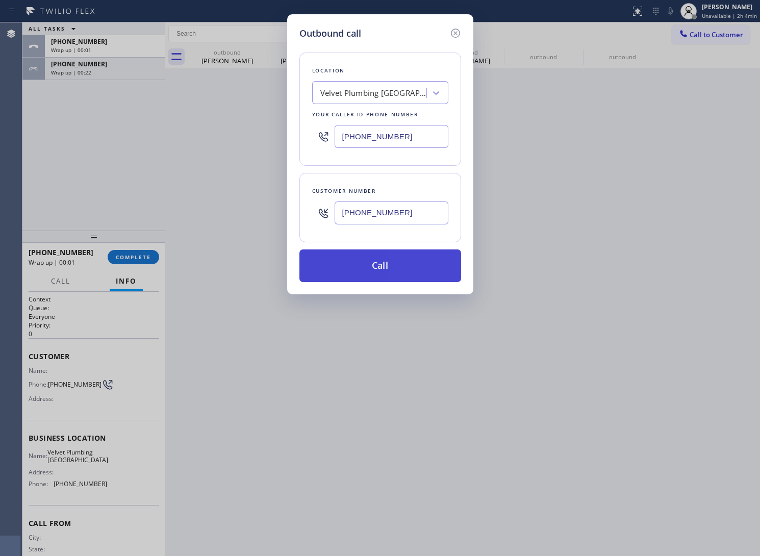
click at [379, 271] on button "Call" at bounding box center [381, 266] width 162 height 33
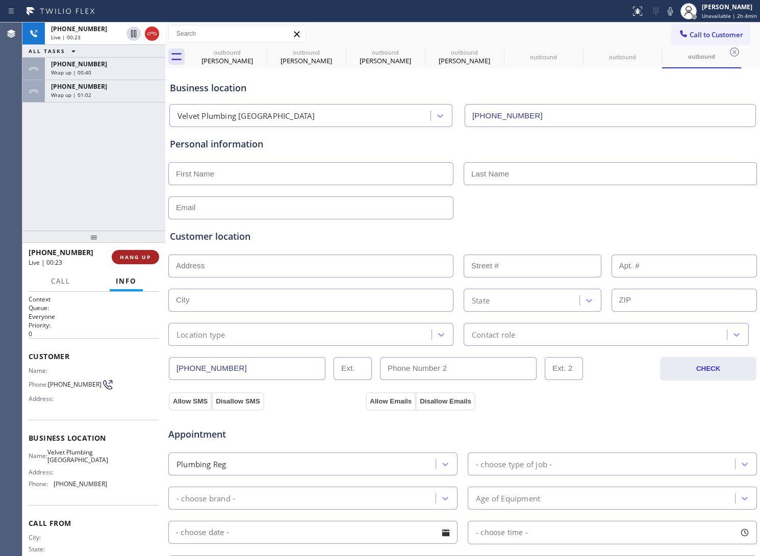
click at [132, 259] on span "HANG UP" at bounding box center [135, 257] width 31 height 7
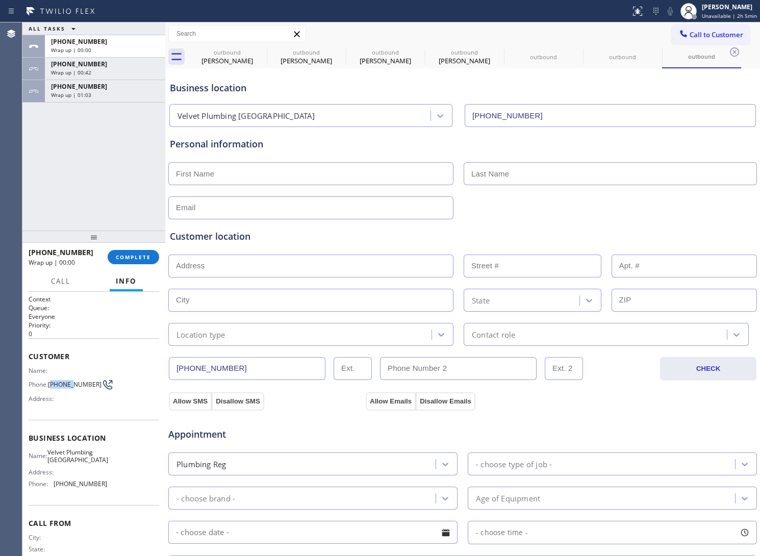
drag, startPoint x: 67, startPoint y: 384, endPoint x: 52, endPoint y: 378, distance: 16.5
click at [52, 381] on span "[PHONE_NUMBER]" at bounding box center [75, 385] width 54 height 8
click at [68, 388] on span "[PHONE_NUMBER]" at bounding box center [75, 385] width 54 height 8
drag, startPoint x: 68, startPoint y: 388, endPoint x: 52, endPoint y: 382, distance: 17.0
click at [52, 382] on span "[PHONE_NUMBER]" at bounding box center [75, 385] width 54 height 8
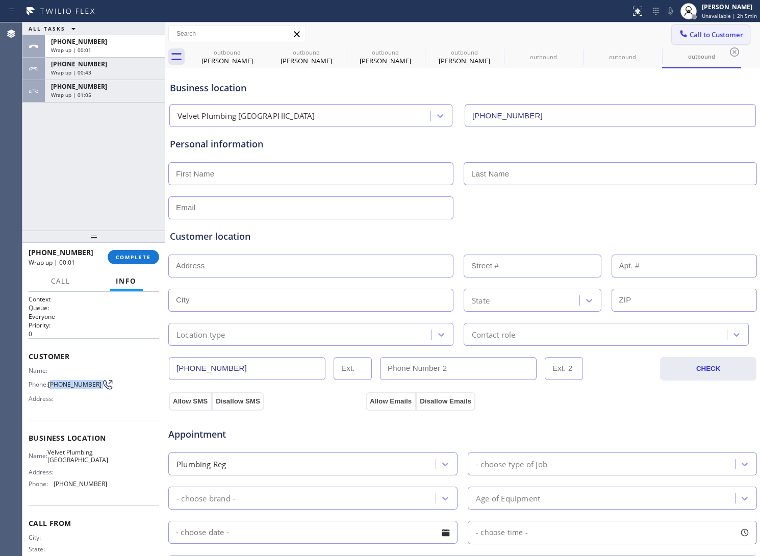
click at [710, 27] on button "Call to Customer" at bounding box center [711, 34] width 78 height 19
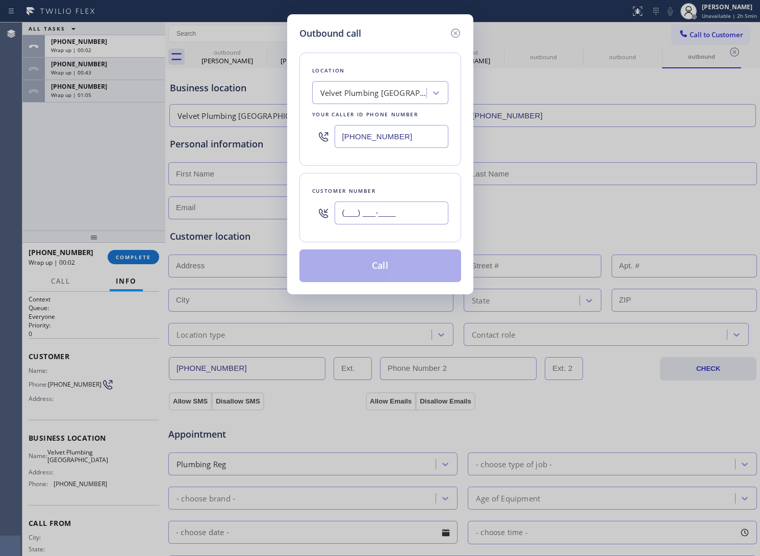
click at [390, 215] on input "(___) ___-____" at bounding box center [392, 213] width 114 height 23
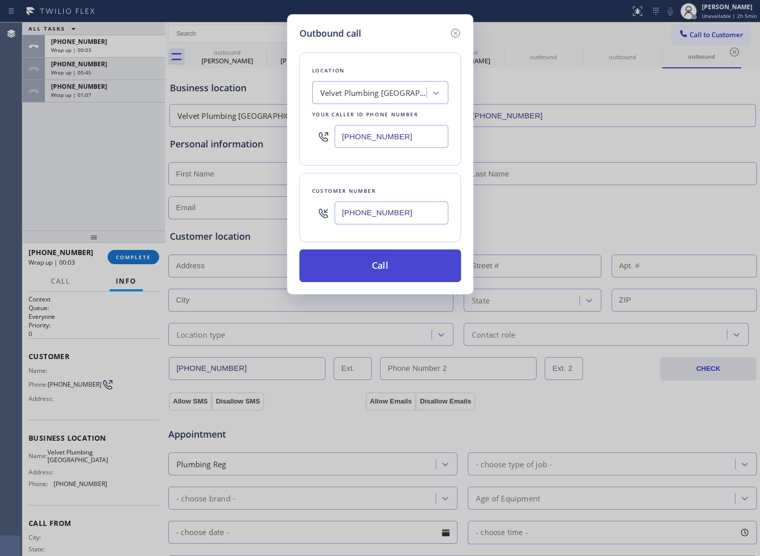
click at [376, 269] on button "Call" at bounding box center [381, 266] width 162 height 33
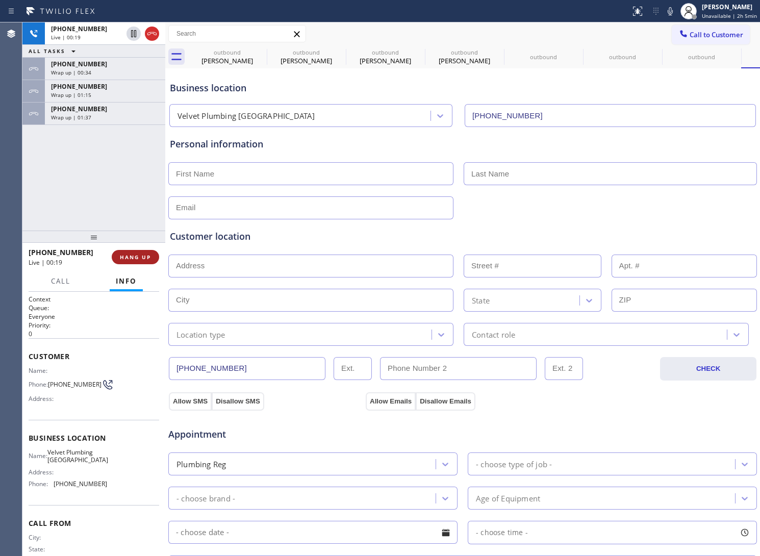
click at [138, 259] on span "HANG UP" at bounding box center [135, 257] width 31 height 7
click at [702, 34] on span "Call to Customer" at bounding box center [717, 34] width 54 height 9
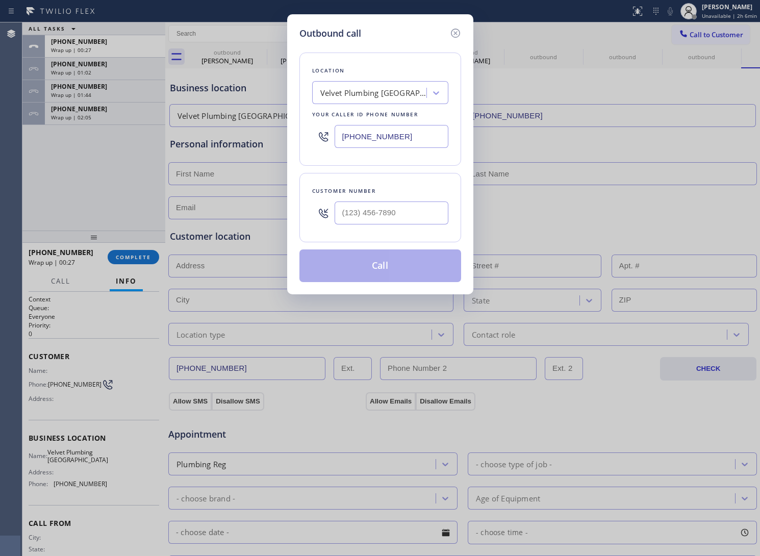
click at [404, 147] on input "[PHONE_NUMBER]" at bounding box center [392, 136] width 114 height 23
click at [351, 217] on input "(___) ___-____" at bounding box center [392, 213] width 114 height 23
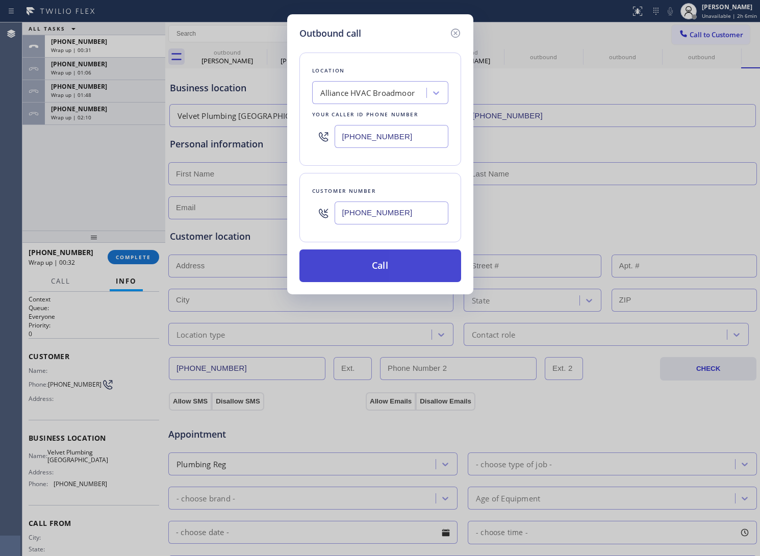
click at [376, 259] on button "Call" at bounding box center [381, 266] width 162 height 33
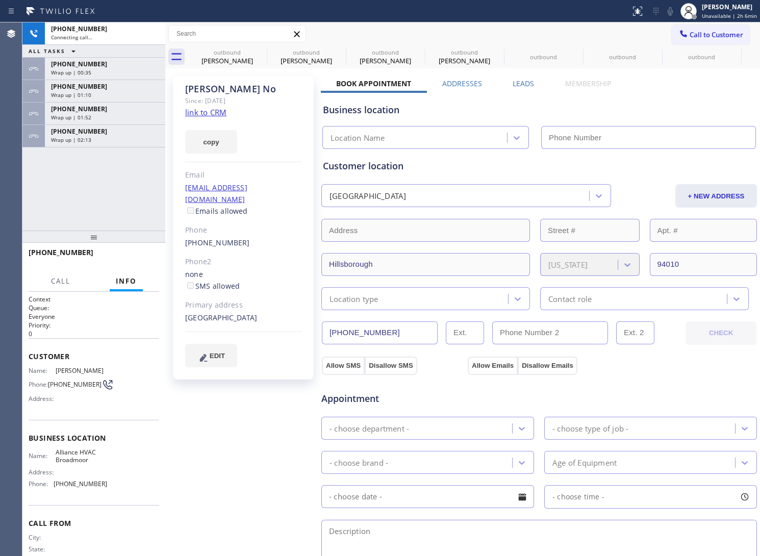
click at [206, 115] on link "link to CRM" at bounding box center [205, 112] width 41 height 10
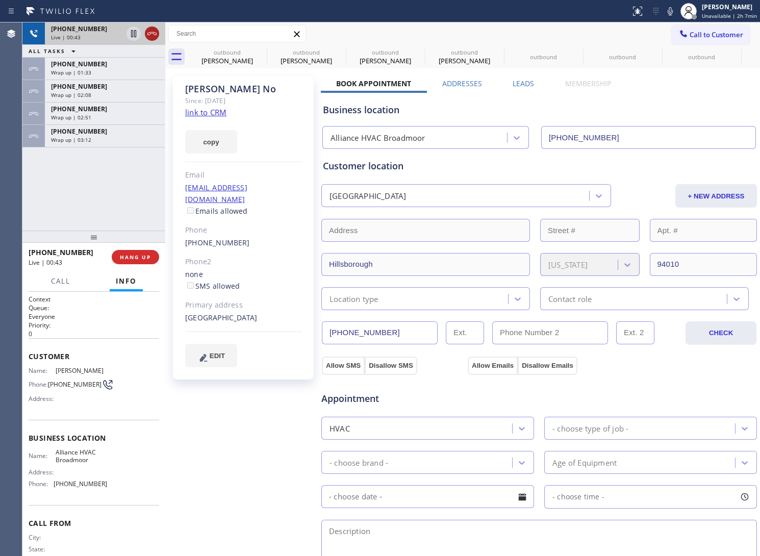
click at [154, 36] on icon at bounding box center [152, 34] width 12 height 12
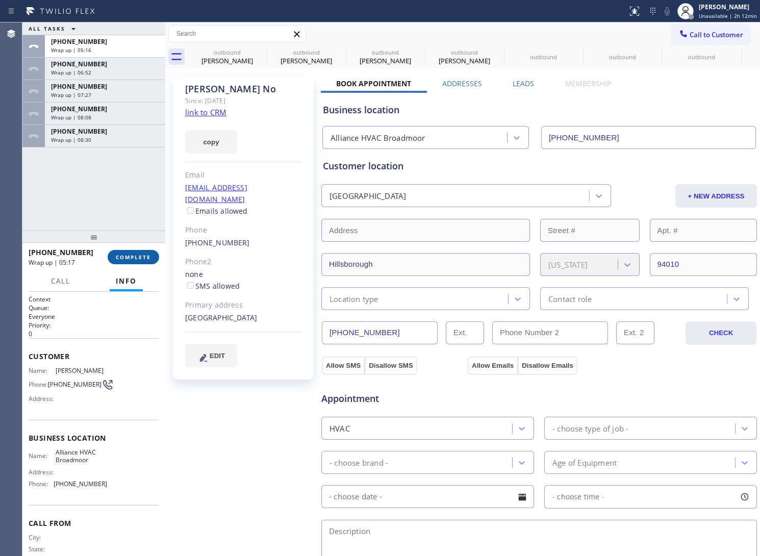
click at [118, 252] on button "COMPLETE" at bounding box center [134, 257] width 52 height 14
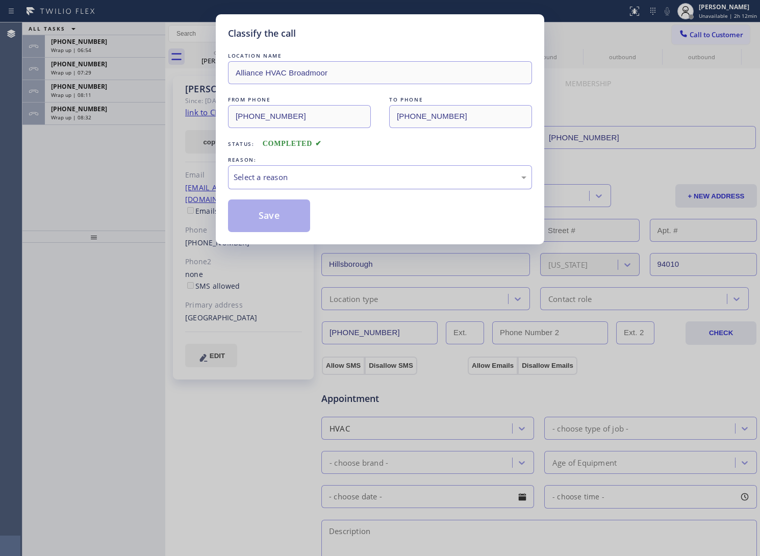
click at [284, 179] on div "Select a reason" at bounding box center [380, 177] width 293 height 12
click at [275, 213] on button "Save" at bounding box center [269, 216] width 82 height 33
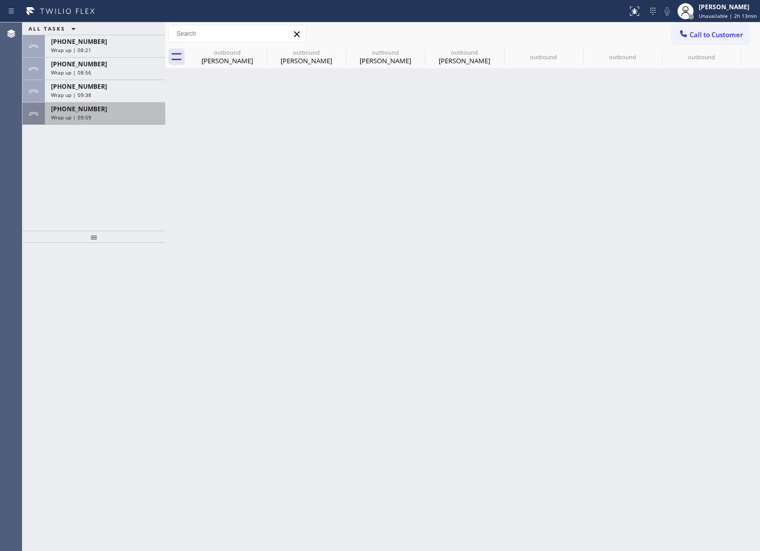
click at [96, 115] on div "Wrap up | 09:59" at bounding box center [105, 117] width 108 height 7
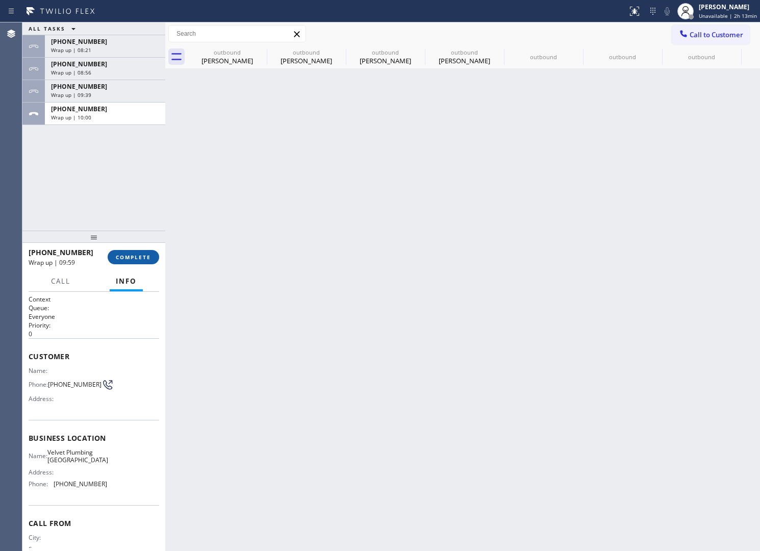
click at [136, 251] on button "COMPLETE" at bounding box center [134, 257] width 52 height 14
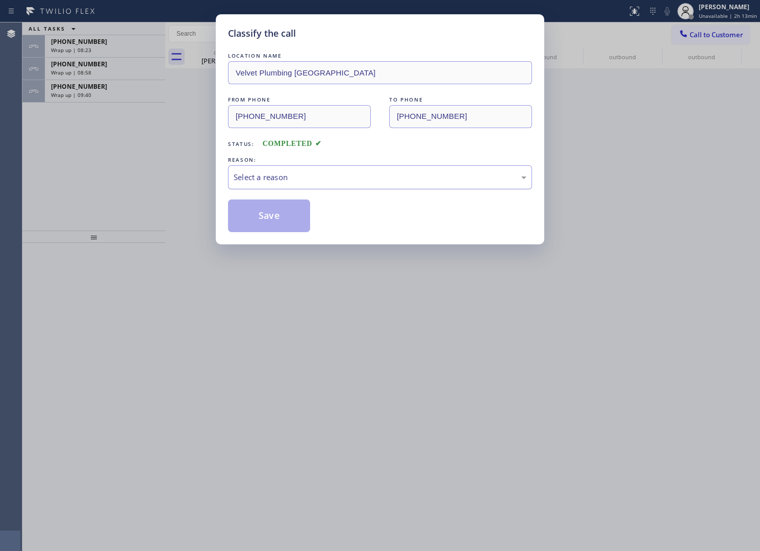
click at [274, 185] on div "Select a reason" at bounding box center [380, 177] width 304 height 24
click at [271, 214] on button "Save" at bounding box center [269, 216] width 82 height 33
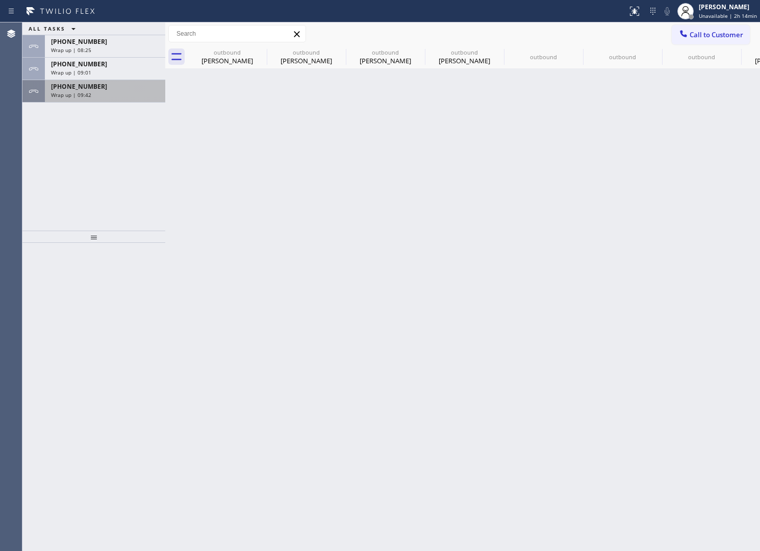
click at [96, 96] on div "Wrap up | 09:42" at bounding box center [105, 94] width 108 height 7
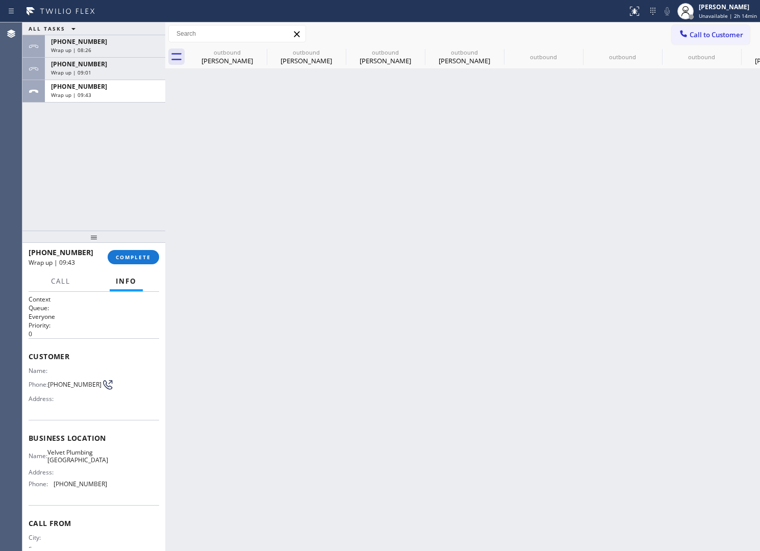
drag, startPoint x: 96, startPoint y: 96, endPoint x: 120, endPoint y: 210, distance: 116.9
click at [101, 105] on div "ALL TASKS ALL TASKS ACTIVE TASKS TASKS IN WRAP UP +13632018087 Wrap up | 08:26 …" at bounding box center [93, 126] width 143 height 208
click at [129, 254] on span "COMPLETE" at bounding box center [133, 257] width 35 height 7
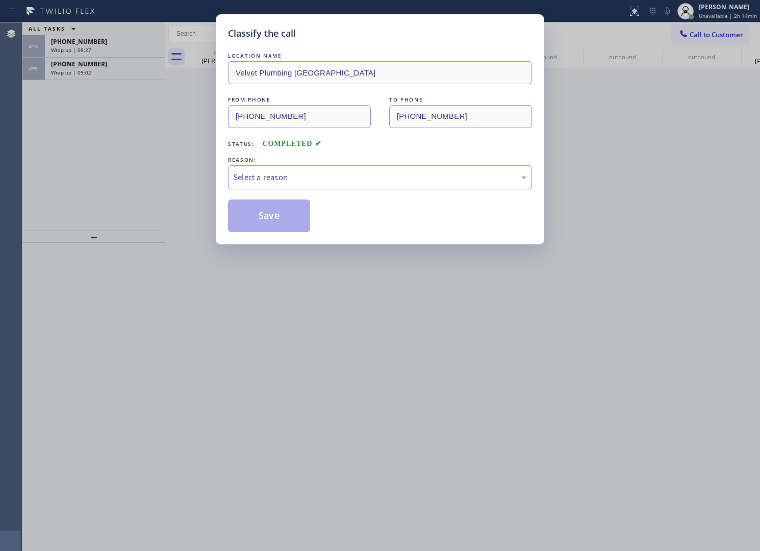
drag, startPoint x: 289, startPoint y: 175, endPoint x: 296, endPoint y: 188, distance: 14.6
click at [289, 174] on div "Select a reason" at bounding box center [380, 177] width 293 height 12
click at [295, 219] on button "Save" at bounding box center [269, 216] width 82 height 33
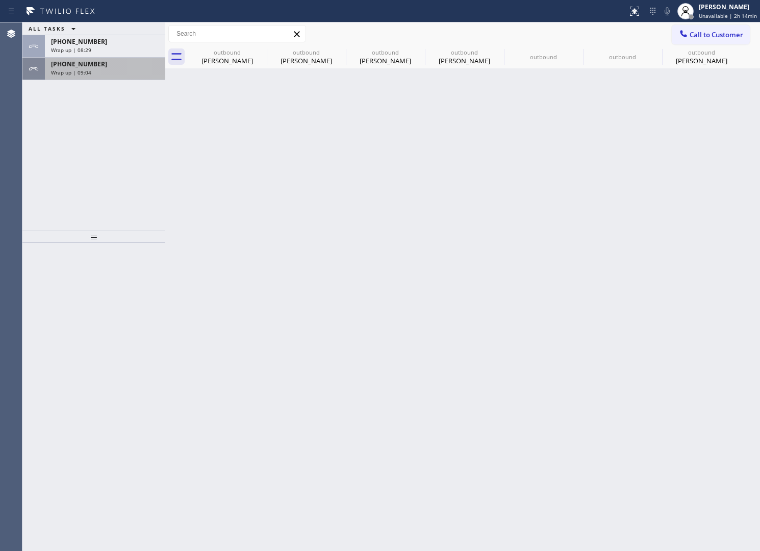
click at [82, 76] on div "+13632018087 Wrap up | 09:04" at bounding box center [103, 69] width 116 height 22
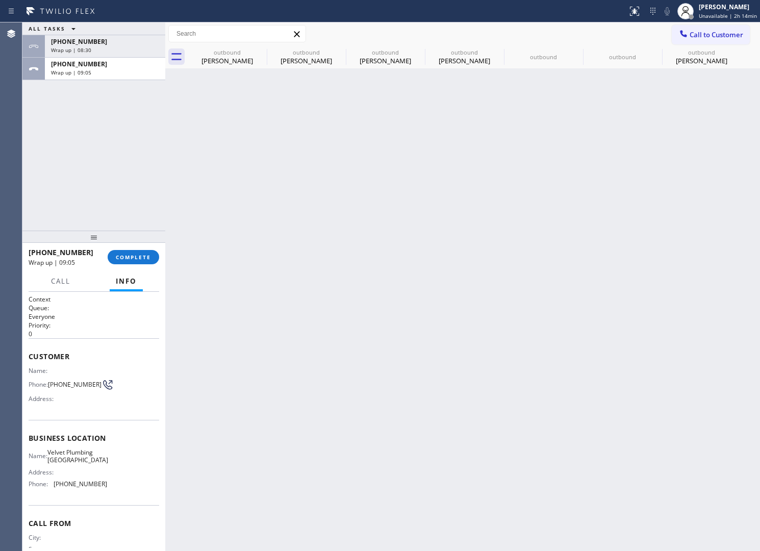
click at [136, 265] on div "+13632018087 Wrap up | 09:05 COMPLETE" at bounding box center [94, 257] width 131 height 27
click at [128, 258] on span "COMPLETE" at bounding box center [133, 257] width 35 height 7
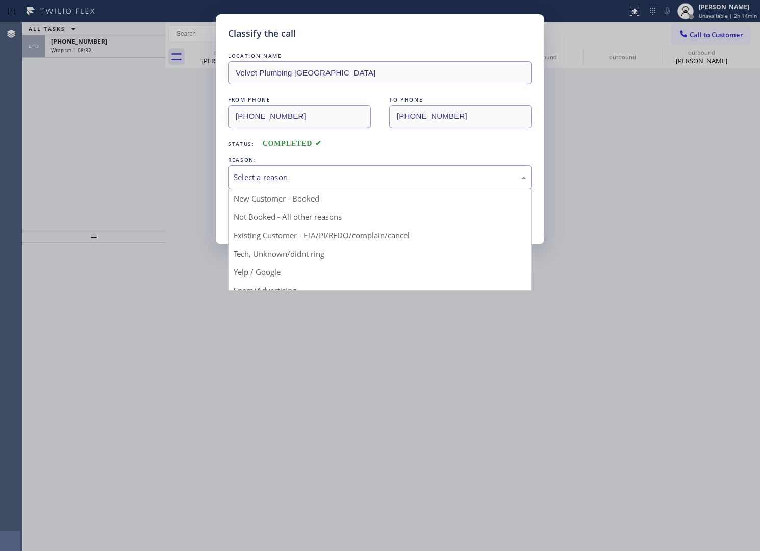
drag, startPoint x: 302, startPoint y: 174, endPoint x: 276, endPoint y: 220, distance: 53.5
click at [302, 177] on div "Select a reason" at bounding box center [380, 177] width 293 height 12
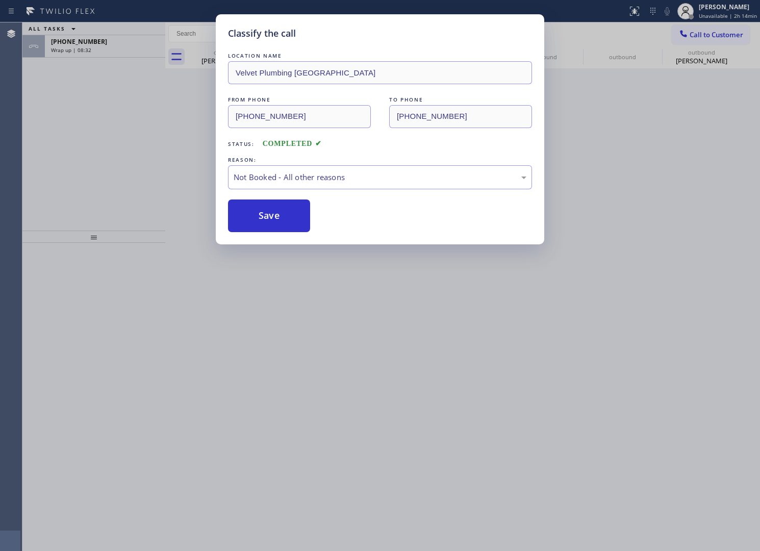
click at [266, 218] on button "Save" at bounding box center [269, 216] width 82 height 33
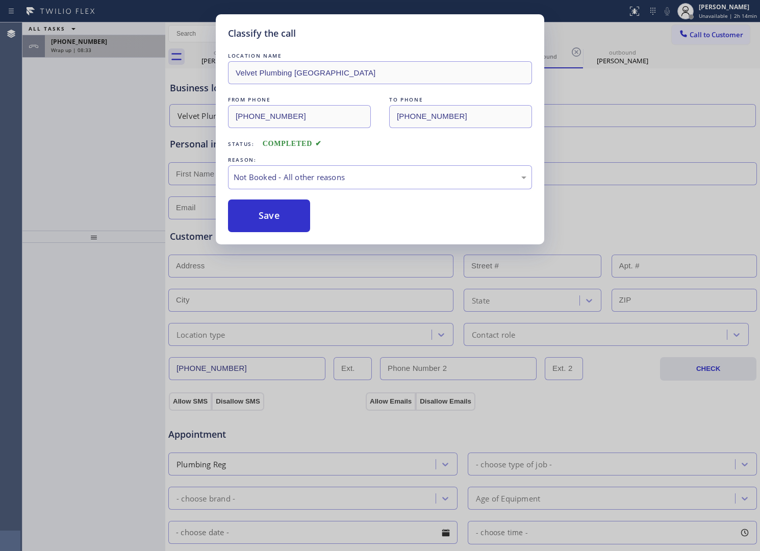
click at [105, 50] on div "Wrap up | 08:33" at bounding box center [105, 49] width 108 height 7
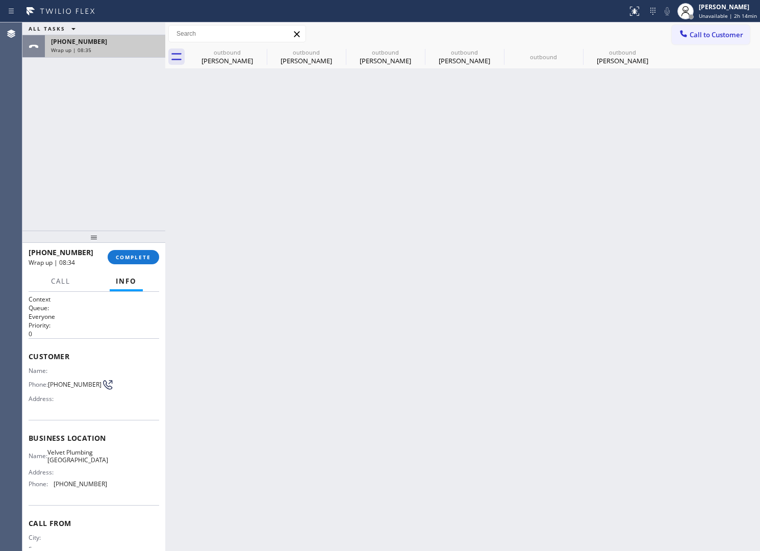
click at [104, 48] on div "Wrap up | 08:35" at bounding box center [105, 49] width 108 height 7
click at [133, 248] on div "+13632018087 Wrap up | 08:34 COMPLETE" at bounding box center [94, 257] width 131 height 27
click at [131, 259] on span "COMPLETE" at bounding box center [133, 257] width 35 height 7
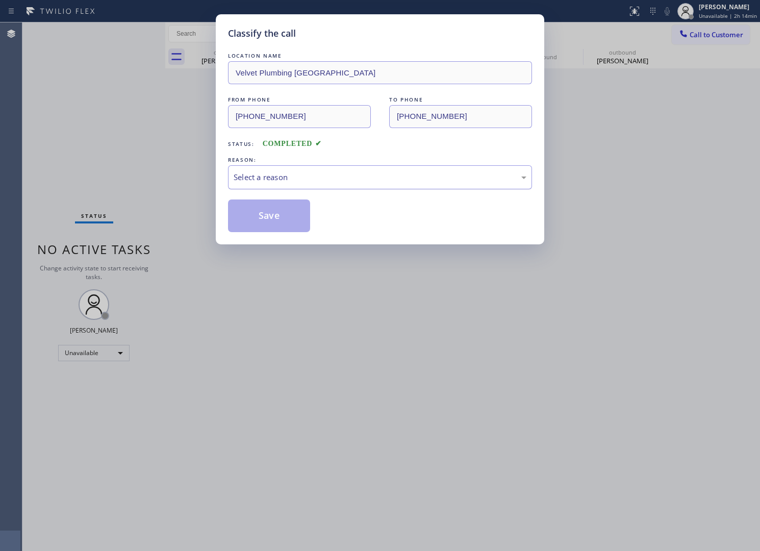
drag, startPoint x: 363, startPoint y: 185, endPoint x: 352, endPoint y: 189, distance: 11.5
click at [361, 185] on div "Select a reason" at bounding box center [380, 177] width 304 height 24
click at [288, 215] on button "Save" at bounding box center [269, 216] width 82 height 33
type input "[PHONE_NUMBER]"
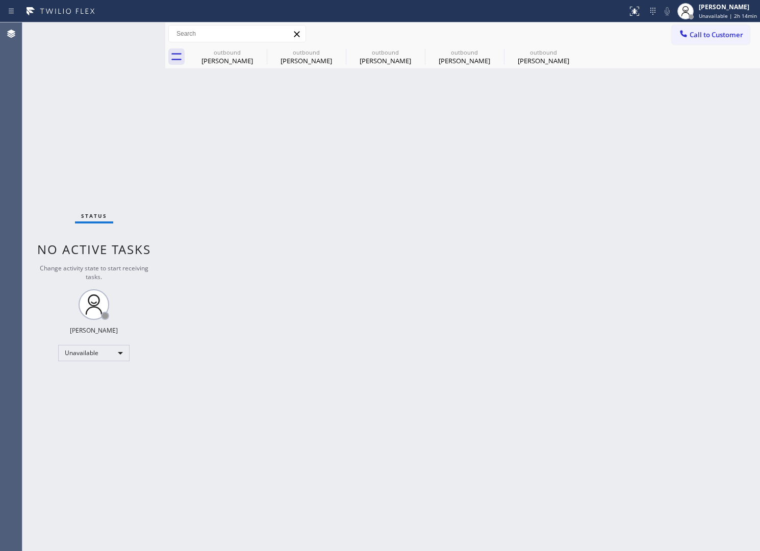
click at [52, 129] on div "Status No active tasks Change activity state to start receiving tasks. [PERSON_…" at bounding box center [93, 286] width 143 height 529
drag, startPoint x: 50, startPoint y: 144, endPoint x: 56, endPoint y: 131, distance: 15.3
click at [50, 144] on div "Status No active tasks Change activity state to start receiving tasks. [PERSON_…" at bounding box center [93, 286] width 143 height 529
